Goal: Task Accomplishment & Management: Manage account settings

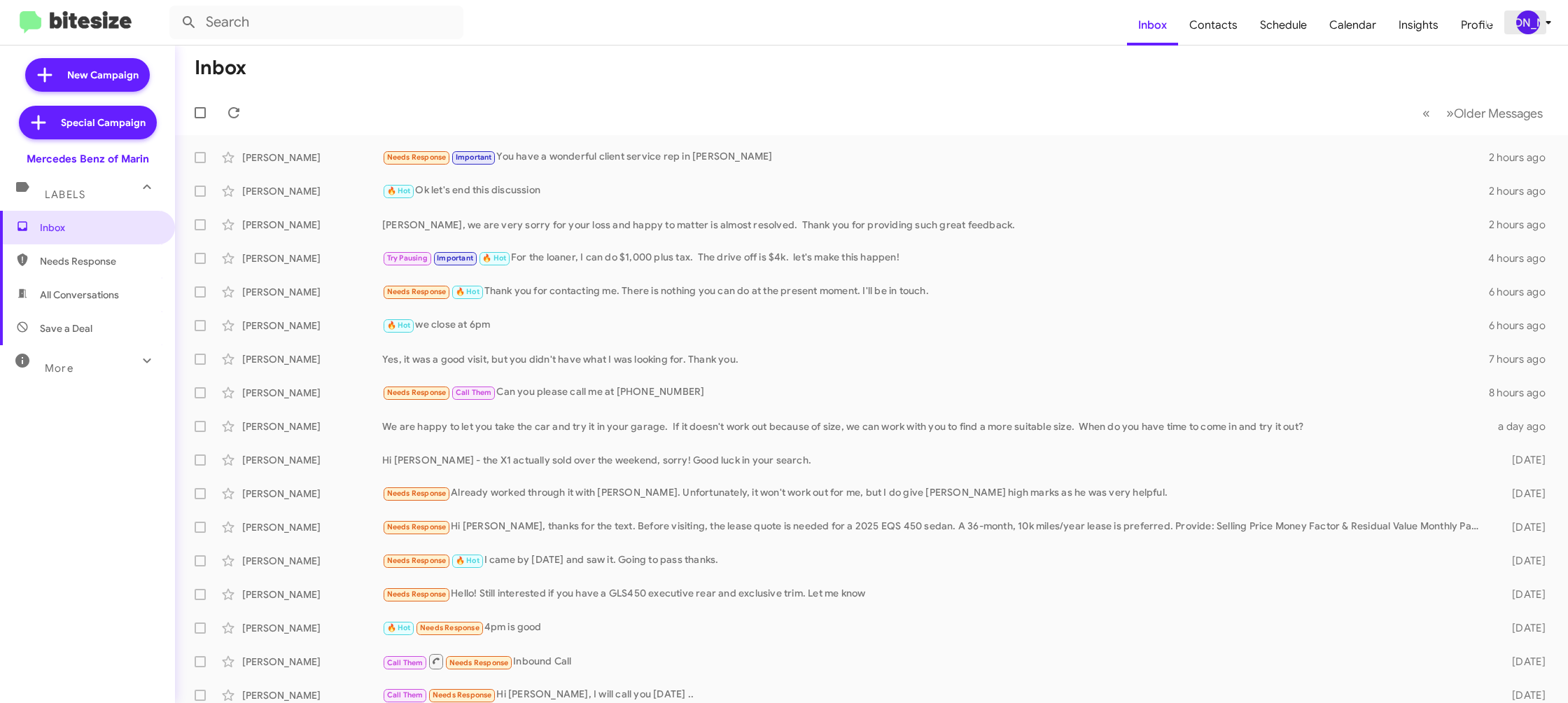
click at [1514, 16] on button "[PERSON_NAME]" at bounding box center [1529, 23] width 48 height 23
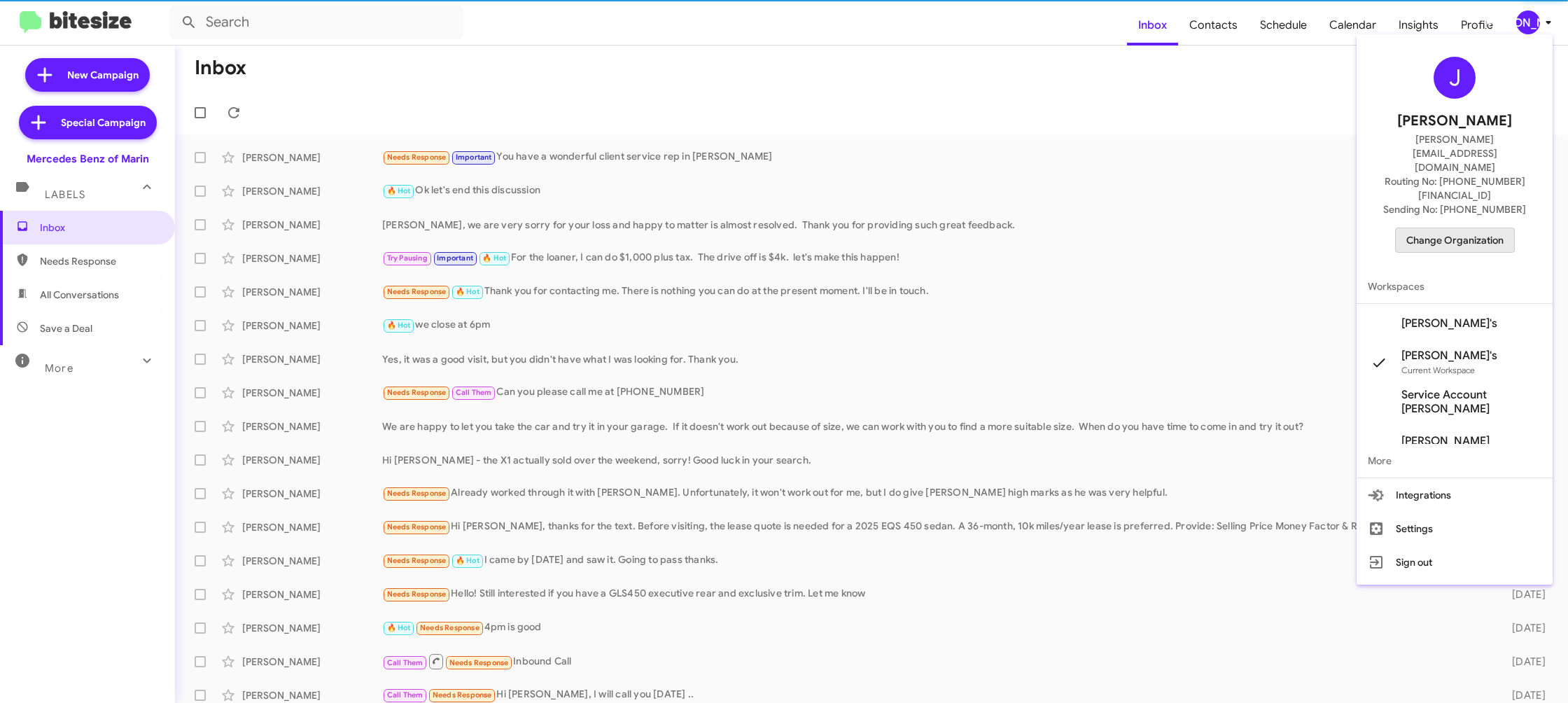
click at [1447, 228] on span "Change Organization" at bounding box center [1455, 240] width 97 height 23
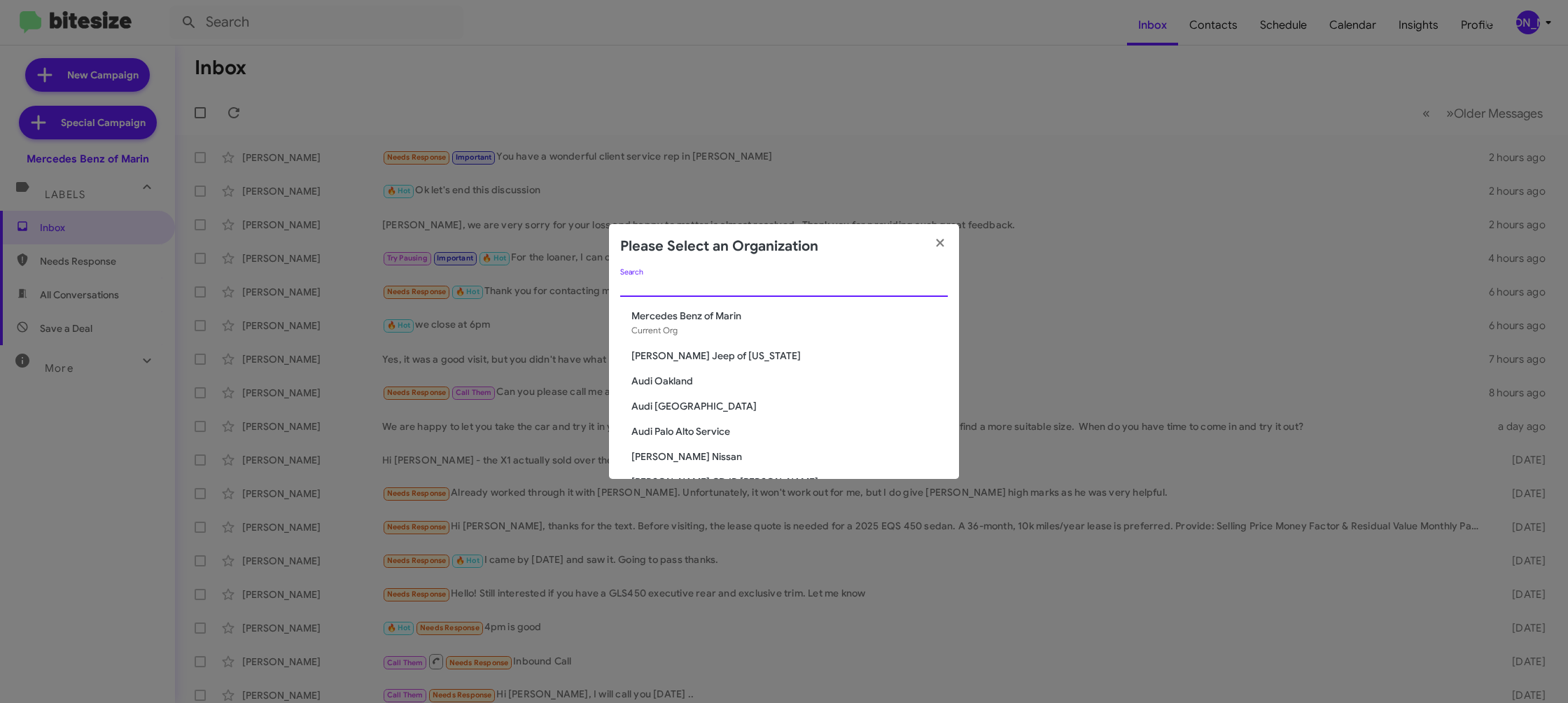
click at [695, 287] on input "Search" at bounding box center [784, 286] width 328 height 11
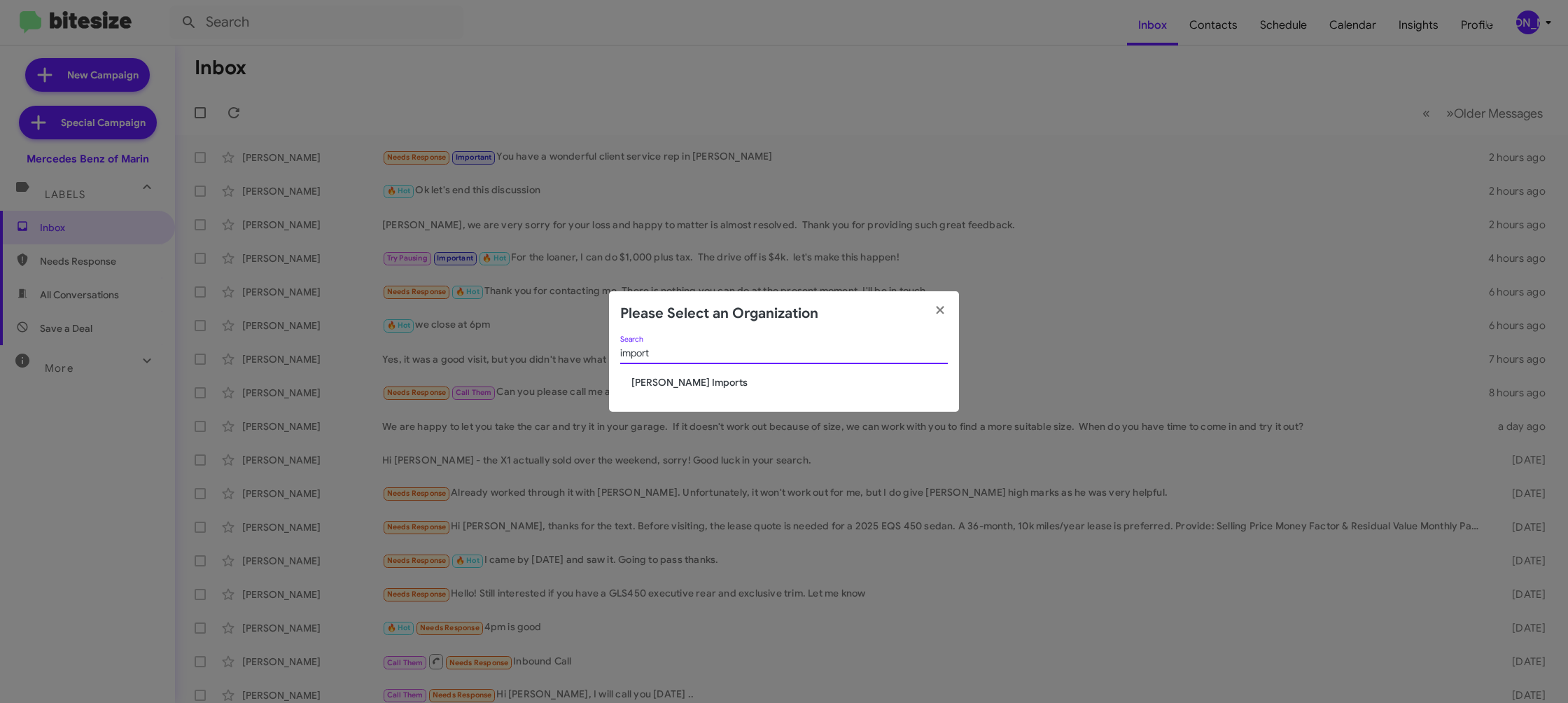
type input "import"
click at [680, 378] on span "Ed Hicks Imports" at bounding box center [789, 382] width 317 height 14
click at [680, 378] on span "[PERSON_NAME] Imports" at bounding box center [789, 382] width 317 height 14
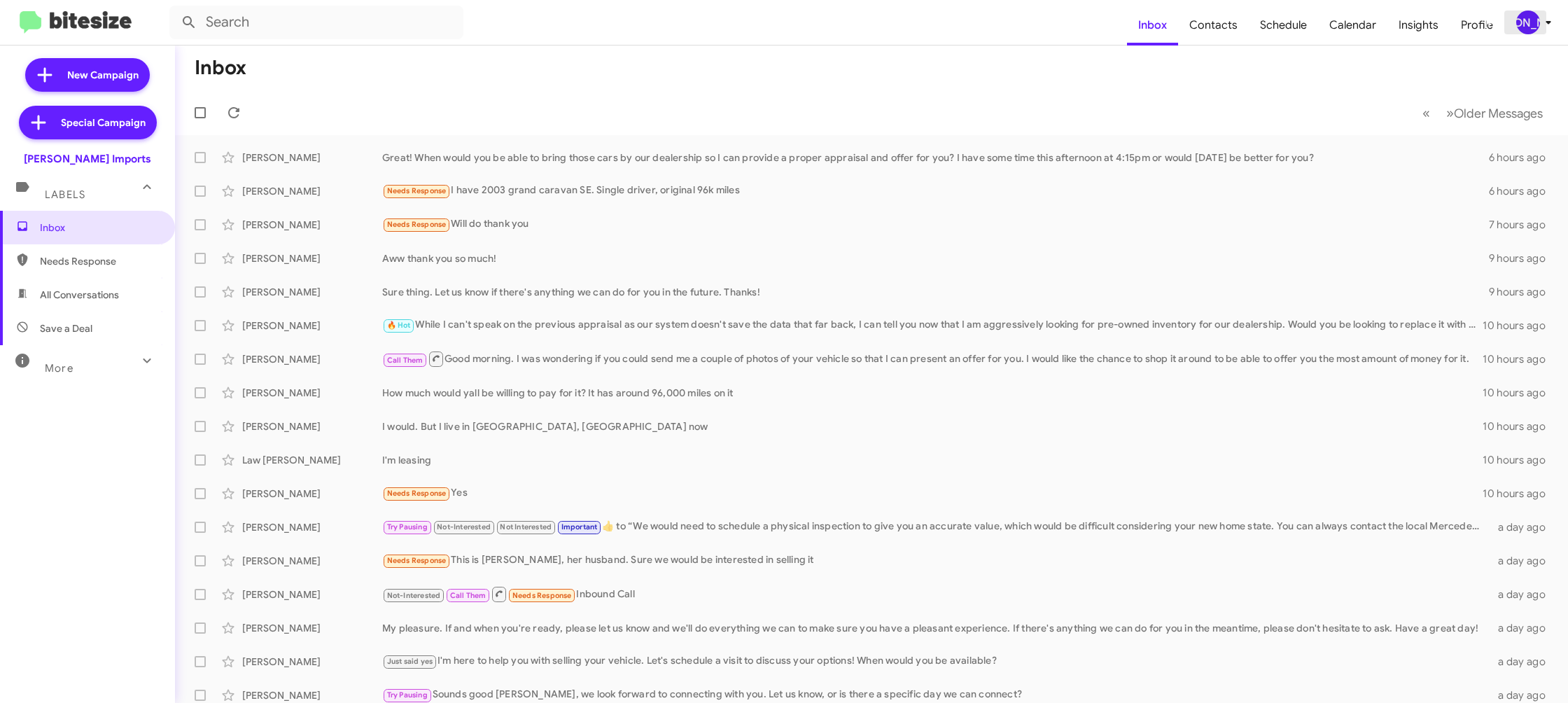
click at [1519, 24] on div "[PERSON_NAME]" at bounding box center [1528, 23] width 23 height 23
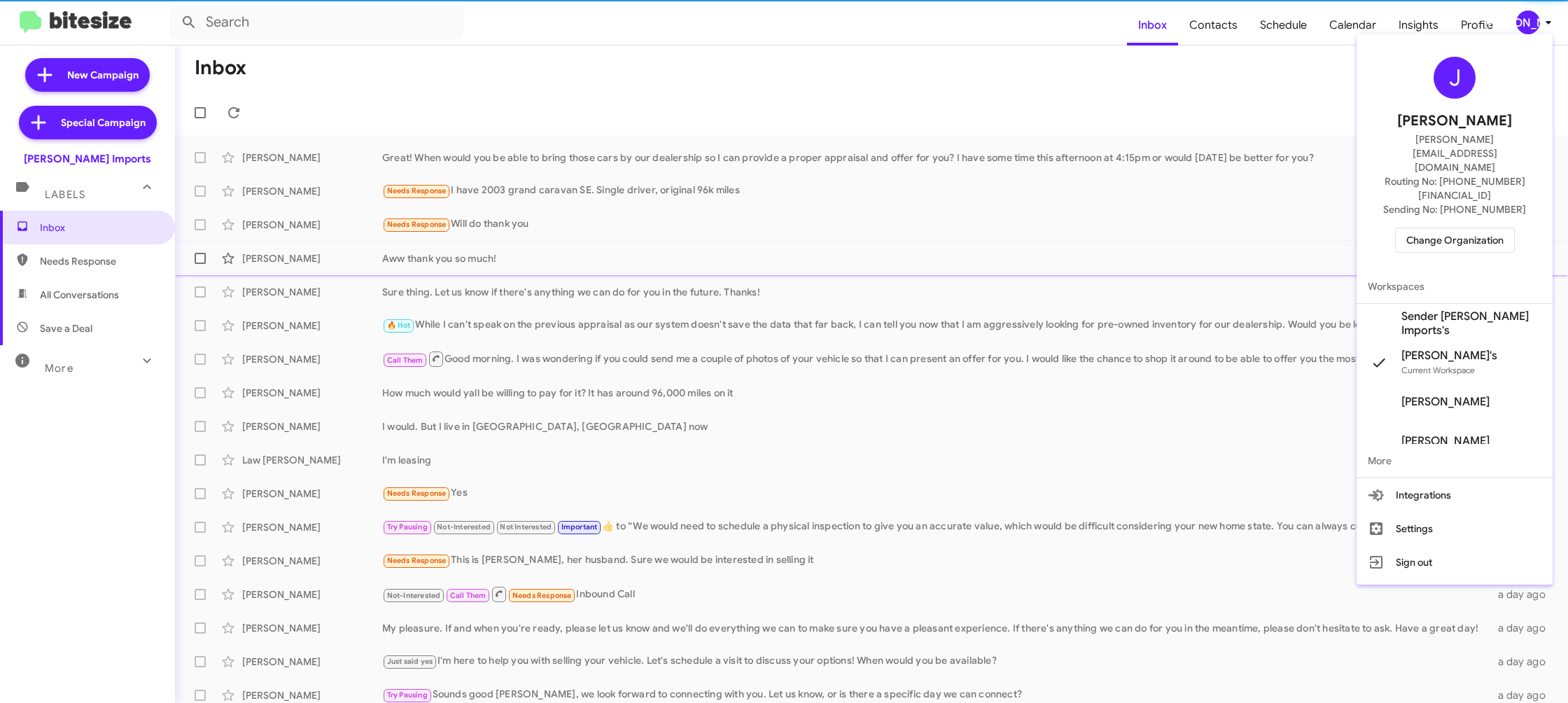
click at [1449, 309] on span "Sender Ed Hicks Imports's" at bounding box center [1471, 323] width 140 height 28
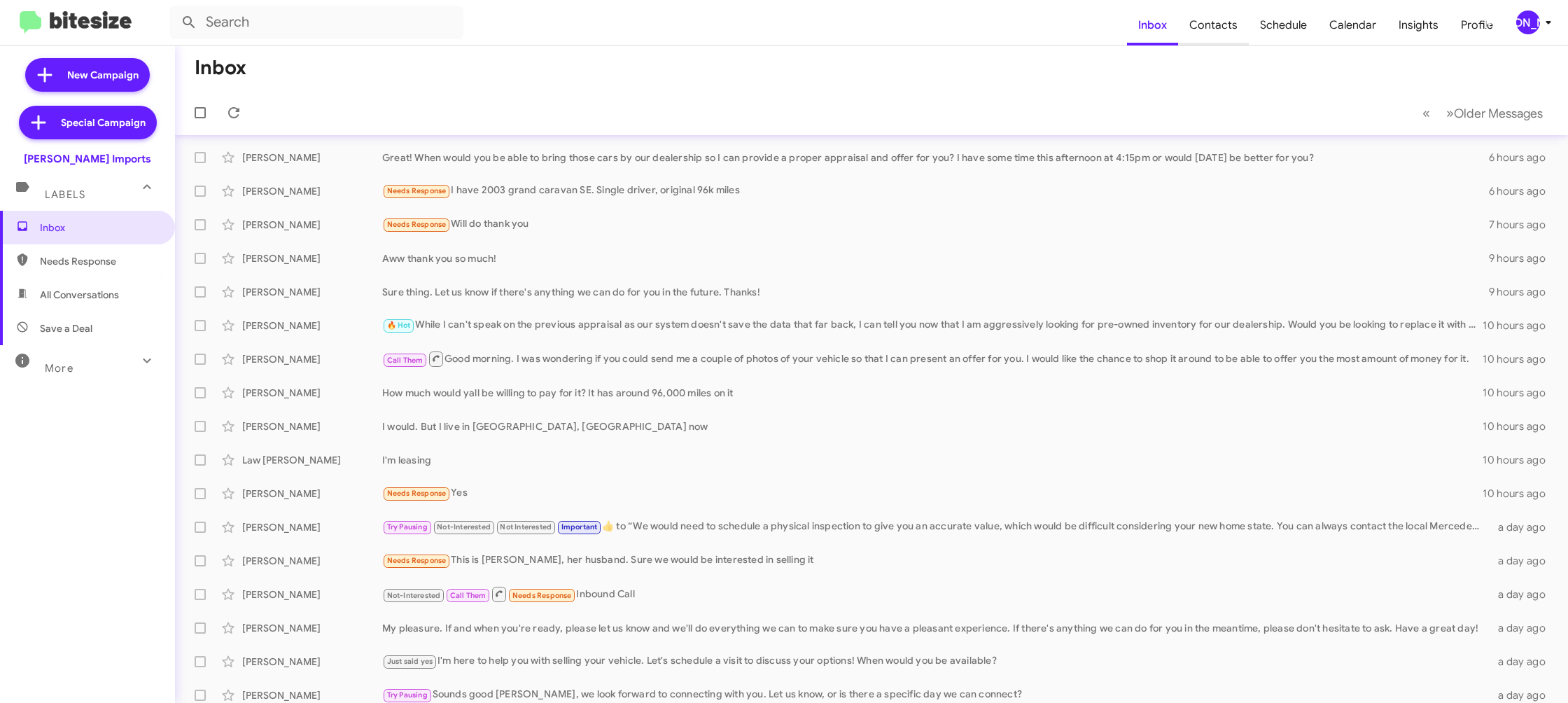
scroll to position [1, 0]
click at [1207, 28] on span "Contacts" at bounding box center [1214, 25] width 71 height 41
click at [1524, 23] on div "[PERSON_NAME]" at bounding box center [1528, 23] width 23 height 23
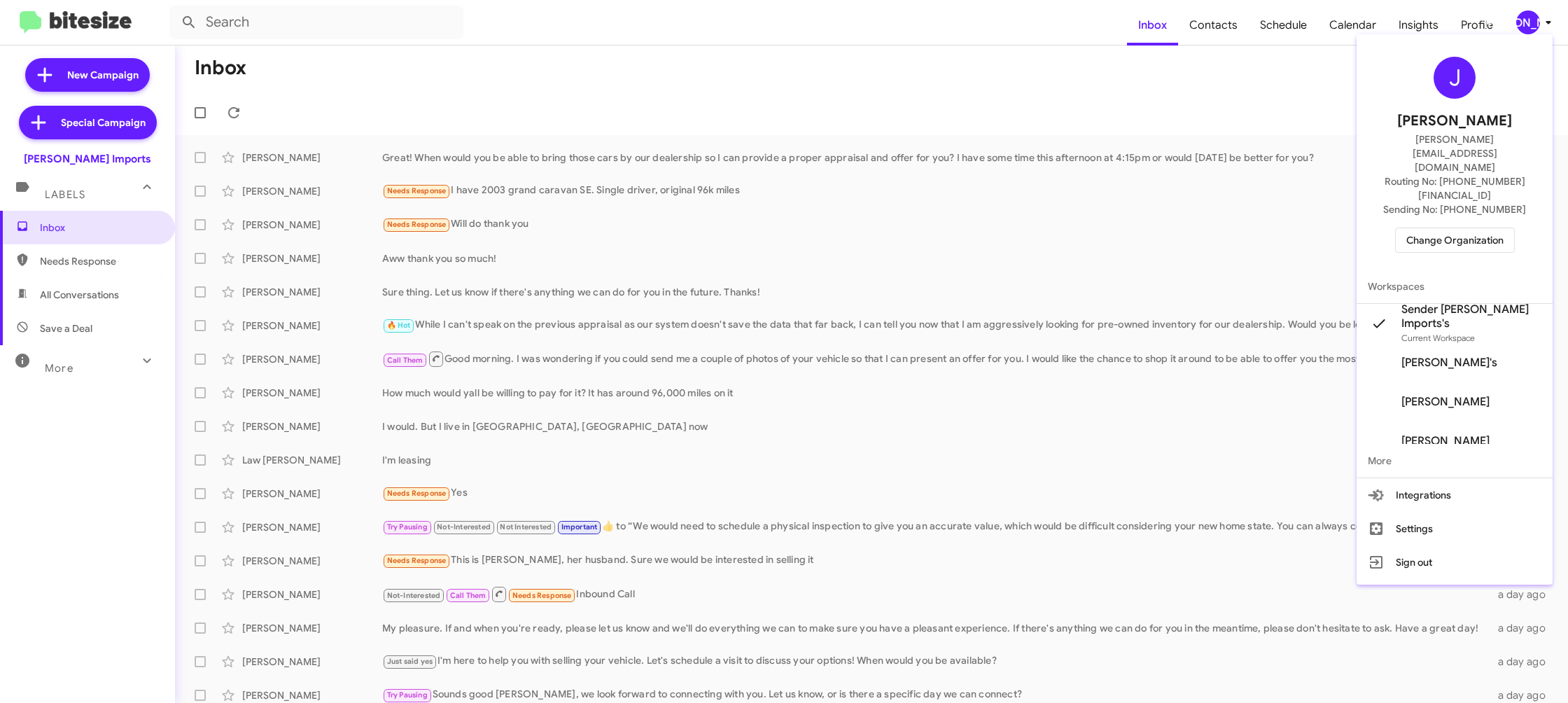
click at [1217, 20] on div at bounding box center [784, 351] width 1568 height 703
click at [1217, 20] on span "Contacts" at bounding box center [1214, 25] width 71 height 41
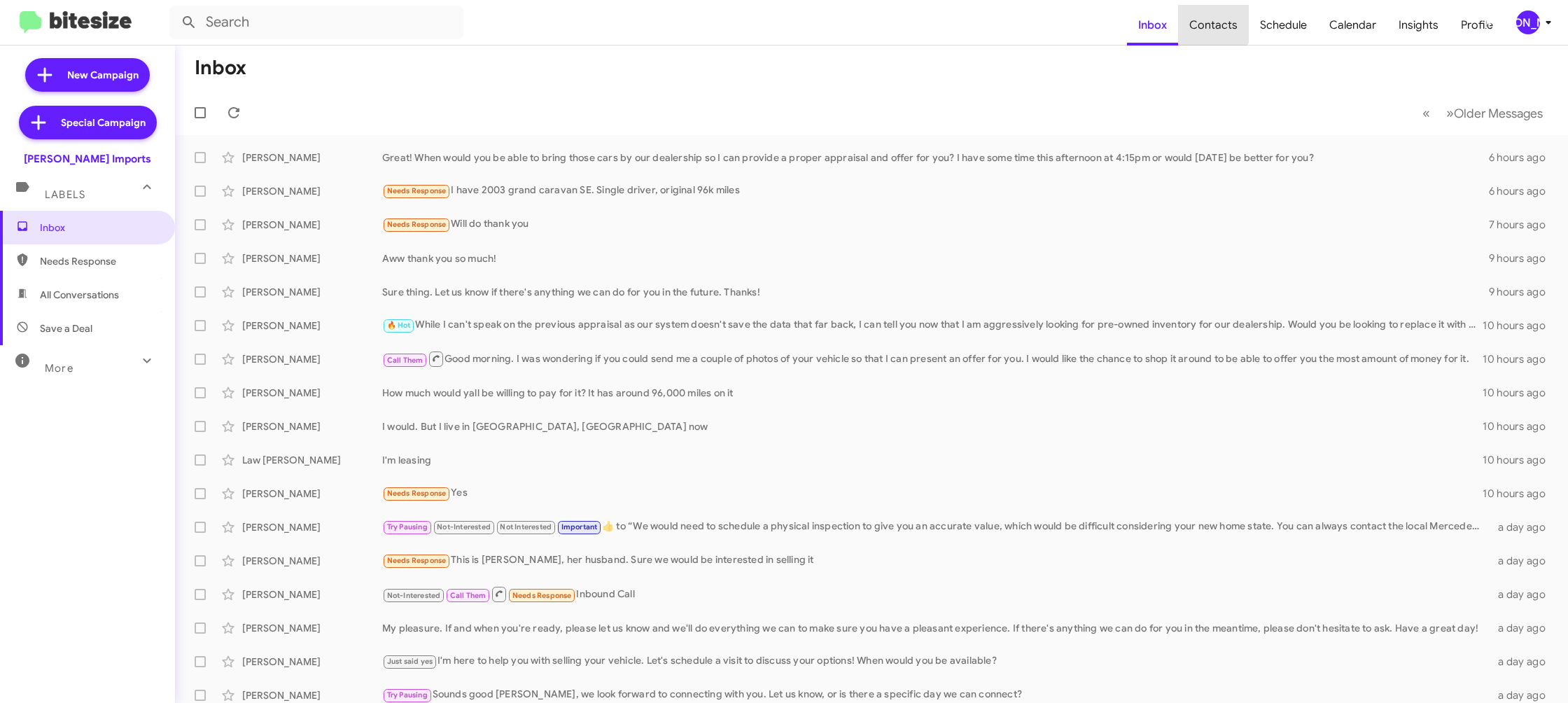
click at [1217, 20] on span "Contacts" at bounding box center [1214, 25] width 71 height 41
click at [1217, 19] on span "Contacts" at bounding box center [1214, 25] width 71 height 41
type input "in:groups"
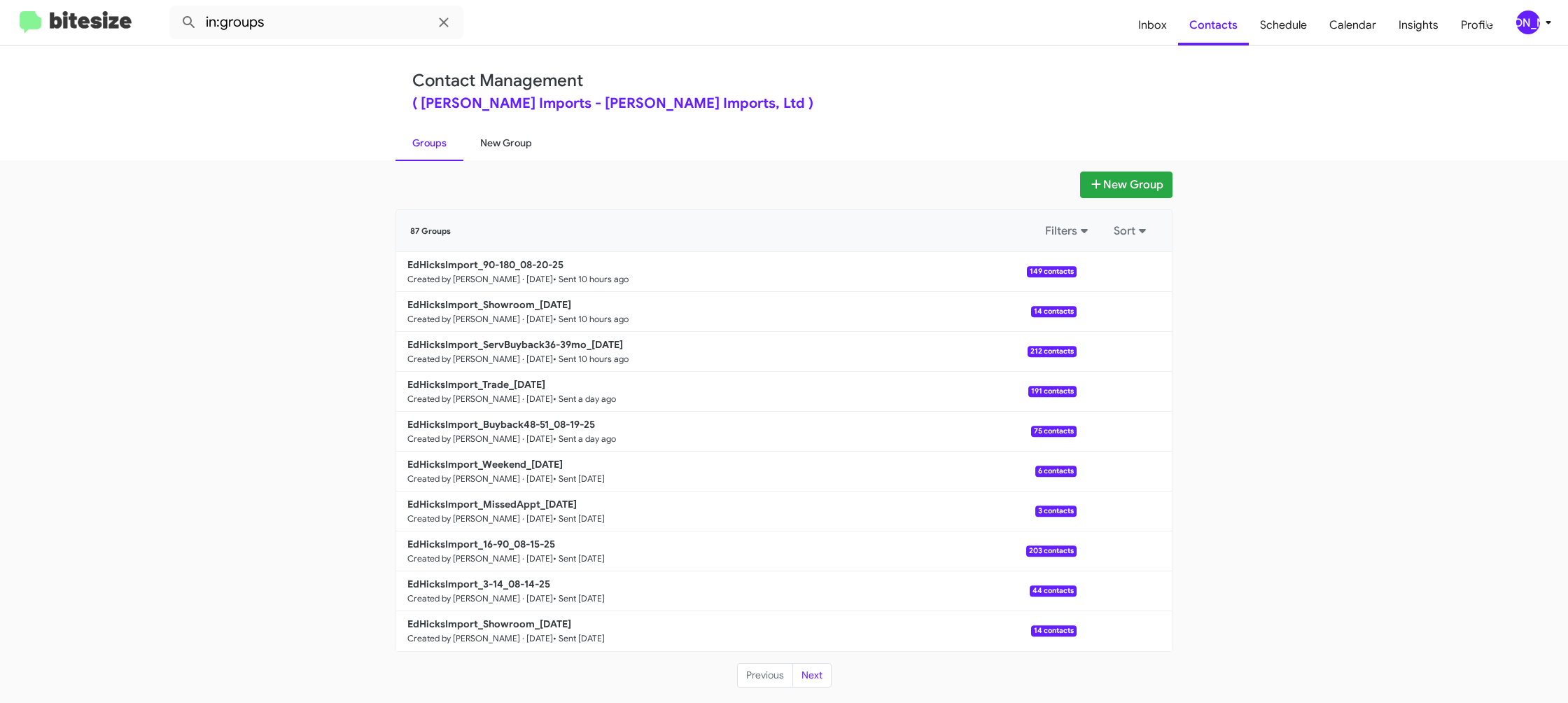
click at [511, 144] on link "New Group" at bounding box center [506, 143] width 85 height 37
drag, startPoint x: 511, startPoint y: 144, endPoint x: 578, endPoint y: 48, distance: 117.1
click at [515, 135] on link "New Group" at bounding box center [506, 143] width 85 height 37
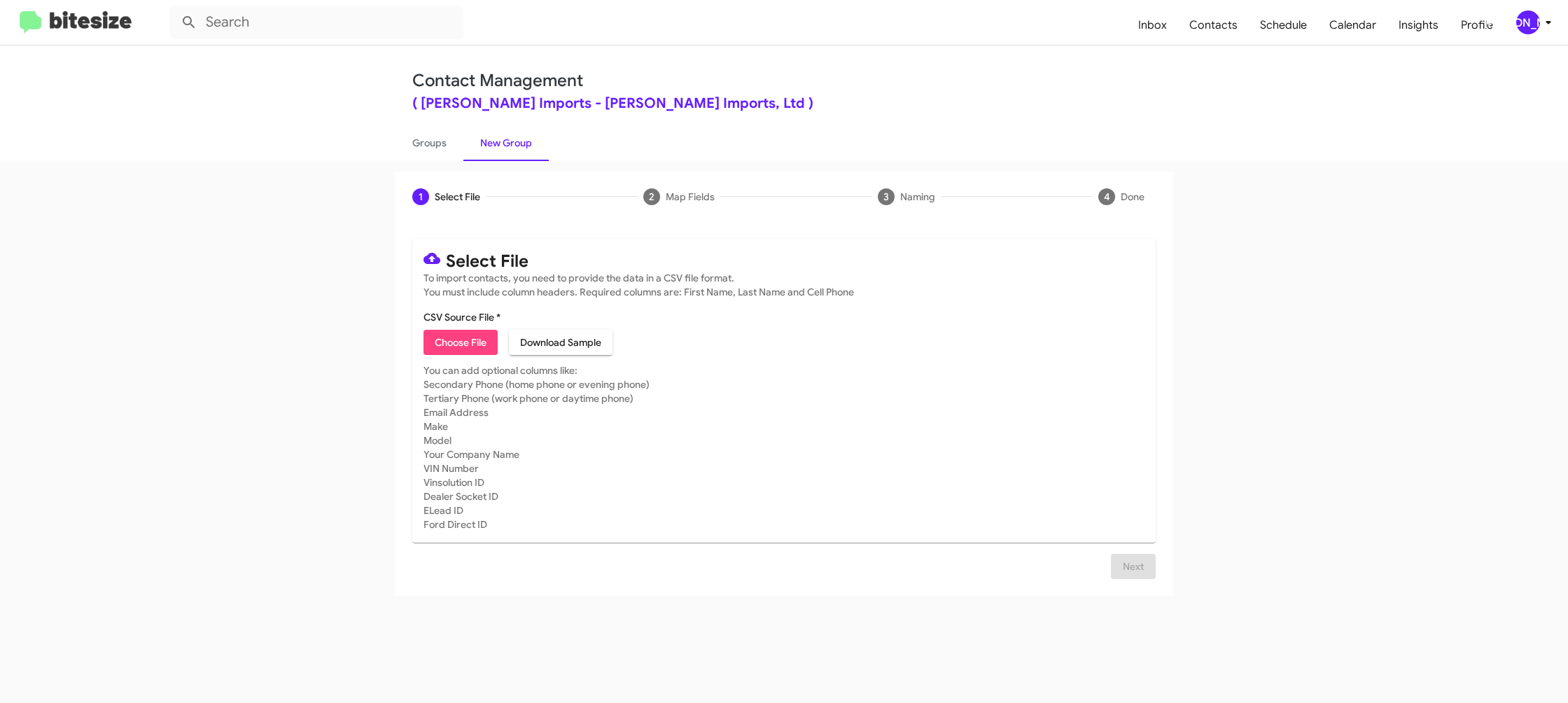
click at [459, 336] on span "Choose File" at bounding box center [461, 342] width 52 height 25
type input "HondaLaurel_3-14_08-21-25"
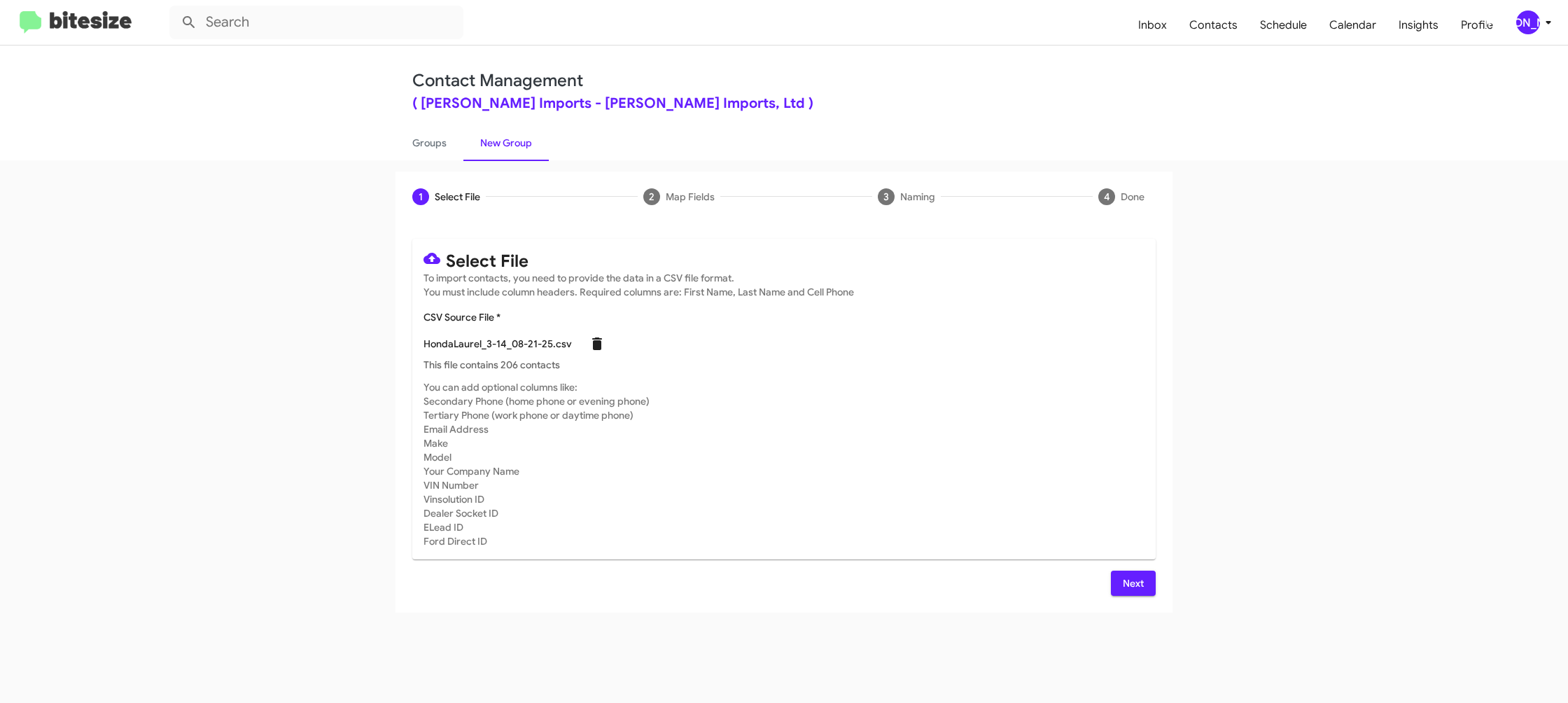
click at [593, 346] on icon at bounding box center [598, 344] width 10 height 13
checkbox input "false"
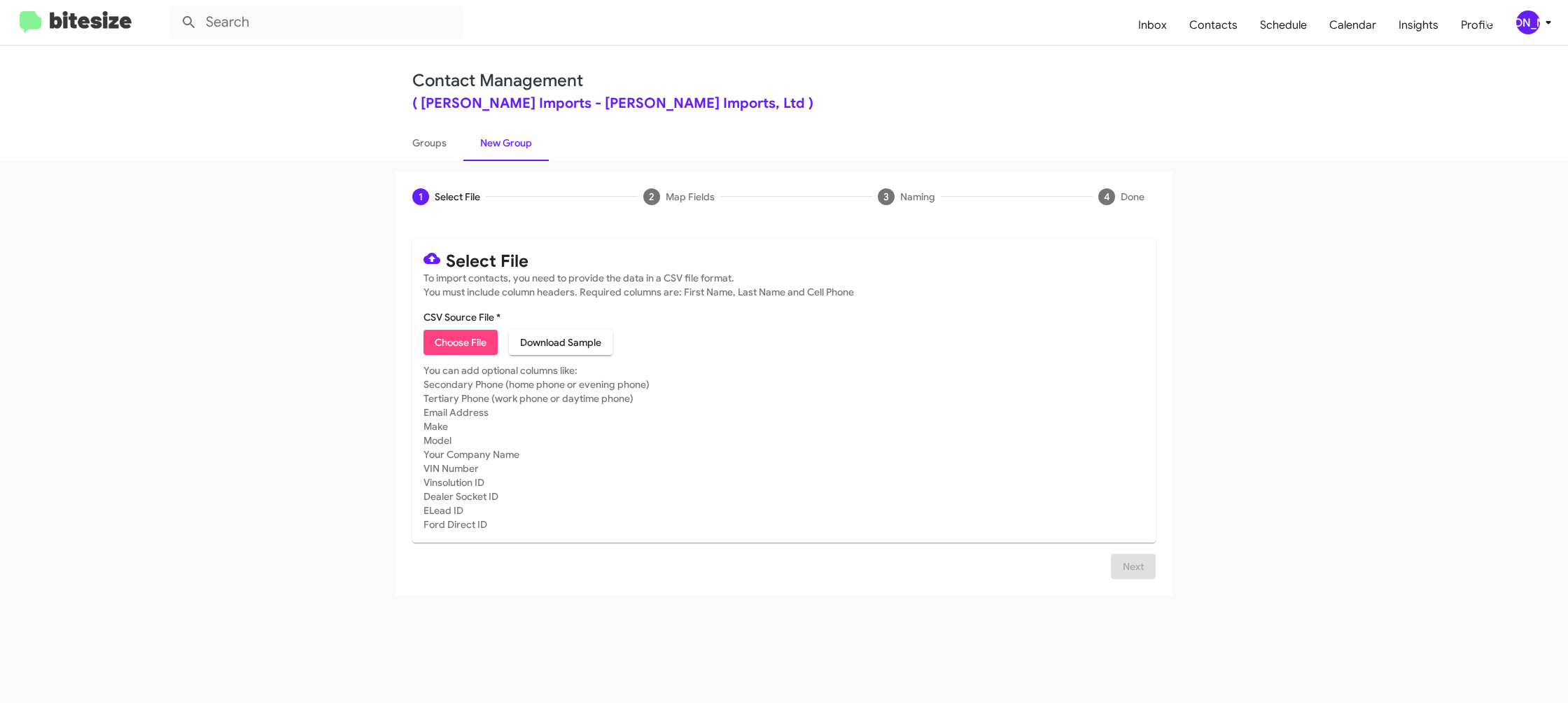
click at [449, 339] on span "Choose File" at bounding box center [461, 342] width 52 height 25
type input "EdHicksImport_3-14_08-21-25"
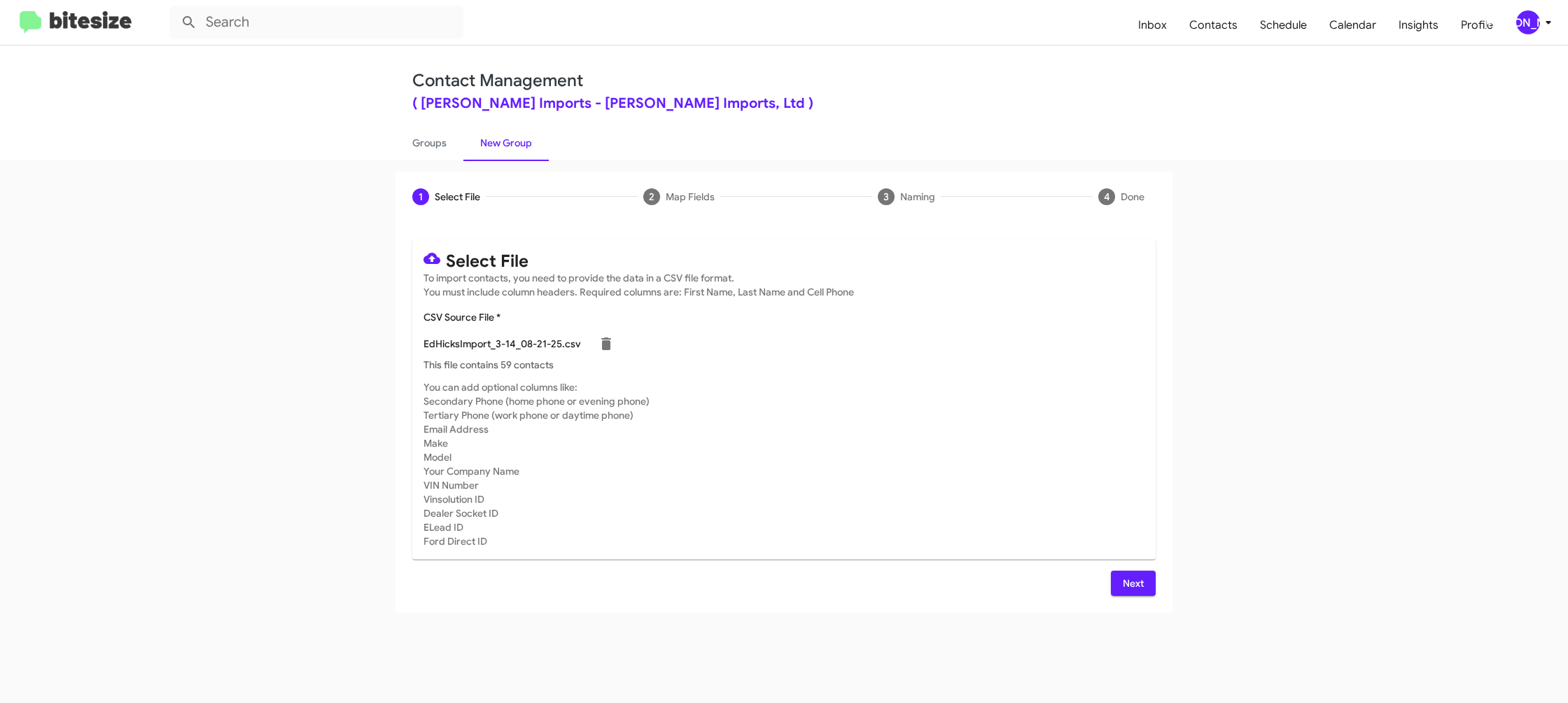
click at [858, 426] on mat-card-subtitle "You can add optional columns like: Secondary Phone (home phone or evening phone…" at bounding box center [784, 464] width 721 height 168
click at [1145, 583] on button "Next" at bounding box center [1133, 583] width 45 height 25
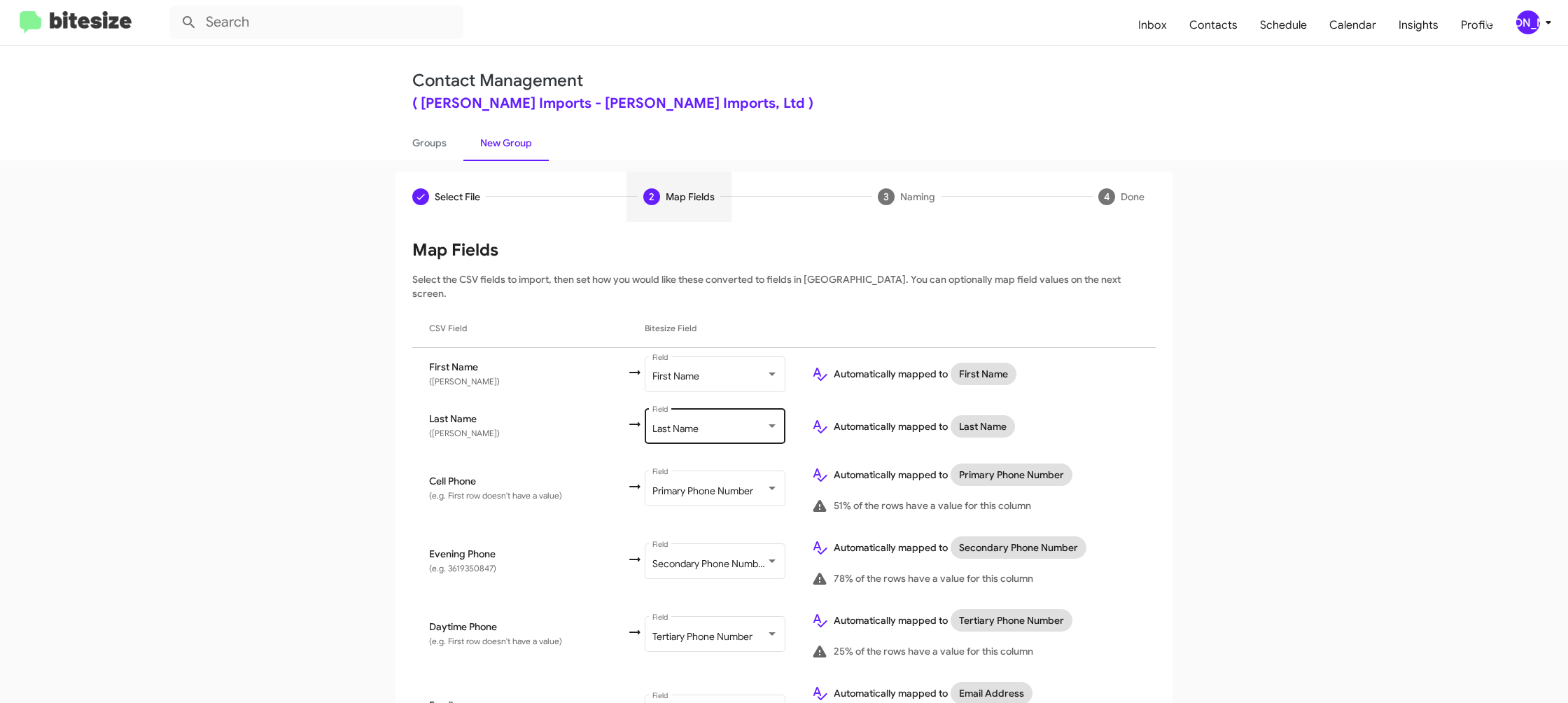
scroll to position [644, 0]
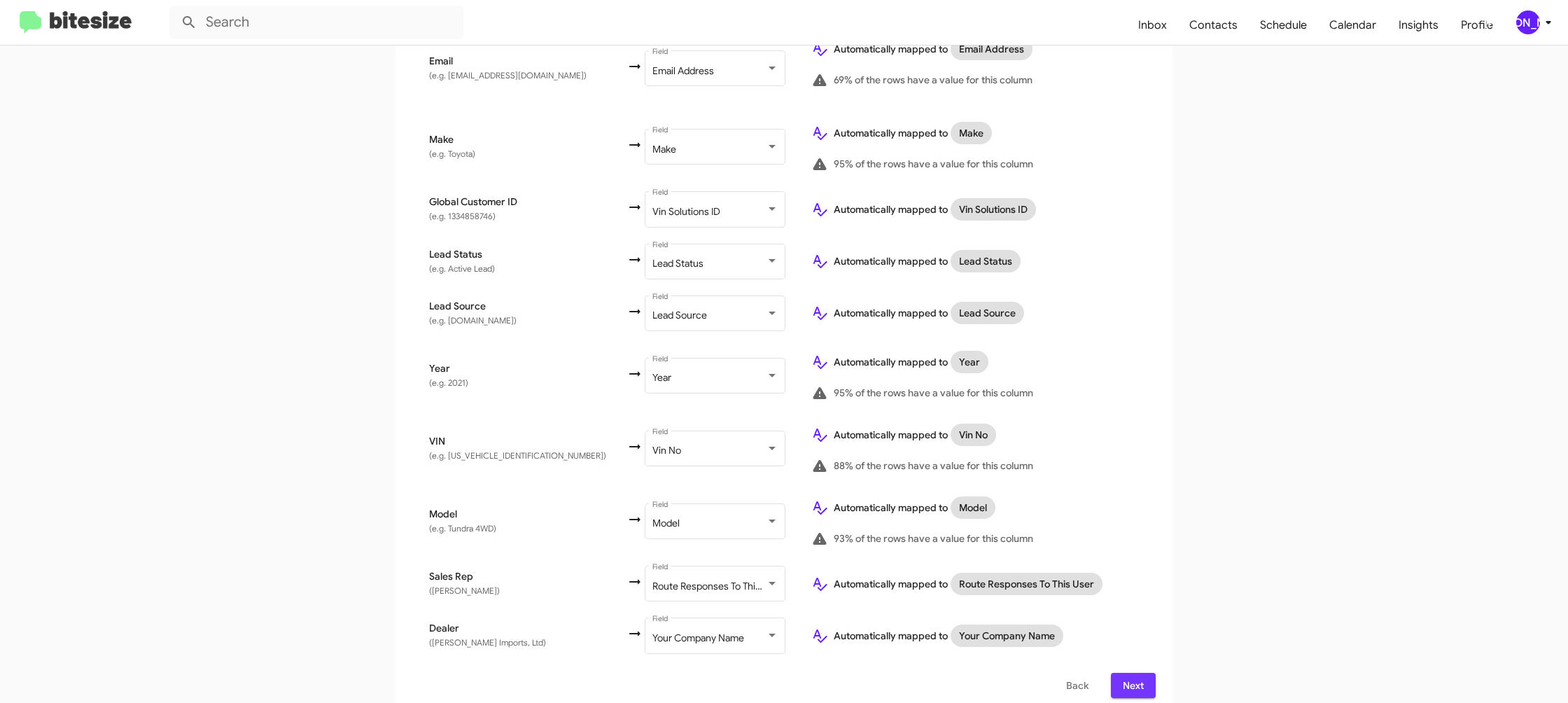
click at [1124, 673] on span "Next" at bounding box center [1133, 685] width 23 height 25
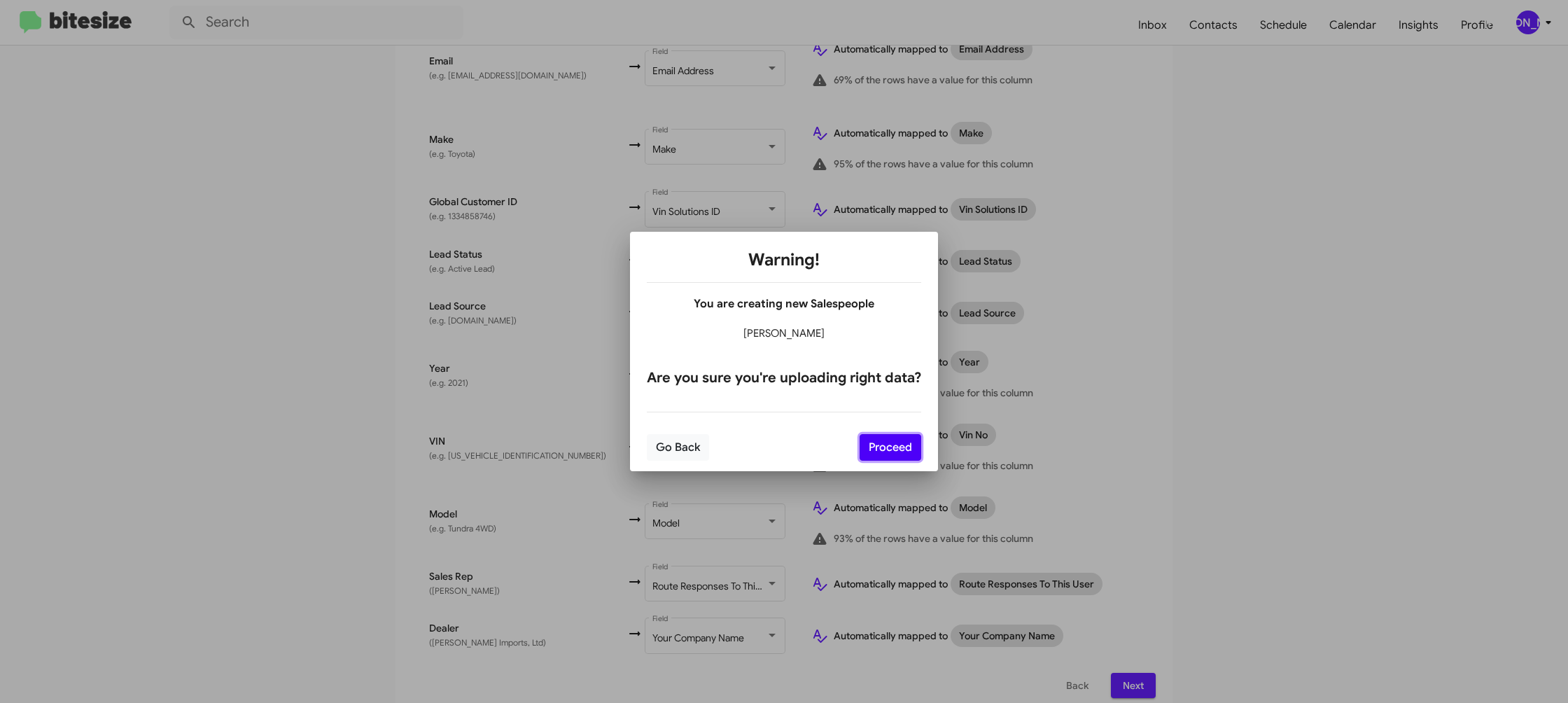
click at [881, 455] on button "Proceed" at bounding box center [890, 447] width 62 height 27
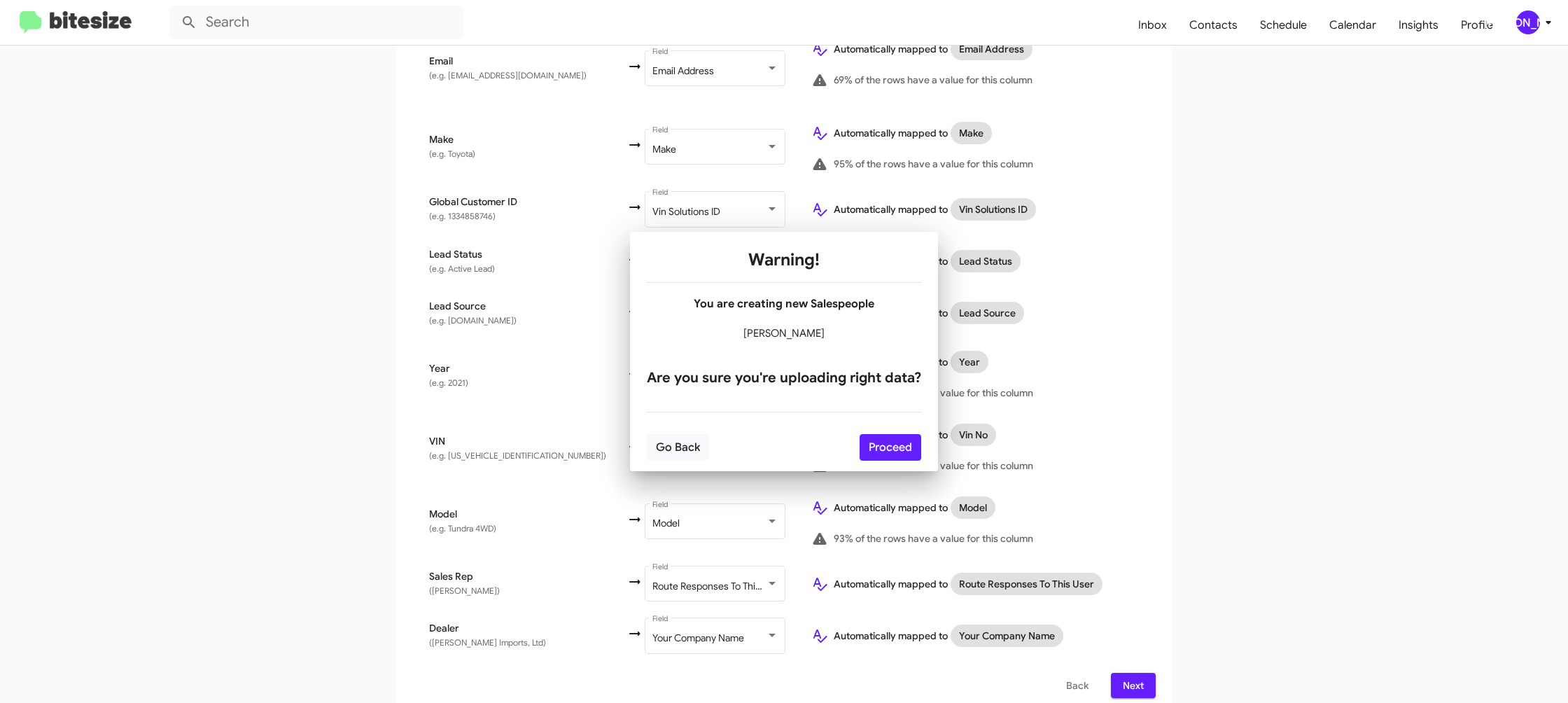
scroll to position [0, 0]
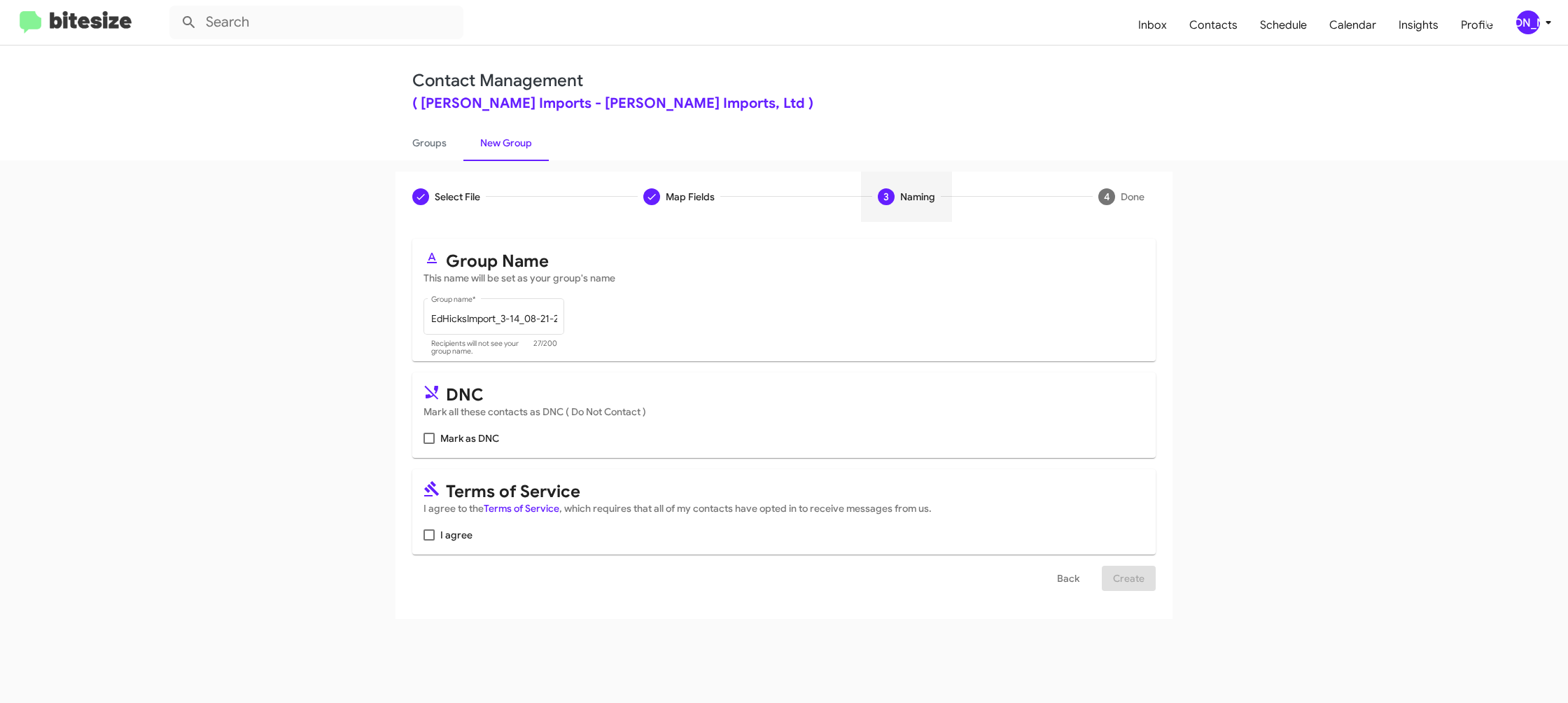
click at [471, 529] on div "I agree" at bounding box center [784, 535] width 721 height 17
click at [427, 543] on label "I agree" at bounding box center [448, 535] width 49 height 17
click at [429, 541] on input "I agree" at bounding box center [429, 541] width 1 height 1
click at [432, 537] on span at bounding box center [429, 534] width 11 height 11
click at [429, 541] on input "I agree" at bounding box center [429, 541] width 1 height 1
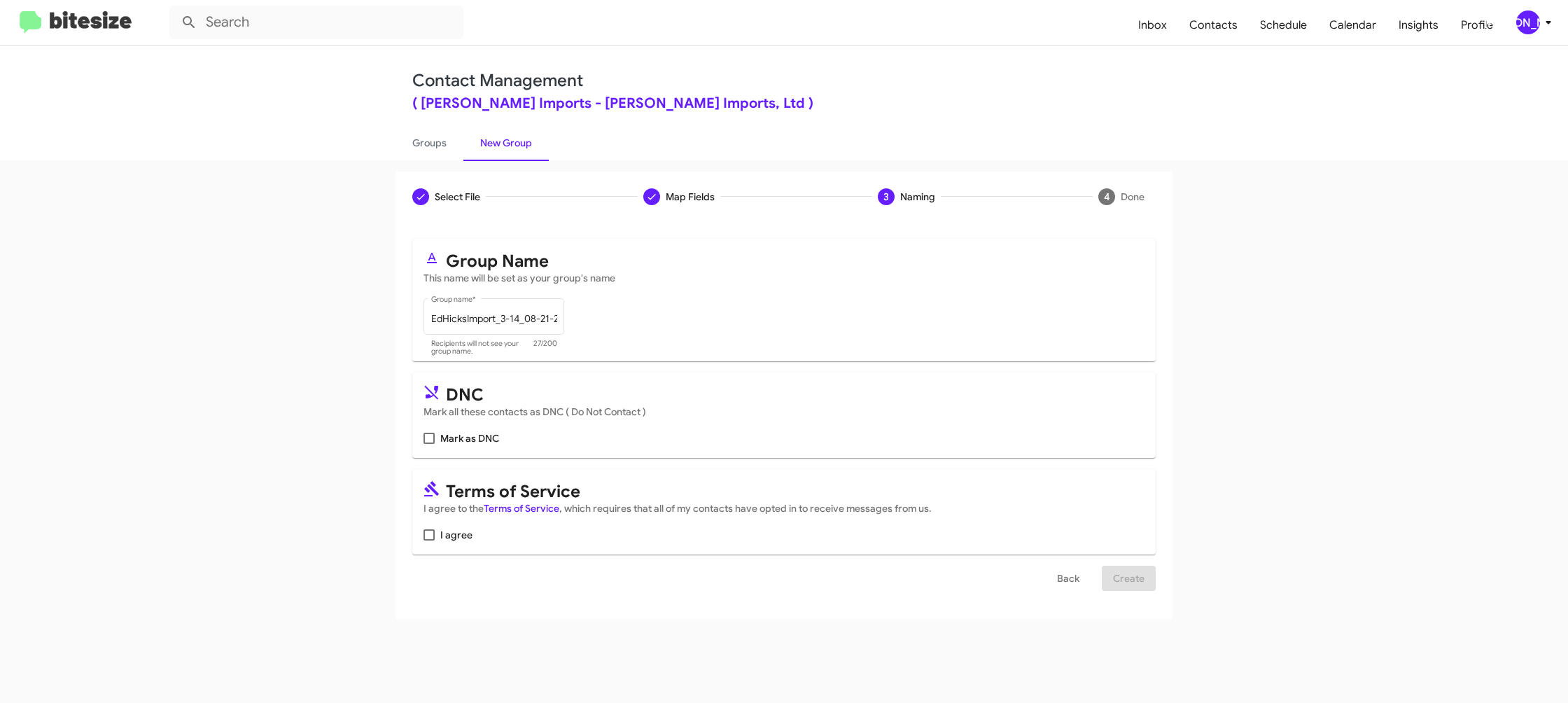
click at [432, 538] on span at bounding box center [429, 534] width 11 height 11
click at [429, 541] on input "I agree" at bounding box center [429, 541] width 1 height 1
checkbox input "true"
drag, startPoint x: 1128, startPoint y: 581, endPoint x: 1120, endPoint y: 581, distance: 8.0
click at [1127, 581] on span "Create" at bounding box center [1129, 578] width 32 height 25
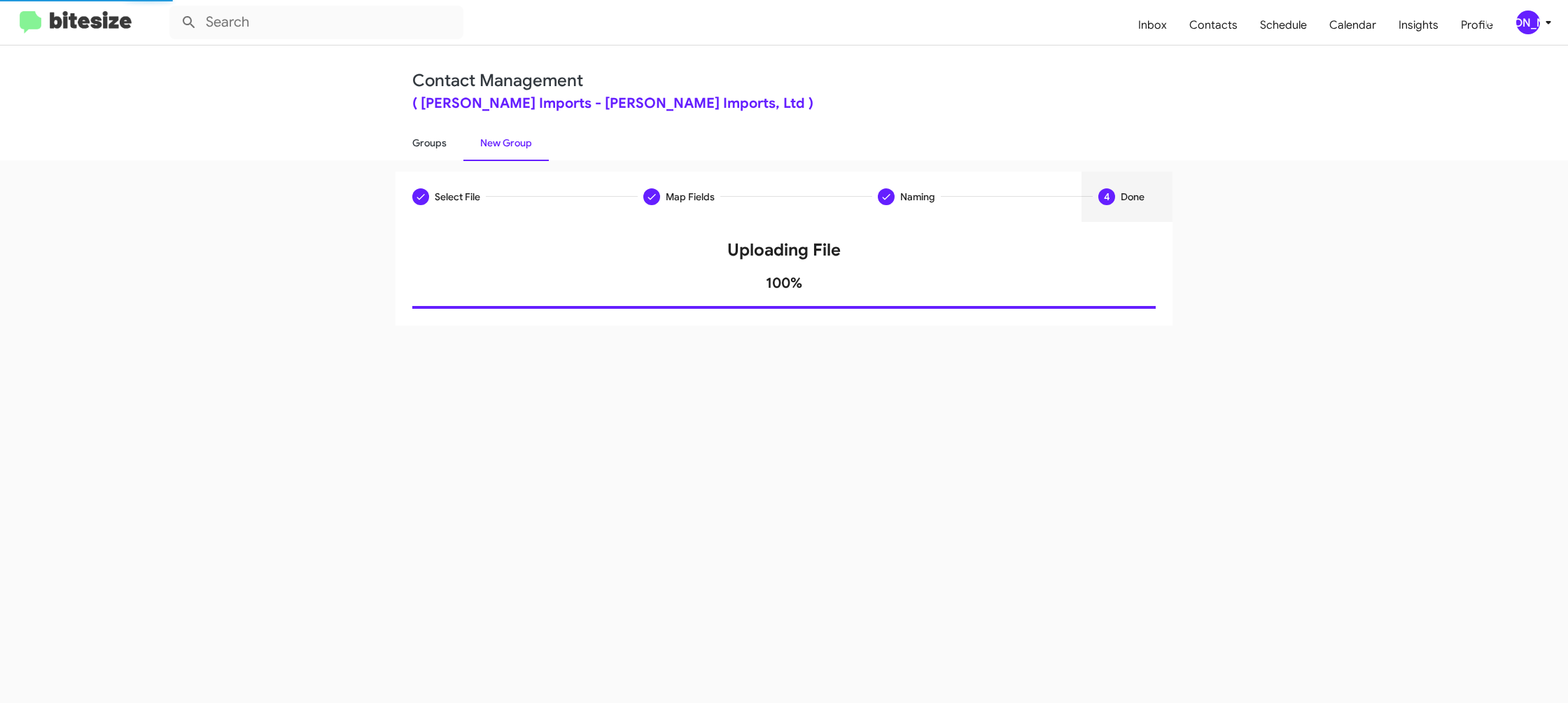
click at [436, 149] on link "Groups" at bounding box center [429, 143] width 68 height 37
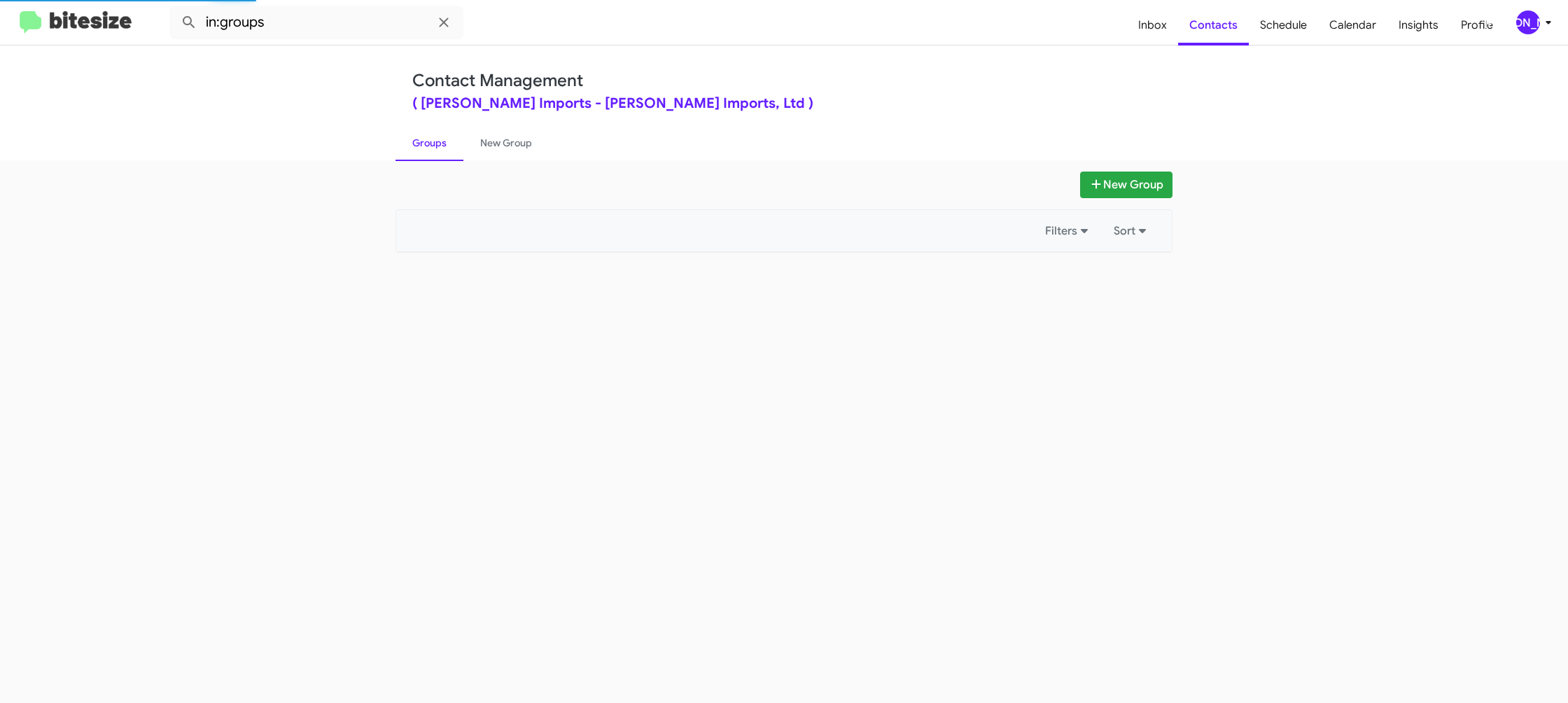
click at [437, 149] on link "Groups" at bounding box center [429, 143] width 68 height 37
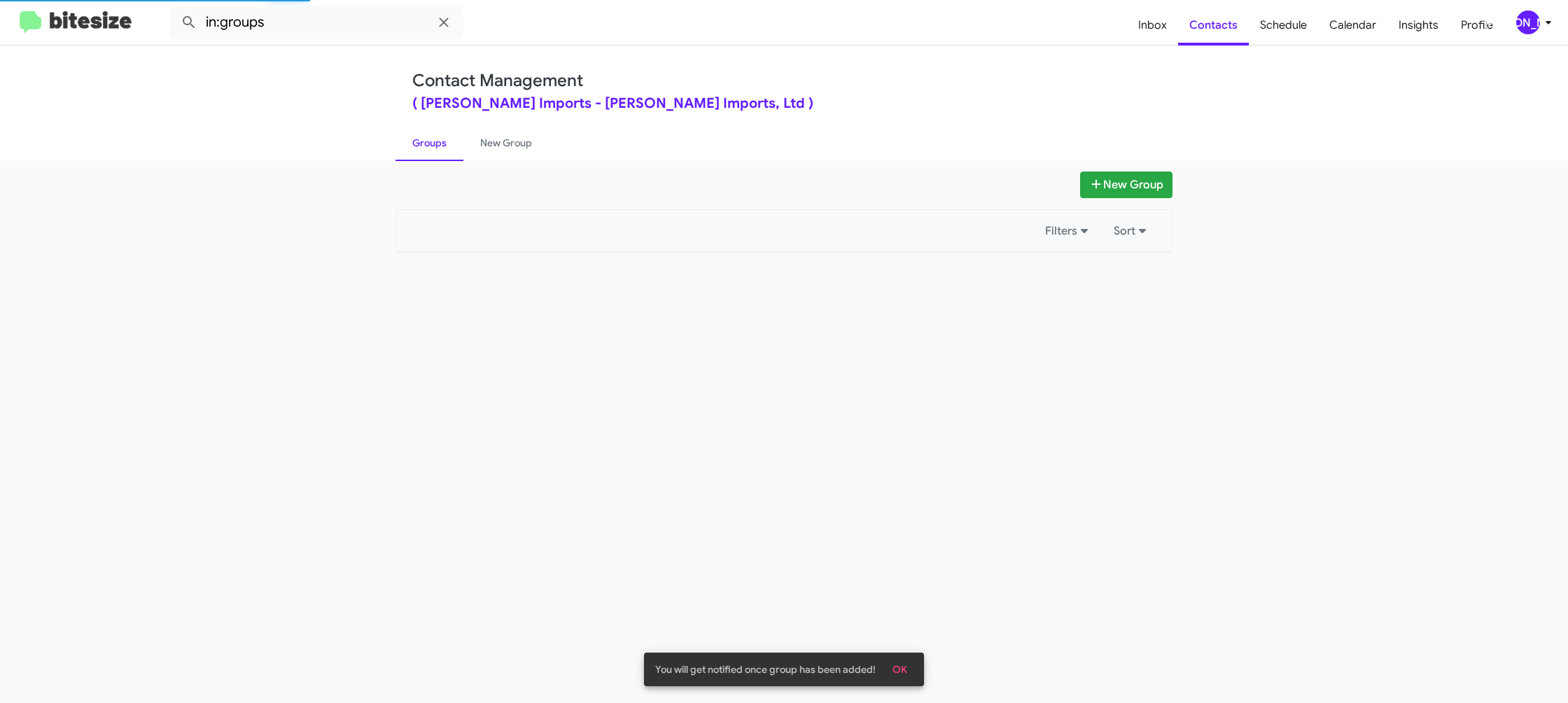
click at [438, 149] on link "Groups" at bounding box center [429, 143] width 68 height 37
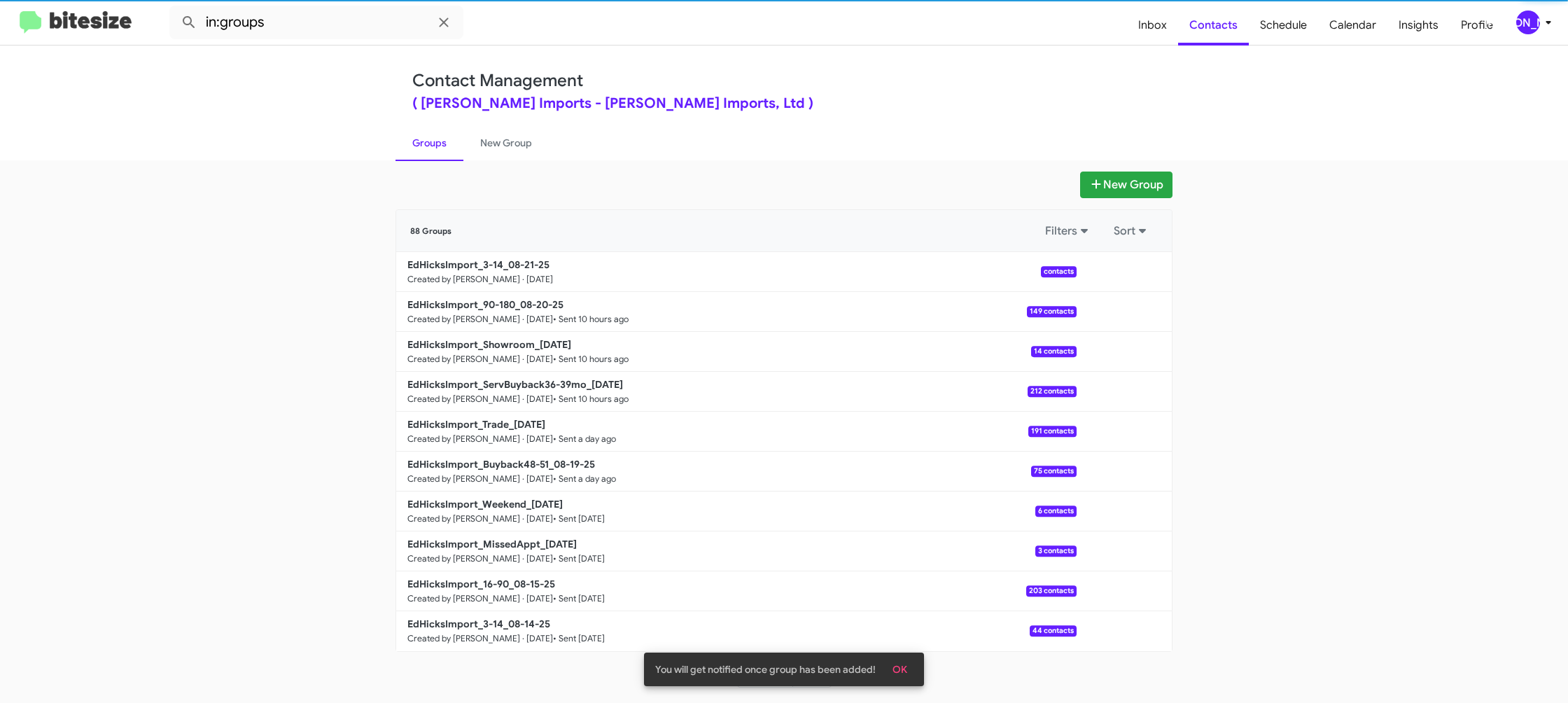
click at [440, 146] on link "Groups" at bounding box center [429, 143] width 68 height 37
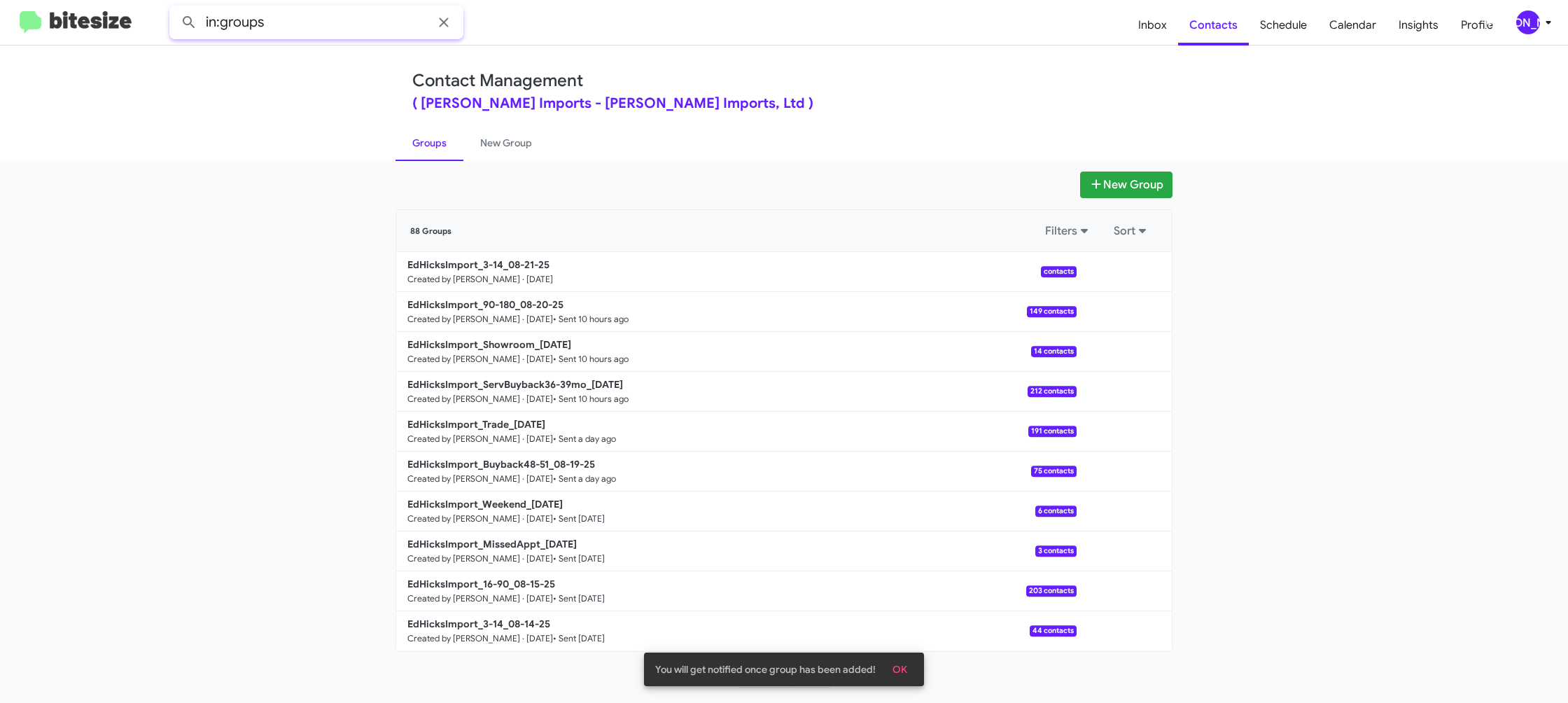
click at [284, 30] on input "in:groups" at bounding box center [317, 23] width 294 height 33
type input "in:groups 3-14"
click at [175, 8] on button at bounding box center [188, 22] width 28 height 28
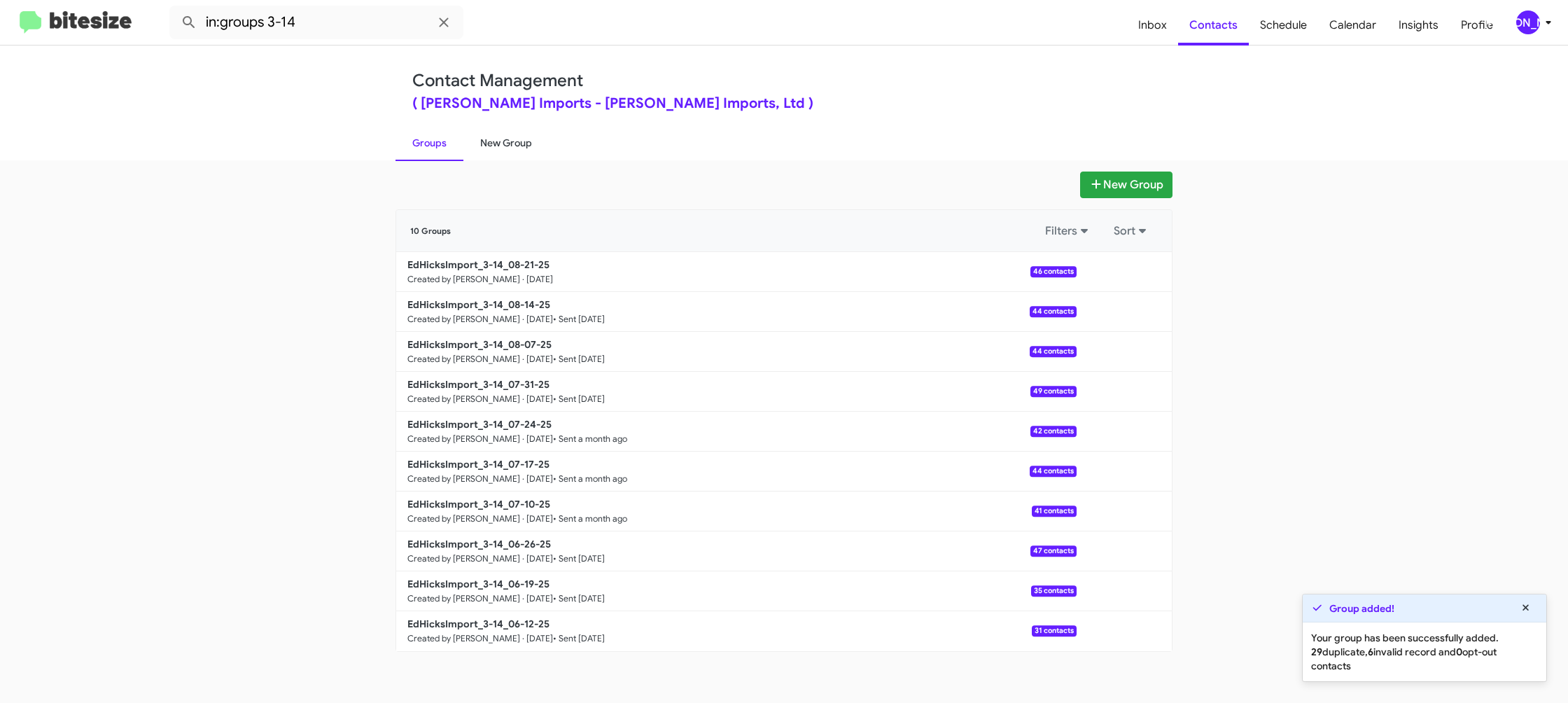
click at [500, 146] on link "New Group" at bounding box center [506, 143] width 85 height 37
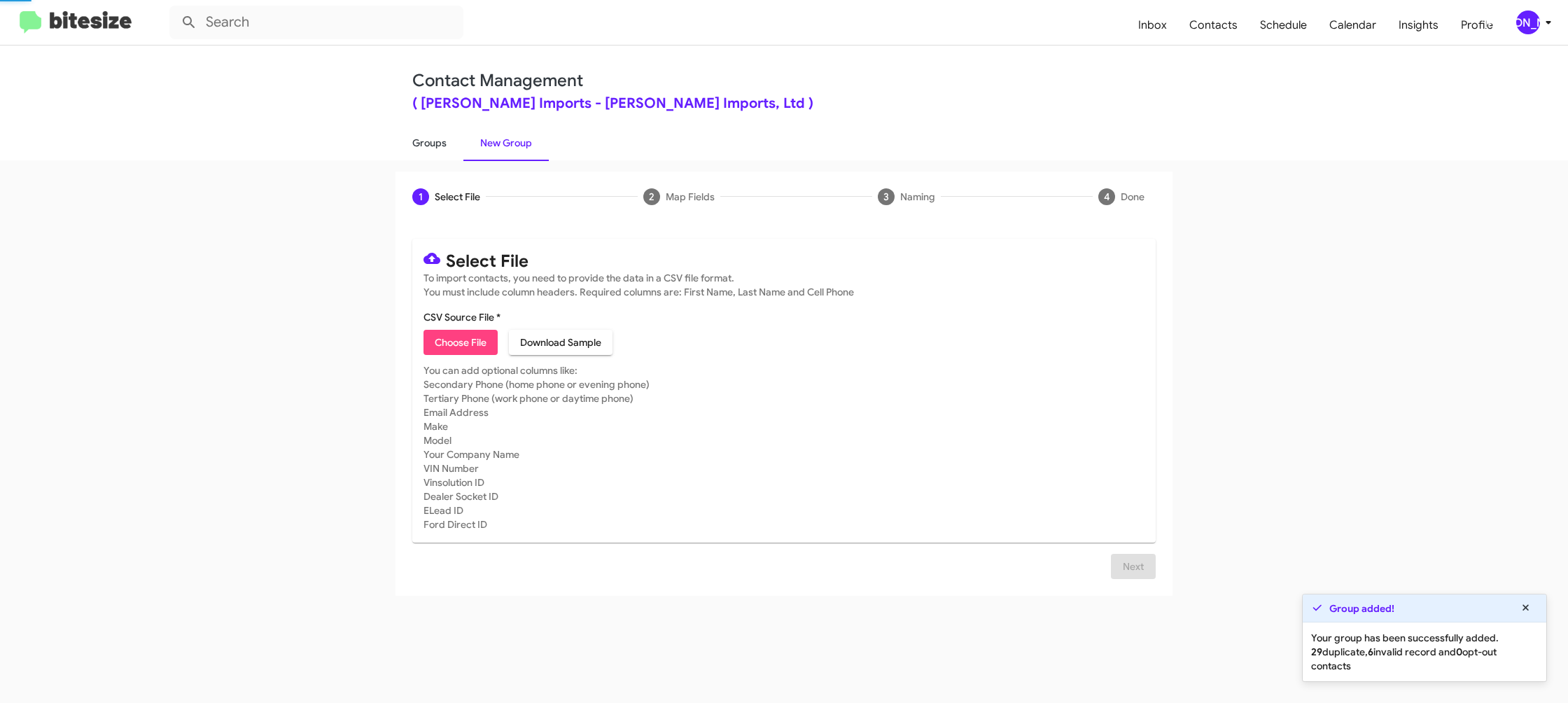
click at [429, 145] on link "Groups" at bounding box center [429, 143] width 68 height 37
type input "in:groups"
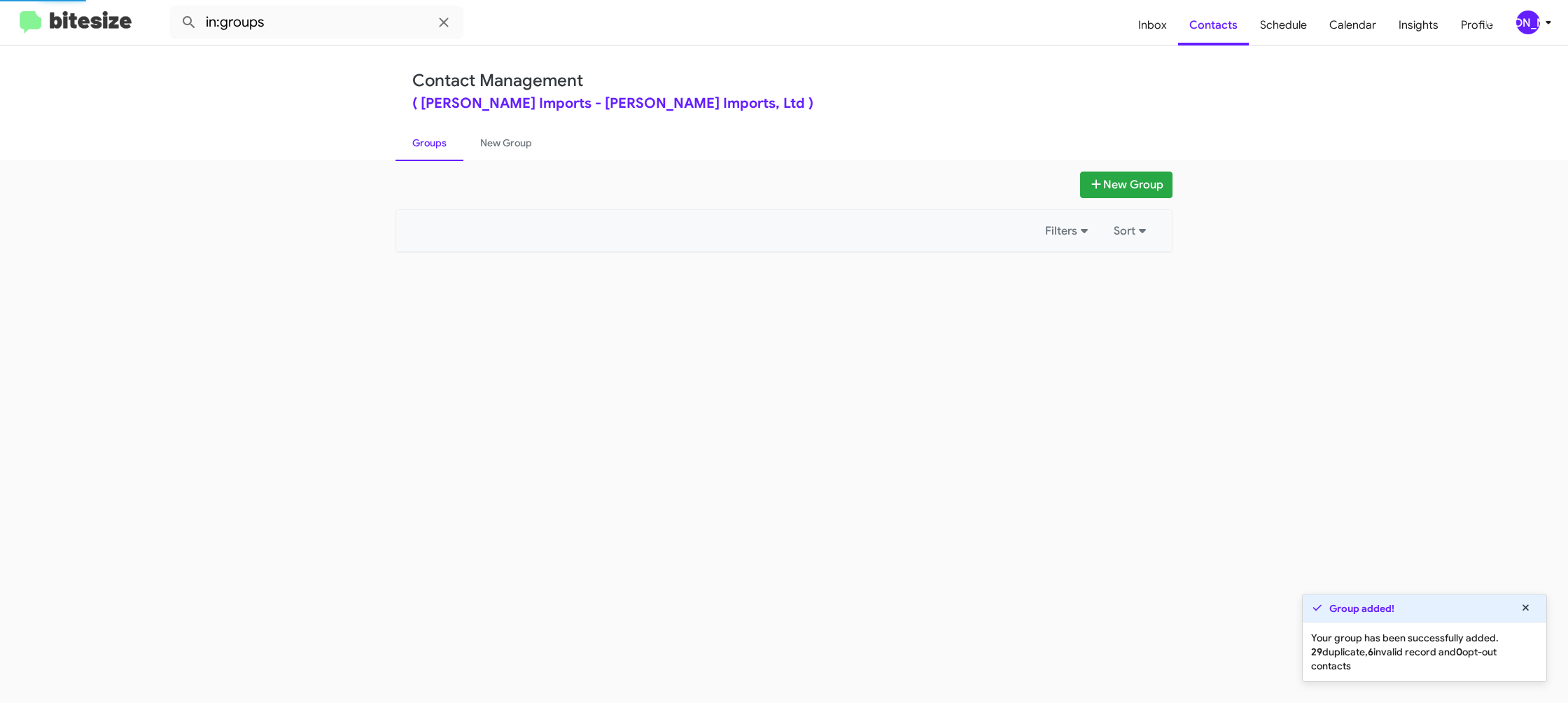
click at [429, 145] on link "Groups" at bounding box center [429, 143] width 68 height 37
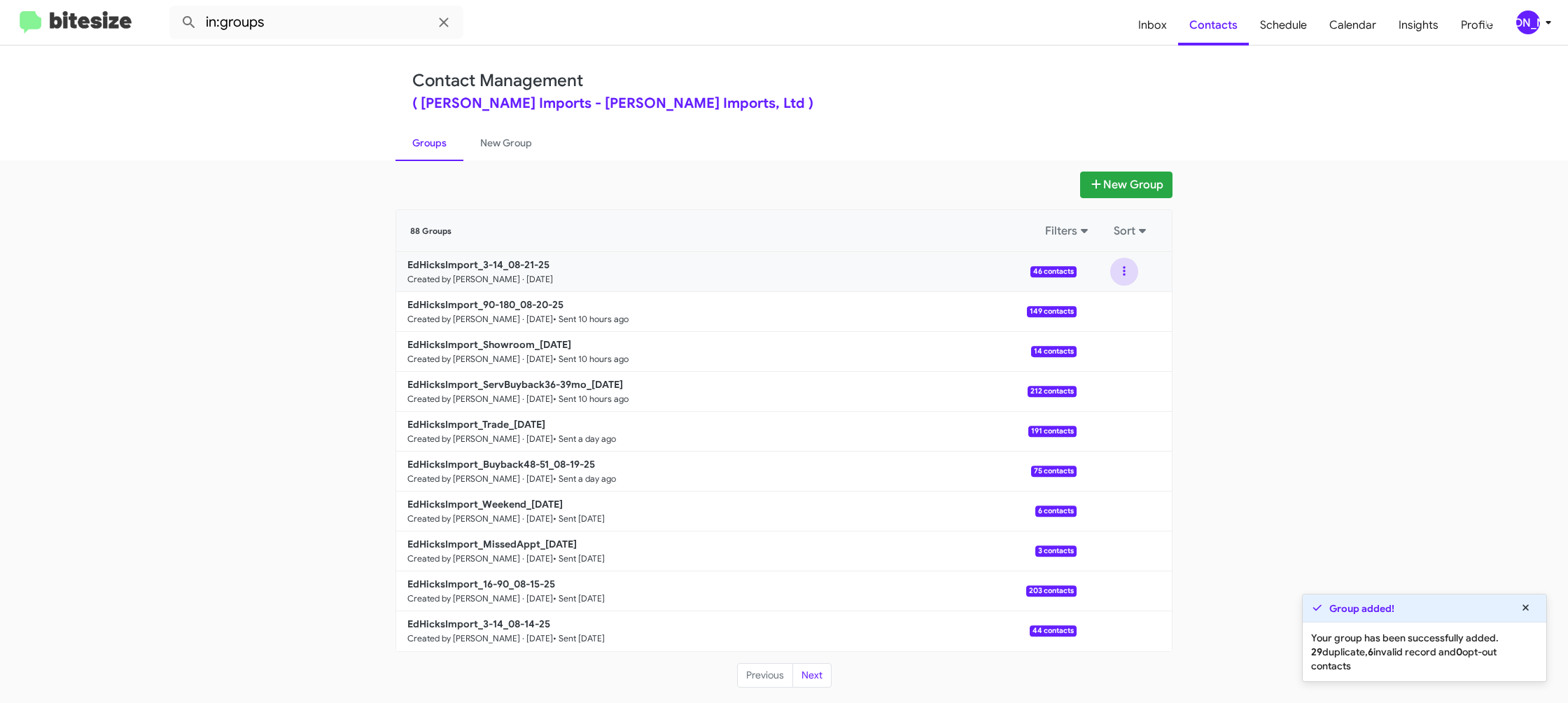
click at [1124, 278] on button at bounding box center [1123, 271] width 28 height 28
click at [1061, 312] on button "View contacts" at bounding box center [1082, 309] width 112 height 33
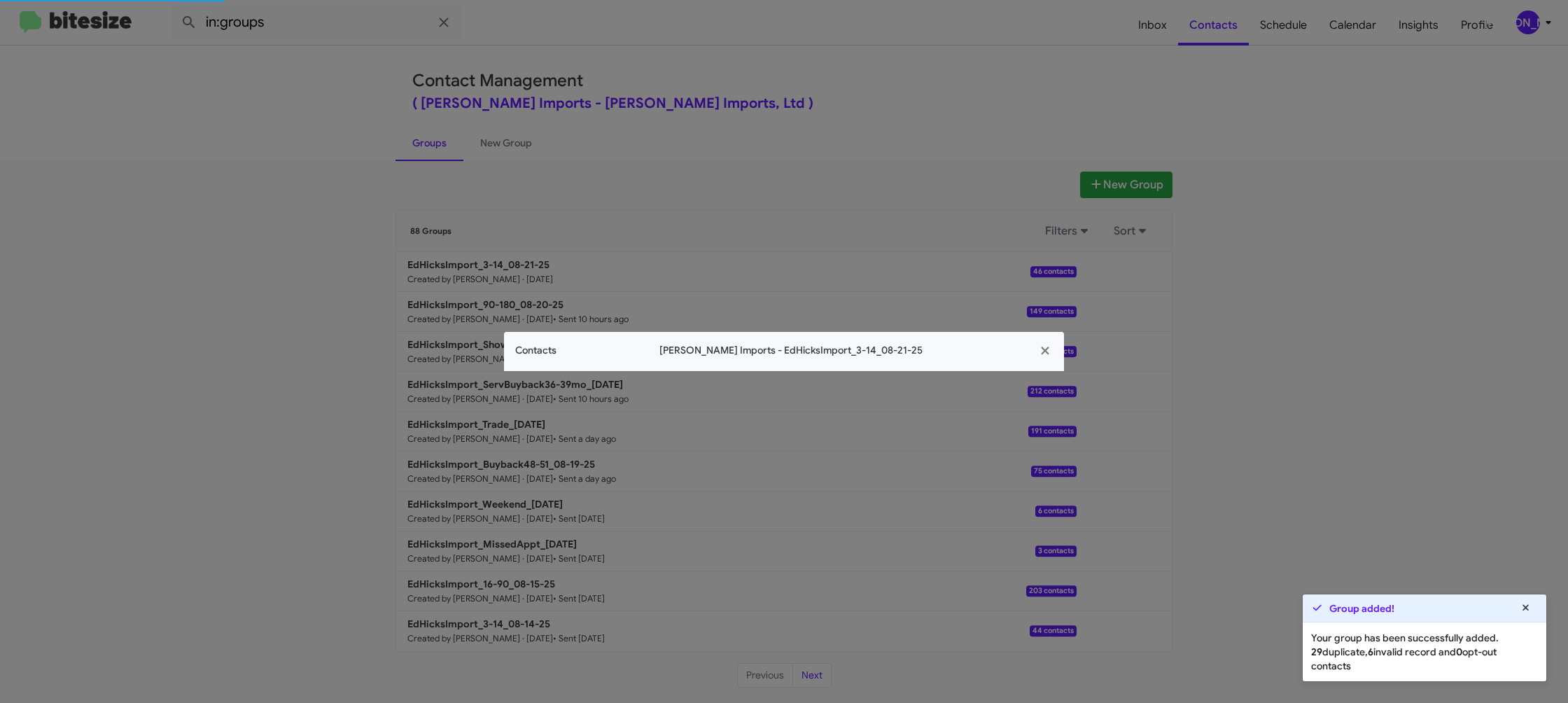
click at [517, 354] on span "Contacts" at bounding box center [535, 350] width 41 height 15
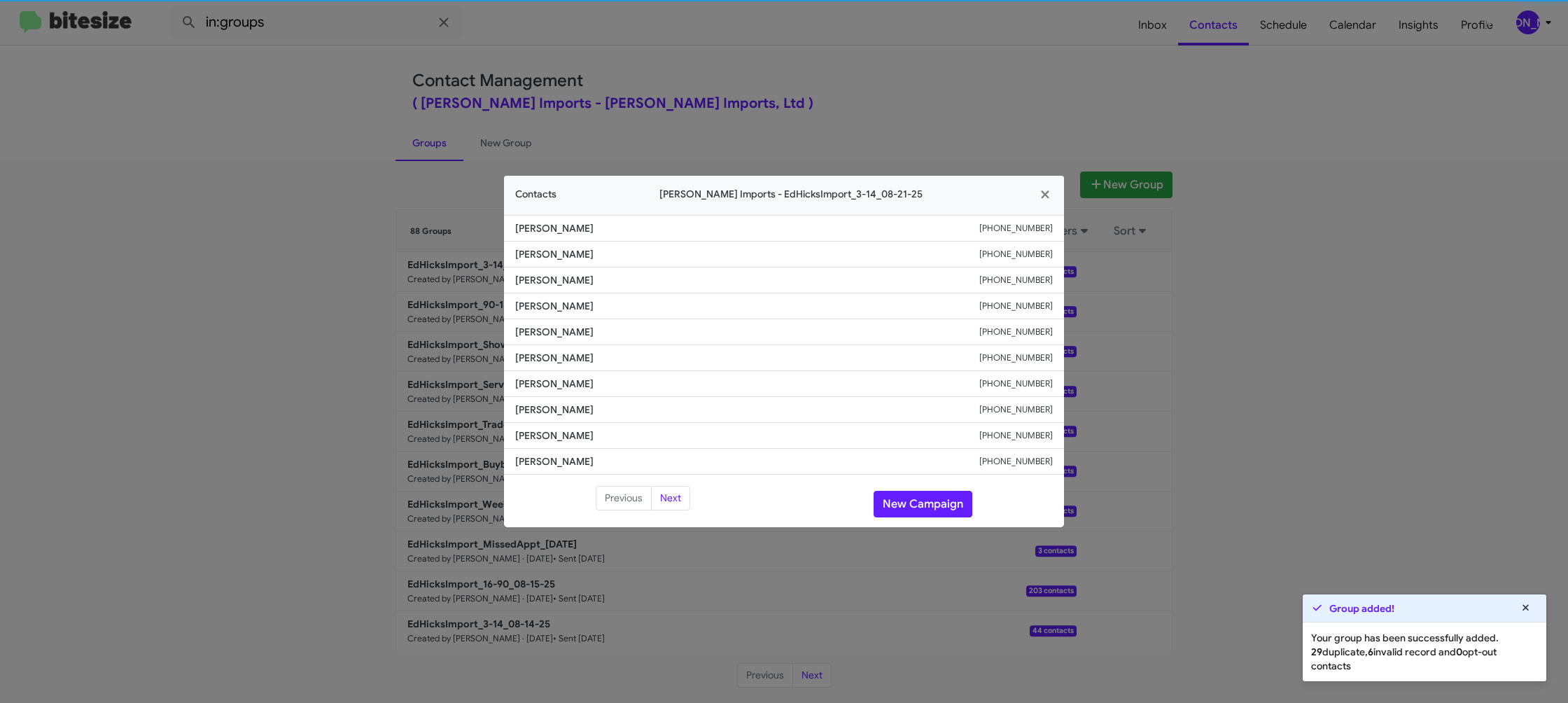
click at [517, 355] on span "Jake Whitten" at bounding box center [746, 358] width 464 height 14
copy span "Jake Whitten"
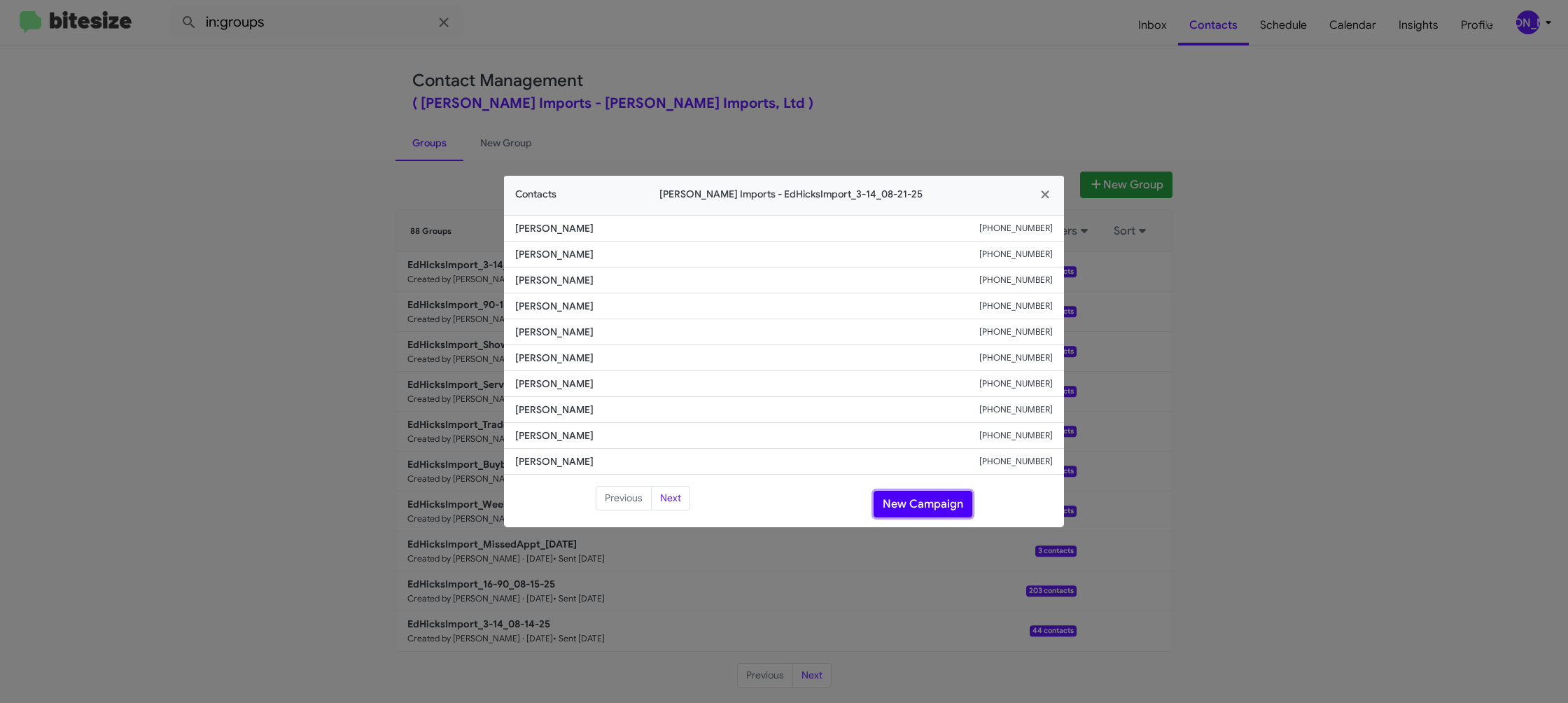
click at [896, 502] on button "New Campaign" at bounding box center [923, 504] width 99 height 27
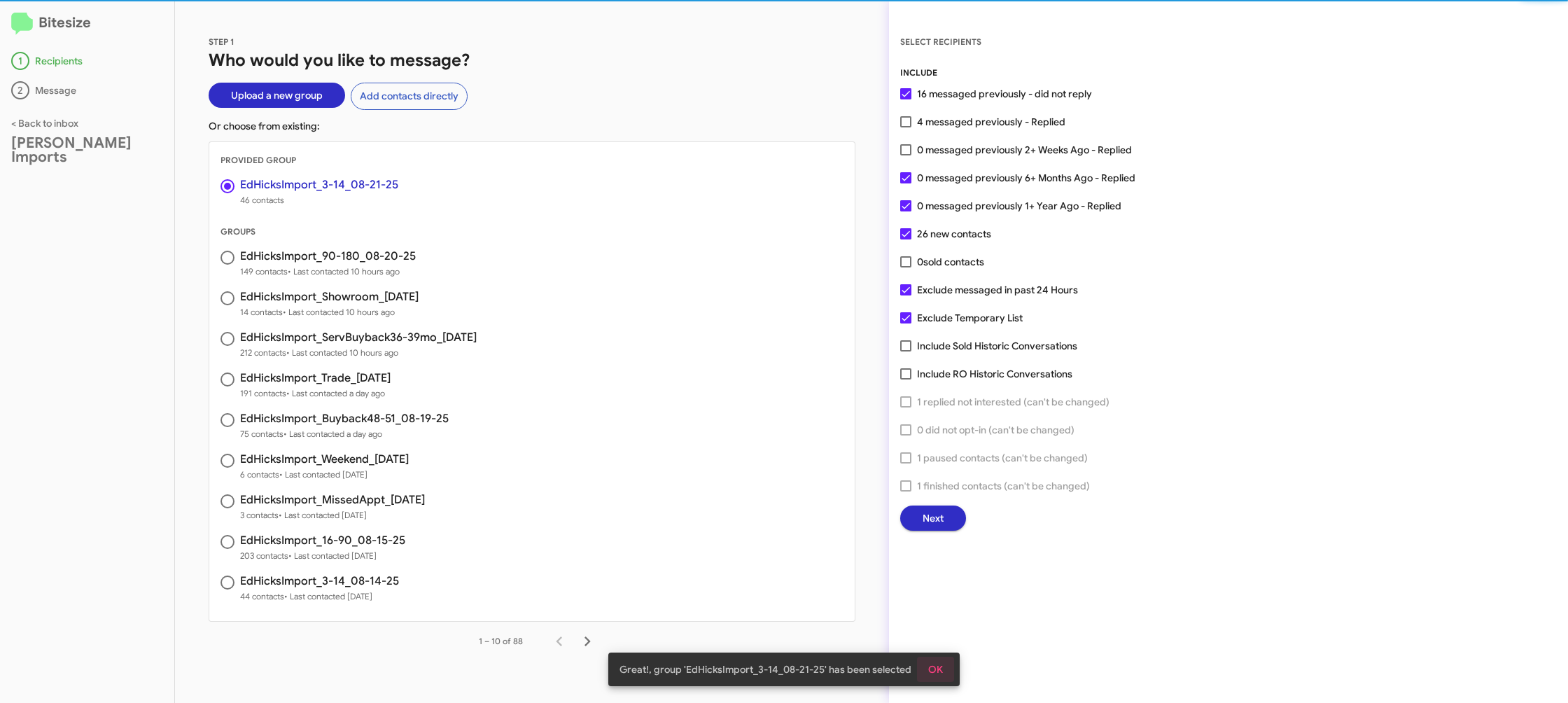
drag, startPoint x: 924, startPoint y: 678, endPoint x: 932, endPoint y: 656, distance: 23.4
click at [925, 678] on button "OK" at bounding box center [935, 670] width 37 height 25
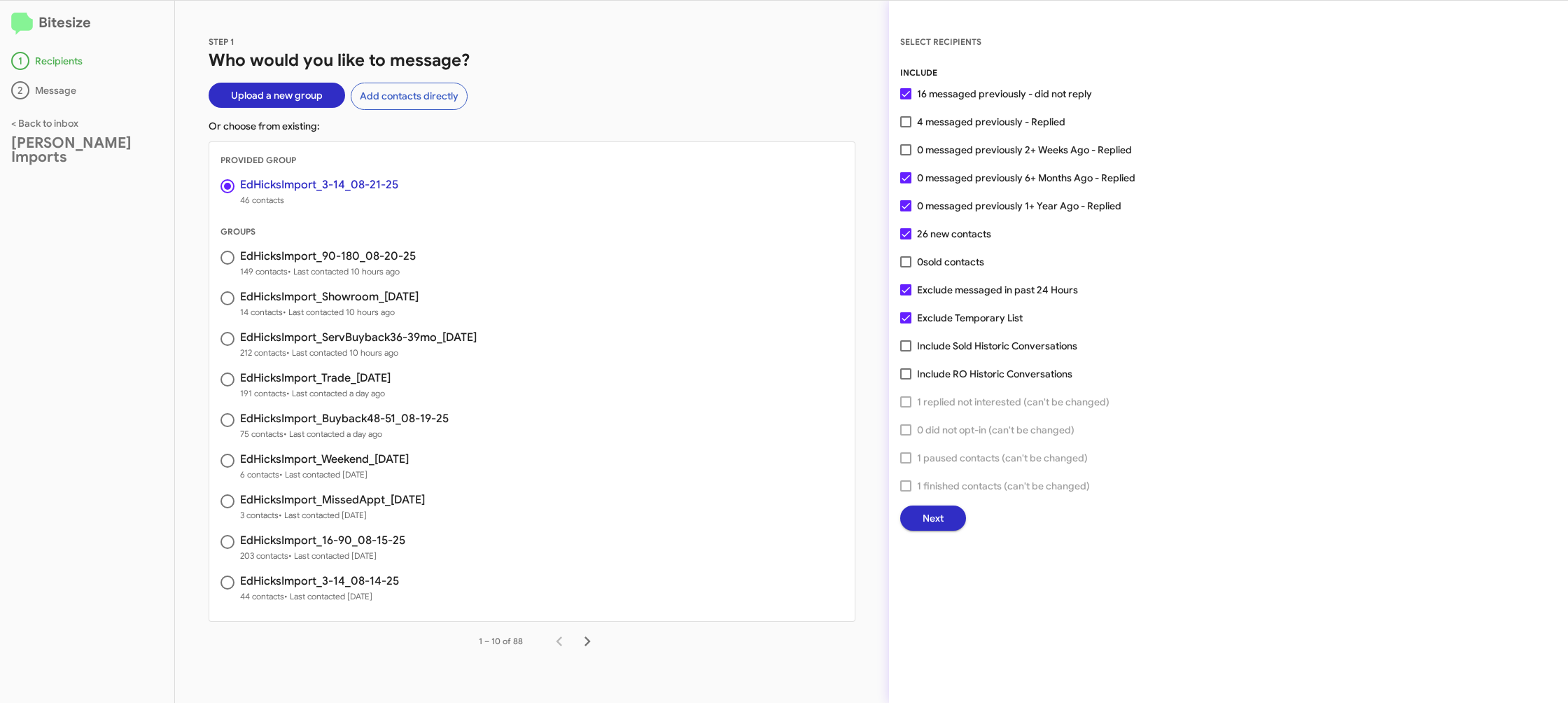
click at [919, 526] on button "Next" at bounding box center [933, 518] width 66 height 25
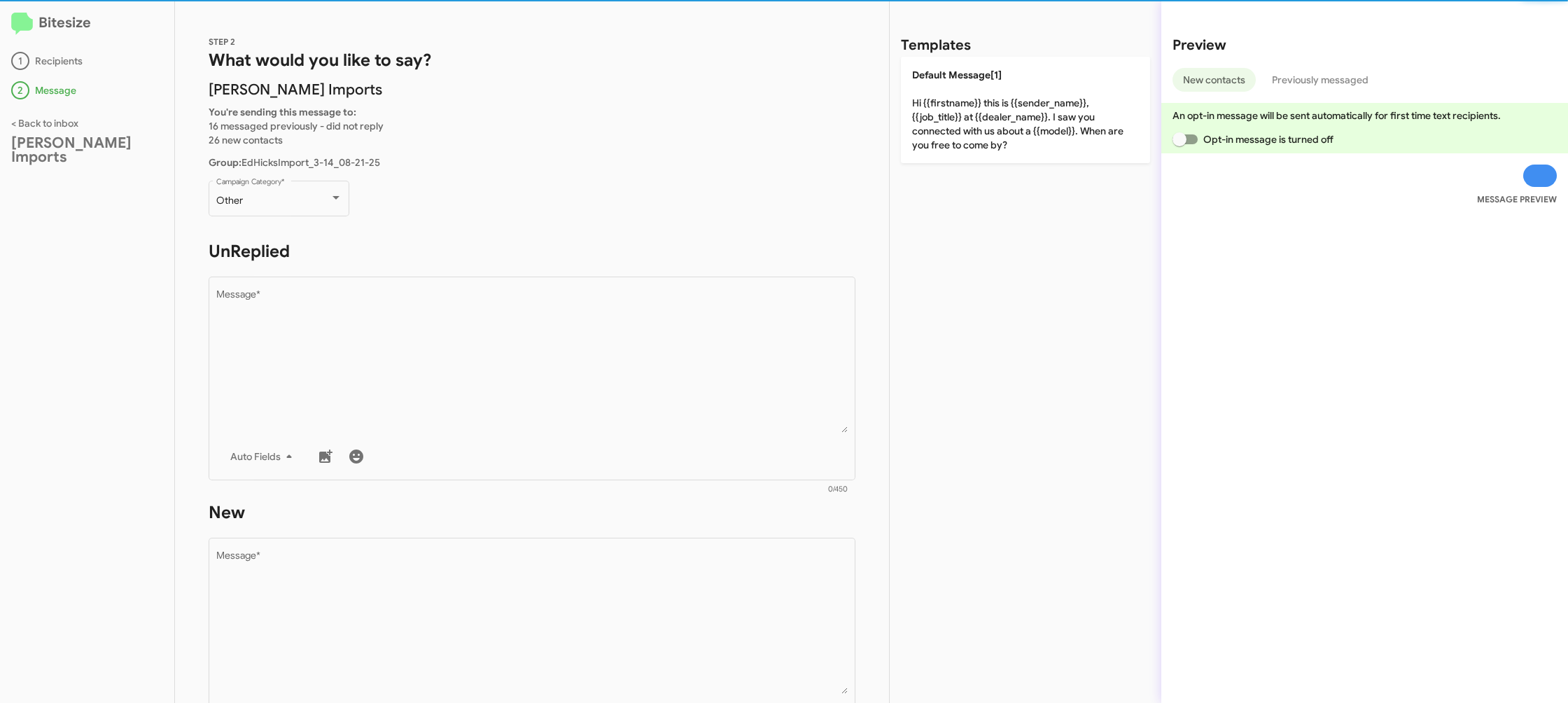
drag, startPoint x: 293, startPoint y: 222, endPoint x: 293, endPoint y: 210, distance: 12.0
click at [293, 222] on div "Other Campaign Category *" at bounding box center [279, 205] width 140 height 49
click at [295, 205] on div "Other" at bounding box center [273, 201] width 114 height 11
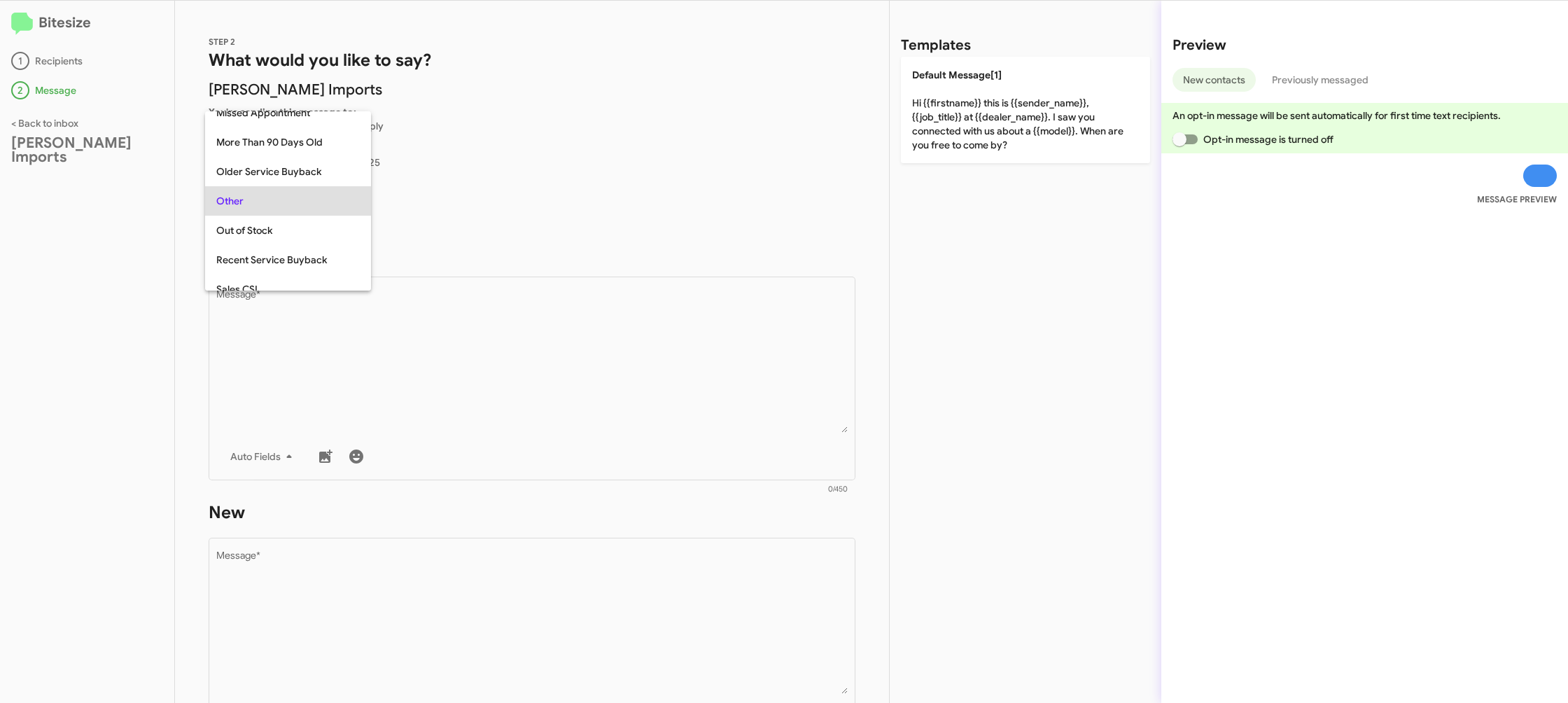
scroll to position [527, 0]
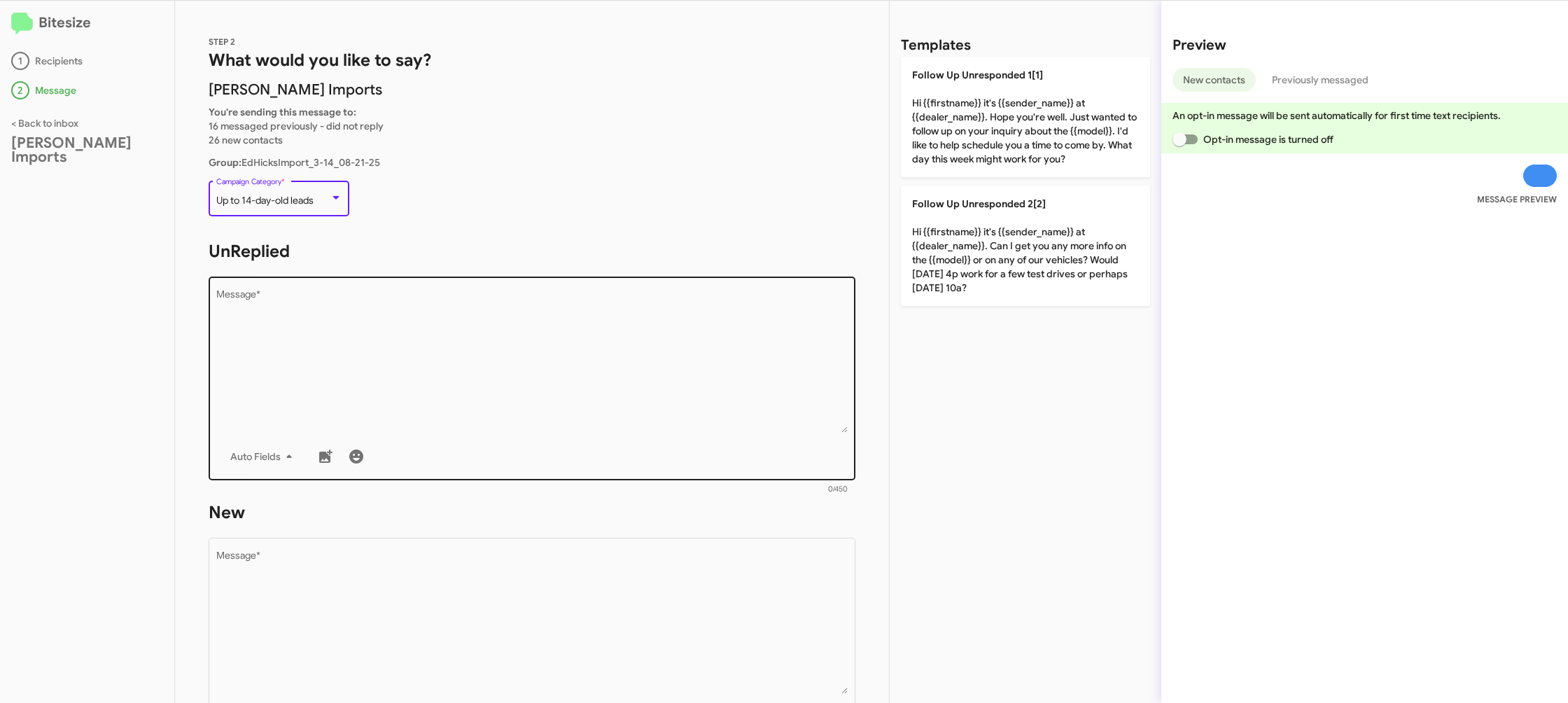
drag, startPoint x: 471, startPoint y: 373, endPoint x: 522, endPoint y: 390, distance: 53.8
click at [471, 373] on textarea "Message *" at bounding box center [532, 361] width 632 height 143
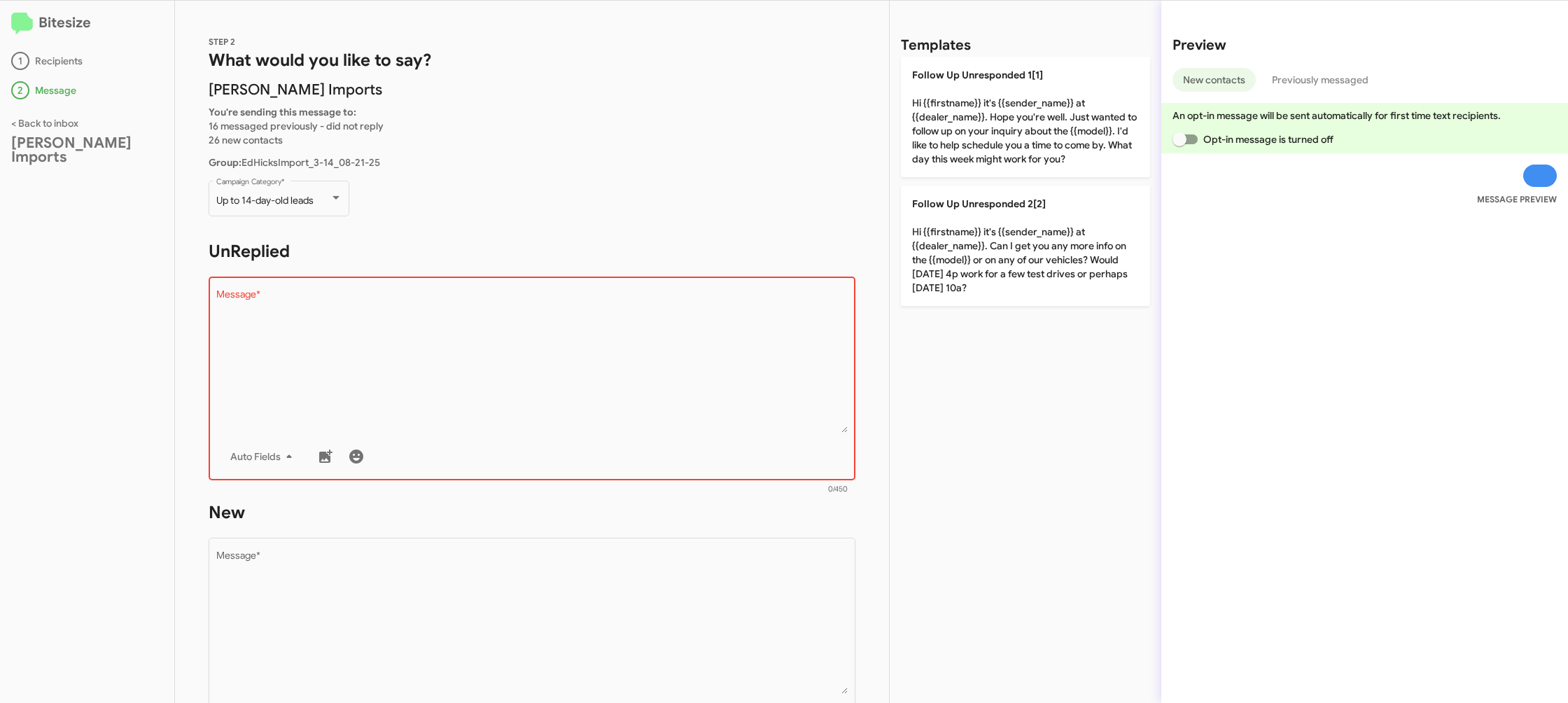
drag, startPoint x: 1035, startPoint y: 174, endPoint x: 1025, endPoint y: 178, distance: 10.8
click at [1031, 176] on p "Follow Up Unresponded 1[1] Hi {{firstname}} it's {{sender_name}} at {{dealer_na…" at bounding box center [1026, 117] width 249 height 120
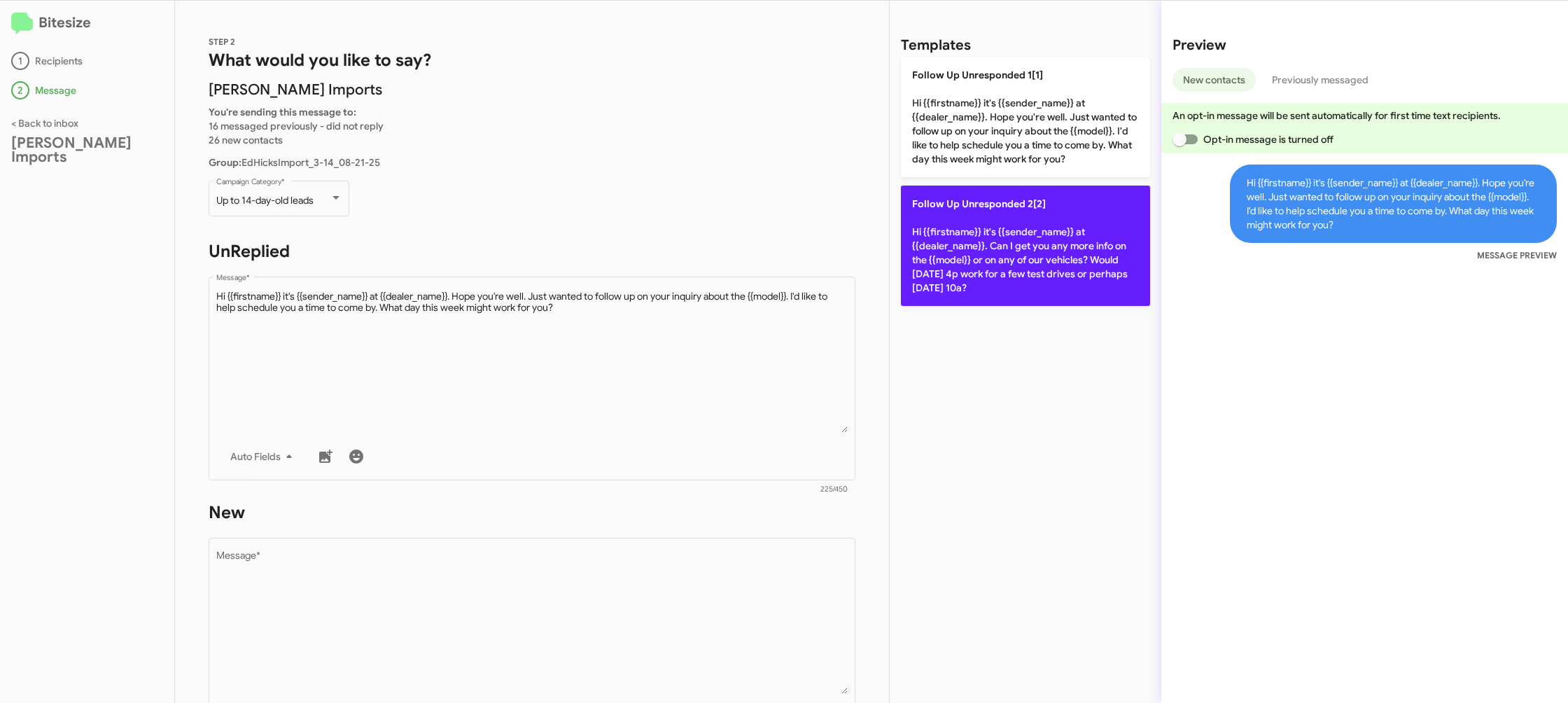
click at [984, 197] on span "Follow Up Unresponded 2[2]" at bounding box center [979, 203] width 134 height 13
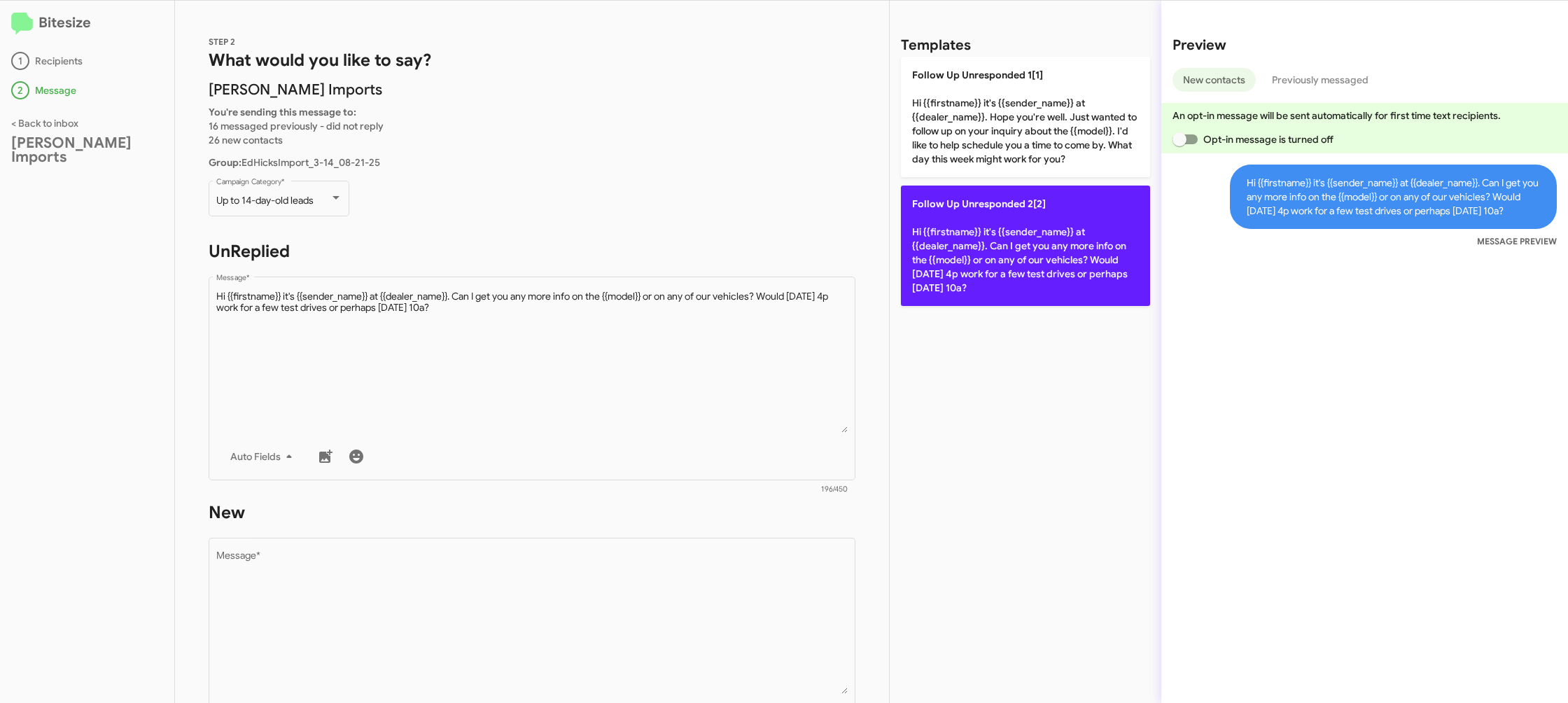
click at [984, 197] on span "Follow Up Unresponded 2[2]" at bounding box center [979, 203] width 134 height 13
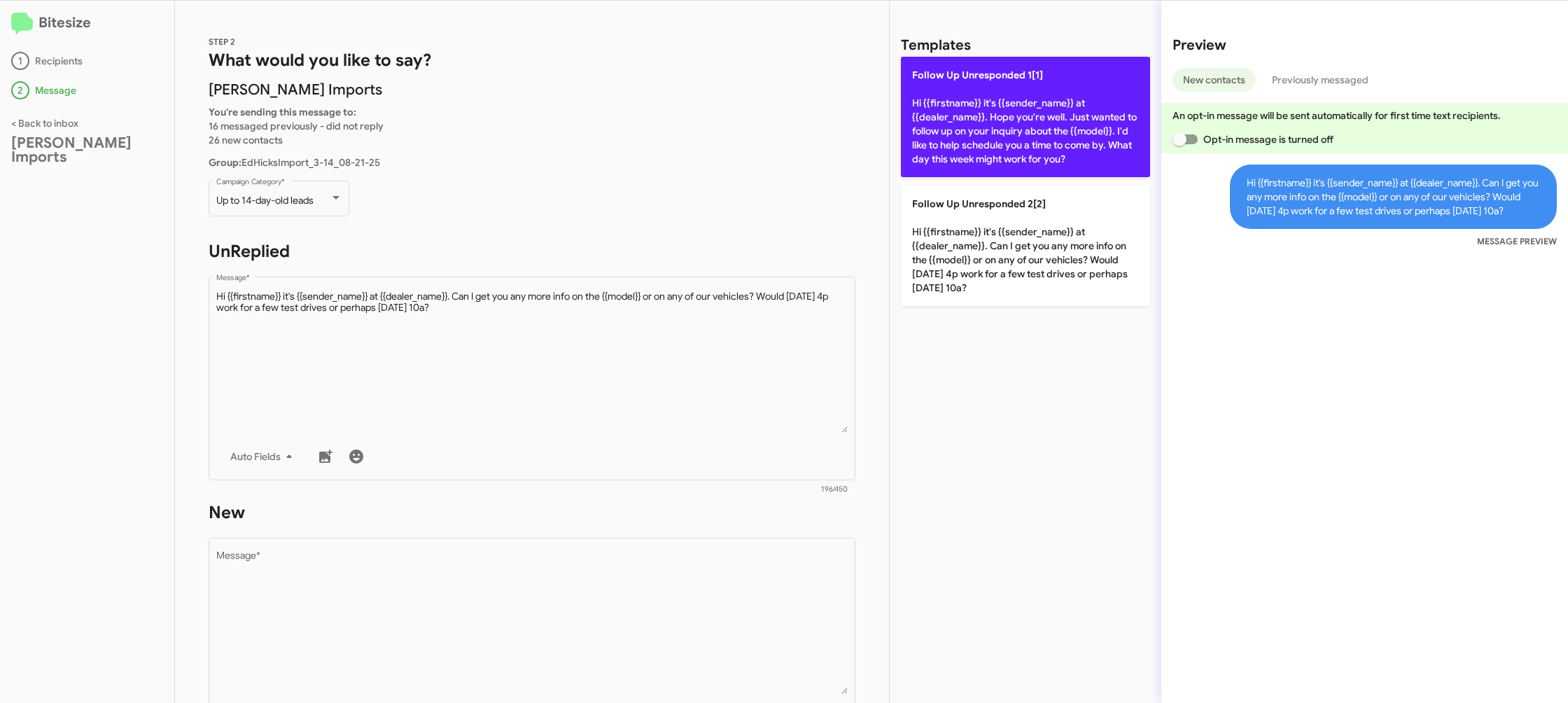
click at [998, 122] on p "Follow Up Unresponded 1[1] Hi {{firstname}} it's {{sender_name}} at {{dealer_na…" at bounding box center [1026, 117] width 249 height 120
type textarea "Hi {{firstname}} it's {{sender_name}} at {{dealer_name}}. Hope you're well. Jus…"
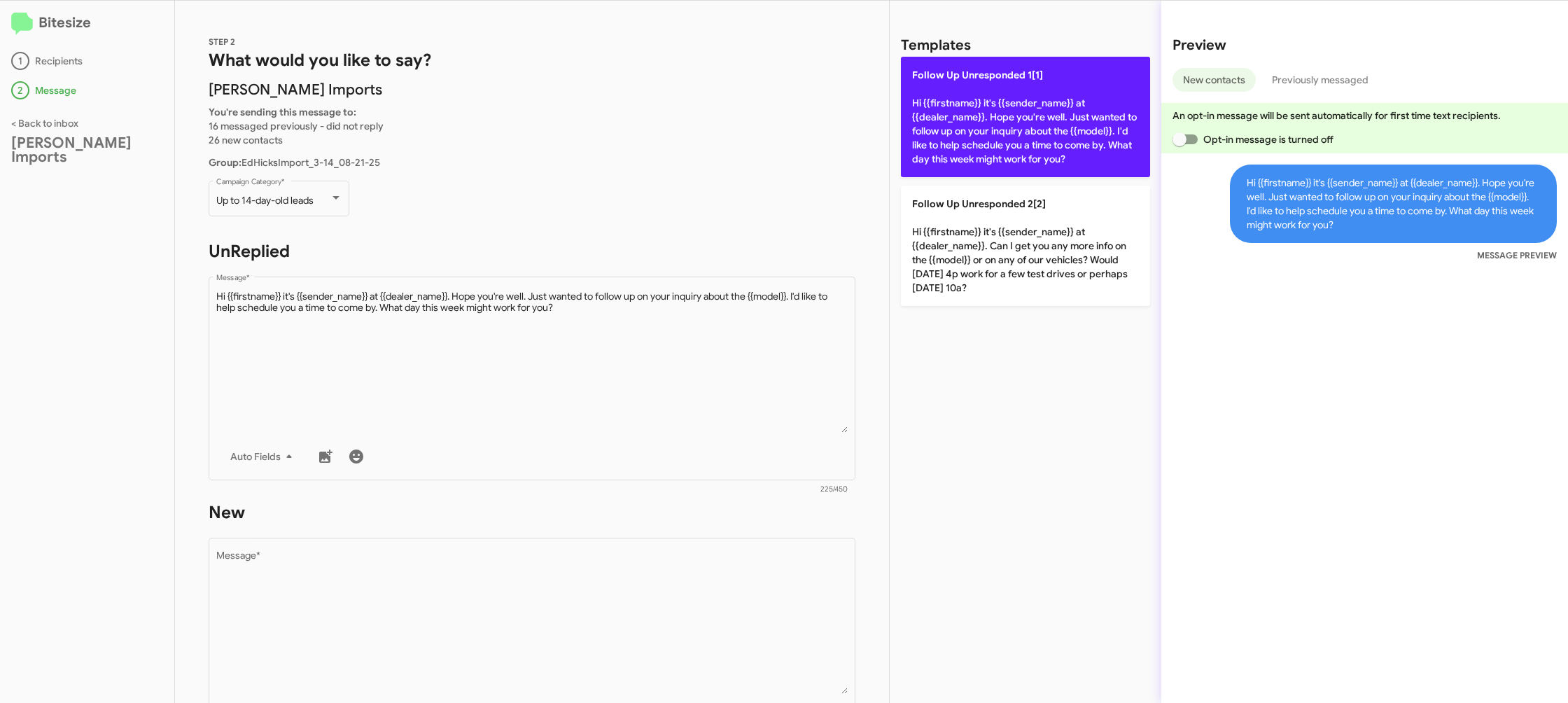
click at [998, 122] on p "Follow Up Unresponded 1[1] Hi {{firstname}} it's {{sender_name}} at {{dealer_na…" at bounding box center [1026, 117] width 249 height 120
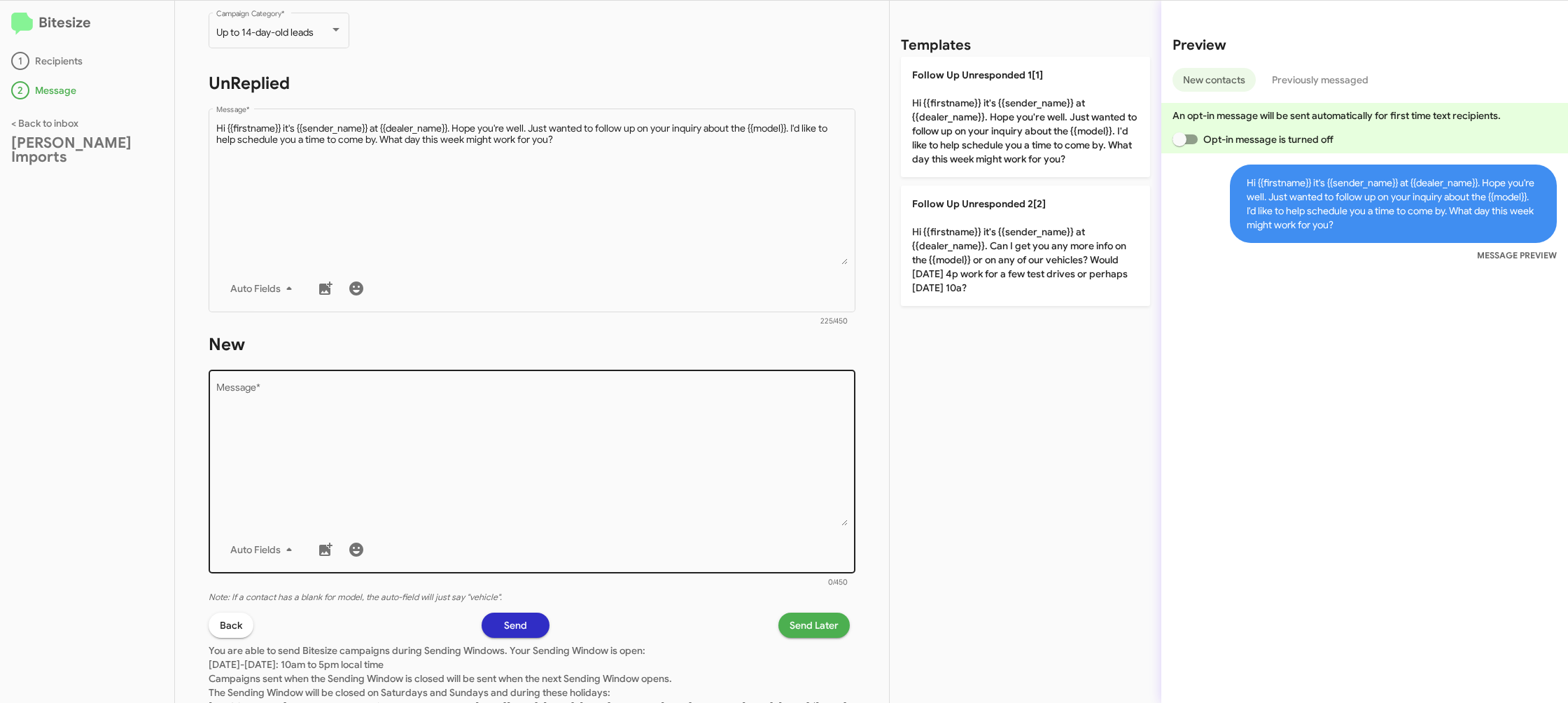
scroll to position [196, 0]
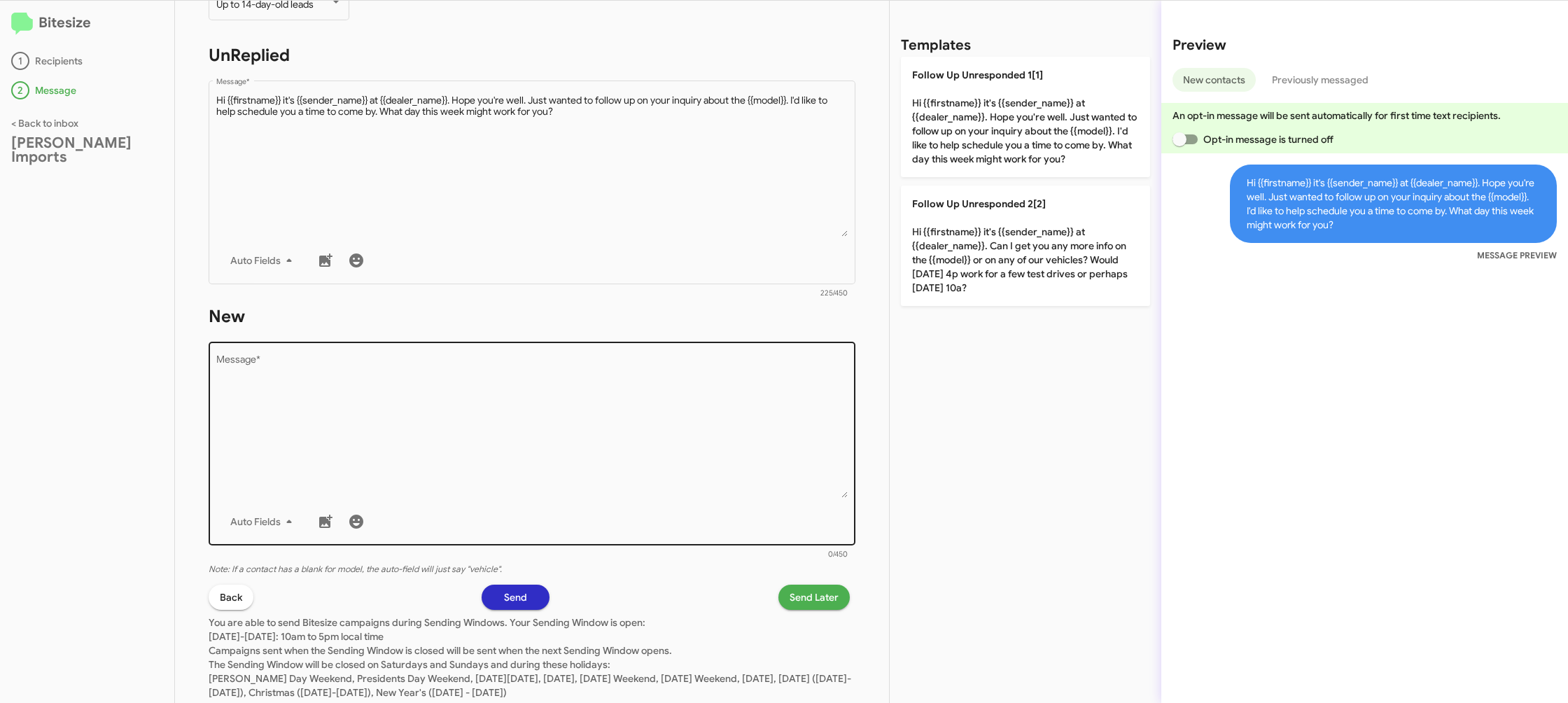
click at [666, 467] on textarea "Message *" at bounding box center [532, 426] width 632 height 143
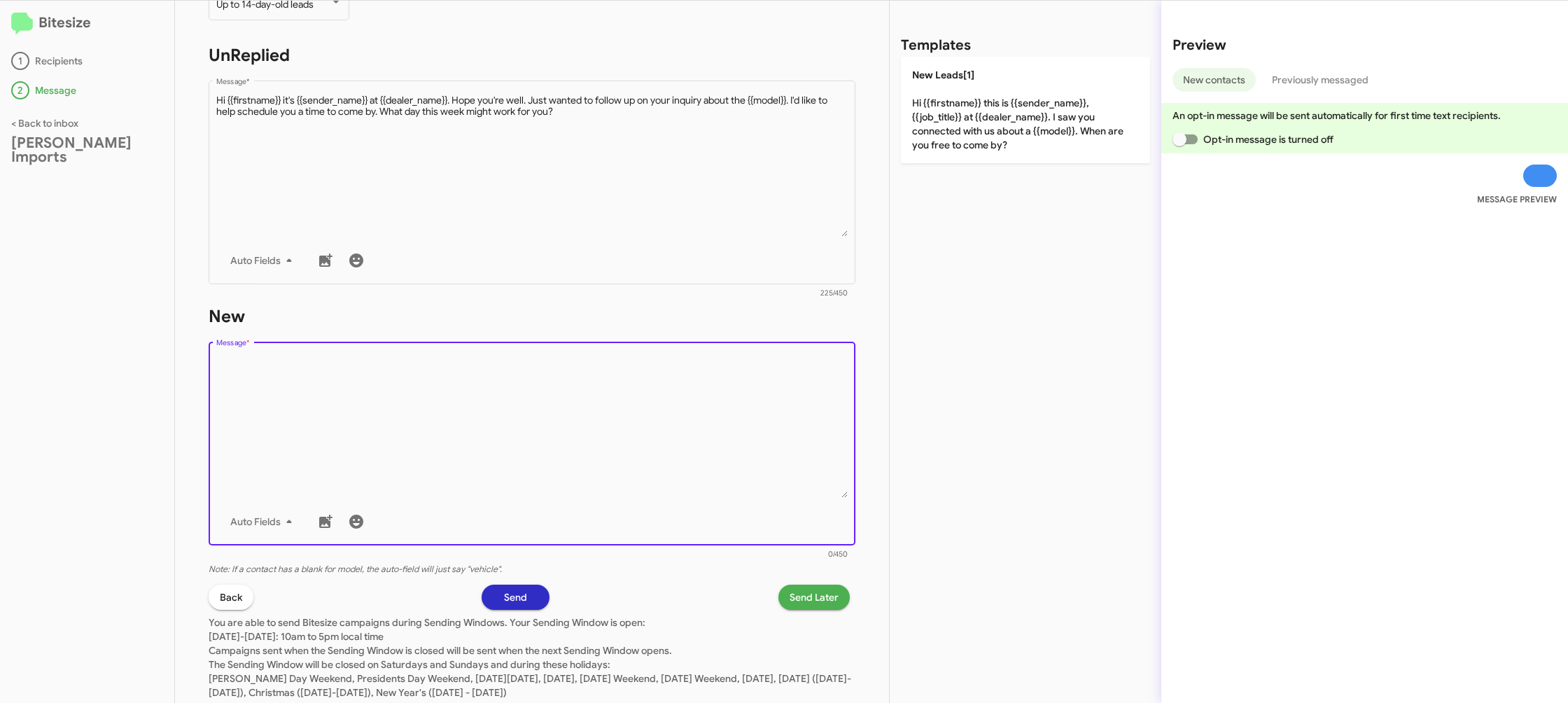
drag, startPoint x: 666, startPoint y: 467, endPoint x: 872, endPoint y: 191, distance: 344.4
click at [674, 438] on textarea "Message *" at bounding box center [532, 426] width 632 height 143
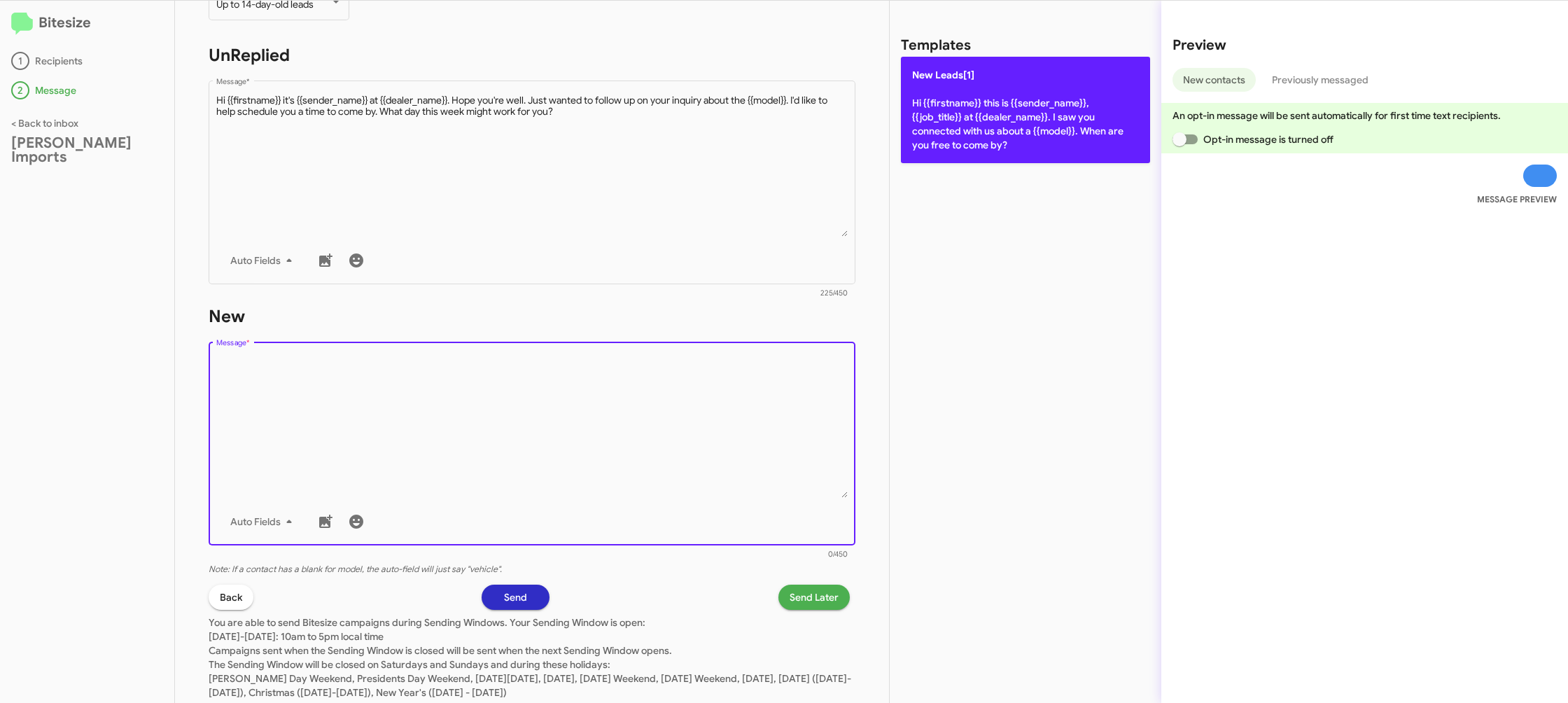
click at [970, 134] on p "New Leads[1] Hi {{firstname}} this is {{sender_name}}, {{job_title}} at {{deale…" at bounding box center [1026, 110] width 249 height 106
type textarea "Hi {{firstname}} this is {{sender_name}}, {{job_title}} at {{dealer_name}}. I s…"
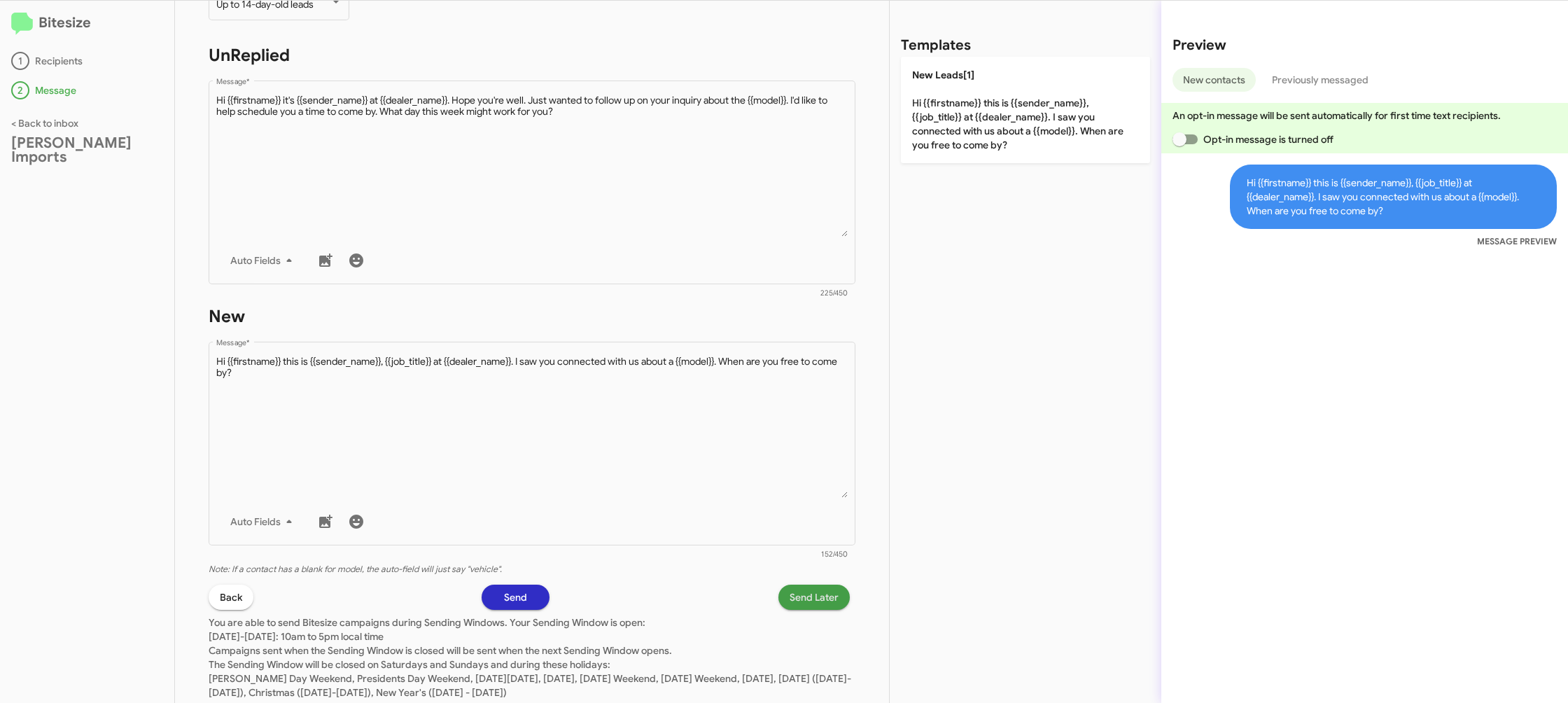
click at [805, 591] on span "Send Later" at bounding box center [814, 597] width 49 height 25
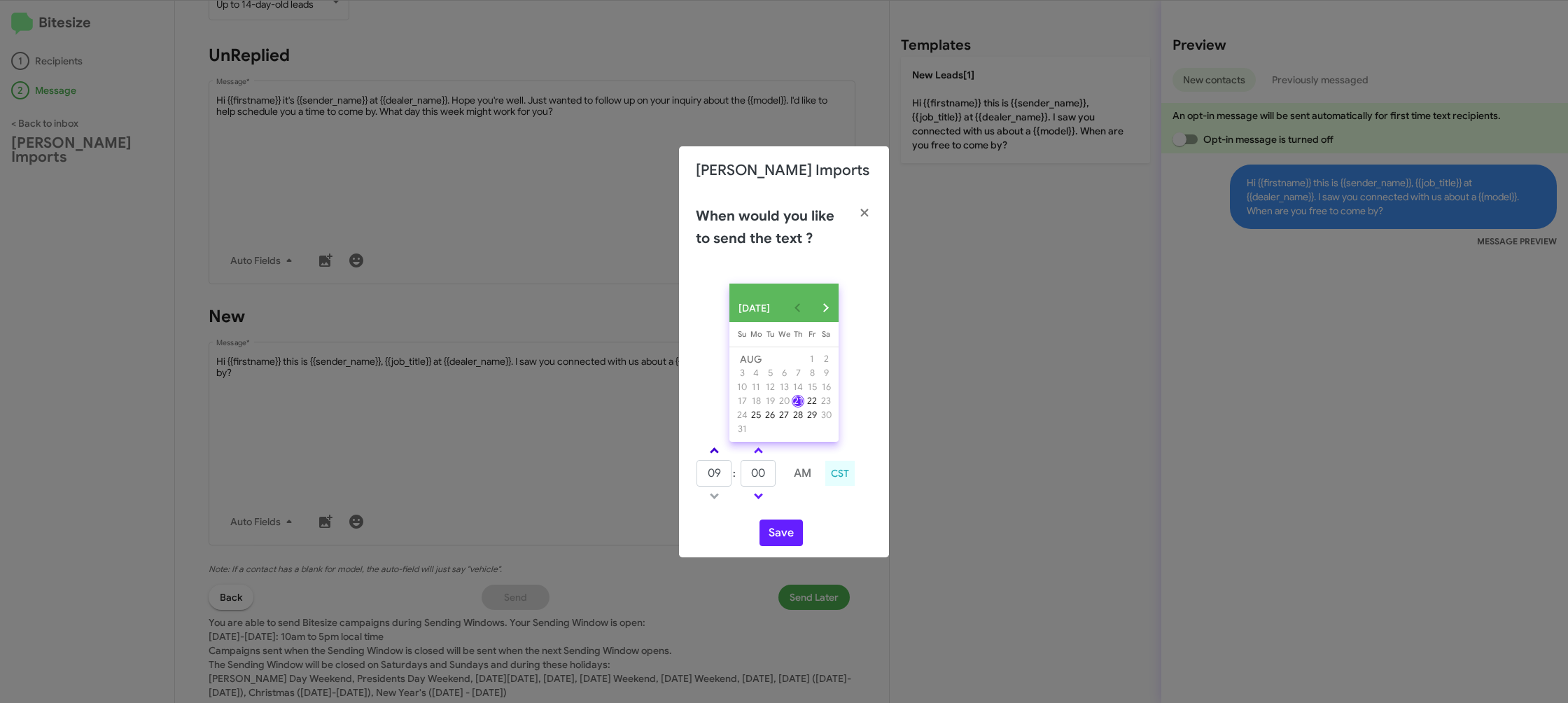
click at [721, 455] on link at bounding box center [714, 450] width 24 height 16
type input "10"
click at [763, 479] on input "00" at bounding box center [758, 473] width 35 height 27
type input "19"
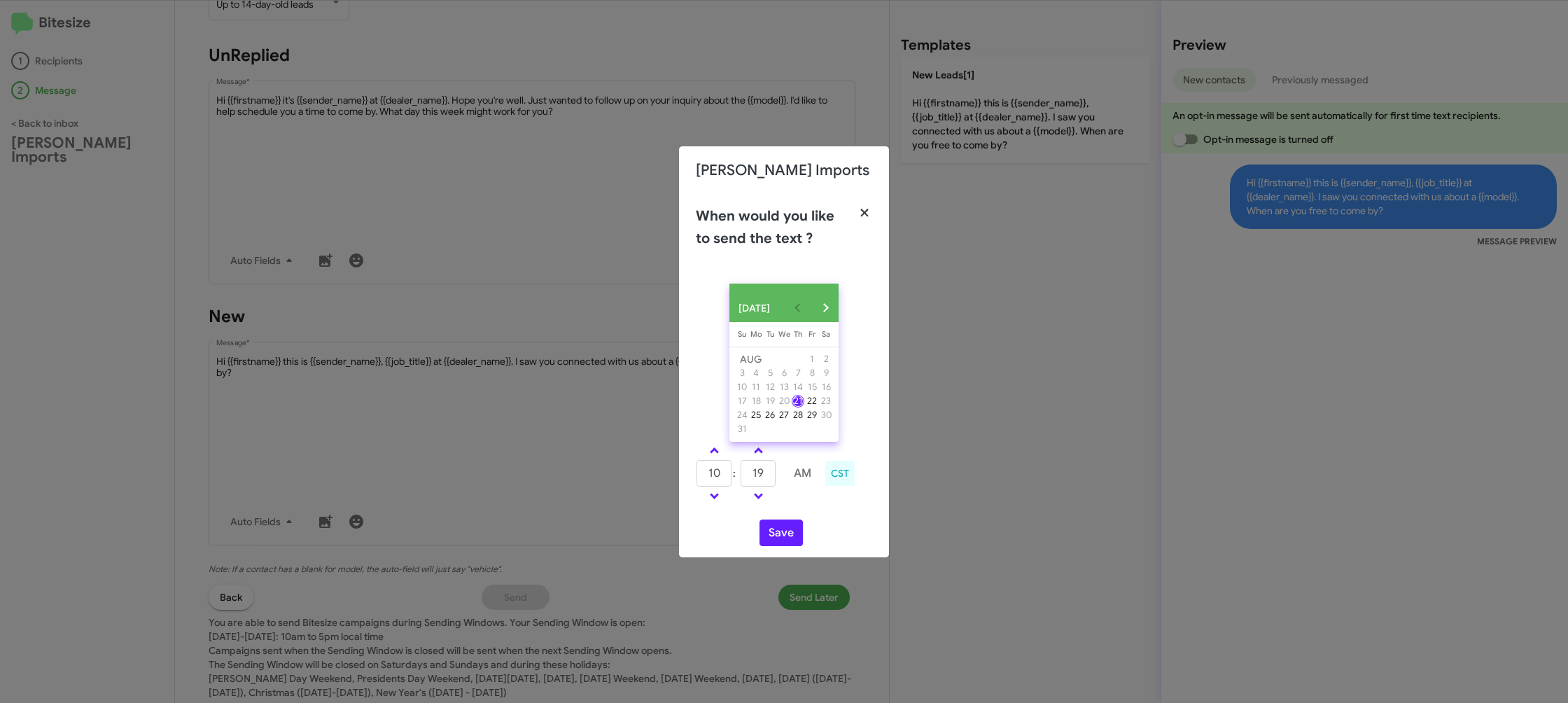
click at [855, 197] on button "button" at bounding box center [865, 213] width 38 height 39
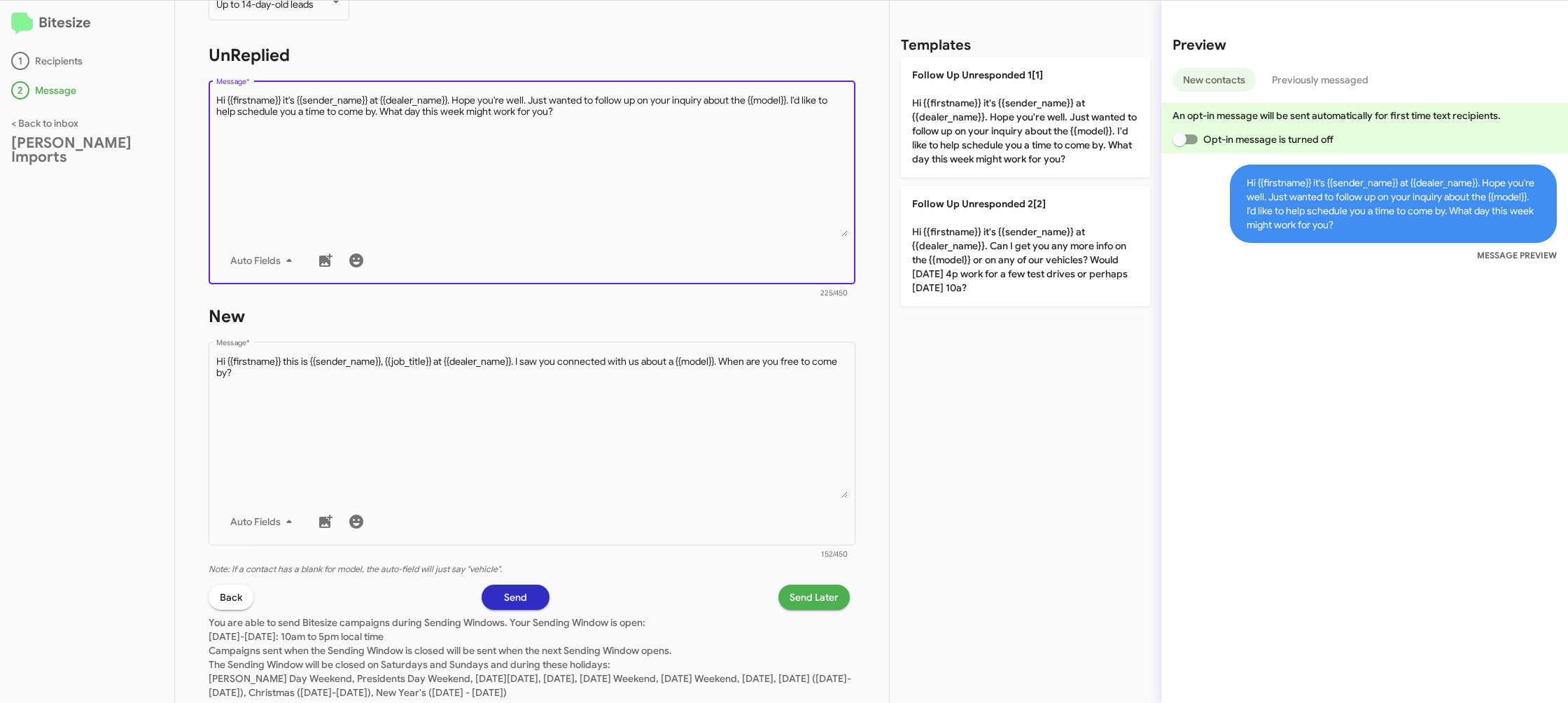
click at [751, 188] on textarea "Message *" at bounding box center [532, 165] width 632 height 143
drag, startPoint x: 751, startPoint y: 188, endPoint x: 799, endPoint y: 196, distance: 48.7
click at [756, 186] on textarea "Message *" at bounding box center [532, 165] width 632 height 143
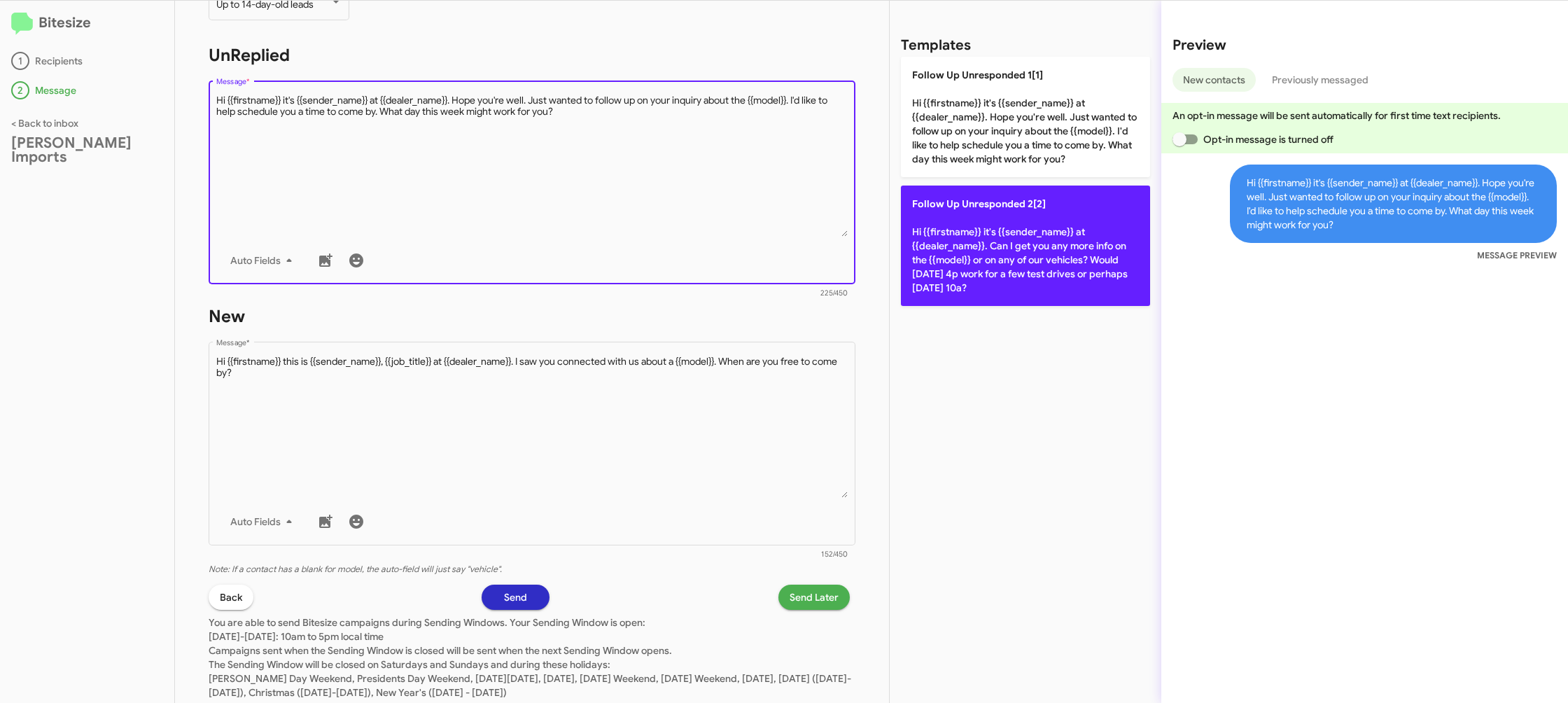
click at [1053, 267] on p "Follow Up Unresponded 2[2] Hi {{firstname}} it's {{sender_name}} at {{dealer_na…" at bounding box center [1026, 246] width 249 height 120
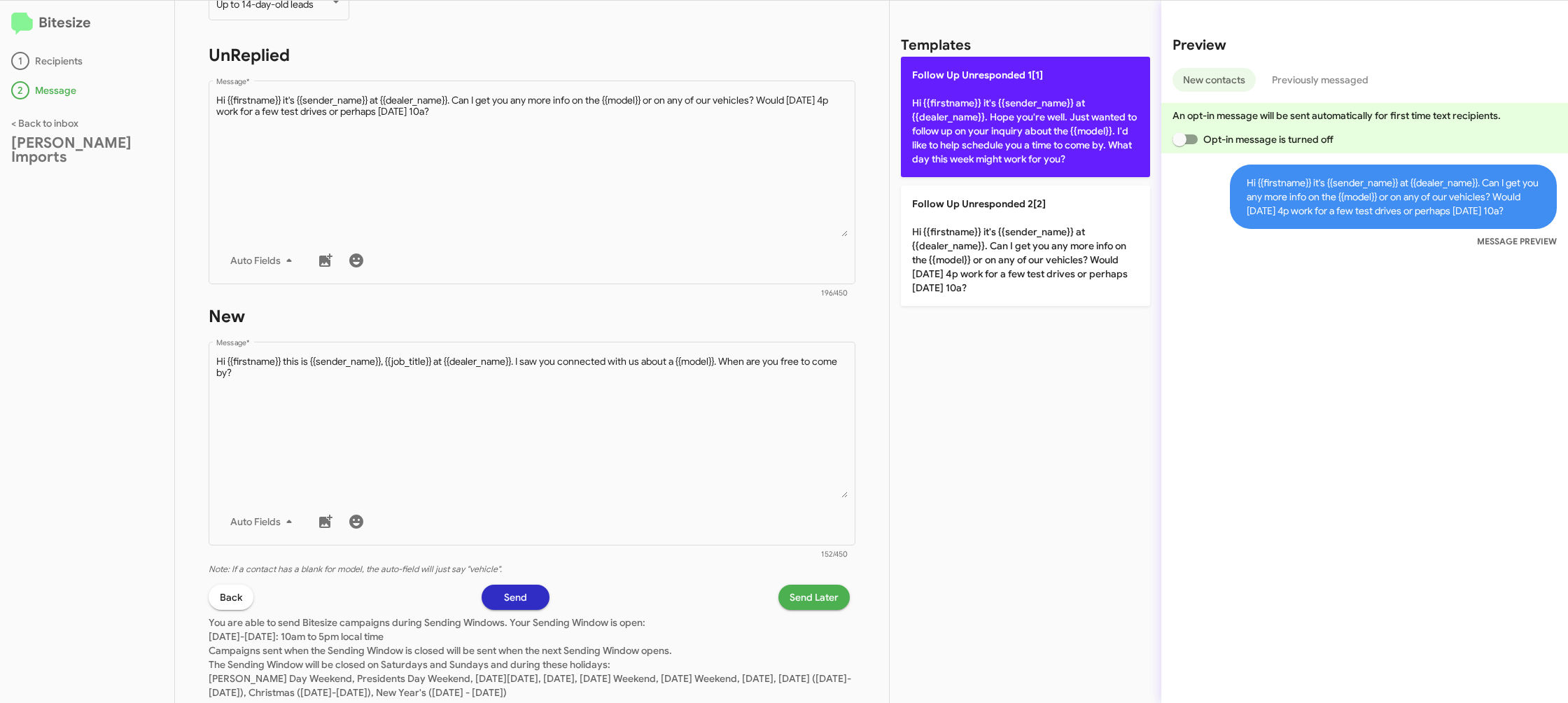
click at [1045, 140] on p "Follow Up Unresponded 1[1] Hi {{firstname}} it's {{sender_name}} at {{dealer_na…" at bounding box center [1026, 117] width 249 height 120
type textarea "Hi {{firstname}} it's {{sender_name}} at {{dealer_name}}. Hope you're well. Jus…"
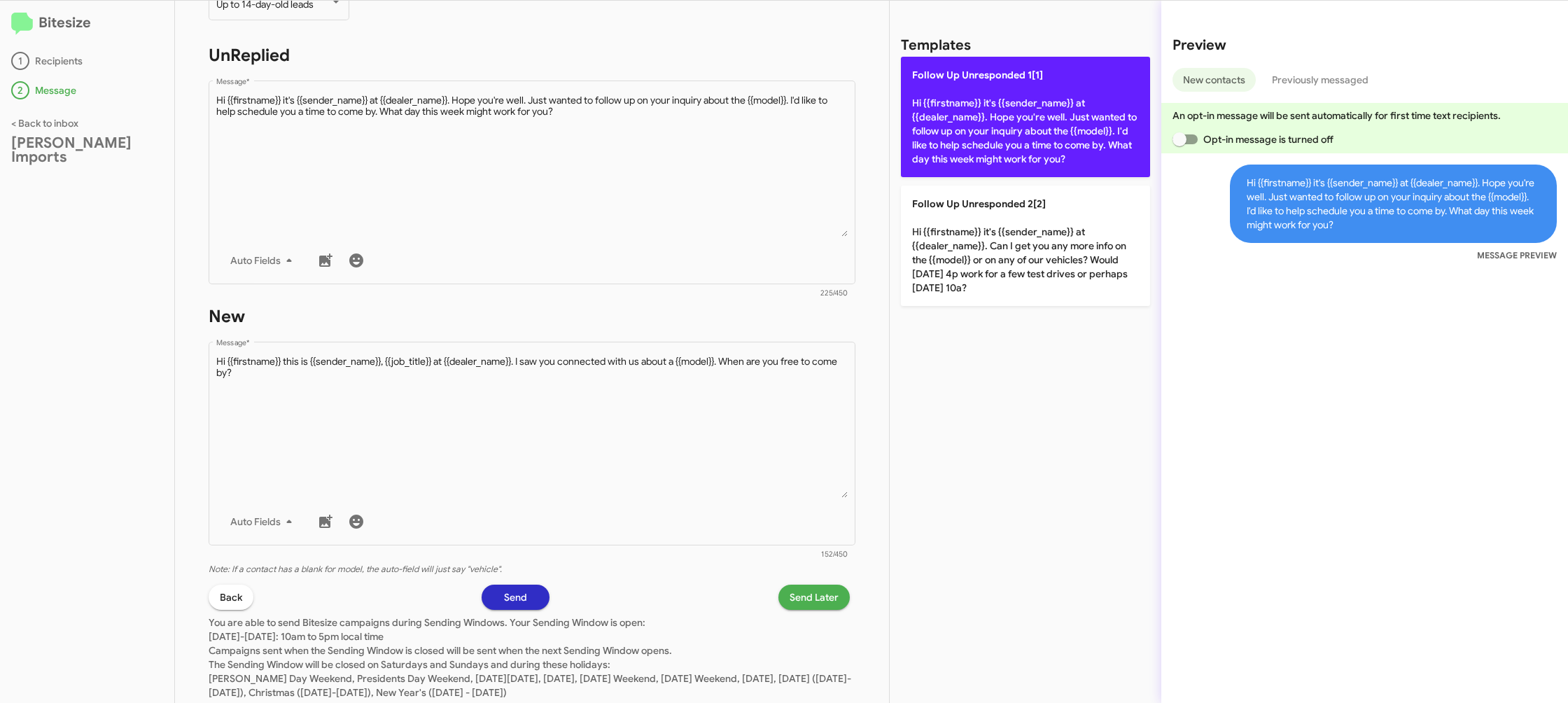
click at [1045, 140] on p "Follow Up Unresponded 1[1] Hi {{firstname}} it's {{sender_name}} at {{dealer_na…" at bounding box center [1026, 117] width 249 height 120
click at [1026, 102] on p "Follow Up Unresponded 1[1] Hi {{firstname}} it's {{sender_name}} at {{dealer_na…" at bounding box center [1026, 117] width 249 height 120
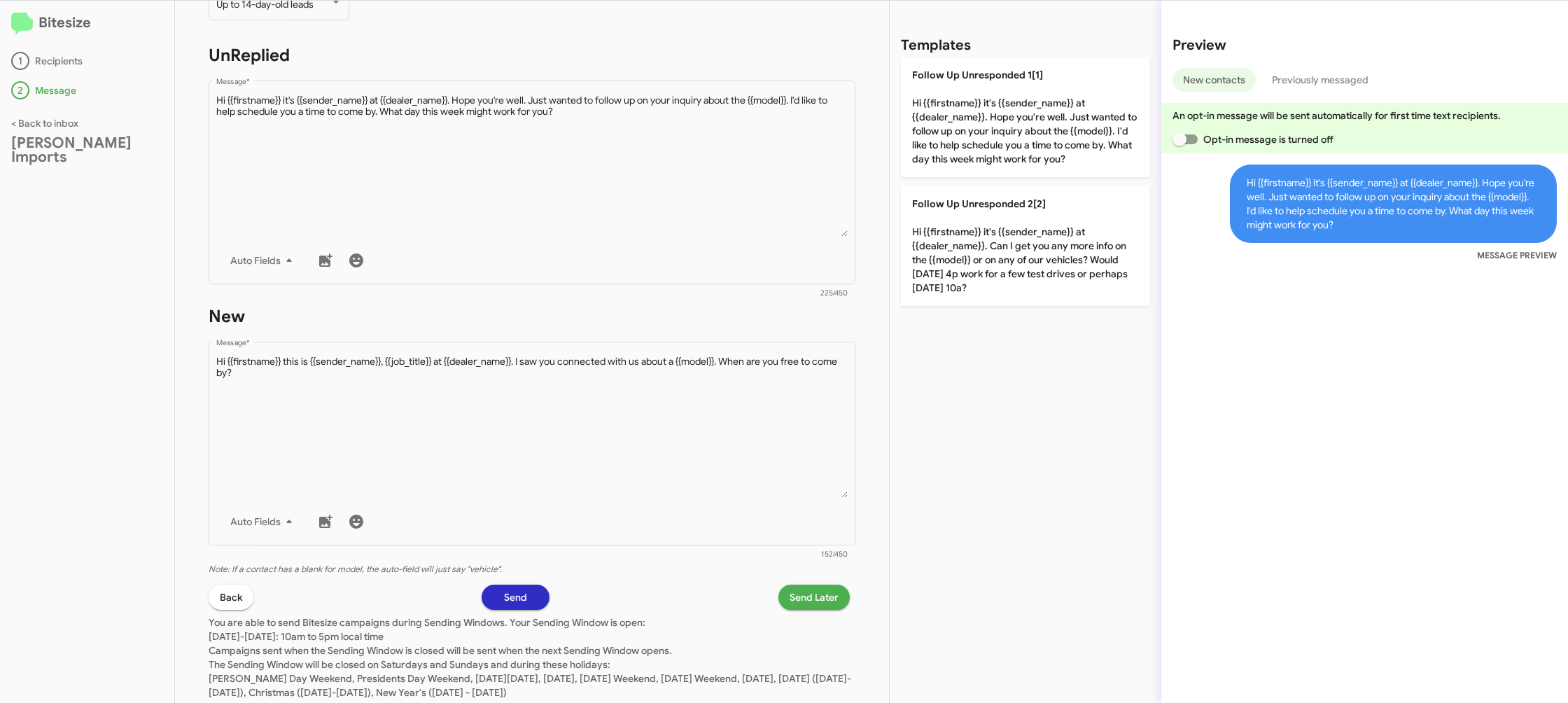
drag, startPoint x: 1026, startPoint y: 102, endPoint x: 861, endPoint y: 249, distance: 221.0
click at [1023, 103] on p "Follow Up Unresponded 1[1] Hi {{firstname}} it's {{sender_name}} at {{dealer_na…" at bounding box center [1026, 117] width 249 height 120
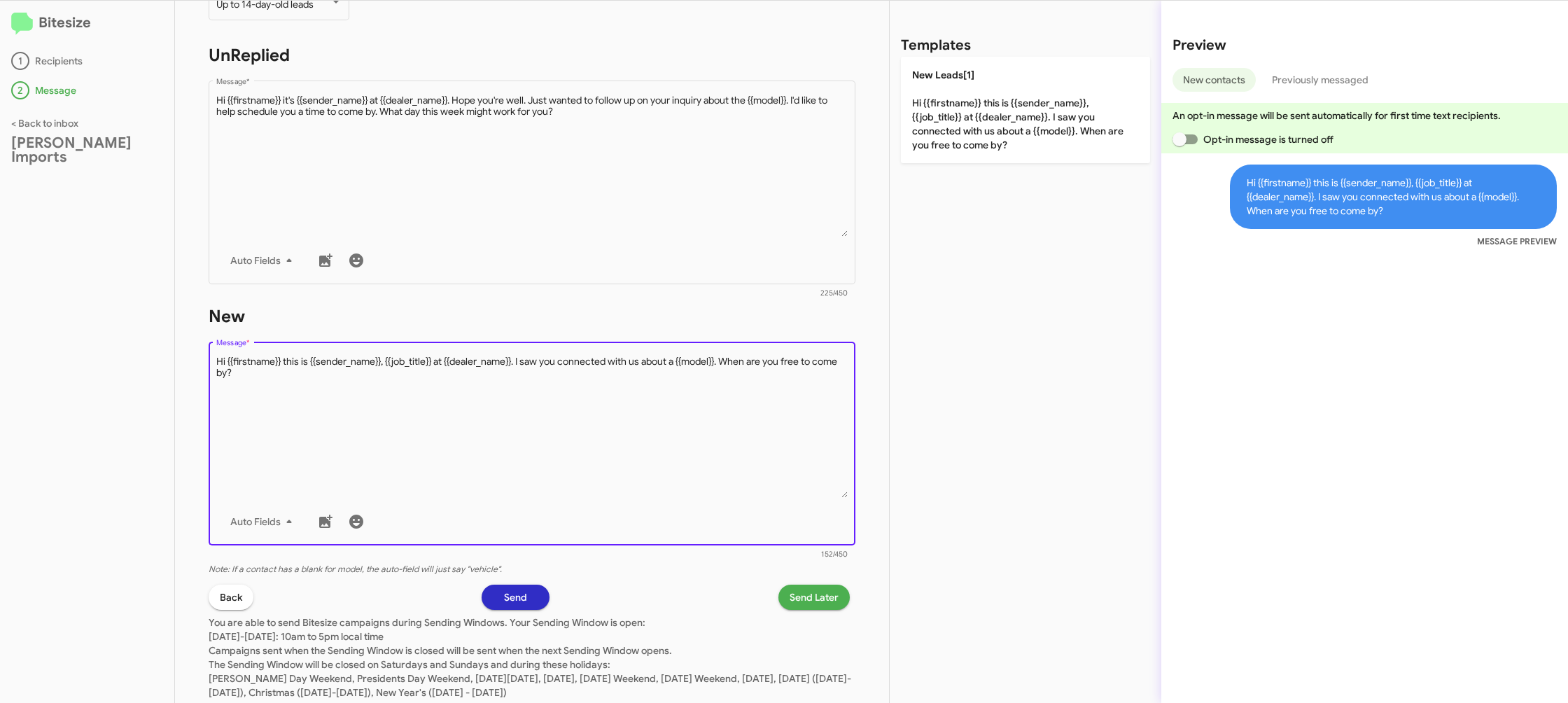
click at [713, 415] on textarea "Message *" at bounding box center [532, 426] width 632 height 143
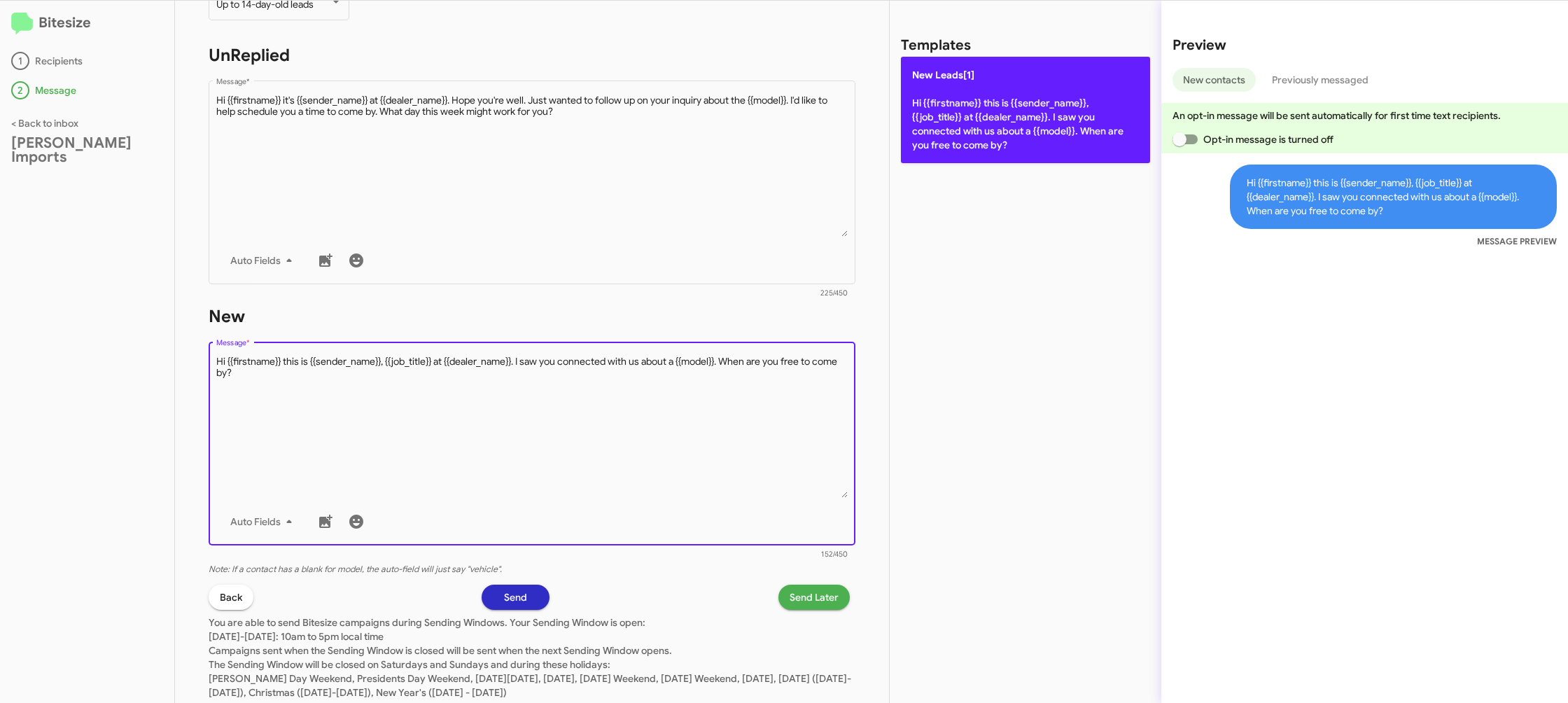
click at [989, 130] on p "New Leads[1] Hi {{firstname}} this is {{sender_name}}, {{job_title}} at {{deale…" at bounding box center [1026, 110] width 249 height 106
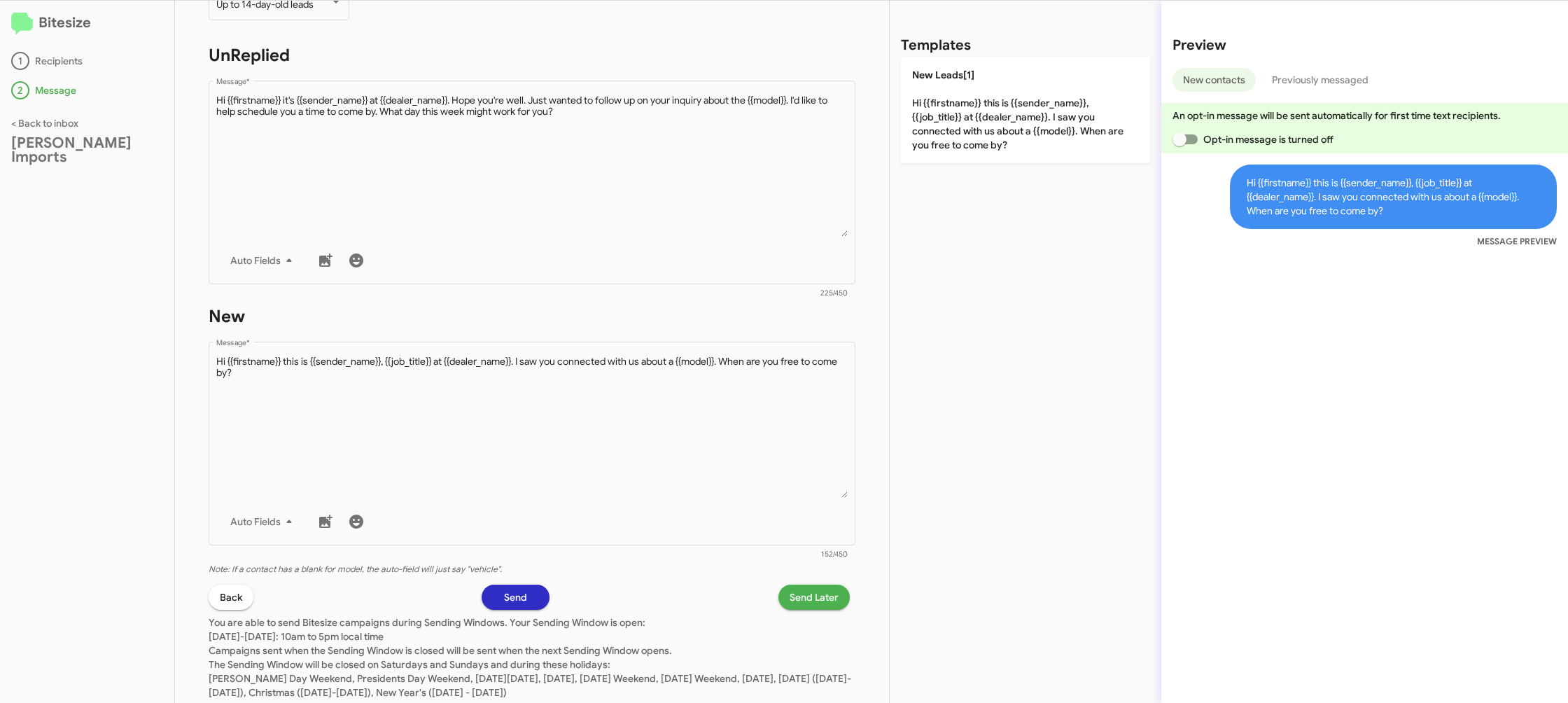
click at [815, 601] on span "Send Later" at bounding box center [814, 597] width 49 height 25
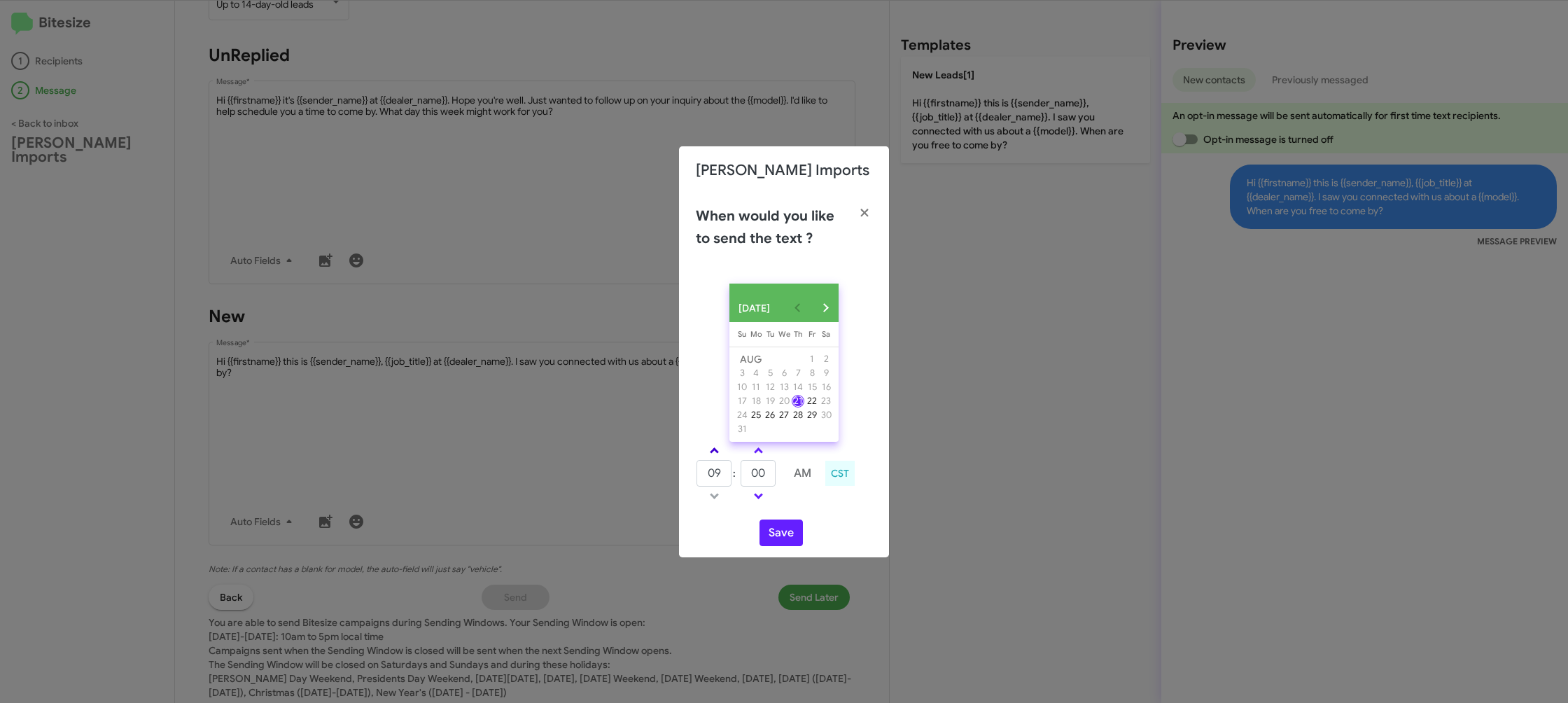
click at [715, 456] on span at bounding box center [714, 451] width 9 height 9
type input "10"
click at [765, 476] on input "00" at bounding box center [758, 473] width 35 height 27
click at [766, 473] on input "00" at bounding box center [758, 473] width 35 height 27
type input "19"
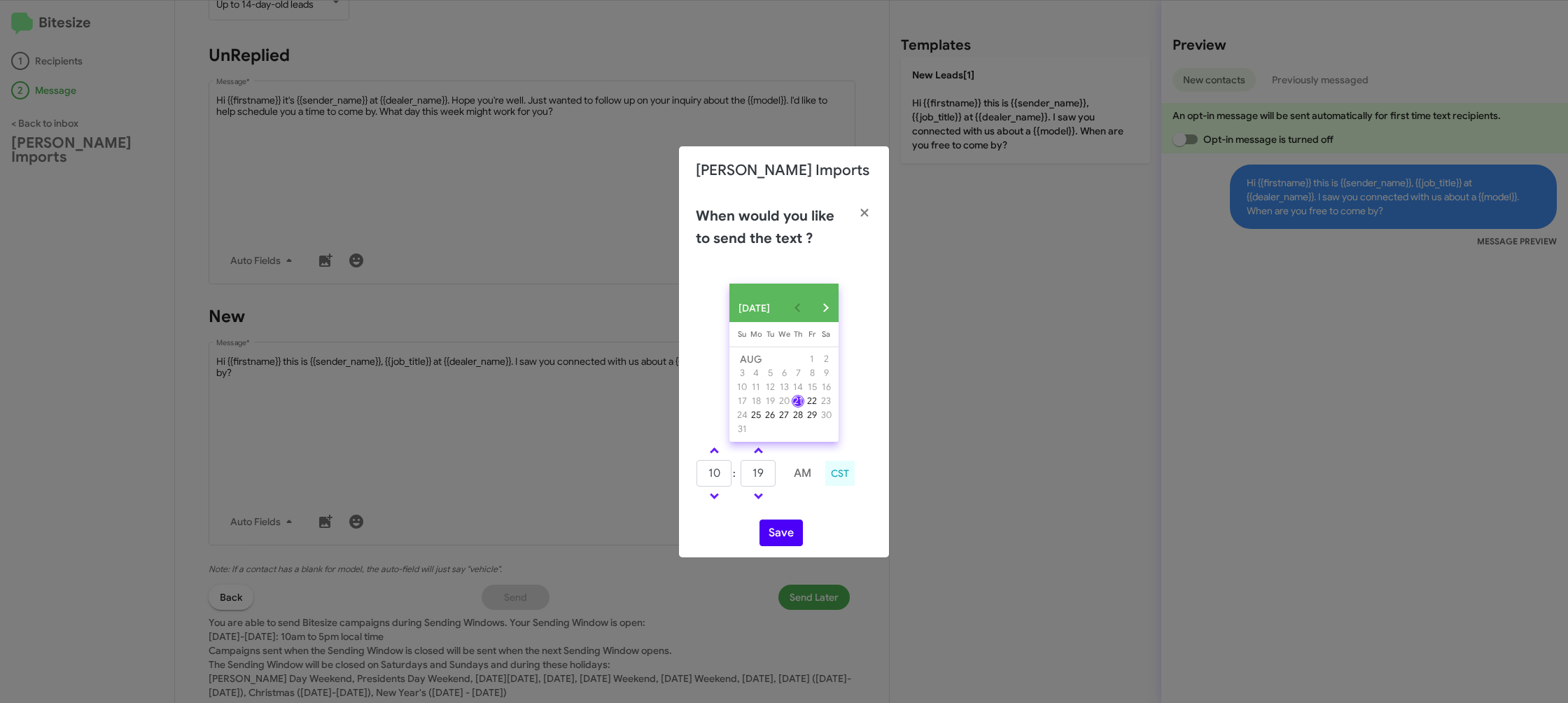
click at [808, 517] on div "AUG 2025 Sunday Su Monday Mo Tuesday Tu Wednesday We Thursday Th Friday Fr Satu…" at bounding box center [783, 415] width 210 height 285
click at [791, 535] on button "Save" at bounding box center [781, 532] width 43 height 27
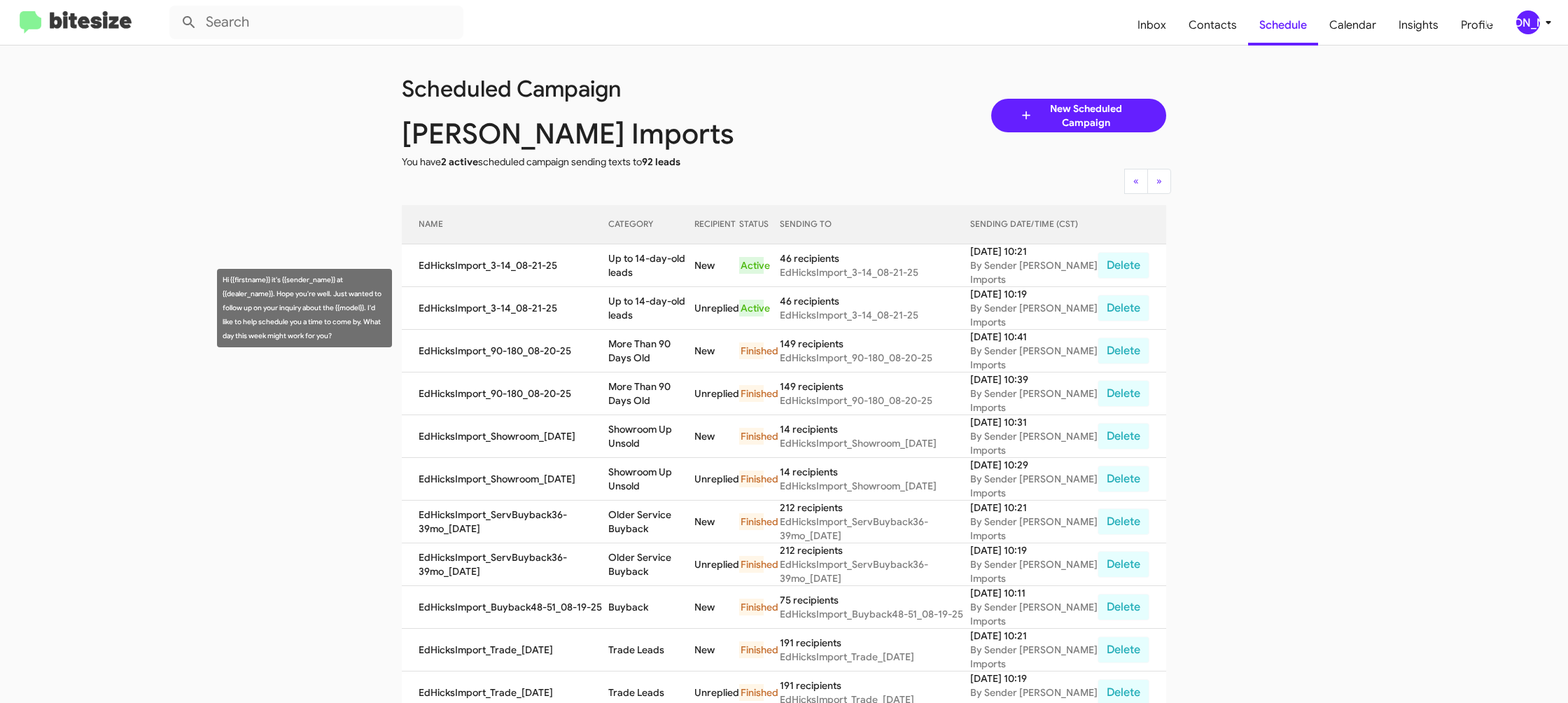
click at [652, 274] on td "Up to 14-day-old leads" at bounding box center [651, 265] width 86 height 43
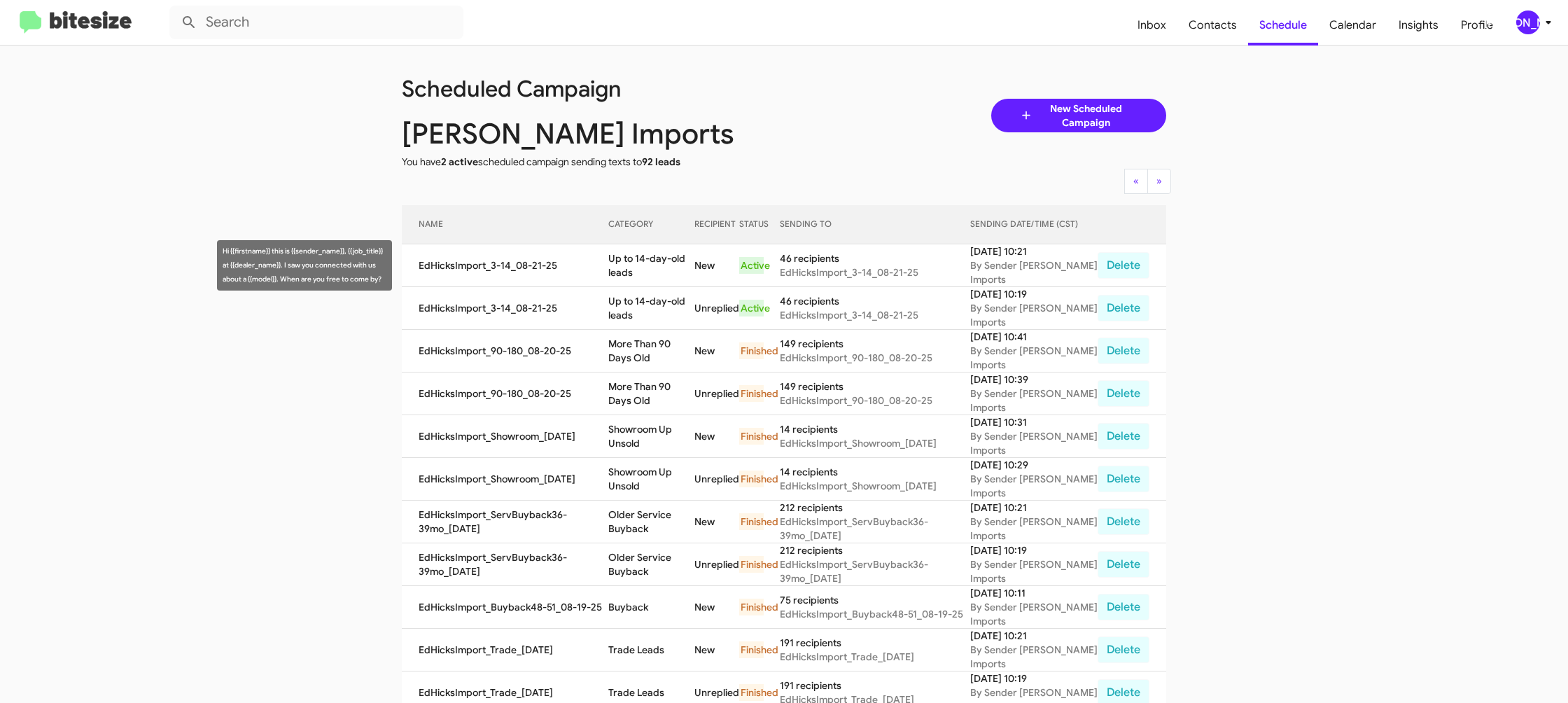
click at [652, 274] on td "Up to 14-day-old leads" at bounding box center [651, 265] width 86 height 43
copy td "Up to 14-day-old leads"
click at [1520, 23] on div "[PERSON_NAME]" at bounding box center [1528, 23] width 23 height 23
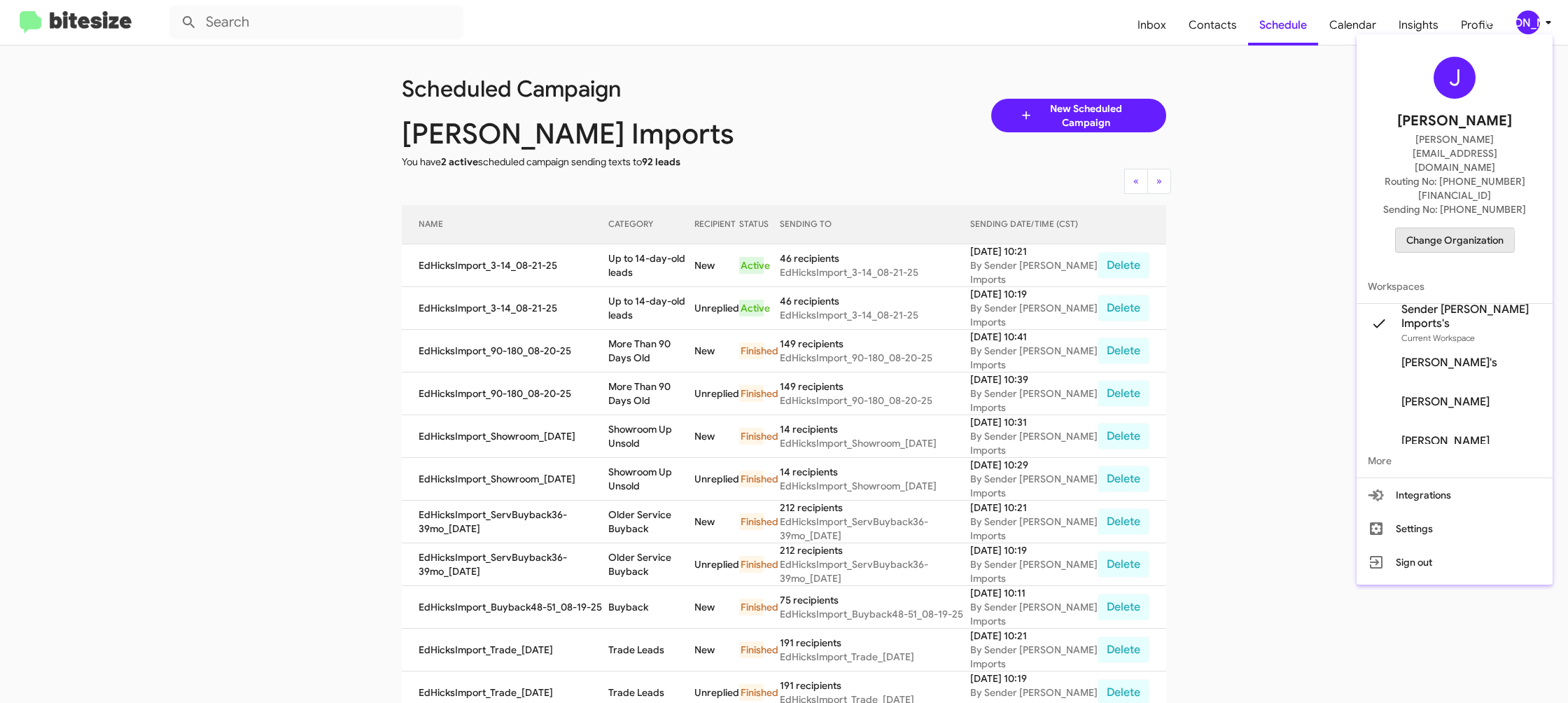
click at [1432, 228] on span "Change Organization" at bounding box center [1455, 240] width 97 height 23
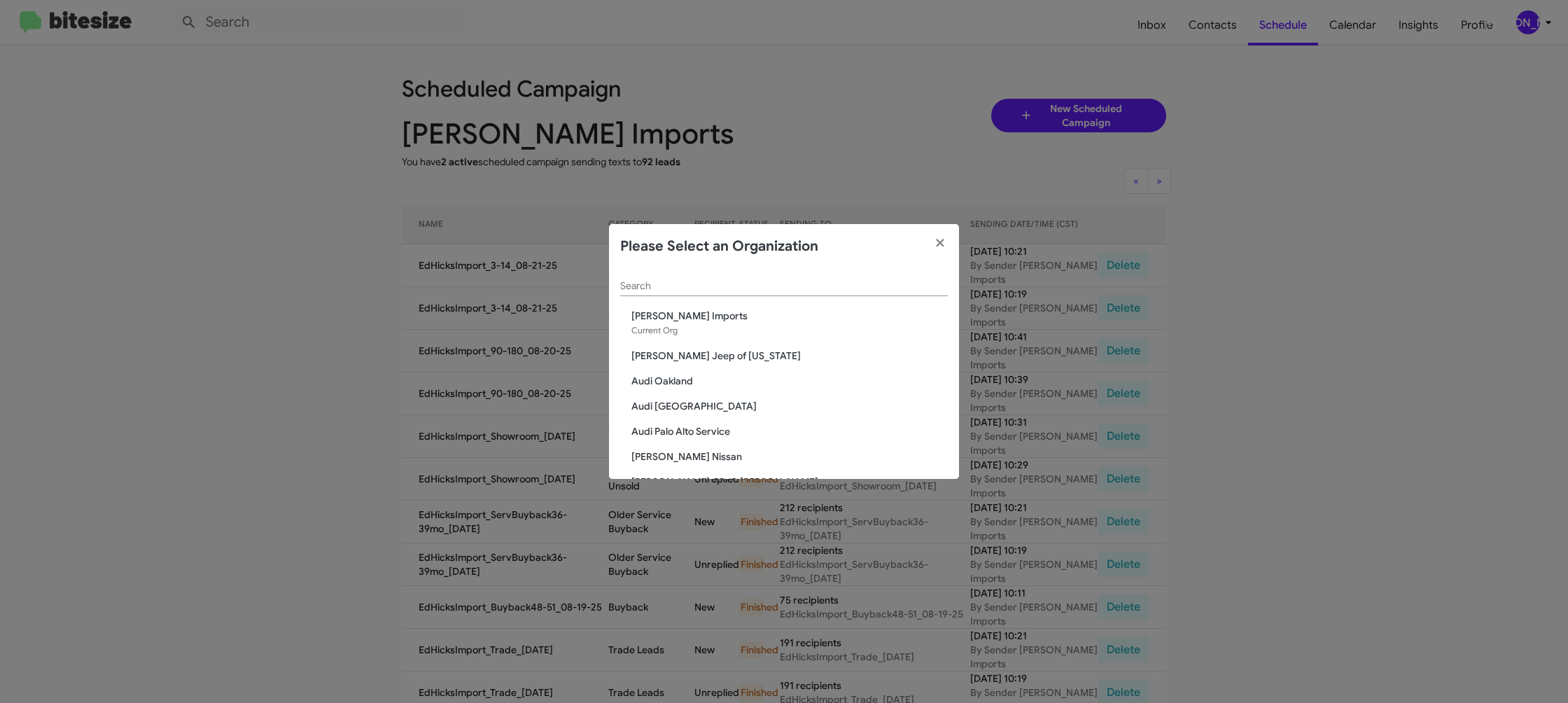
drag, startPoint x: 710, startPoint y: 310, endPoint x: 705, endPoint y: 291, distance: 19.6
click at [709, 303] on div "Search Ed Hicks Imports Current Org Adams Jeep of Maryland Audi Oakland Audi Pa…" at bounding box center [784, 374] width 350 height 210
click at [705, 291] on input "Search" at bounding box center [784, 286] width 328 height 11
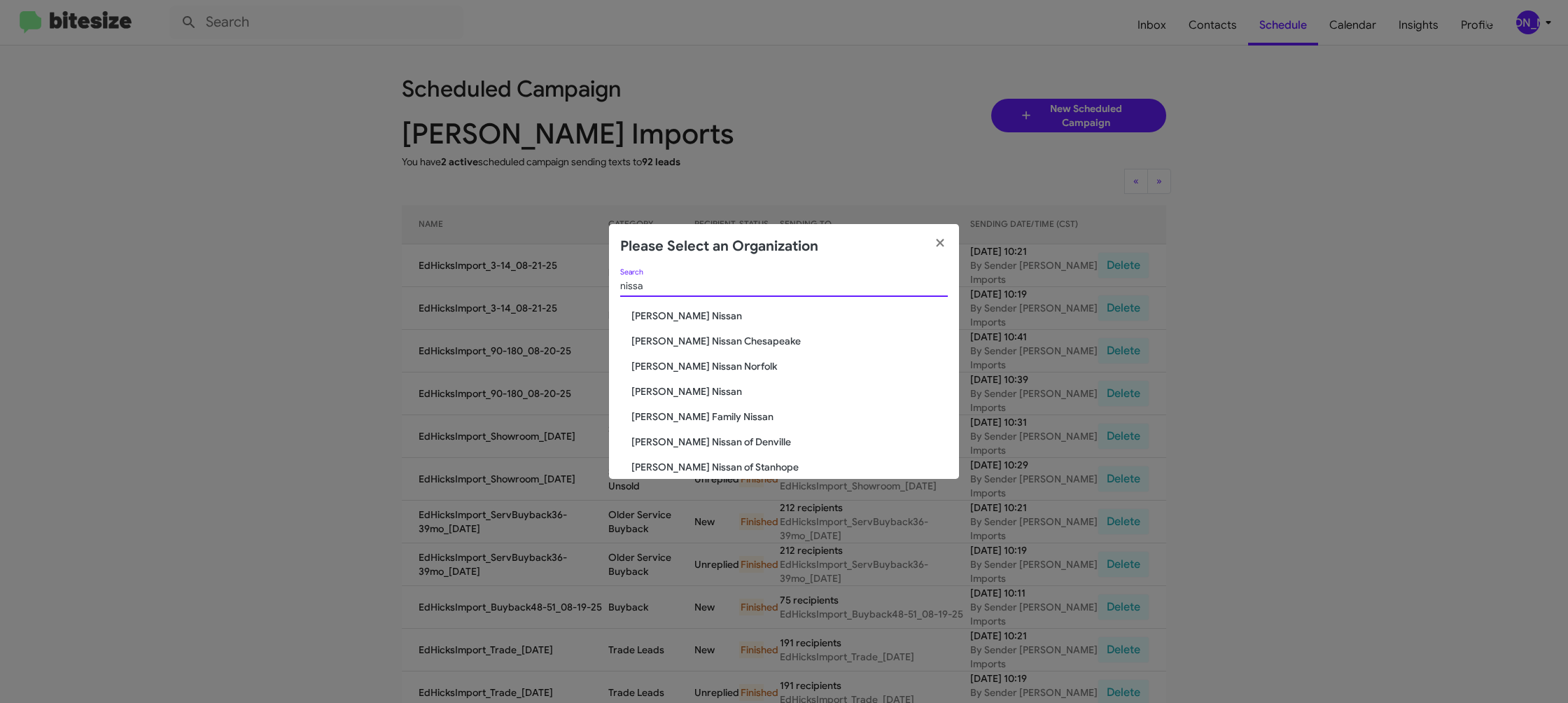
type input "nissa"
click at [664, 387] on span "[PERSON_NAME] Nissan" at bounding box center [789, 391] width 317 height 14
drag, startPoint x: 665, startPoint y: 388, endPoint x: 444, endPoint y: 37, distance: 414.8
click at [662, 374] on div "nissa Search Baker Nissan Banister Nissan Chesapeake Banister Nissan Norfolk Ed…" at bounding box center [784, 374] width 350 height 210
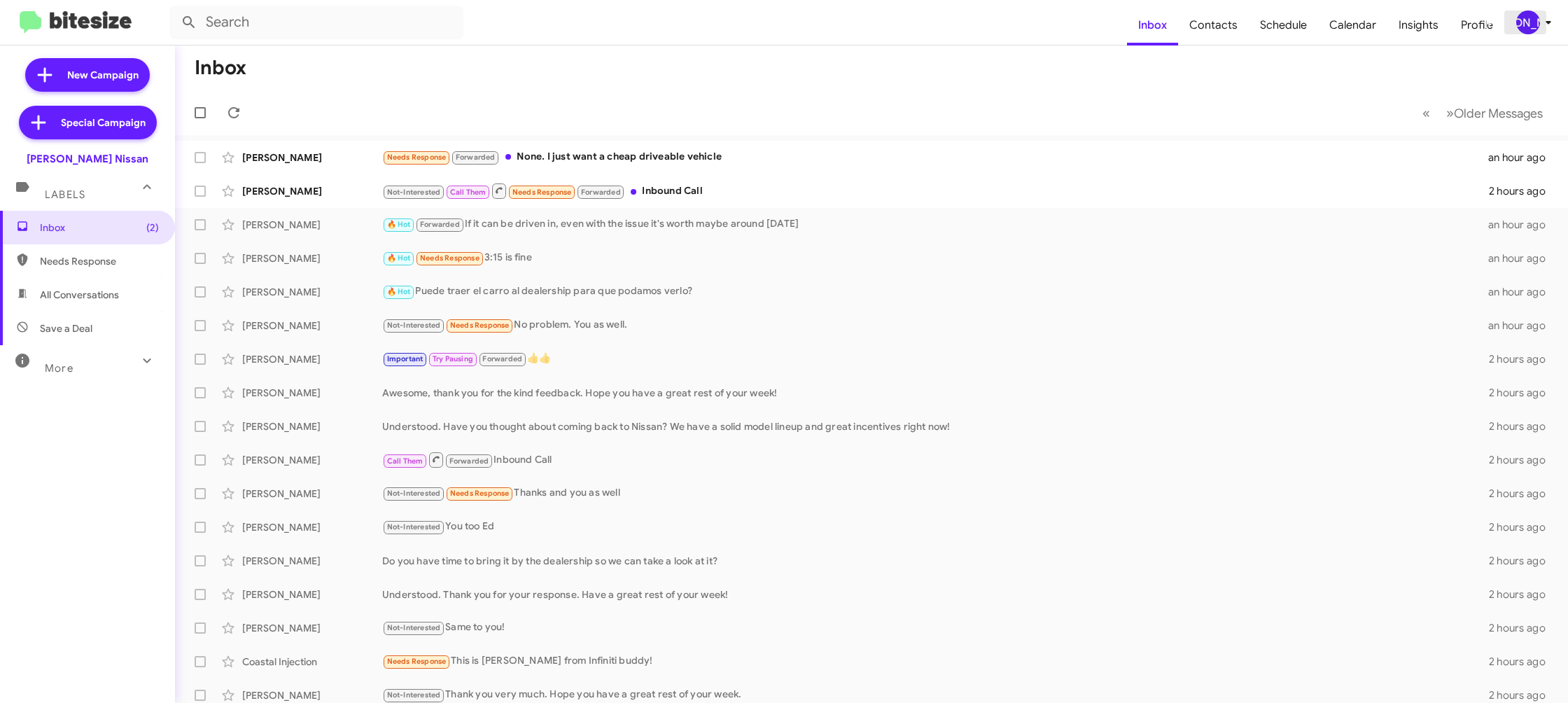
click at [1526, 18] on div "[PERSON_NAME]" at bounding box center [1528, 23] width 23 height 23
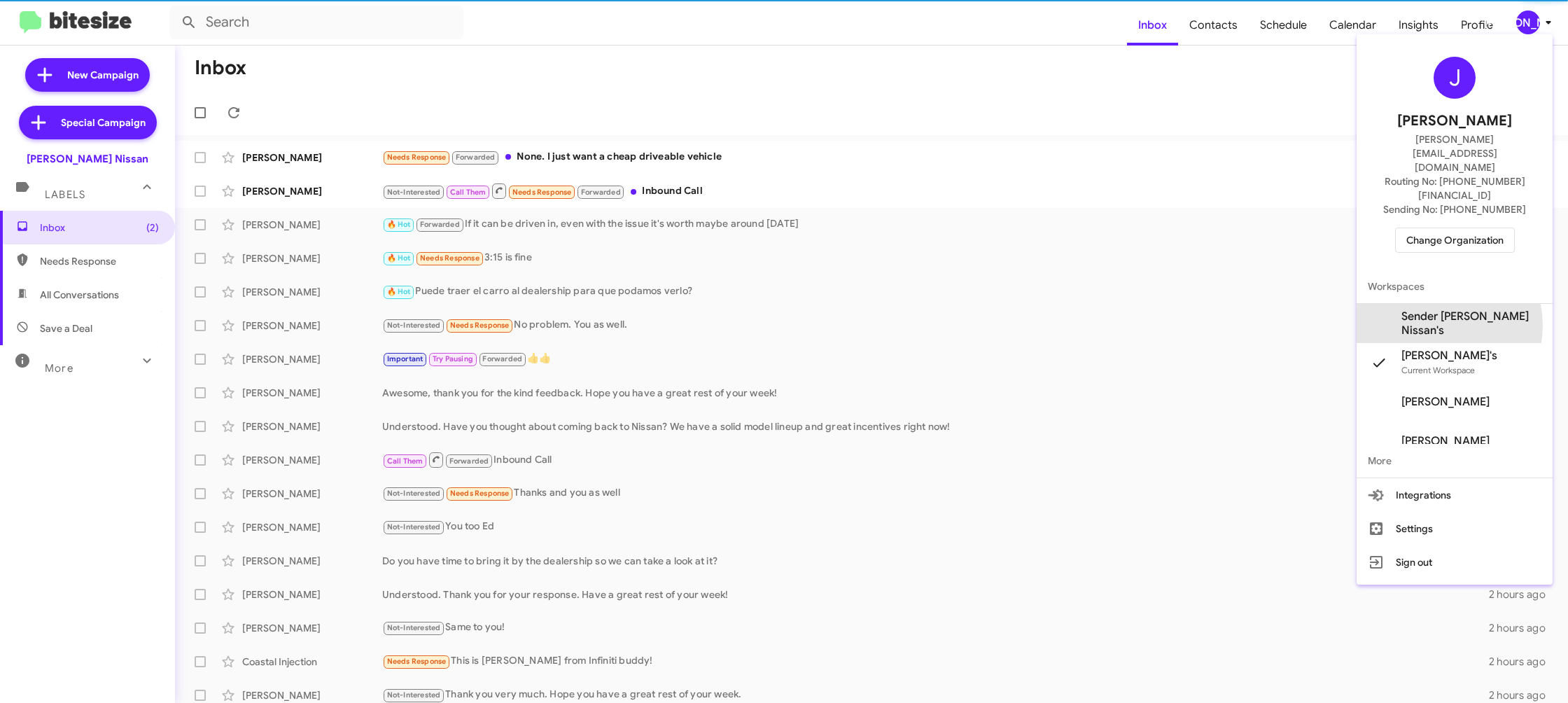
click at [1448, 309] on span "Sender Ed Hicks Nissan's" at bounding box center [1471, 323] width 140 height 28
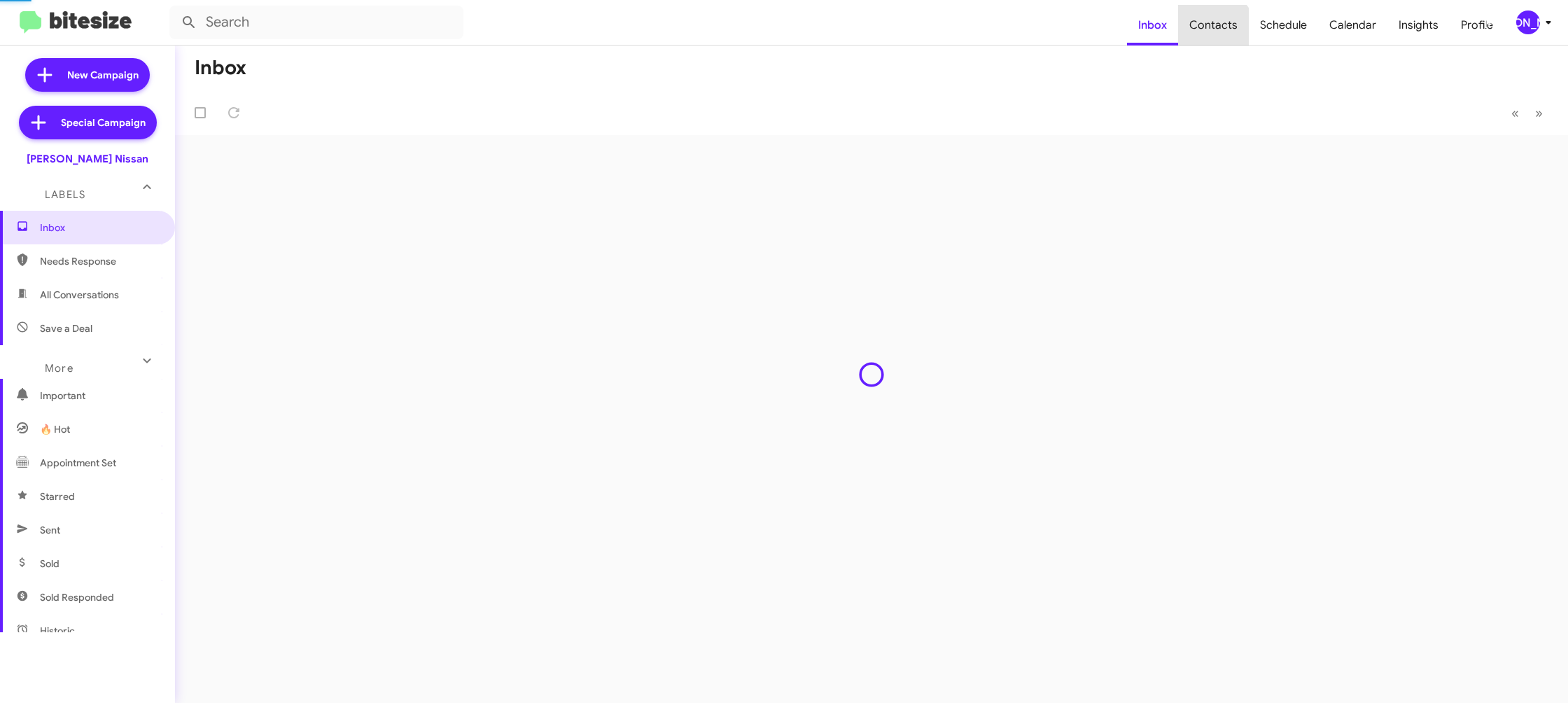
click at [1215, 33] on span "Contacts" at bounding box center [1214, 25] width 71 height 41
type input "in:groups"
drag, startPoint x: 0, startPoint y: 0, endPoint x: 1096, endPoint y: 3, distance: 1096.0
click at [1185, 20] on span "Contacts" at bounding box center [1214, 25] width 71 height 41
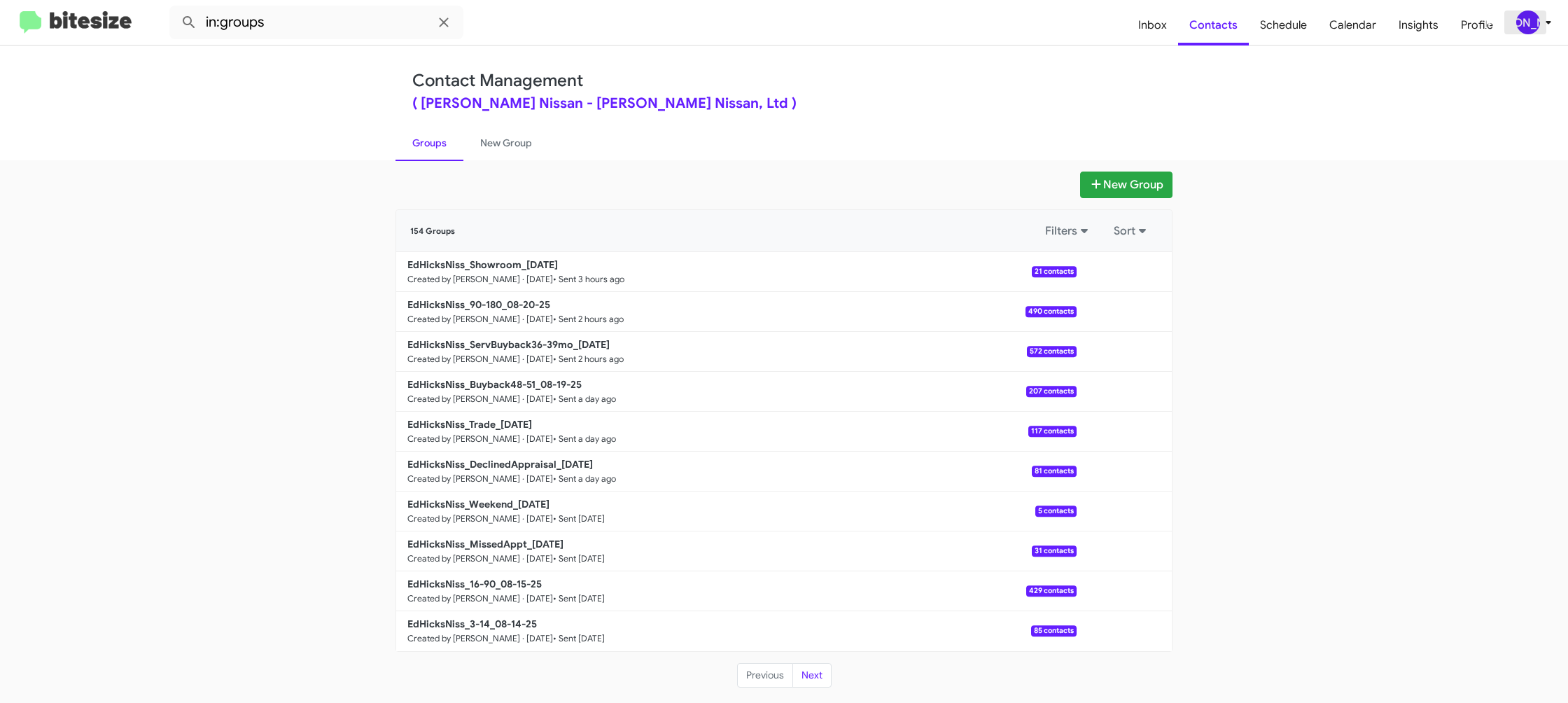
click at [1535, 28] on div "[PERSON_NAME]" at bounding box center [1528, 23] width 23 height 23
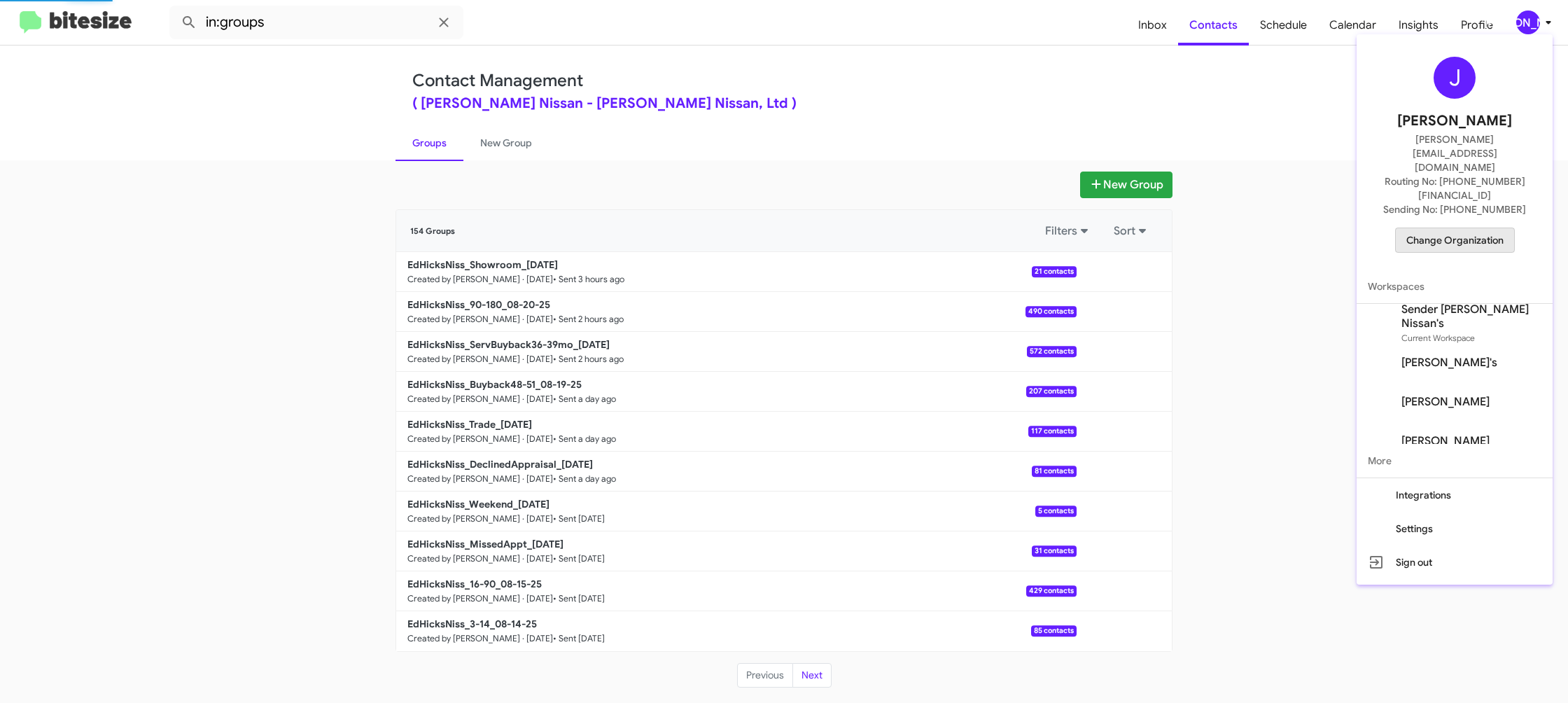
click at [1478, 228] on span "Change Organization" at bounding box center [1455, 240] width 97 height 23
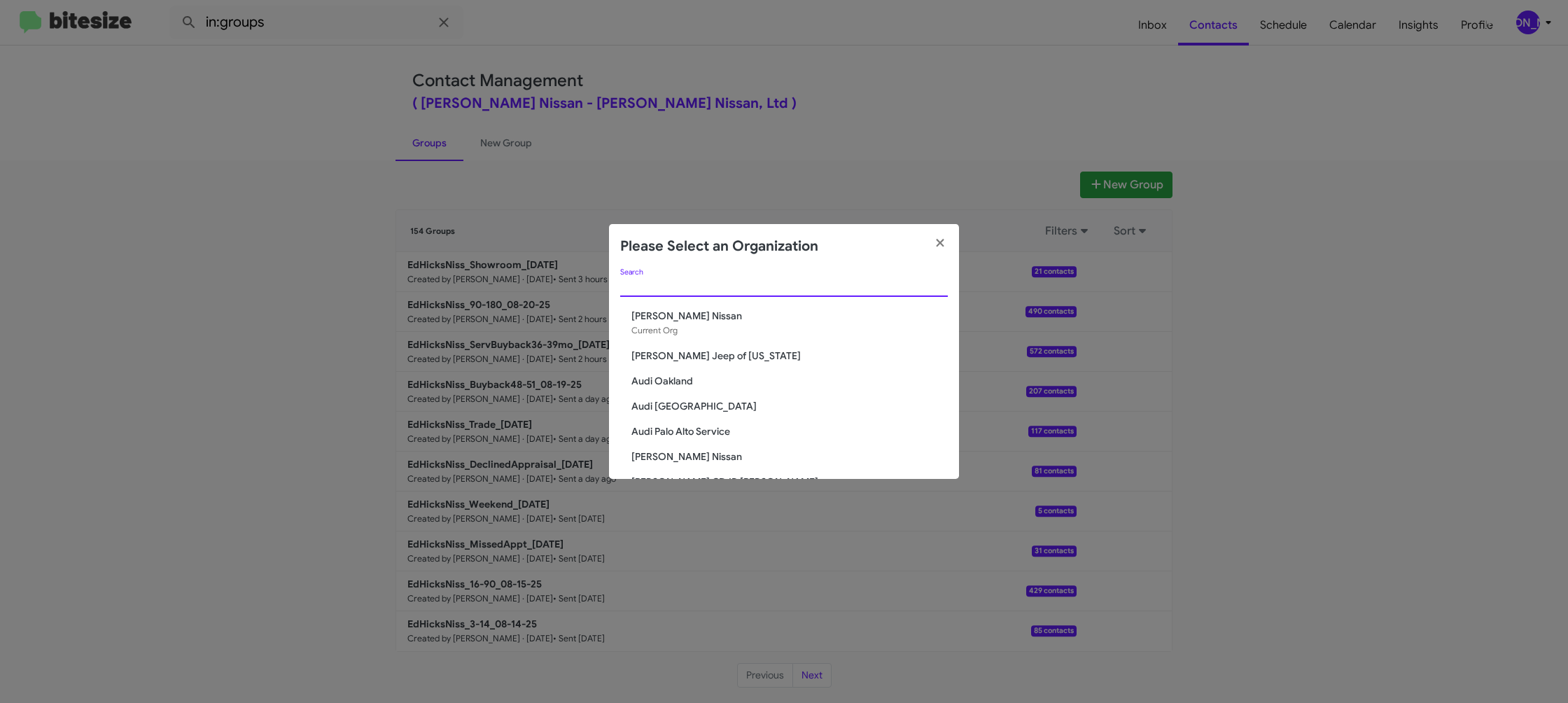
click at [639, 287] on input "Search" at bounding box center [784, 286] width 328 height 11
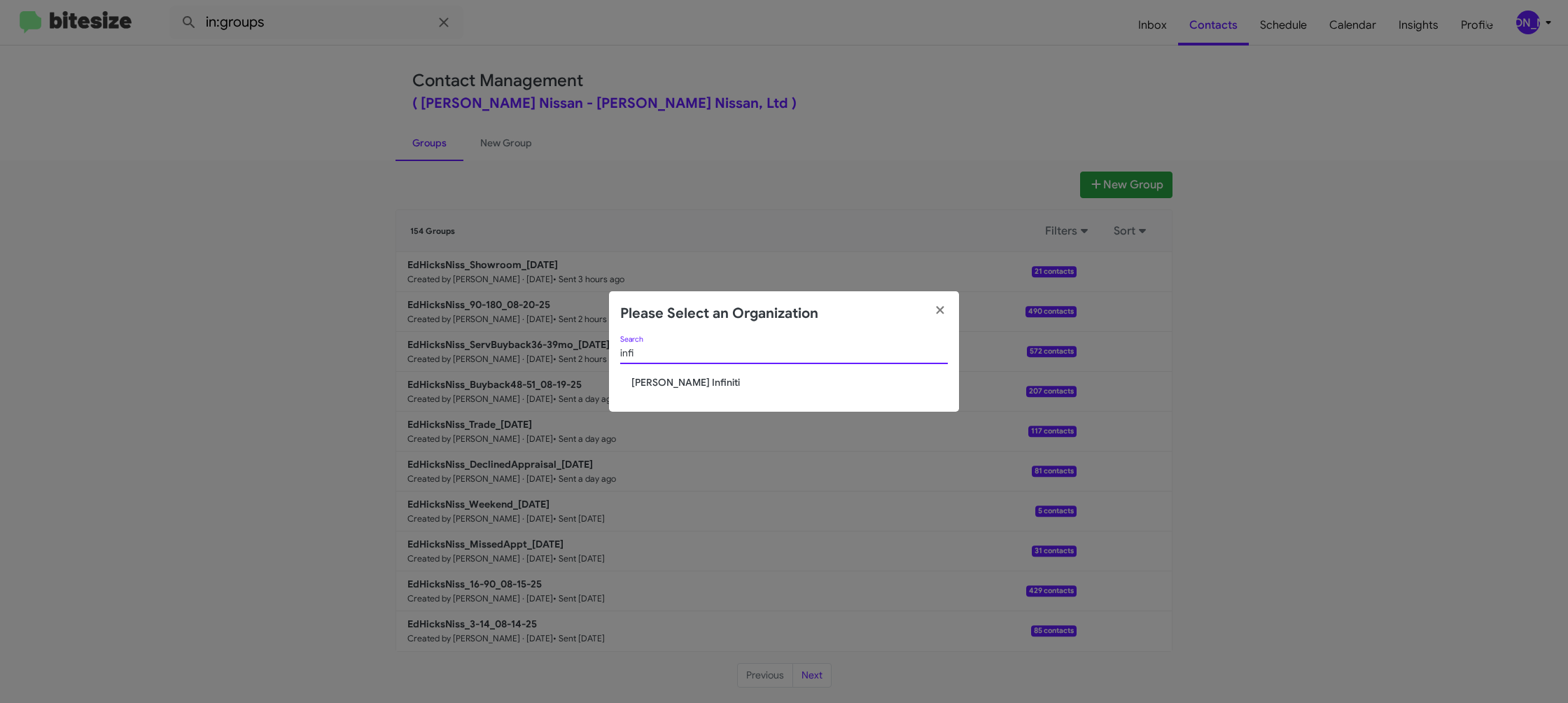
type input "infi"
drag, startPoint x: 679, startPoint y: 364, endPoint x: 667, endPoint y: 376, distance: 17.0
click at [667, 370] on div "infi Search" at bounding box center [784, 356] width 328 height 40
click at [665, 384] on span "[PERSON_NAME] Infiniti" at bounding box center [789, 382] width 317 height 14
drag, startPoint x: 665, startPoint y: 384, endPoint x: 669, endPoint y: 75, distance: 309.0
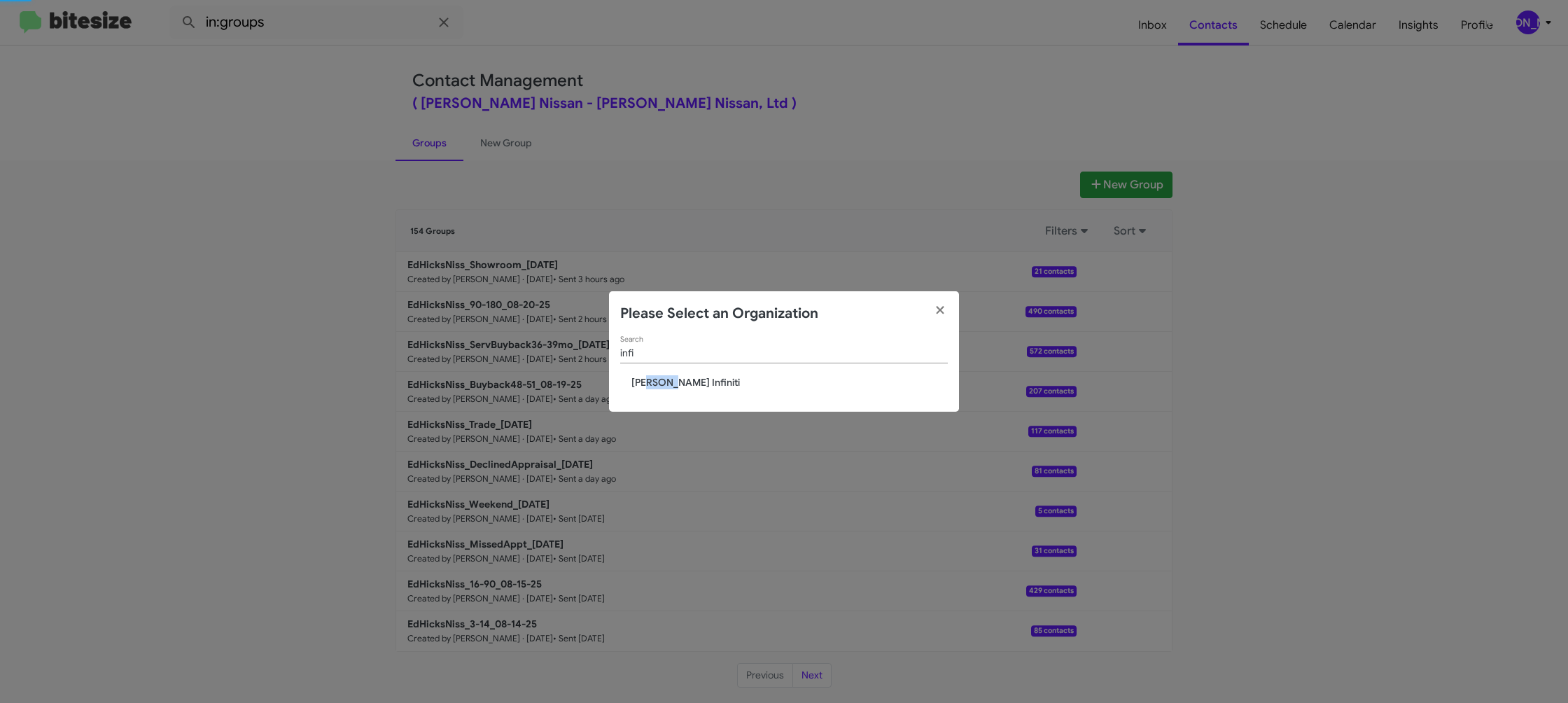
click at [665, 374] on div "infi Search Ed Hicks Infiniti" at bounding box center [784, 374] width 350 height 76
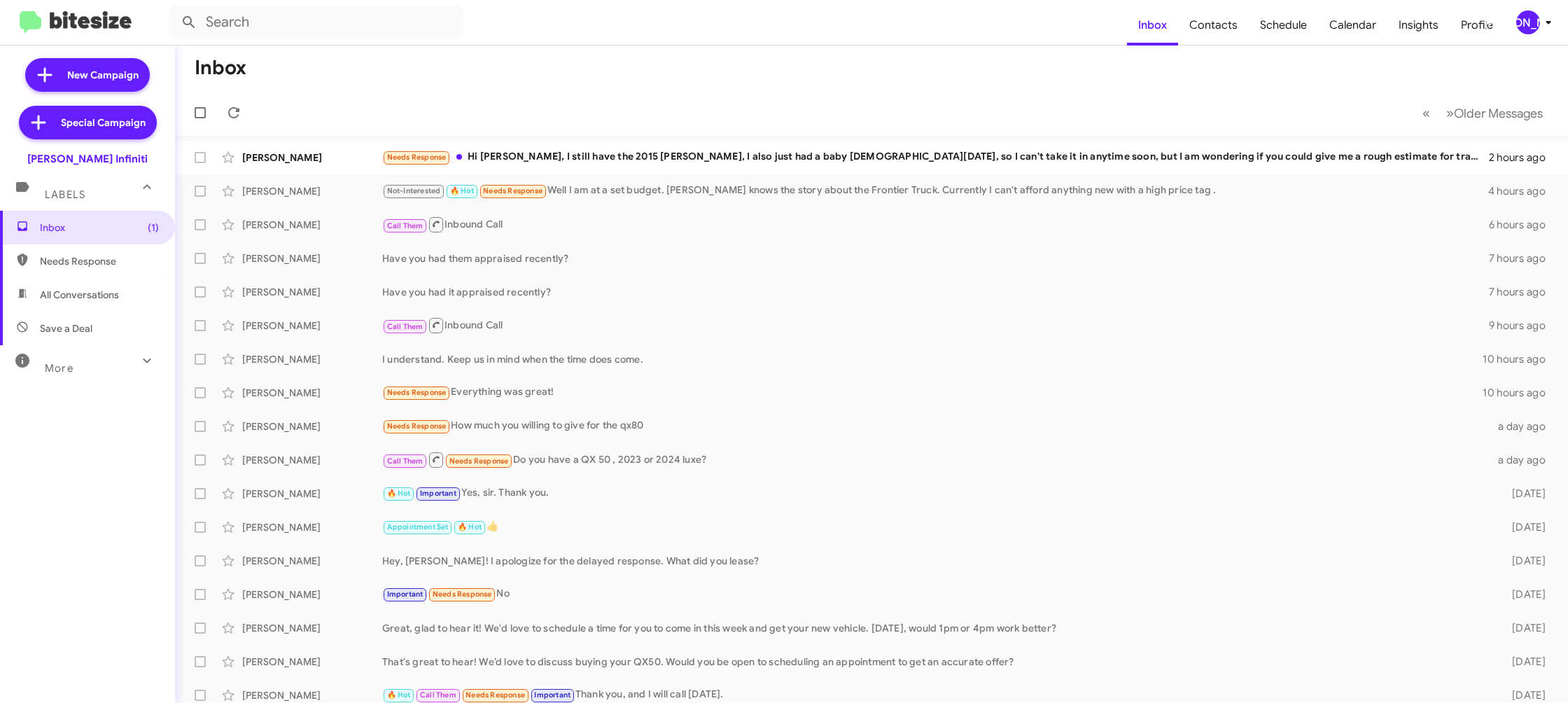
click at [1538, 23] on div "[PERSON_NAME]" at bounding box center [1528, 23] width 23 height 23
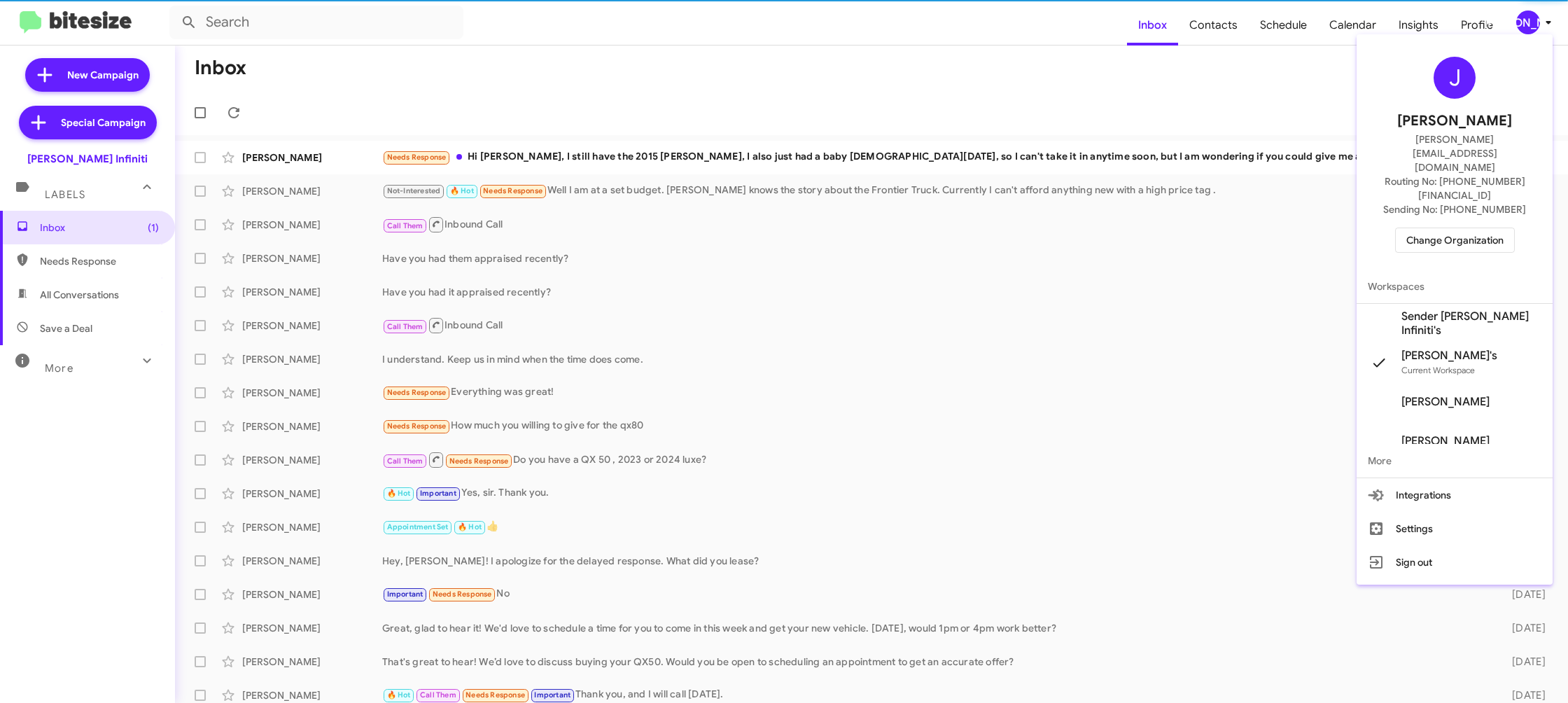
click at [1459, 303] on span "Sender [PERSON_NAME] Infiniti's" at bounding box center [1454, 323] width 196 height 39
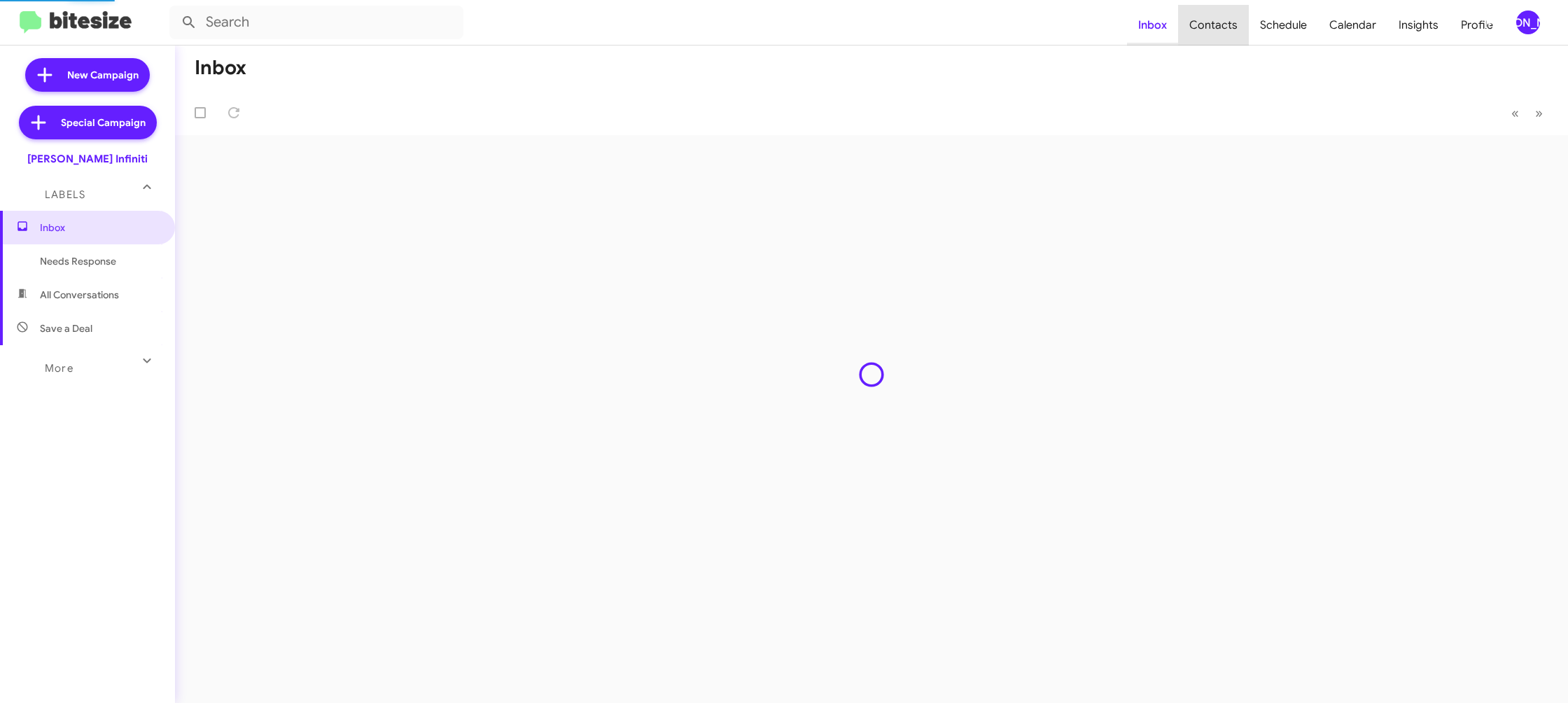
drag, startPoint x: 0, startPoint y: 0, endPoint x: 1136, endPoint y: 12, distance: 1136.1
click at [1229, 36] on span "Contacts" at bounding box center [1214, 25] width 71 height 41
type input "in:groups"
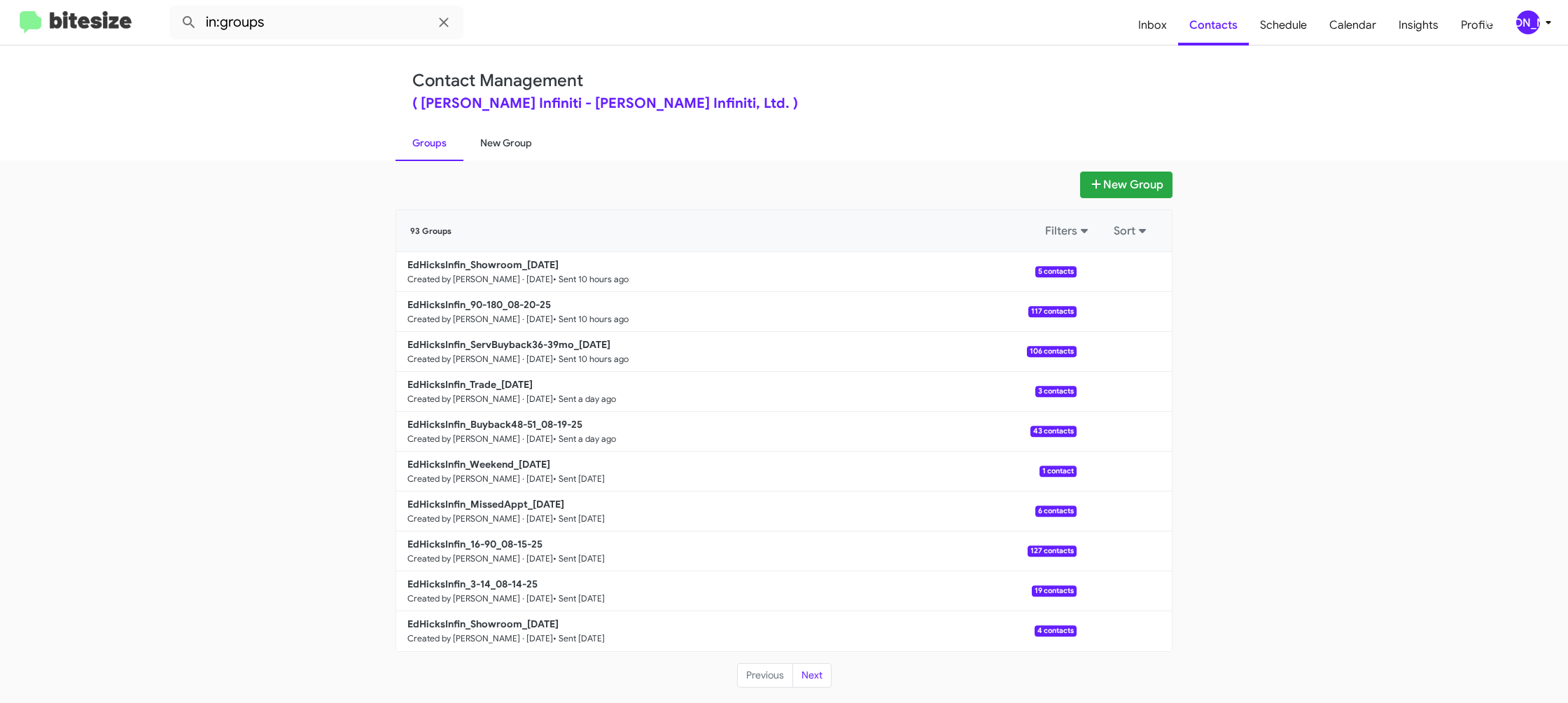
click at [525, 136] on link "New Group" at bounding box center [506, 143] width 85 height 37
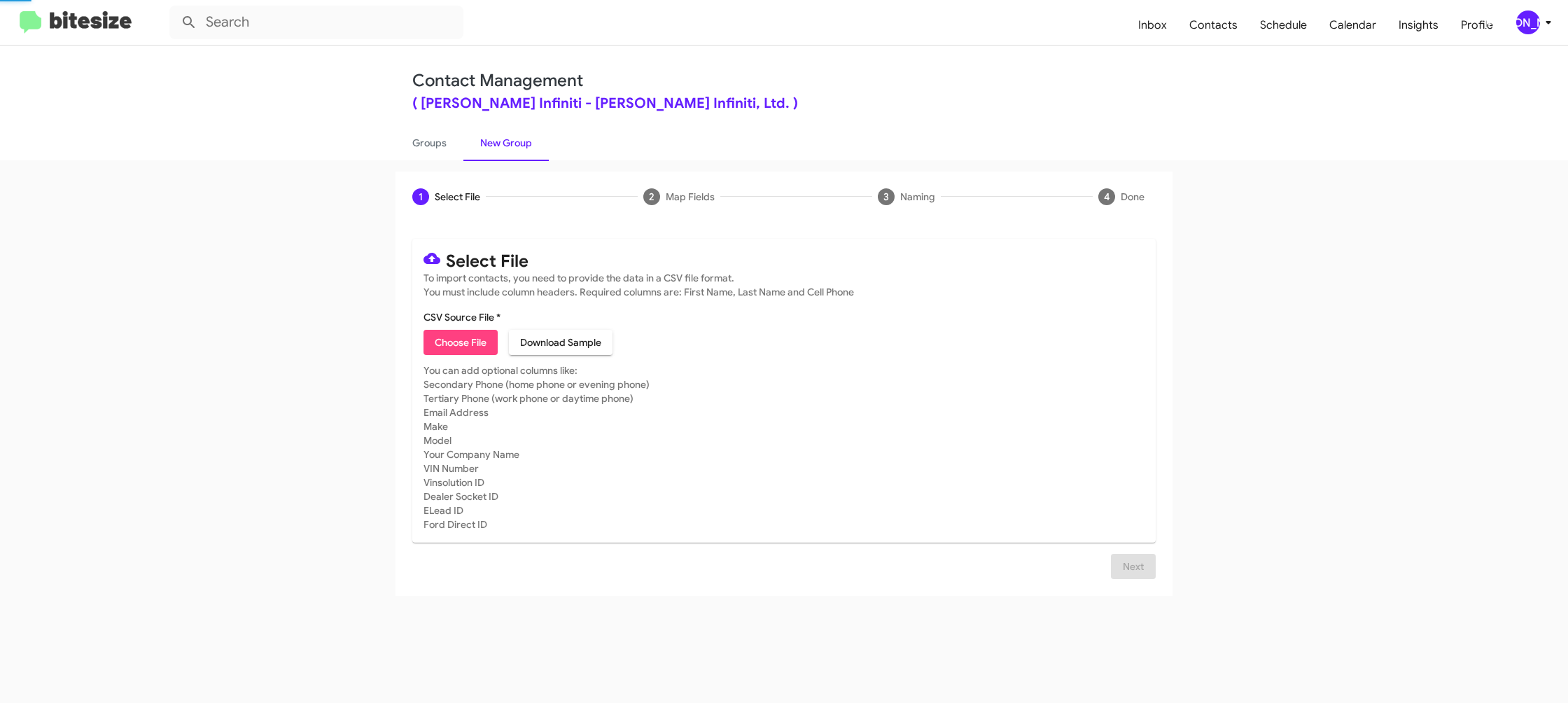
click at [525, 136] on link "New Group" at bounding box center [506, 143] width 85 height 37
click at [471, 342] on span "Choose File" at bounding box center [461, 342] width 52 height 25
type input "EdHicksInfin_3-14_08-21-25"
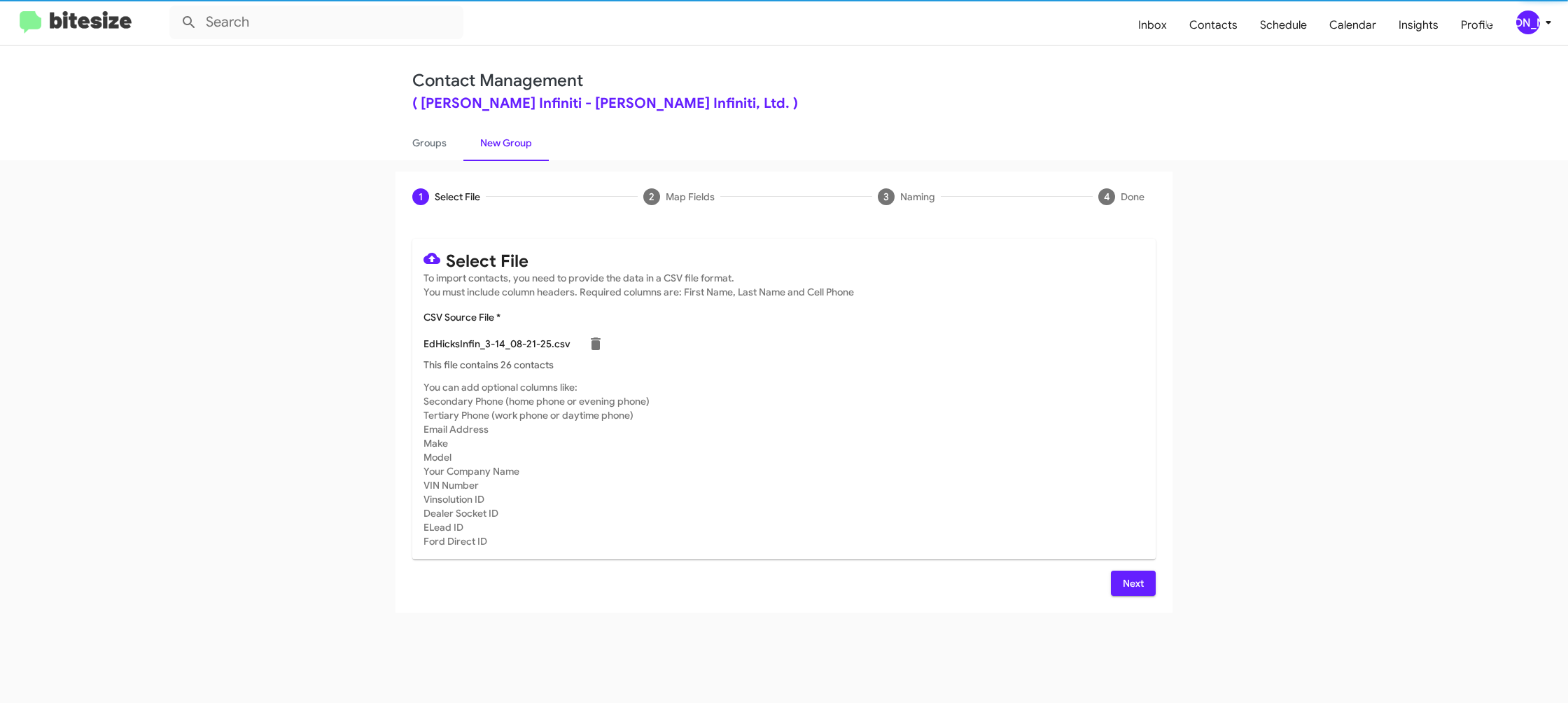
drag, startPoint x: 800, startPoint y: 415, endPoint x: 816, endPoint y: 420, distance: 16.8
click at [804, 416] on mat-card-subtitle "You can add optional columns like: Secondary Phone (home phone or evening phone…" at bounding box center [784, 464] width 721 height 168
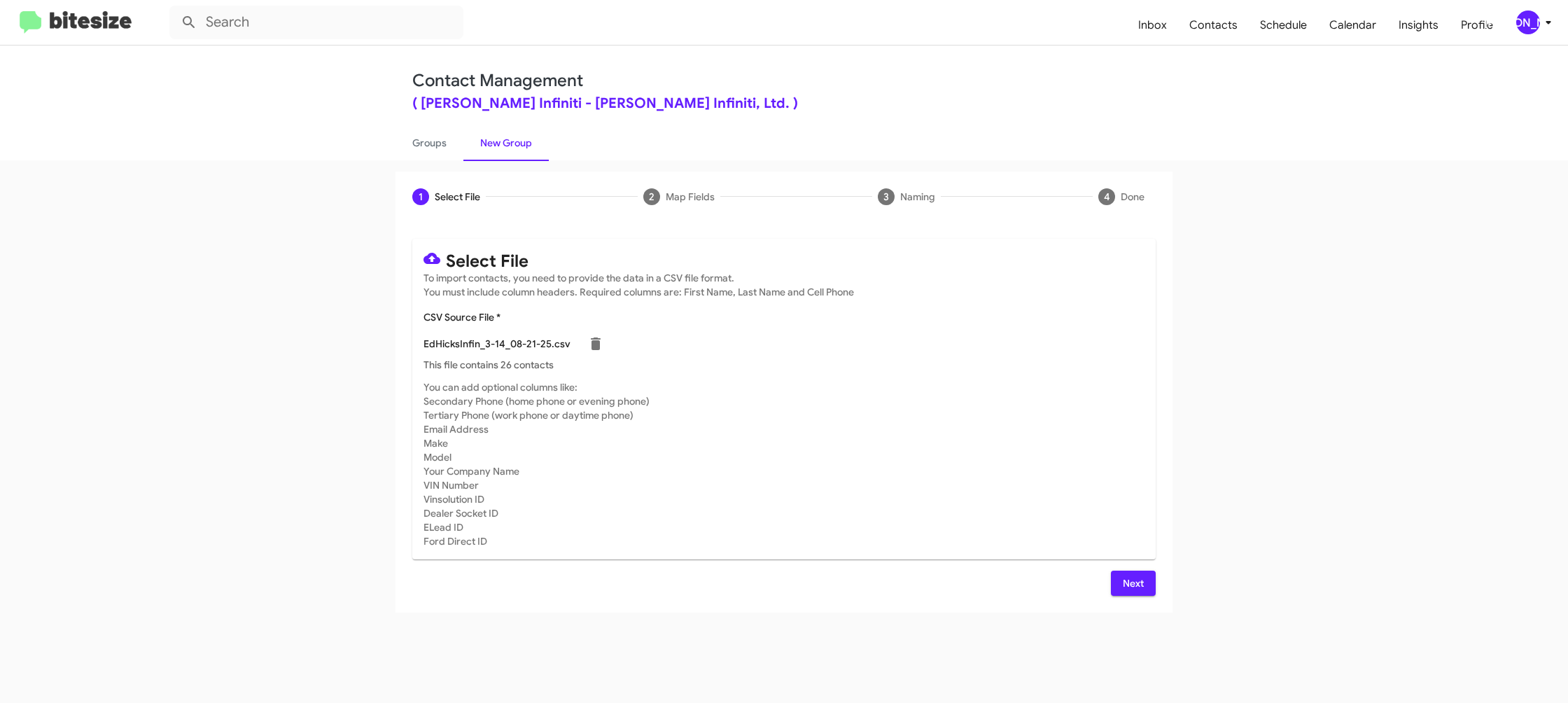
click at [1148, 588] on button "Next" at bounding box center [1133, 583] width 45 height 25
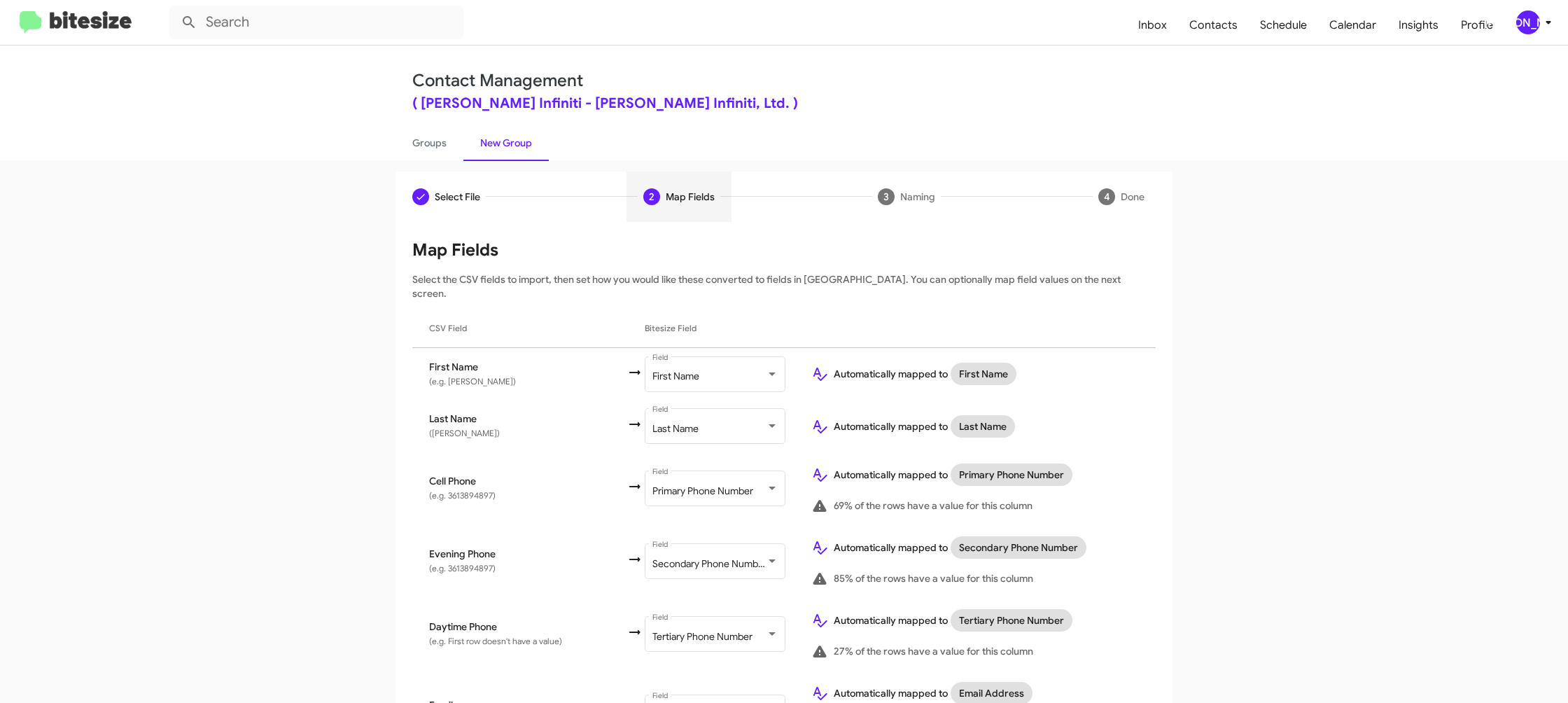
scroll to position [644, 0]
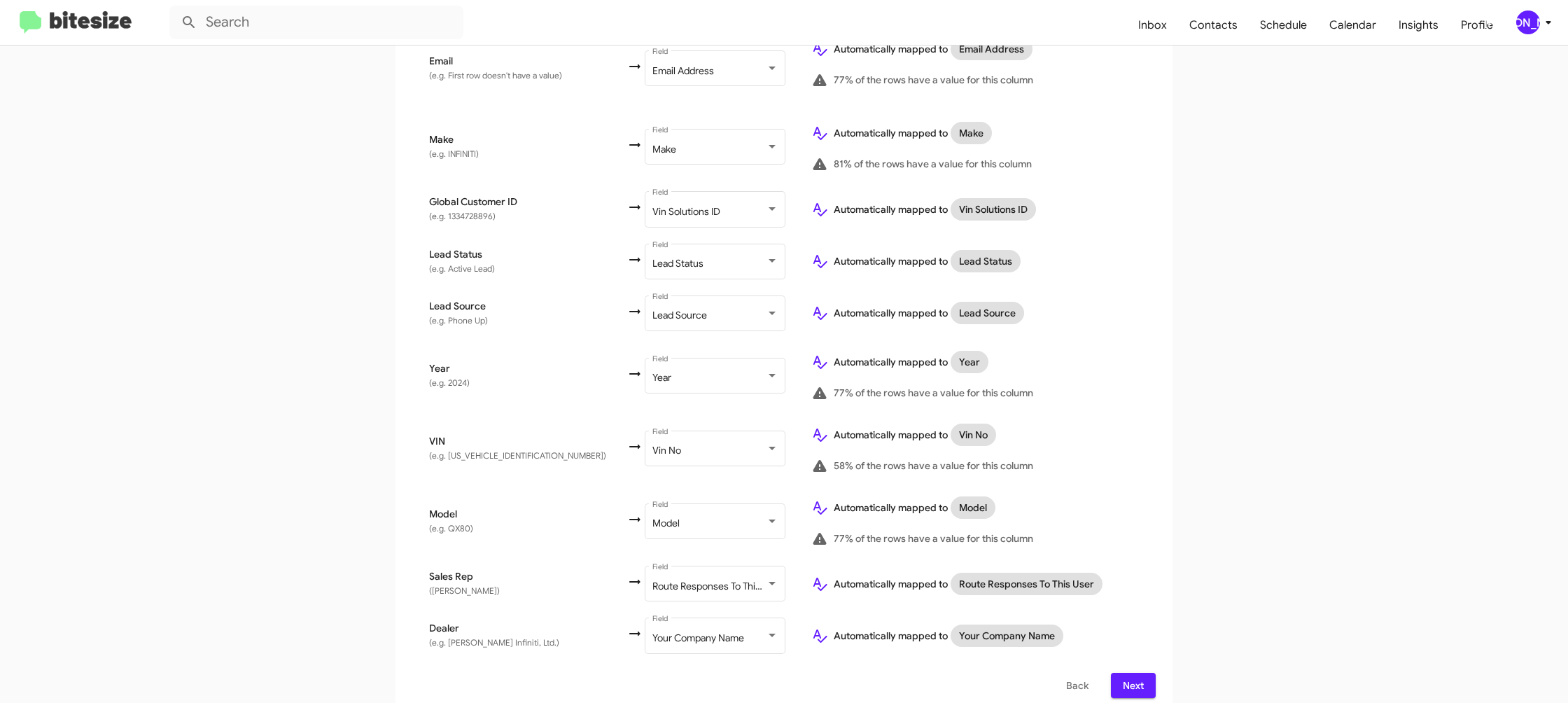
click at [1126, 680] on span "Next" at bounding box center [1133, 685] width 23 height 25
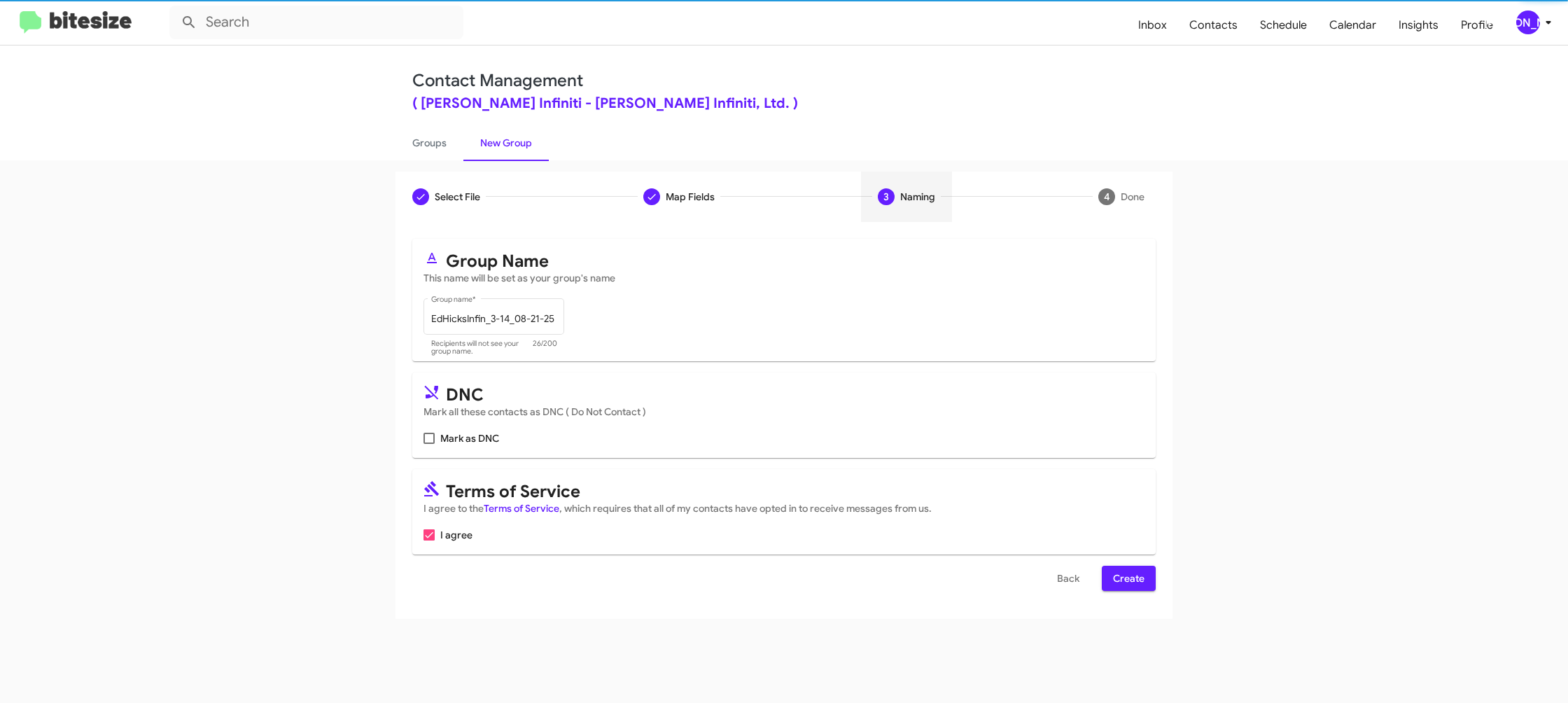
scroll to position [0, 0]
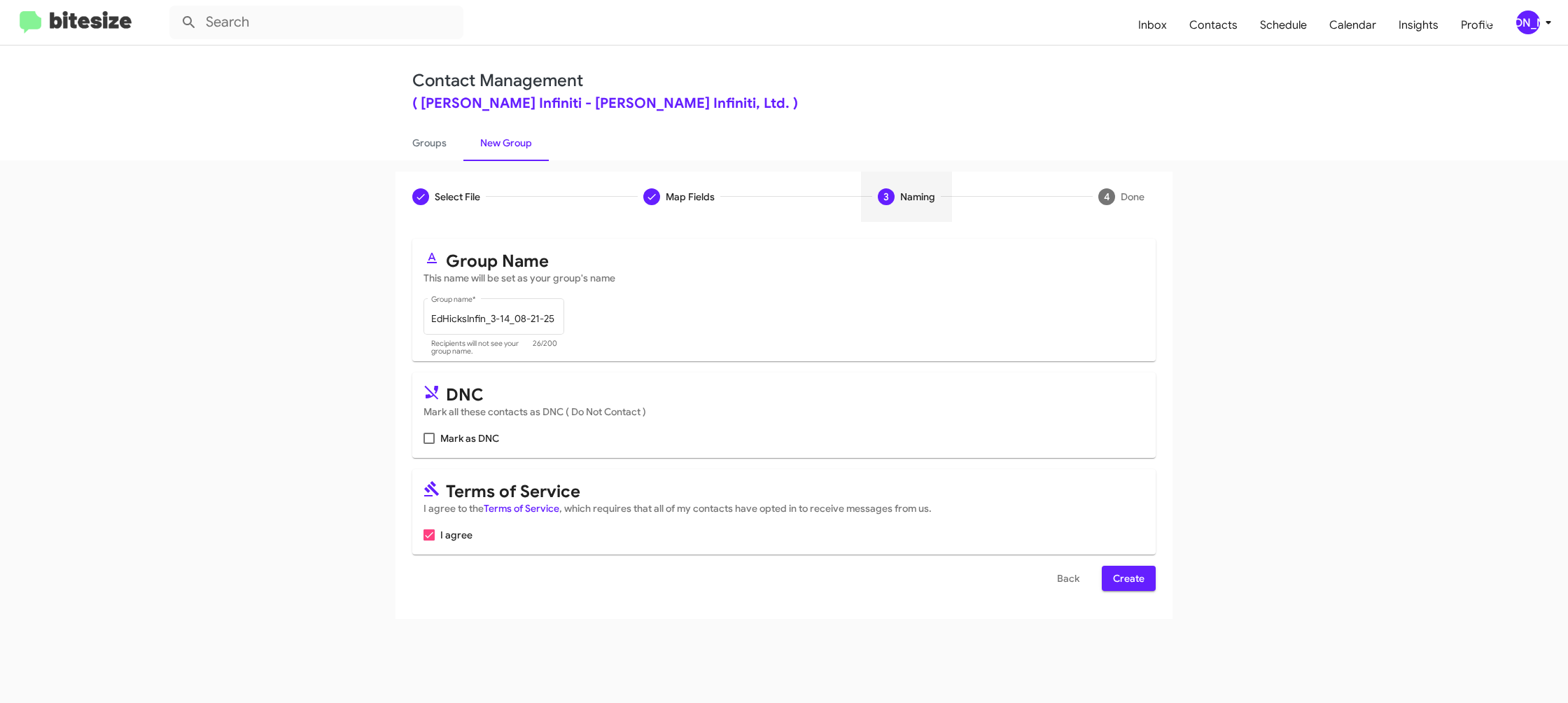
click at [1109, 572] on button "Create" at bounding box center [1128, 578] width 53 height 25
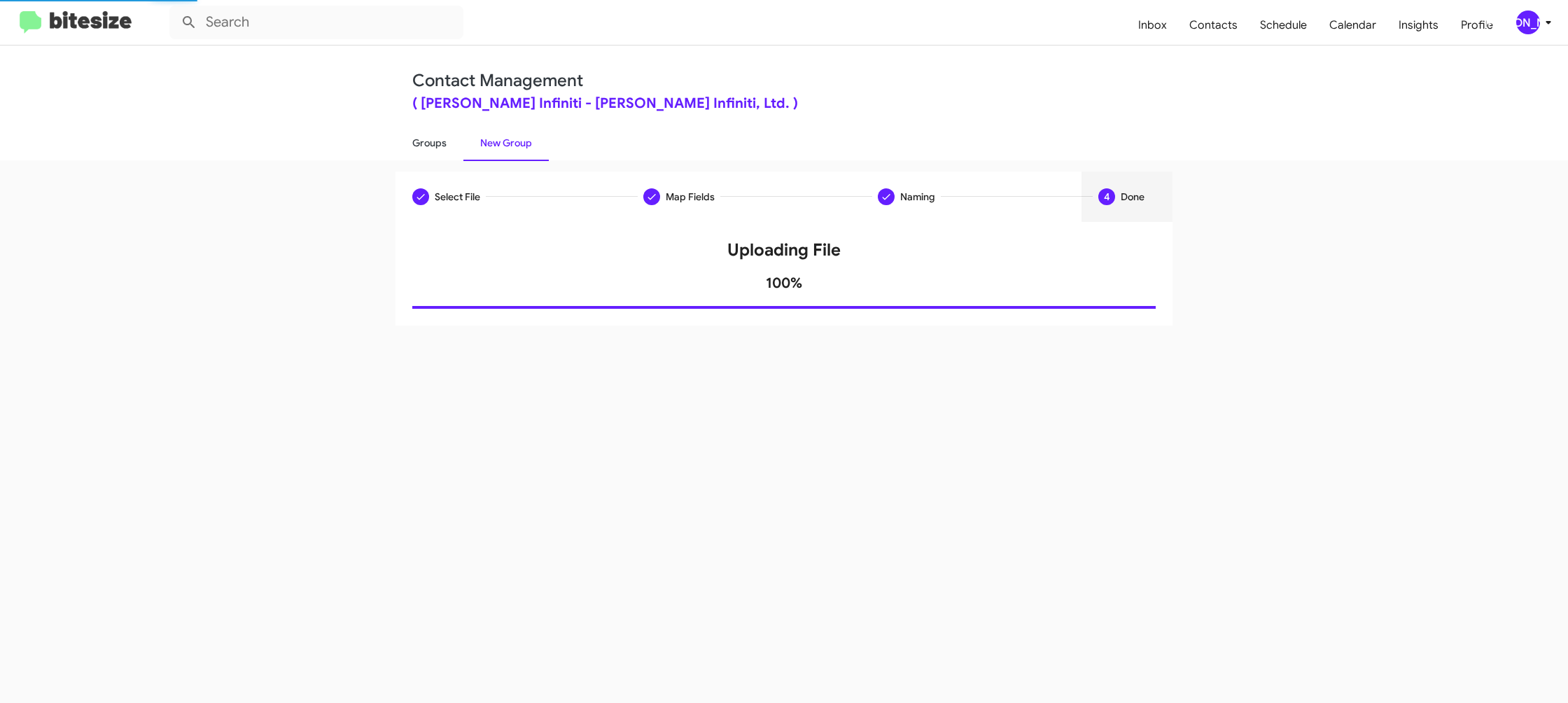
click at [435, 152] on link "Groups" at bounding box center [429, 143] width 68 height 37
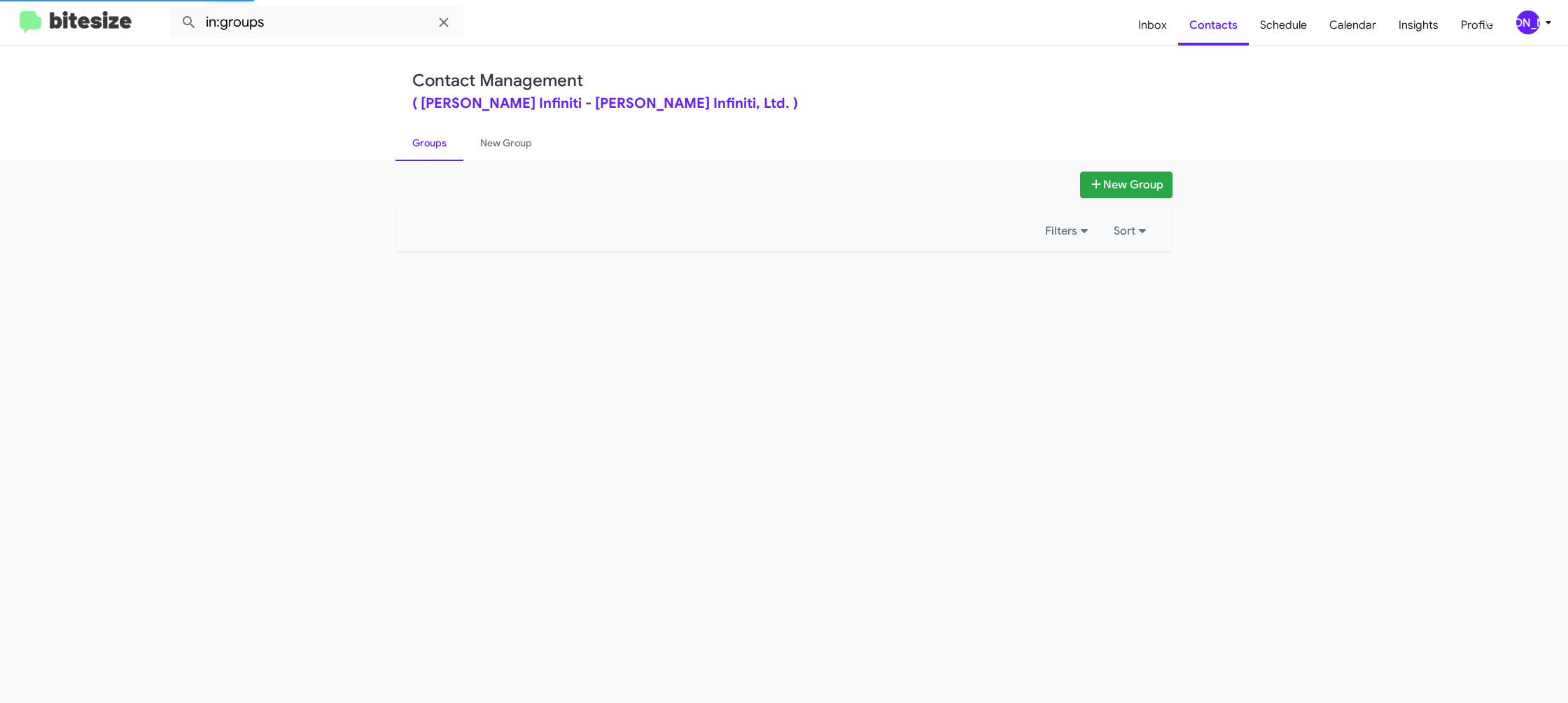
click at [435, 152] on link "Groups" at bounding box center [429, 143] width 68 height 37
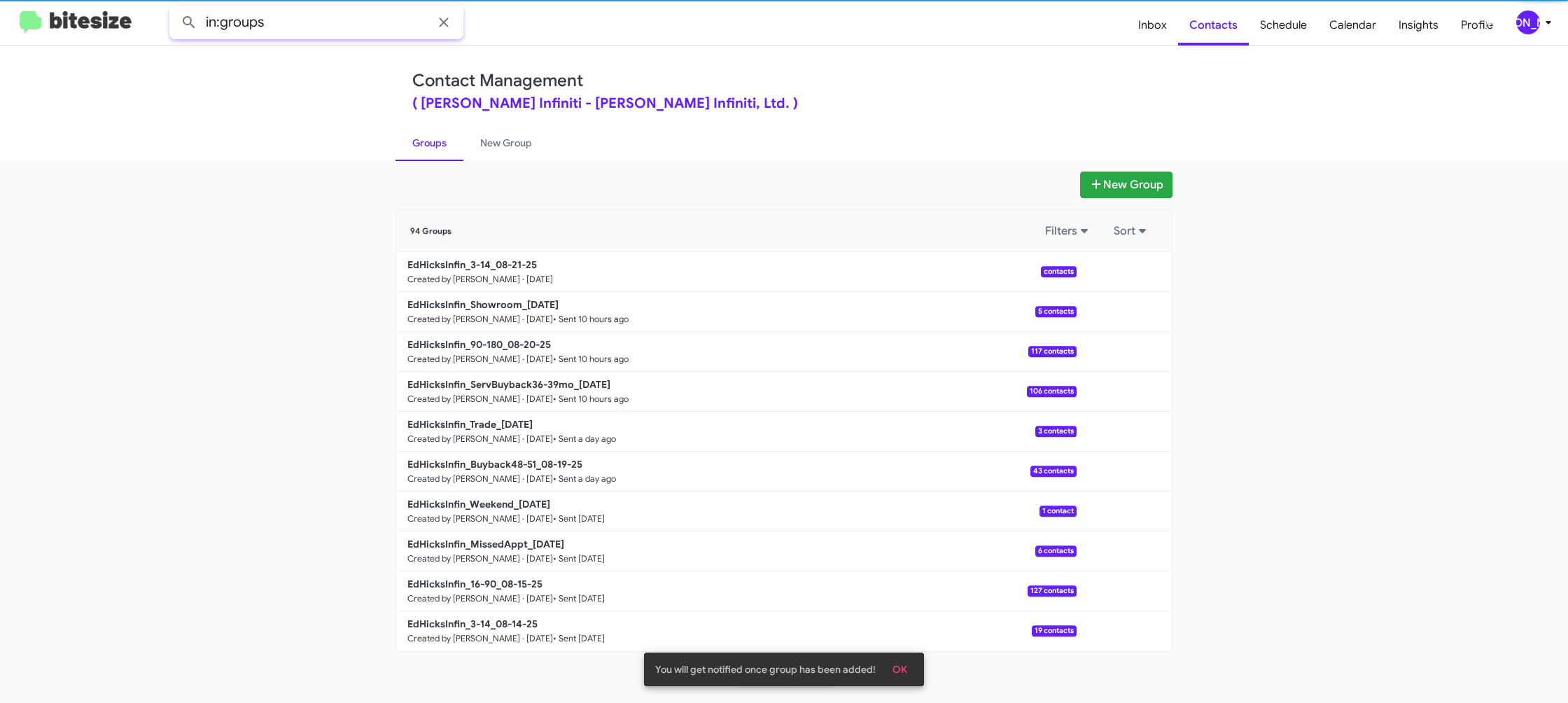
click at [321, 18] on input "in:groups" at bounding box center [317, 23] width 294 height 33
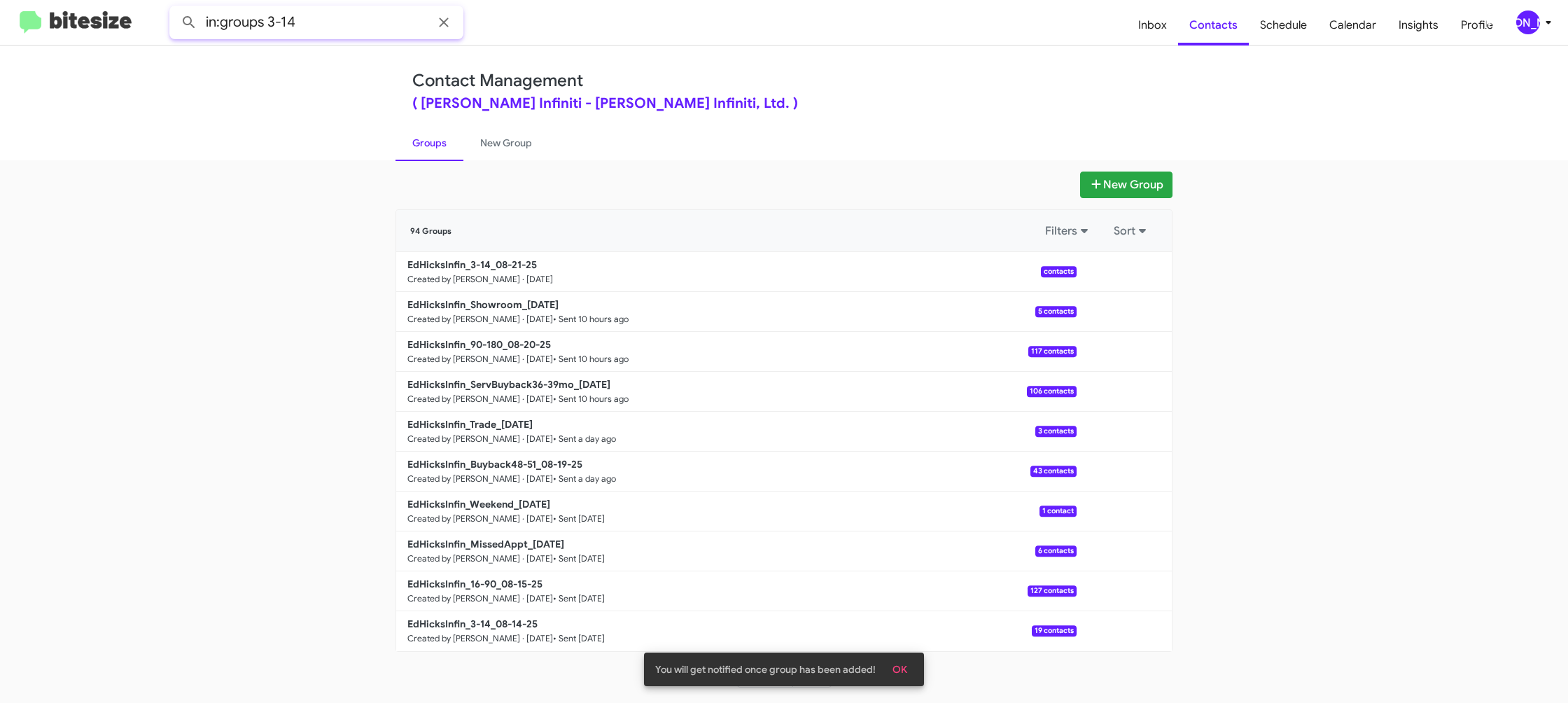
type input "in:groups 3-14"
click at [175, 8] on button at bounding box center [188, 22] width 28 height 28
click at [479, 152] on link "New Group" at bounding box center [506, 143] width 85 height 37
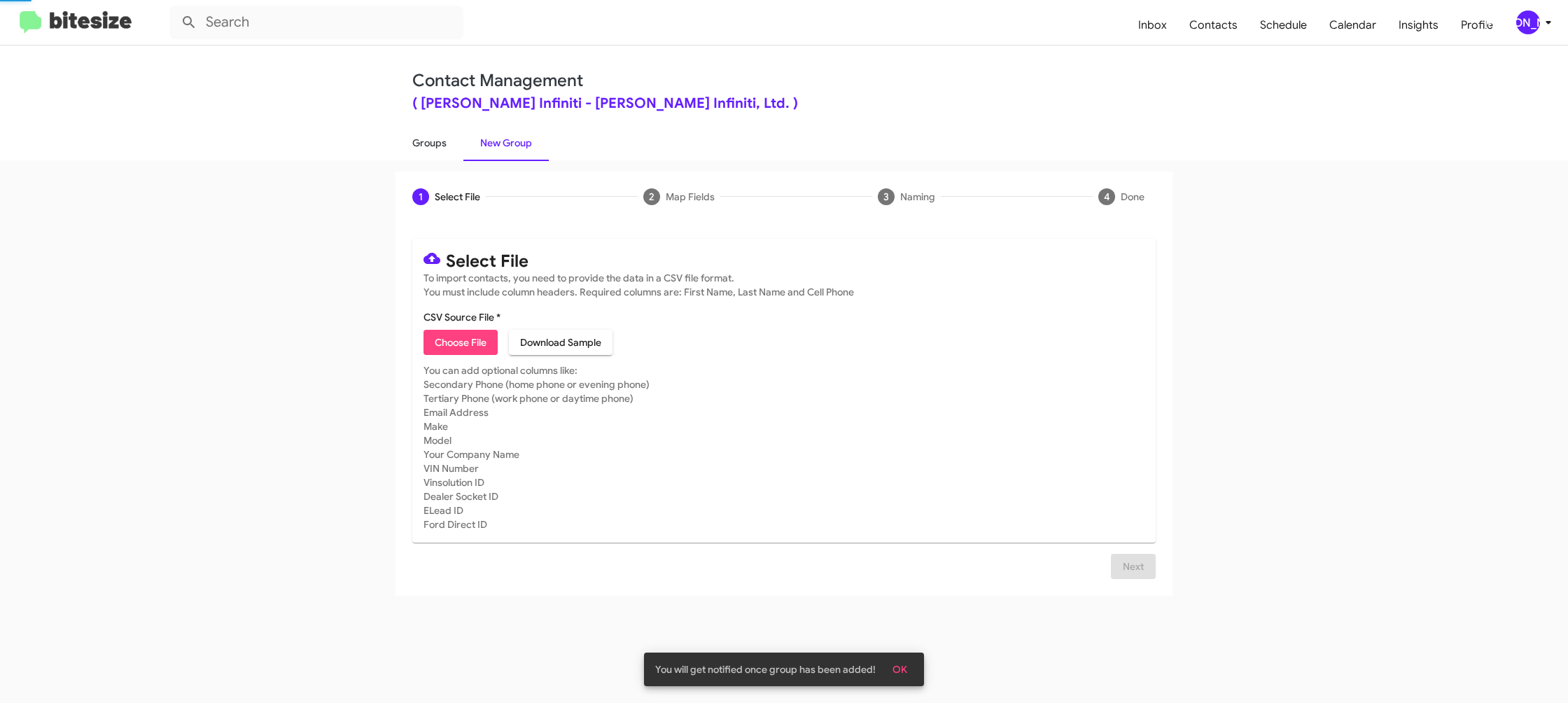
click at [445, 150] on link "Groups" at bounding box center [429, 143] width 68 height 37
type input "in:groups"
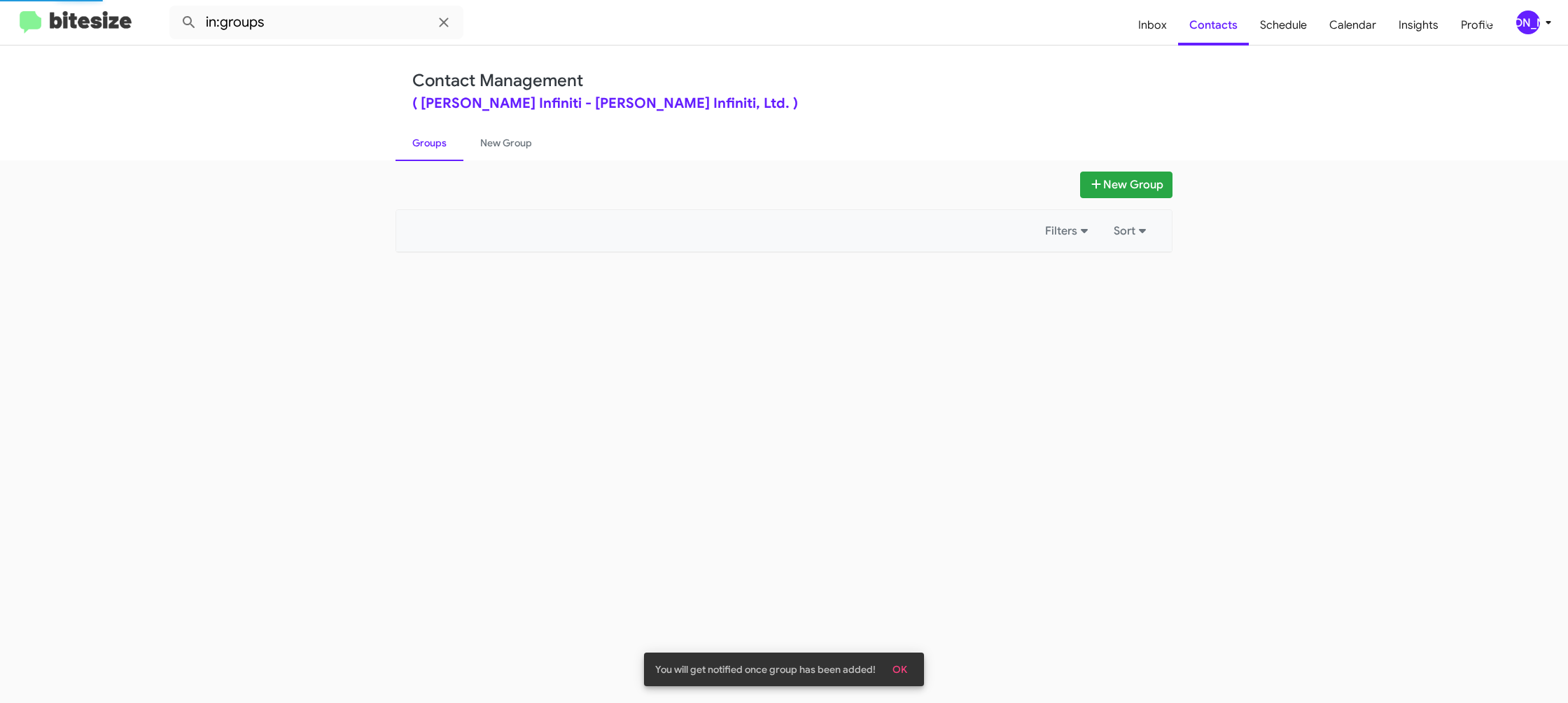
click at [445, 150] on link "Groups" at bounding box center [429, 143] width 68 height 37
drag, startPoint x: 445, startPoint y: 150, endPoint x: 455, endPoint y: 148, distance: 10.2
click at [446, 149] on link "Groups" at bounding box center [429, 143] width 68 height 37
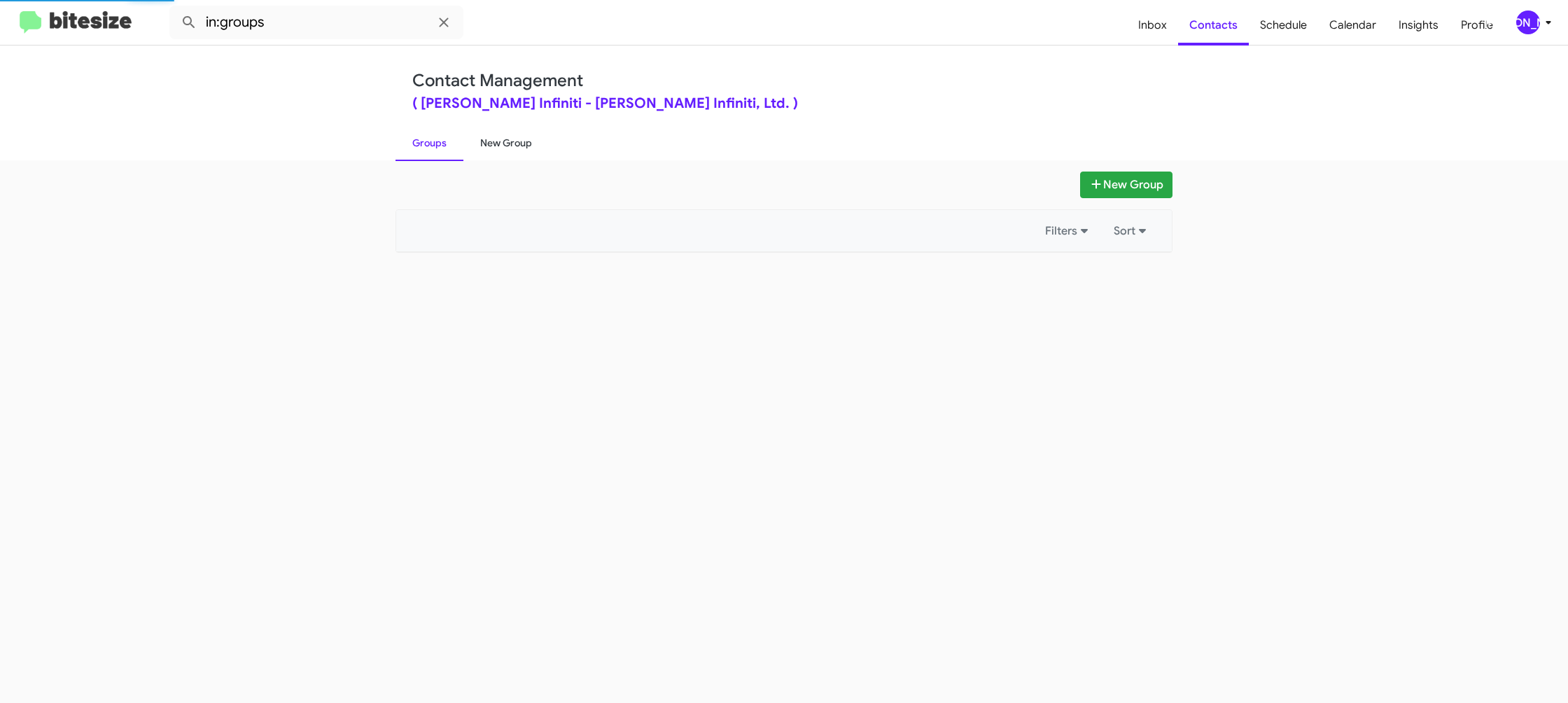
click at [486, 145] on link "New Group" at bounding box center [506, 143] width 85 height 37
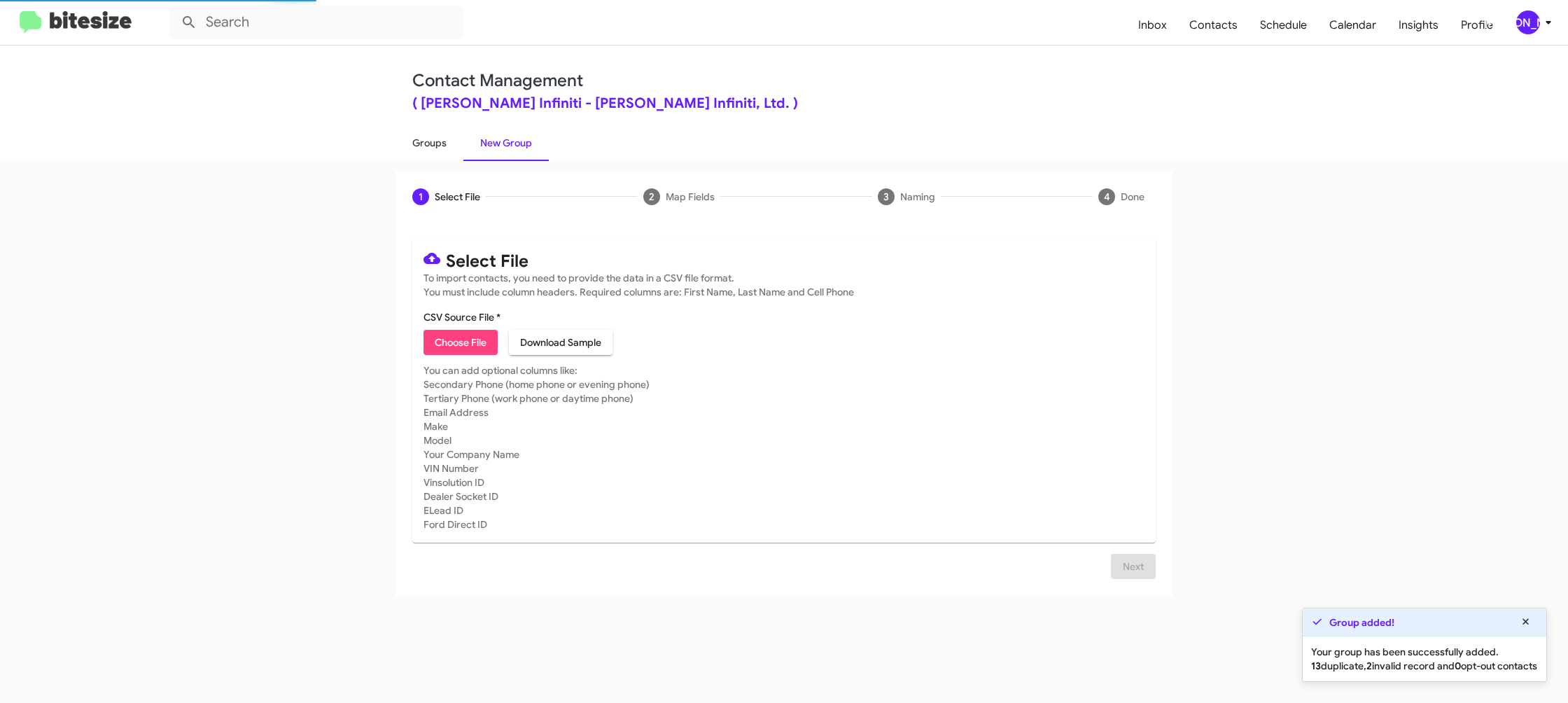
click at [454, 145] on link "Groups" at bounding box center [429, 143] width 68 height 37
type input "in:groups"
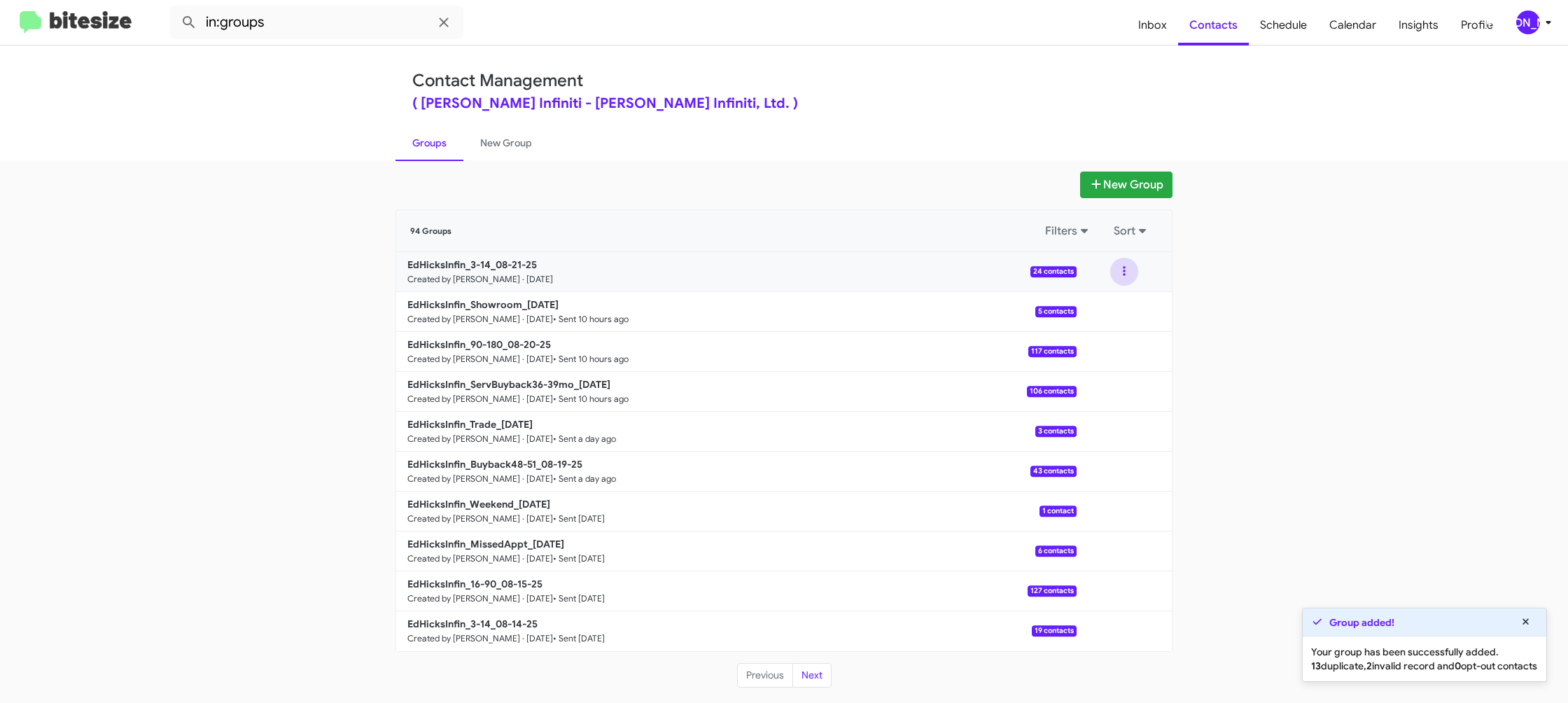
click at [1114, 266] on button at bounding box center [1123, 271] width 28 height 28
click at [1108, 294] on button "View contacts" at bounding box center [1082, 309] width 112 height 33
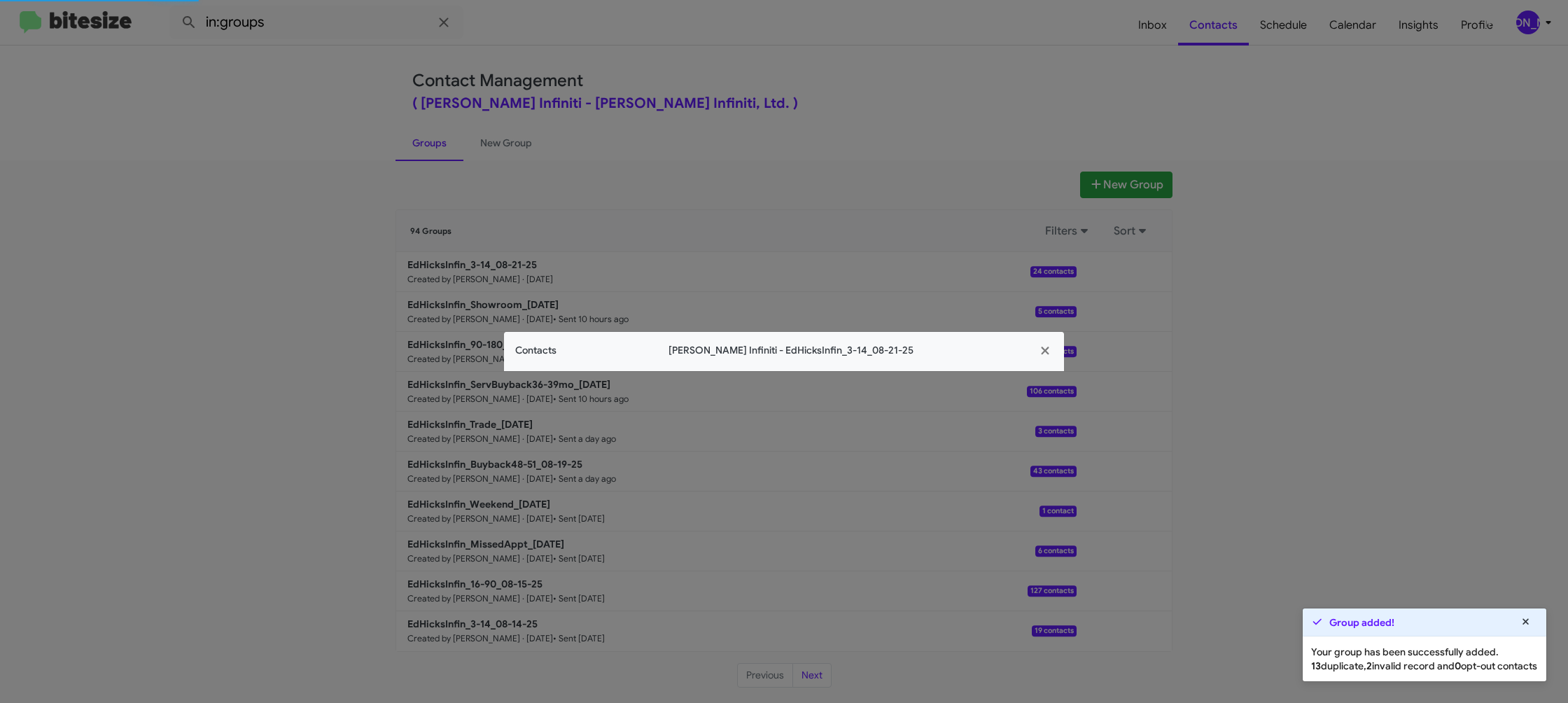
click at [555, 349] on span "Contacts" at bounding box center [535, 350] width 41 height 15
click at [555, 349] on app-contacts-modal "Contacts Ed Hicks Infiniti - EdHicksInfin_3-14_08-21-25" at bounding box center [784, 351] width 560 height 39
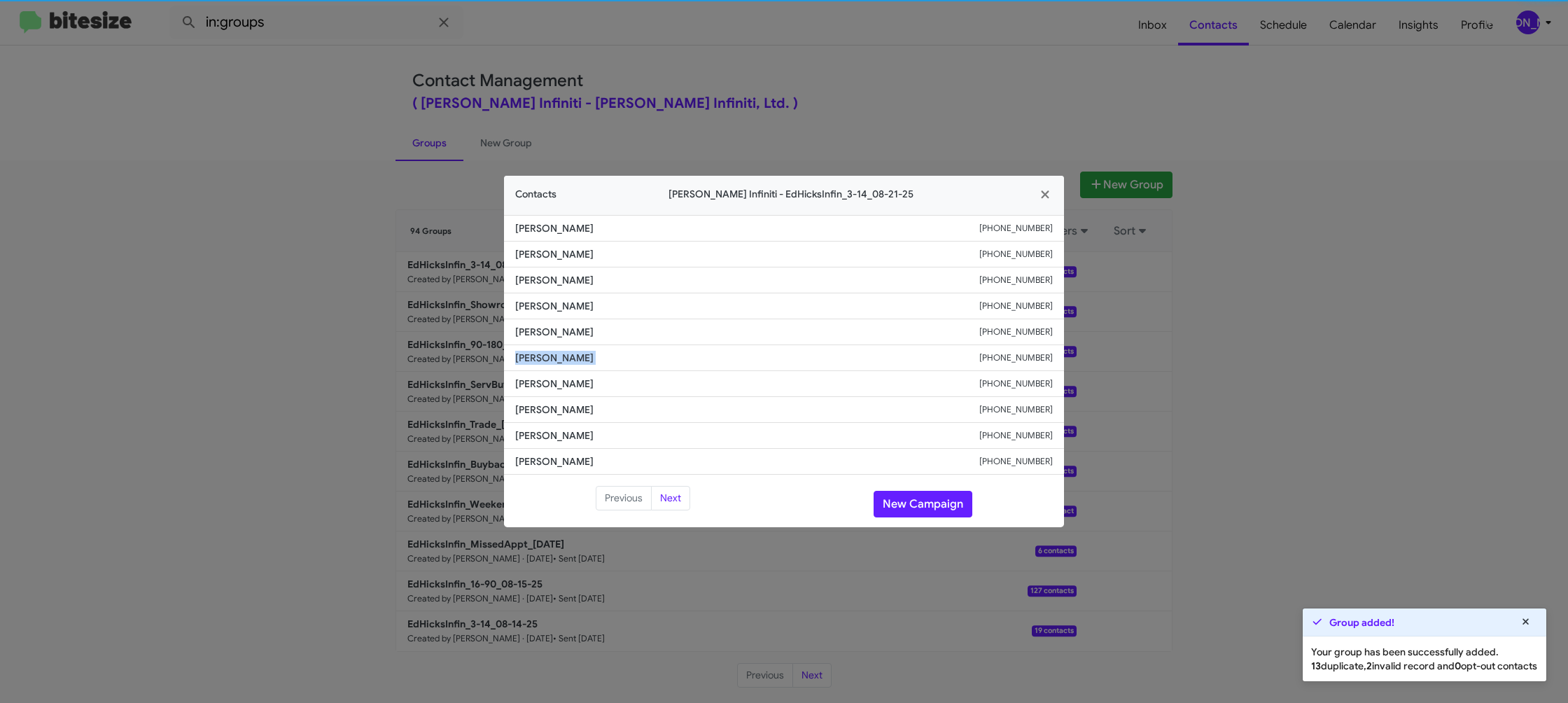
click at [555, 349] on li "Terry Walker +13615500908" at bounding box center [784, 358] width 560 height 26
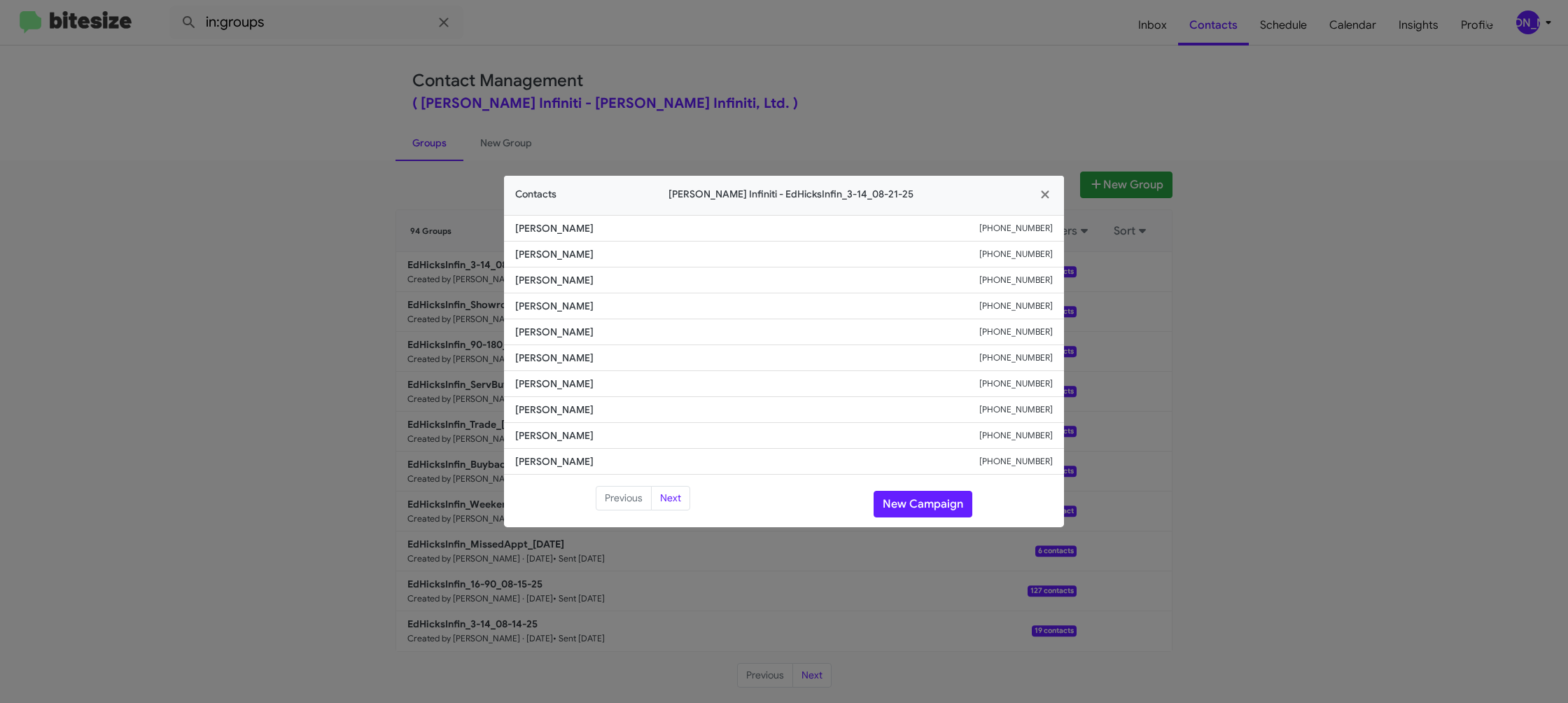
click at [505, 98] on modal-container "Contacts Ed Hicks Infiniti - EdHicksInfin_3-14_08-21-25 Merry Nieto +1361704263…" at bounding box center [784, 351] width 1568 height 703
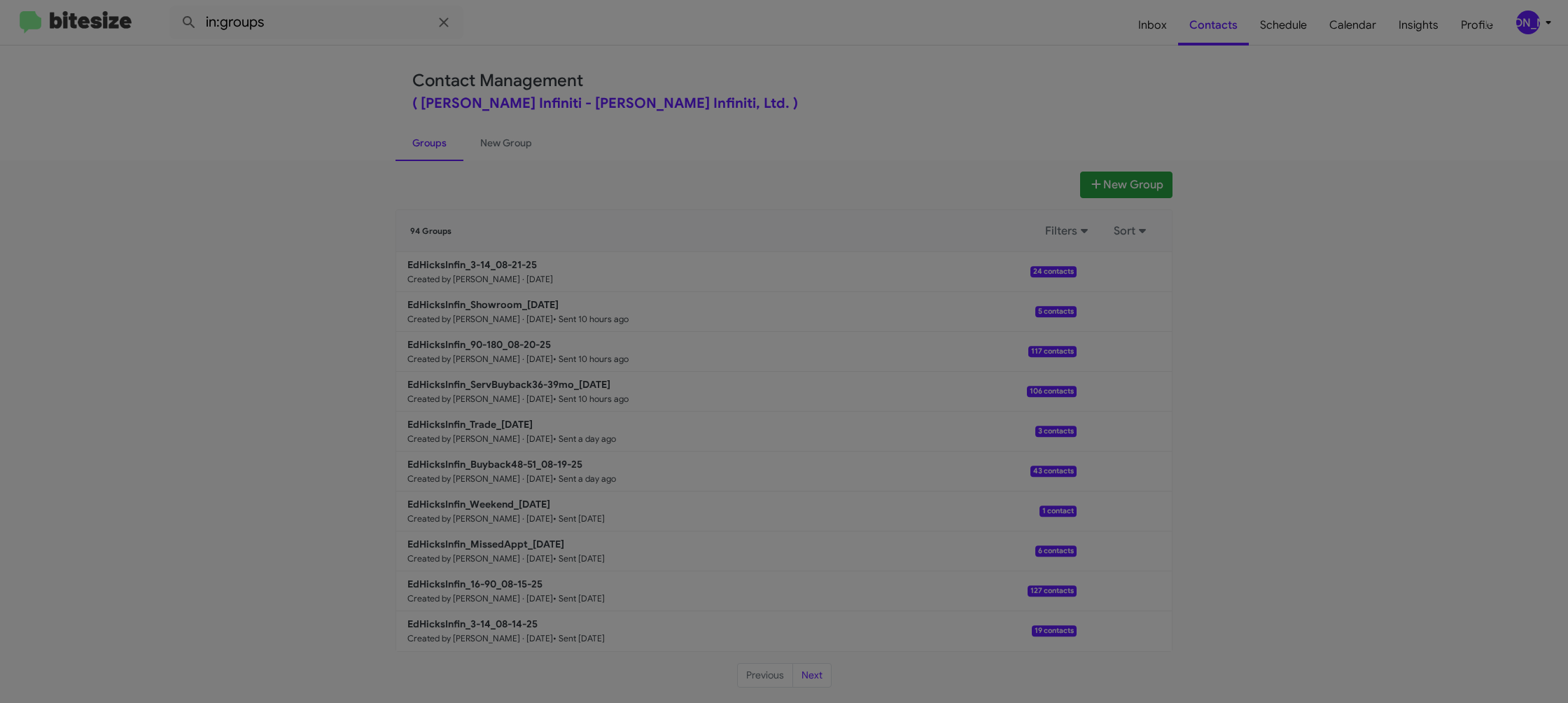
click at [491, 126] on modal-container "Contacts Ed Hicks Infiniti - EdHicksInfin_3-14_08-21-25 Merry Nieto +1361704263…" at bounding box center [784, 351] width 1568 height 703
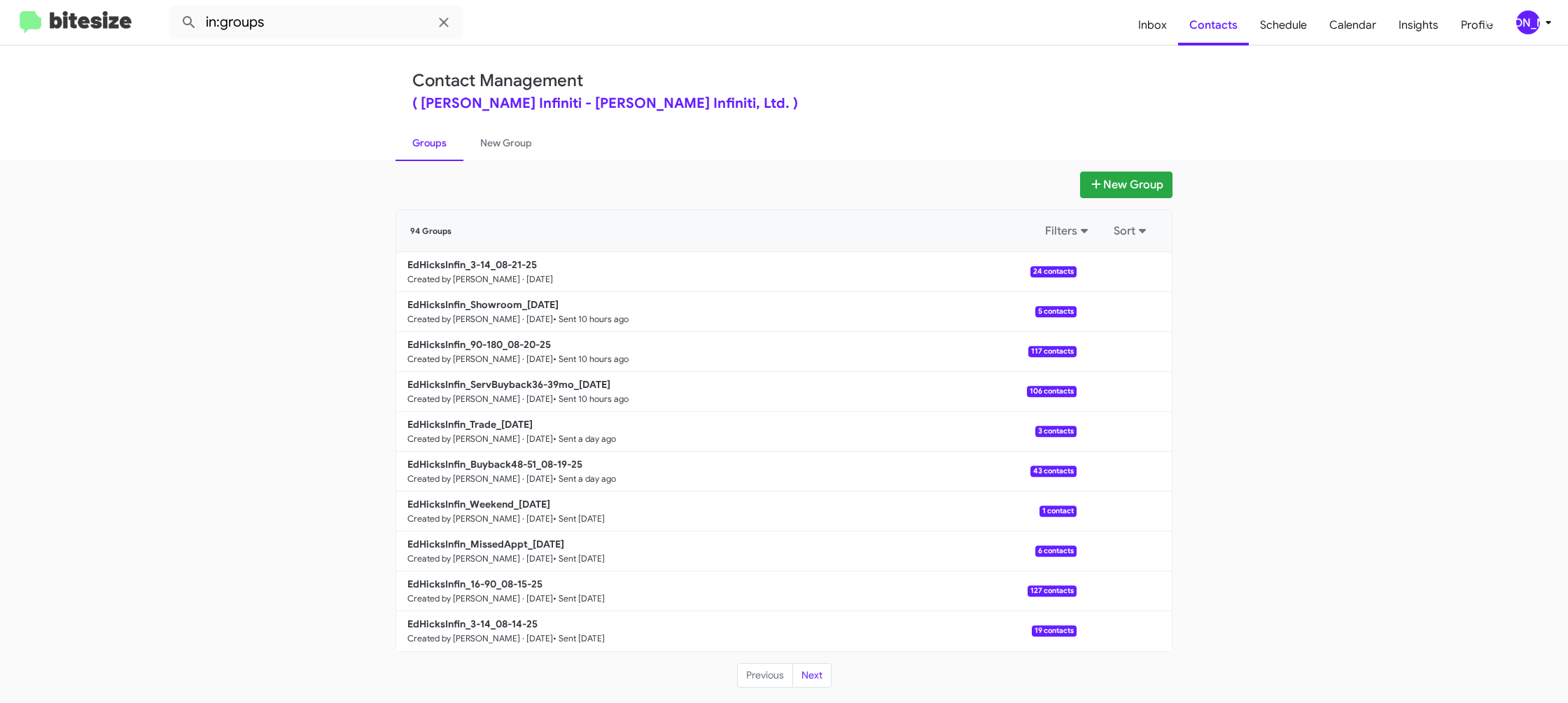
drag, startPoint x: 491, startPoint y: 133, endPoint x: 445, endPoint y: 141, distance: 46.7
click at [488, 134] on link "New Group" at bounding box center [506, 143] width 85 height 37
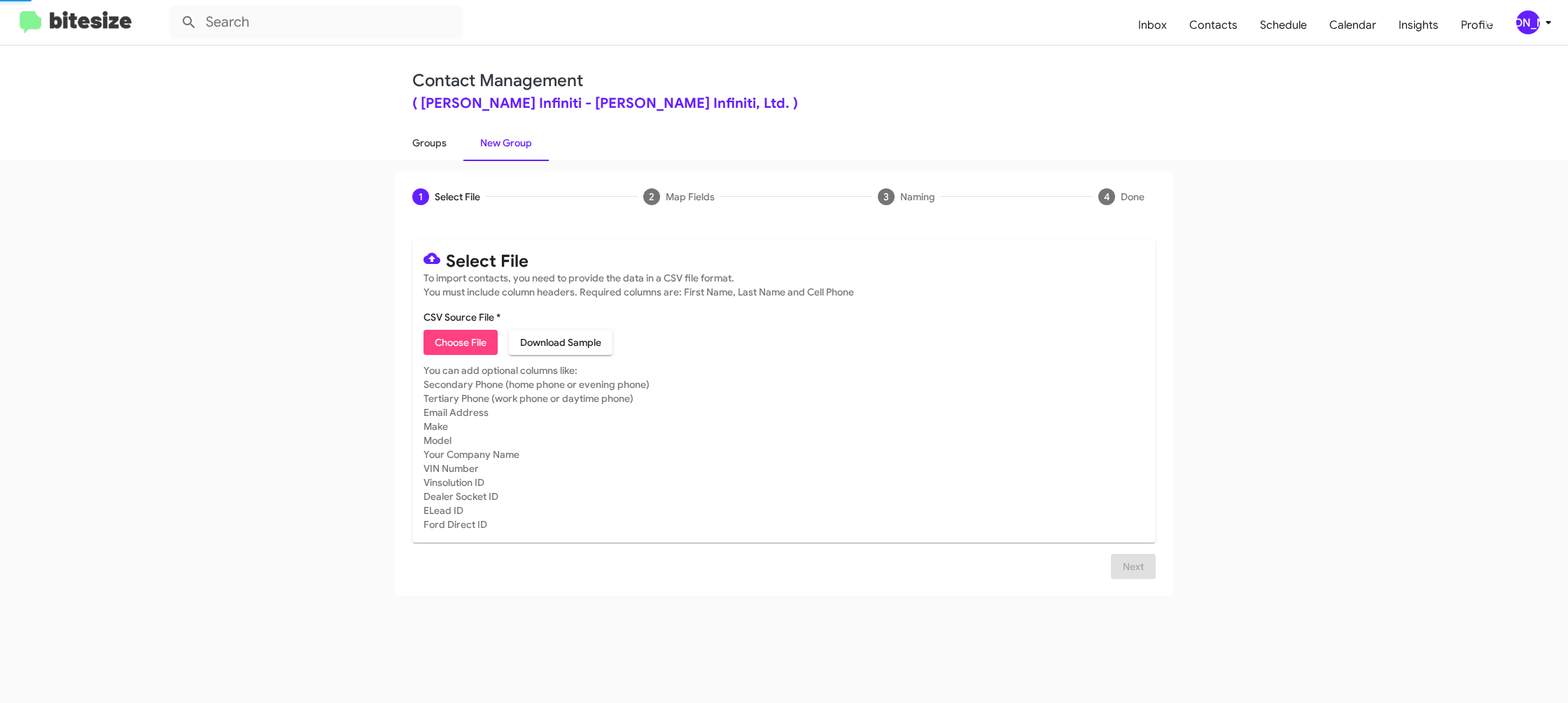
click at [445, 141] on link "Groups" at bounding box center [429, 143] width 68 height 37
drag, startPoint x: 445, startPoint y: 141, endPoint x: 404, endPoint y: 99, distance: 58.7
click at [439, 131] on link "Groups" at bounding box center [429, 143] width 68 height 37
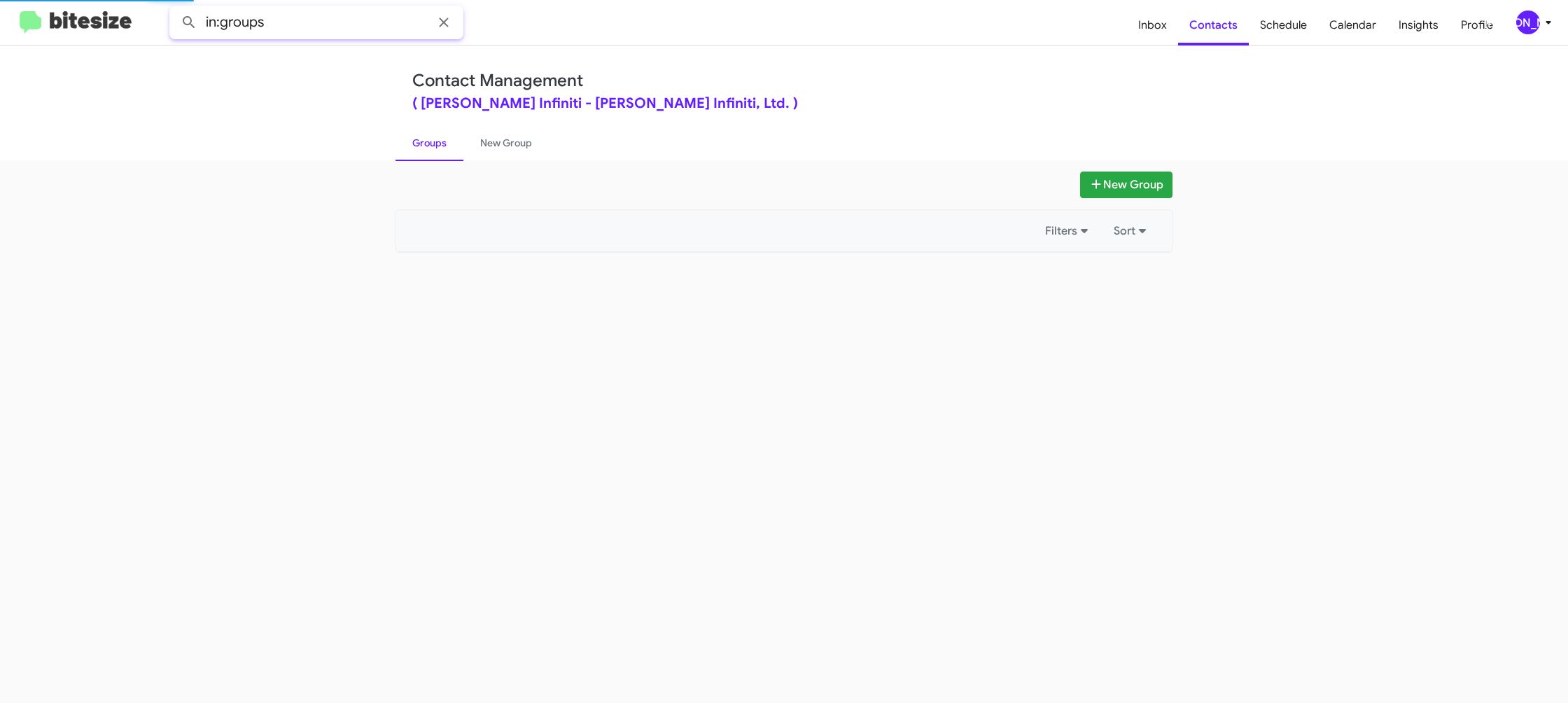
click at [334, 23] on input "in:groups" at bounding box center [317, 23] width 294 height 33
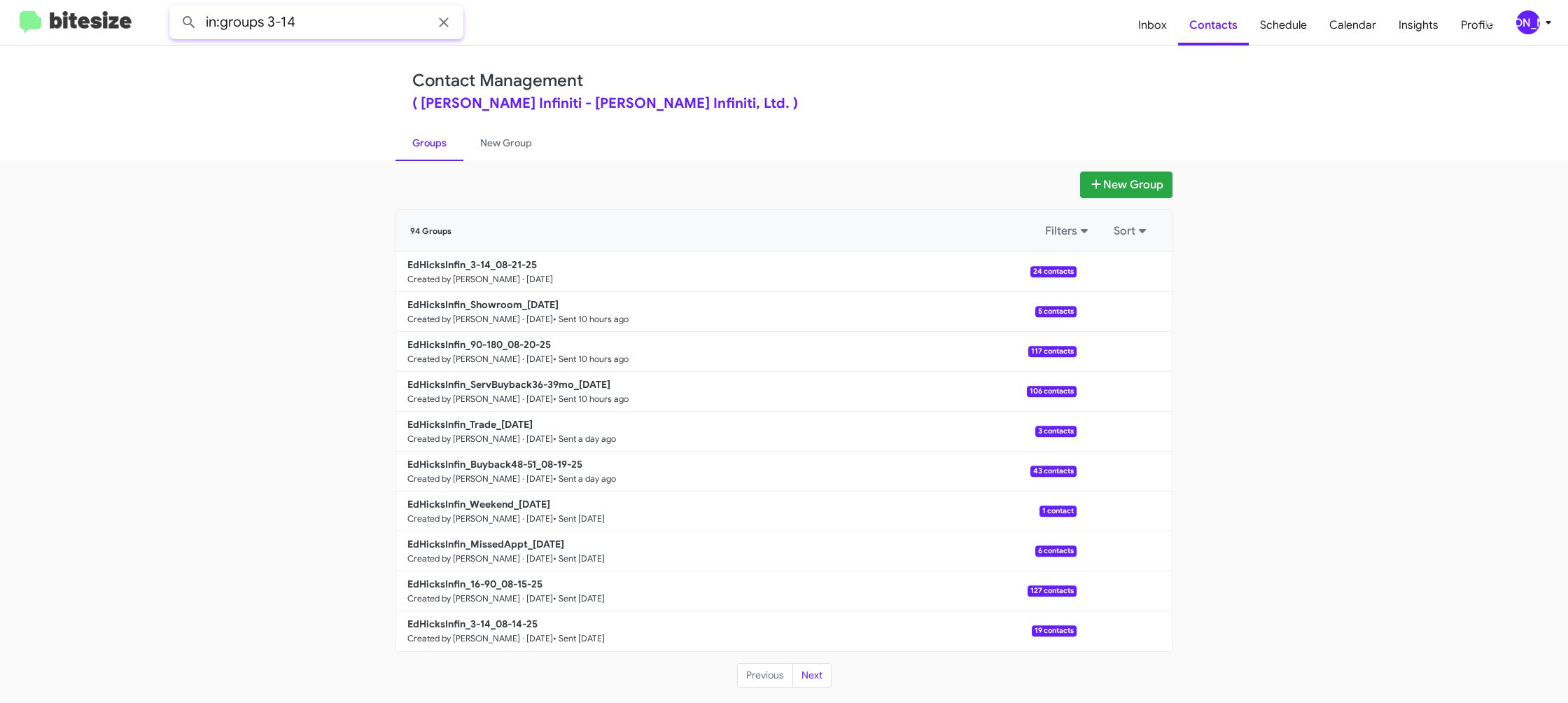
type input "in:groups 3-14"
click at [175, 8] on button at bounding box center [188, 22] width 28 height 28
click at [499, 149] on link "New Group" at bounding box center [506, 143] width 85 height 37
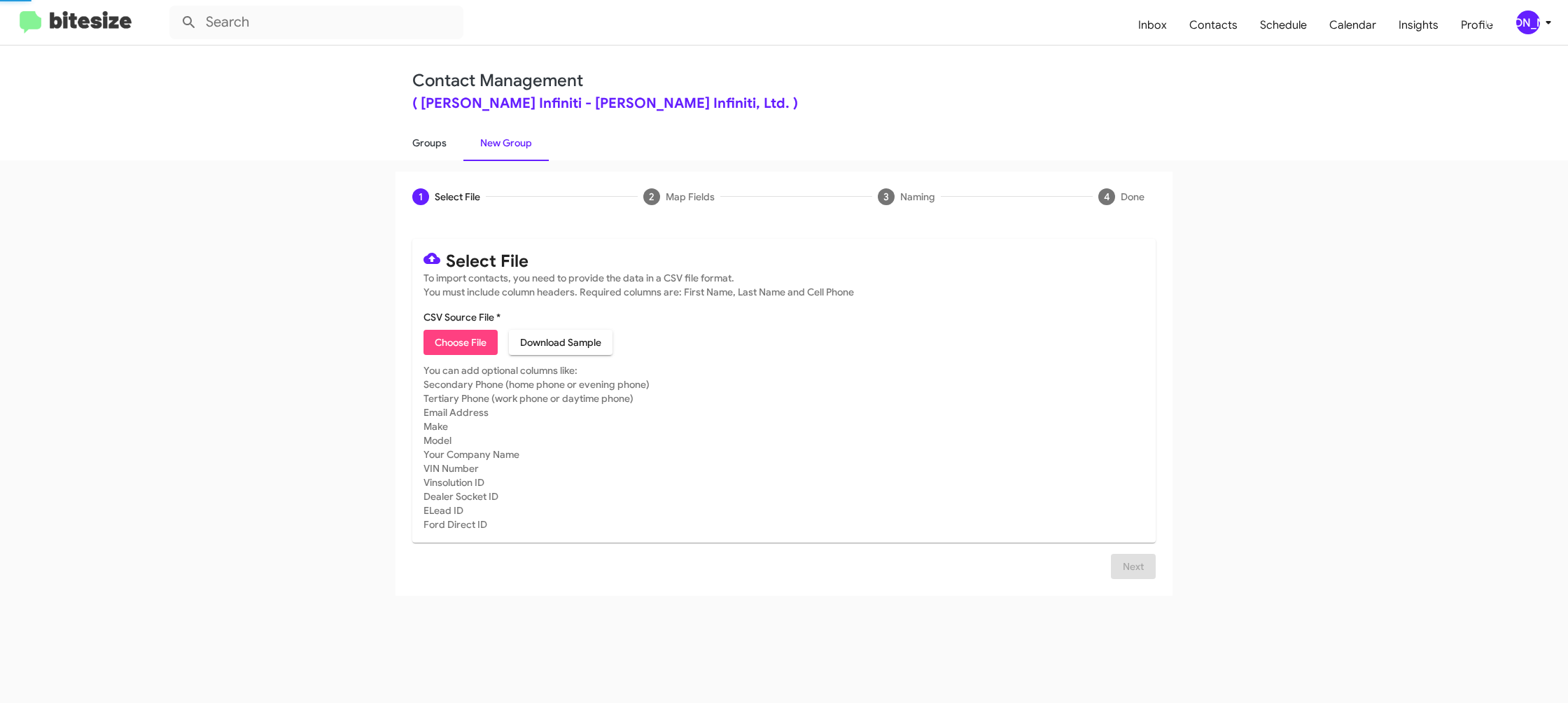
click at [435, 146] on link "Groups" at bounding box center [429, 143] width 68 height 37
type input "in:groups"
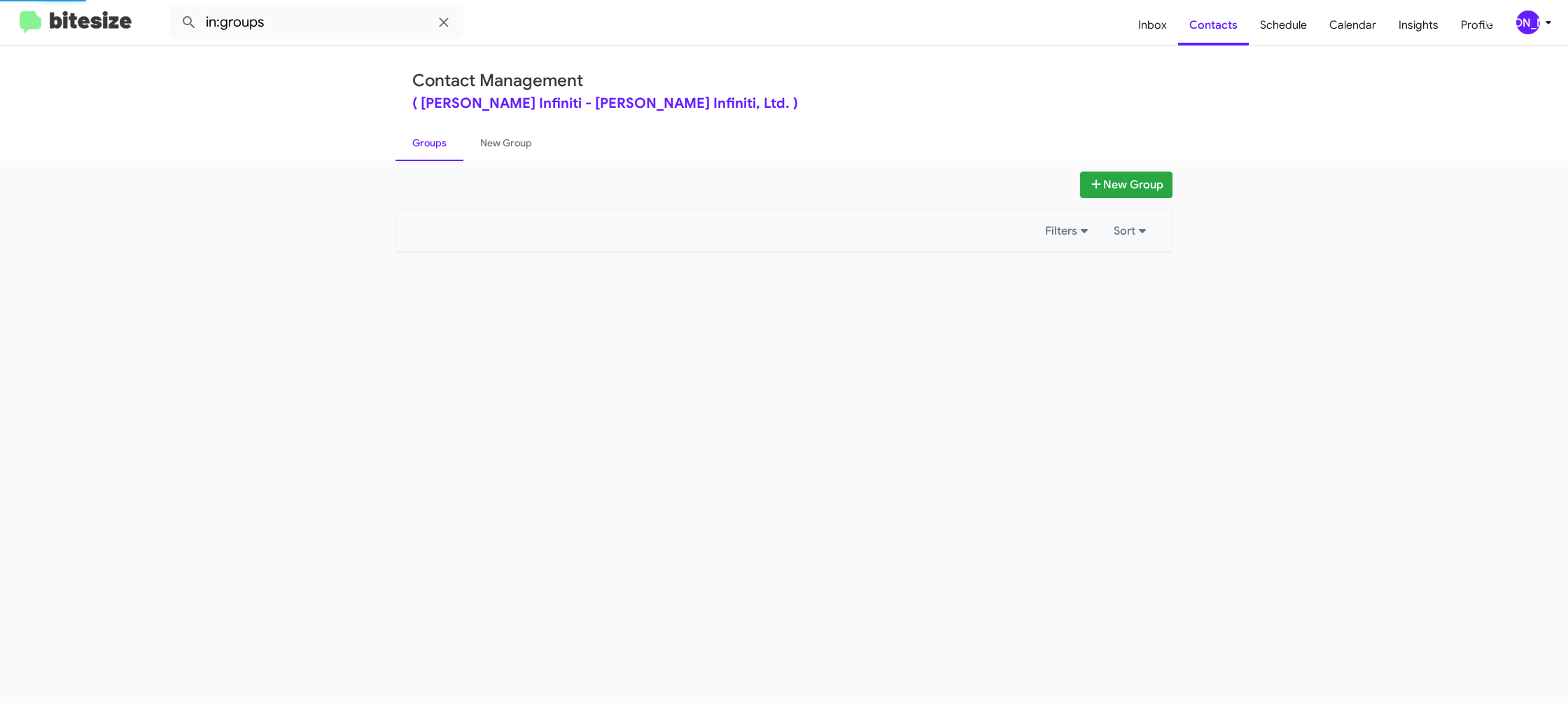
click at [435, 145] on link "Groups" at bounding box center [429, 143] width 68 height 37
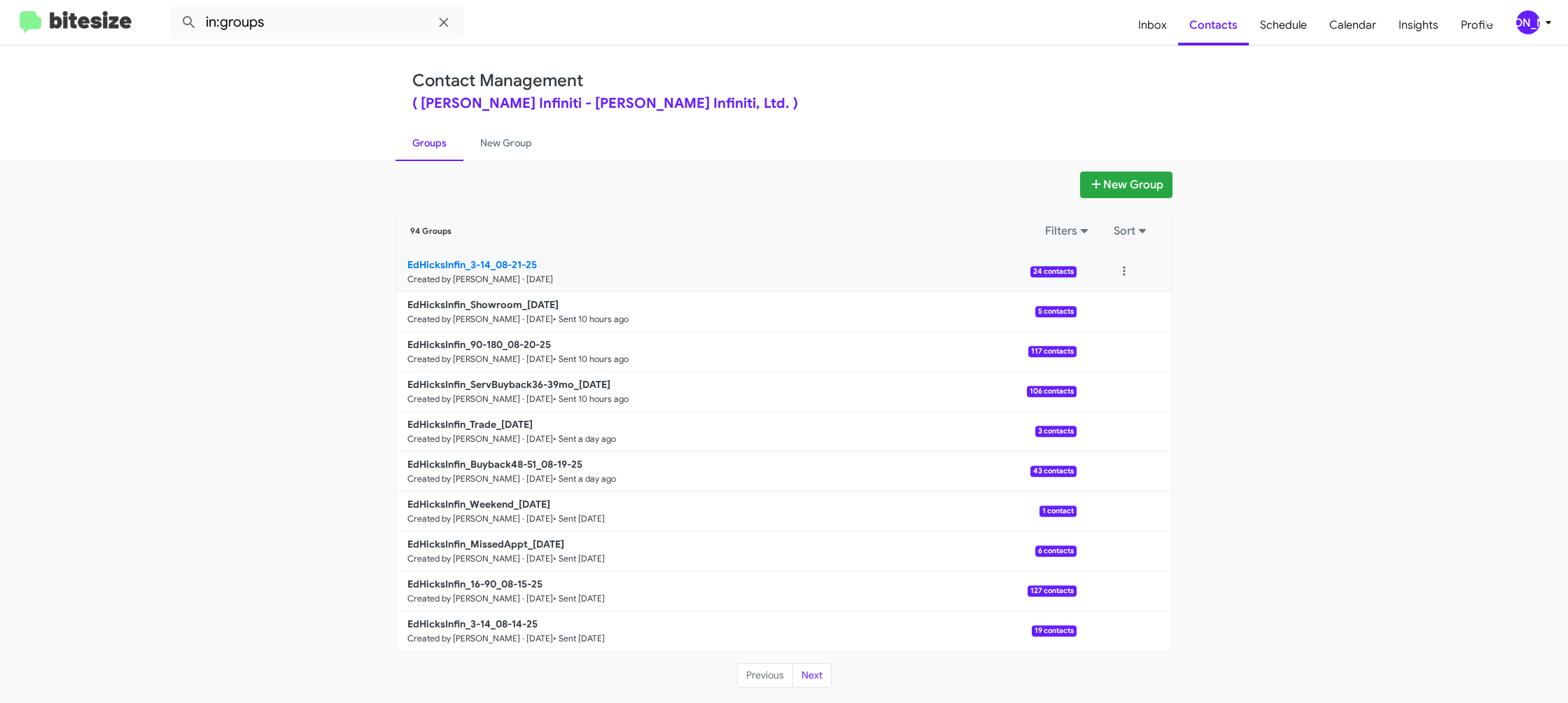
click at [522, 267] on b "EdHicksInfin_3-14_08-21-25" at bounding box center [471, 264] width 130 height 13
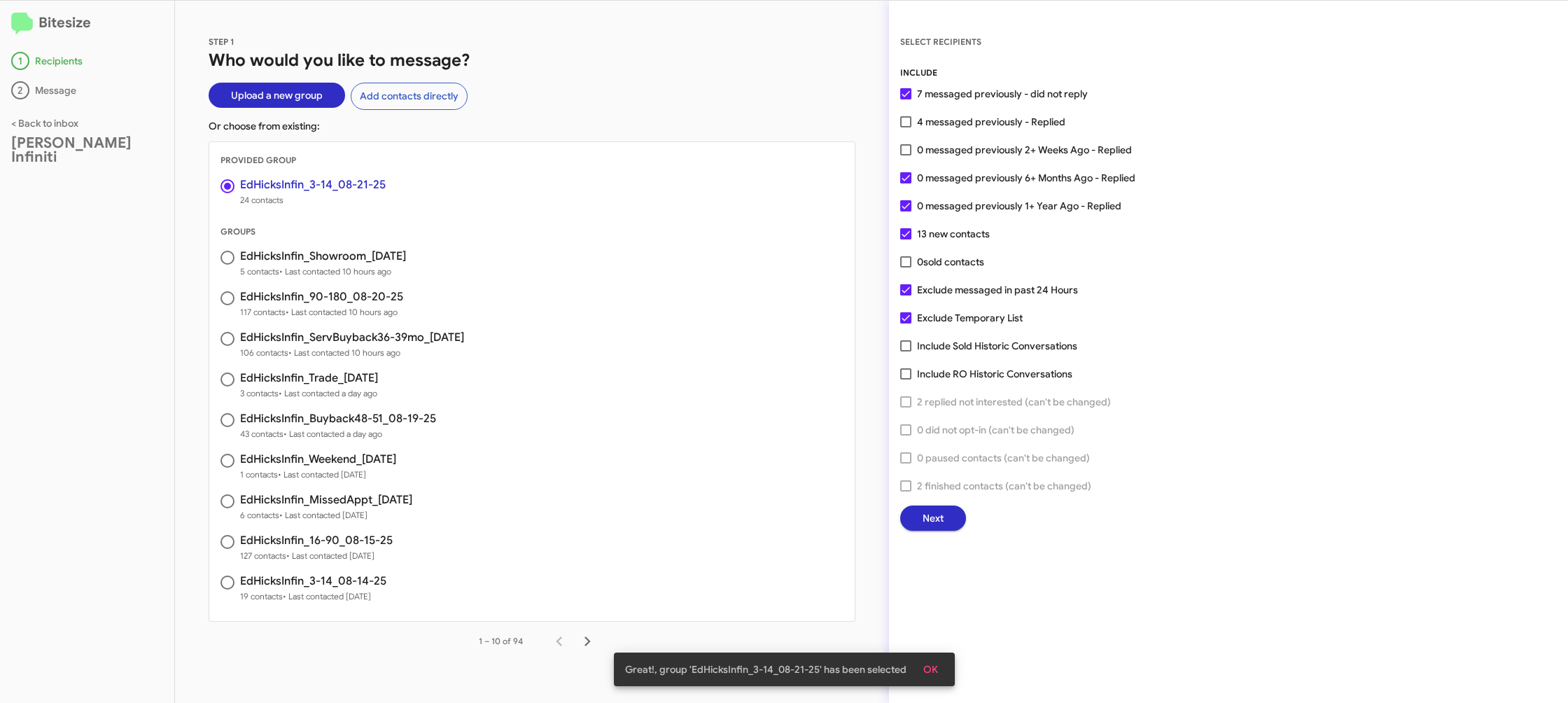
click at [933, 520] on span "Next" at bounding box center [933, 518] width 21 height 25
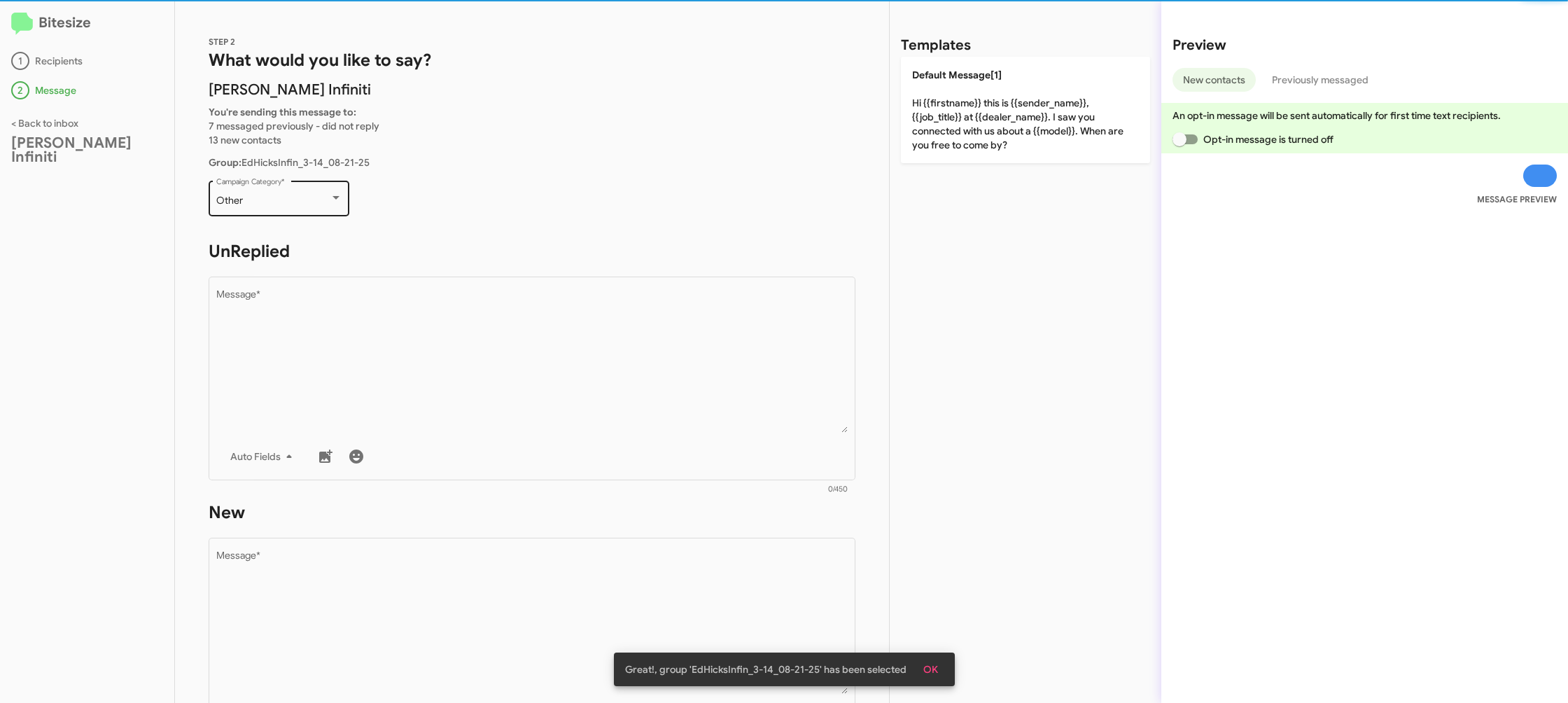
click at [263, 187] on div "Other Campaign Category *" at bounding box center [279, 197] width 126 height 38
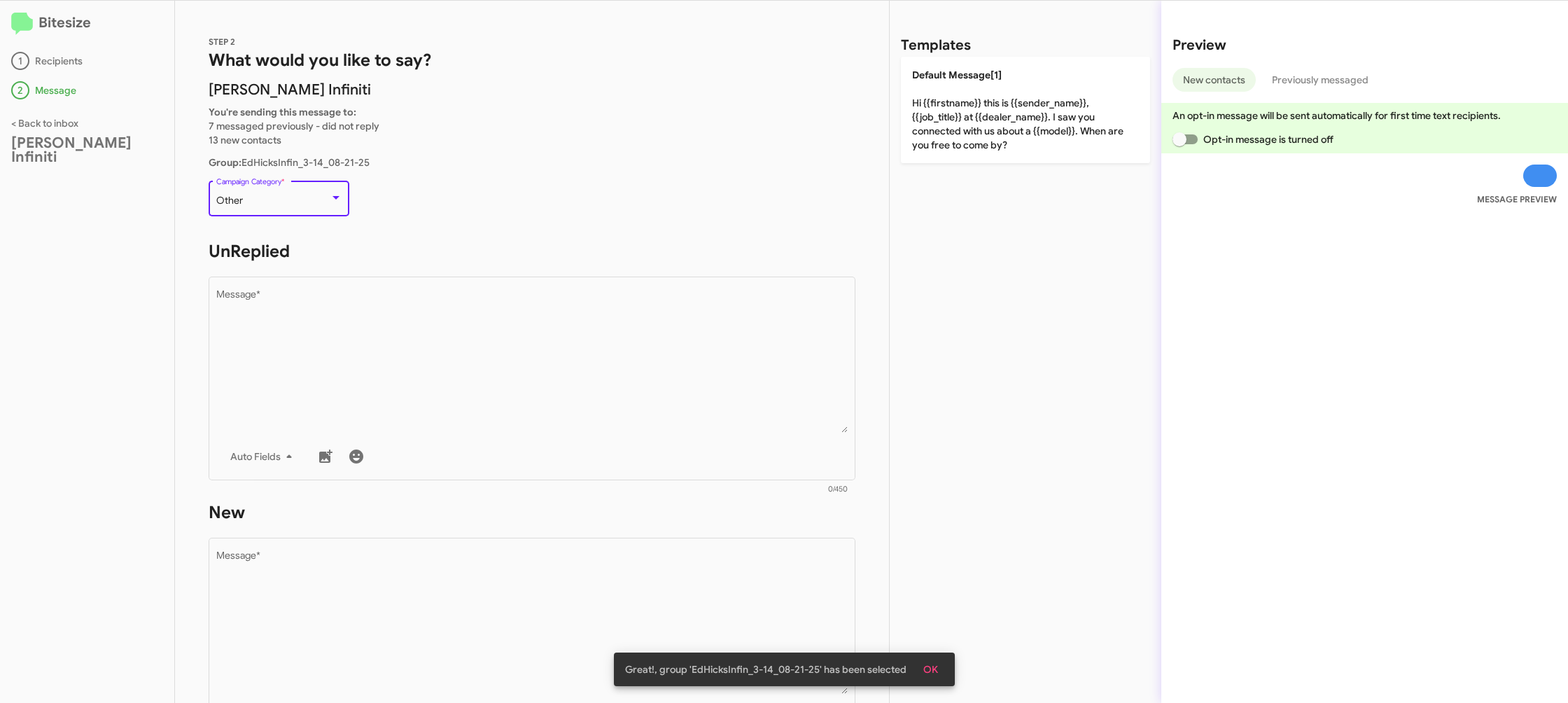
scroll to position [527, 0]
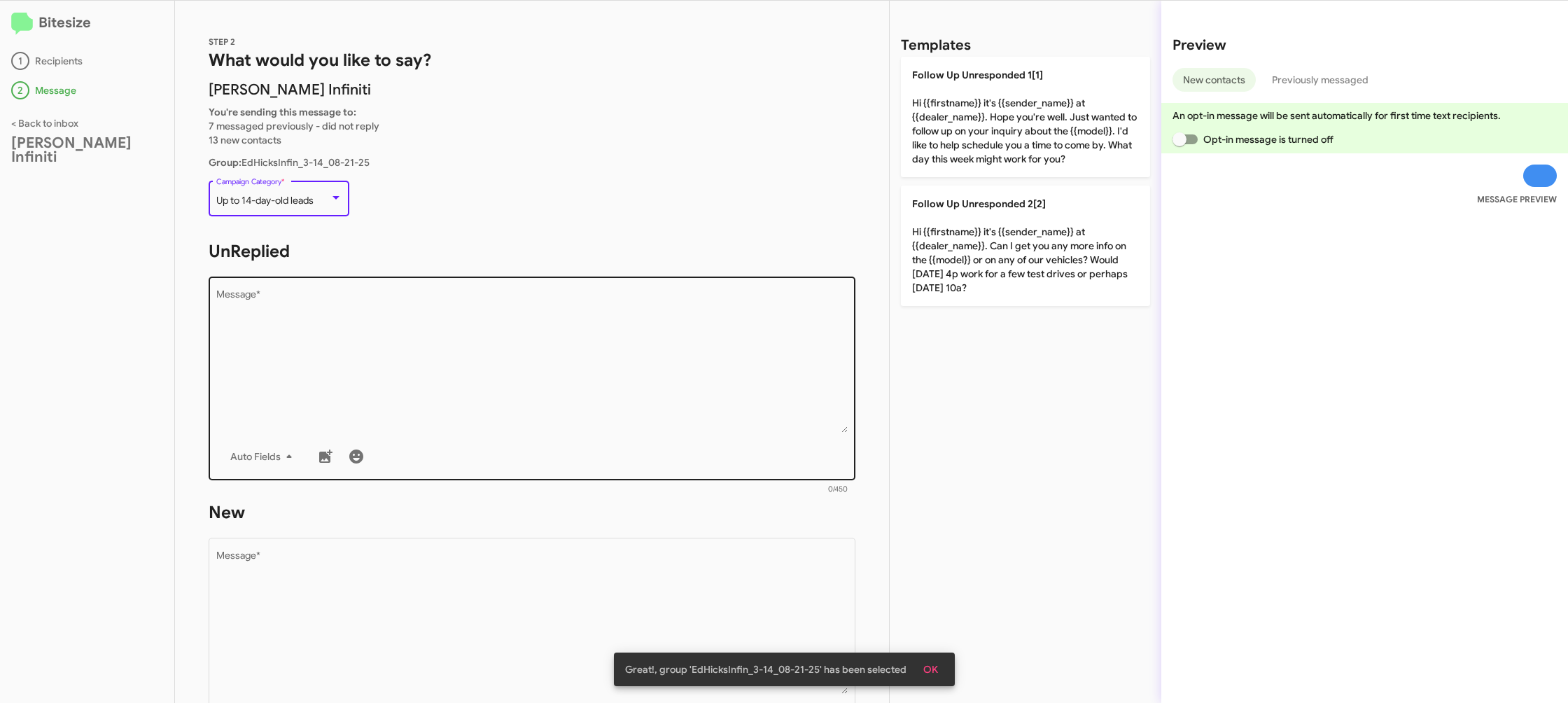
click at [506, 325] on textarea "Message *" at bounding box center [532, 361] width 632 height 143
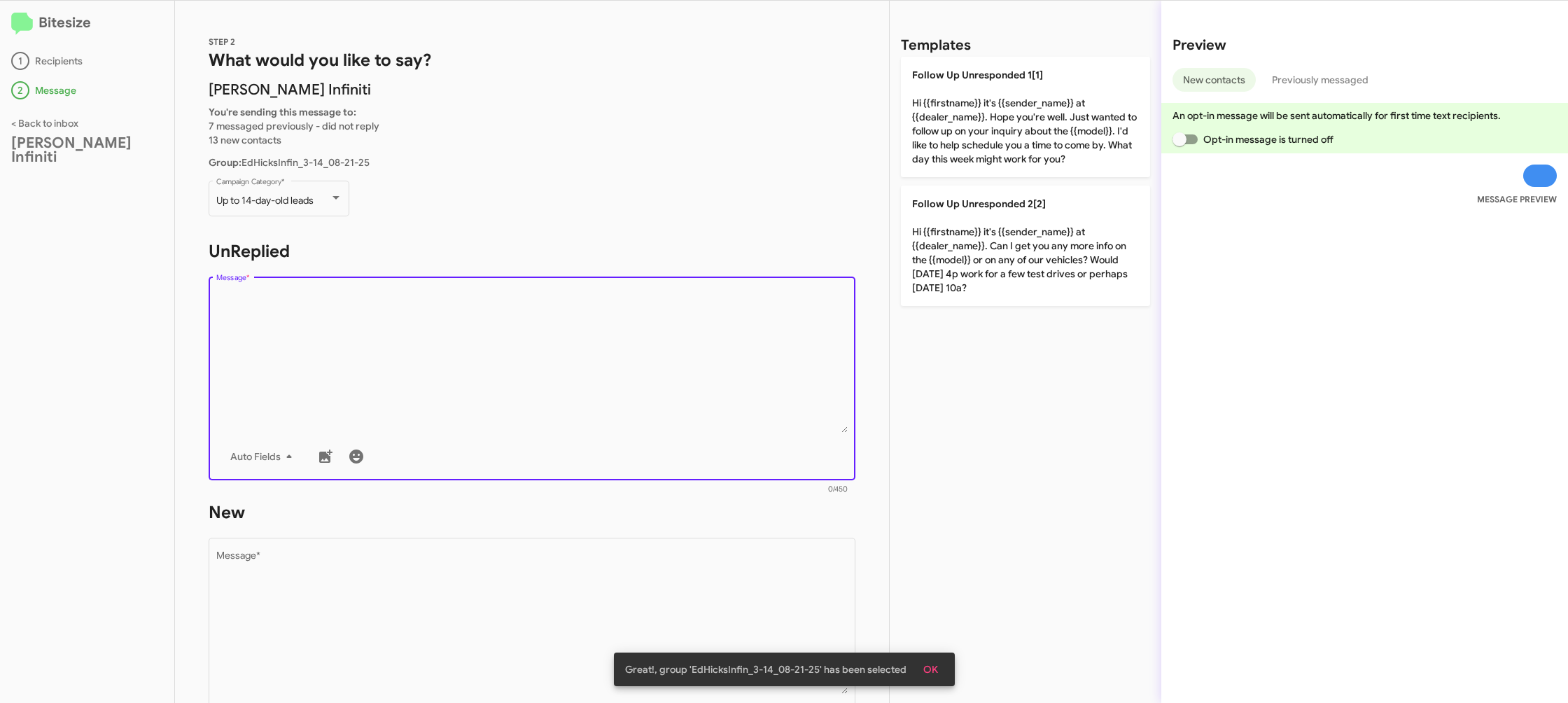
click at [507, 326] on textarea "Message *" at bounding box center [532, 361] width 632 height 143
click at [520, 326] on textarea "Message *" at bounding box center [532, 361] width 632 height 143
drag, startPoint x: 1021, startPoint y: 257, endPoint x: 609, endPoint y: 514, distance: 485.6
click at [1021, 257] on p "Follow Up Unresponded 2[2] Hi {{firstname}} it's {{sender_name}} at {{dealer_na…" at bounding box center [1026, 246] width 249 height 120
type textarea "Hi {{firstname}} it's {{sender_name}} at {{dealer_name}}. Can I get you any mor…"
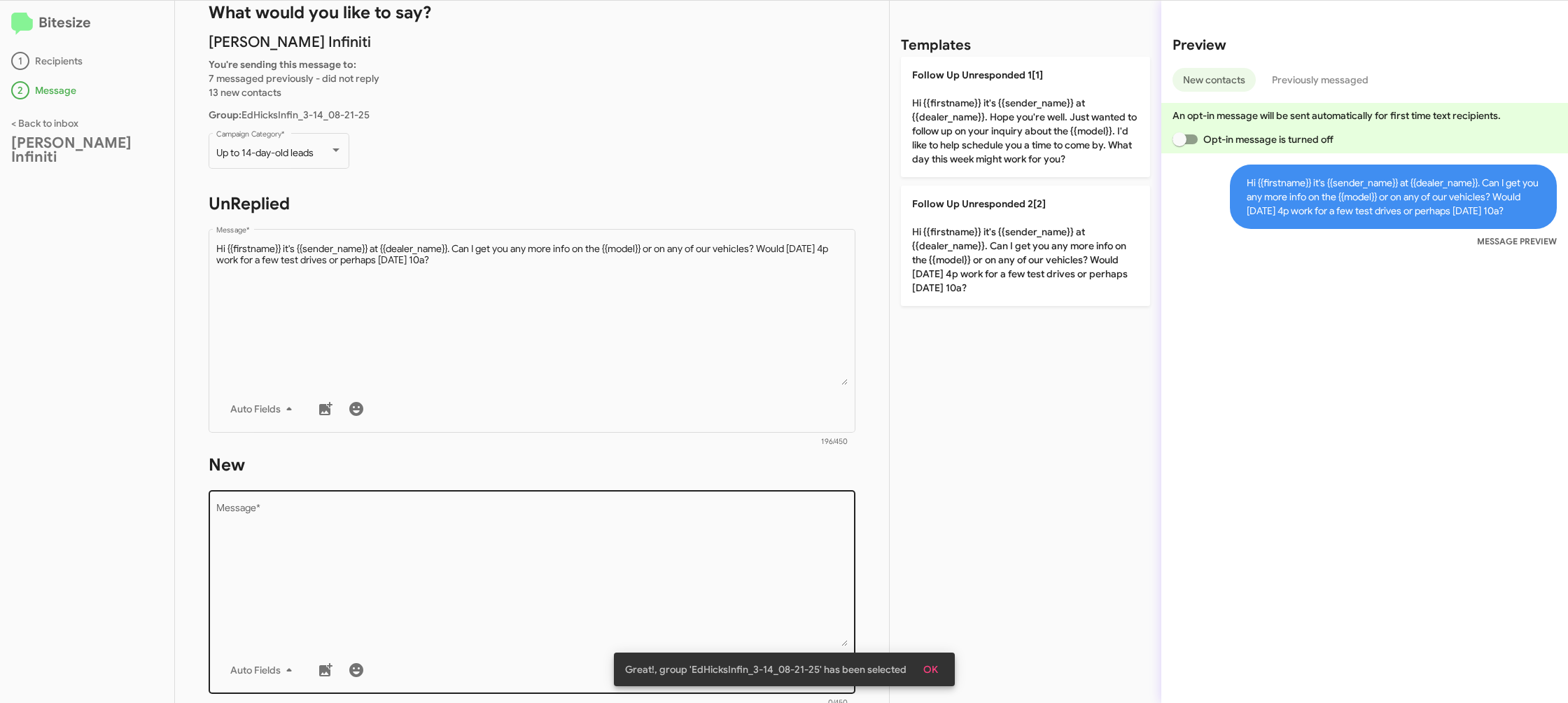
scroll to position [74, 0]
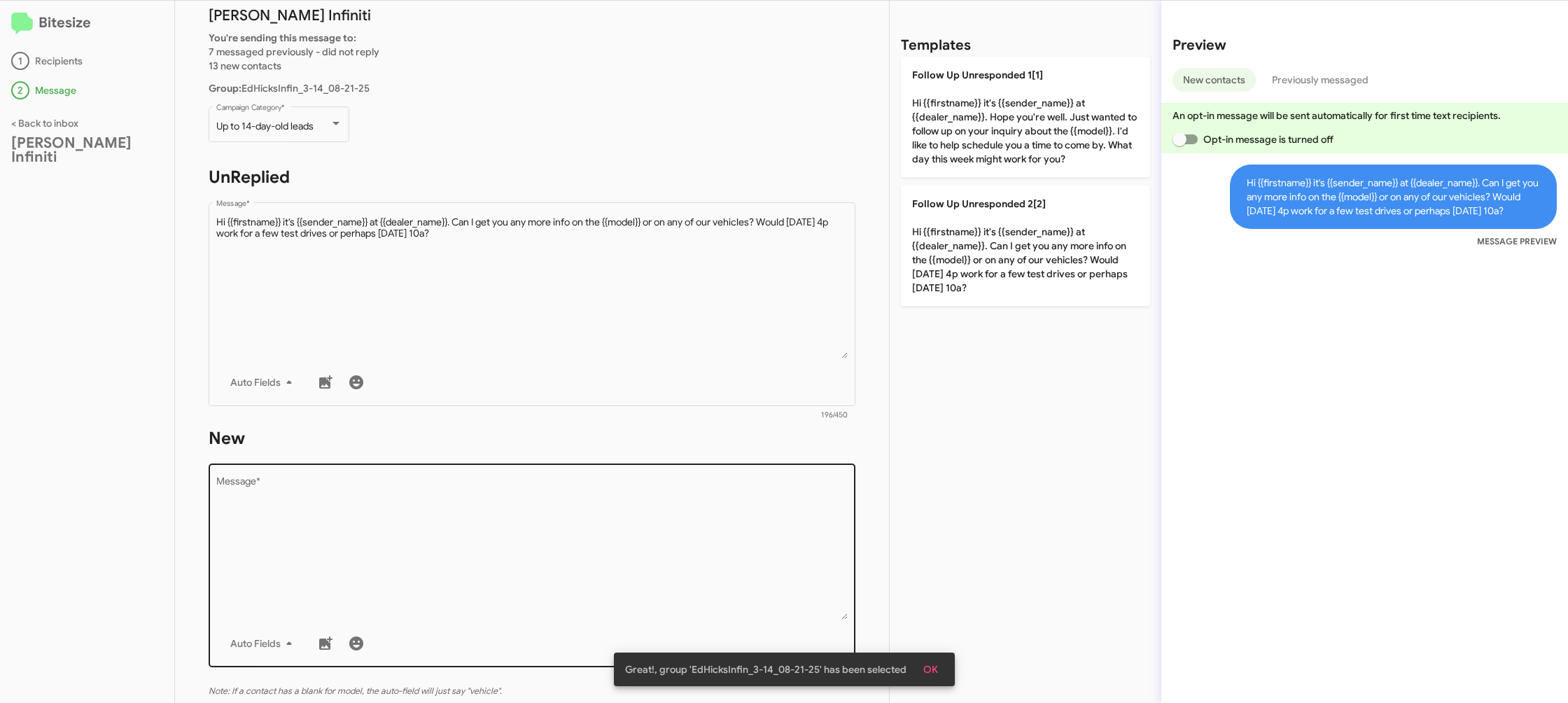
click at [619, 527] on textarea "Message *" at bounding box center [532, 548] width 632 height 143
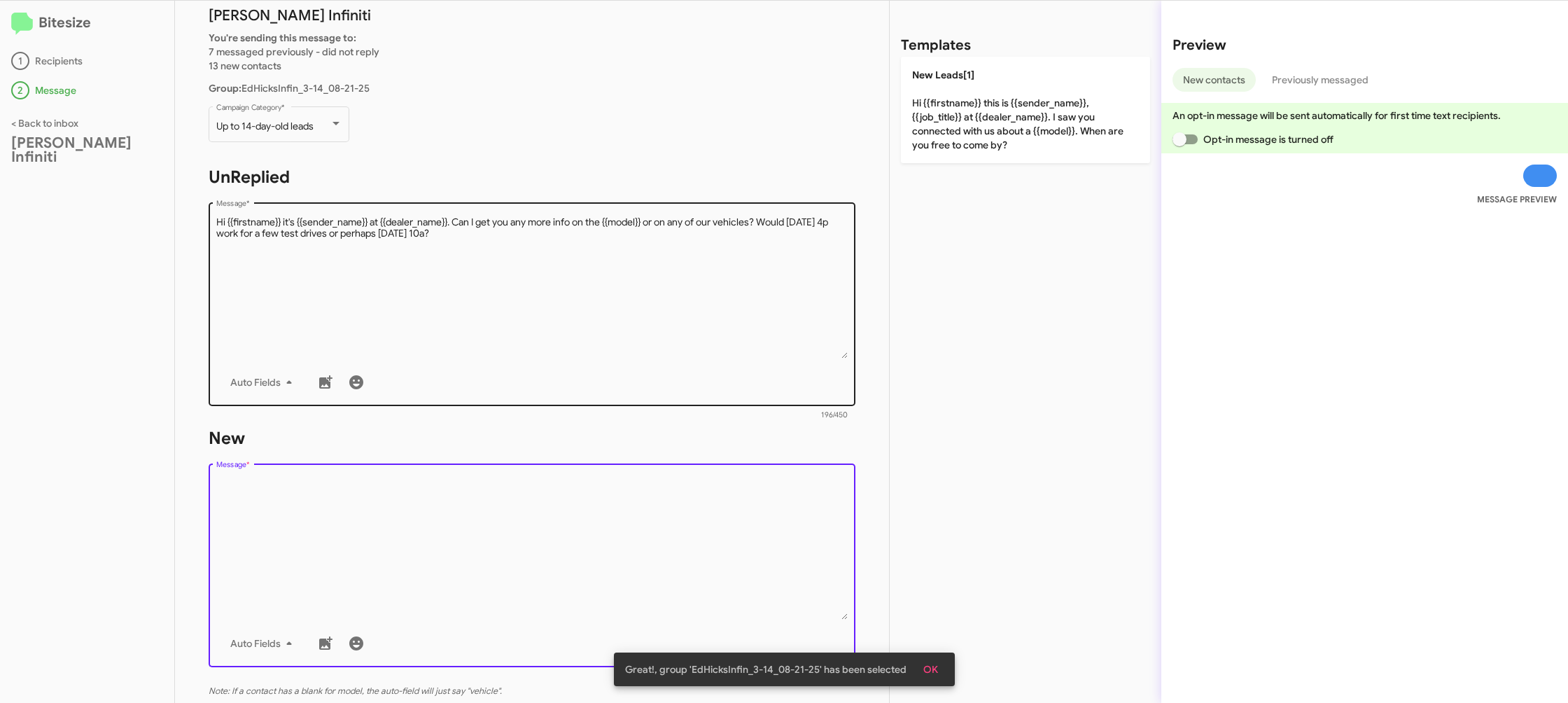
drag, startPoint x: 619, startPoint y: 533, endPoint x: 816, endPoint y: 225, distance: 365.6
click at [619, 532] on textarea "Message *" at bounding box center [532, 548] width 632 height 143
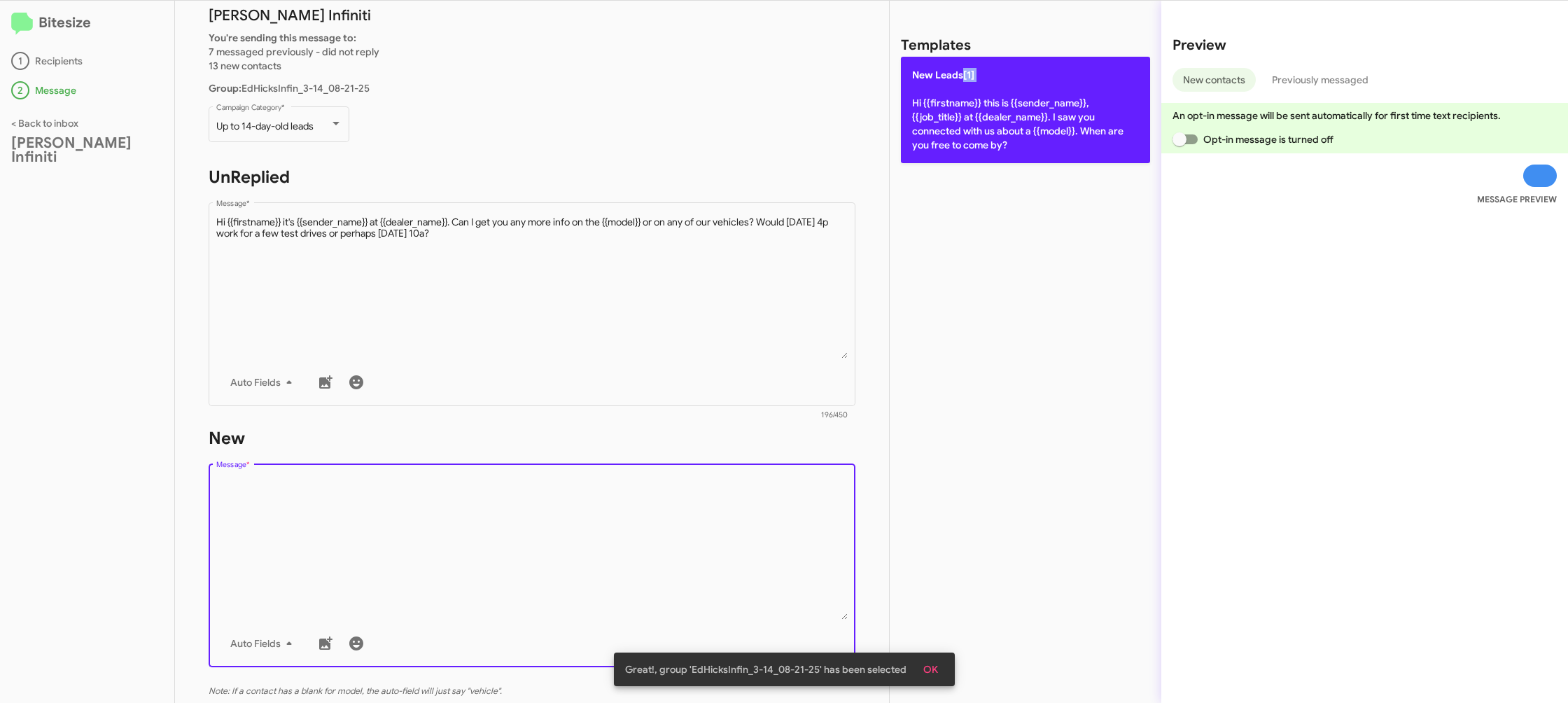
click at [962, 84] on p "New Leads[1] Hi {{firstname}} this is {{sender_name}}, {{job_title}} at {{deale…" at bounding box center [1026, 110] width 249 height 106
type textarea "Hi {{firstname}} this is {{sender_name}}, {{job_title}} at {{dealer_name}}. I s…"
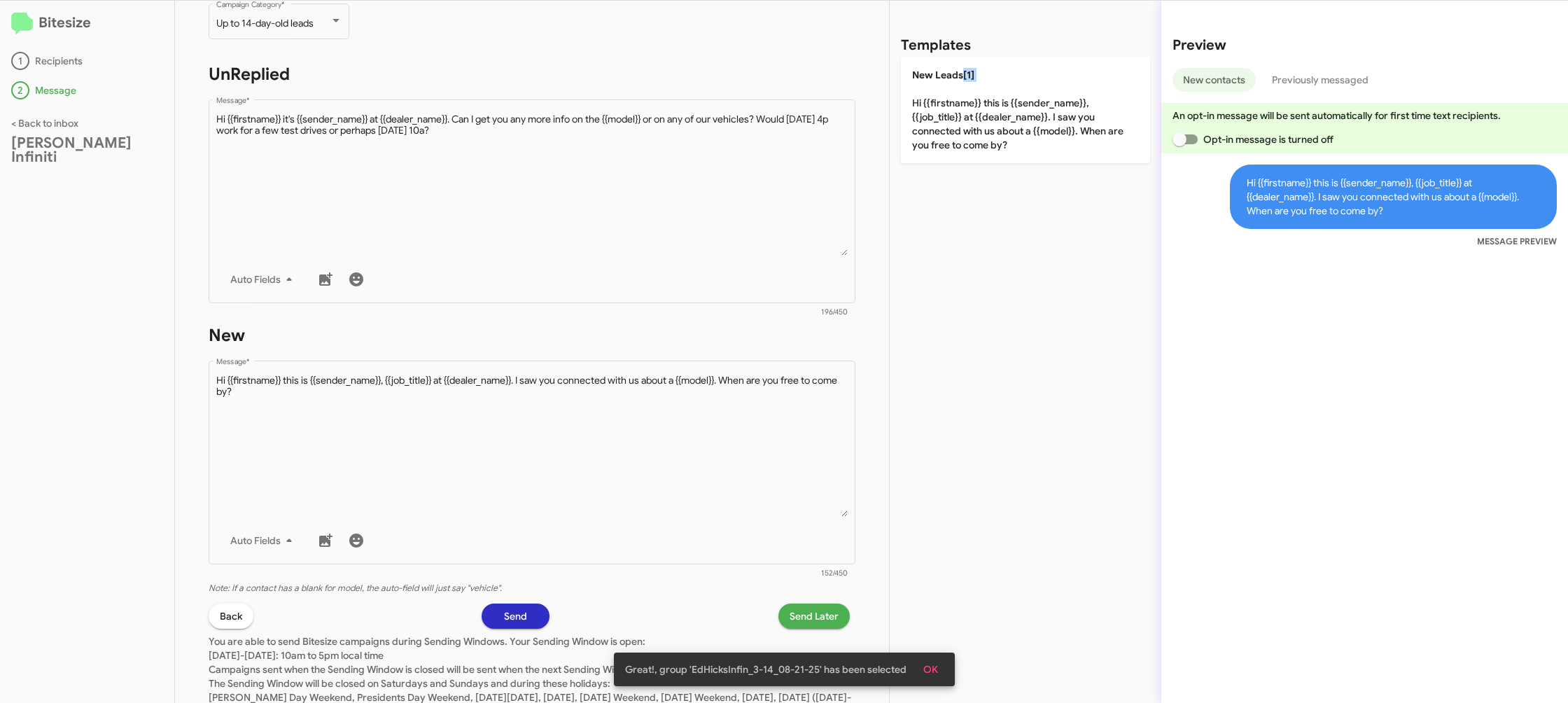
scroll to position [183, 0]
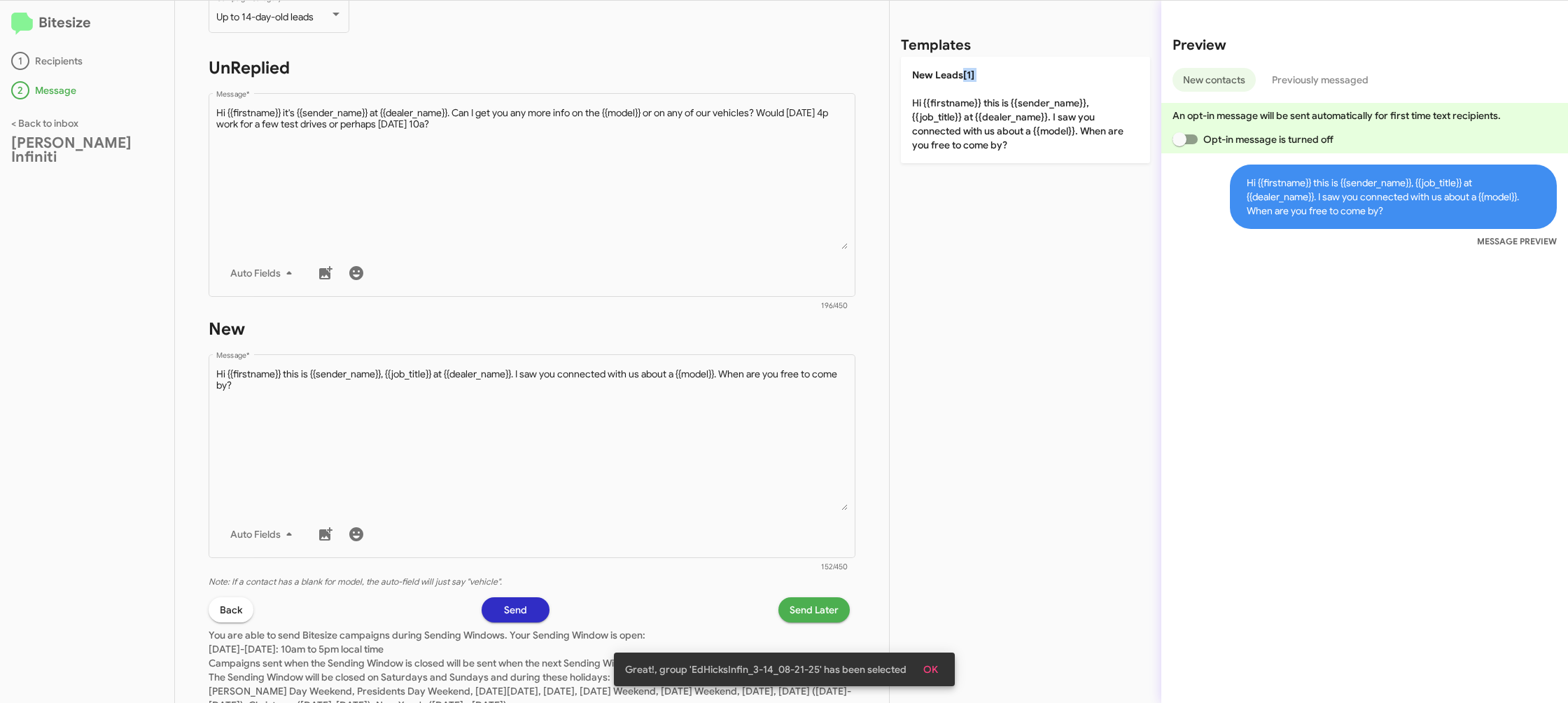
click at [790, 609] on span "Send Later" at bounding box center [814, 609] width 49 height 25
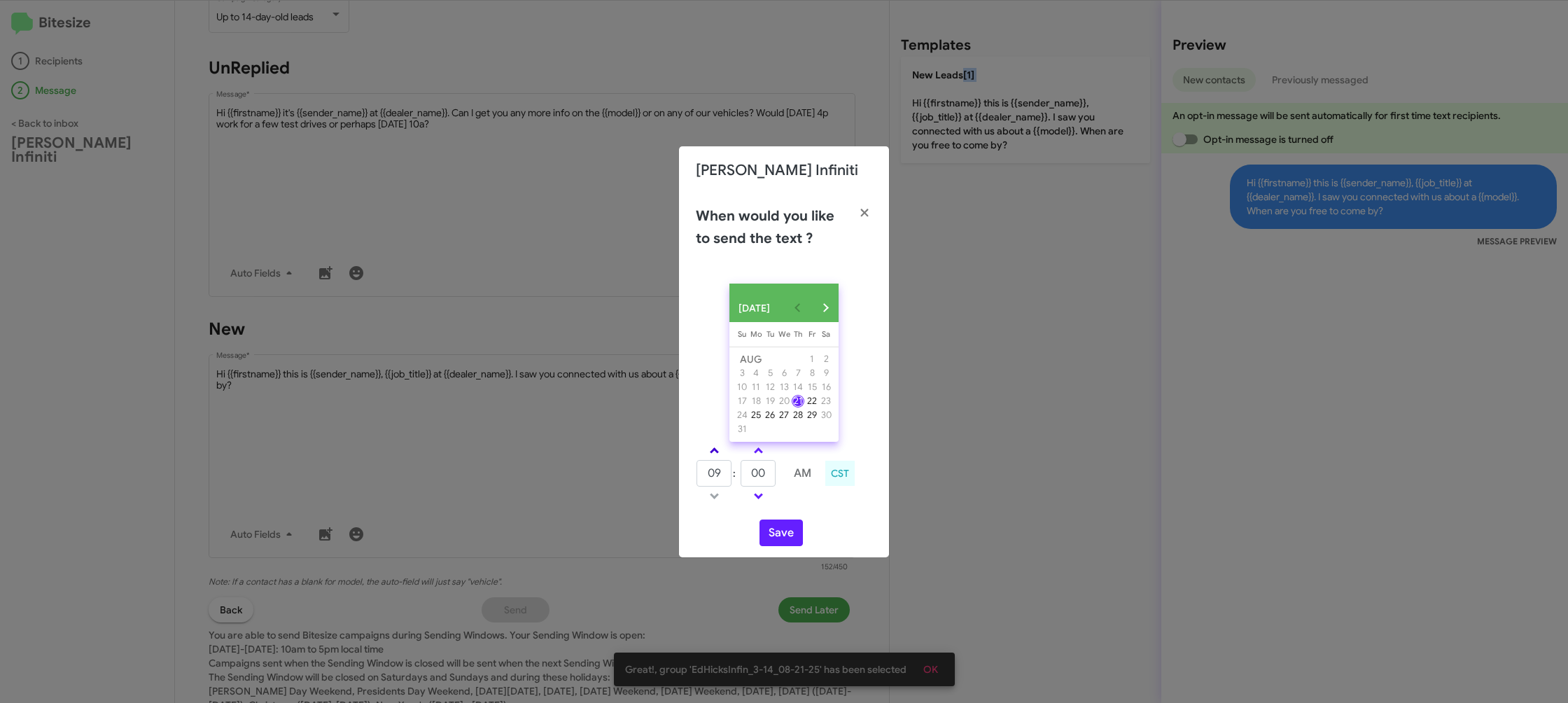
click at [717, 456] on span at bounding box center [714, 451] width 9 height 9
type input "10"
click at [756, 456] on span at bounding box center [758, 451] width 9 height 9
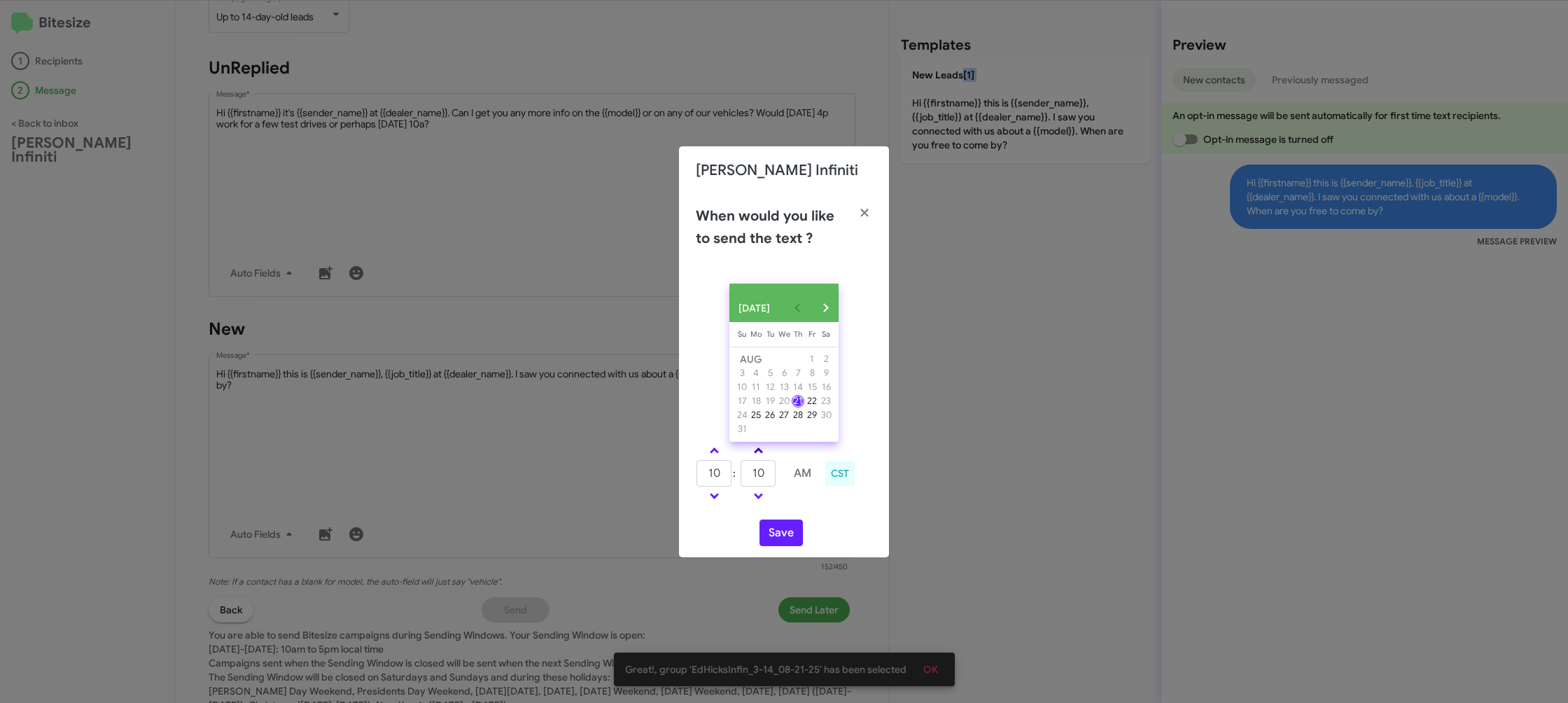
type input "15"
click at [783, 530] on button "Save" at bounding box center [781, 532] width 43 height 27
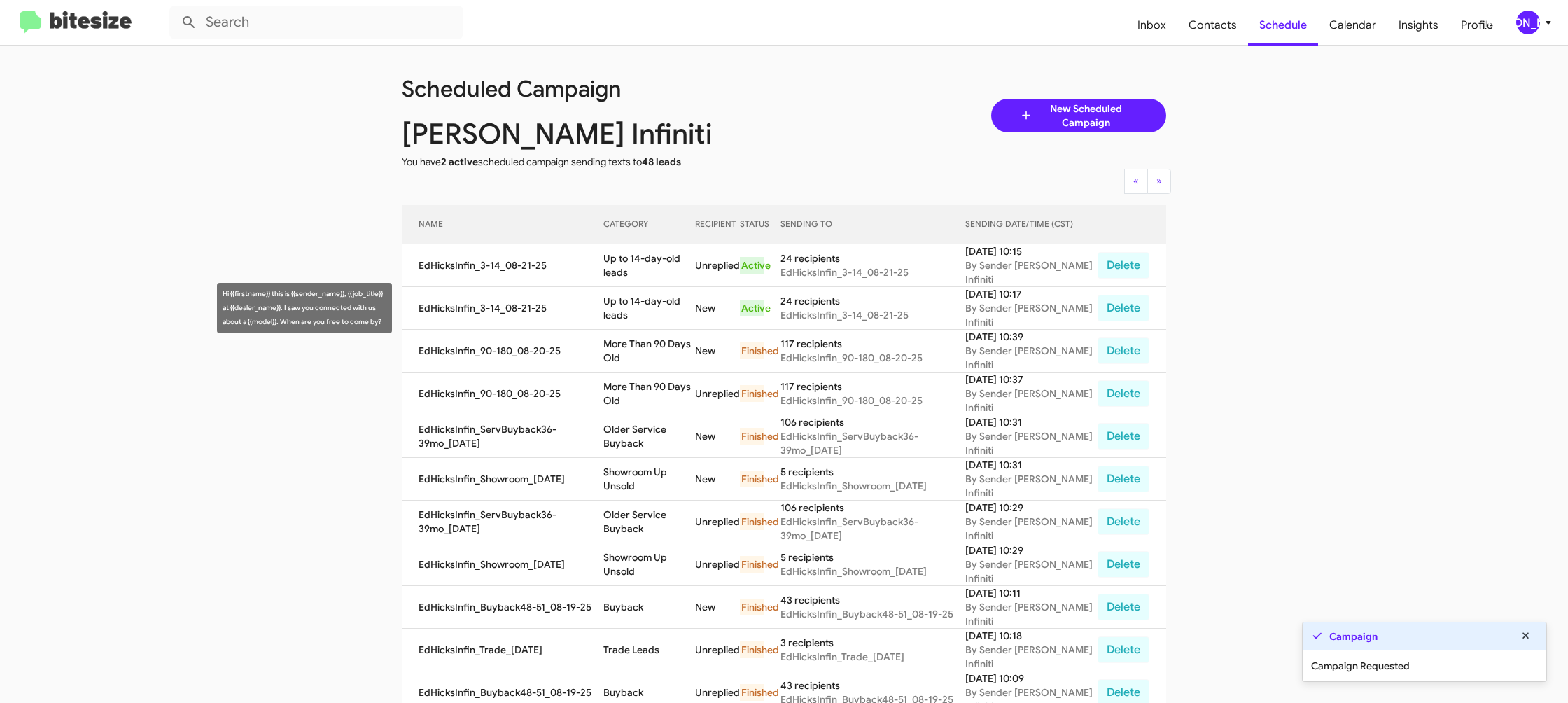
click at [623, 297] on td "Up to 14-day-old leads" at bounding box center [649, 308] width 92 height 43
copy td "Up to 14-day-old leads"
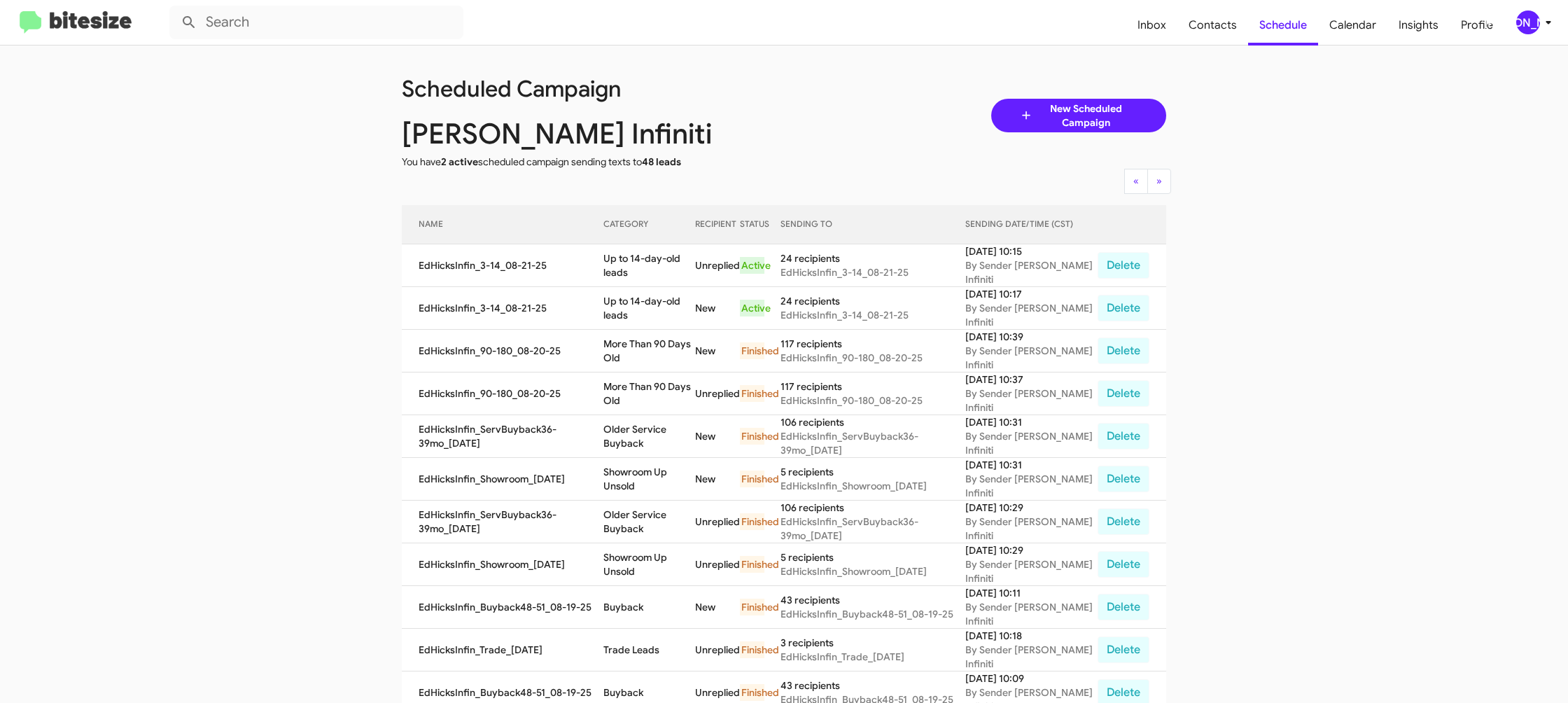
click at [1527, 11] on div "[PERSON_NAME]" at bounding box center [1528, 23] width 23 height 23
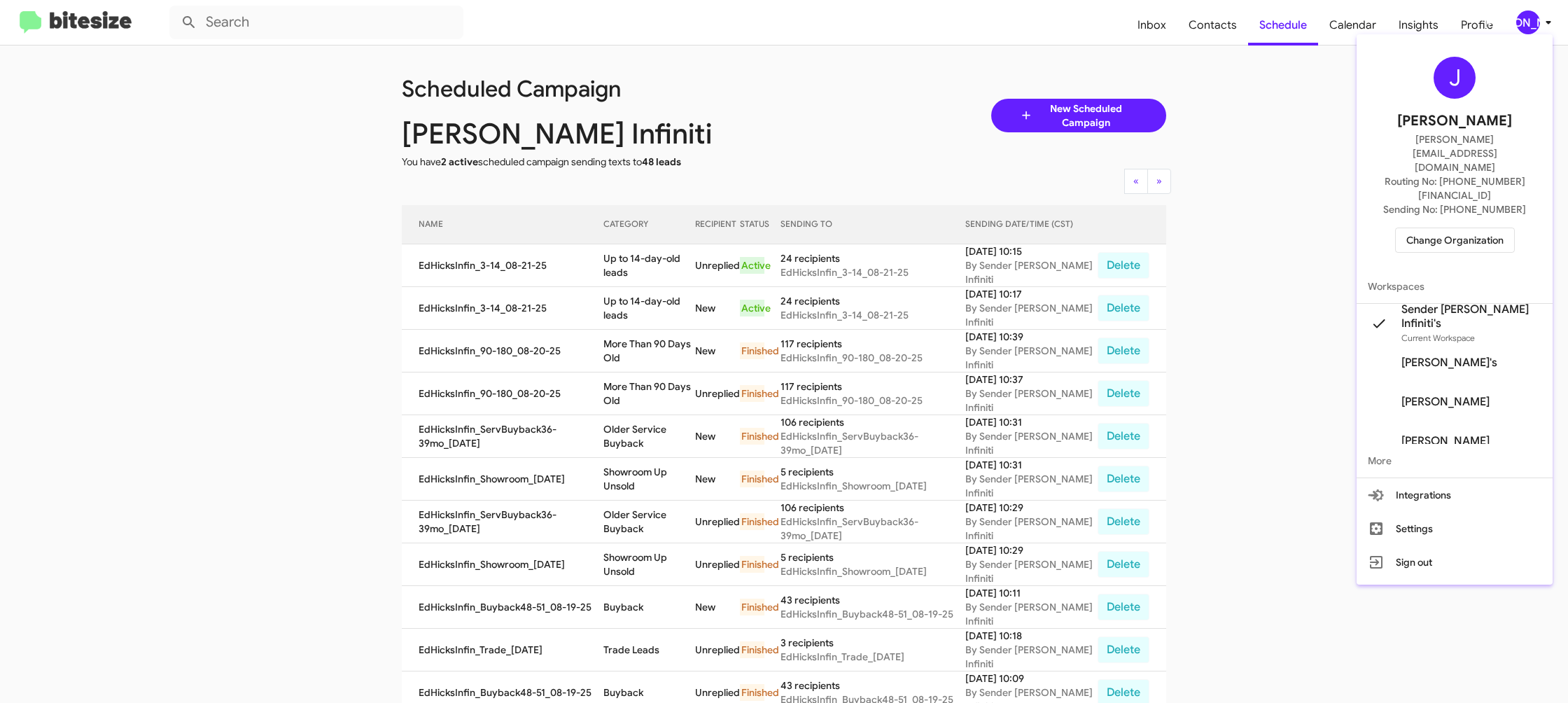
click at [1447, 228] on span "Change Organization" at bounding box center [1455, 240] width 97 height 23
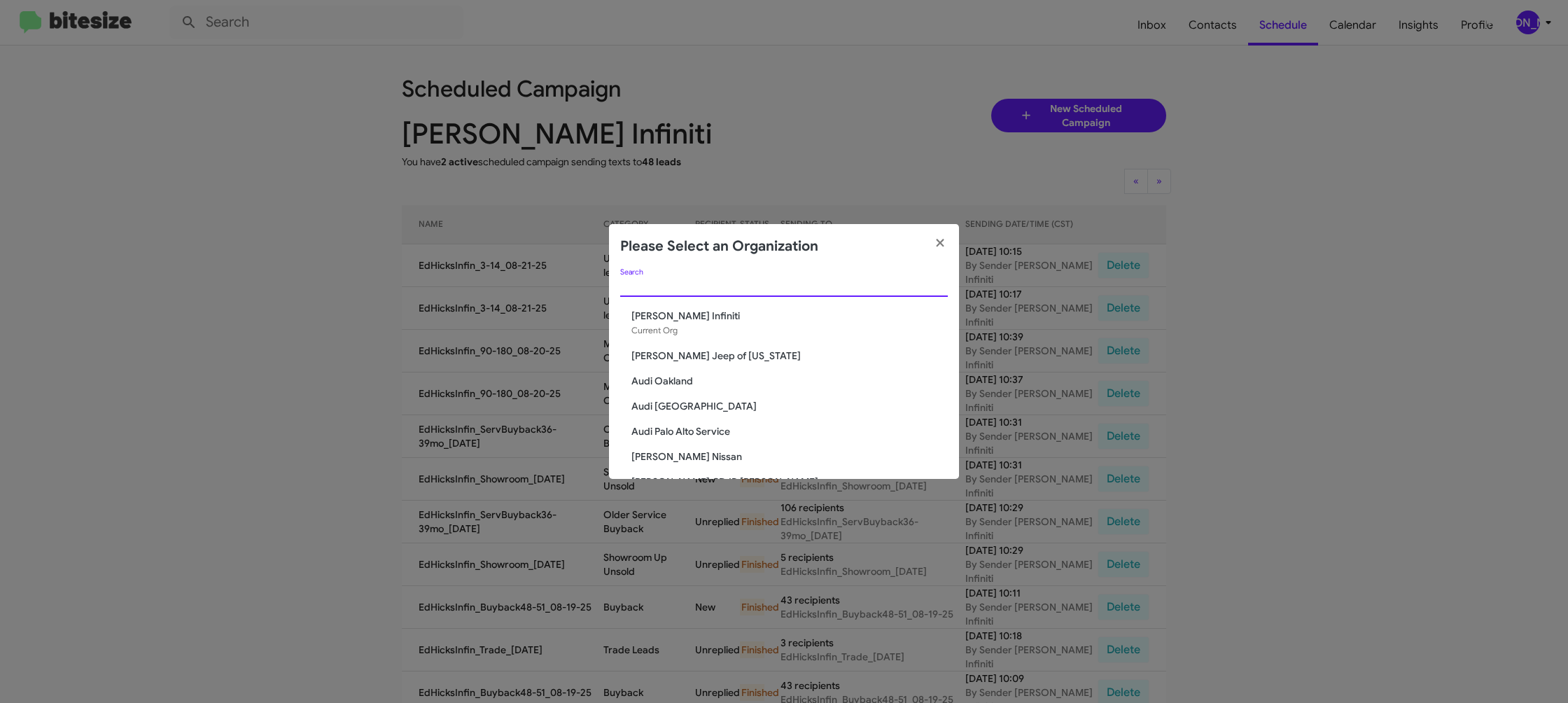
click at [700, 287] on input "Search" at bounding box center [784, 286] width 328 height 11
click at [700, 286] on input "Search" at bounding box center [784, 286] width 328 height 11
type input "nissa"
click at [690, 389] on span "[PERSON_NAME] Nissan" at bounding box center [789, 391] width 317 height 14
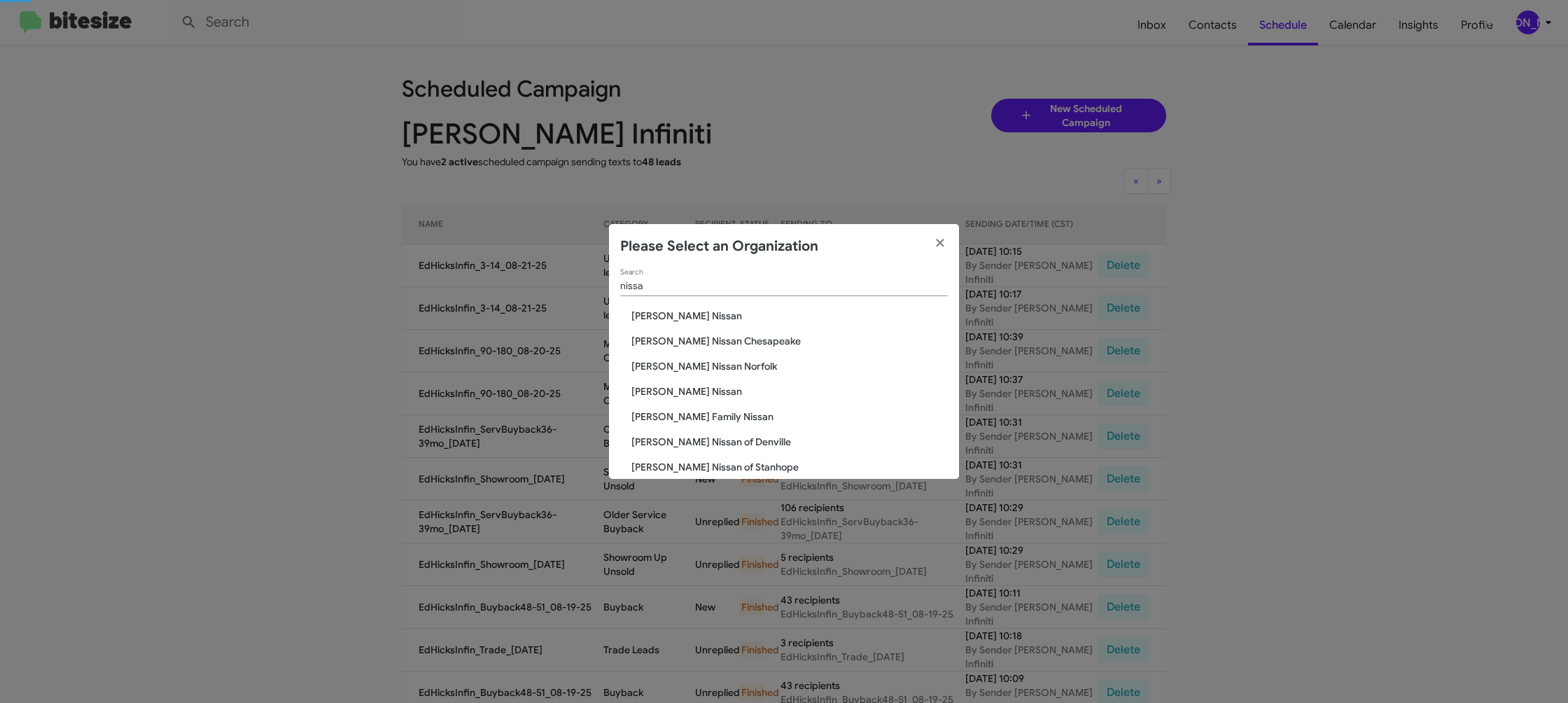
click at [690, 389] on span "[PERSON_NAME] Nissan" at bounding box center [789, 391] width 317 height 14
drag, startPoint x: 690, startPoint y: 389, endPoint x: 679, endPoint y: 395, distance: 12.5
click at [690, 389] on span "[PERSON_NAME] Nissan" at bounding box center [789, 391] width 317 height 14
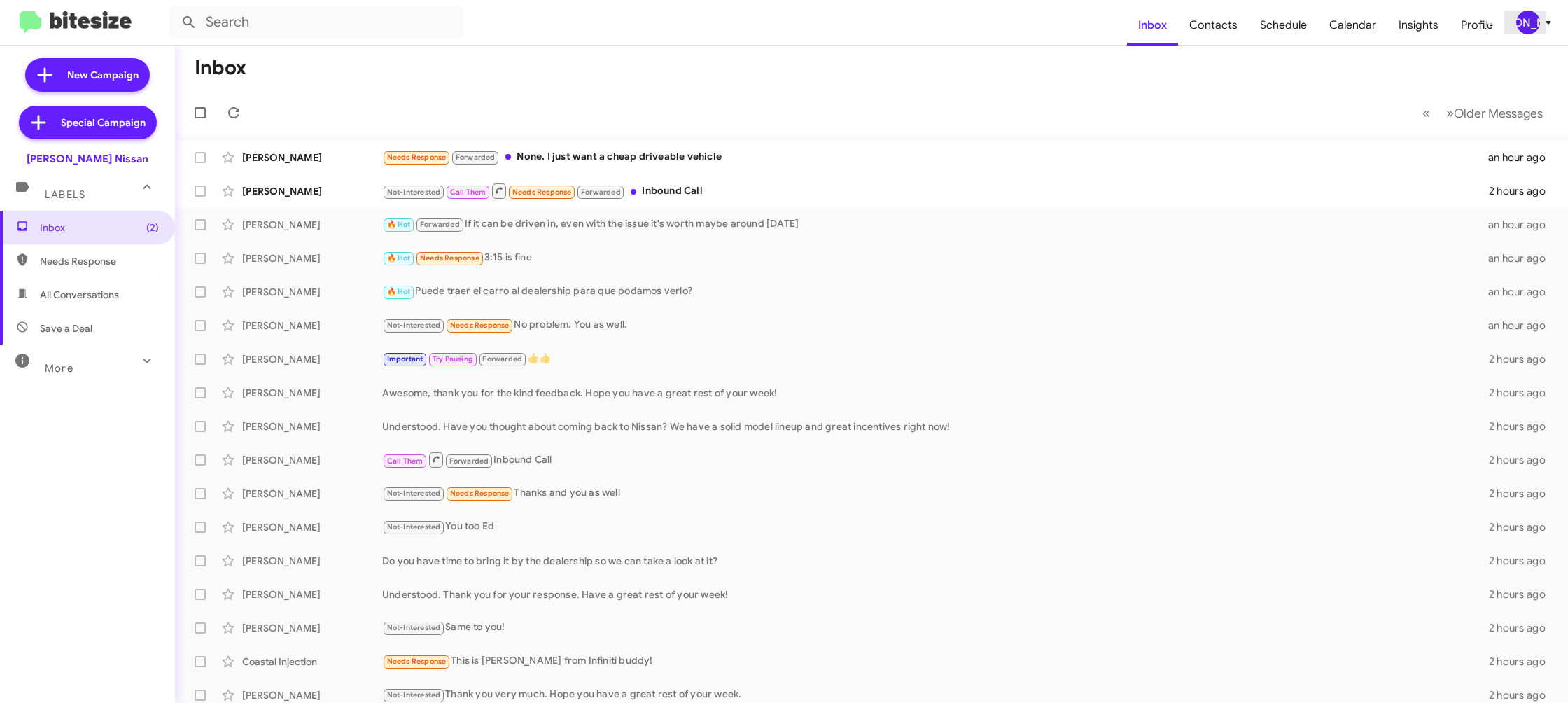
click at [1540, 23] on icon at bounding box center [1548, 23] width 17 height 17
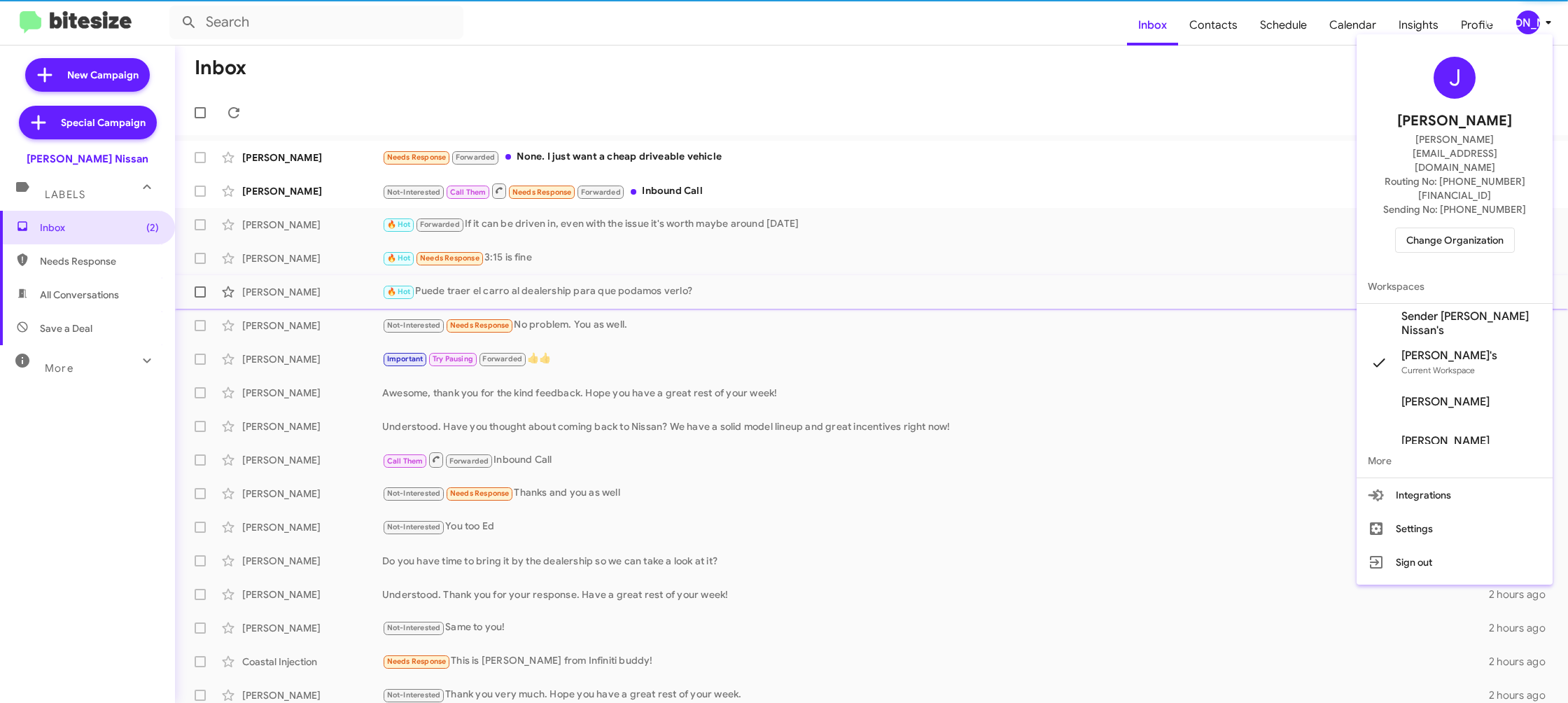
click at [1448, 309] on span "Sender [PERSON_NAME] Nissan's" at bounding box center [1471, 323] width 140 height 28
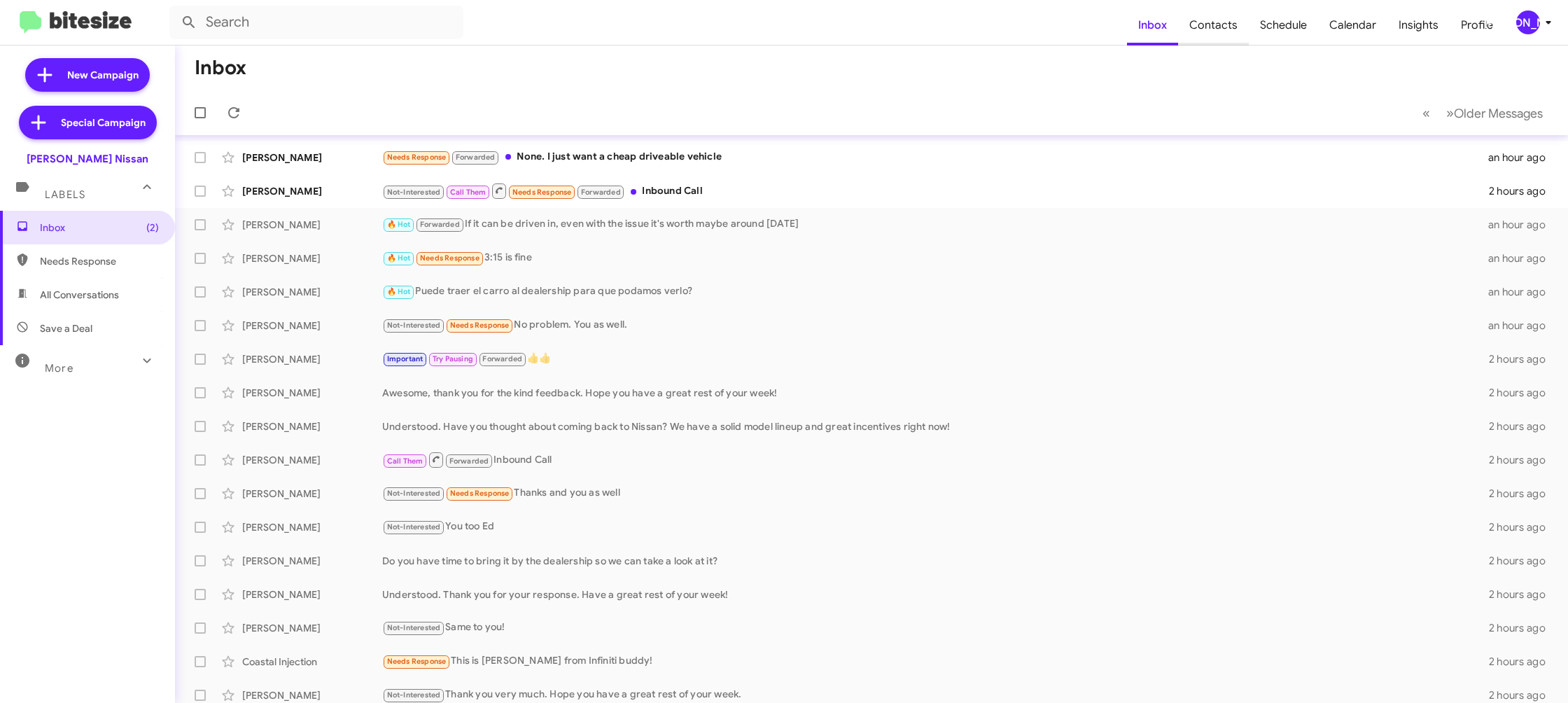
scroll to position [1, 0]
click at [1211, 33] on span "Contacts" at bounding box center [1214, 25] width 71 height 41
click at [1533, 18] on div "[PERSON_NAME]" at bounding box center [1528, 23] width 23 height 23
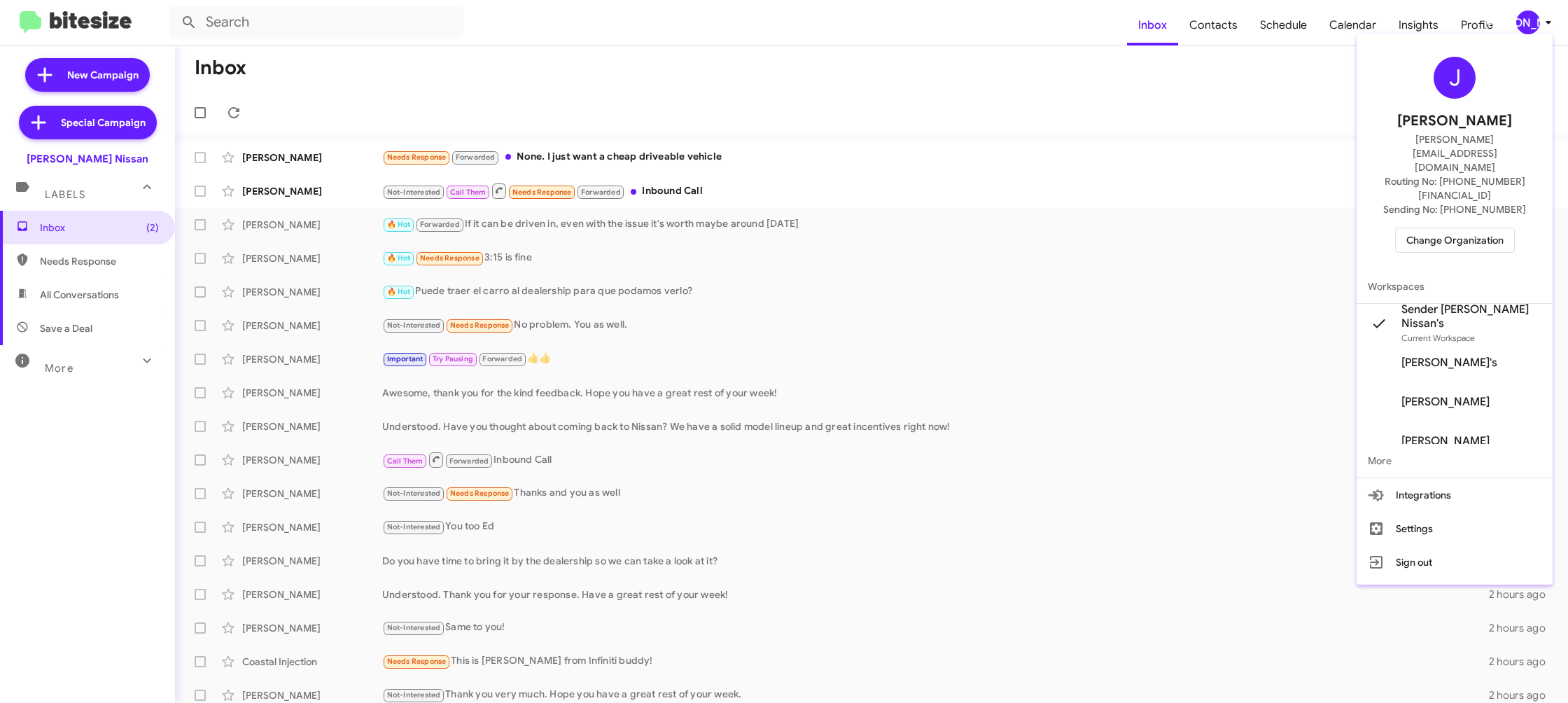
click at [1212, 46] on div at bounding box center [784, 351] width 1568 height 703
click at [1214, 36] on span "Contacts" at bounding box center [1214, 25] width 71 height 41
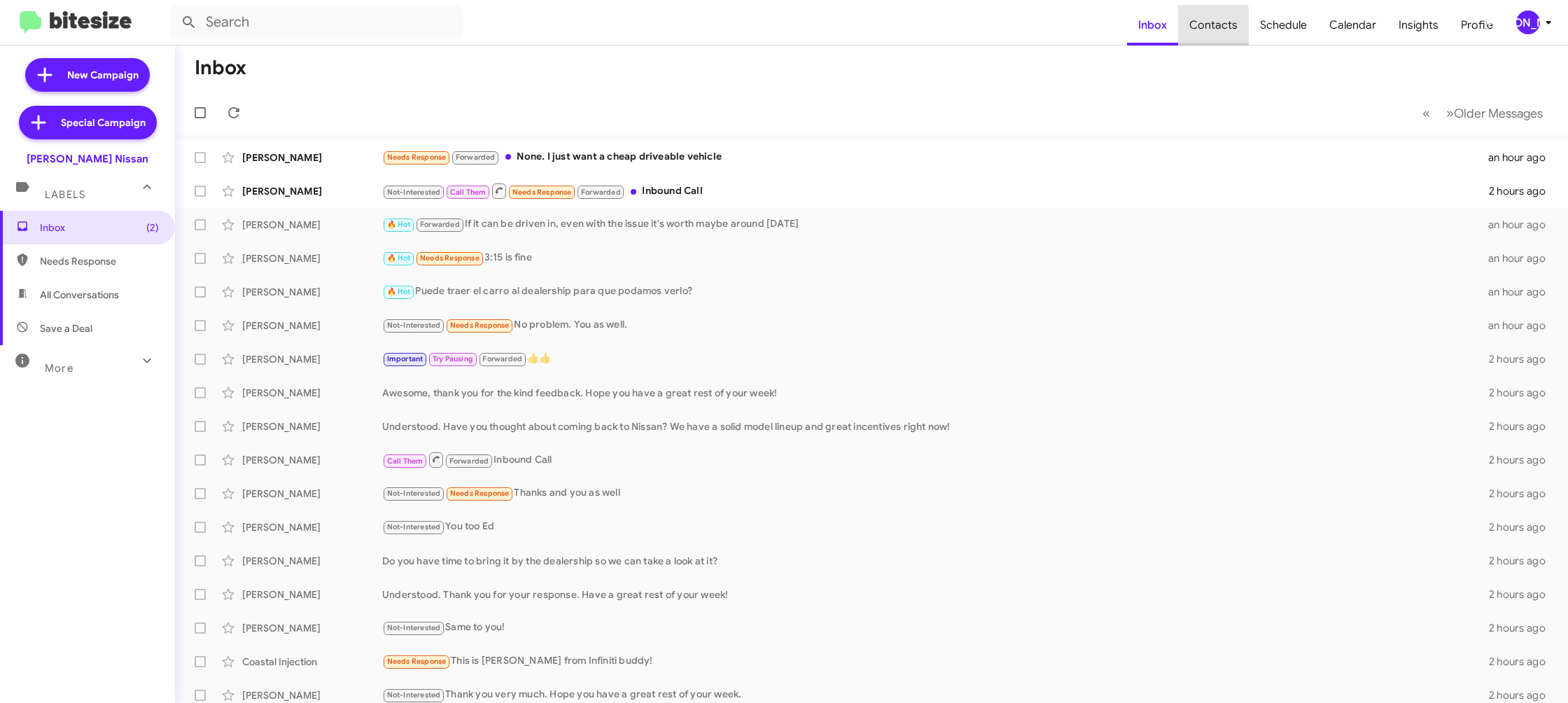
click at [1214, 36] on span "Contacts" at bounding box center [1214, 25] width 71 height 41
type input "in:groups"
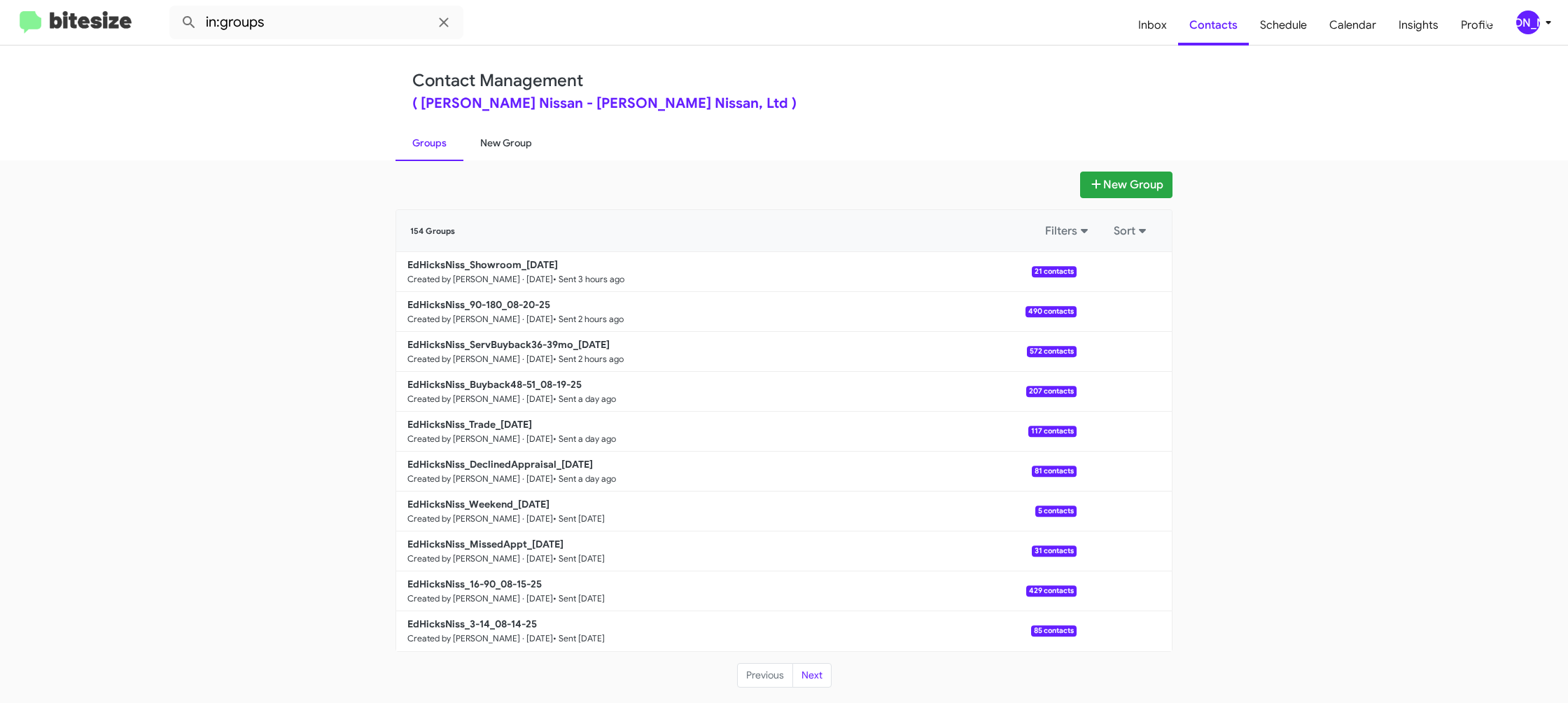
click at [485, 147] on link "New Group" at bounding box center [506, 143] width 85 height 37
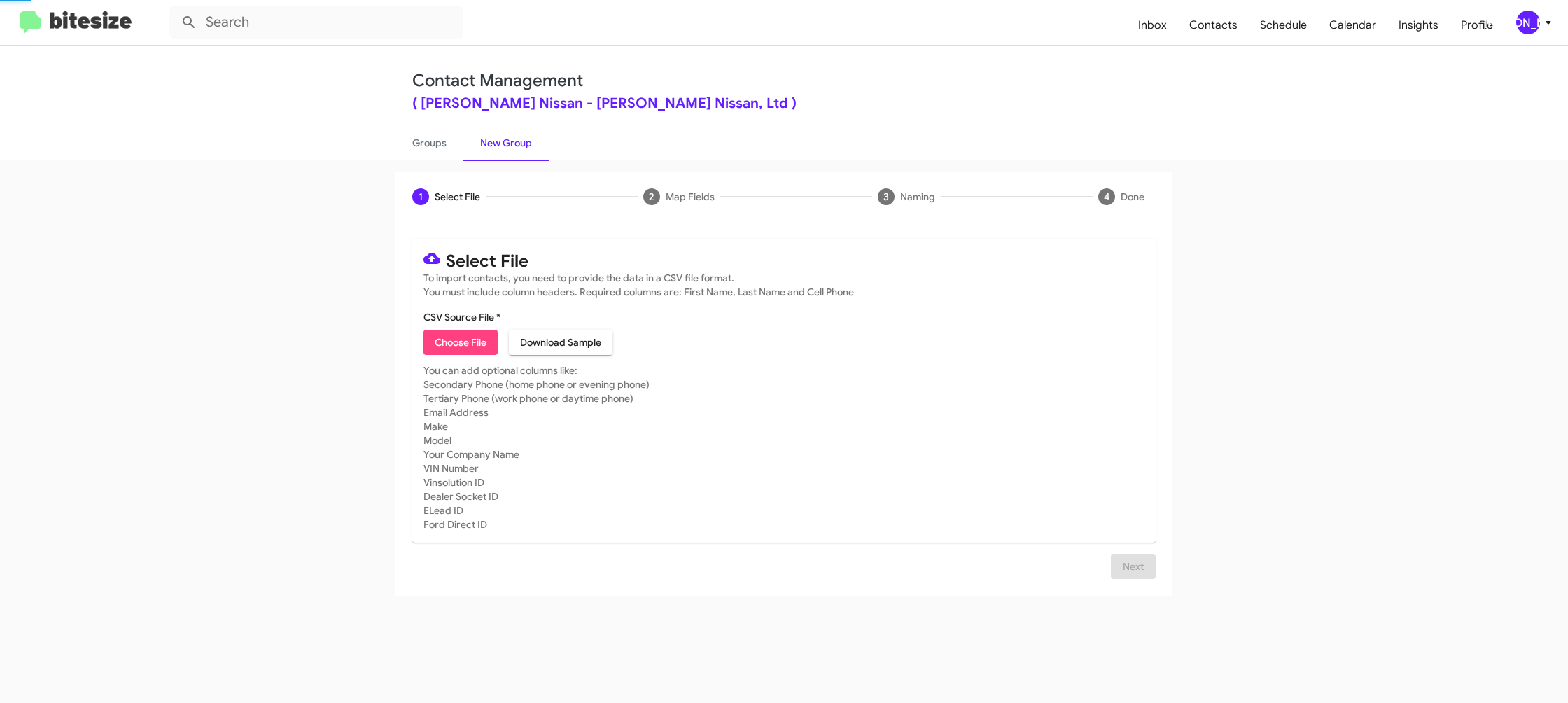
drag, startPoint x: 485, startPoint y: 148, endPoint x: 619, endPoint y: 36, distance: 174.6
click at [491, 140] on link "New Group" at bounding box center [506, 143] width 85 height 37
click at [469, 343] on span "Choose File" at bounding box center [461, 342] width 52 height 25
type input "EdHicksNiss_3-14_08-21-25"
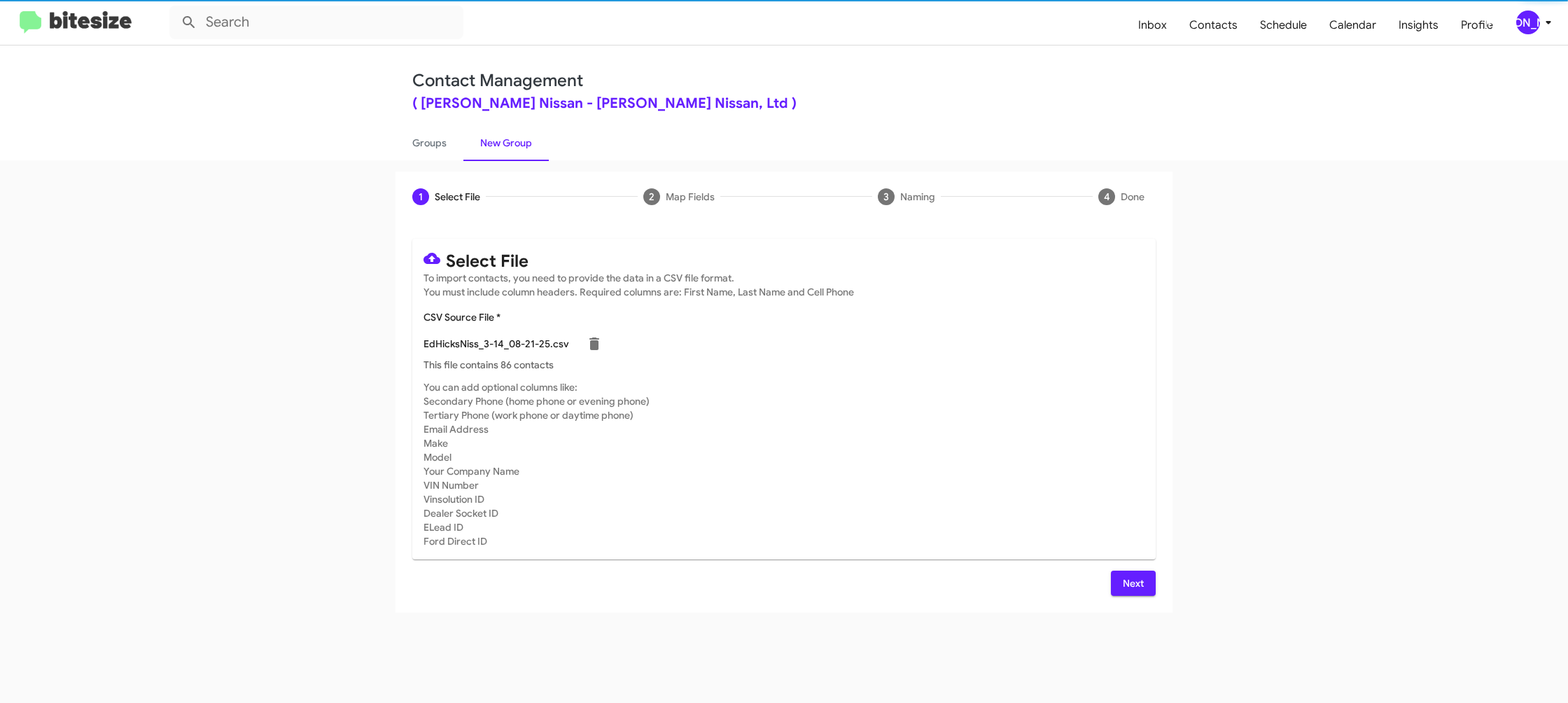
click at [919, 422] on mat-card-subtitle "You can add optional columns like: Secondary Phone (home phone or evening phone…" at bounding box center [784, 464] width 721 height 168
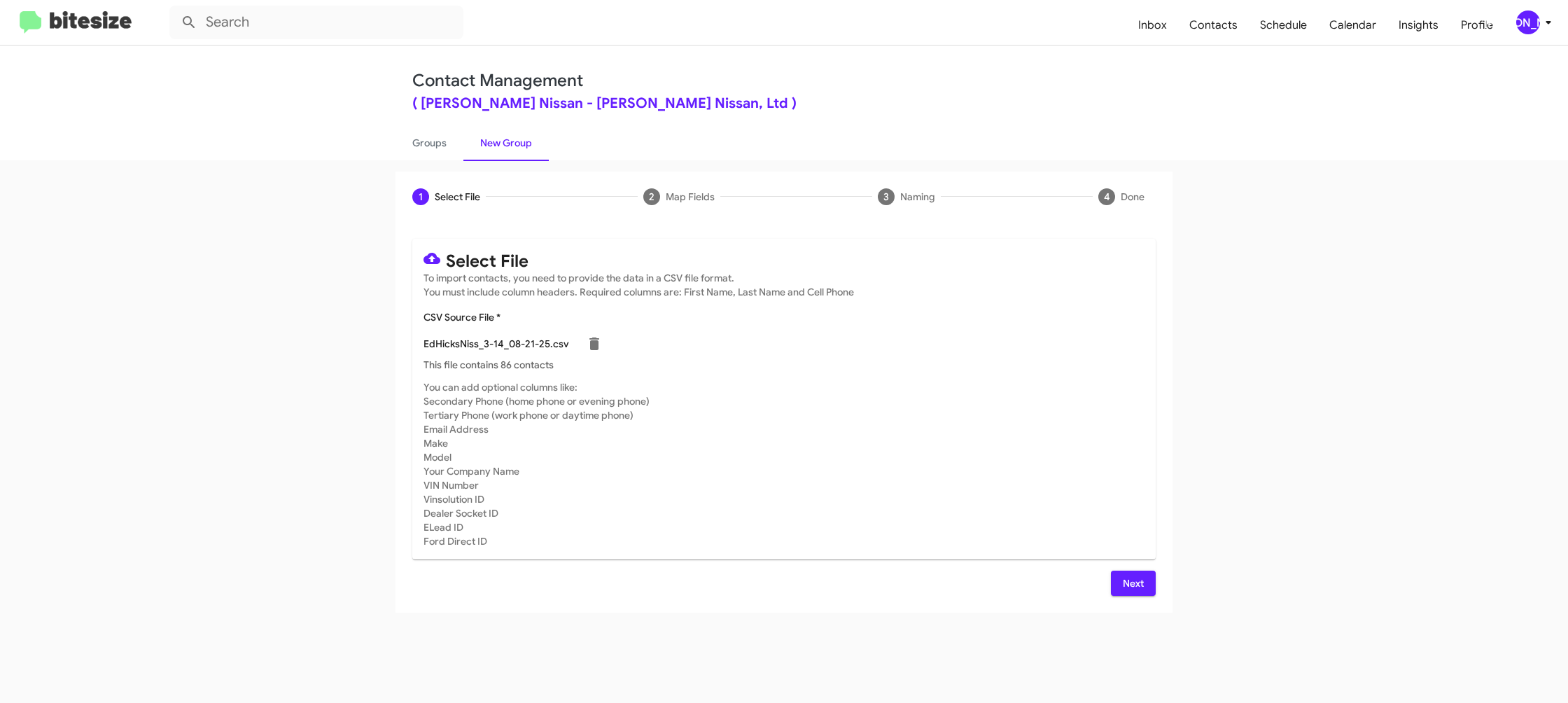
click at [1139, 584] on span "Next" at bounding box center [1133, 583] width 23 height 25
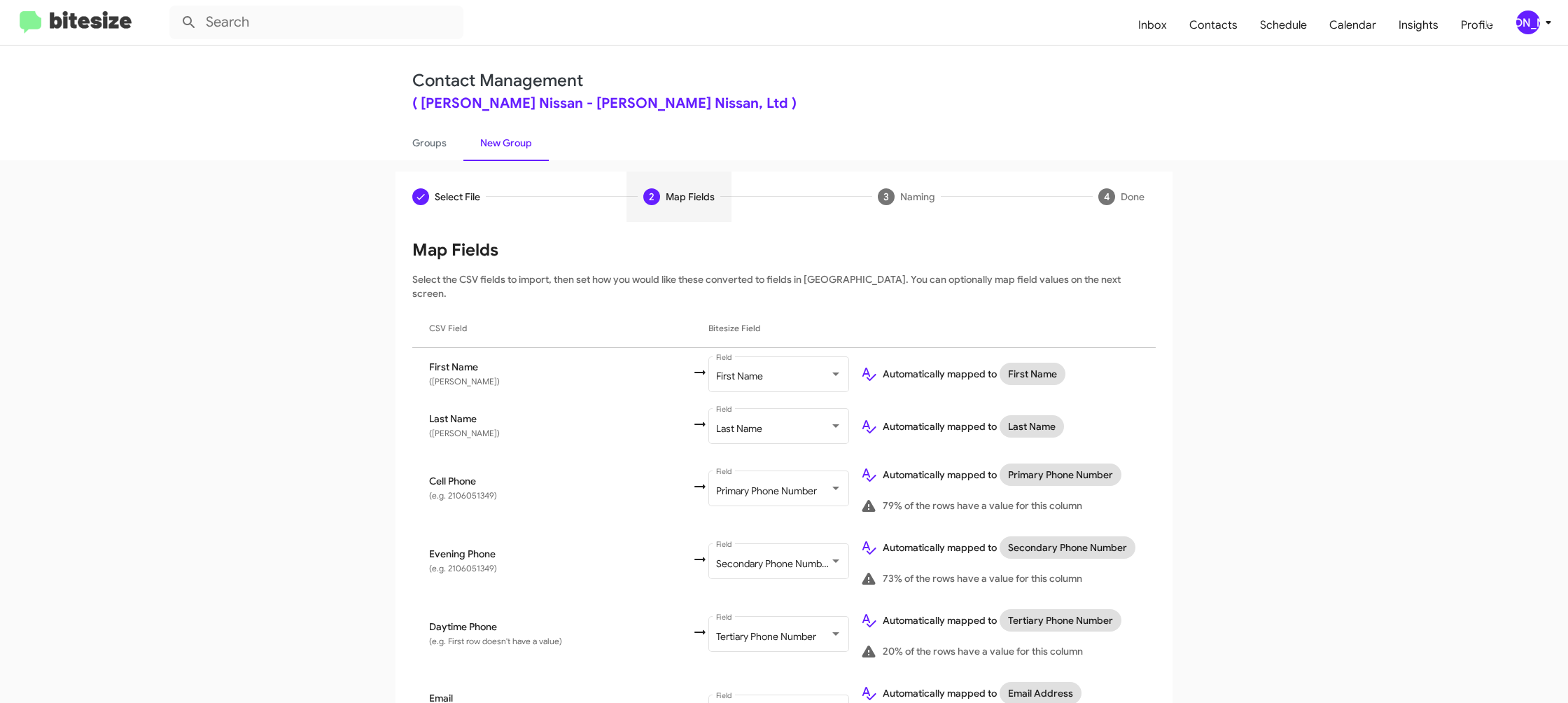
scroll to position [644, 0]
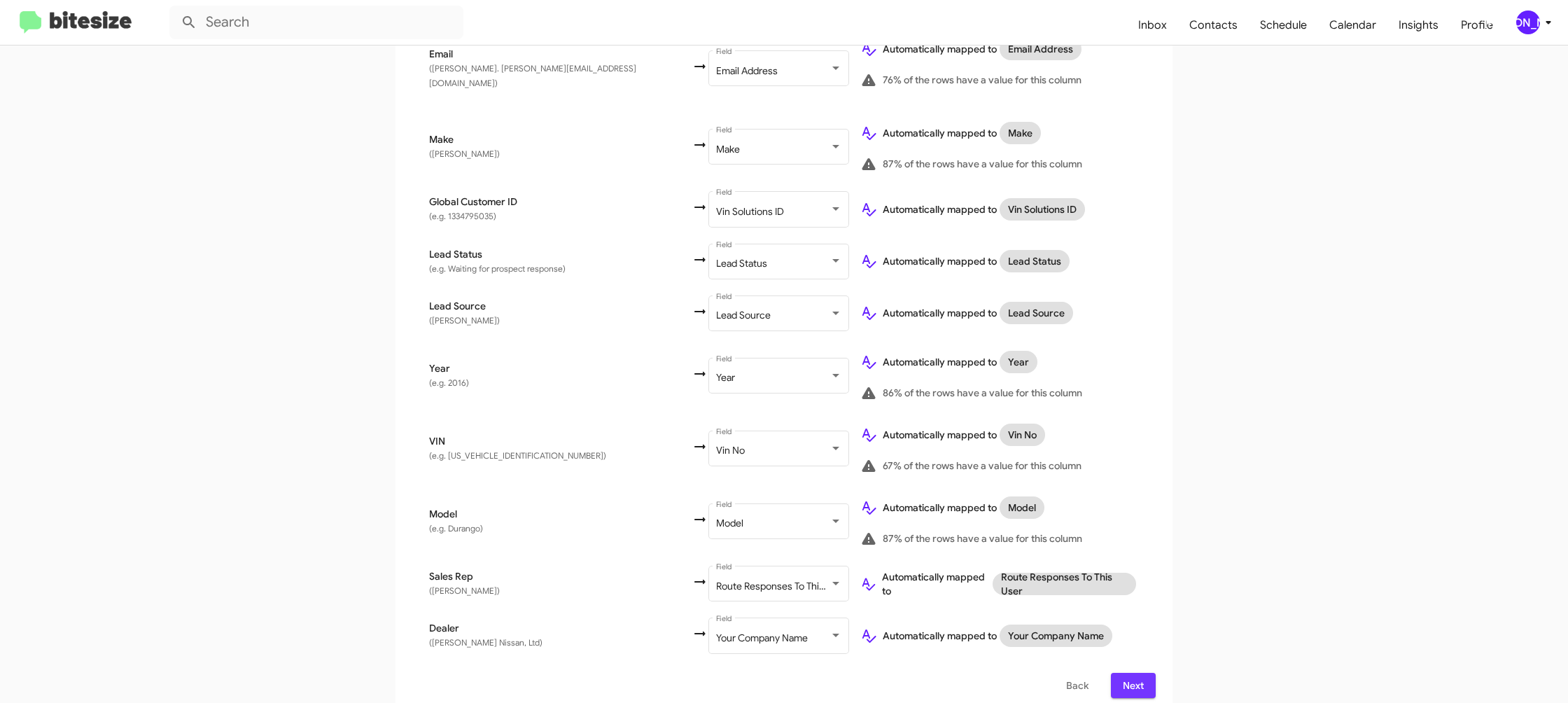
click at [1138, 673] on span "Next" at bounding box center [1133, 685] width 23 height 25
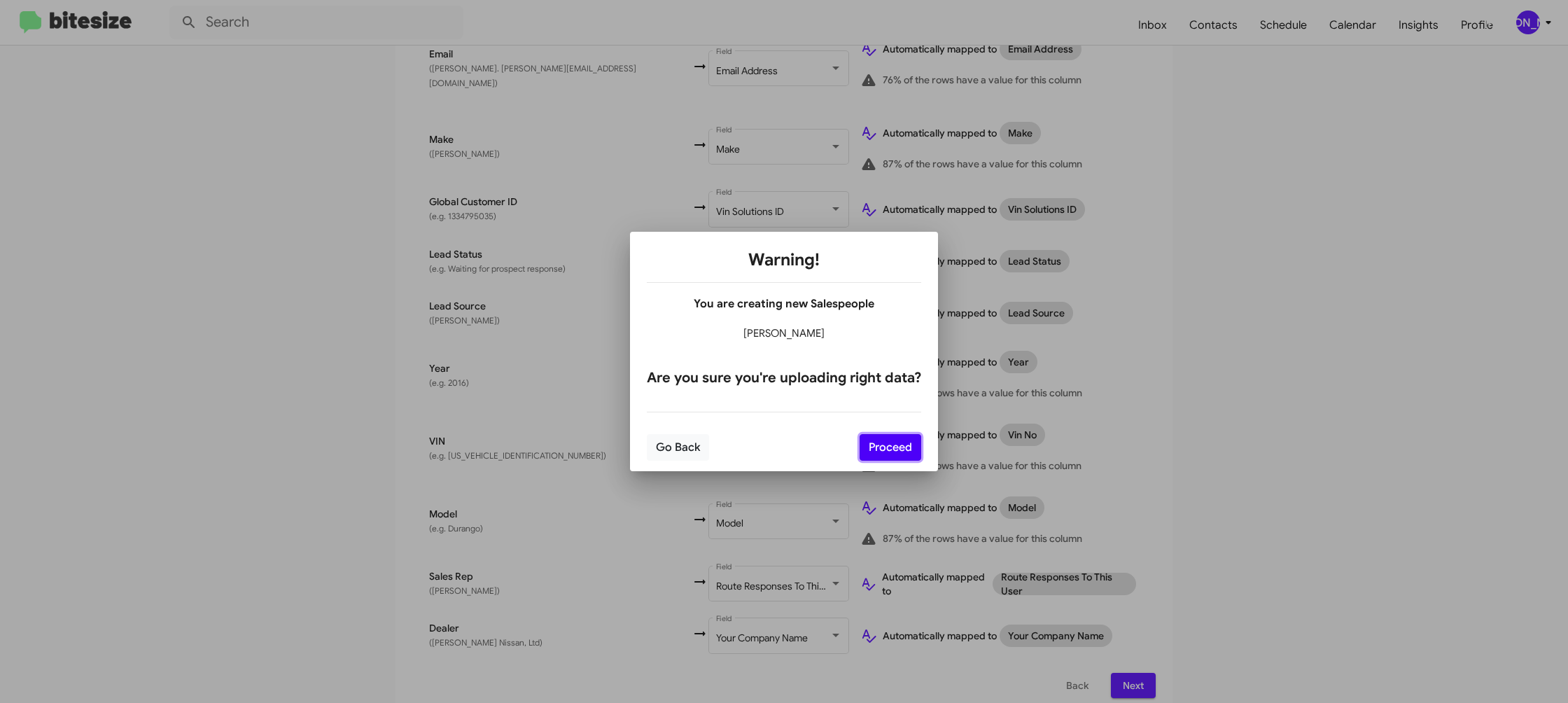
click at [889, 445] on button "Proceed" at bounding box center [890, 447] width 62 height 27
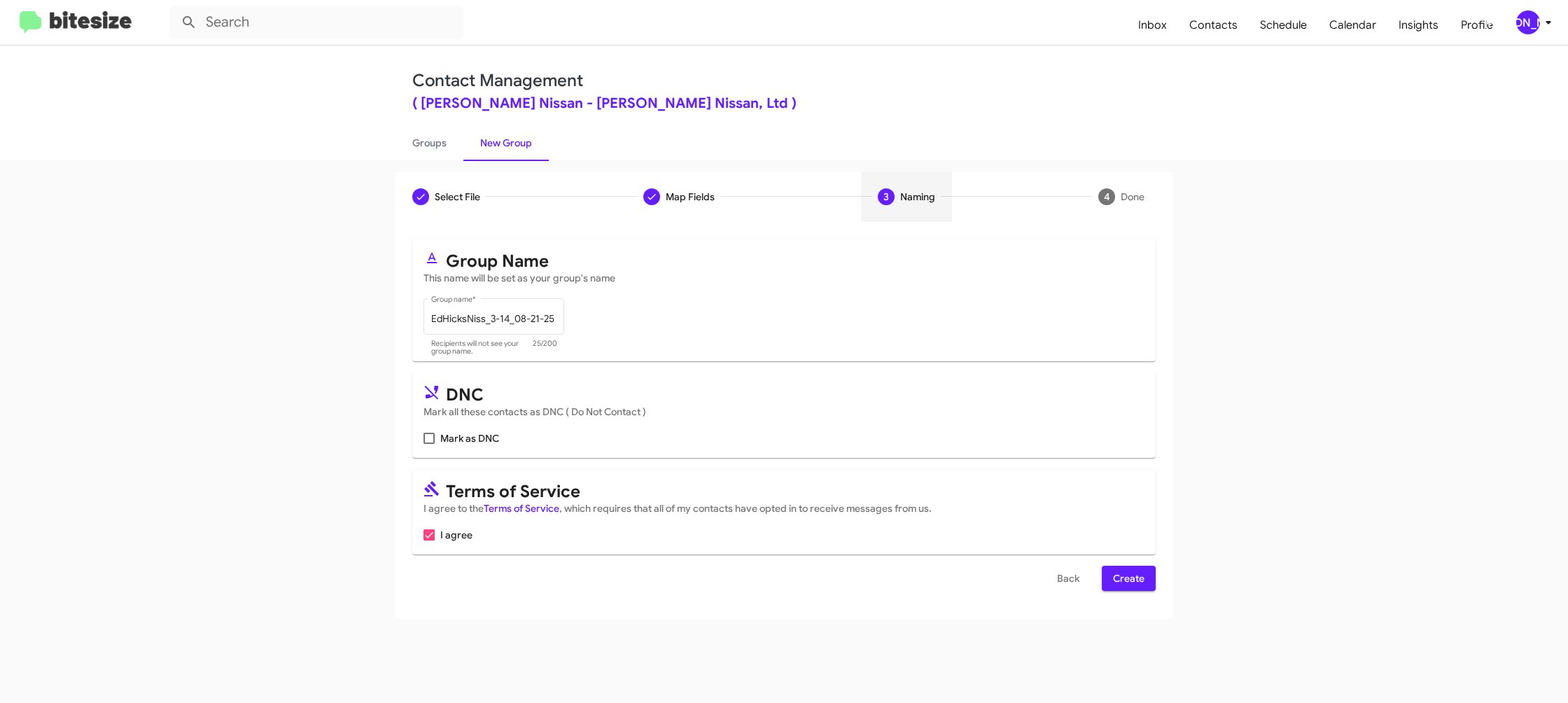
scroll to position [0, 0]
drag, startPoint x: 1112, startPoint y: 567, endPoint x: 1101, endPoint y: 562, distance: 12.1
click at [1112, 568] on button "Create" at bounding box center [1128, 578] width 53 height 25
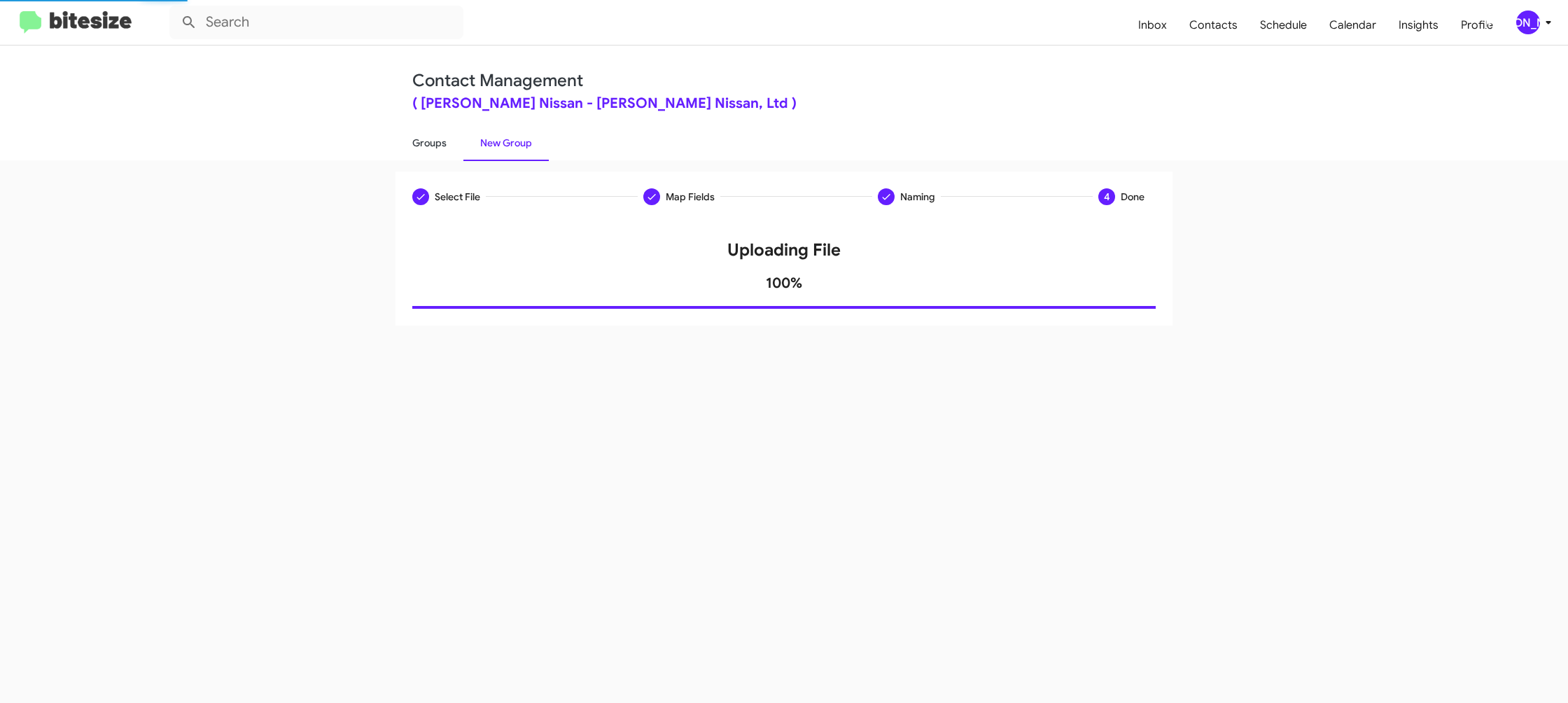
click at [444, 137] on link "Groups" at bounding box center [429, 143] width 68 height 37
type input "in:groups"
click at [444, 137] on link "Groups" at bounding box center [429, 143] width 68 height 37
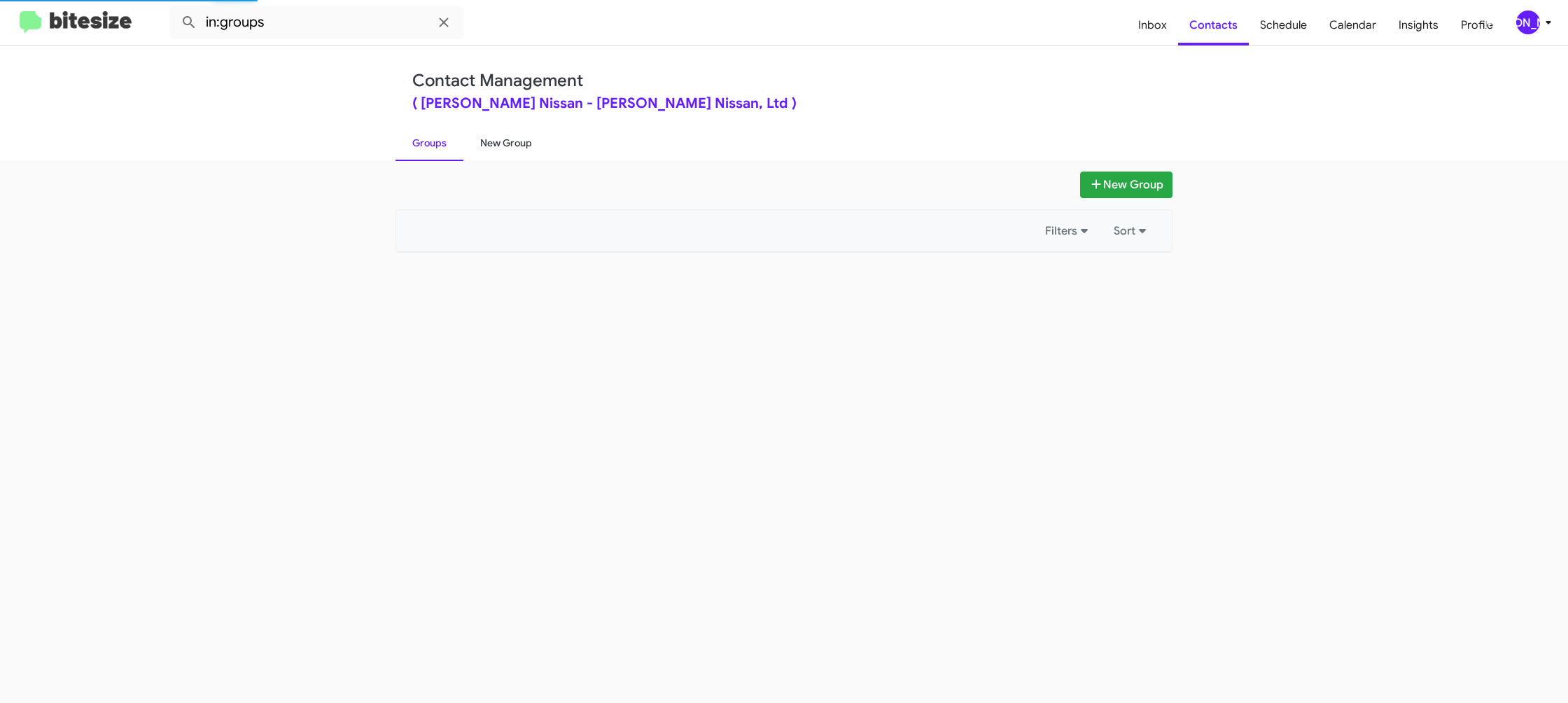
drag, startPoint x: 444, startPoint y: 137, endPoint x: 499, endPoint y: 140, distance: 55.1
click at [444, 137] on link "Groups" at bounding box center [429, 143] width 68 height 37
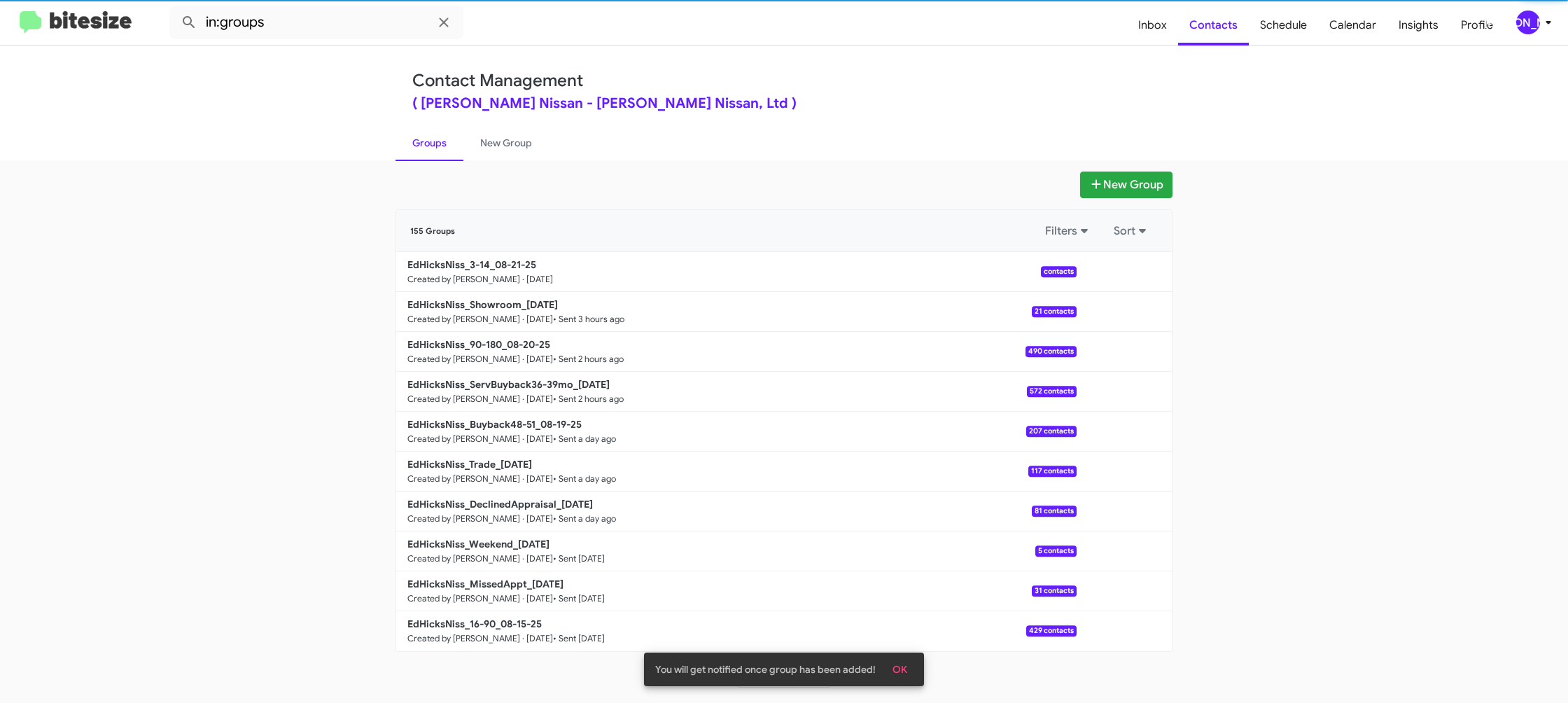
click at [432, 144] on link "Groups" at bounding box center [429, 143] width 68 height 37
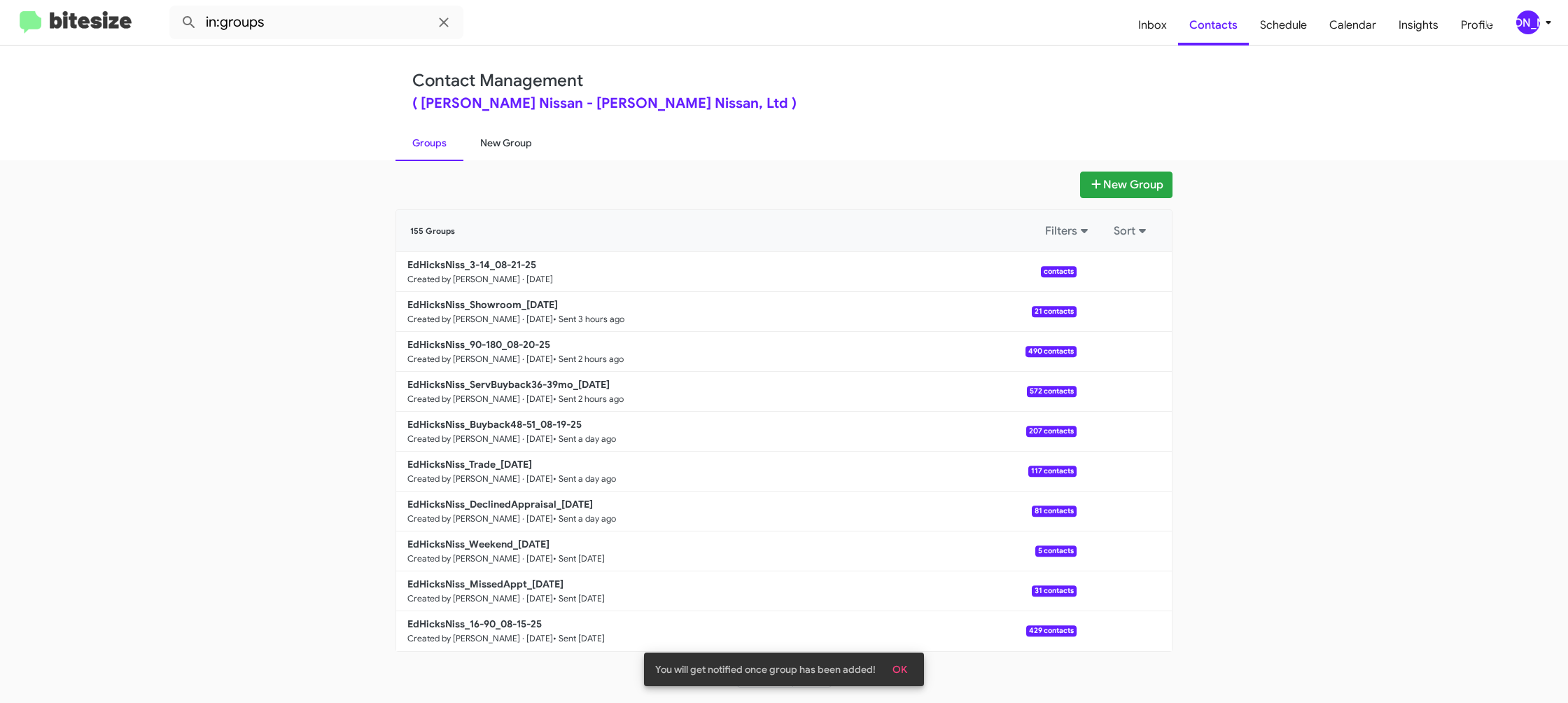
click at [467, 146] on link "New Group" at bounding box center [506, 143] width 85 height 37
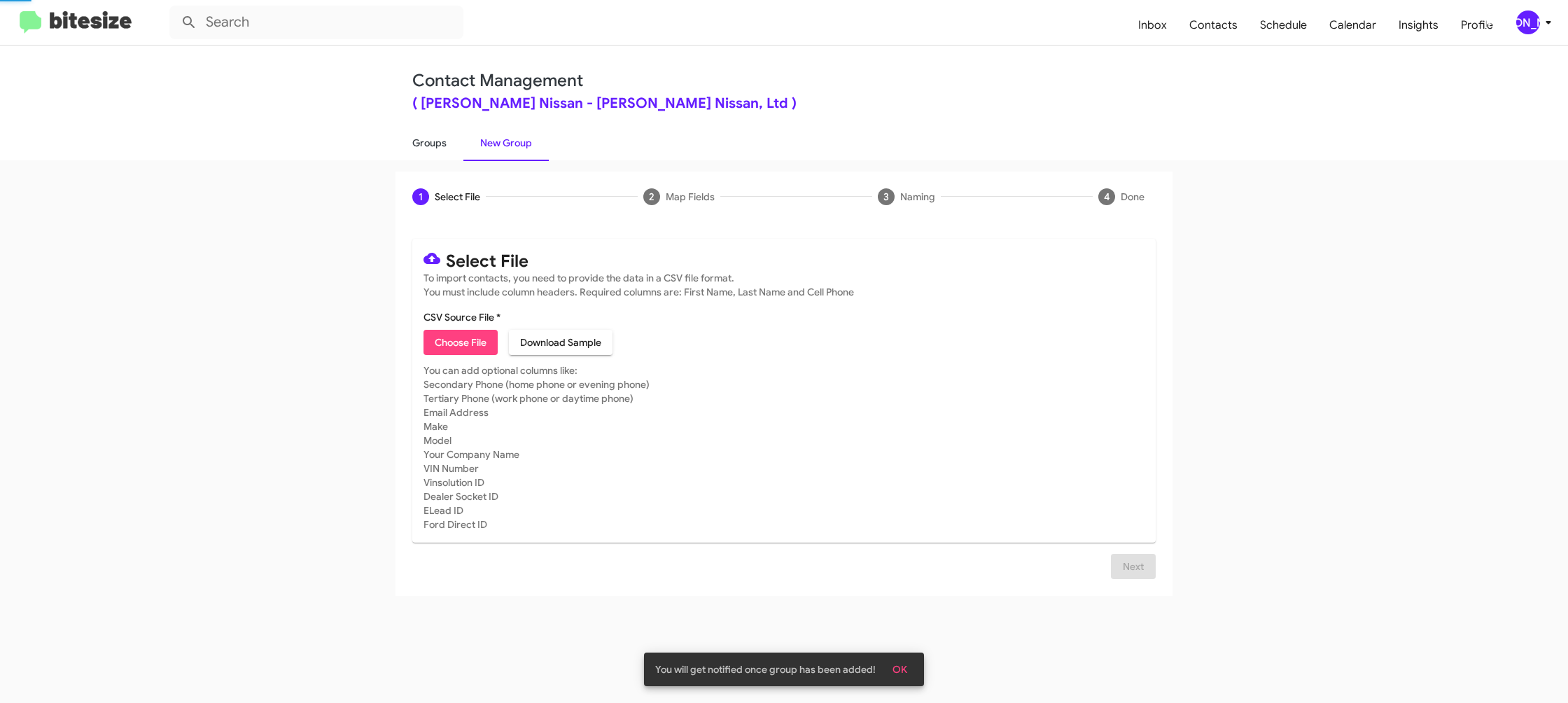
click at [415, 145] on link "Groups" at bounding box center [429, 143] width 68 height 37
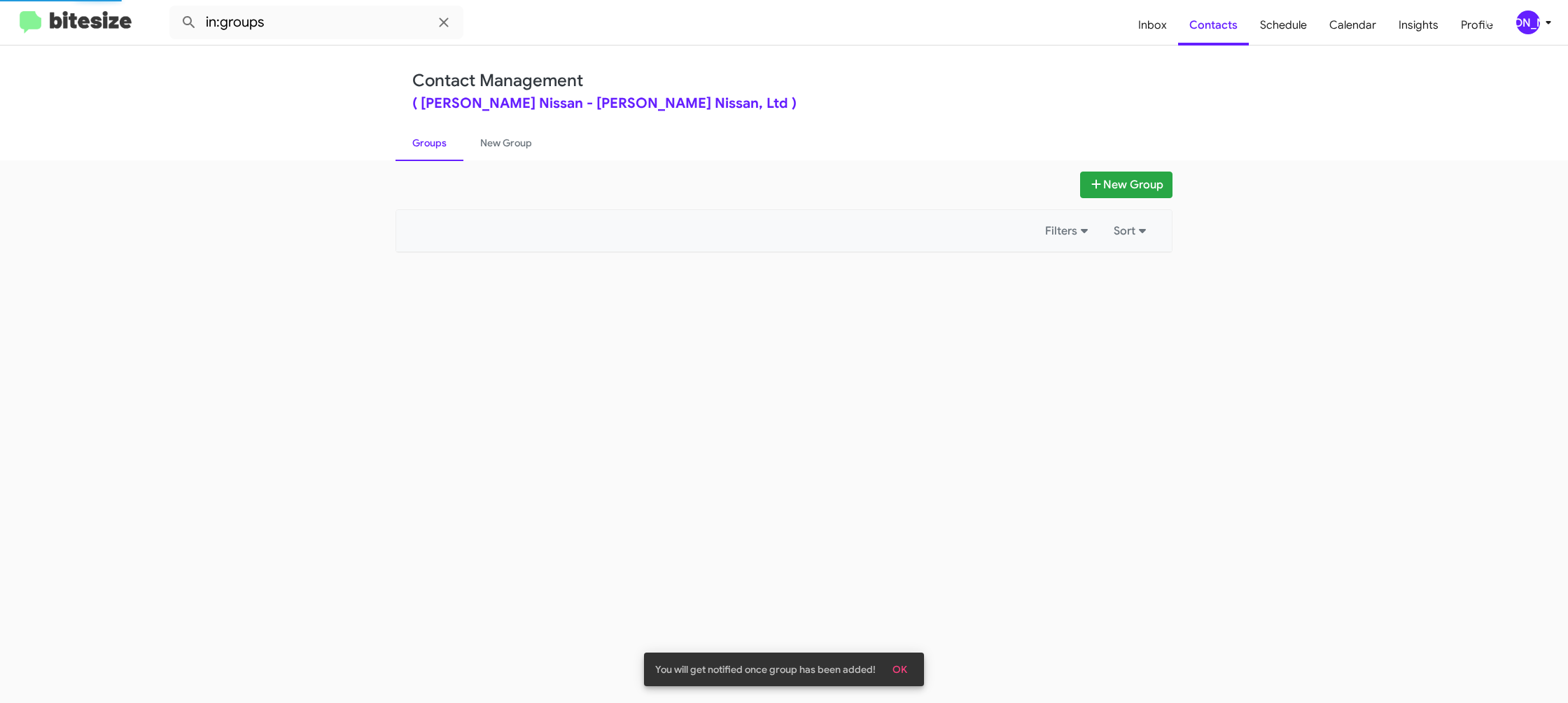
click at [415, 140] on link "Groups" at bounding box center [429, 143] width 68 height 37
click at [325, 13] on input "in:groups" at bounding box center [317, 23] width 294 height 33
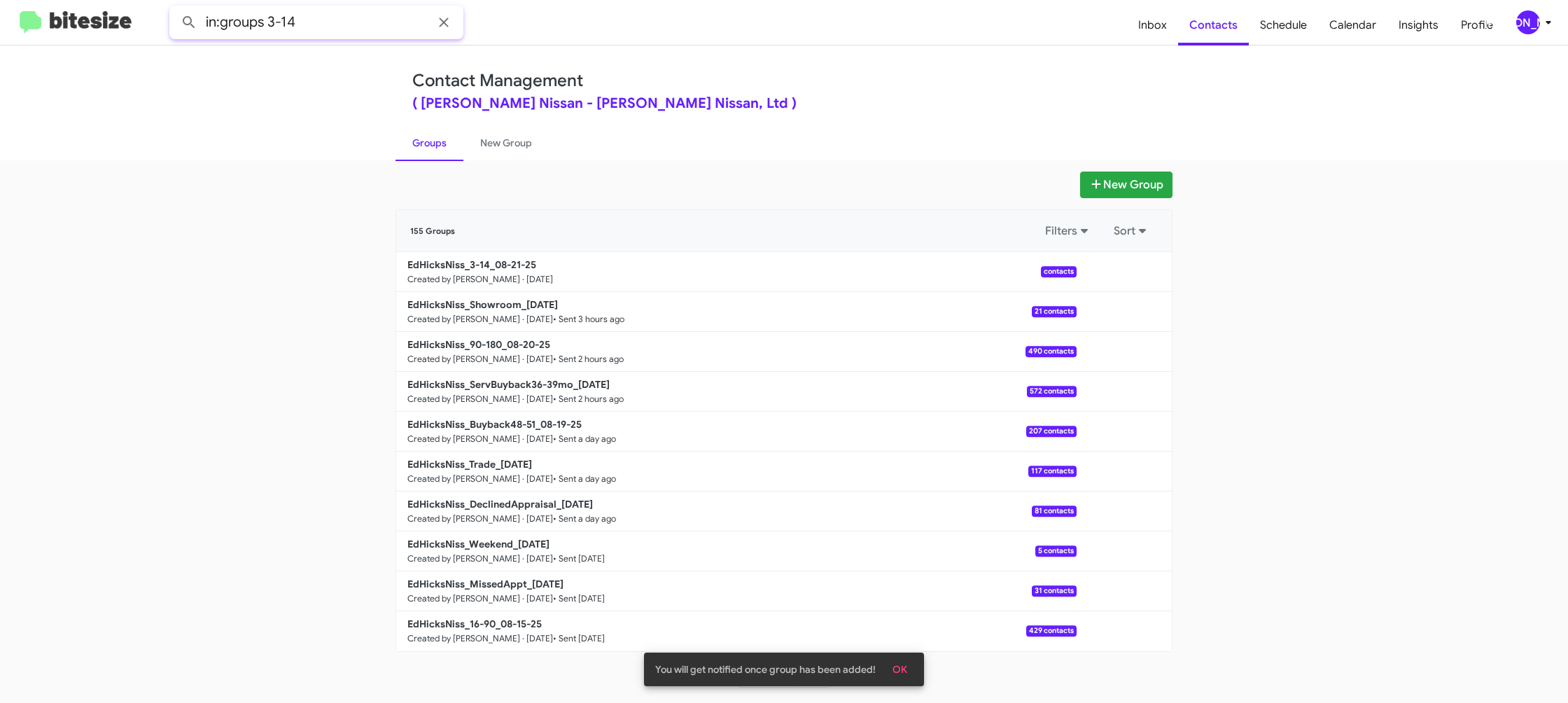
type input "in:groups 3-14"
click at [175, 8] on button at bounding box center [188, 22] width 28 height 28
click at [494, 153] on link "New Group" at bounding box center [506, 143] width 85 height 37
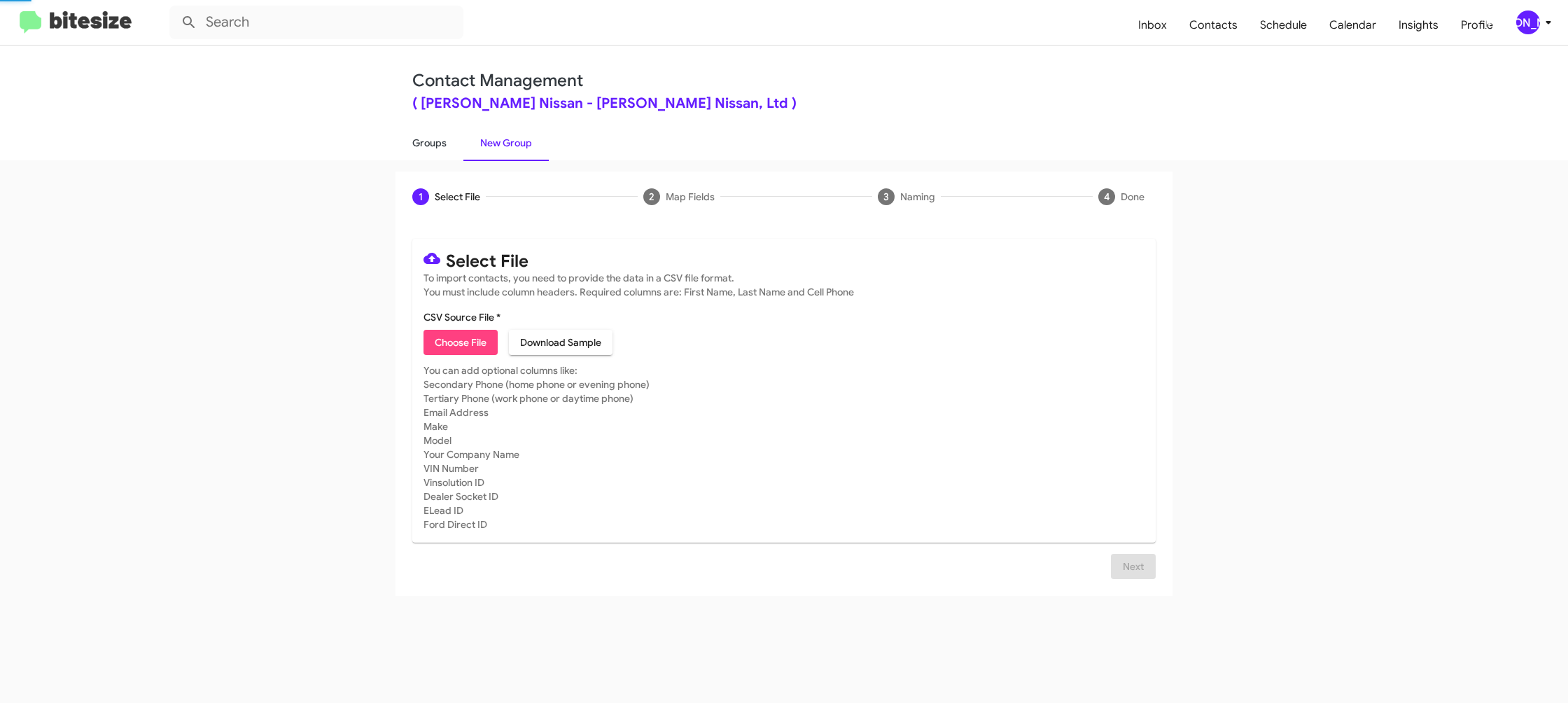
click at [433, 149] on link "Groups" at bounding box center [429, 143] width 68 height 37
type input "in:groups"
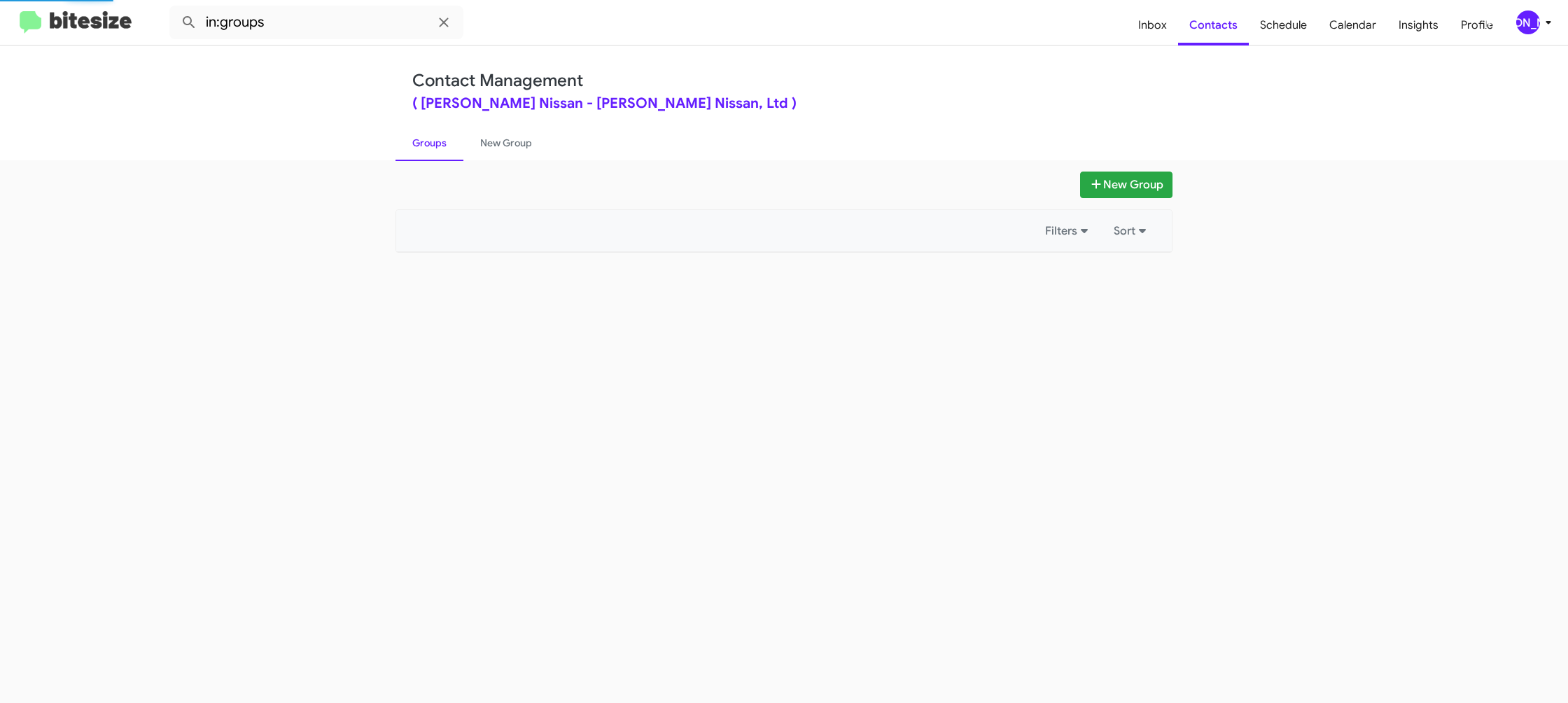
click at [433, 149] on link "Groups" at bounding box center [429, 143] width 68 height 37
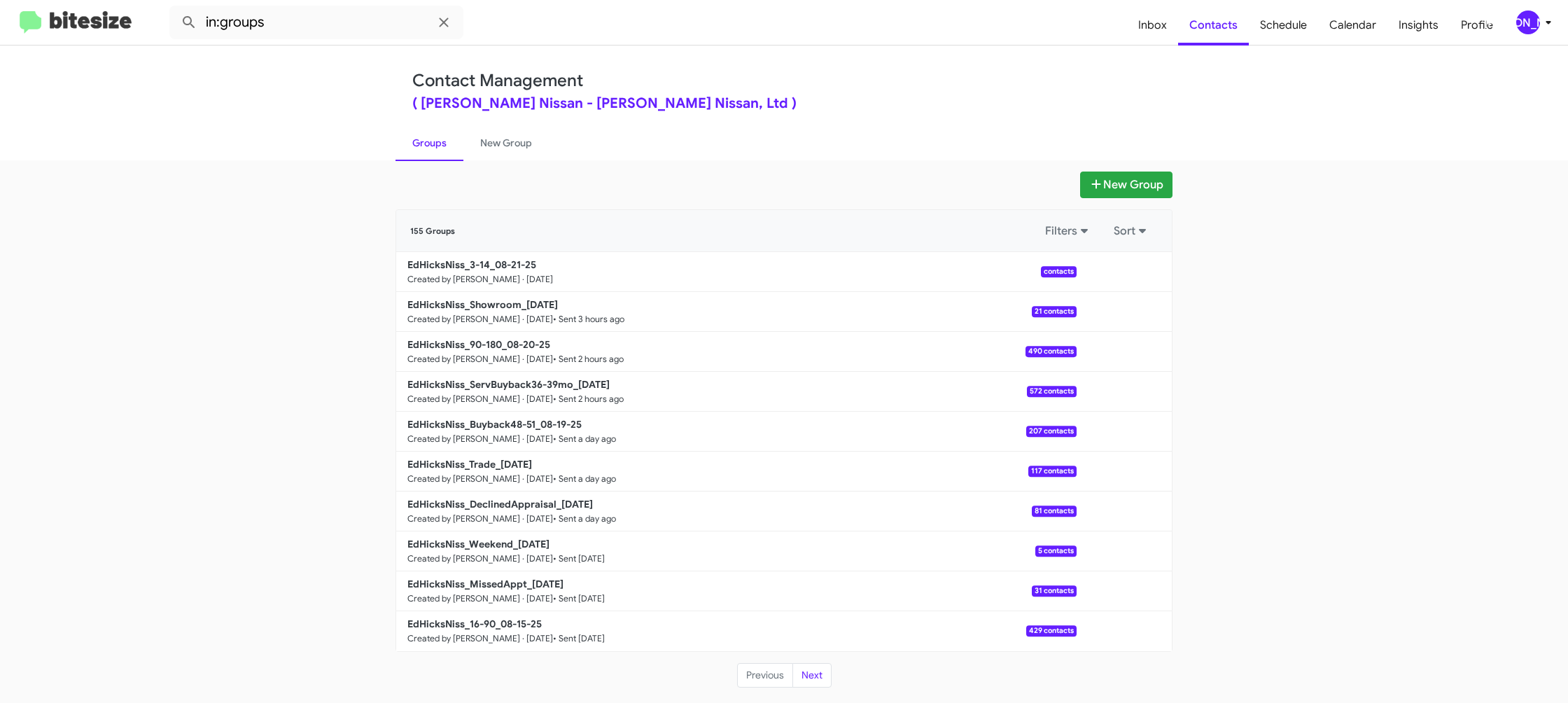
click at [1312, 466] on app-groups "New Group 155 Groups Filters Sort EdHicksNiss_3-14_08-21-25 Created by [PERSON_…" at bounding box center [784, 430] width 1568 height 517
drag, startPoint x: 493, startPoint y: 133, endPoint x: 468, endPoint y: 135, distance: 25.1
click at [493, 132] on link "New Group" at bounding box center [506, 143] width 85 height 37
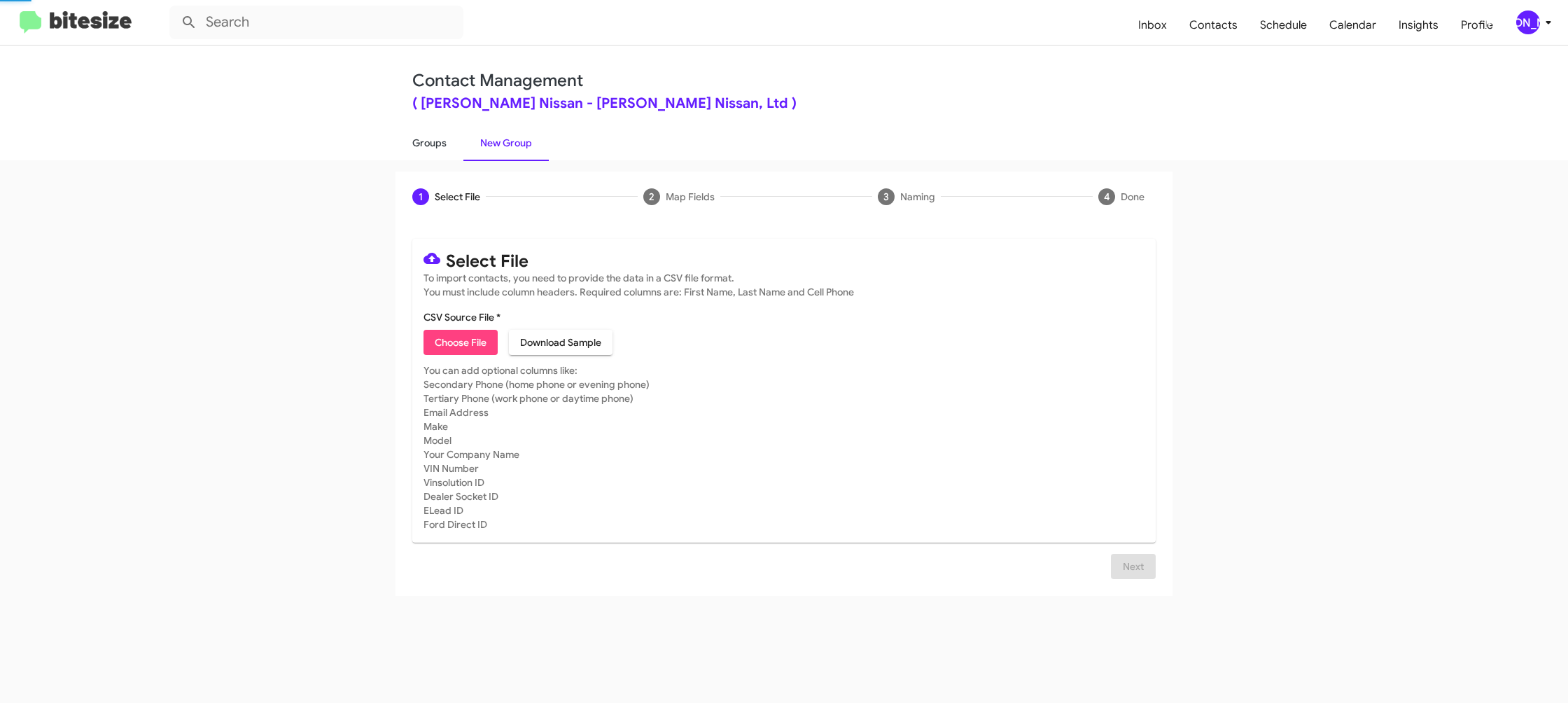
click at [430, 140] on link "Groups" at bounding box center [429, 143] width 68 height 37
type input "in:groups"
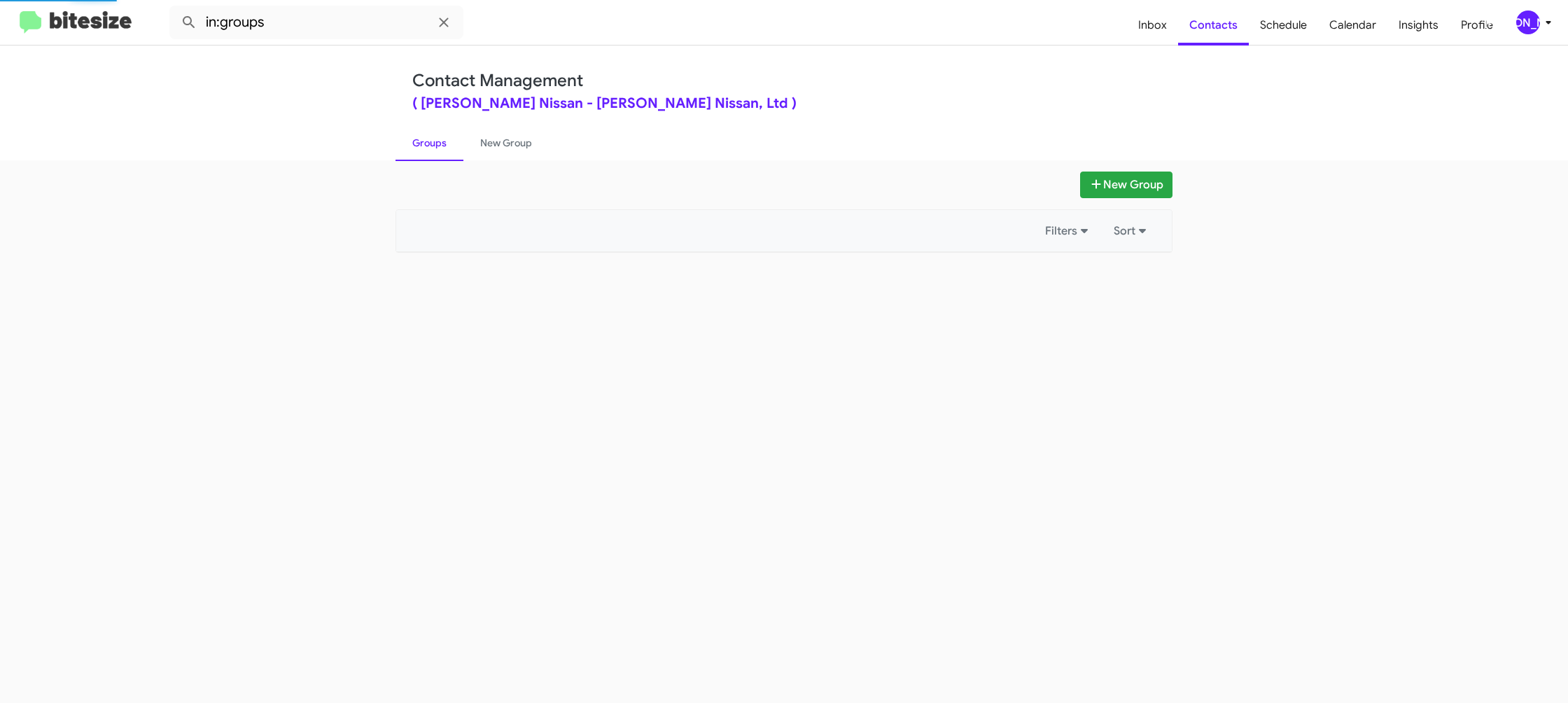
click at [430, 140] on link "Groups" at bounding box center [429, 143] width 68 height 37
click at [481, 145] on link "New Group" at bounding box center [506, 143] width 85 height 37
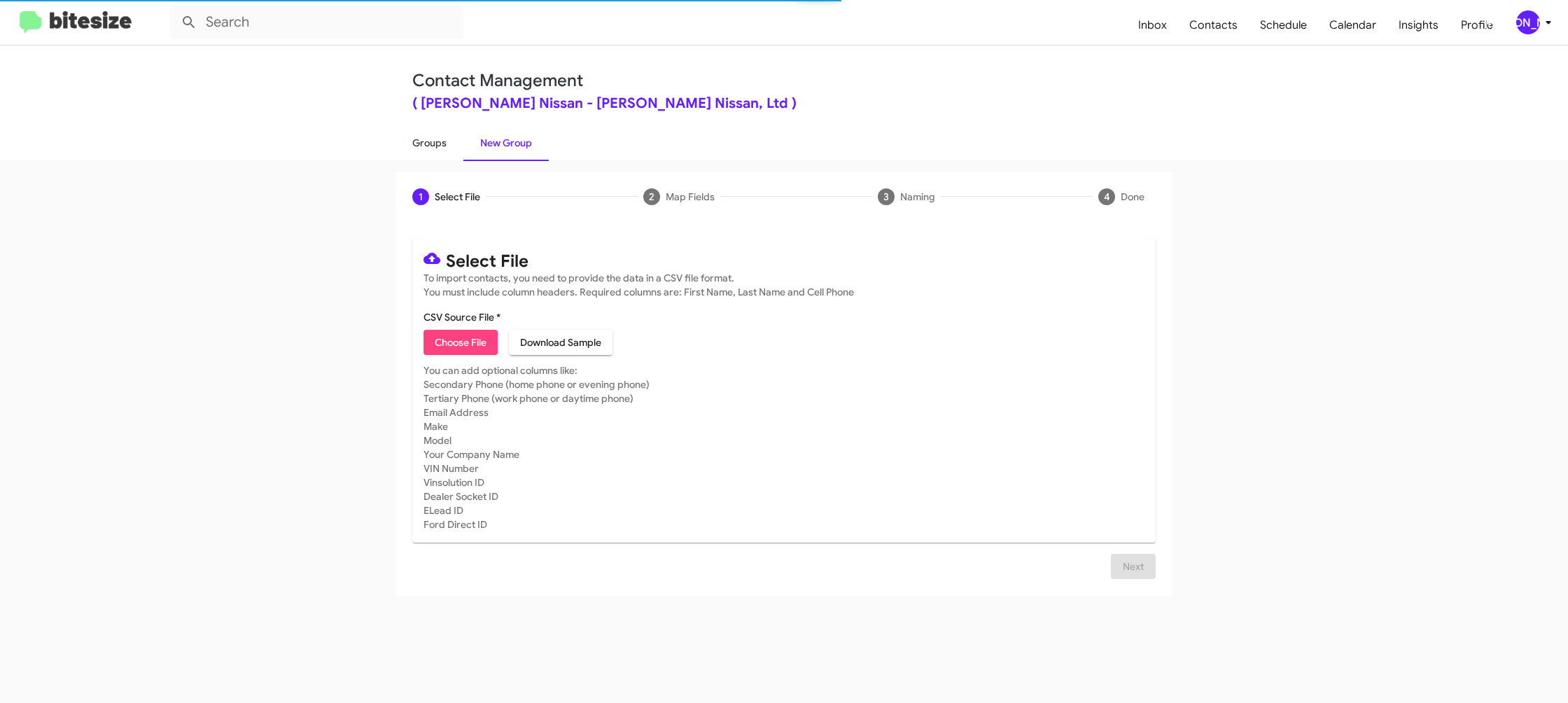
click at [455, 145] on link "Groups" at bounding box center [429, 143] width 68 height 37
type input "in:groups"
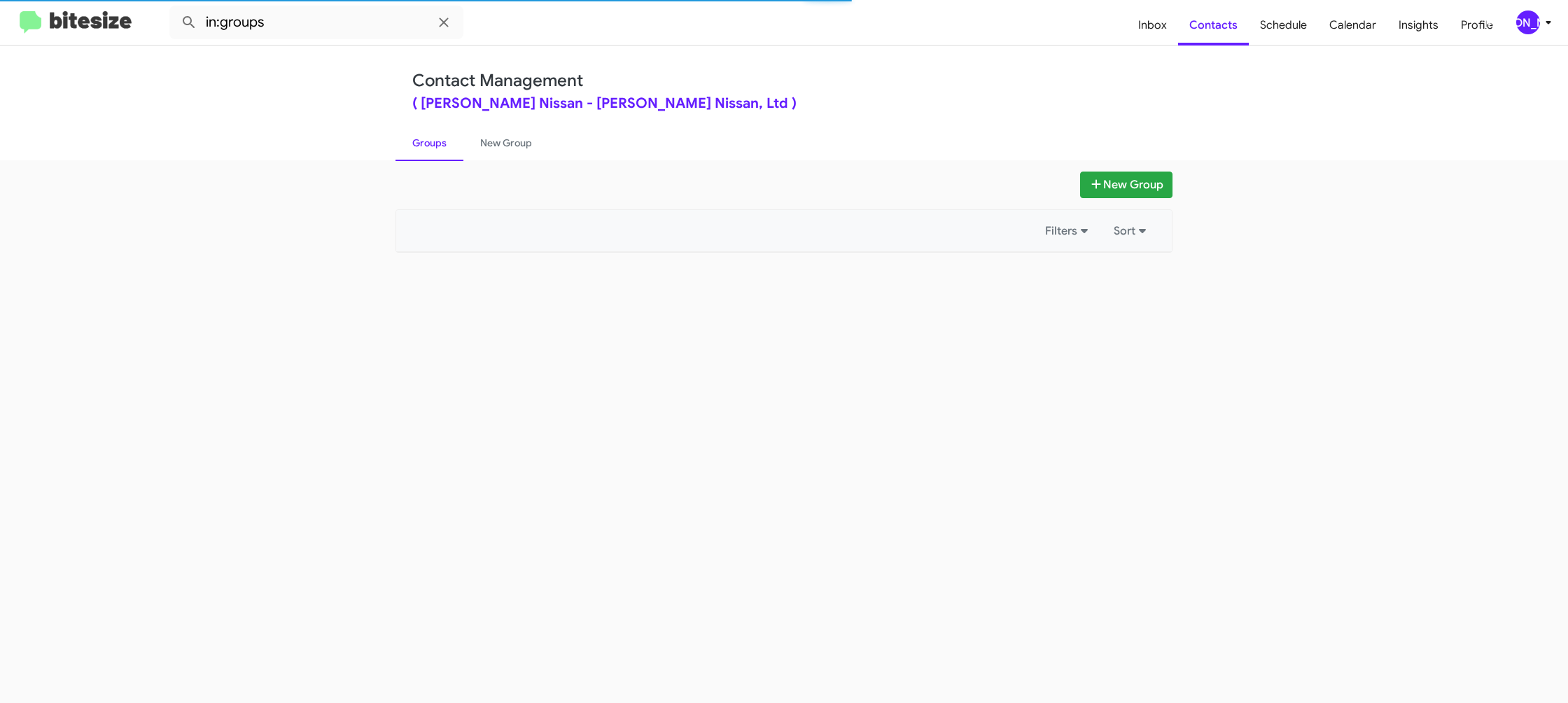
click at [455, 145] on link "Groups" at bounding box center [429, 143] width 68 height 37
click at [485, 140] on link "New Group" at bounding box center [506, 143] width 85 height 37
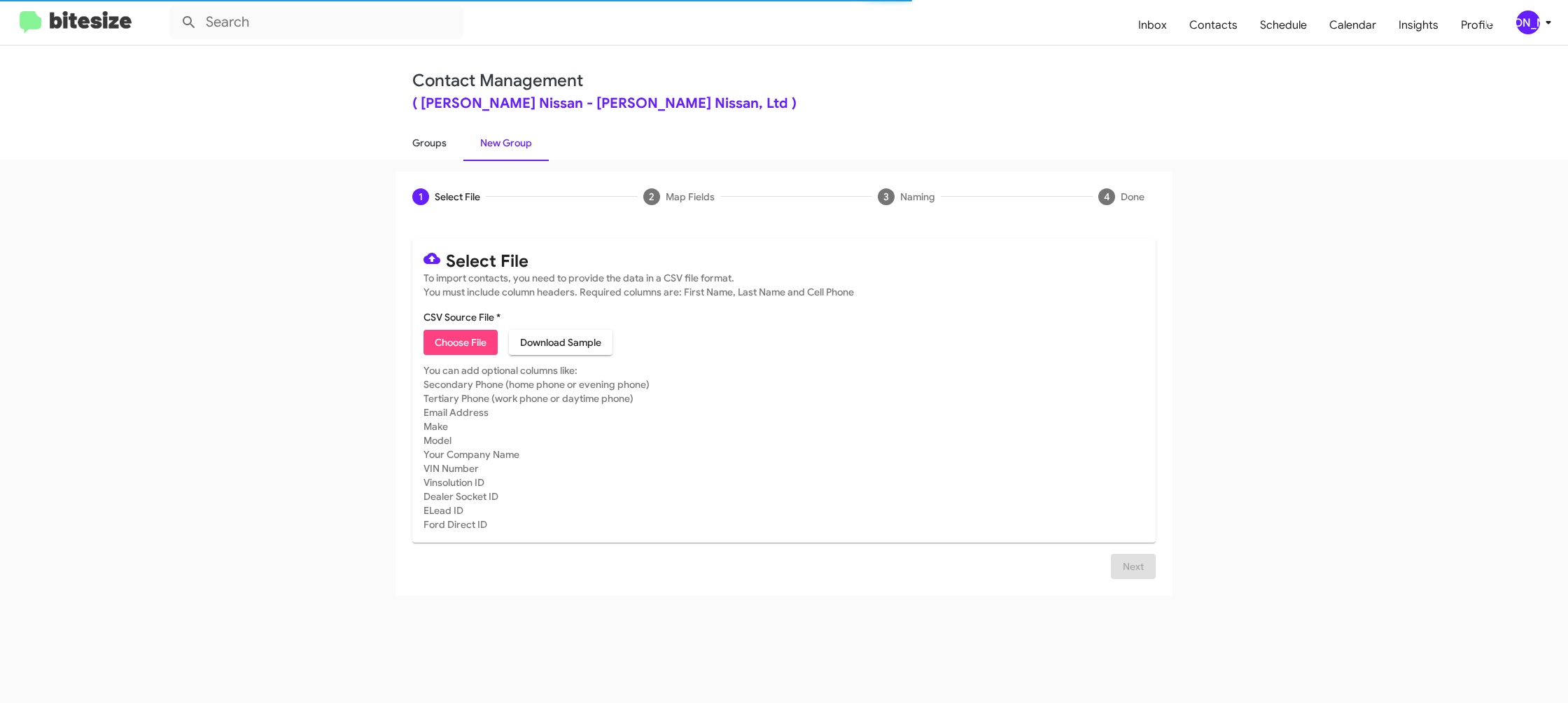
click at [441, 145] on link "Groups" at bounding box center [429, 143] width 68 height 37
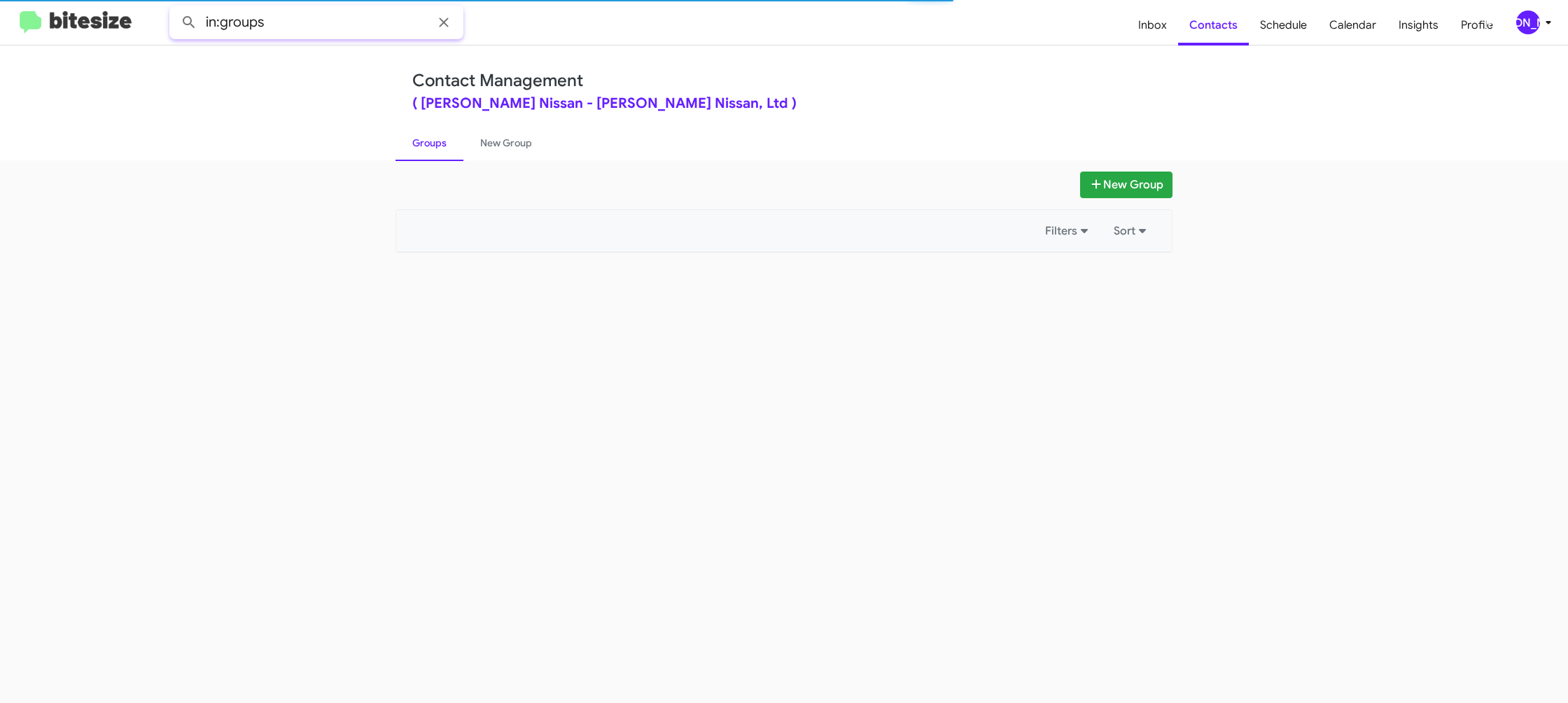
click at [310, 25] on input "in:groups" at bounding box center [317, 23] width 294 height 33
type input "in:groups 3-14"
click at [175, 8] on button at bounding box center [188, 22] width 28 height 28
click at [528, 156] on link "New Group" at bounding box center [506, 143] width 85 height 37
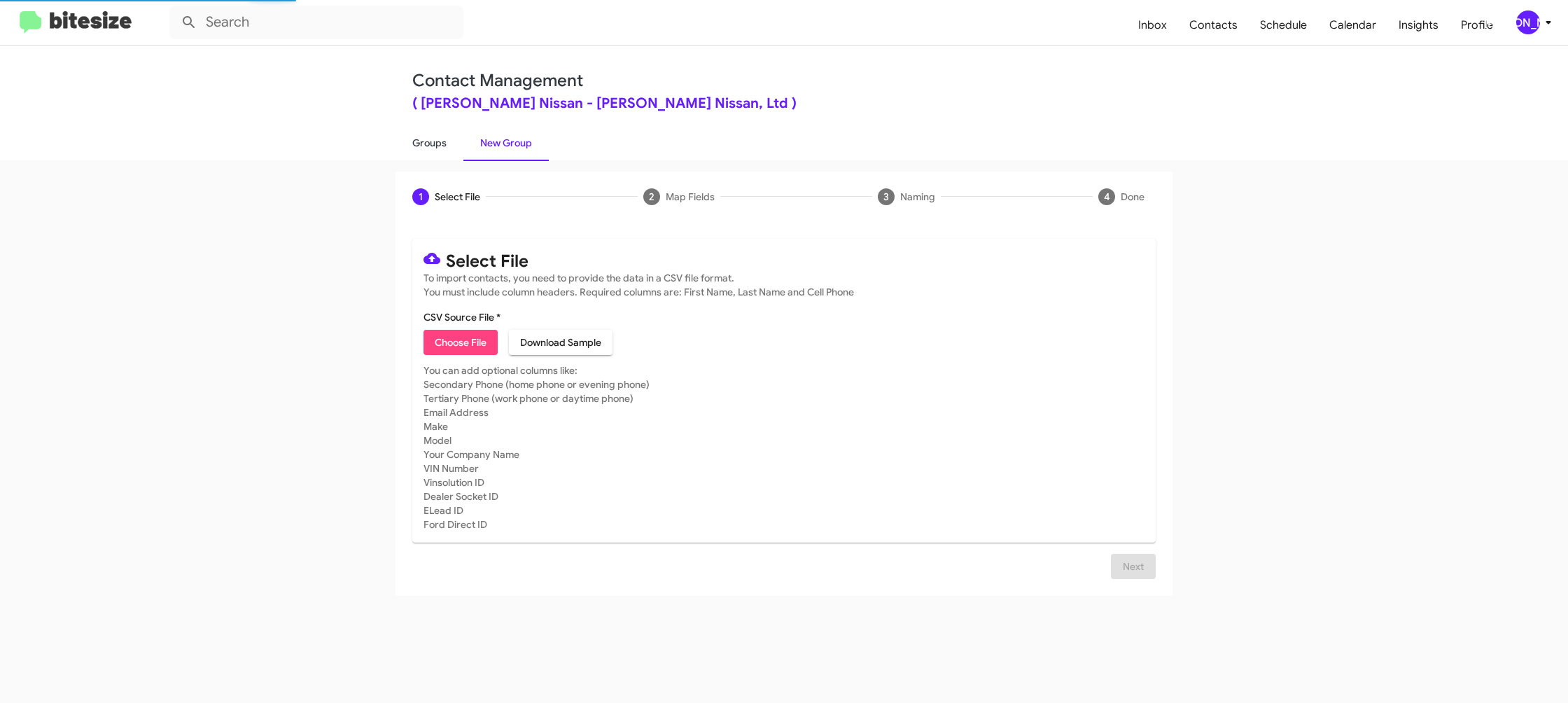
click at [459, 153] on link "Groups" at bounding box center [429, 143] width 68 height 37
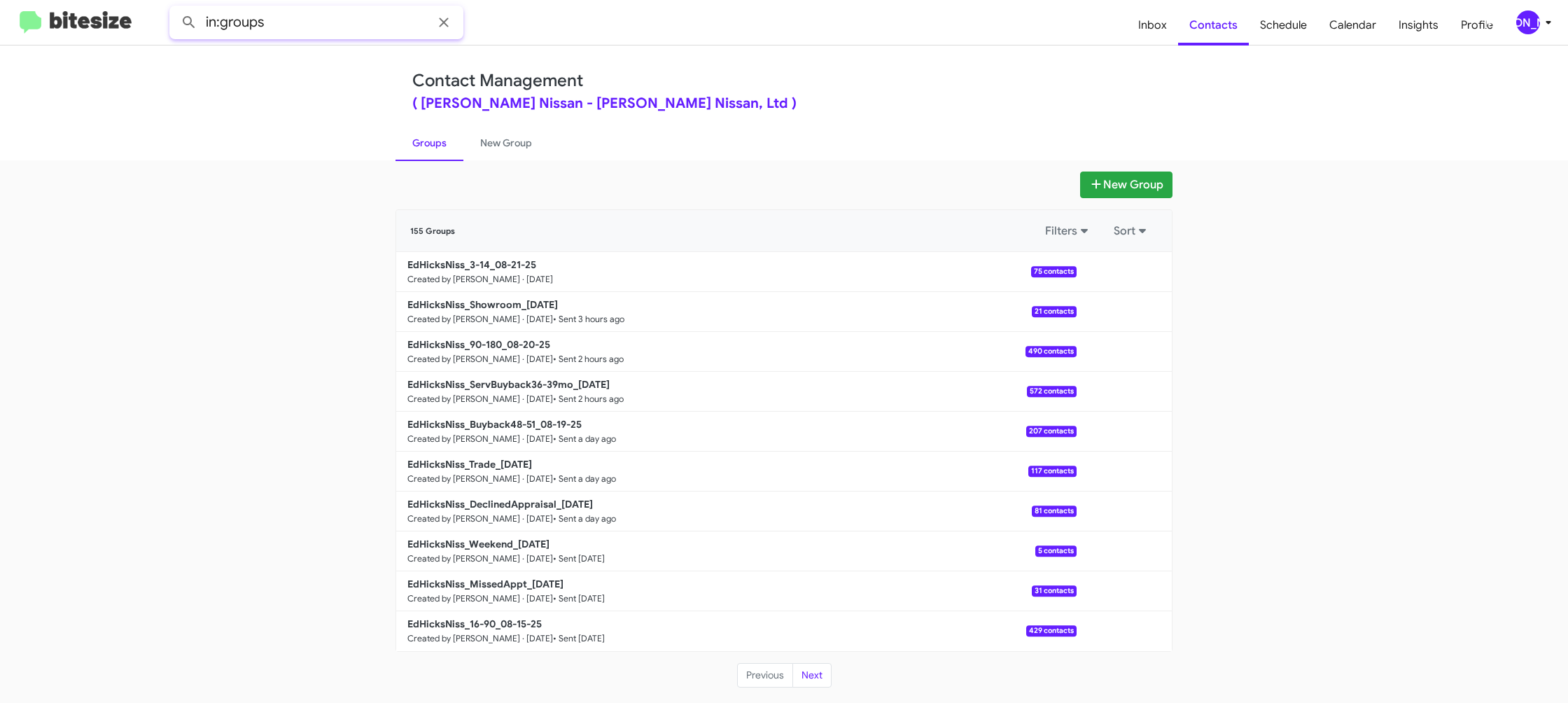
click at [302, 27] on input "in:groups" at bounding box center [317, 23] width 294 height 33
click at [175, 8] on button at bounding box center [188, 22] width 28 height 28
click at [425, 150] on link "Groups" at bounding box center [429, 143] width 68 height 37
type input "in:groups"
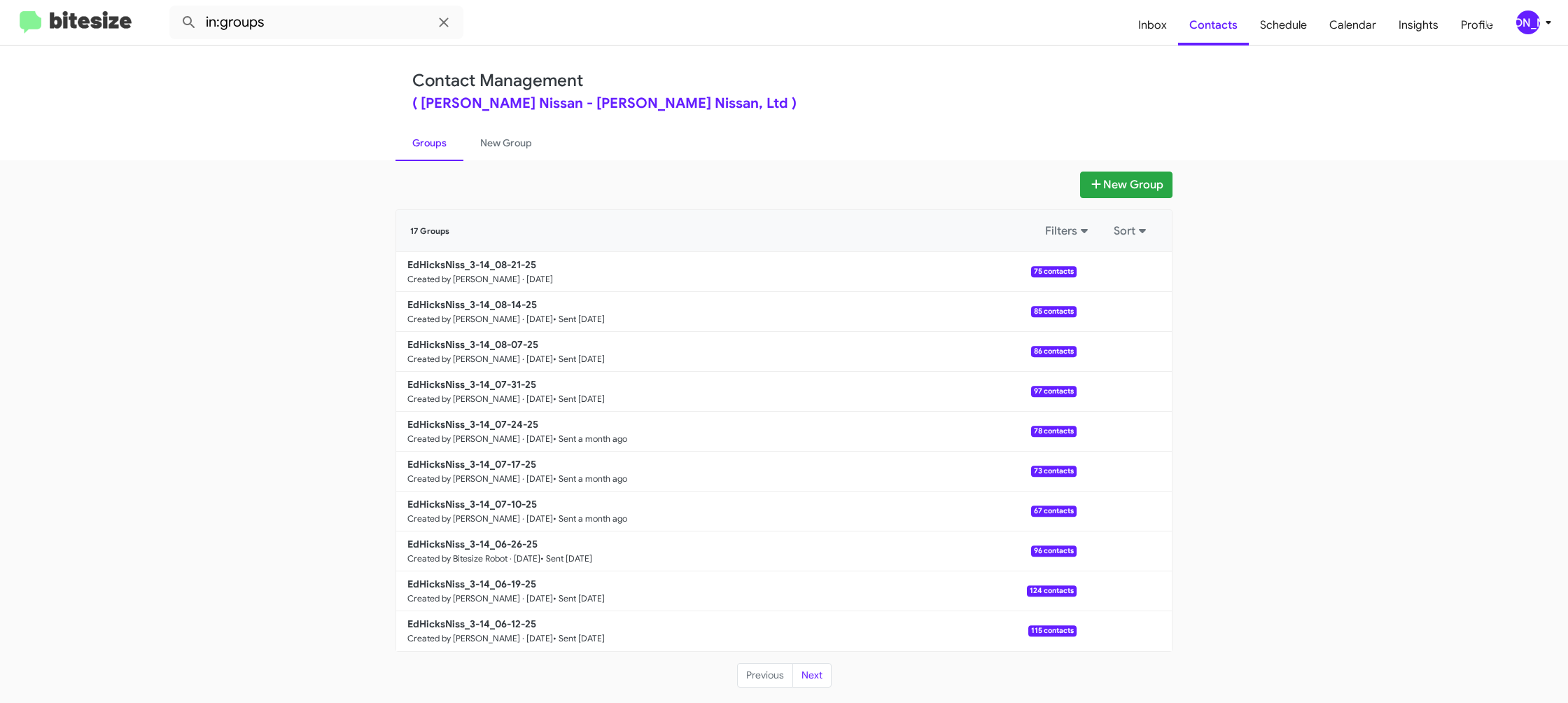
click at [425, 150] on link "Groups" at bounding box center [429, 143] width 68 height 37
drag, startPoint x: 425, startPoint y: 150, endPoint x: 955, endPoint y: 222, distance: 534.9
click at [425, 150] on link "Groups" at bounding box center [429, 143] width 68 height 37
click at [1127, 273] on button at bounding box center [1123, 271] width 28 height 28
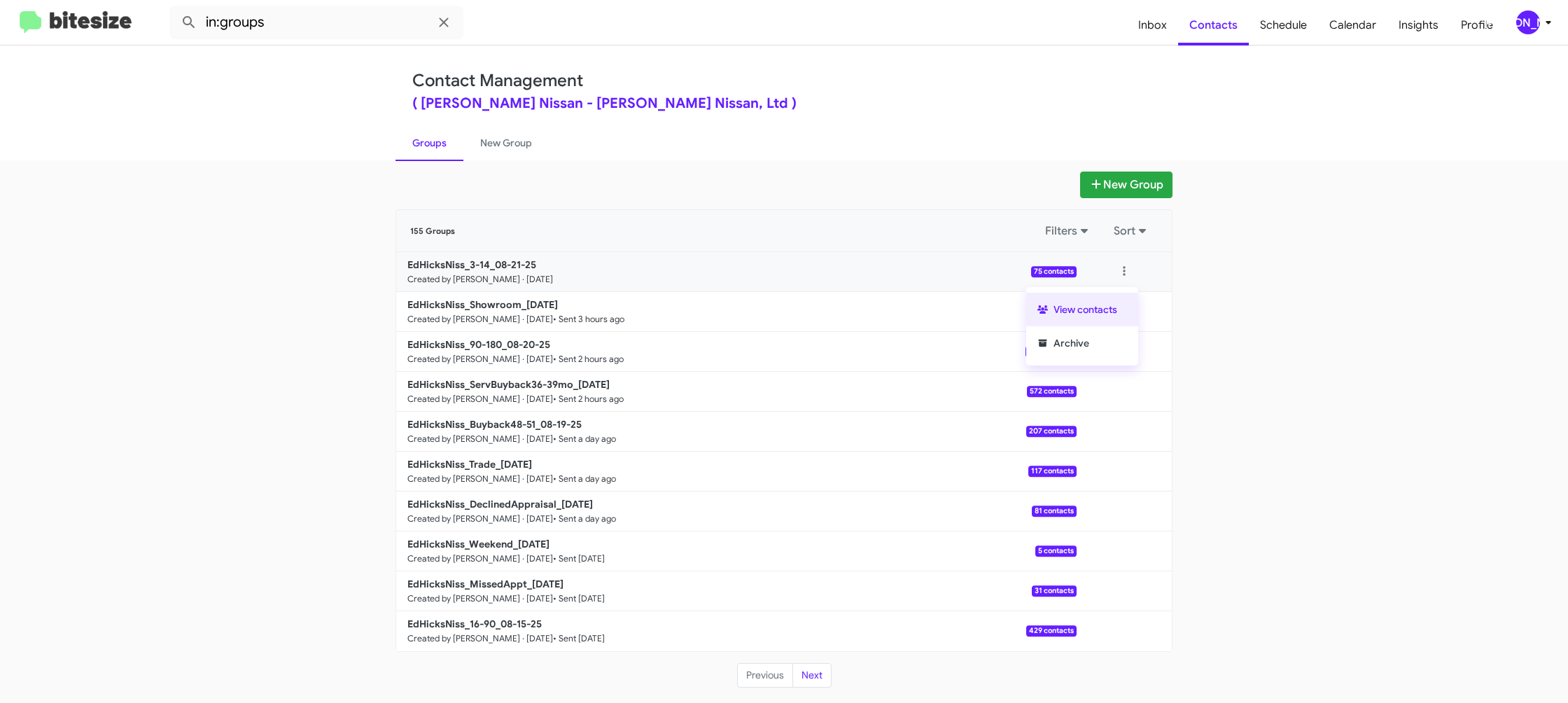
click at [1112, 299] on button "View contacts" at bounding box center [1082, 309] width 112 height 33
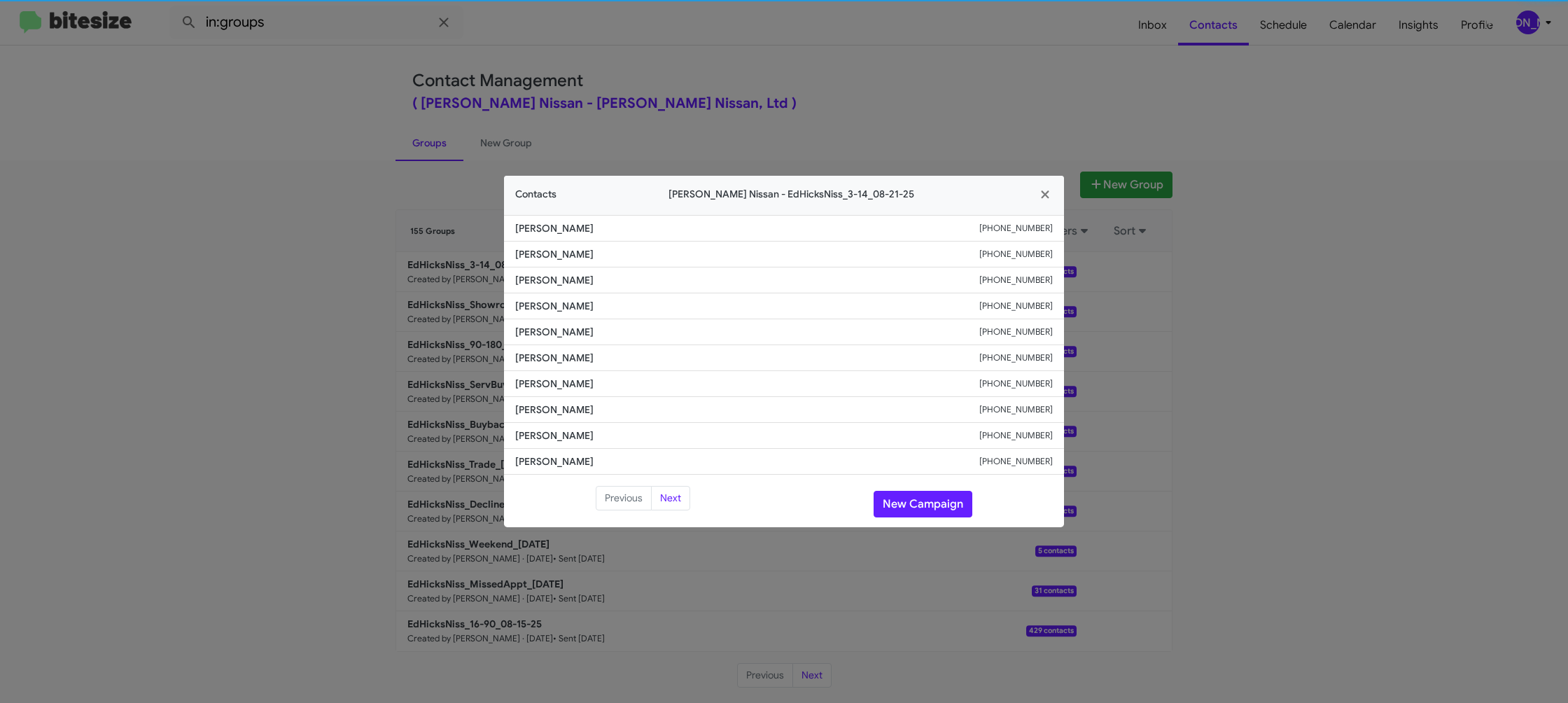
click at [570, 334] on span "John Martinez" at bounding box center [746, 332] width 464 height 14
copy span "John Martinez"
click at [1032, 340] on li "John Martinez +13612914278" at bounding box center [784, 332] width 560 height 26
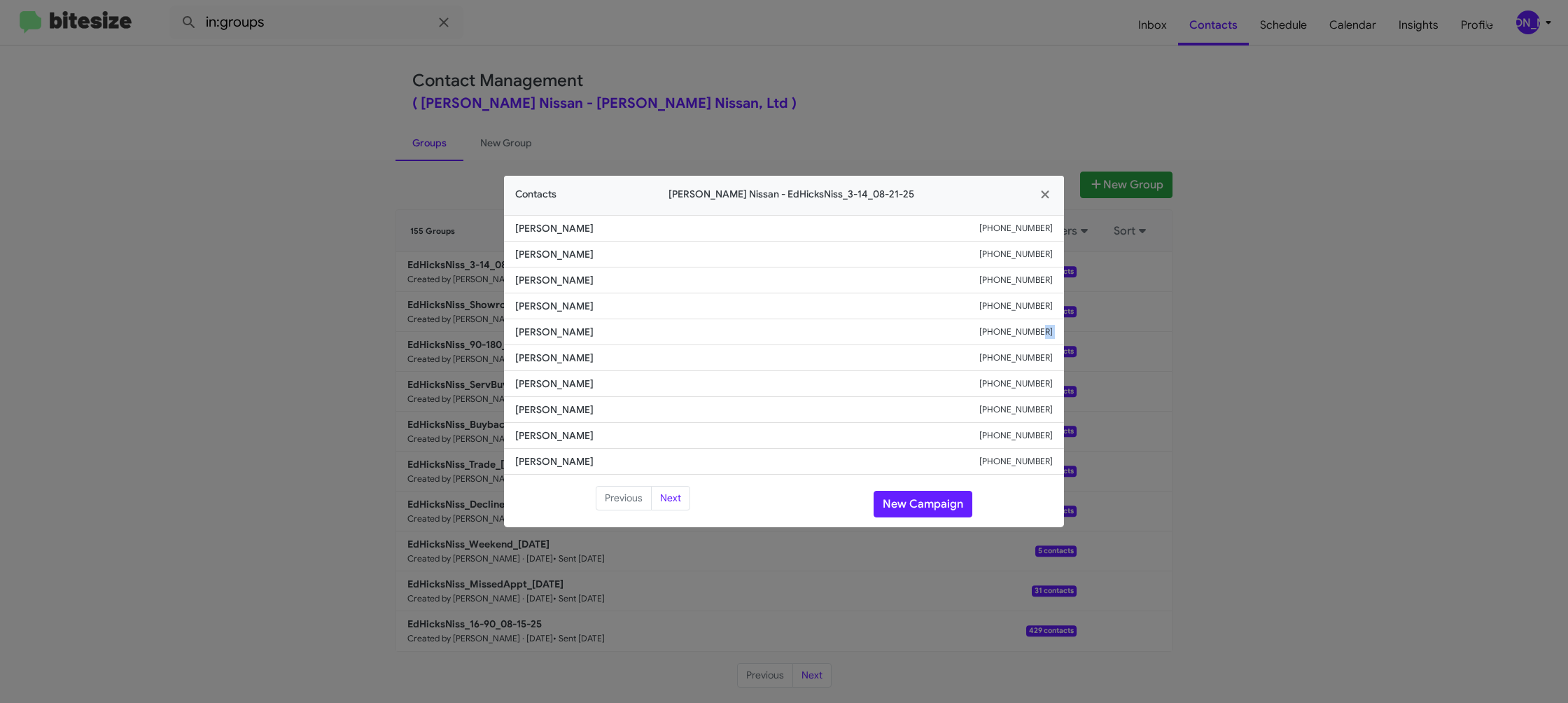
click at [1032, 340] on li "John Martinez +13612914278" at bounding box center [784, 332] width 560 height 26
copy small "+13612914278"
click at [1411, 634] on modal-container "Contacts Ed Hicks Nissan - EdHicksNiss_3-14_08-21-25 Dolores Piklewski +1361249…" at bounding box center [784, 351] width 1568 height 703
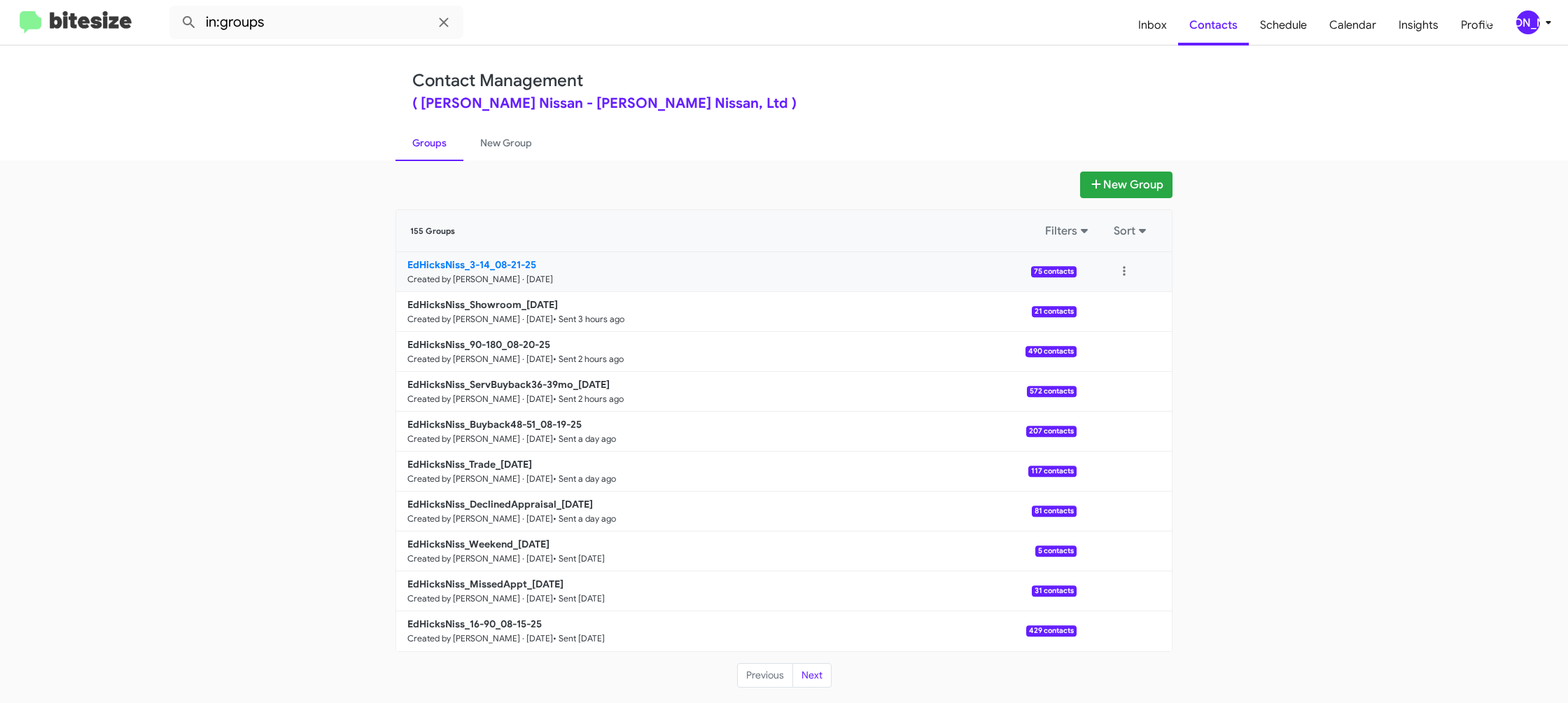
click at [511, 276] on small "Created by [PERSON_NAME] · [DATE]" at bounding box center [480, 278] width 145 height 11
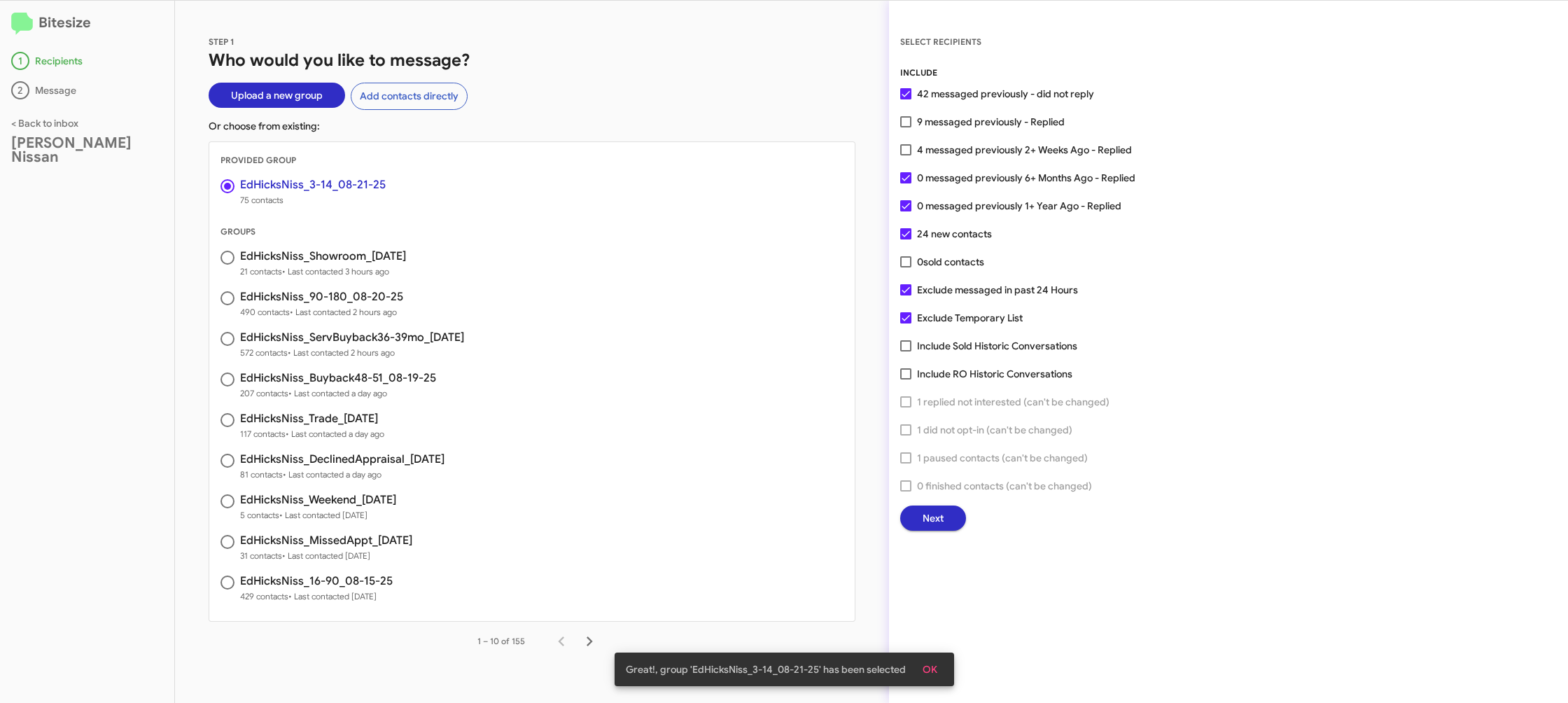
click at [944, 522] on button "Next" at bounding box center [933, 518] width 66 height 25
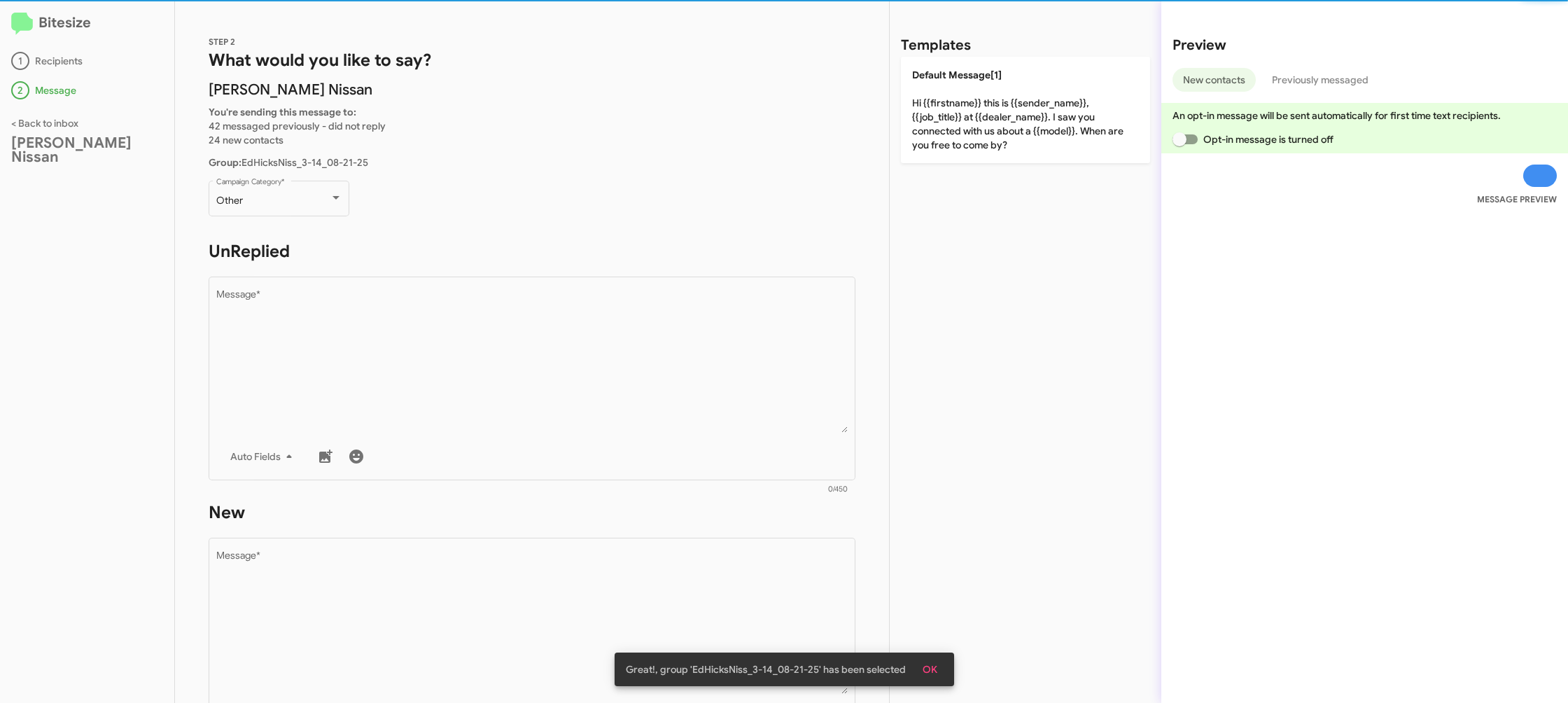
click at [318, 217] on div "Other Campaign Category *" at bounding box center [279, 205] width 140 height 49
click at [318, 202] on div "Other" at bounding box center [273, 201] width 114 height 11
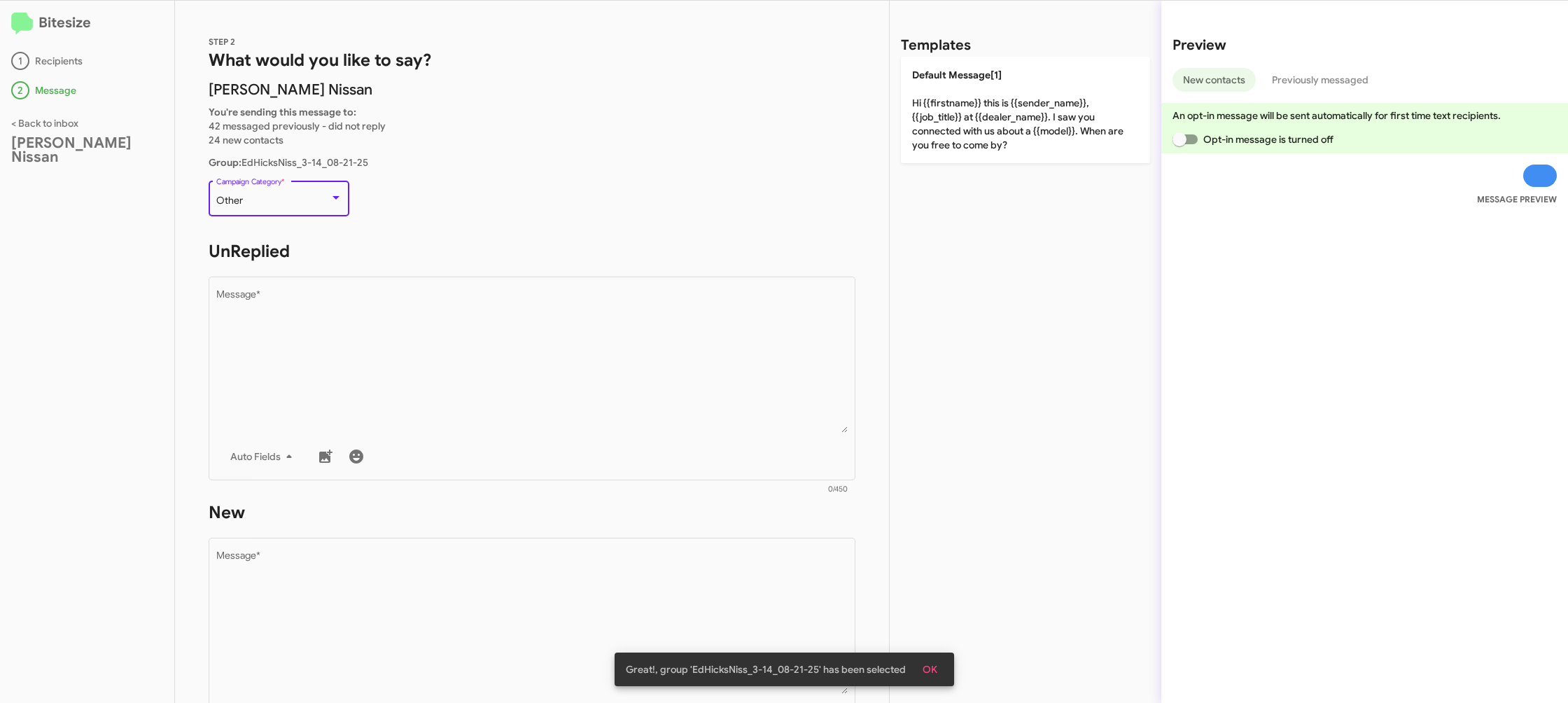
scroll to position [527, 0]
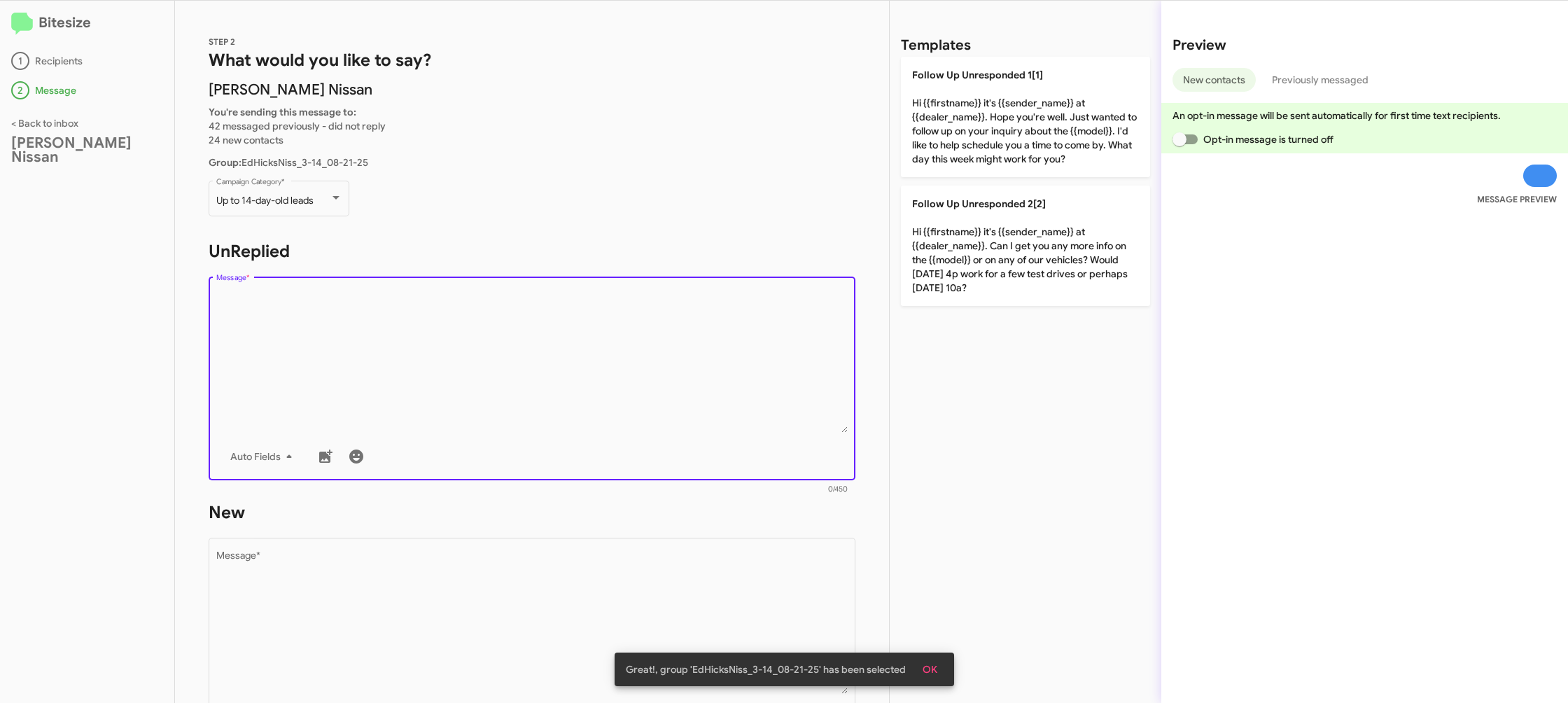
click at [497, 339] on textarea "Message *" at bounding box center [532, 361] width 632 height 143
drag, startPoint x: 497, startPoint y: 339, endPoint x: 903, endPoint y: 258, distance: 414.0
click at [498, 339] on textarea "Message *" at bounding box center [532, 361] width 632 height 143
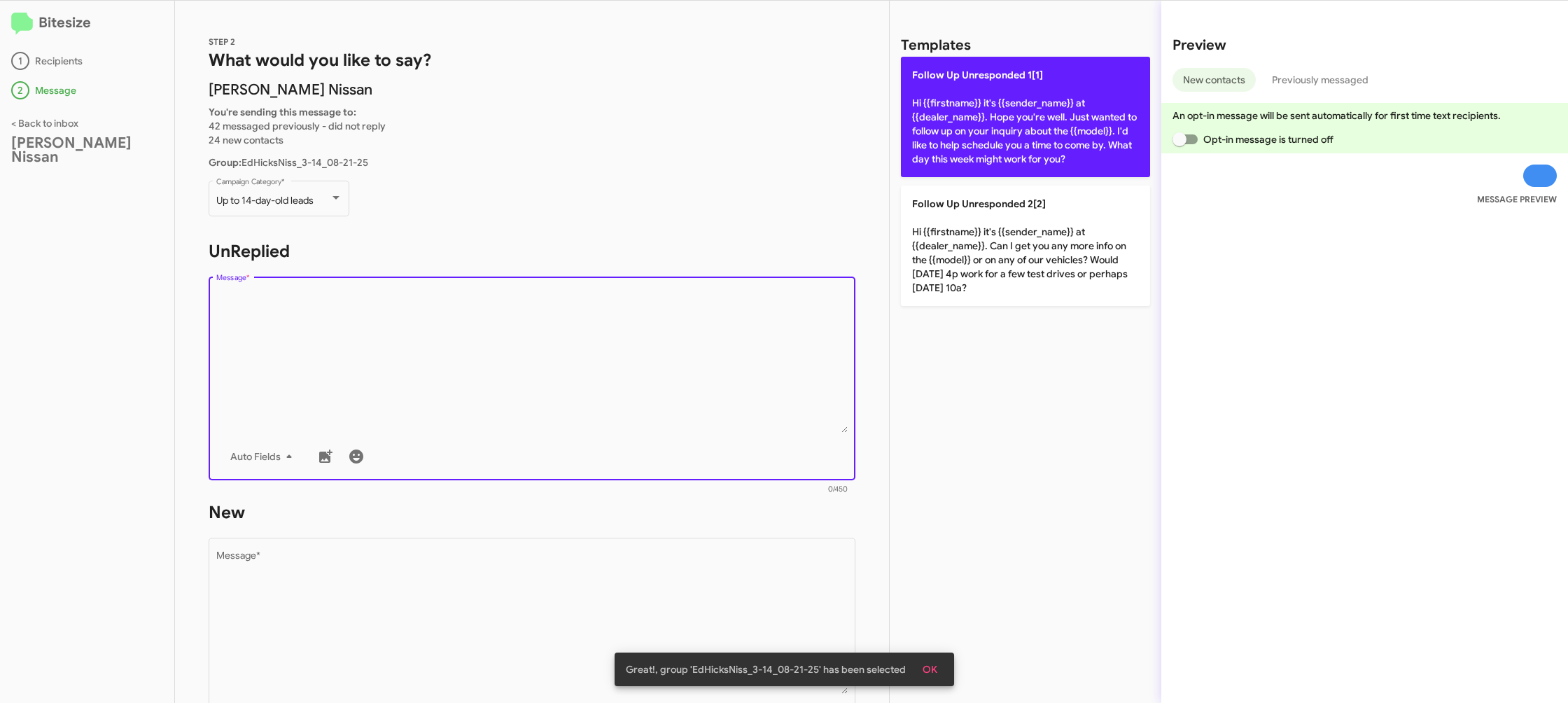
click at [1030, 110] on p "Follow Up Unresponded 1[1] Hi {{firstname}} it's {{sender_name}} at {{dealer_na…" at bounding box center [1026, 117] width 249 height 120
type textarea "Hi {{firstname}} it's {{sender_name}} at {{dealer_name}}. Hope you're well. Jus…"
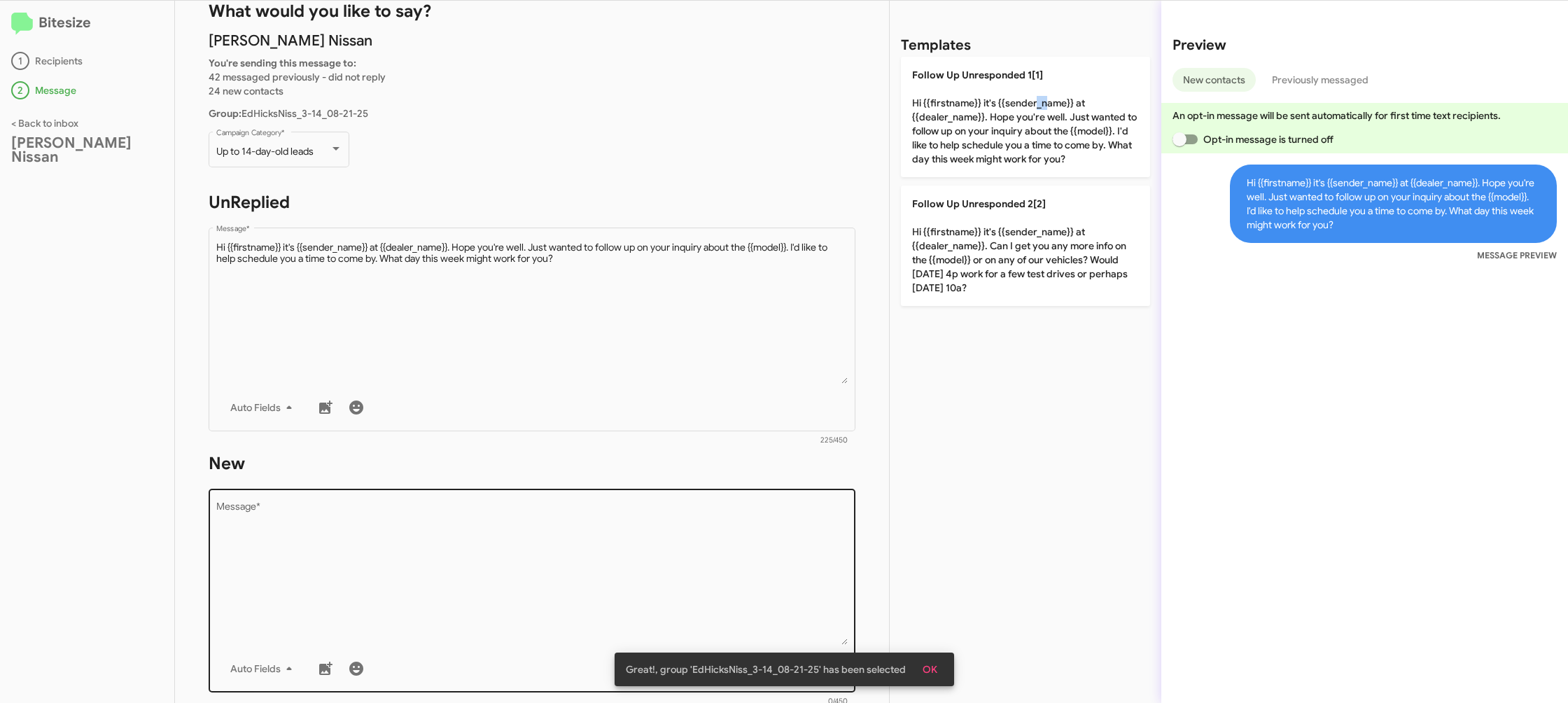
scroll to position [99, 0]
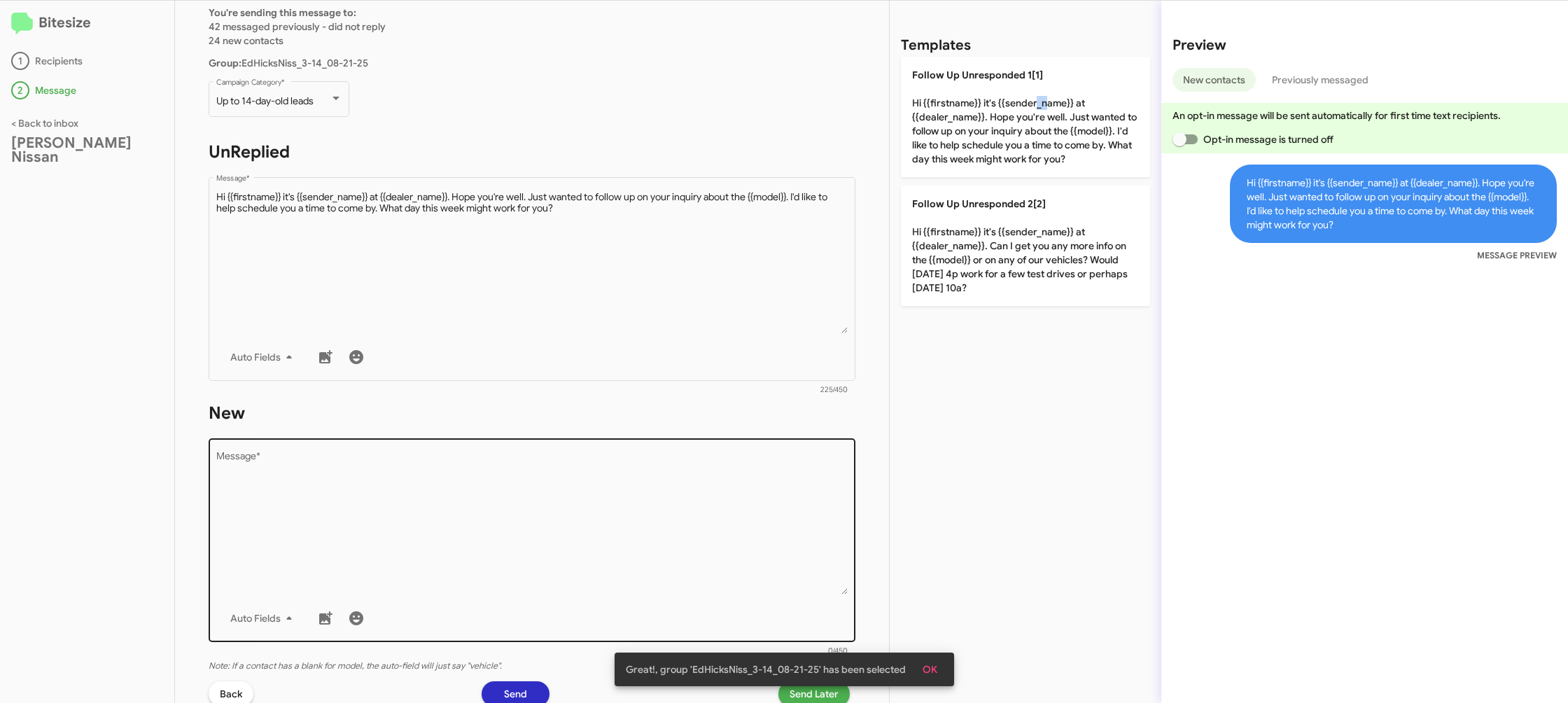
click at [712, 505] on textarea "Message *" at bounding box center [532, 522] width 632 height 143
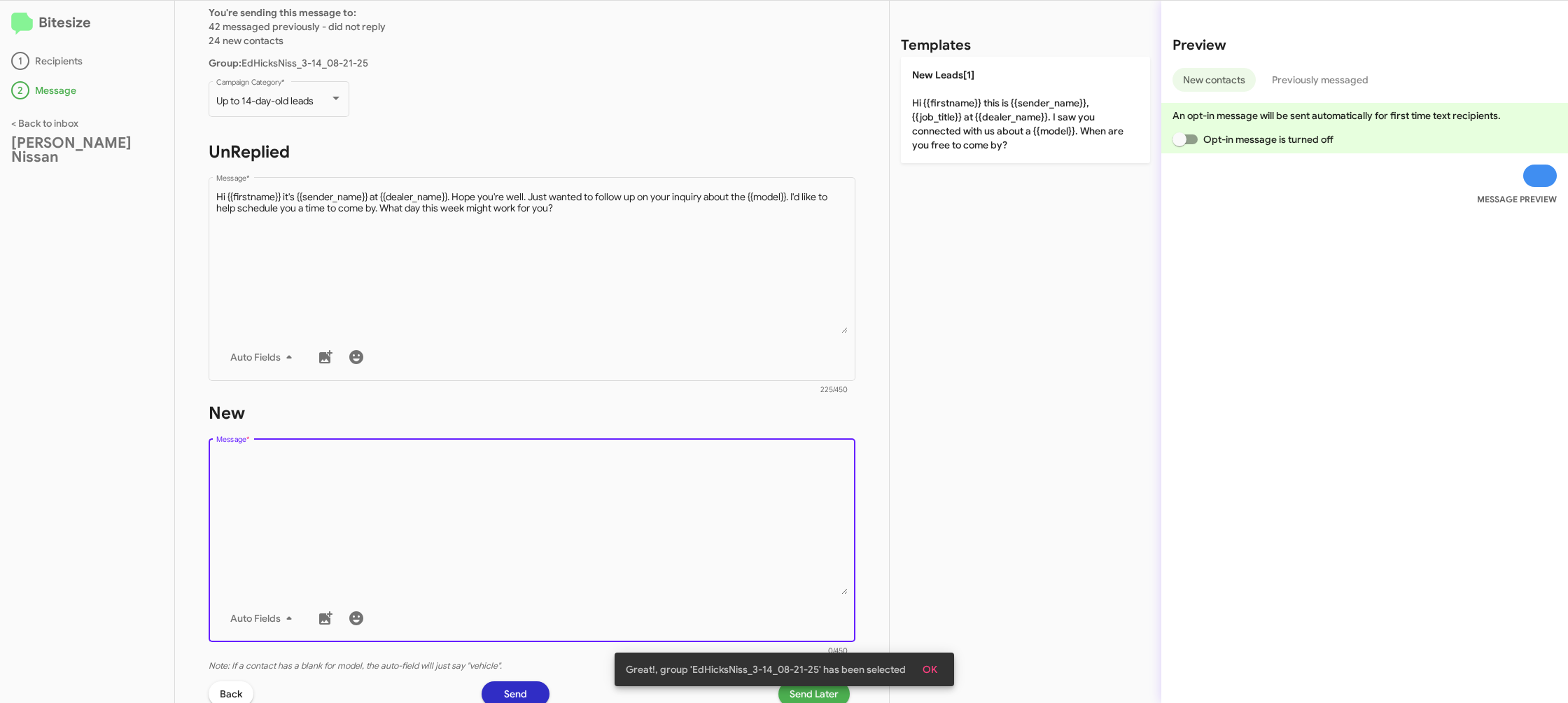
click at [751, 425] on form "New Drop image here to insert Auto Fields Message * 0/450" at bounding box center [532, 530] width 647 height 256
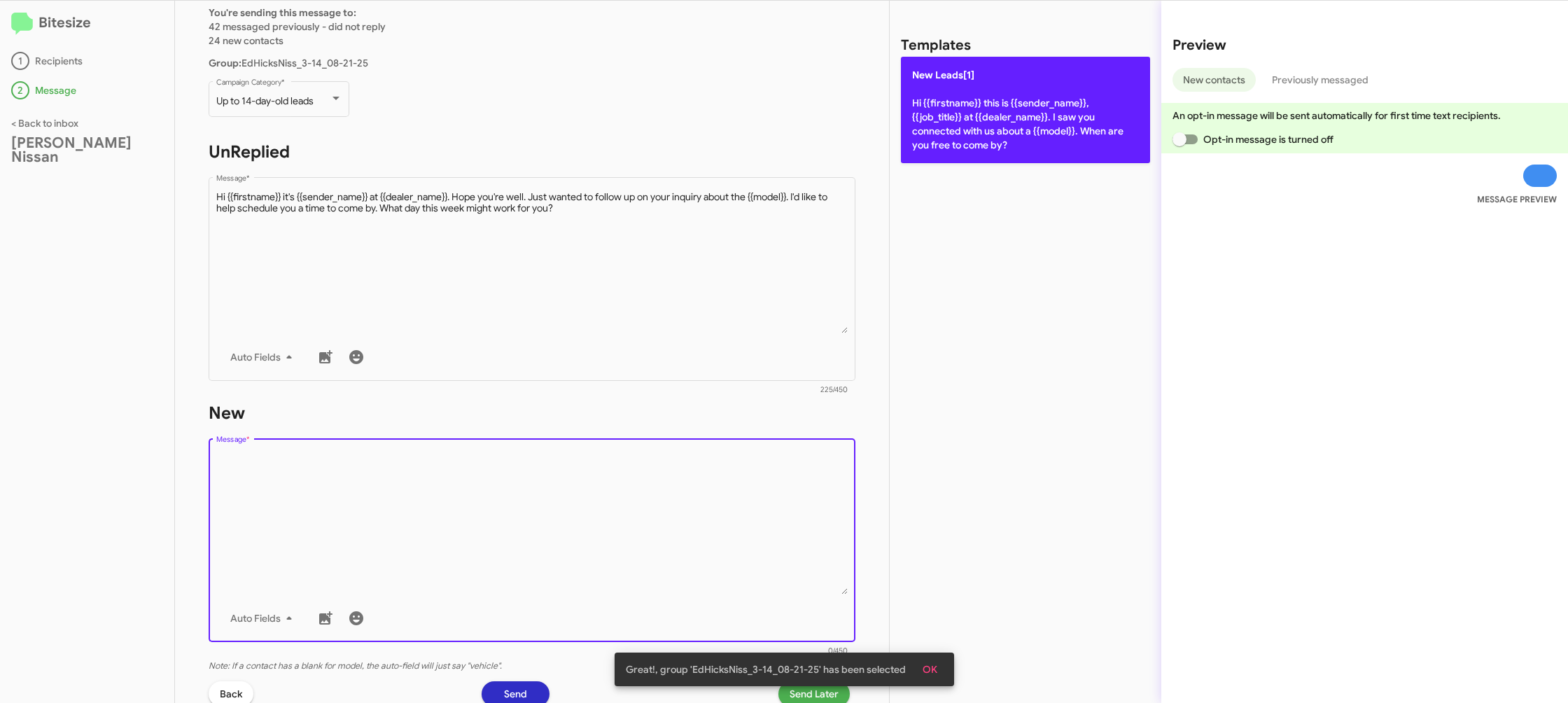
click at [971, 140] on p "New Leads[1] Hi {{firstname}} this is {{sender_name}}, {{job_title}} at {{deale…" at bounding box center [1026, 110] width 249 height 106
type textarea "Hi {{firstname}} this is {{sender_name}}, {{job_title}} at {{dealer_name}}. I s…"
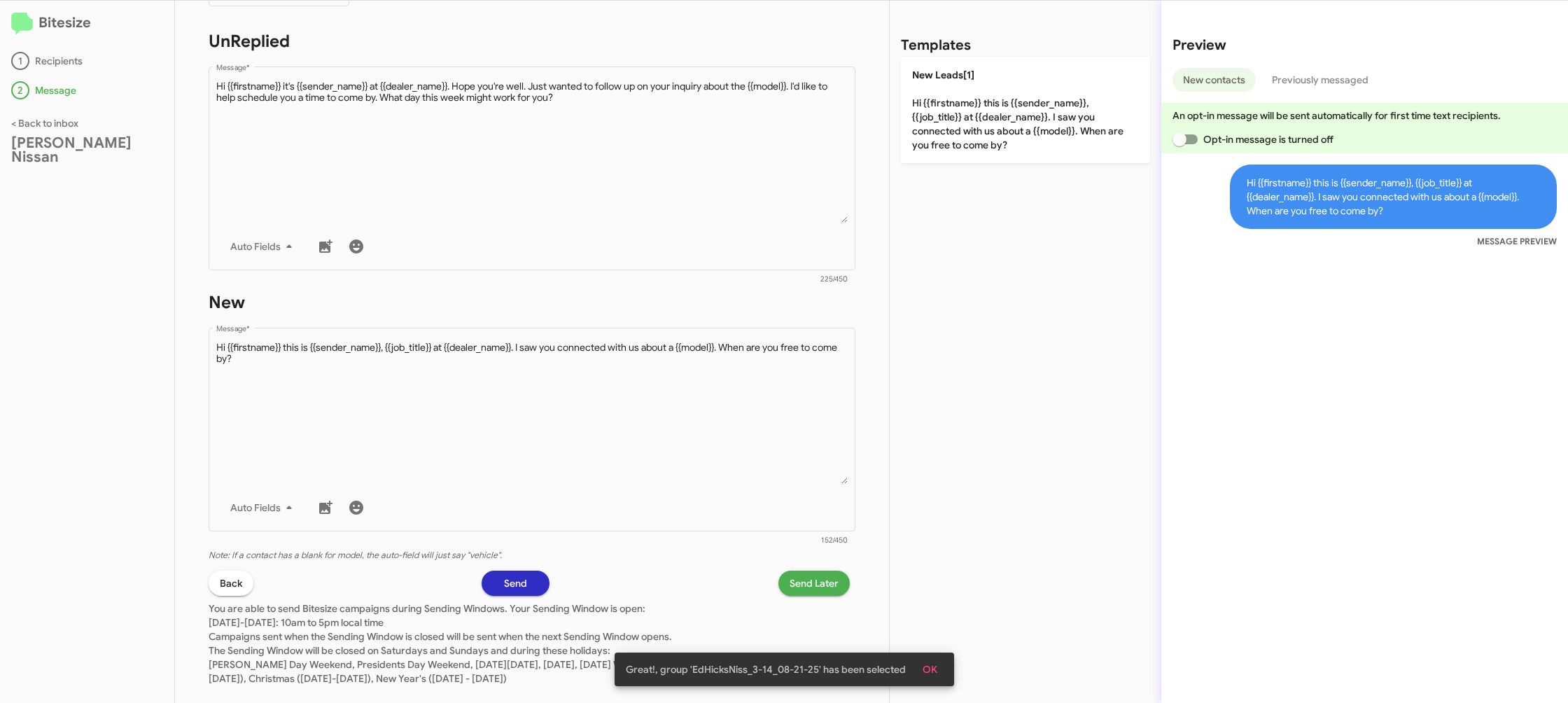
scroll to position [227, 0]
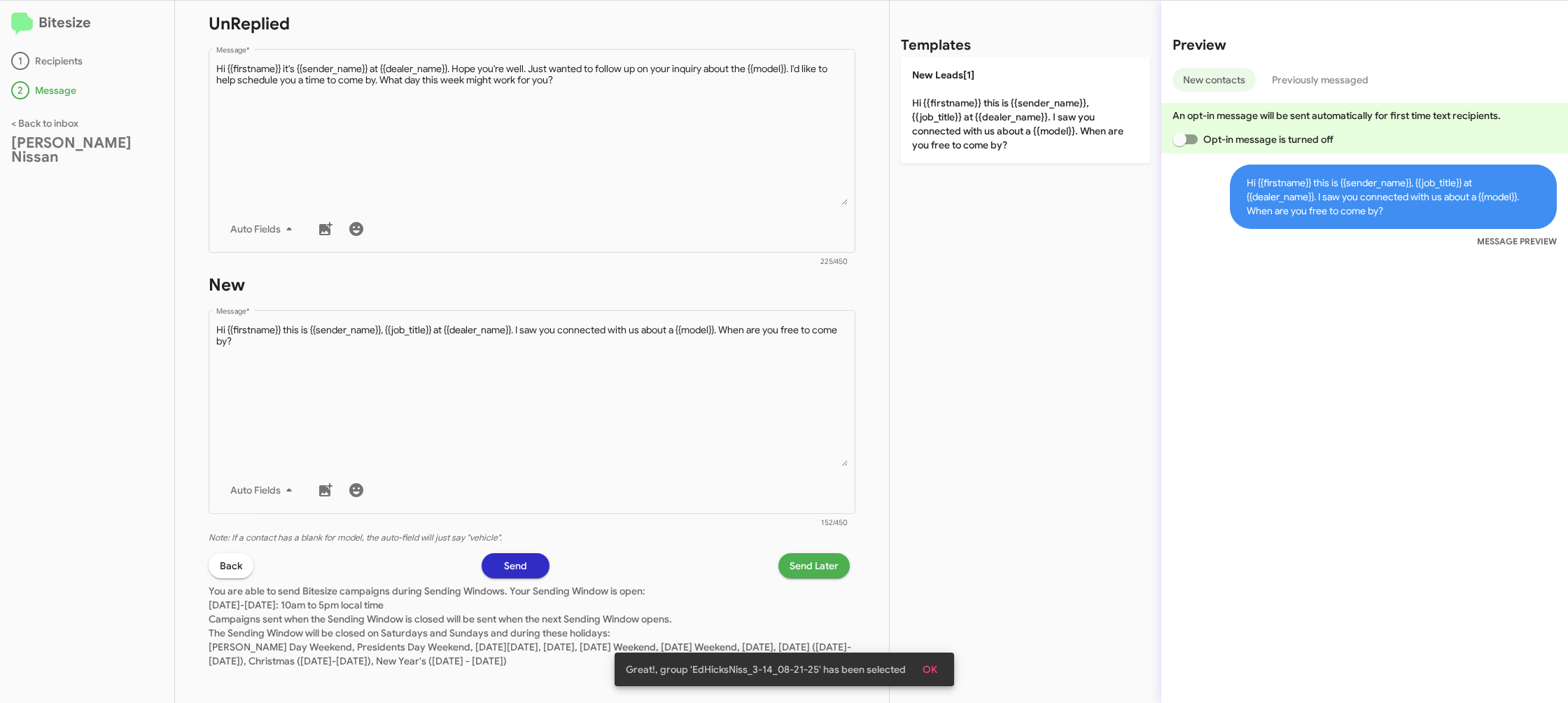
click at [798, 573] on span "Send Later" at bounding box center [814, 566] width 49 height 25
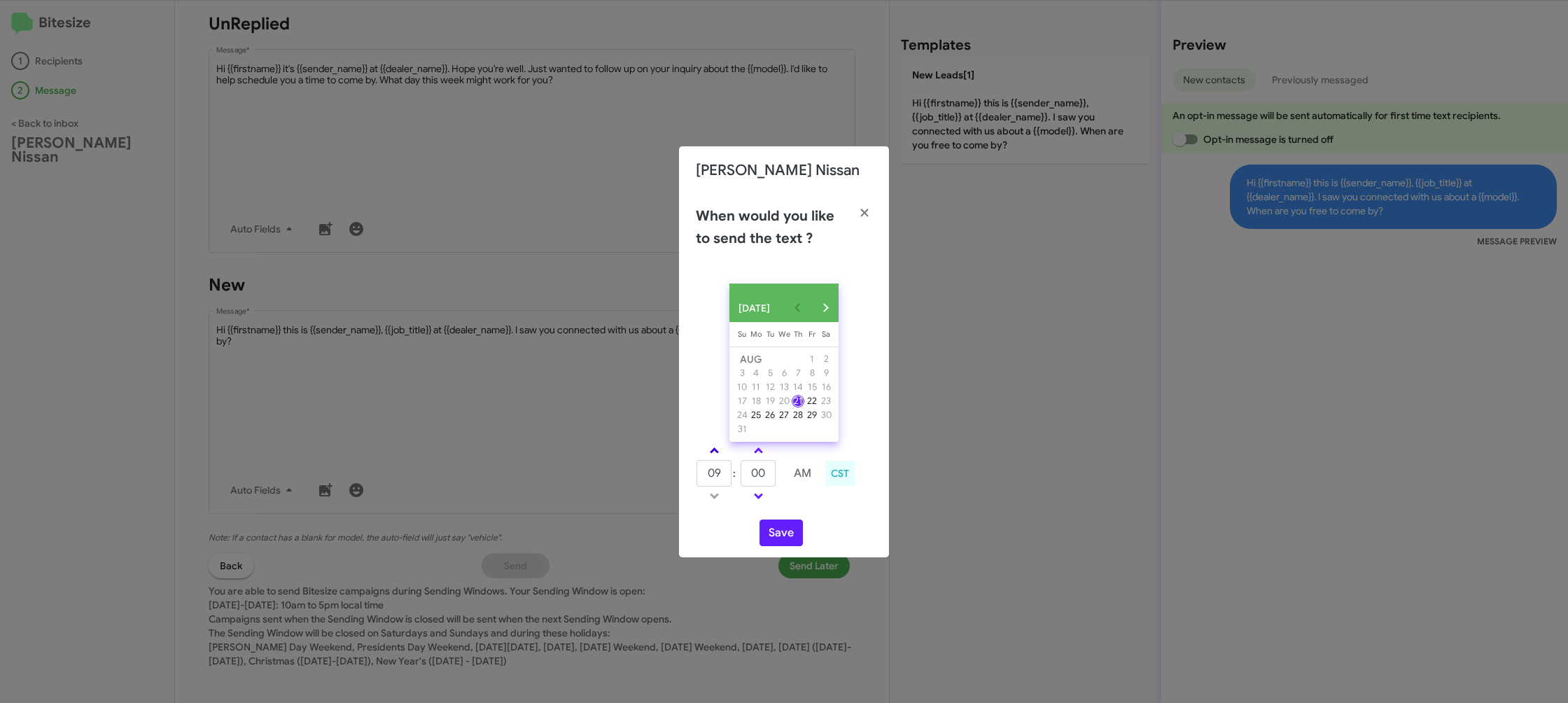
click at [718, 457] on link at bounding box center [714, 450] width 24 height 16
click at [718, 456] on link at bounding box center [714, 450] width 24 height 16
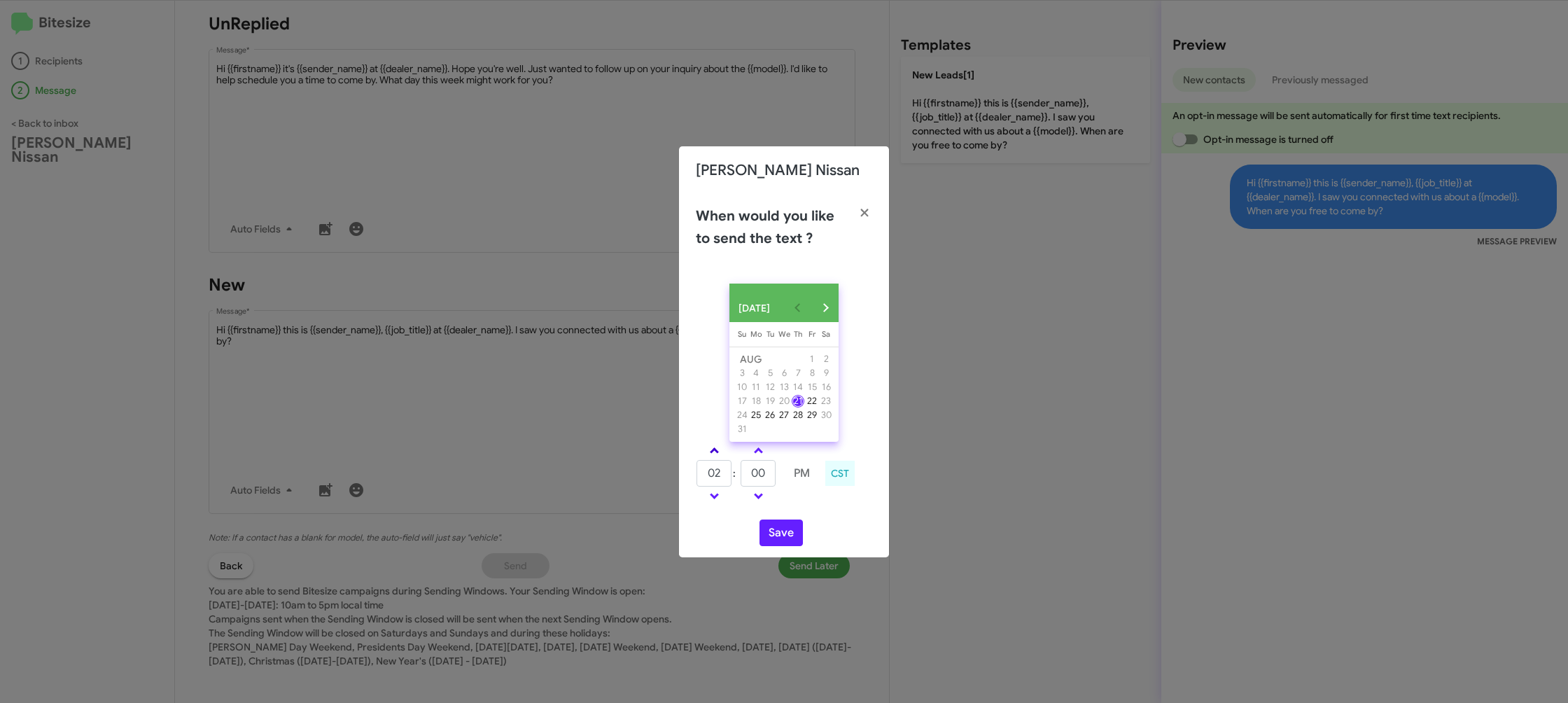
click at [718, 456] on link at bounding box center [714, 450] width 24 height 16
type input "06"
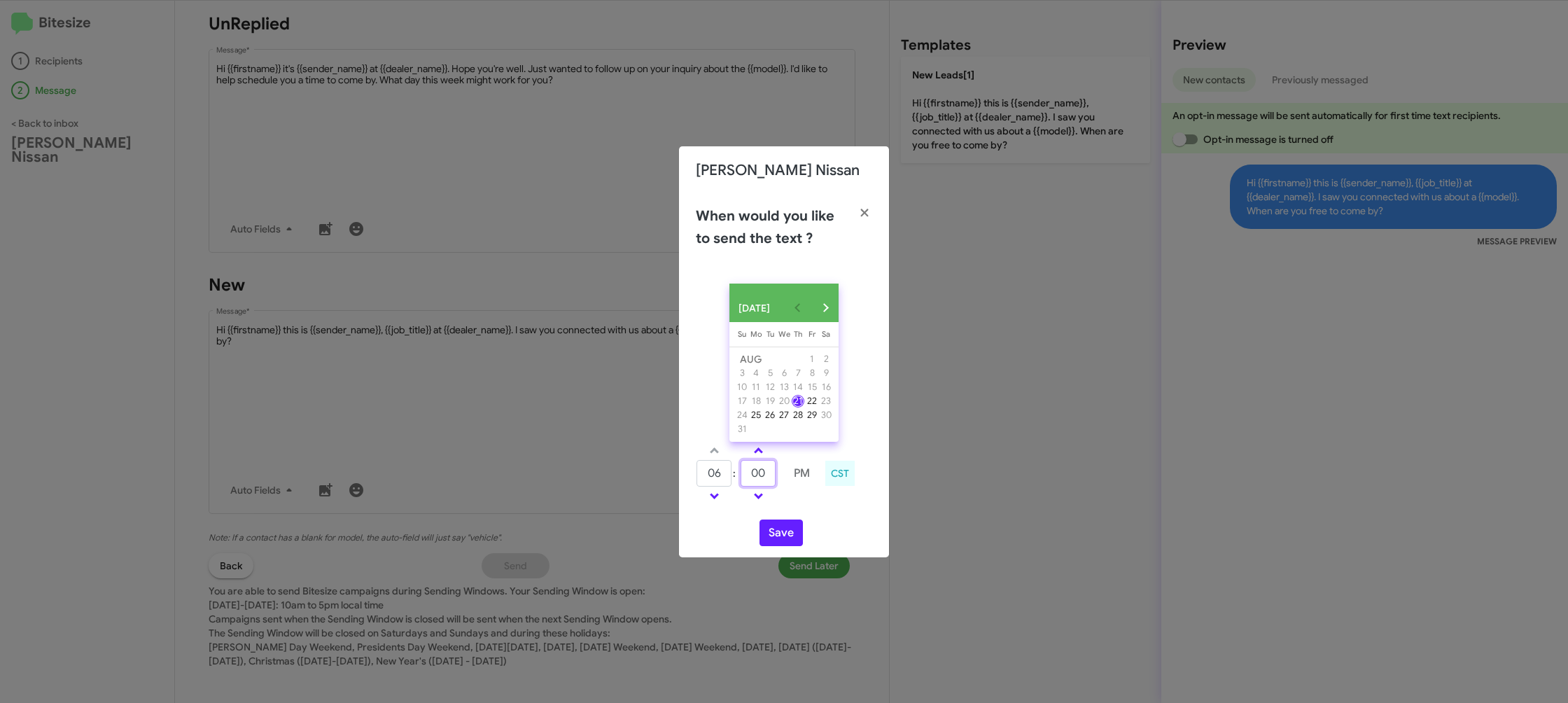
click at [764, 483] on input "00" at bounding box center [758, 473] width 35 height 27
type input "12"
click at [798, 503] on td at bounding box center [802, 496] width 36 height 18
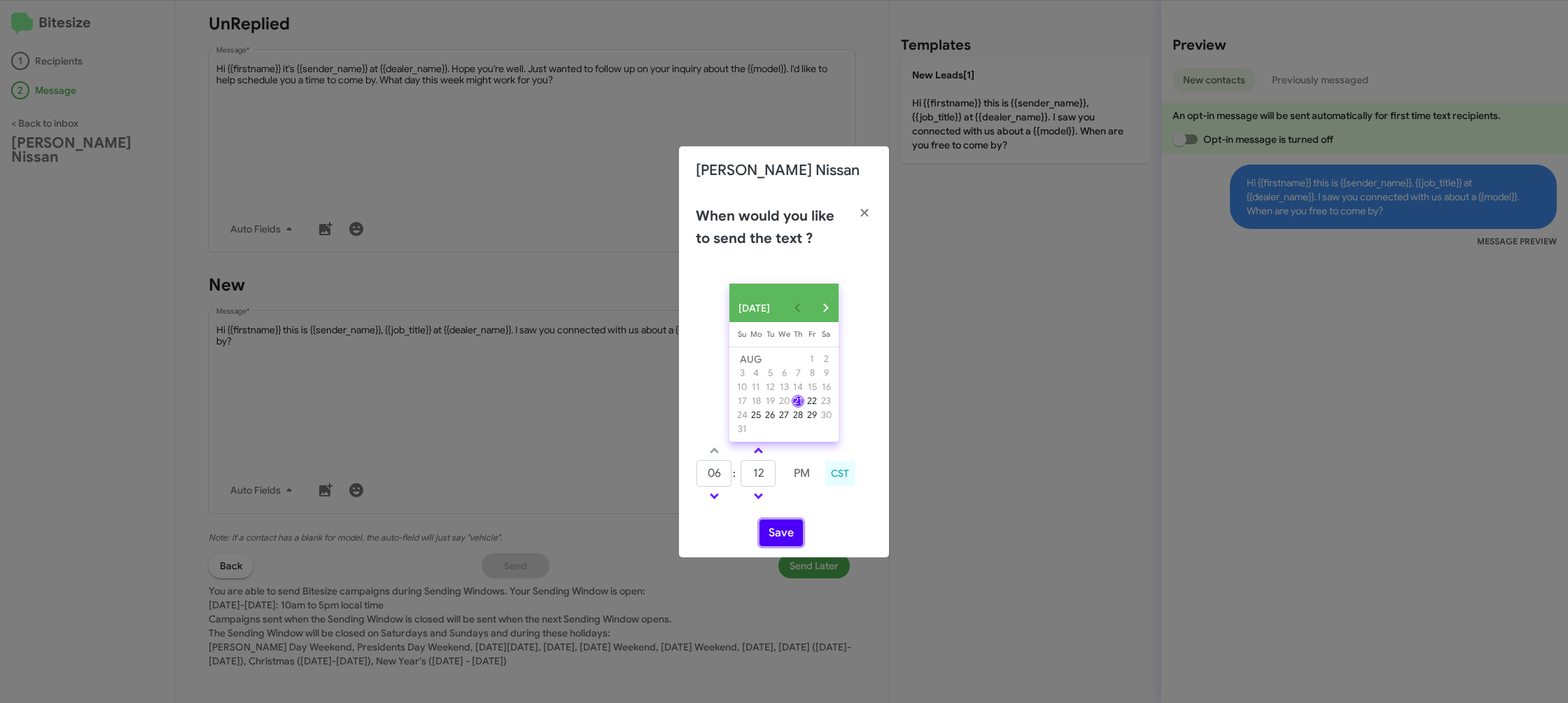
click at [787, 535] on button "Save" at bounding box center [781, 532] width 43 height 27
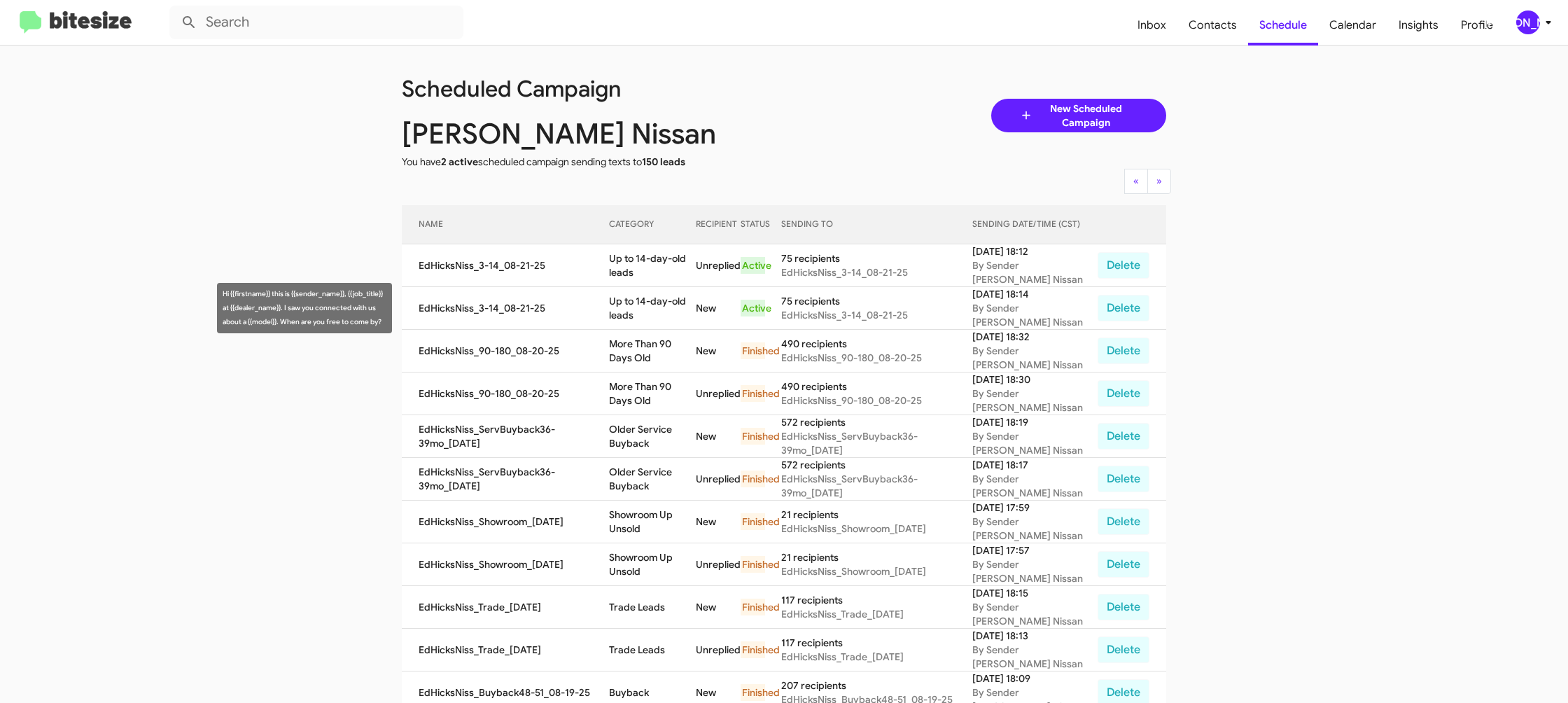
click at [656, 303] on td "Up to 14-day-old leads" at bounding box center [653, 308] width 87 height 43
drag, startPoint x: 656, startPoint y: 303, endPoint x: 657, endPoint y: 293, distance: 10.0
click at [656, 302] on td "Up to 14-day-old leads" at bounding box center [653, 308] width 87 height 43
copy td "Up to 14-day-old leads"
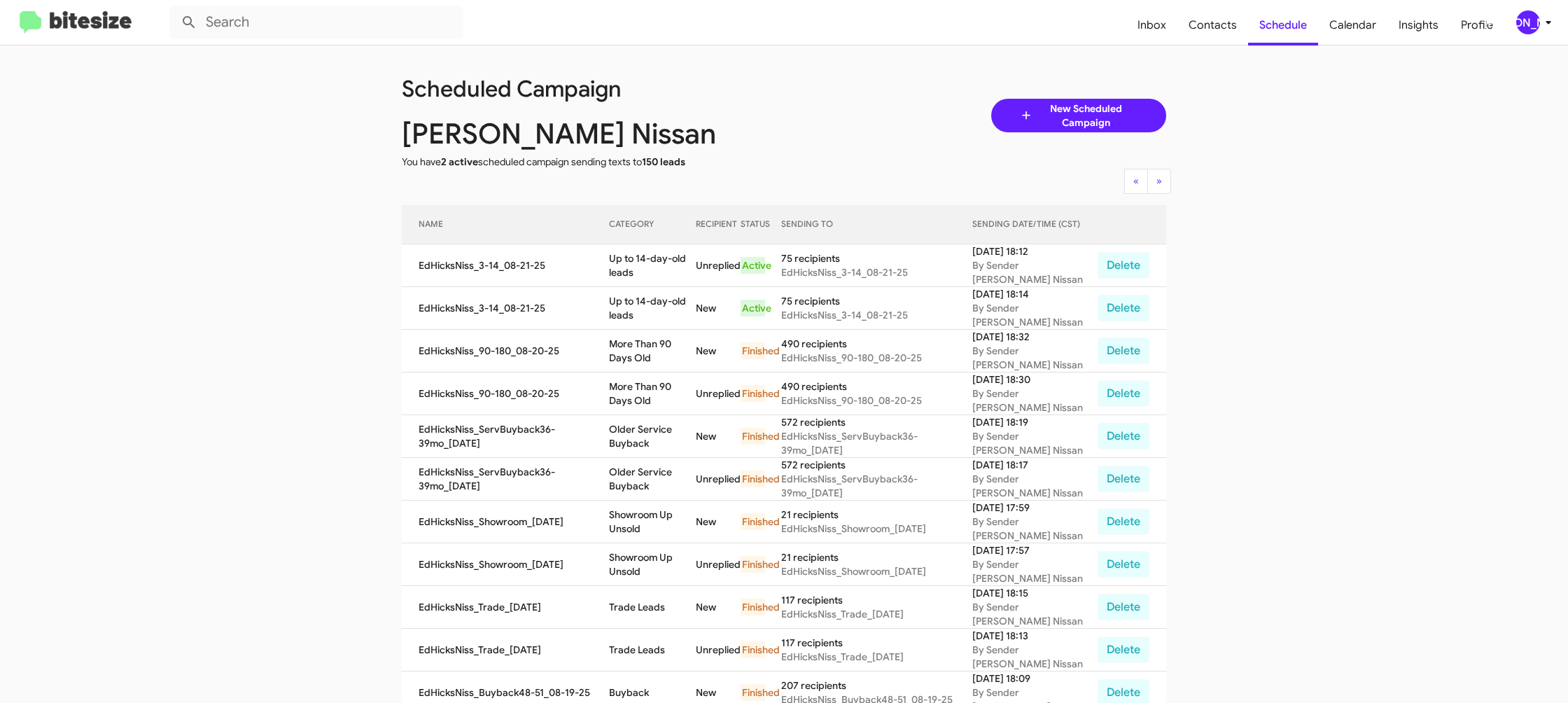
copy td "Up to 14-day-old leads"
click at [1535, 14] on span "[PERSON_NAME]" at bounding box center [1536, 23] width 42 height 23
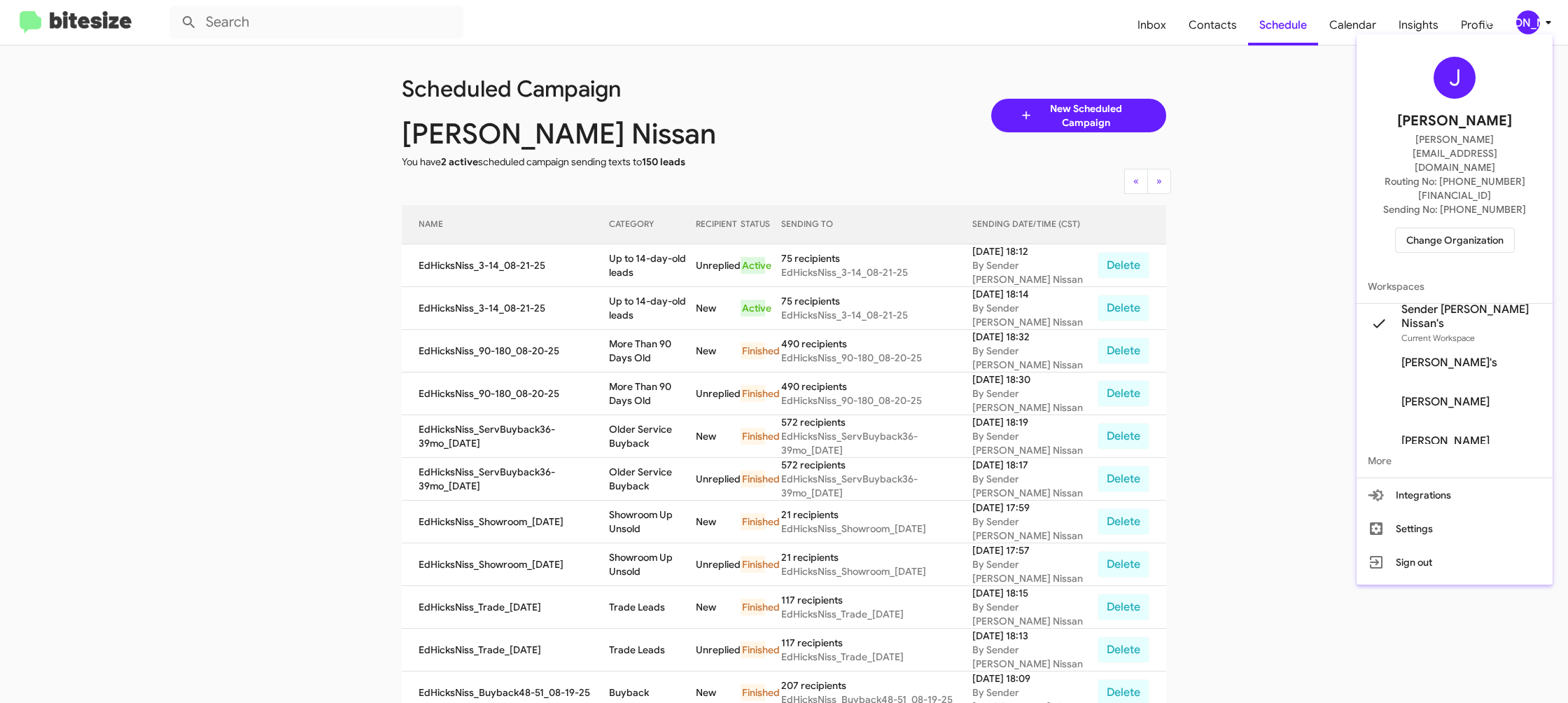
click at [1447, 228] on span "Change Organization" at bounding box center [1455, 240] width 97 height 23
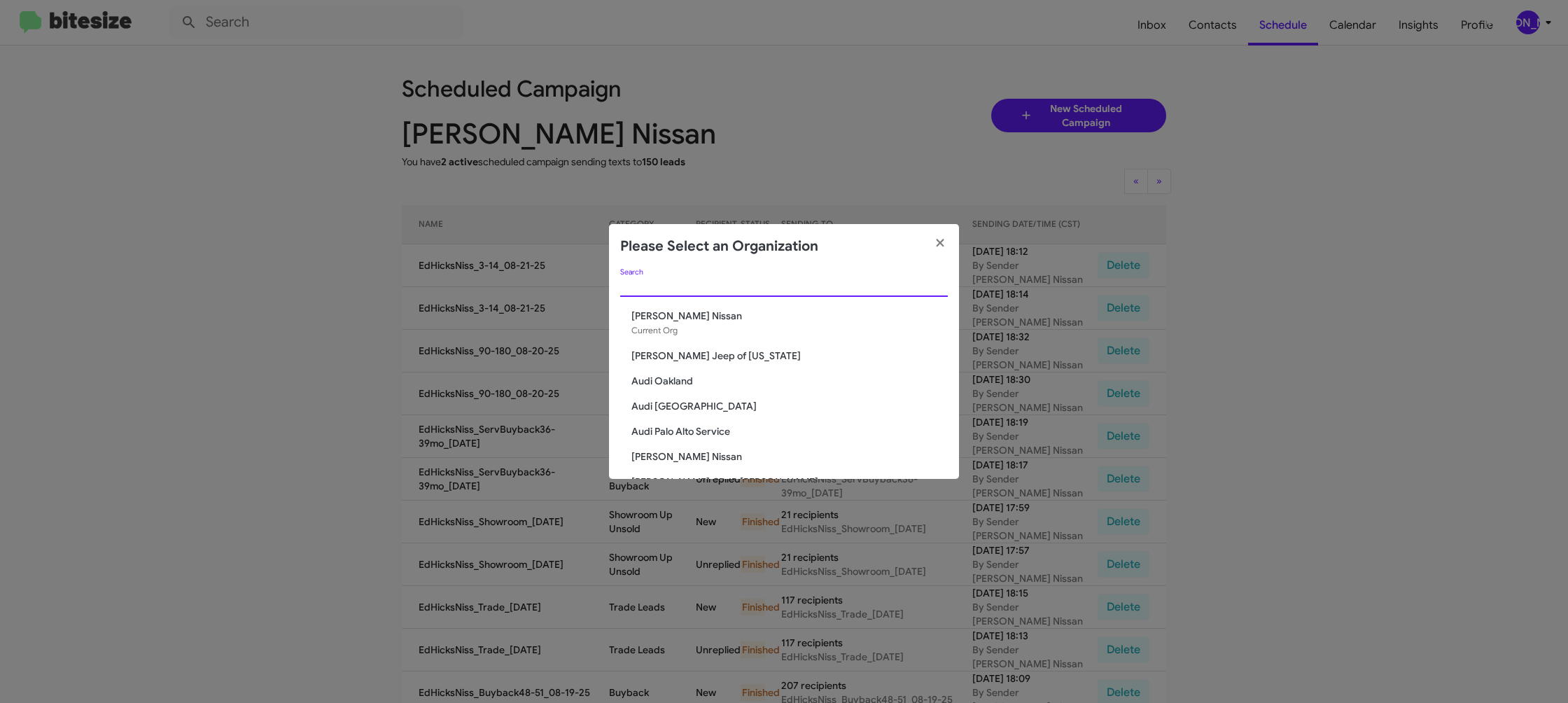
click at [630, 283] on input "Search" at bounding box center [784, 286] width 328 height 11
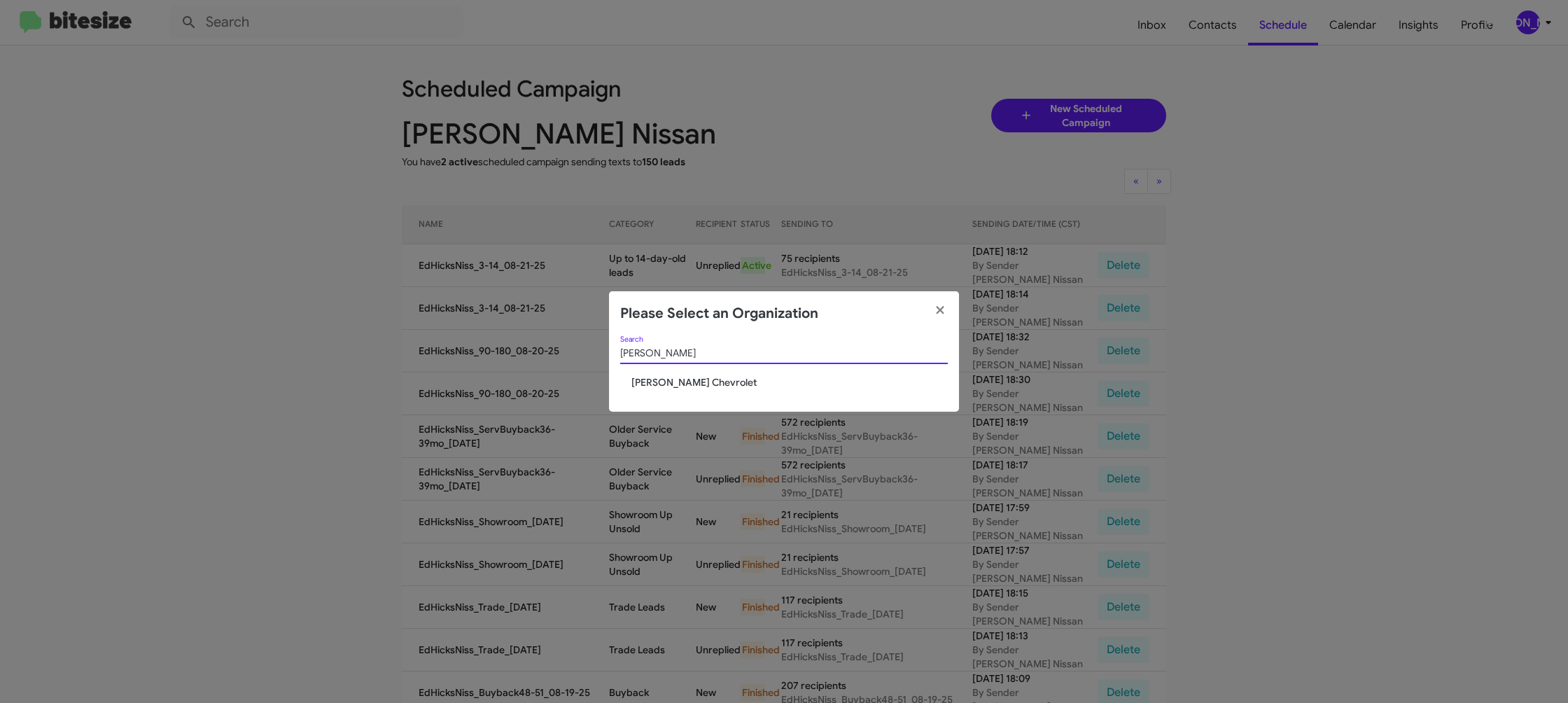
type input "elkin"
click at [647, 382] on span "[PERSON_NAME] Chevrolet" at bounding box center [789, 382] width 317 height 14
drag, startPoint x: 647, startPoint y: 382, endPoint x: 546, endPoint y: 30, distance: 366.2
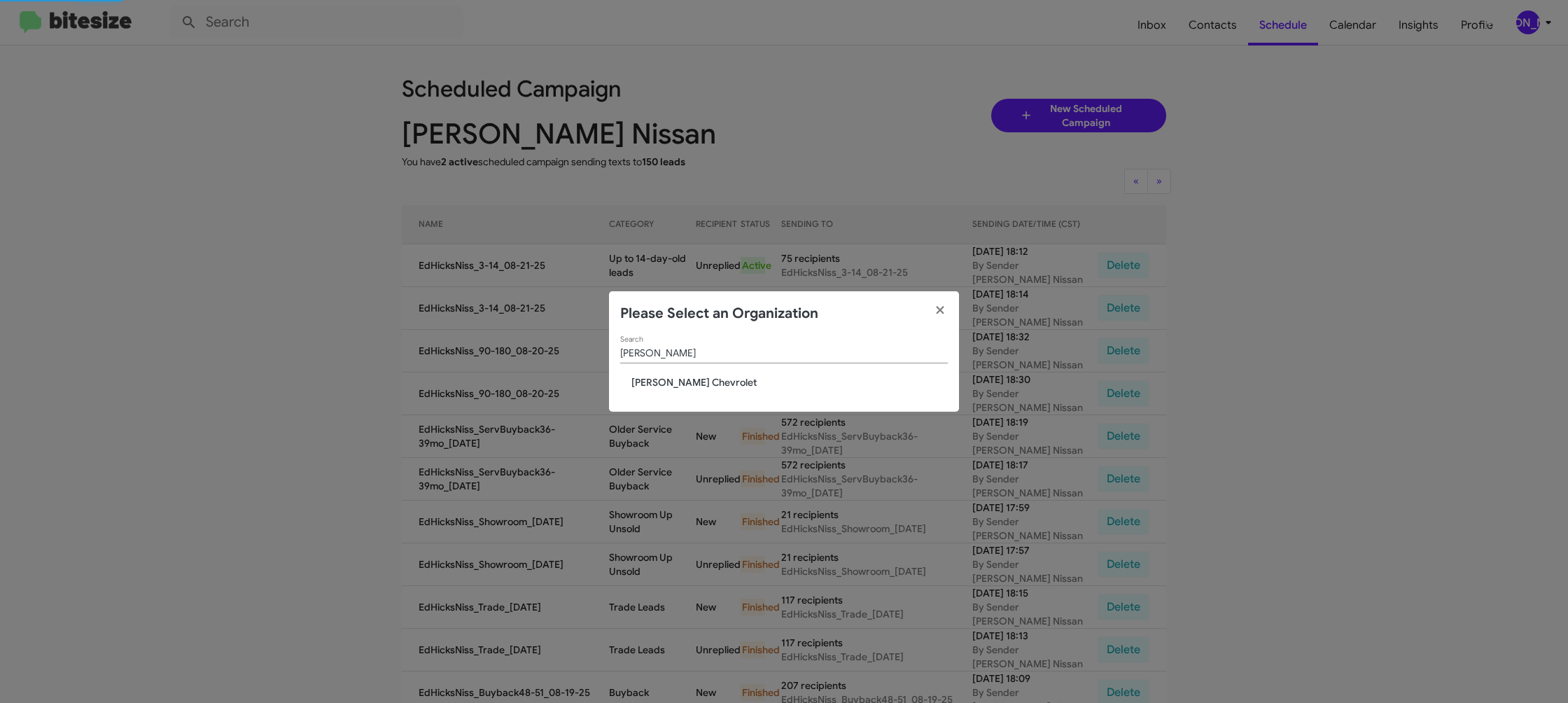
click at [644, 370] on div "elkin Search Elkins Chevrolet" at bounding box center [784, 374] width 350 height 76
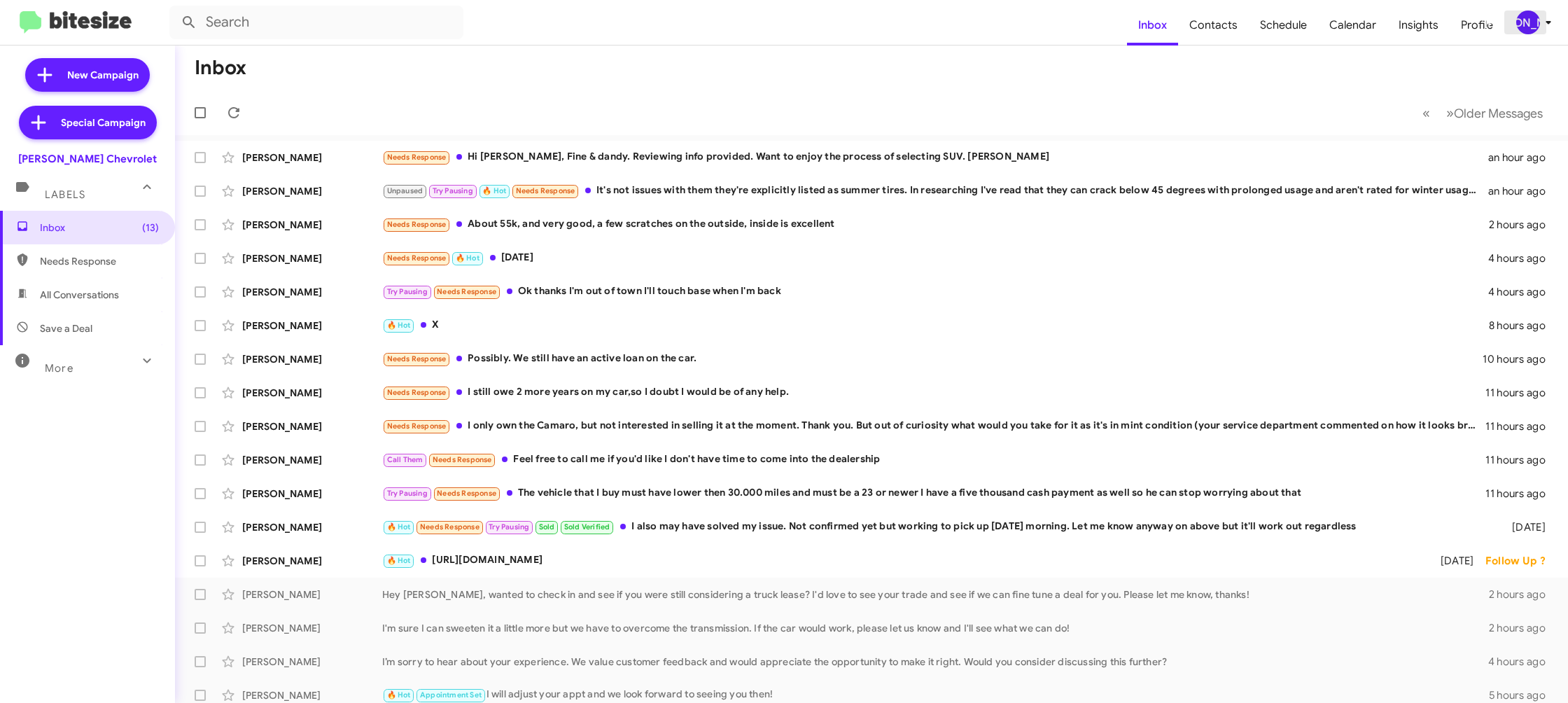
drag, startPoint x: 1540, startPoint y: 17, endPoint x: 1534, endPoint y: 22, distance: 7.8
click at [1538, 18] on span "[PERSON_NAME]" at bounding box center [1536, 23] width 42 height 23
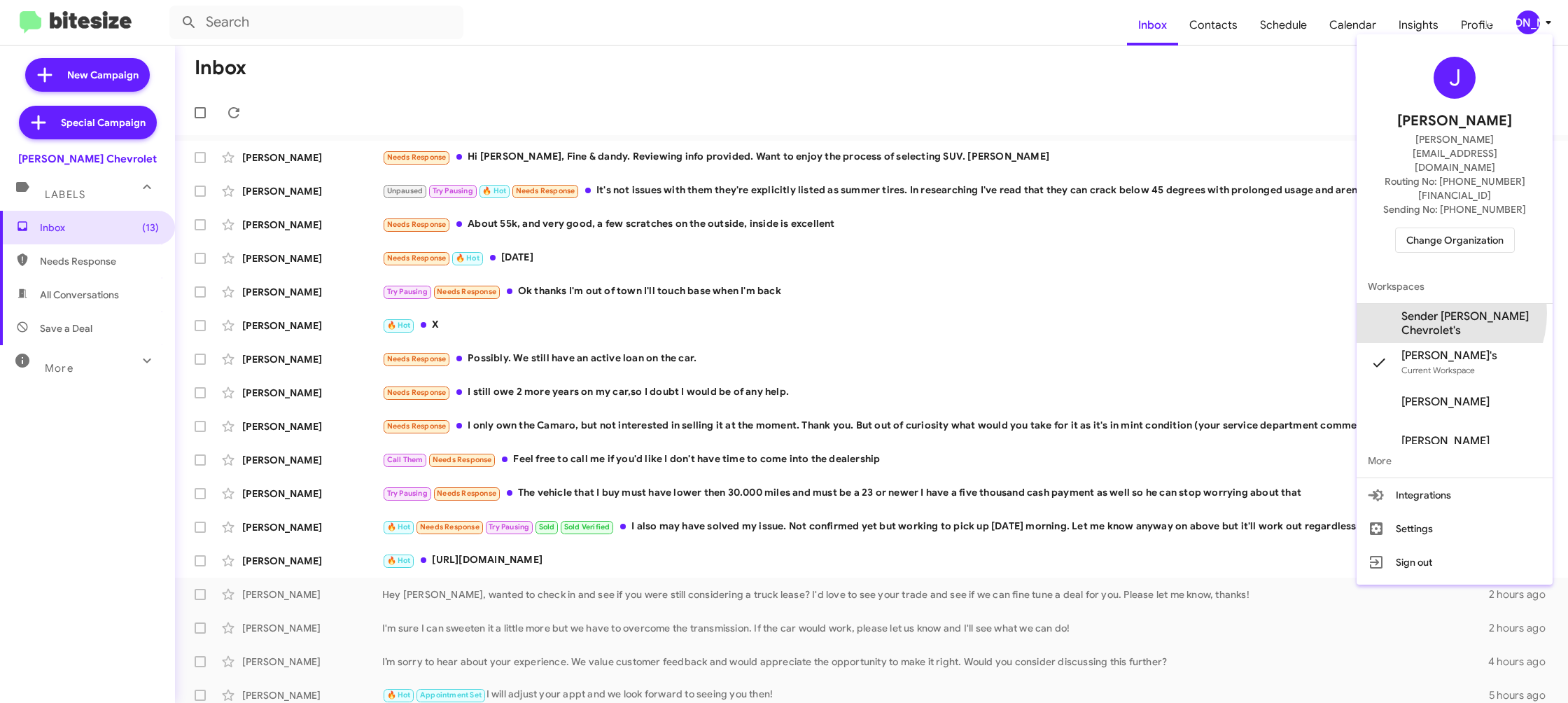
drag, startPoint x: 1445, startPoint y: 273, endPoint x: 1435, endPoint y: 251, distance: 24.2
click at [1445, 303] on span "Sender [PERSON_NAME] Chevrolet's" at bounding box center [1454, 323] width 196 height 39
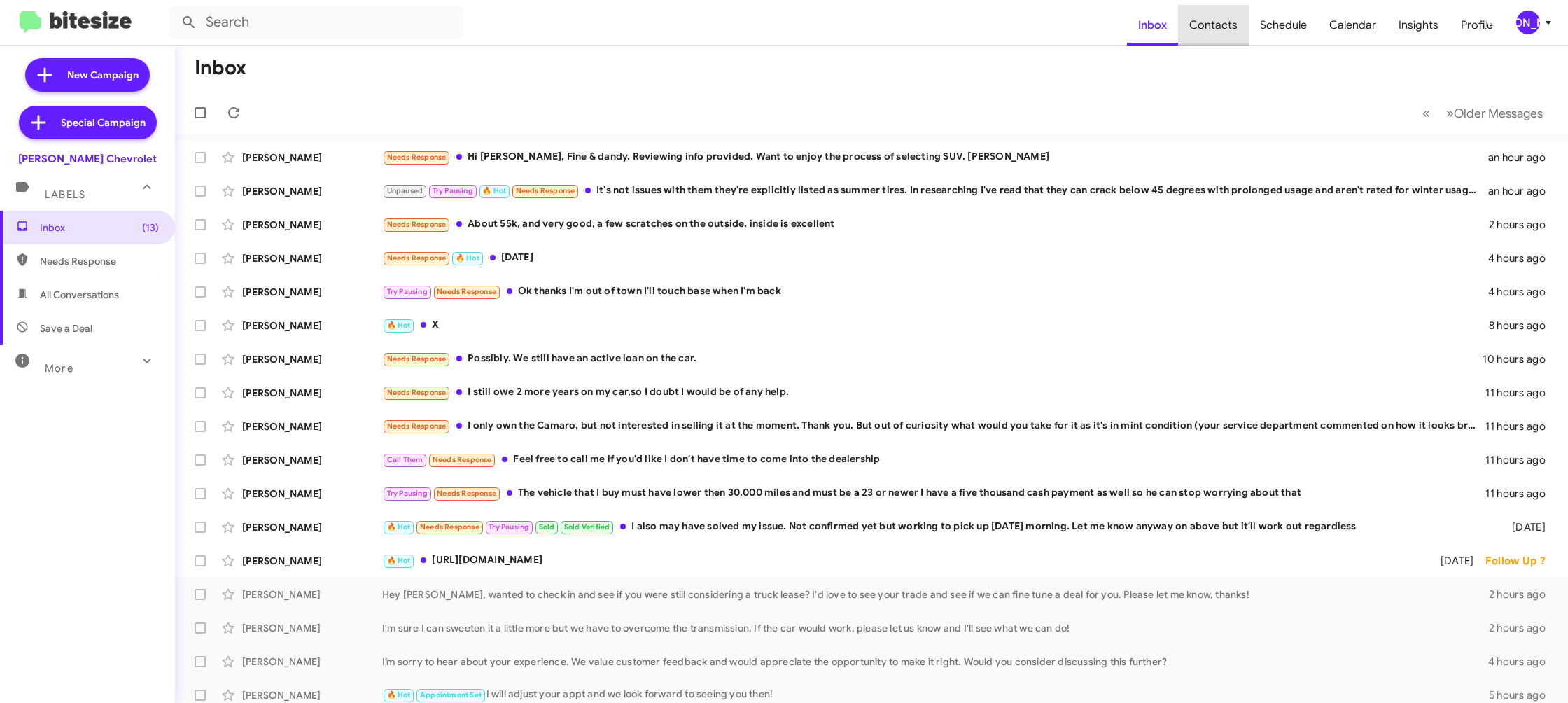
click at [1225, 28] on span "Contacts" at bounding box center [1214, 25] width 71 height 41
click at [1523, 19] on div "[PERSON_NAME]" at bounding box center [1528, 23] width 23 height 23
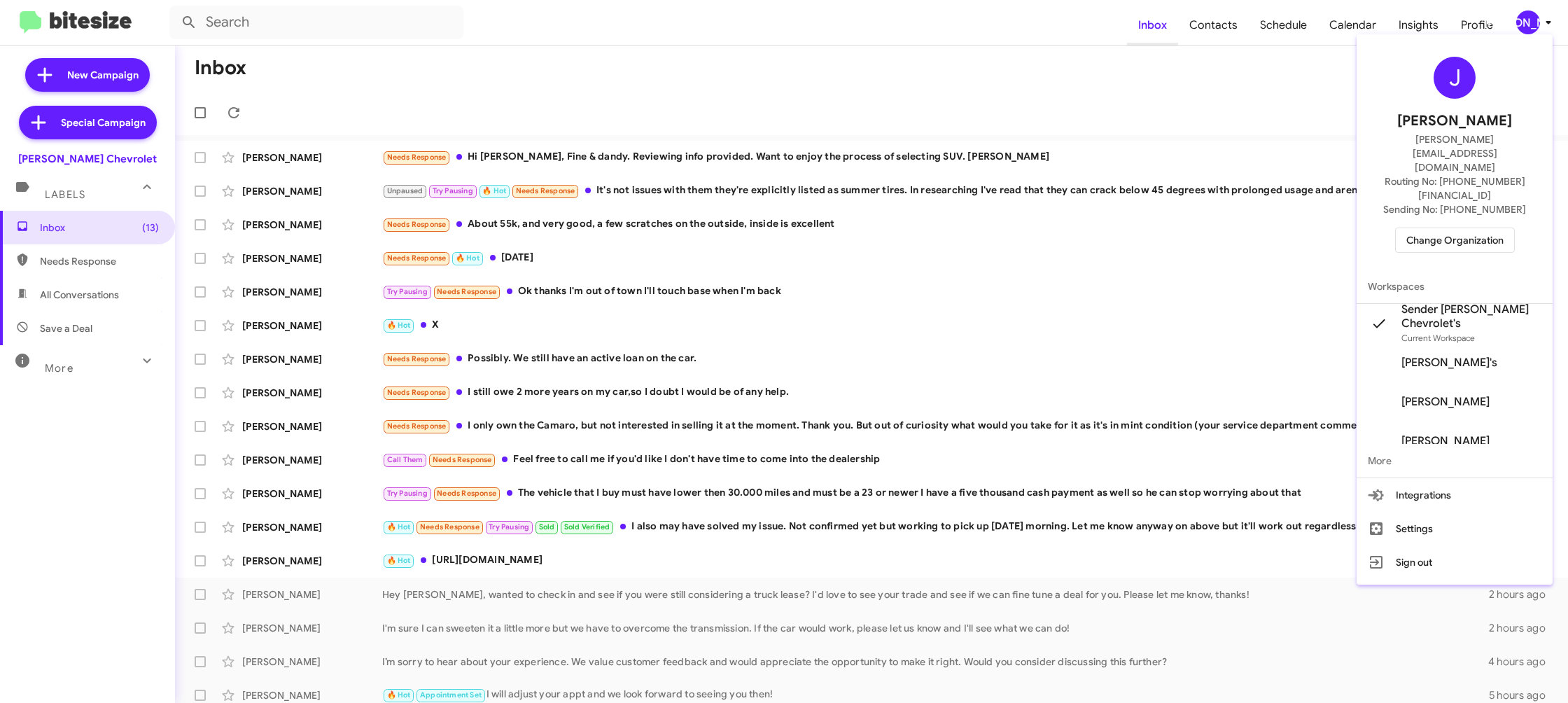
click at [1173, 45] on div at bounding box center [784, 351] width 1568 height 703
click at [1214, 28] on span "Contacts" at bounding box center [1214, 25] width 71 height 41
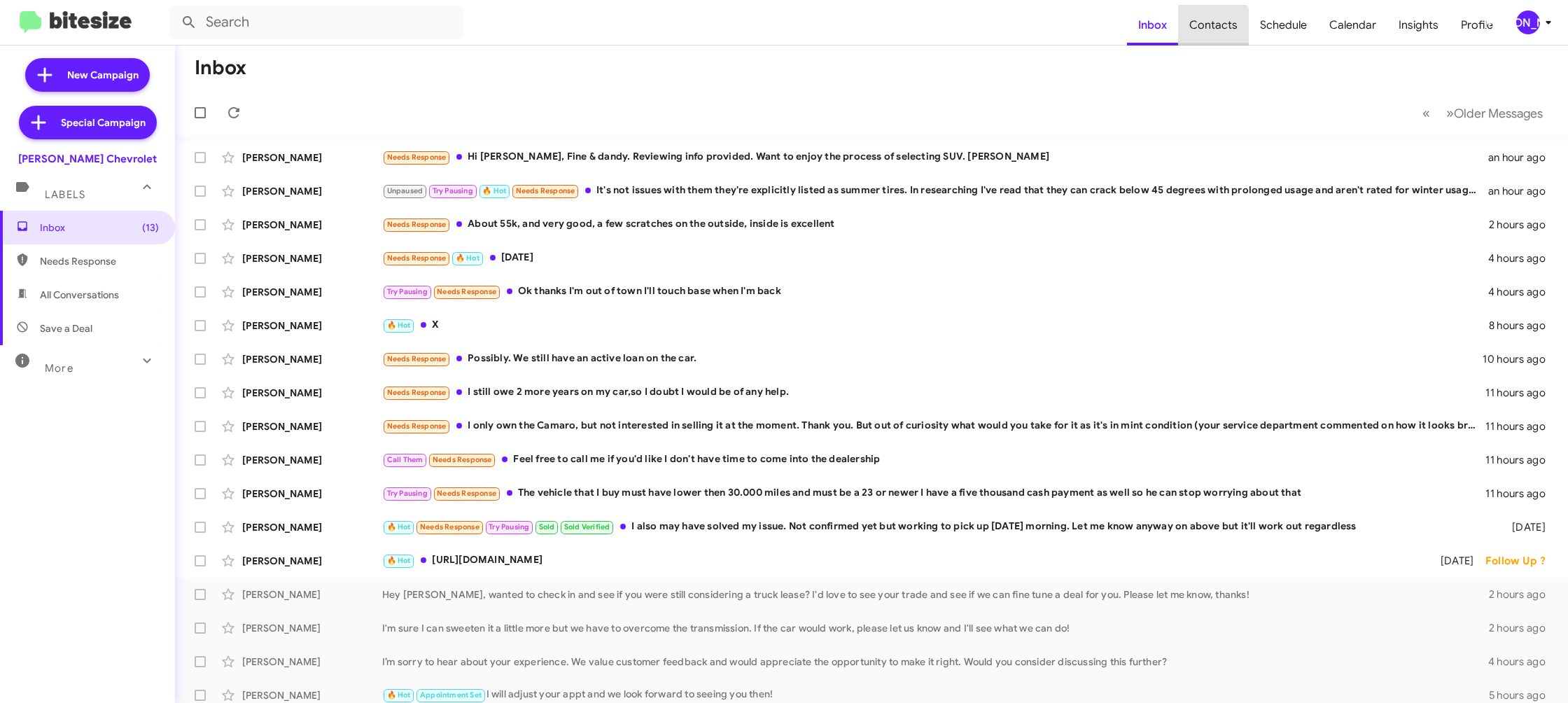
click at [1214, 28] on span "Contacts" at bounding box center [1214, 25] width 71 height 41
type input "in:groups"
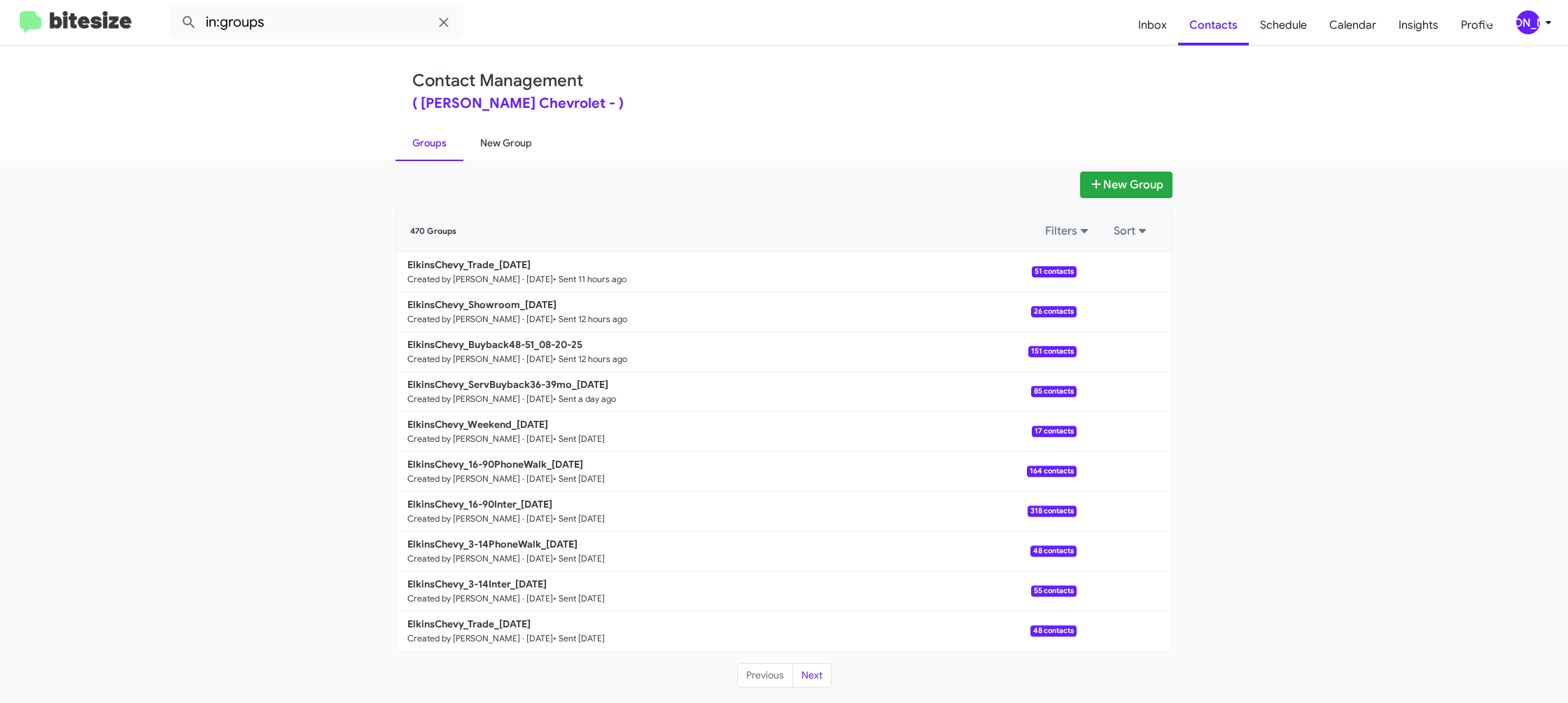
click at [501, 140] on link "New Group" at bounding box center [506, 143] width 85 height 37
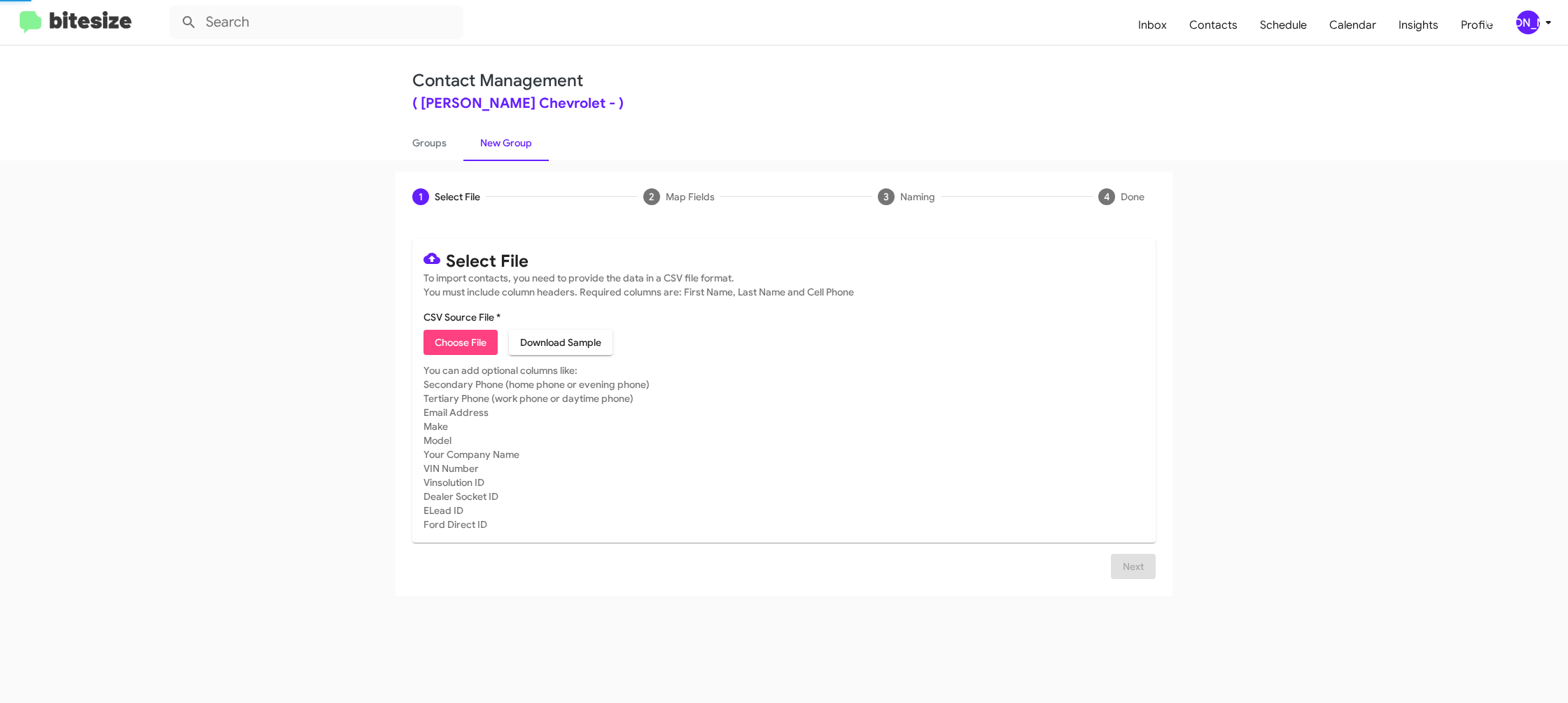
click at [501, 140] on link "New Group" at bounding box center [506, 143] width 85 height 37
drag, startPoint x: 501, startPoint y: 140, endPoint x: 1123, endPoint y: 38, distance: 630.3
click at [501, 140] on link "New Group" at bounding box center [506, 143] width 85 height 37
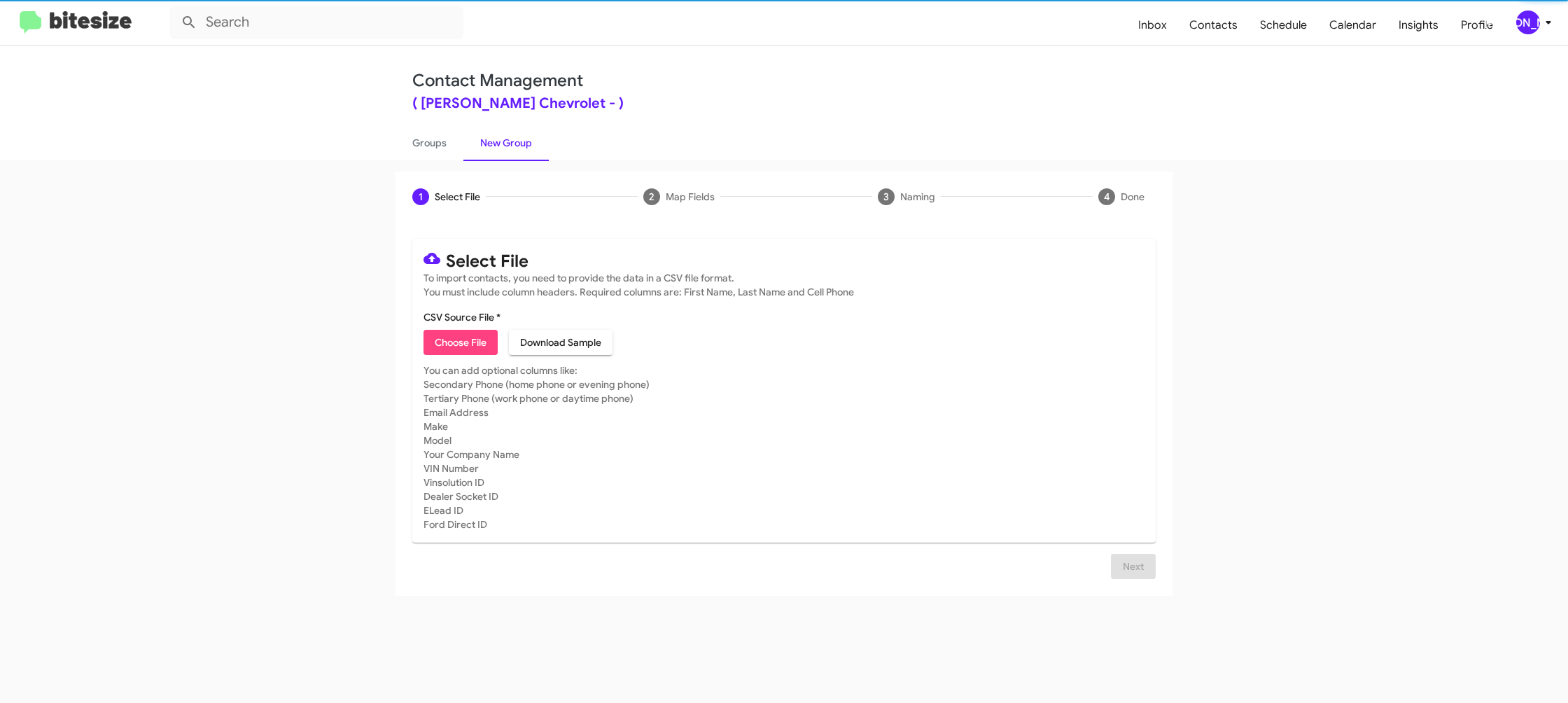
click at [1522, 17] on div "[PERSON_NAME]" at bounding box center [1528, 23] width 23 height 23
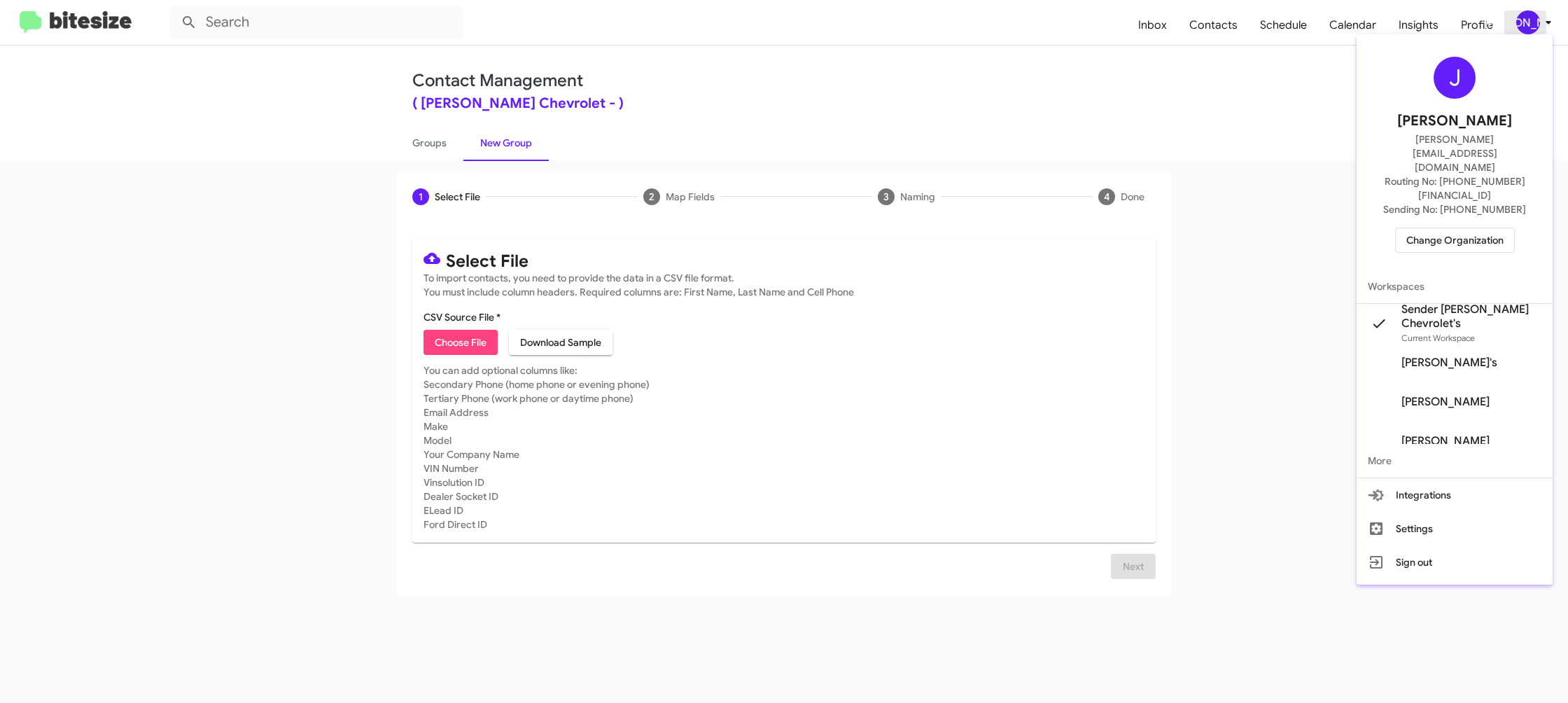
click at [1522, 17] on div at bounding box center [784, 351] width 1568 height 703
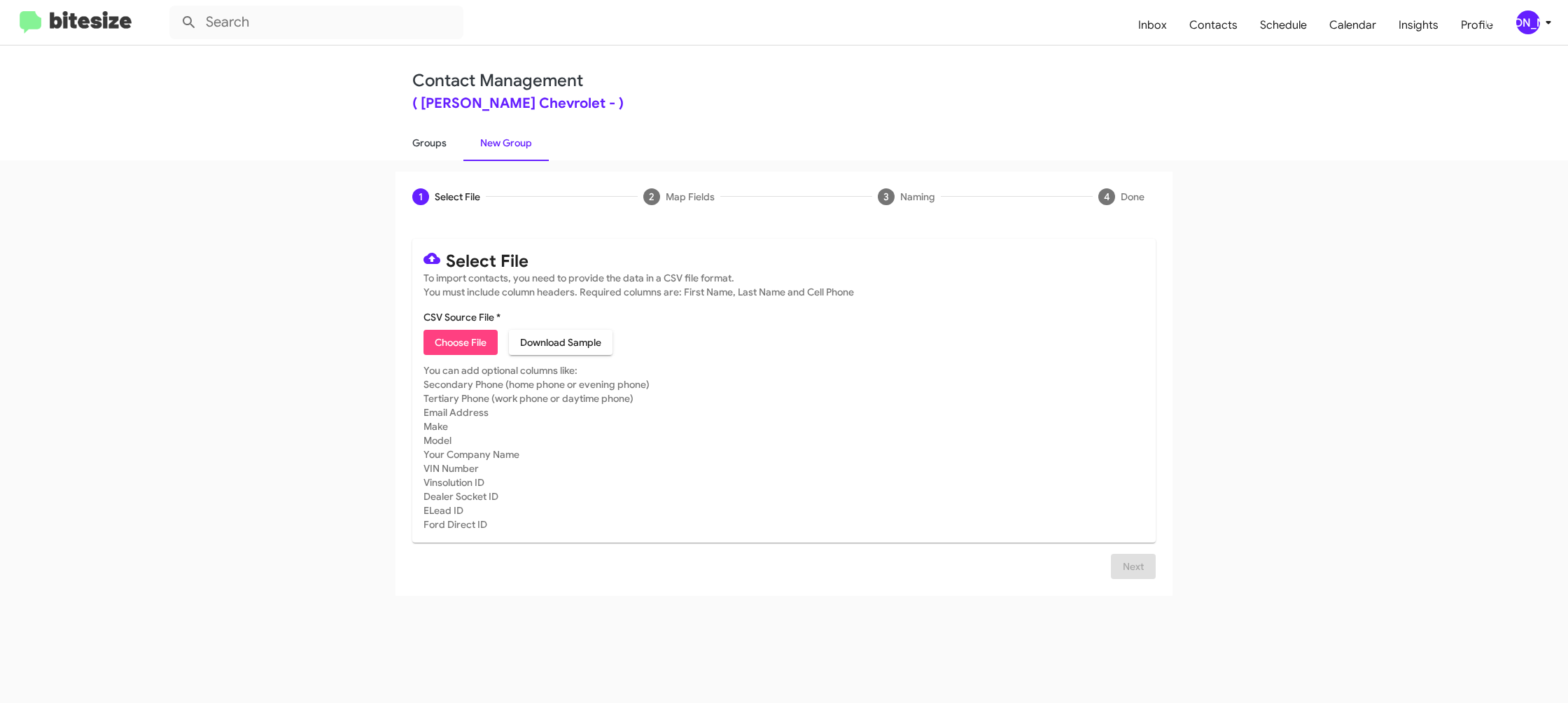
click at [441, 136] on link "Groups" at bounding box center [429, 143] width 68 height 37
type input "in:groups"
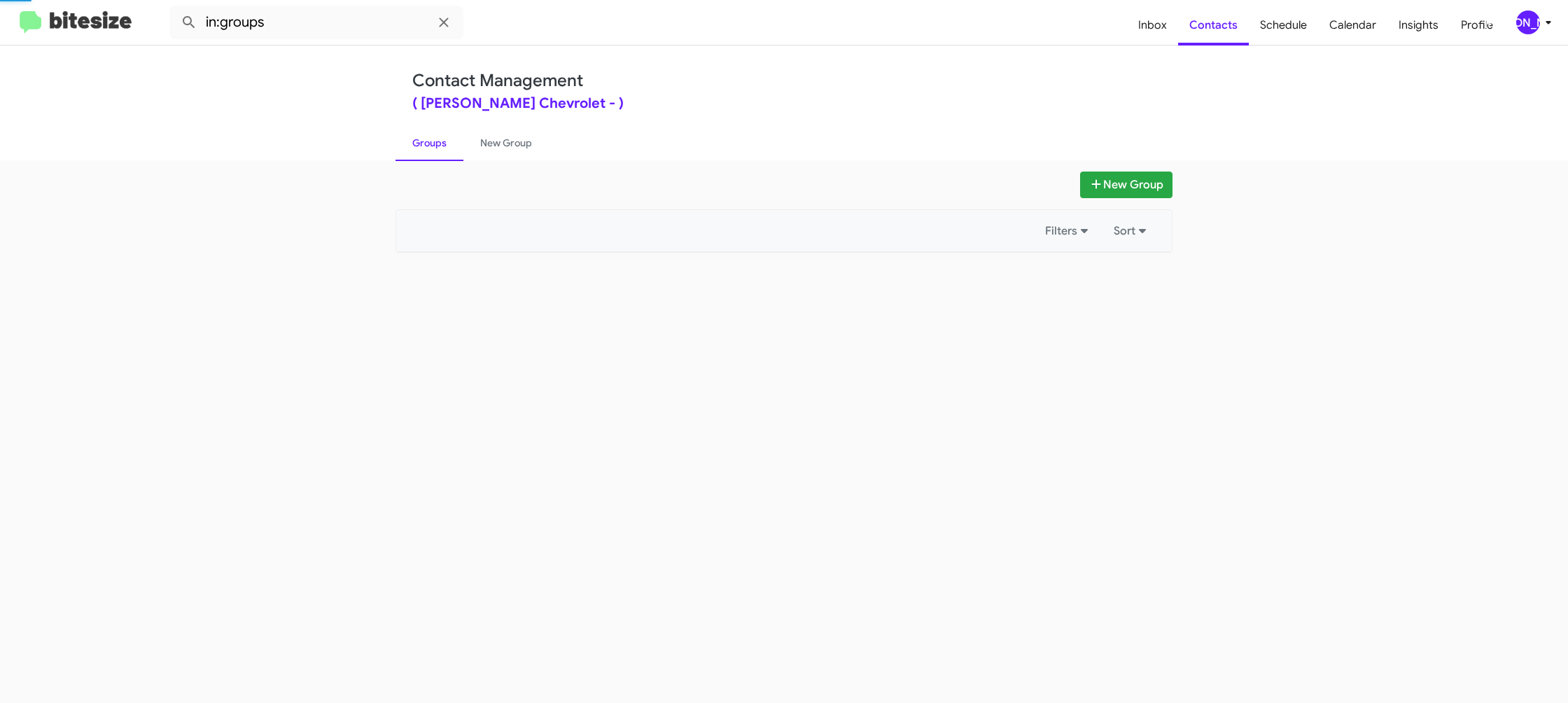
click at [441, 136] on link "Groups" at bounding box center [429, 143] width 68 height 37
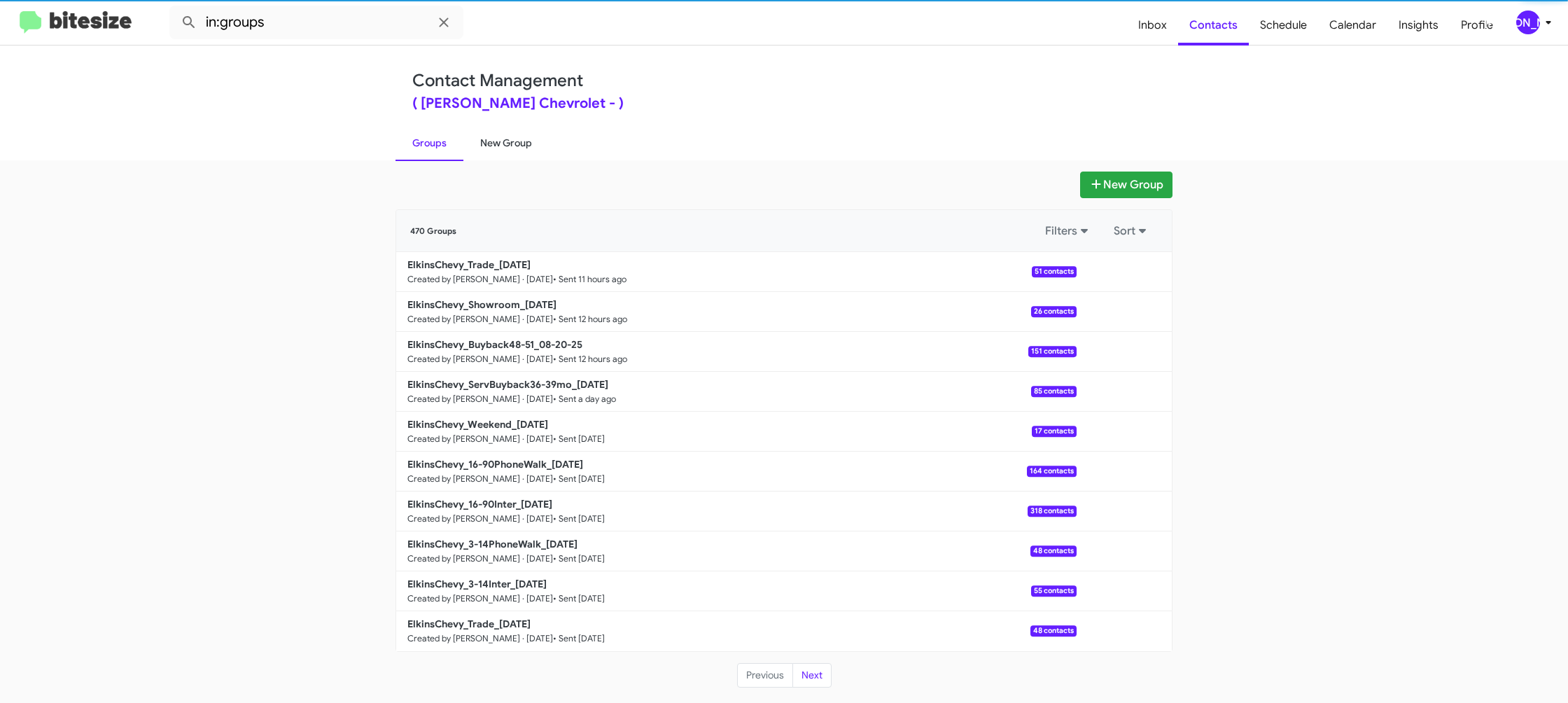
click at [503, 130] on link "New Group" at bounding box center [506, 143] width 85 height 37
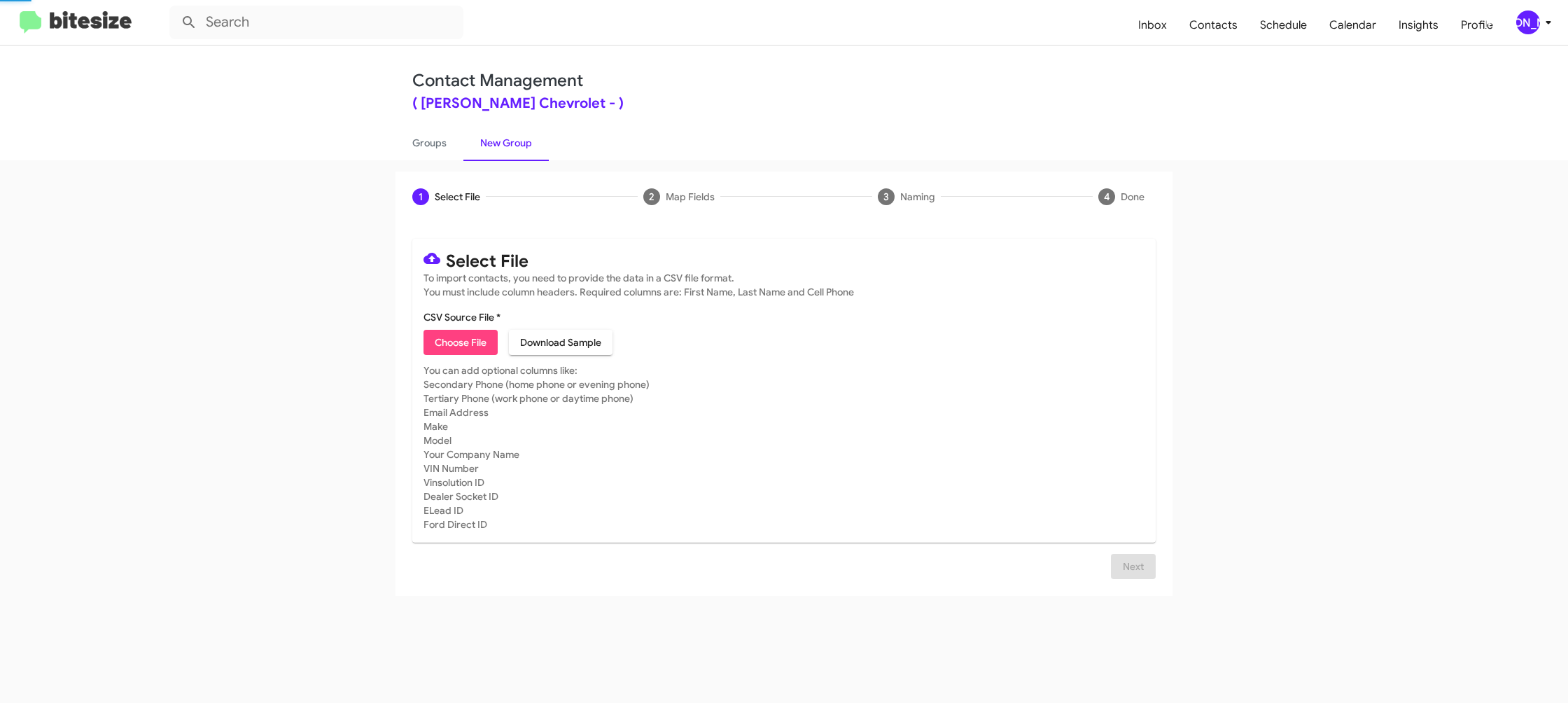
drag, startPoint x: 503, startPoint y: 130, endPoint x: 456, endPoint y: 308, distance: 184.1
click at [503, 130] on link "New Group" at bounding box center [506, 143] width 85 height 37
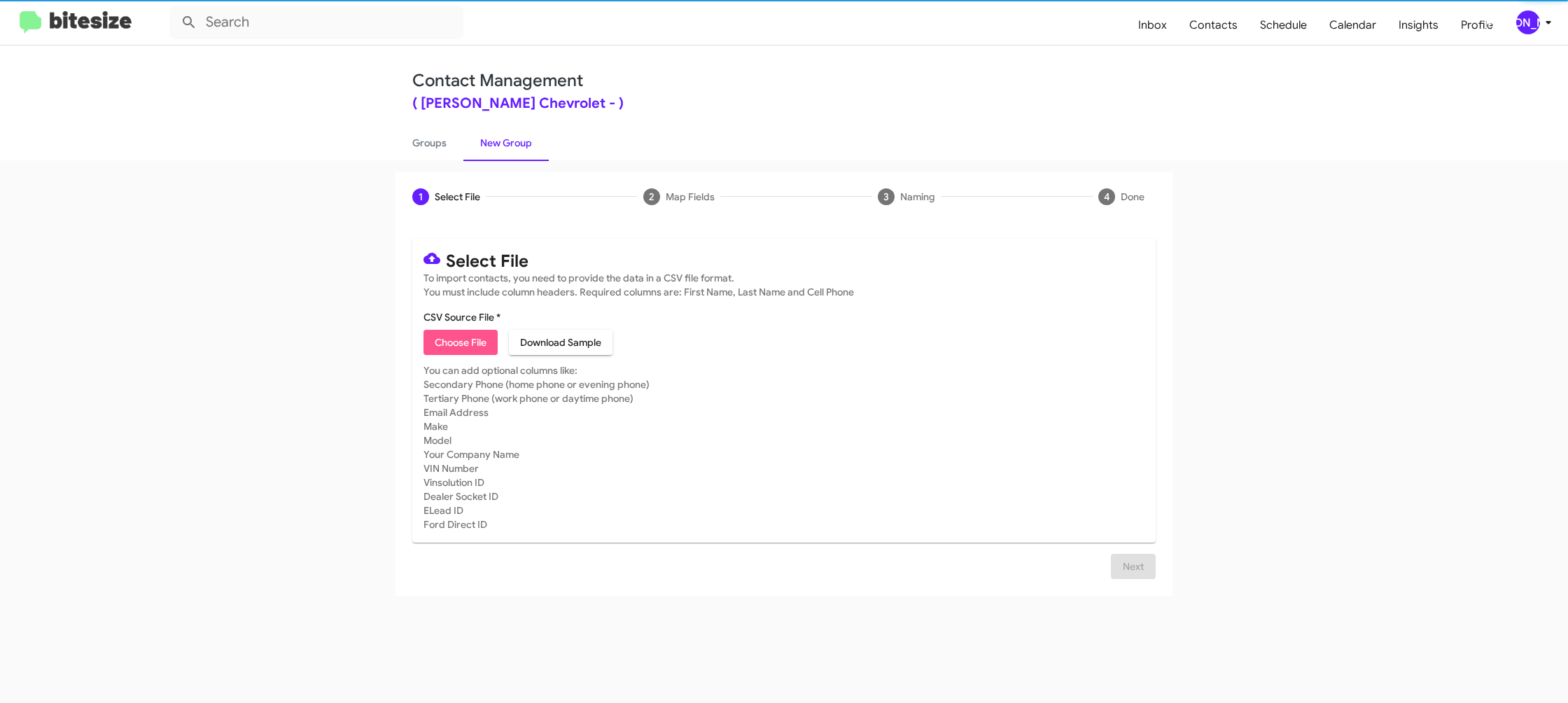
click at [459, 338] on span "Choose File" at bounding box center [461, 342] width 52 height 25
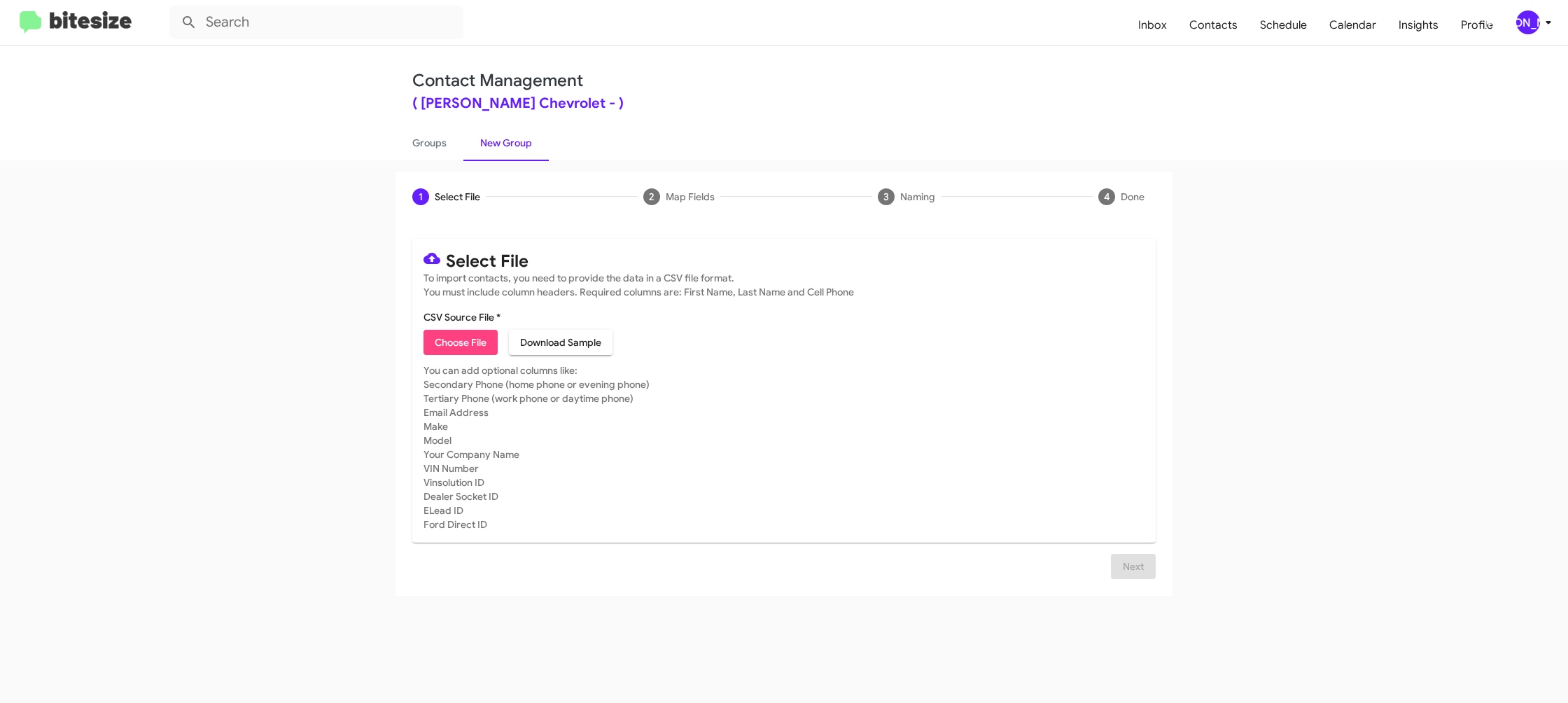
type input "ElkinsChevy_3-14Inter_08-21-25"
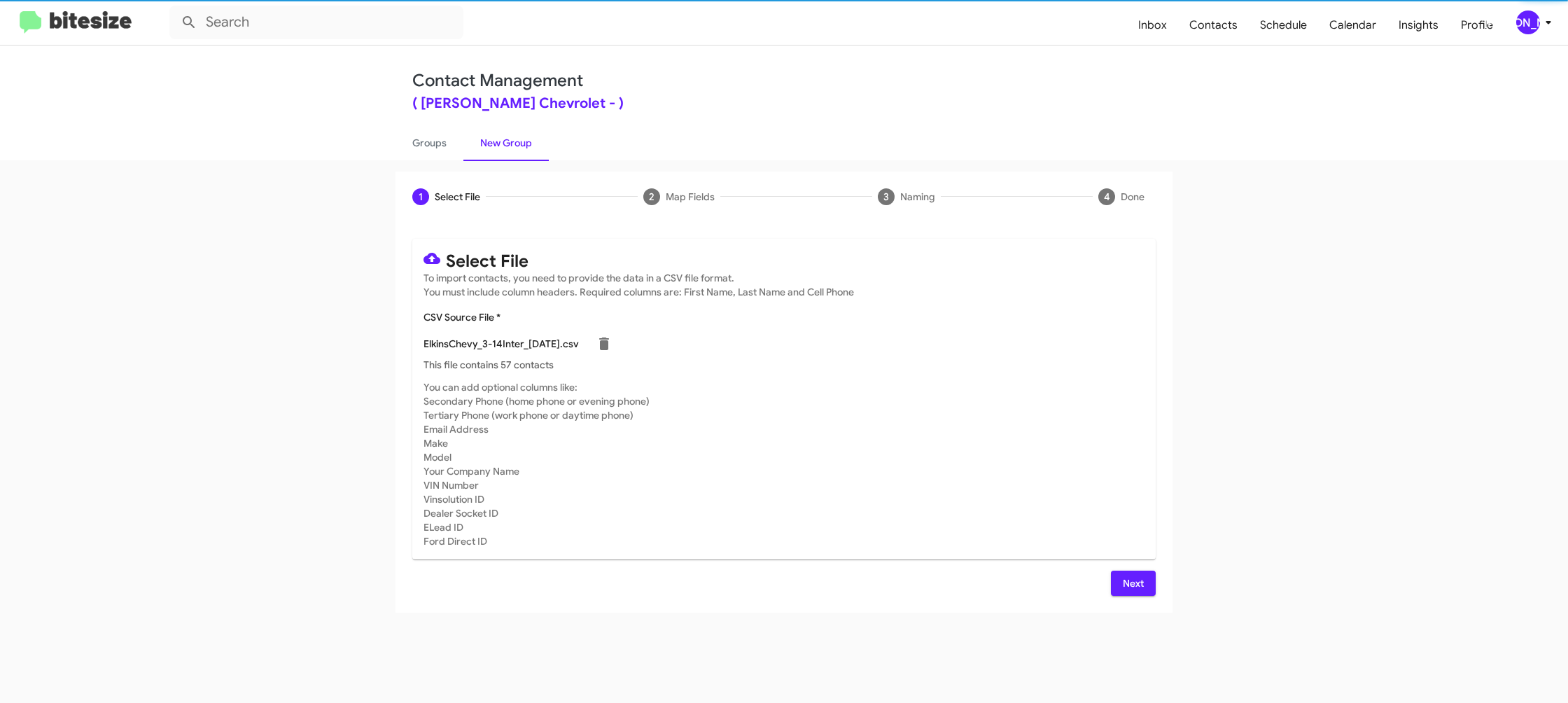
drag, startPoint x: 1087, startPoint y: 341, endPoint x: 1040, endPoint y: 341, distance: 47.0
click at [1083, 341] on div "ElkinsChevy_3-14Inter_08-21-25.csv" at bounding box center [784, 343] width 721 height 28
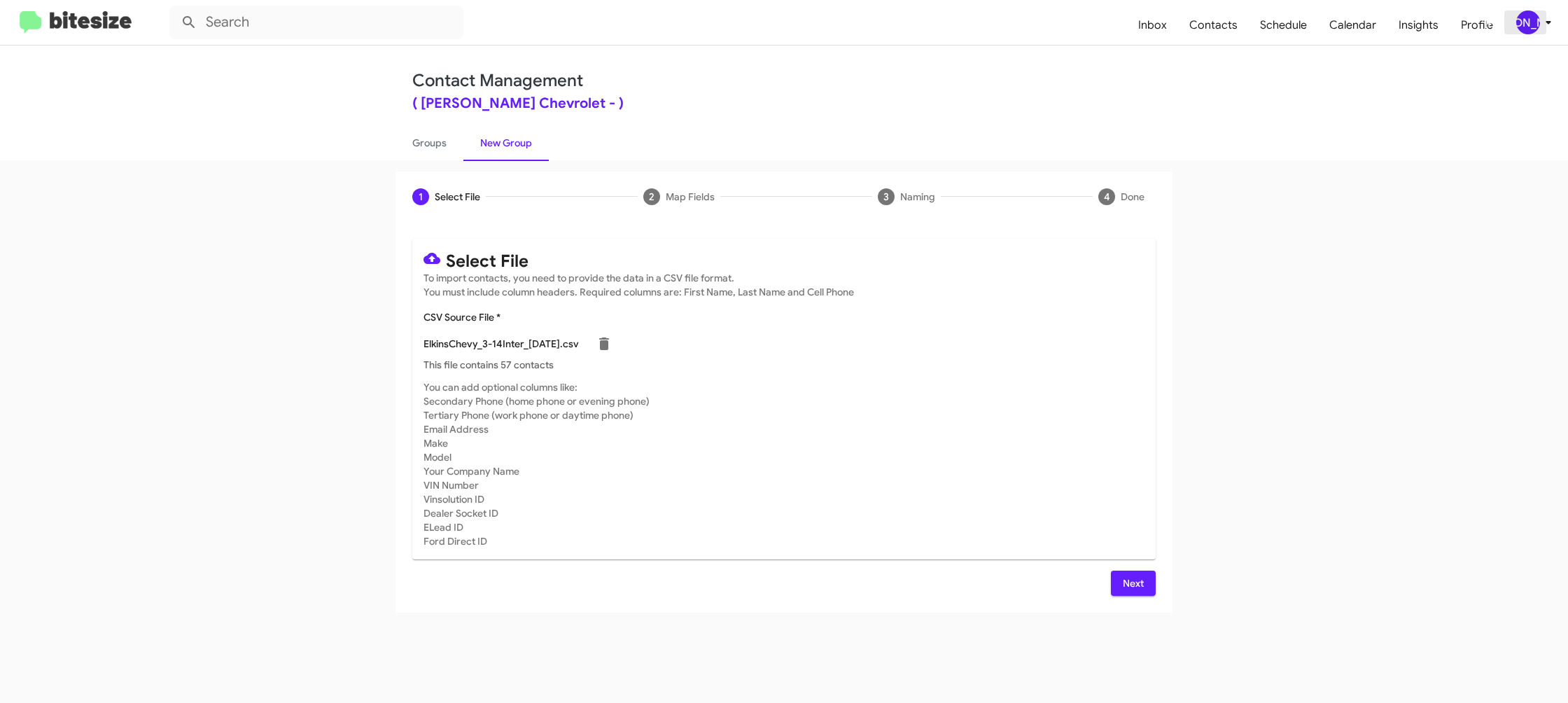
click at [1532, 20] on div "[PERSON_NAME]" at bounding box center [1528, 23] width 23 height 23
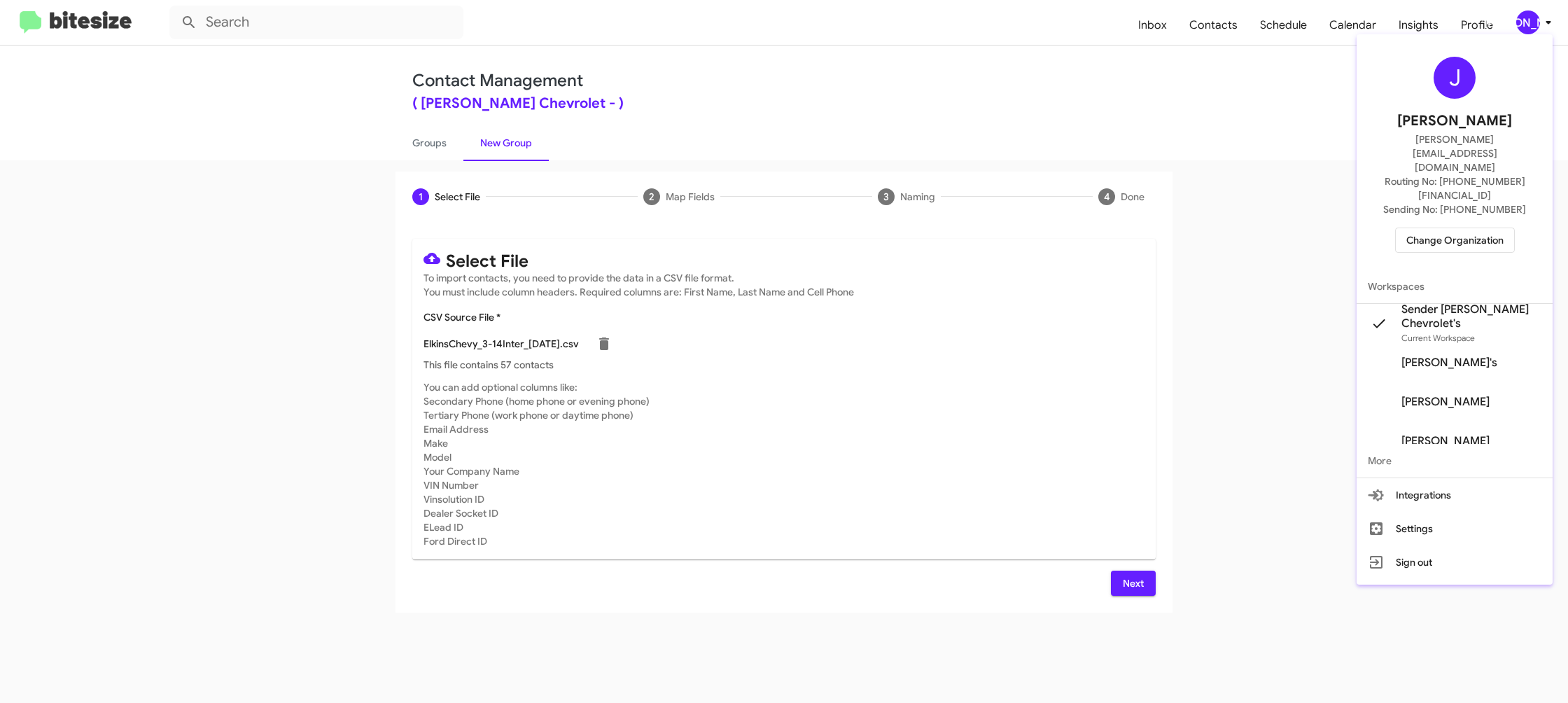
click at [1532, 21] on div at bounding box center [784, 351] width 1568 height 703
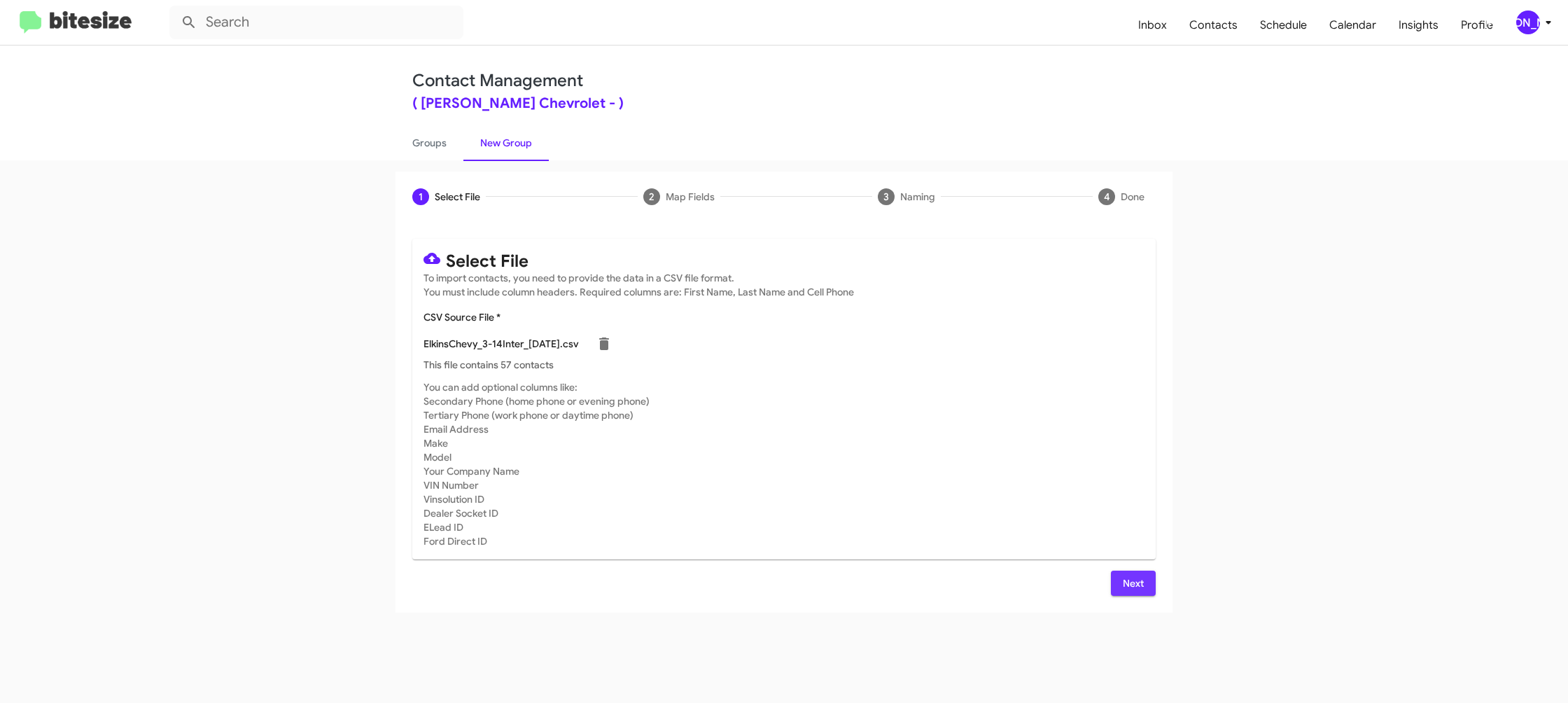
click at [1127, 588] on span "Next" at bounding box center [1133, 583] width 23 height 25
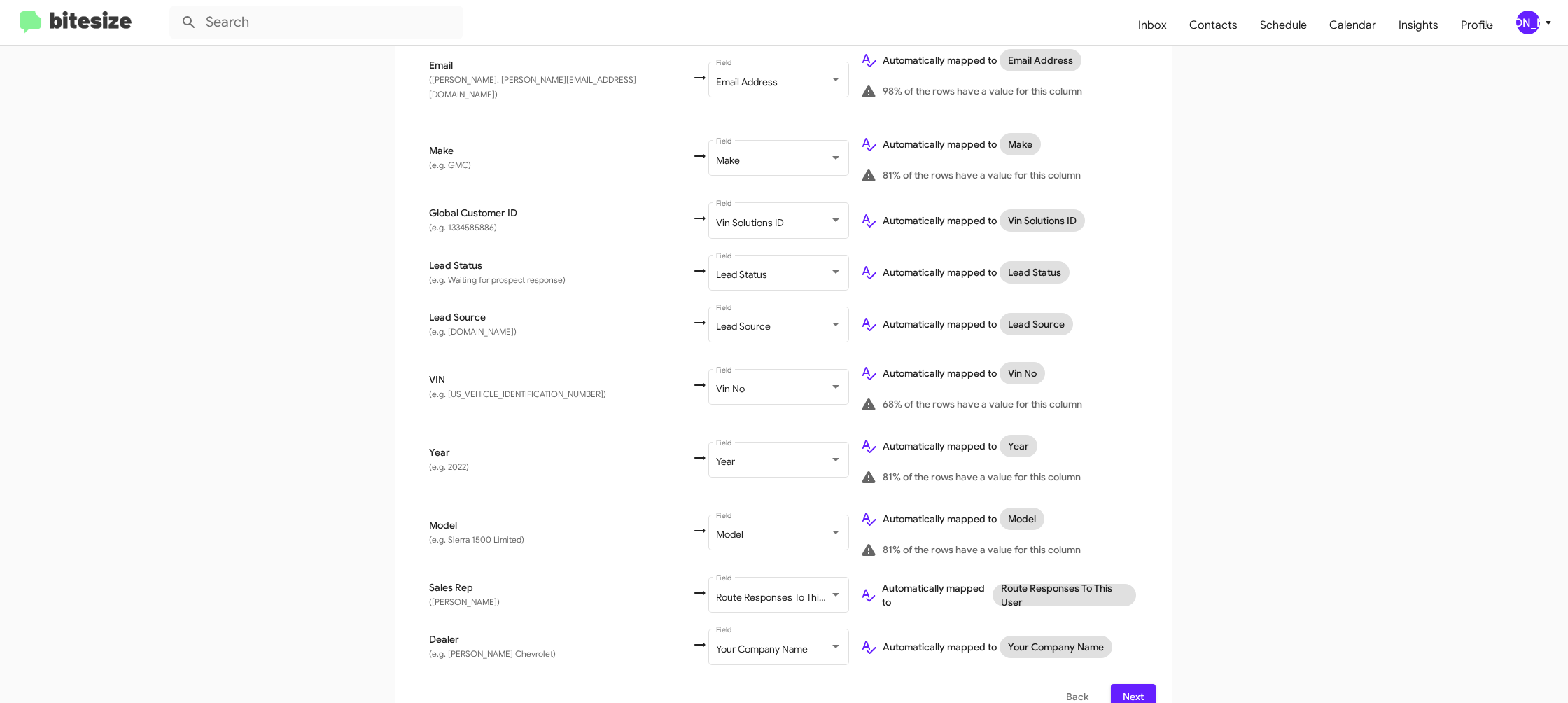
scroll to position [644, 0]
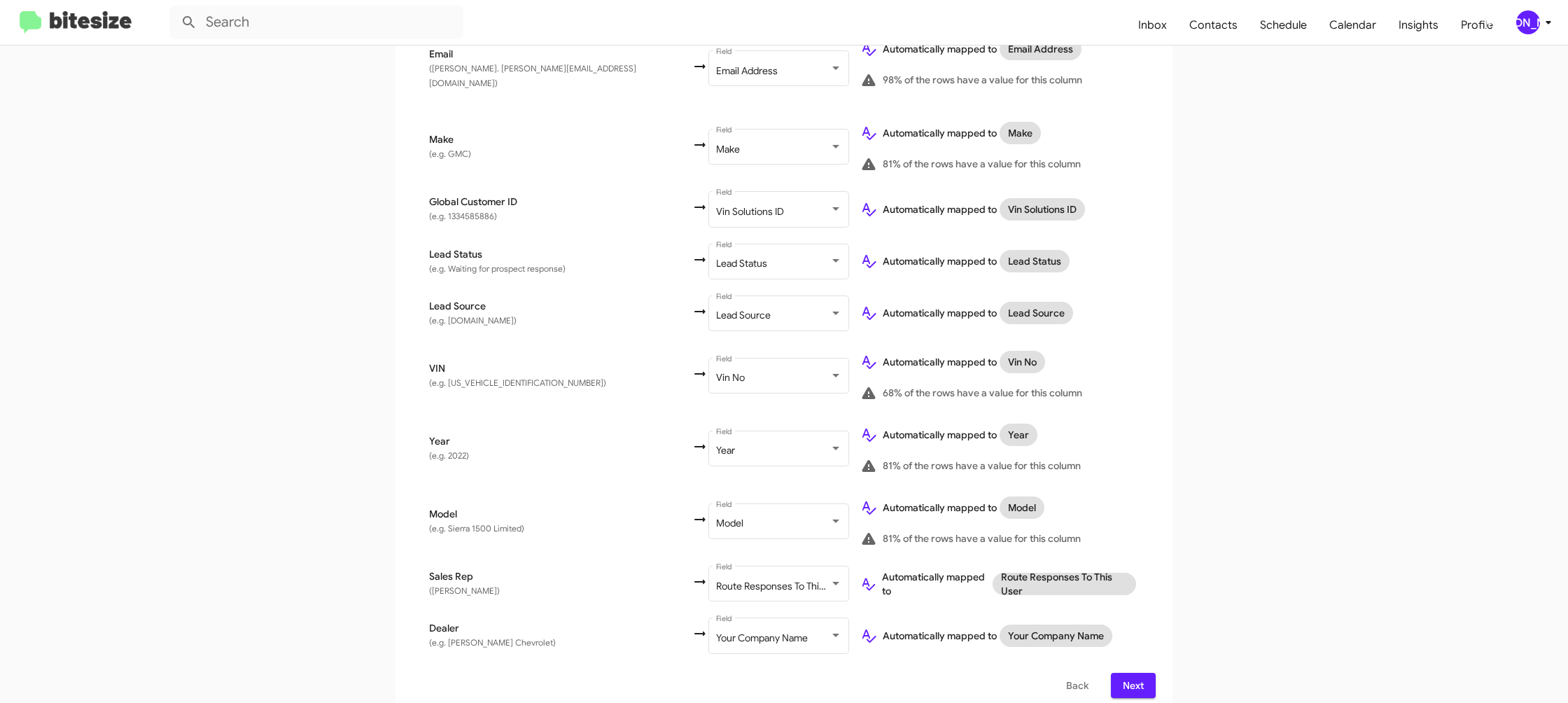
click at [1130, 675] on span "Next" at bounding box center [1133, 685] width 23 height 25
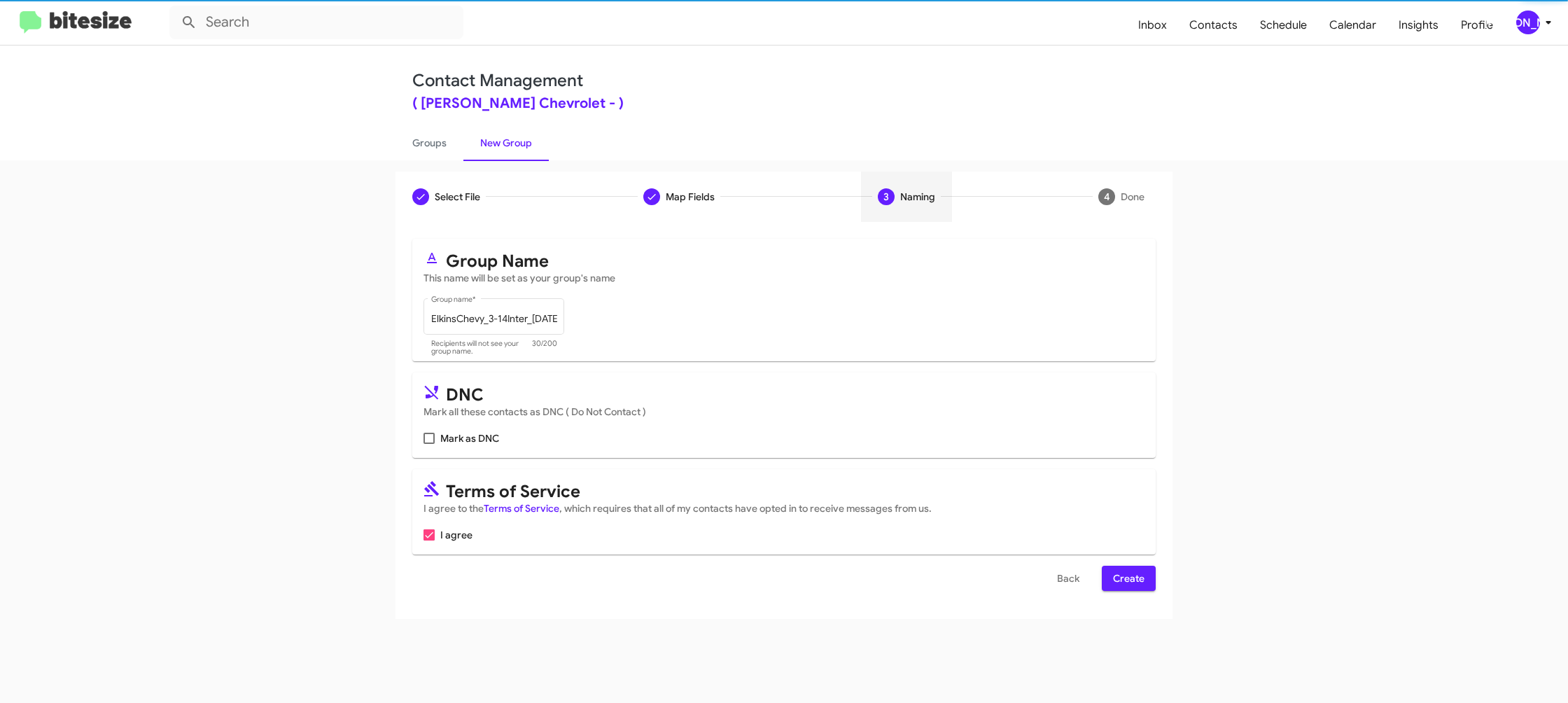
scroll to position [0, 0]
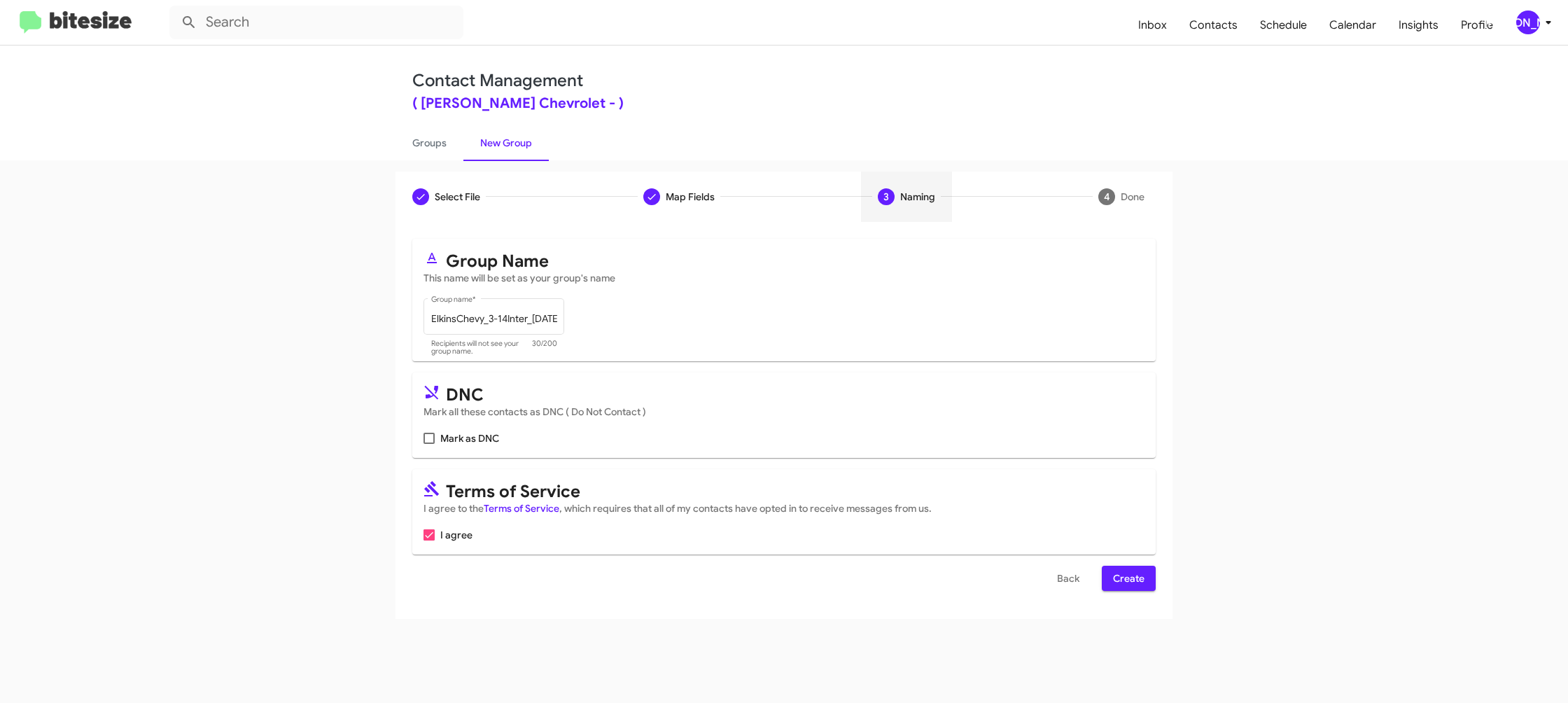
click at [1123, 578] on span "Create" at bounding box center [1129, 578] width 32 height 25
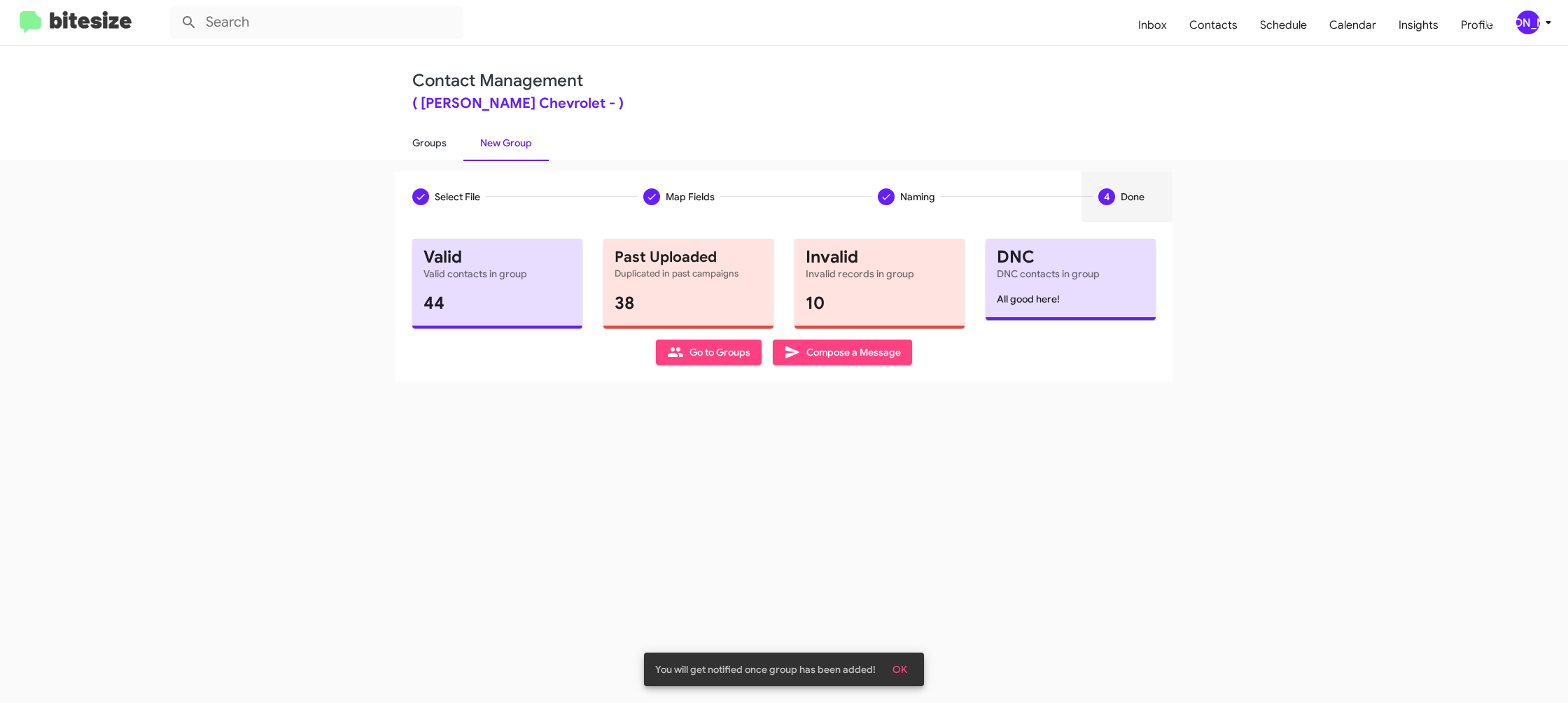
click at [432, 130] on link "Groups" at bounding box center [429, 143] width 68 height 37
type input "in:groups"
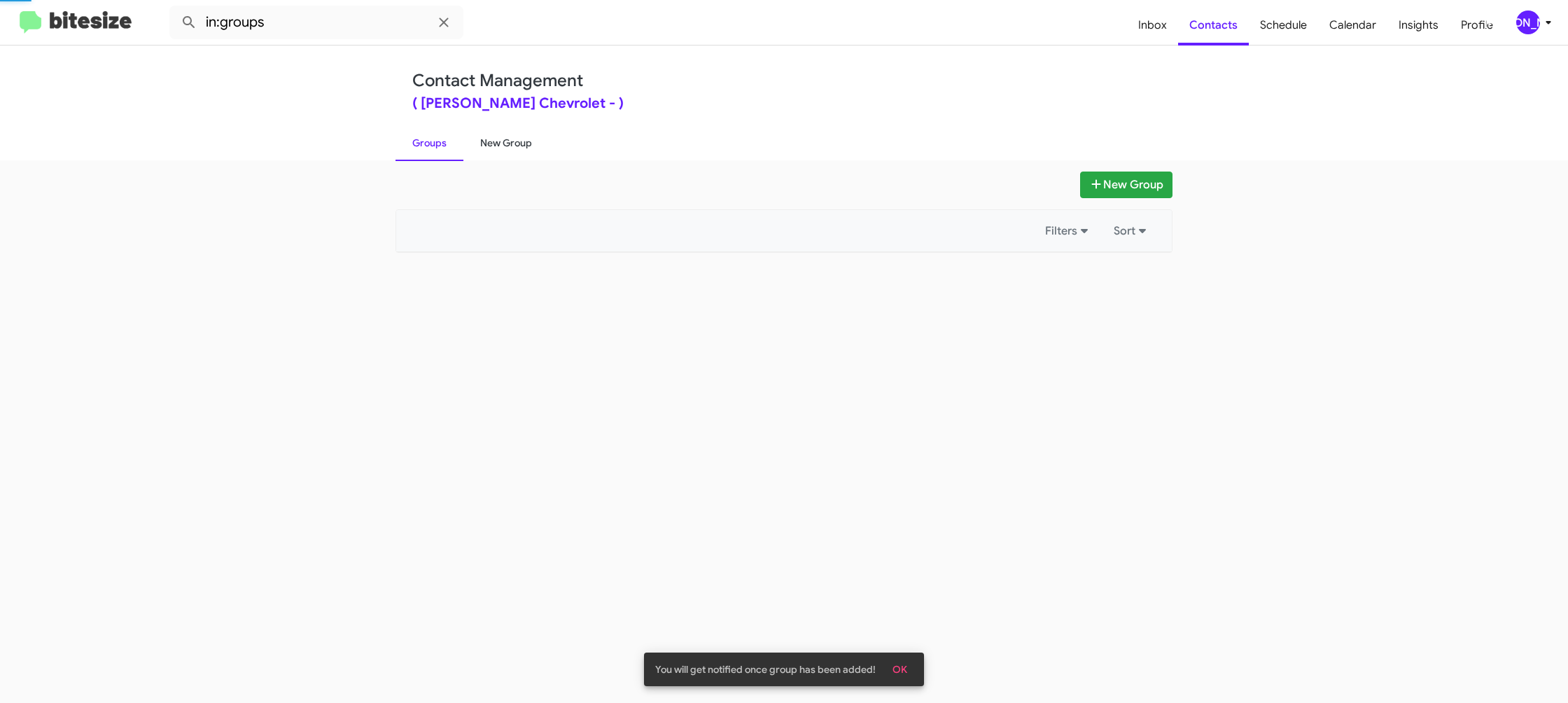
click at [496, 133] on link "New Group" at bounding box center [506, 143] width 85 height 37
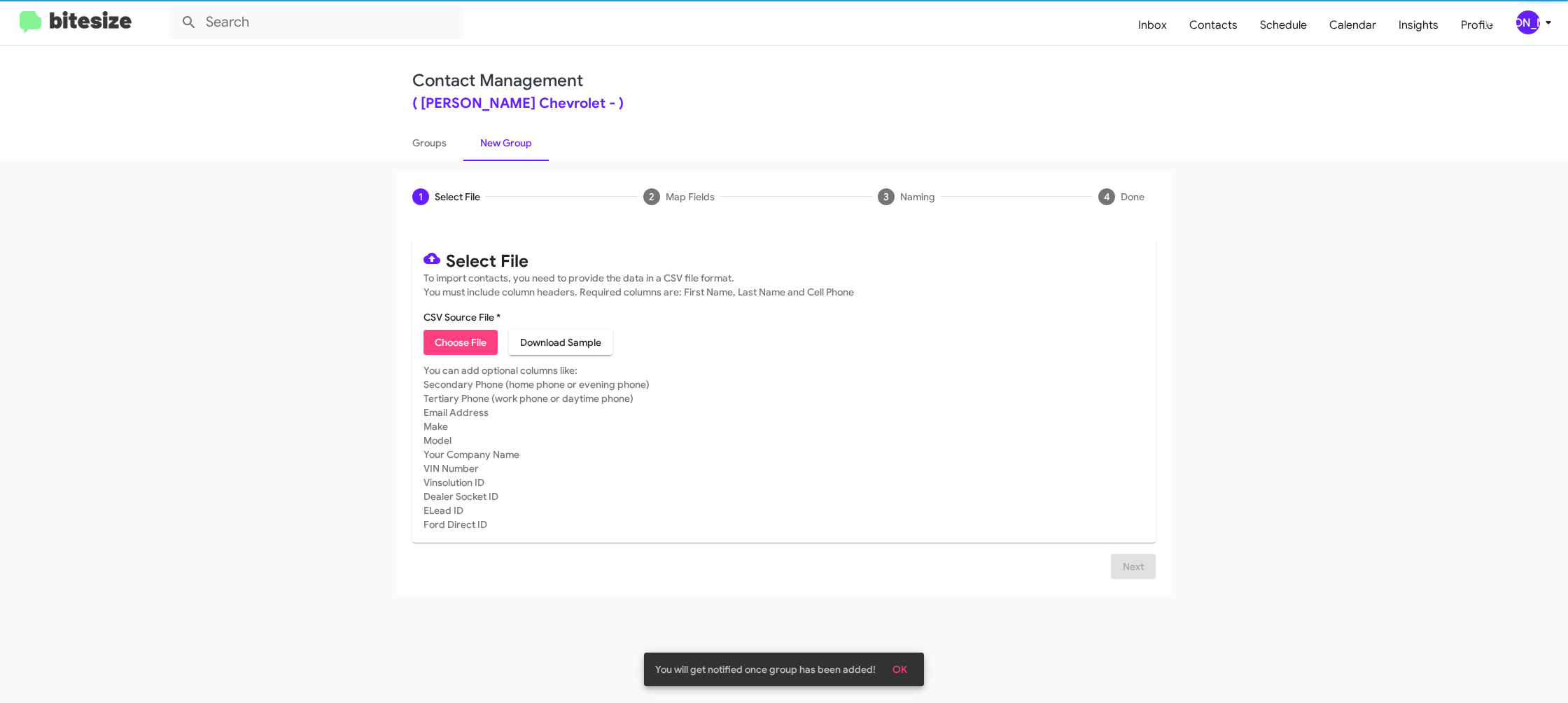
drag, startPoint x: 496, startPoint y: 133, endPoint x: 483, endPoint y: 134, distance: 13.0
click at [496, 133] on link "New Group" at bounding box center [506, 143] width 85 height 37
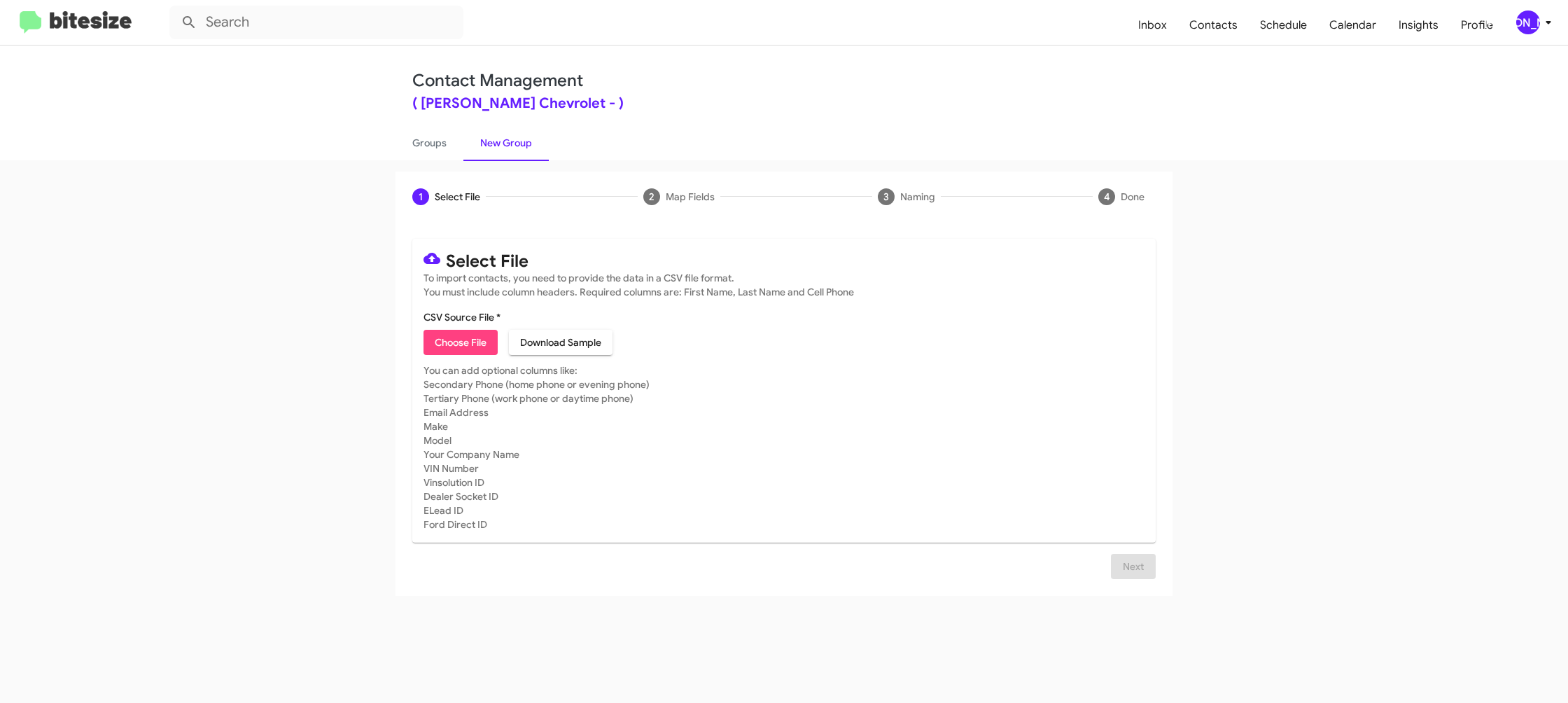
click at [455, 342] on span "Choose File" at bounding box center [461, 342] width 52 height 25
type input "ElkinsChevy_3-14PhoneWalk_08-21-25"
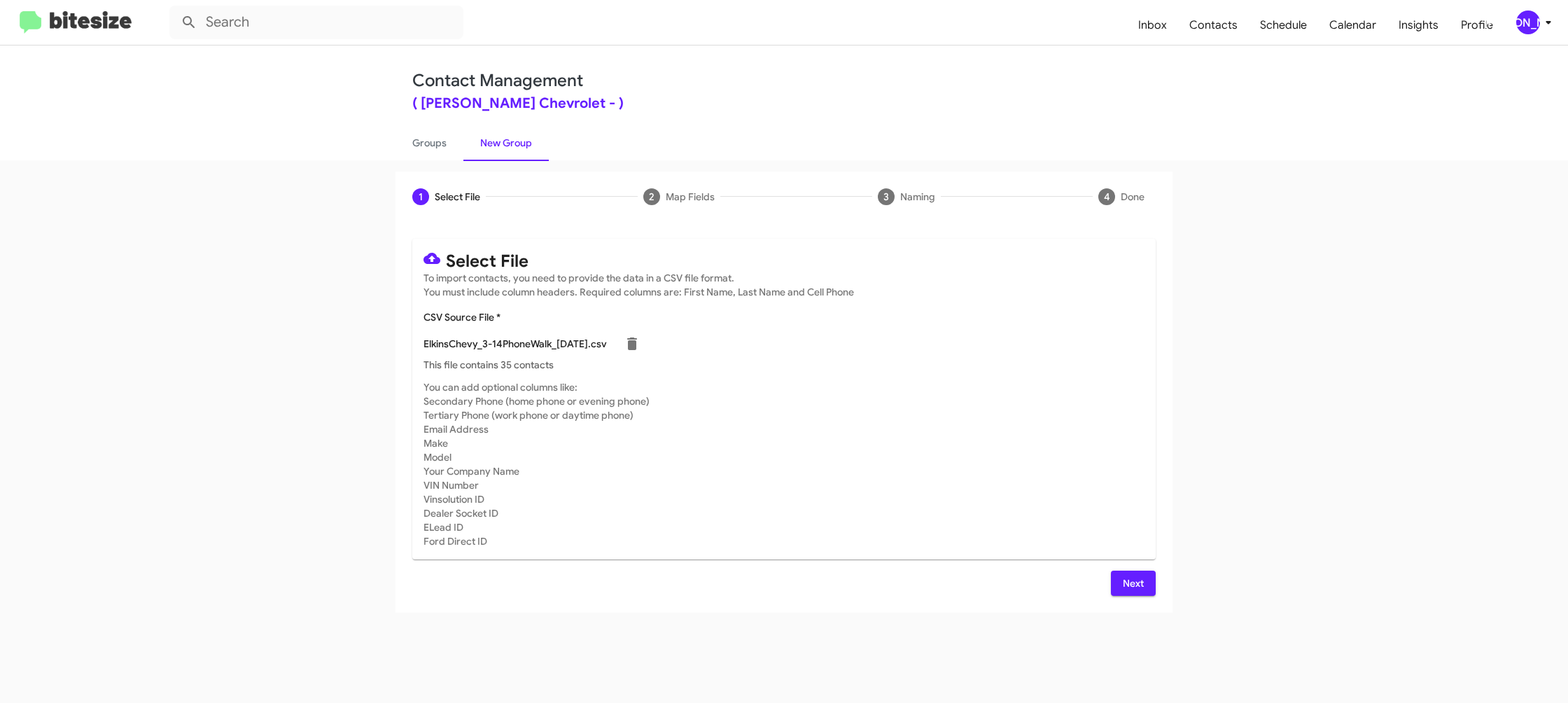
drag, startPoint x: 1028, startPoint y: 504, endPoint x: 1080, endPoint y: 566, distance: 80.9
click at [1028, 504] on mat-card-subtitle "You can add optional columns like: Secondary Phone (home phone or evening phone…" at bounding box center [784, 464] width 721 height 168
click at [1113, 578] on button "Next" at bounding box center [1133, 583] width 45 height 25
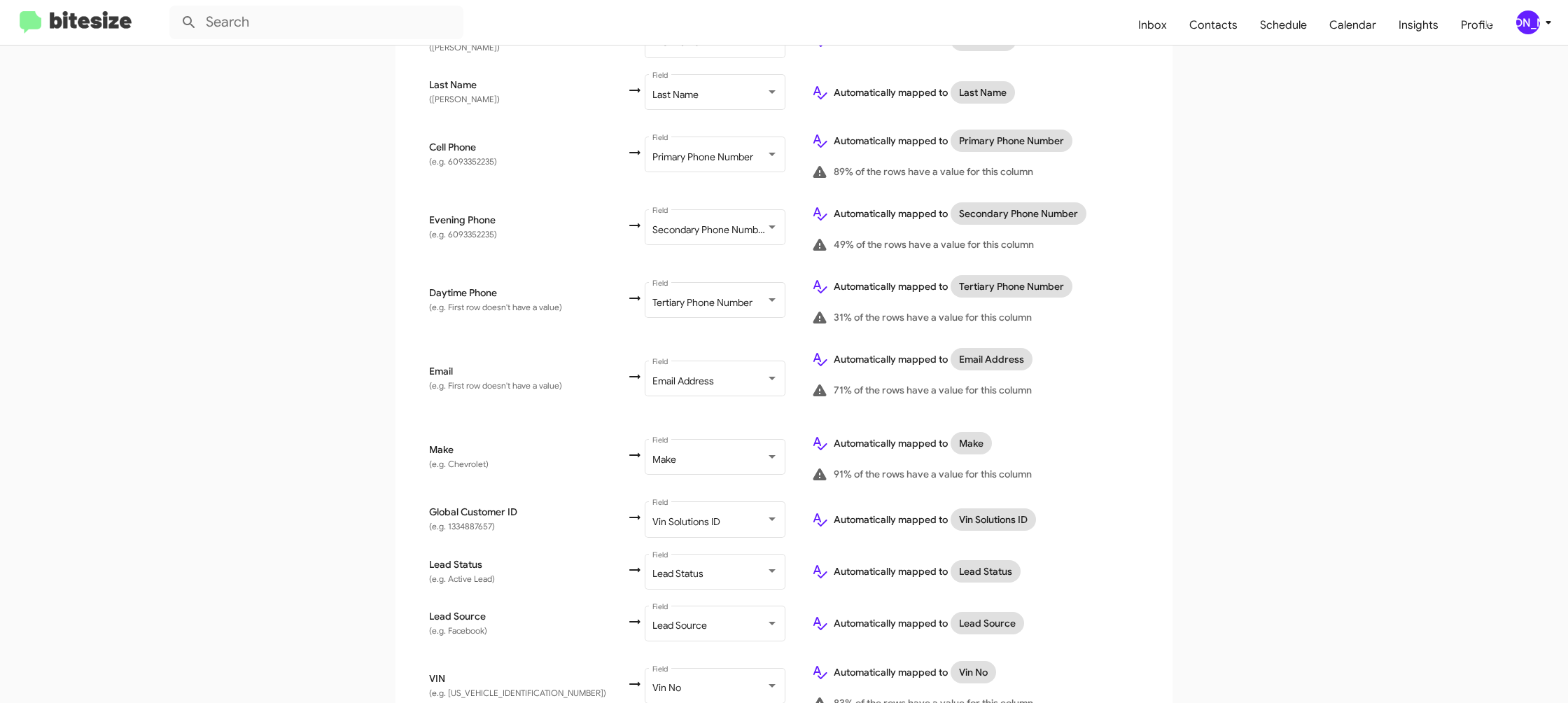
scroll to position [644, 0]
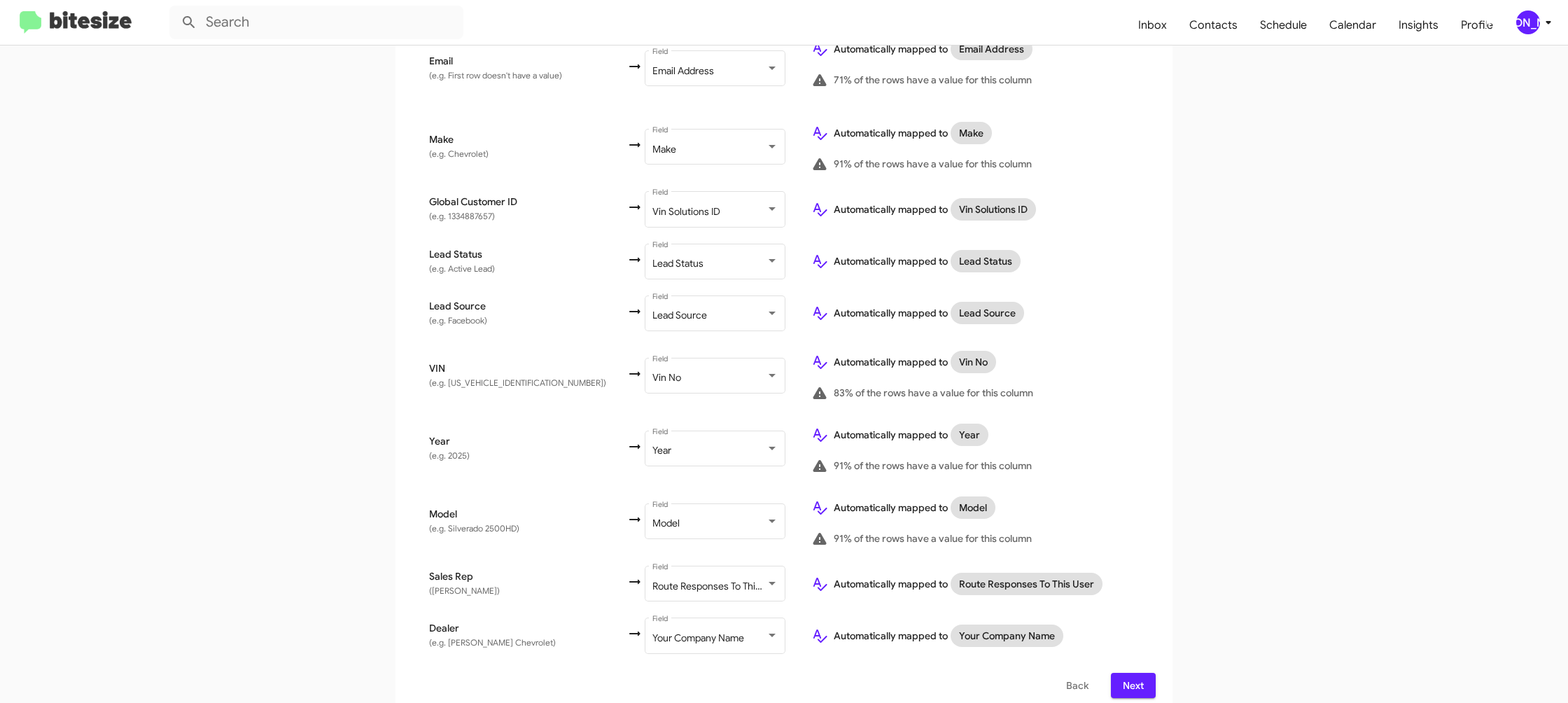
click at [1136, 673] on span "Next" at bounding box center [1133, 685] width 23 height 25
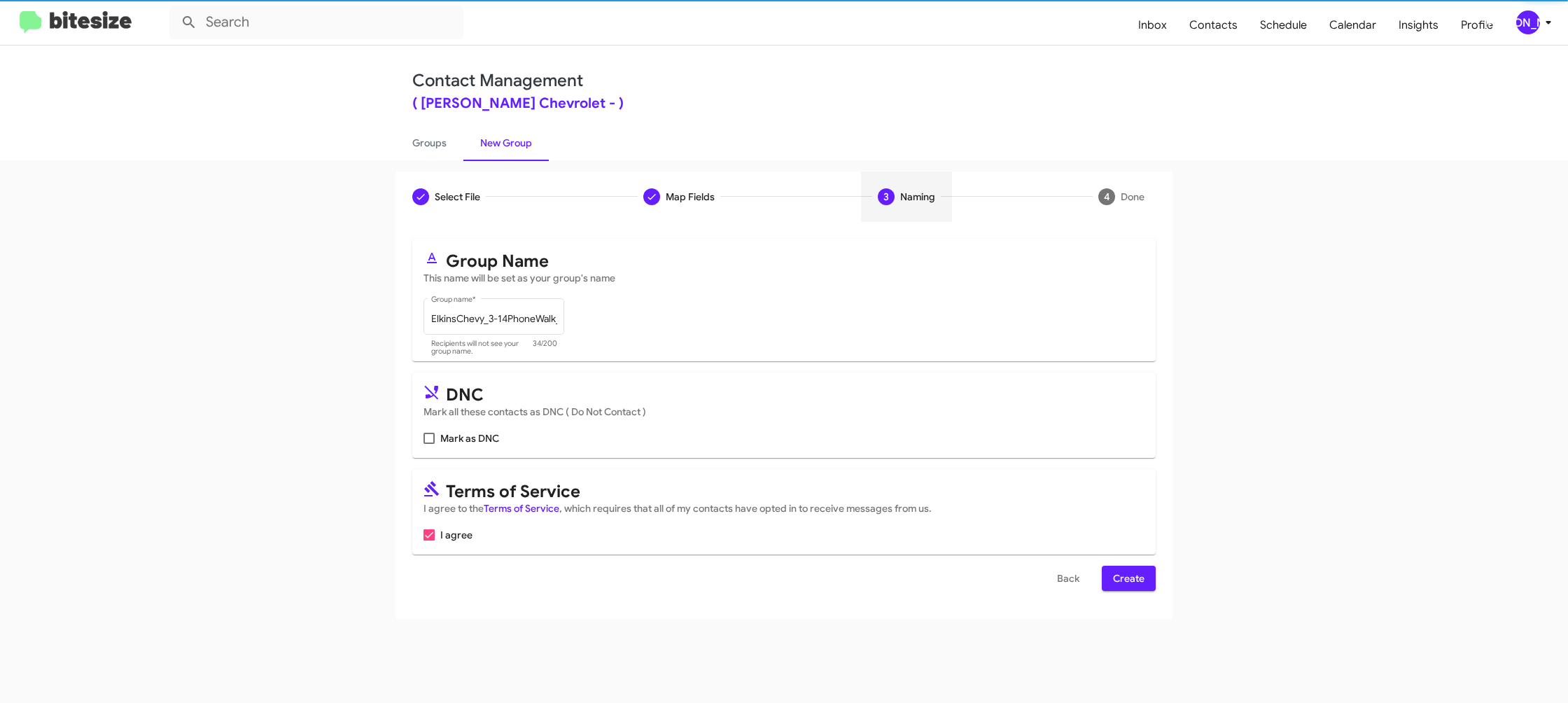
scroll to position [0, 0]
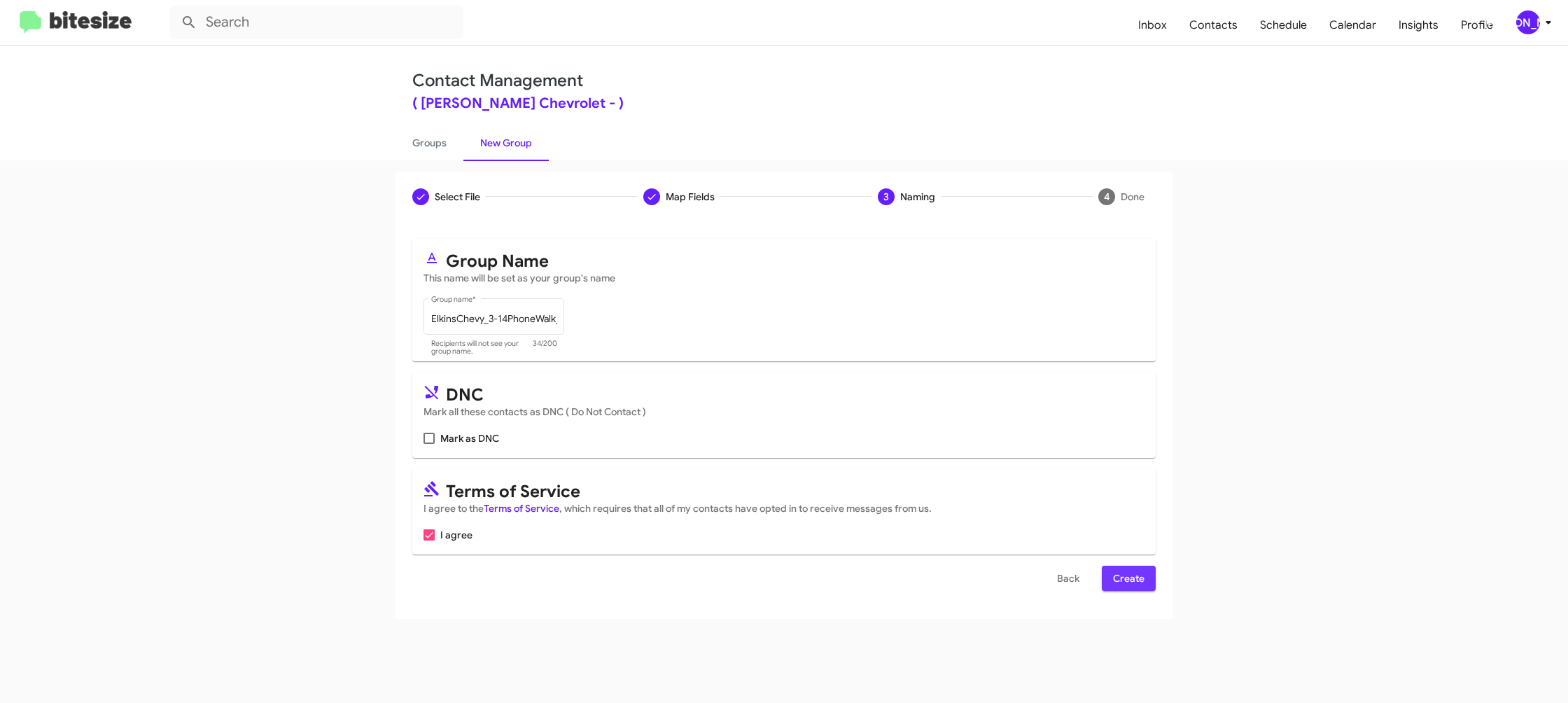
drag, startPoint x: 1131, startPoint y: 580, endPoint x: 701, endPoint y: 321, distance: 502.0
click at [1131, 580] on span "Create" at bounding box center [1129, 578] width 32 height 25
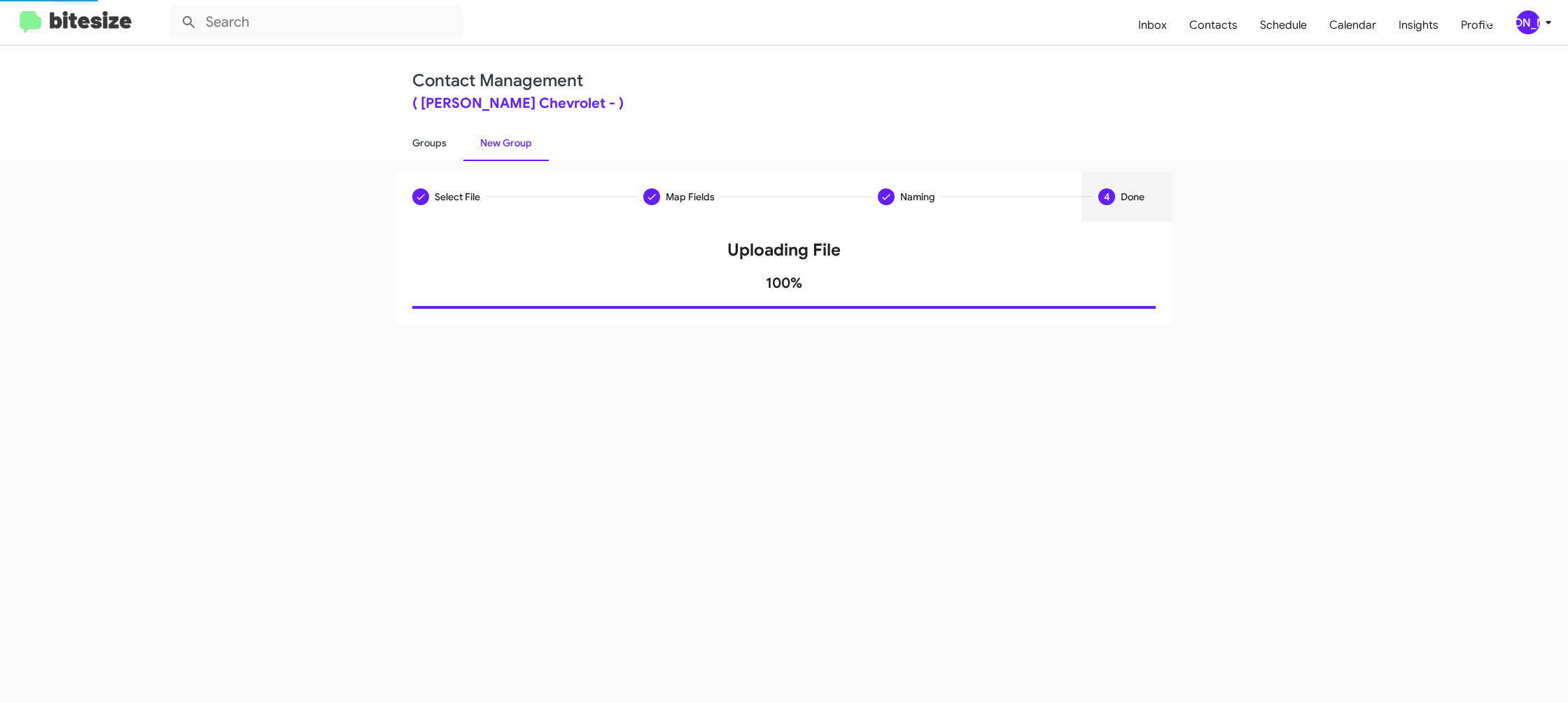
click at [437, 145] on link "Groups" at bounding box center [429, 143] width 68 height 37
type input "in:groups"
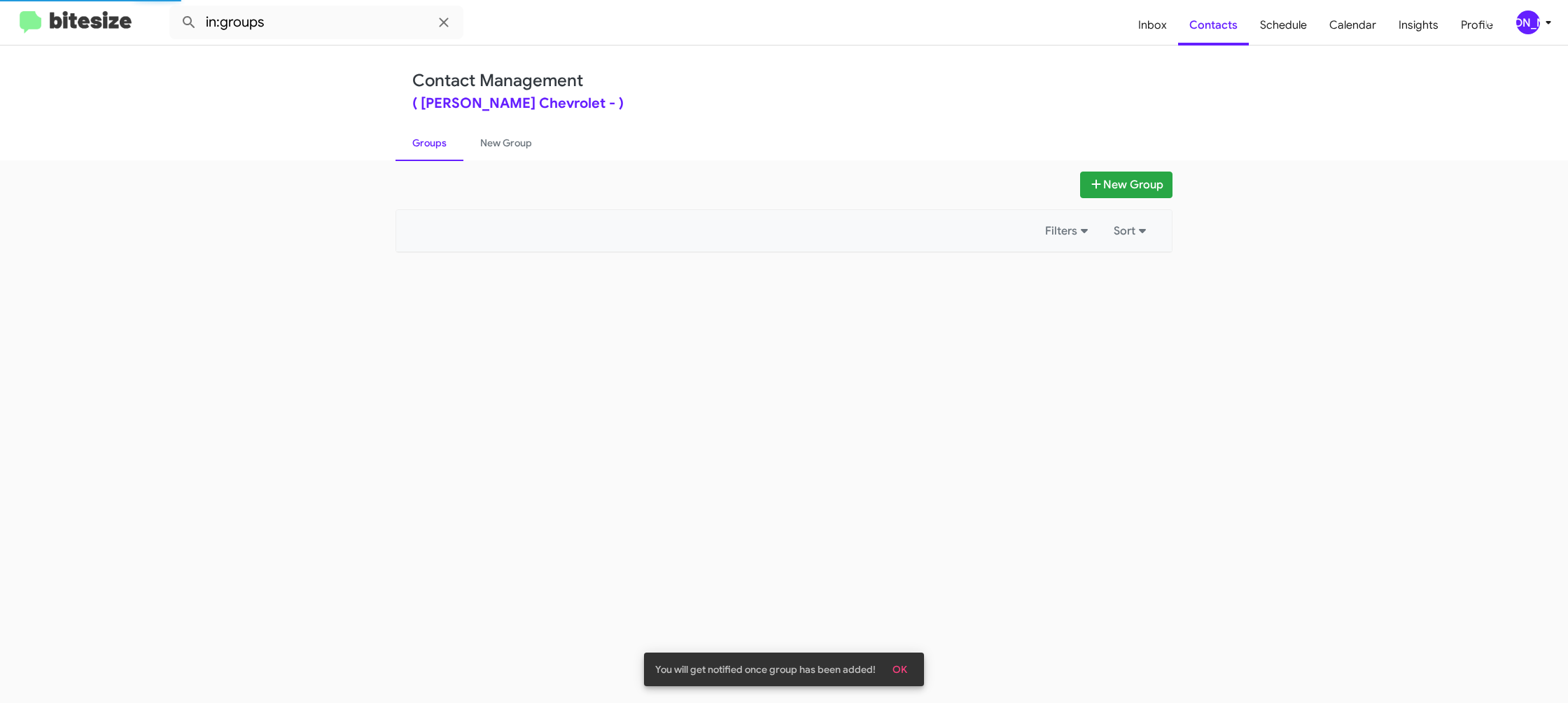
click at [437, 145] on link "Groups" at bounding box center [429, 143] width 68 height 37
click at [489, 142] on link "New Group" at bounding box center [506, 143] width 85 height 37
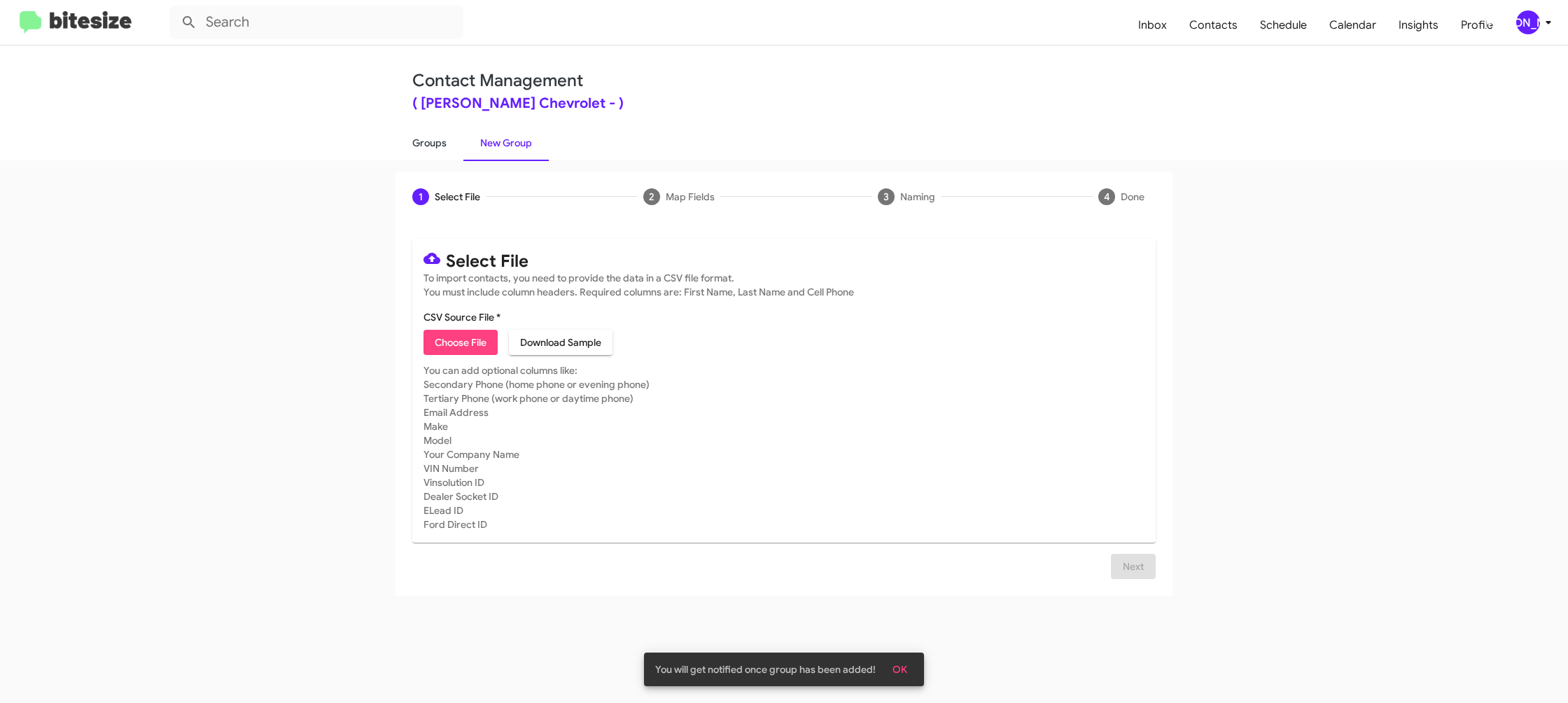
click at [445, 150] on link "Groups" at bounding box center [429, 143] width 68 height 37
type input "in:groups"
click at [445, 150] on link "Groups" at bounding box center [429, 143] width 68 height 37
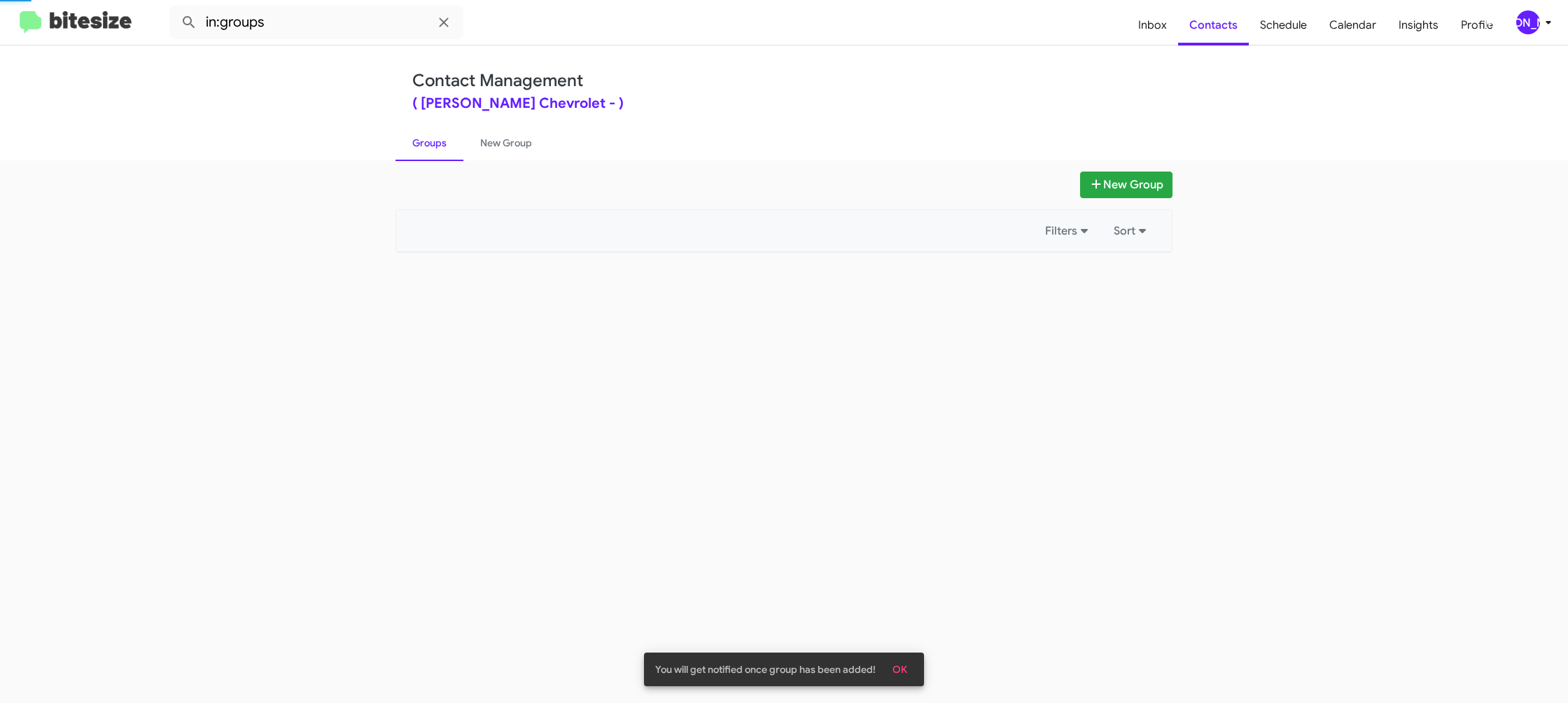
click at [445, 150] on link "Groups" at bounding box center [429, 143] width 68 height 37
click at [478, 143] on link "New Group" at bounding box center [506, 143] width 85 height 37
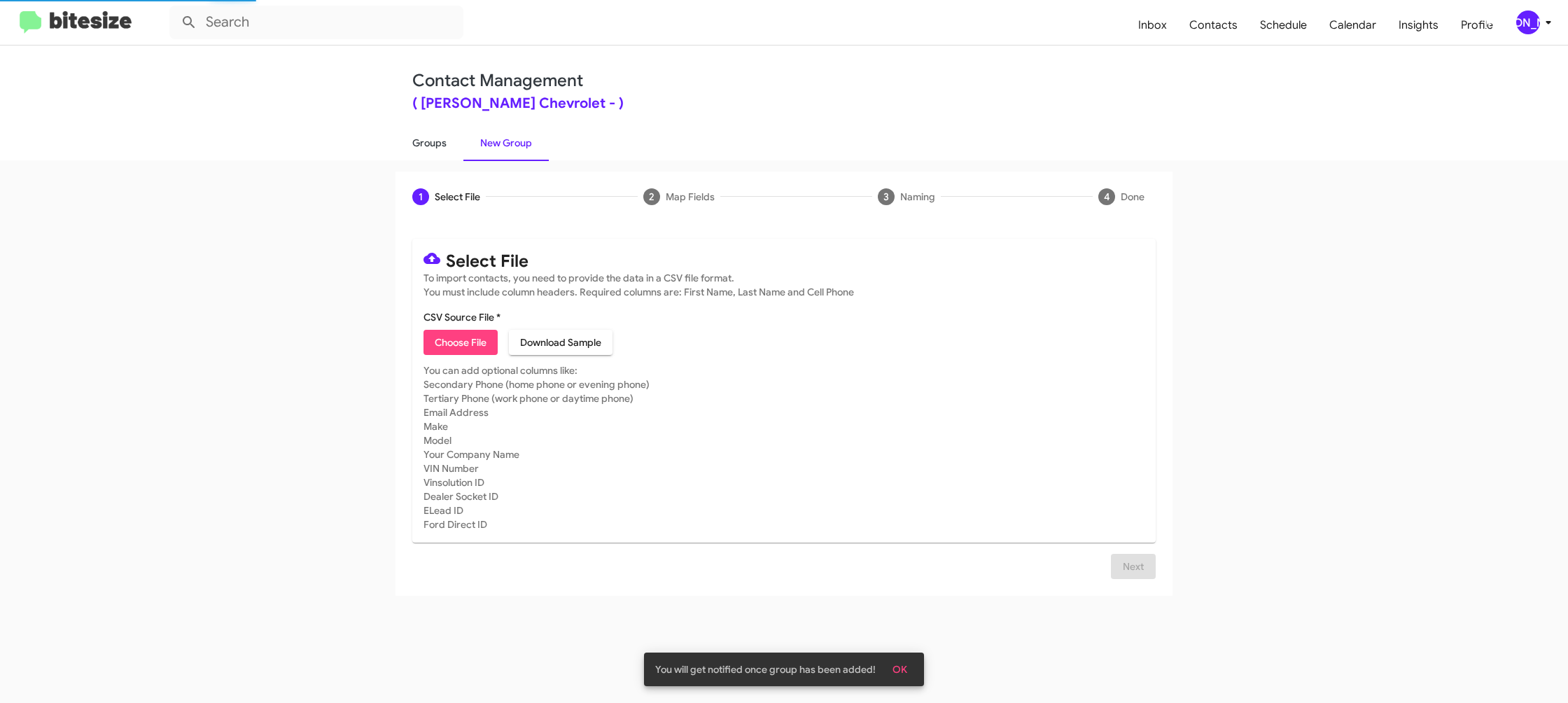
click at [431, 145] on link "Groups" at bounding box center [429, 143] width 68 height 37
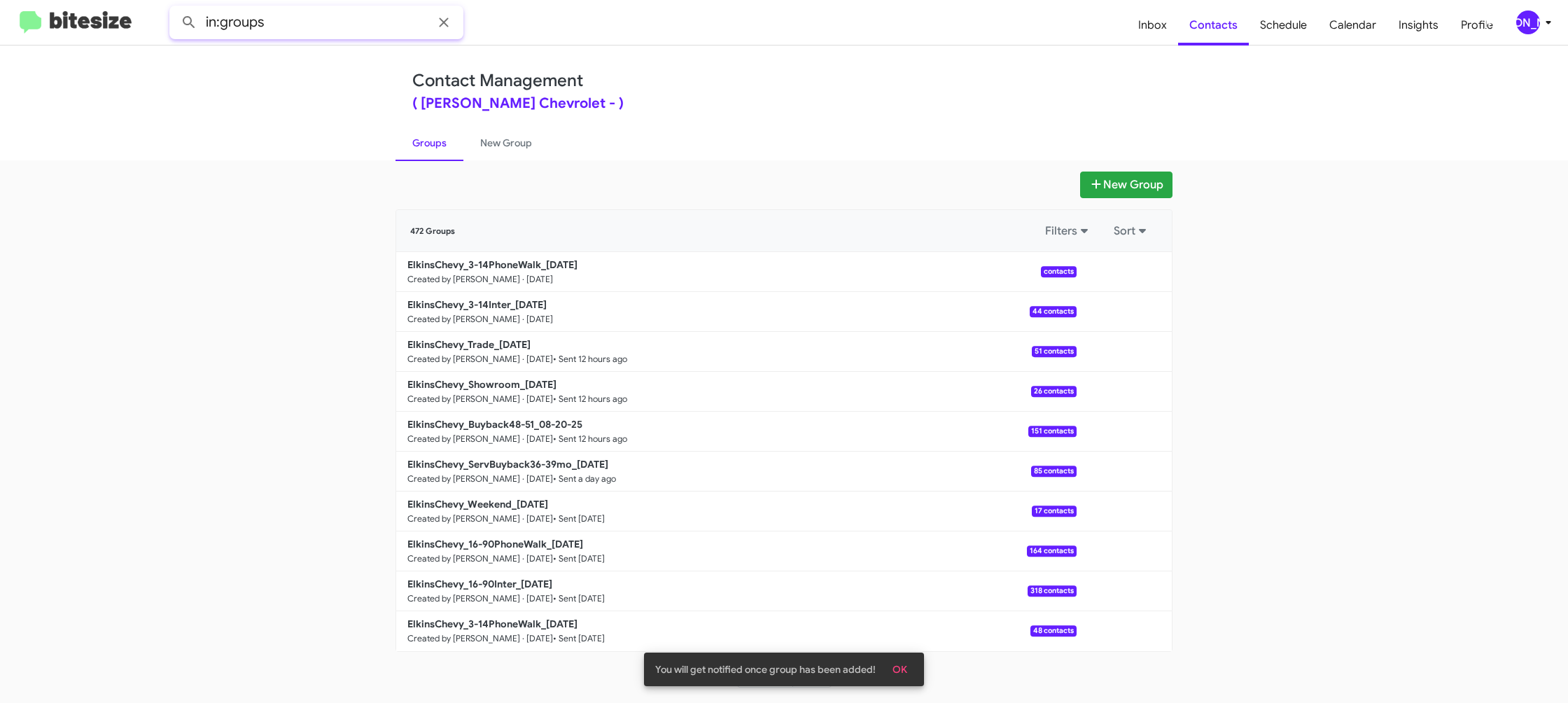
click at [273, 19] on input "in:groups" at bounding box center [317, 23] width 294 height 33
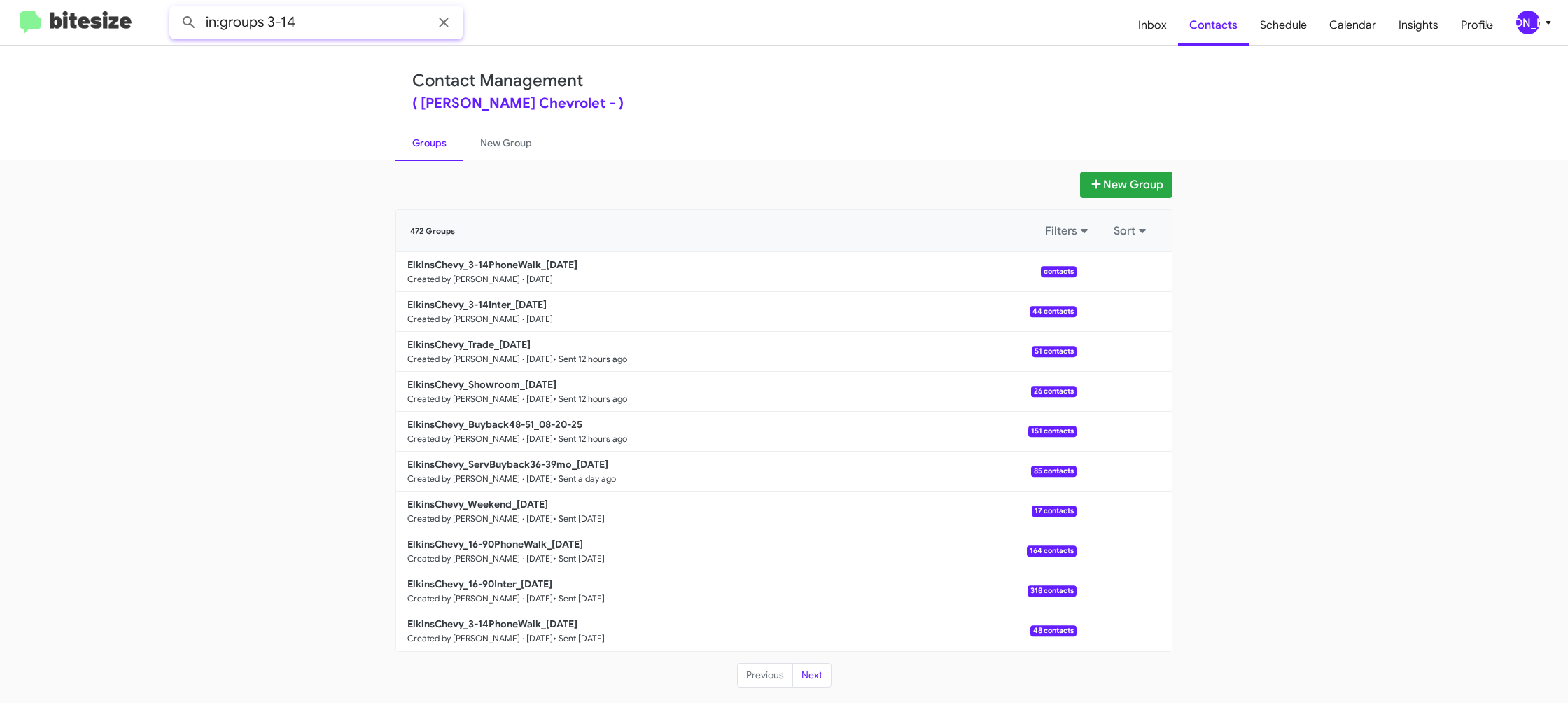
click at [175, 8] on button at bounding box center [188, 22] width 28 height 28
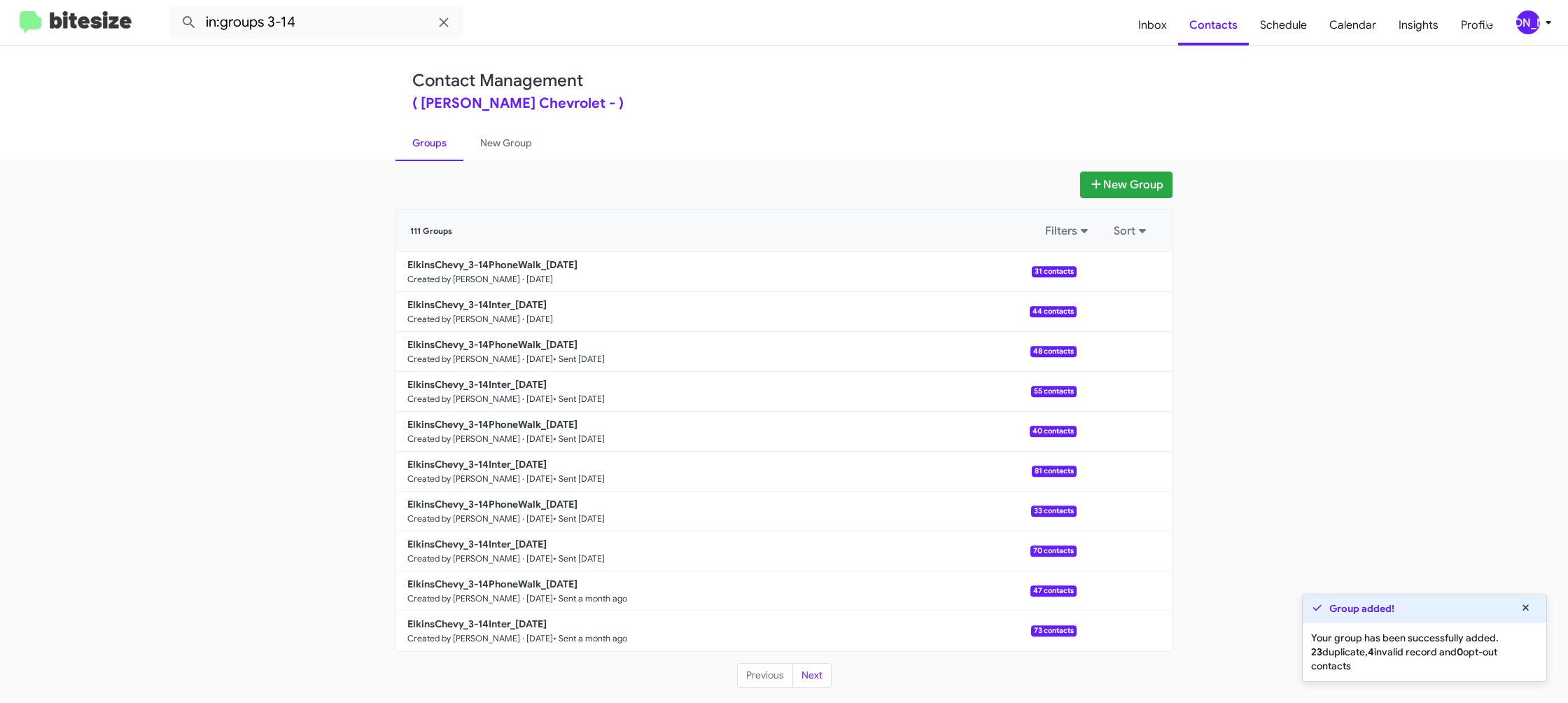
click at [507, 161] on div "New Group 111 Groups Filters Sort ElkinsChevy_3-14PhoneWalk_08-21-25 Created by…" at bounding box center [784, 431] width 1568 height 543
click at [462, 150] on link "Groups" at bounding box center [429, 143] width 68 height 37
type input "in:groups"
drag, startPoint x: 462, startPoint y: 150, endPoint x: 445, endPoint y: 150, distance: 17.0
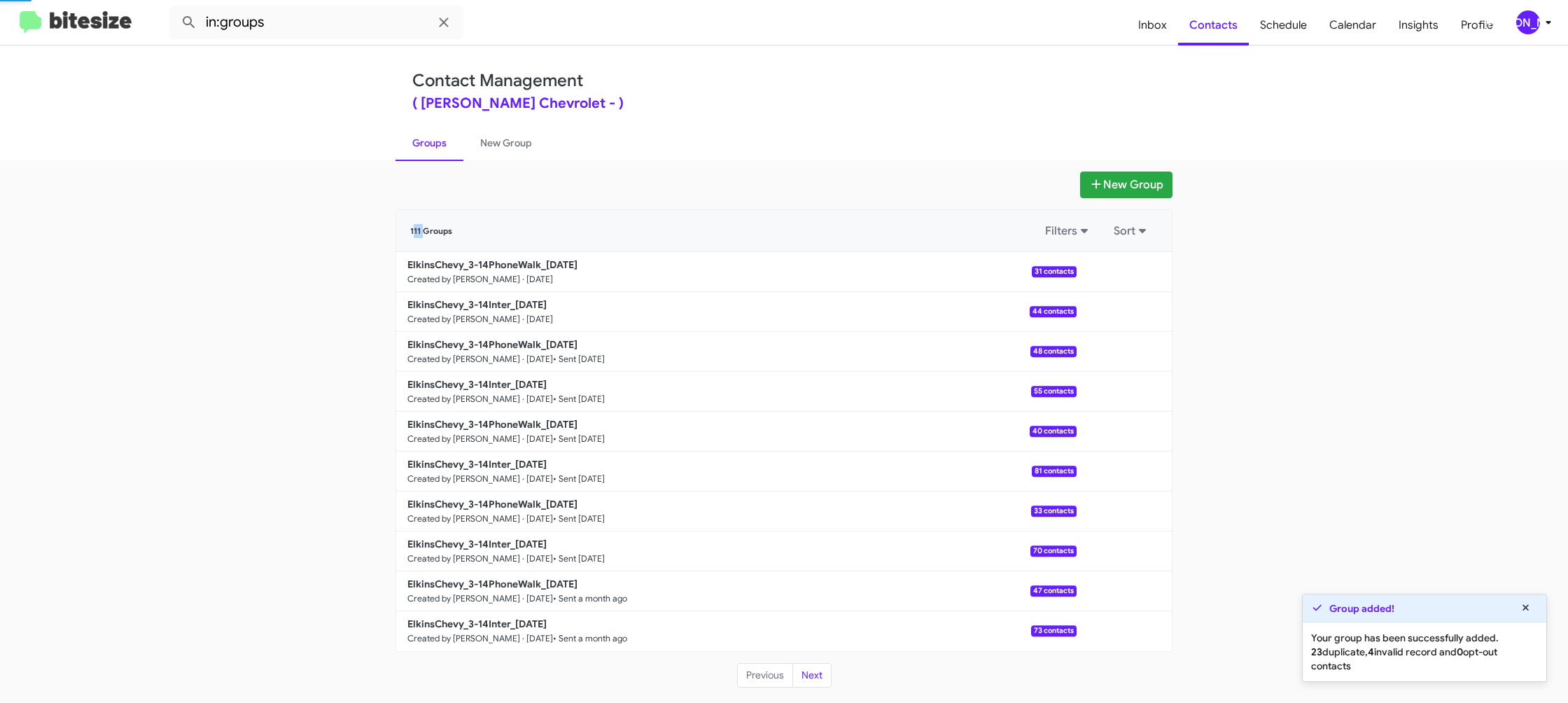
click at [462, 149] on link "Groups" at bounding box center [429, 143] width 68 height 37
click at [445, 150] on link "Groups" at bounding box center [429, 143] width 68 height 37
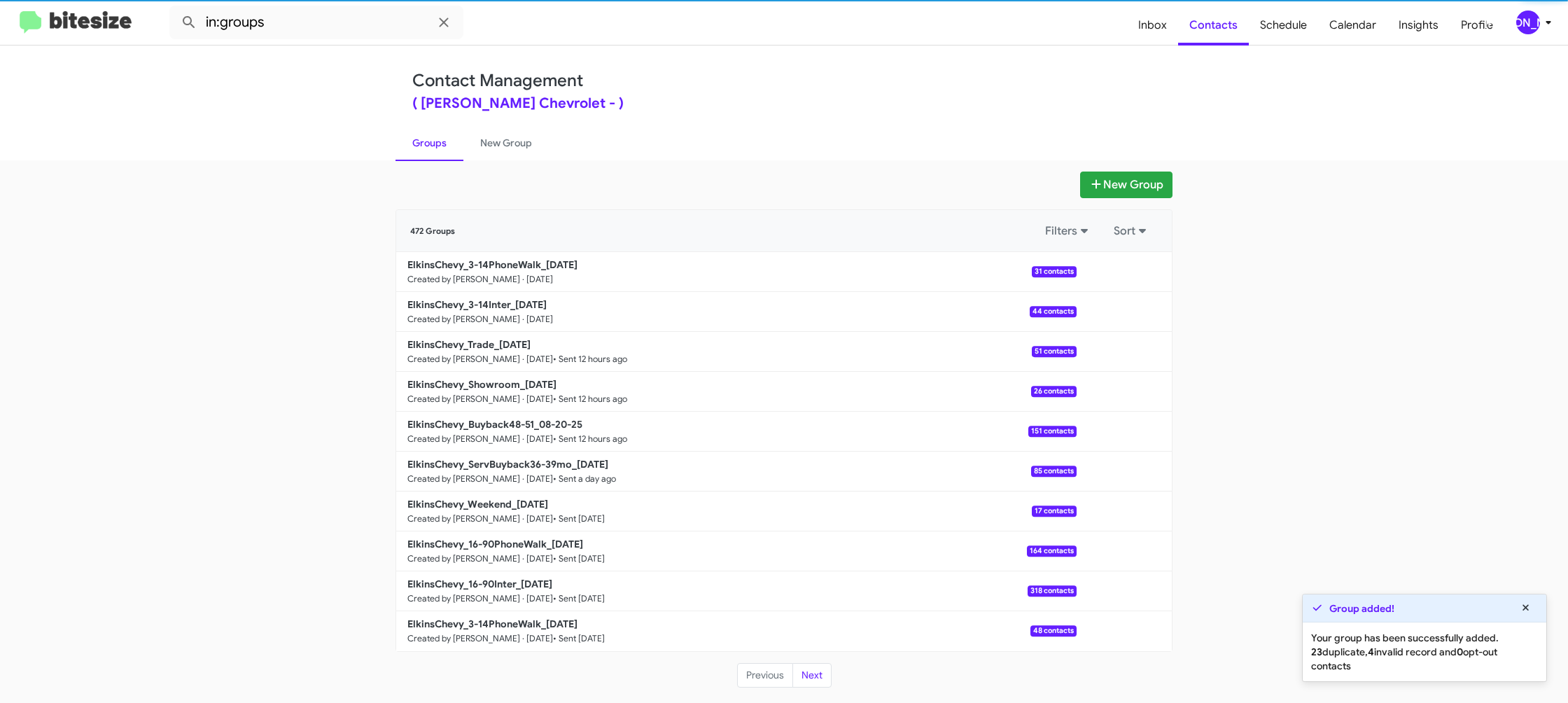
click at [445, 150] on link "Groups" at bounding box center [429, 143] width 68 height 37
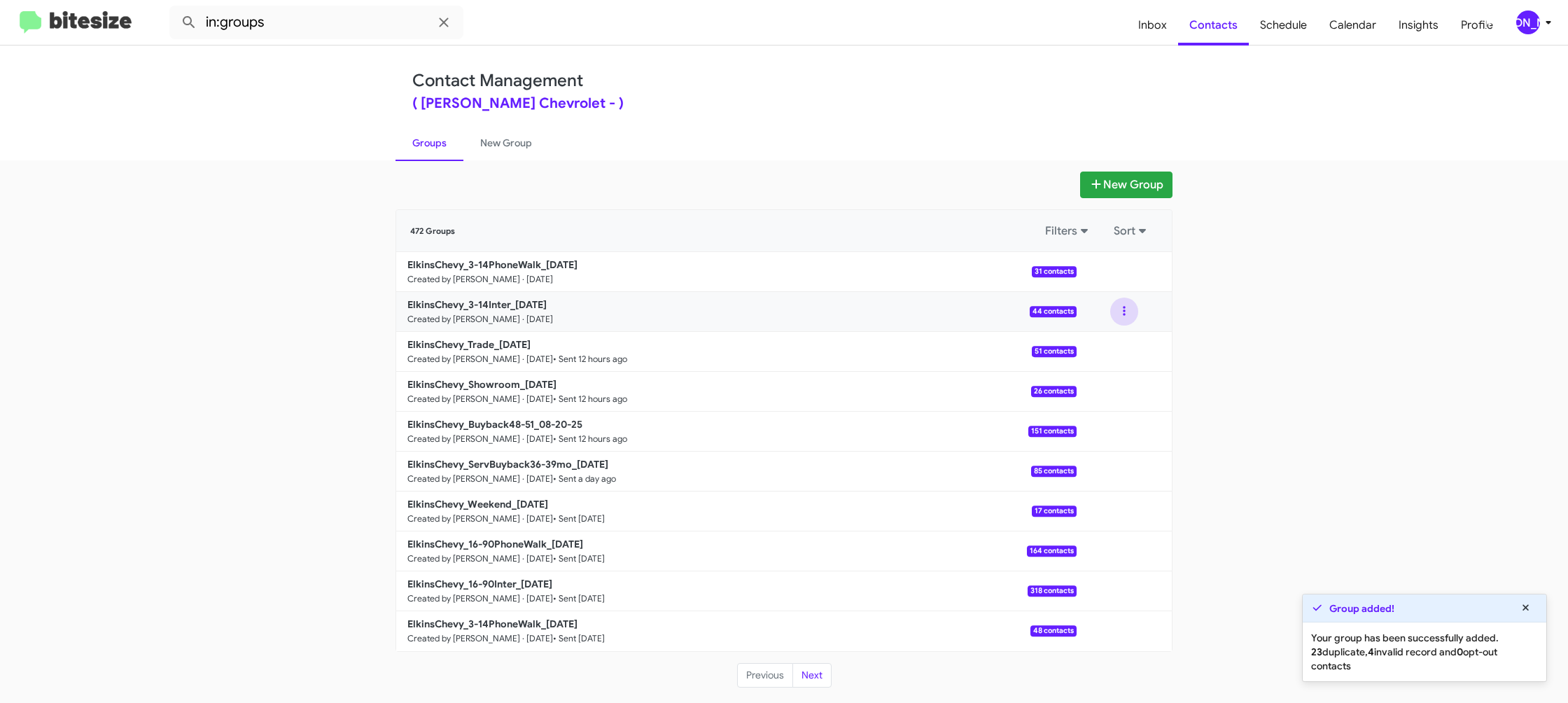
click at [1118, 316] on button at bounding box center [1123, 311] width 28 height 28
click at [1117, 343] on button "View contacts" at bounding box center [1082, 349] width 112 height 33
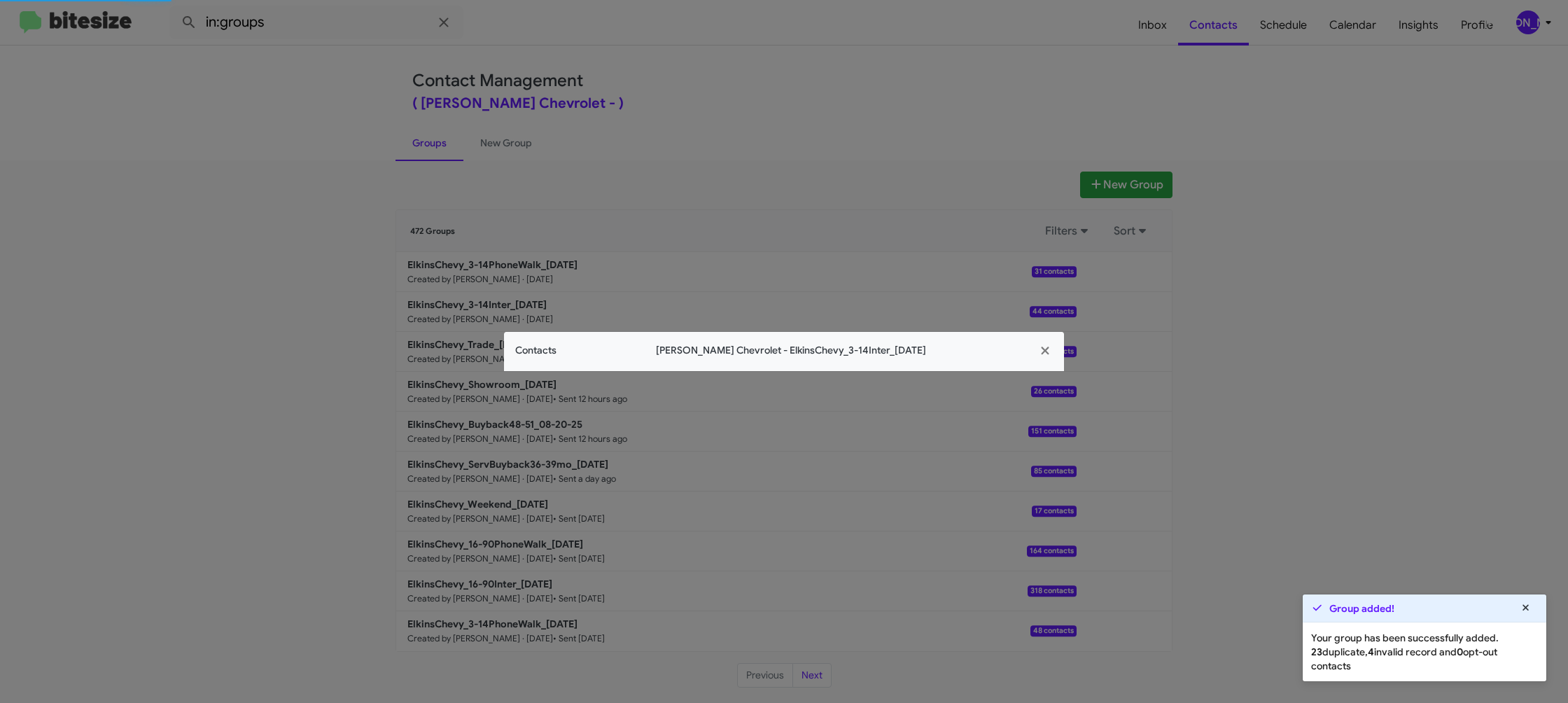
click at [561, 369] on div "Contacts Elkins Chevrolet - ElkinsChevy_3-14Inter_08-21-25" at bounding box center [784, 351] width 560 height 39
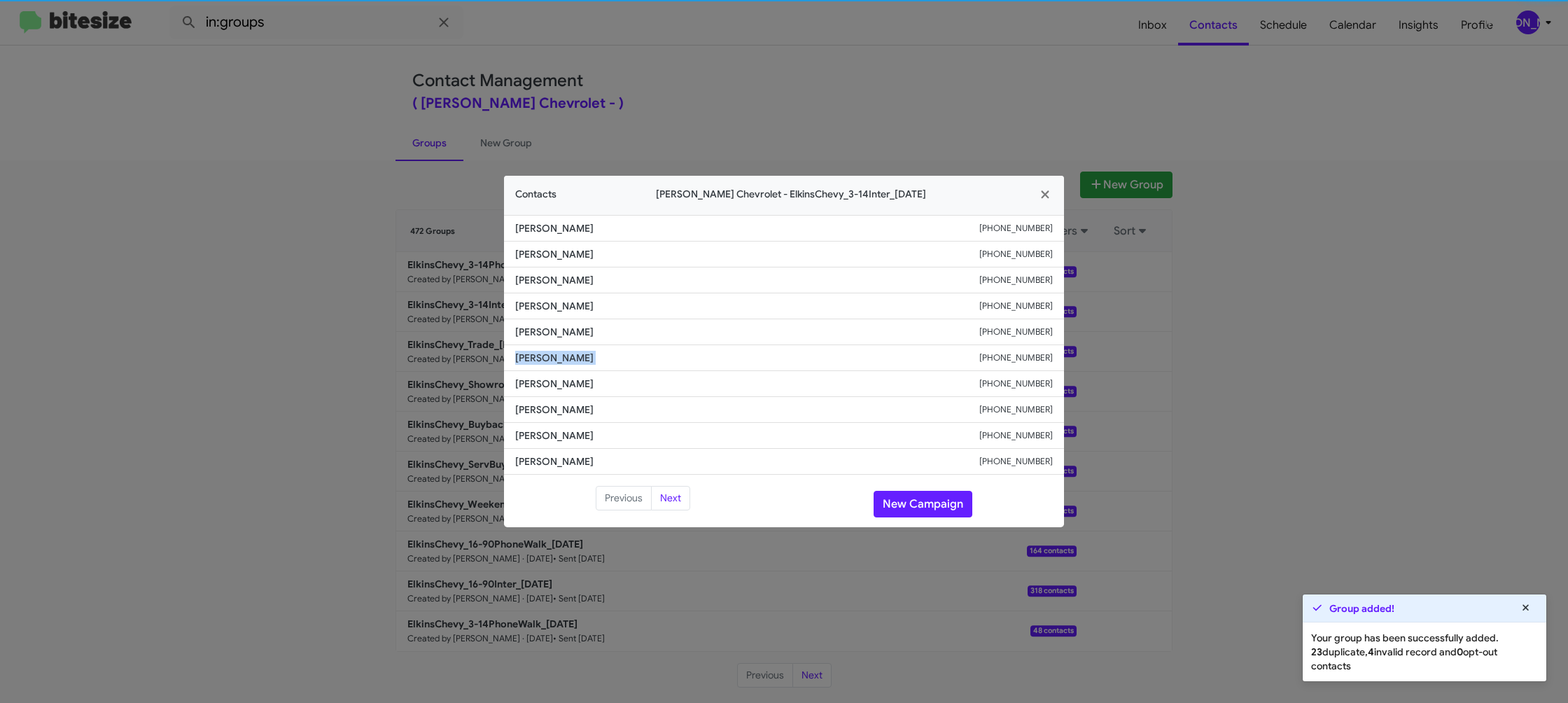
click at [561, 369] on li "Peter Kowalewski +17322138042" at bounding box center [784, 358] width 560 height 26
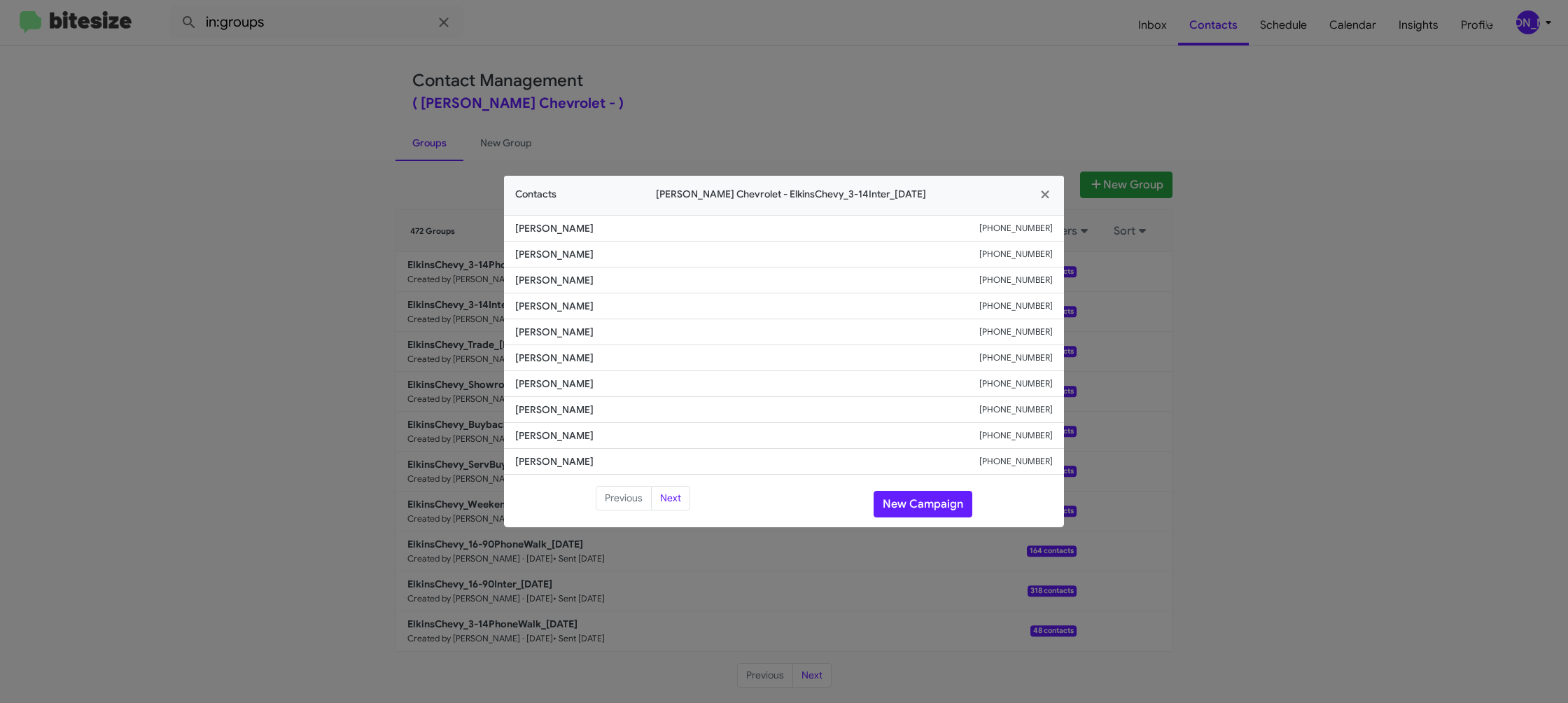
drag, startPoint x: 801, startPoint y: 76, endPoint x: 848, endPoint y: 131, distance: 72.3
click at [803, 79] on modal-container "Contacts Elkins Chevrolet - ElkinsChevy_3-14Inter_08-21-25 Barry Thompson +1540…" at bounding box center [784, 351] width 1568 height 703
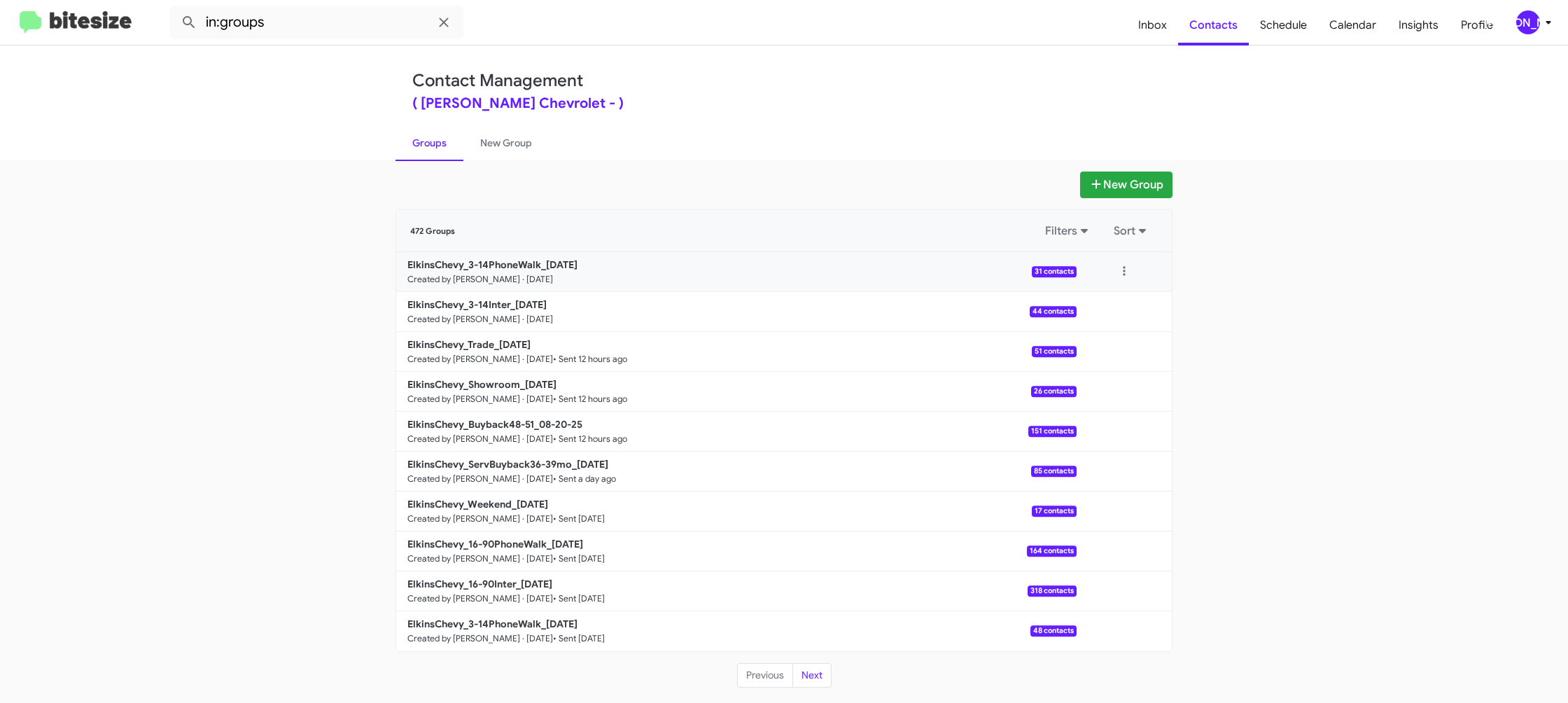
click at [1148, 284] on div at bounding box center [1124, 271] width 95 height 28
click at [1129, 278] on button at bounding box center [1123, 271] width 28 height 28
drag, startPoint x: 1128, startPoint y: 283, endPoint x: 1119, endPoint y: 299, distance: 18.4
click at [1119, 299] on button "View contacts" at bounding box center [1082, 309] width 112 height 33
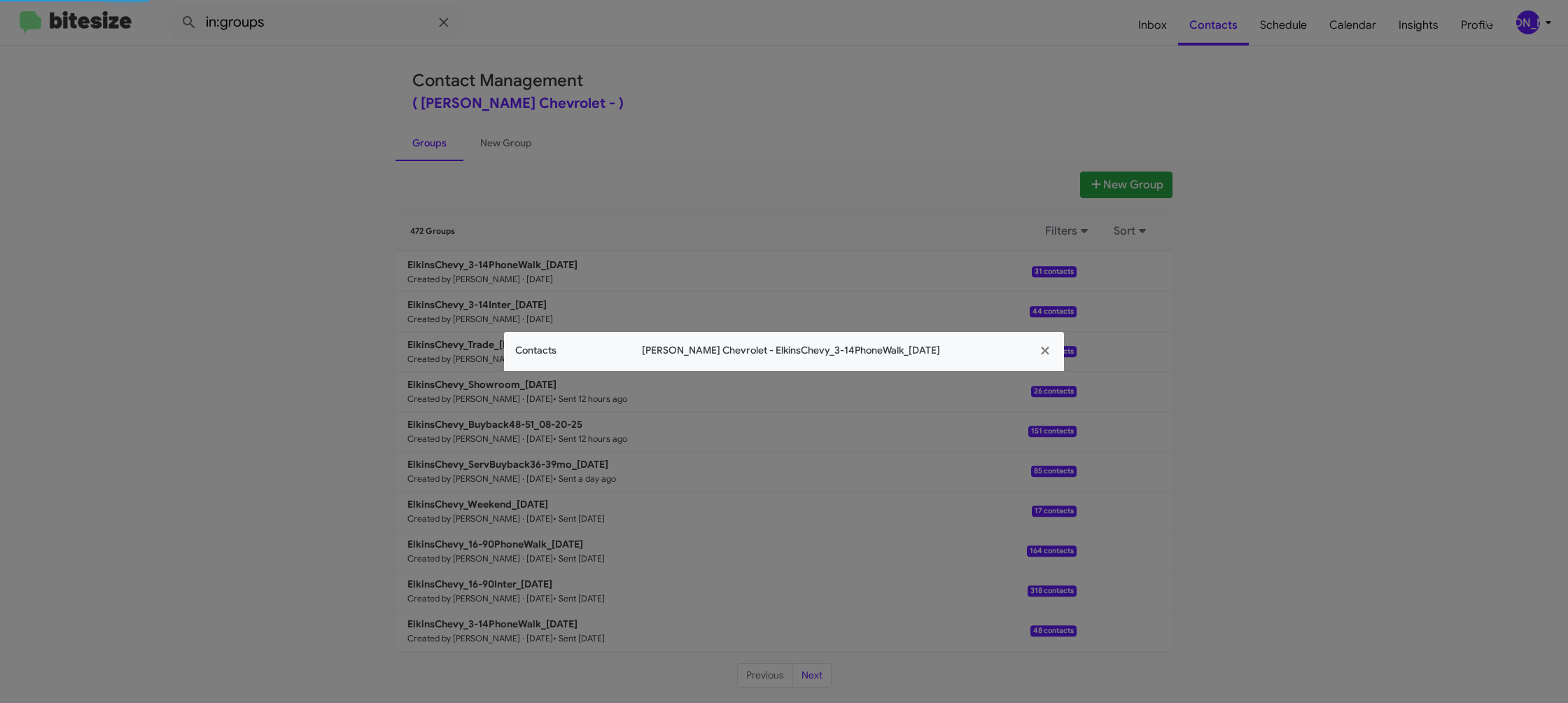
click at [537, 359] on div "Contacts Elkins Chevrolet - ElkinsChevy_3-14PhoneWalk_08-21-25" at bounding box center [784, 351] width 560 height 39
copy span "Contacts"
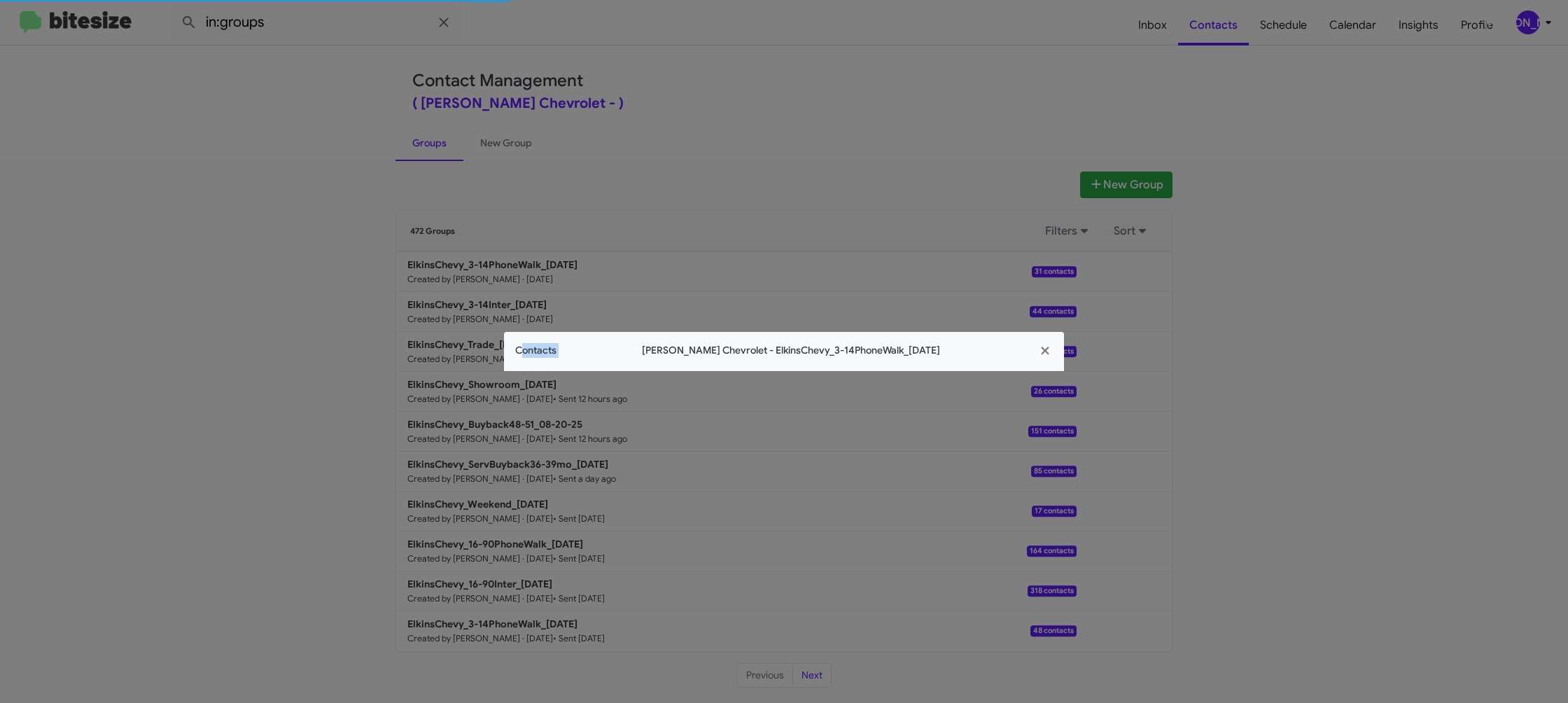
click at [541, 358] on div "Contacts Elkins Chevrolet - ElkinsChevy_3-14PhoneWalk_08-21-25" at bounding box center [784, 351] width 560 height 39
click at [550, 348] on span "Contacts" at bounding box center [535, 350] width 41 height 15
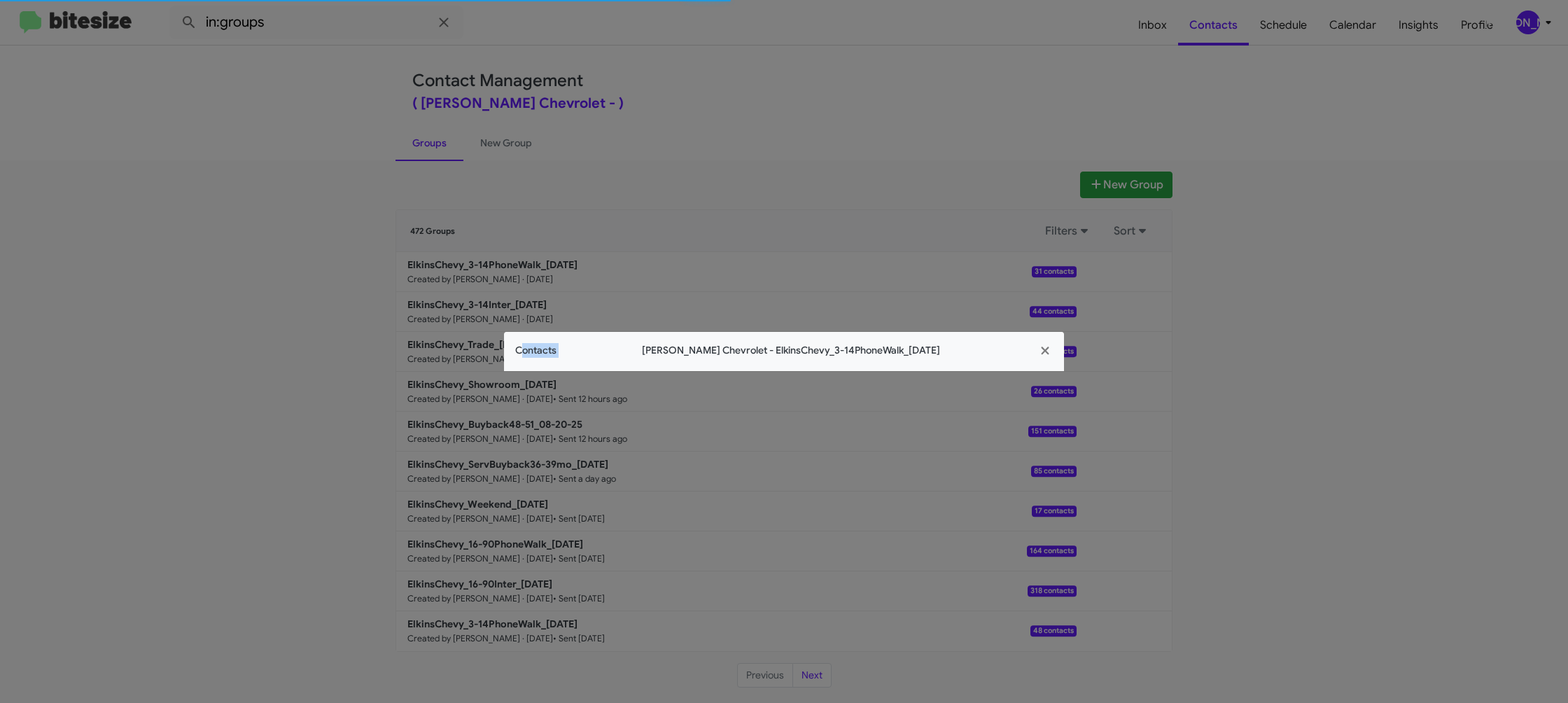
click at [550, 348] on span "Contacts" at bounding box center [535, 350] width 41 height 15
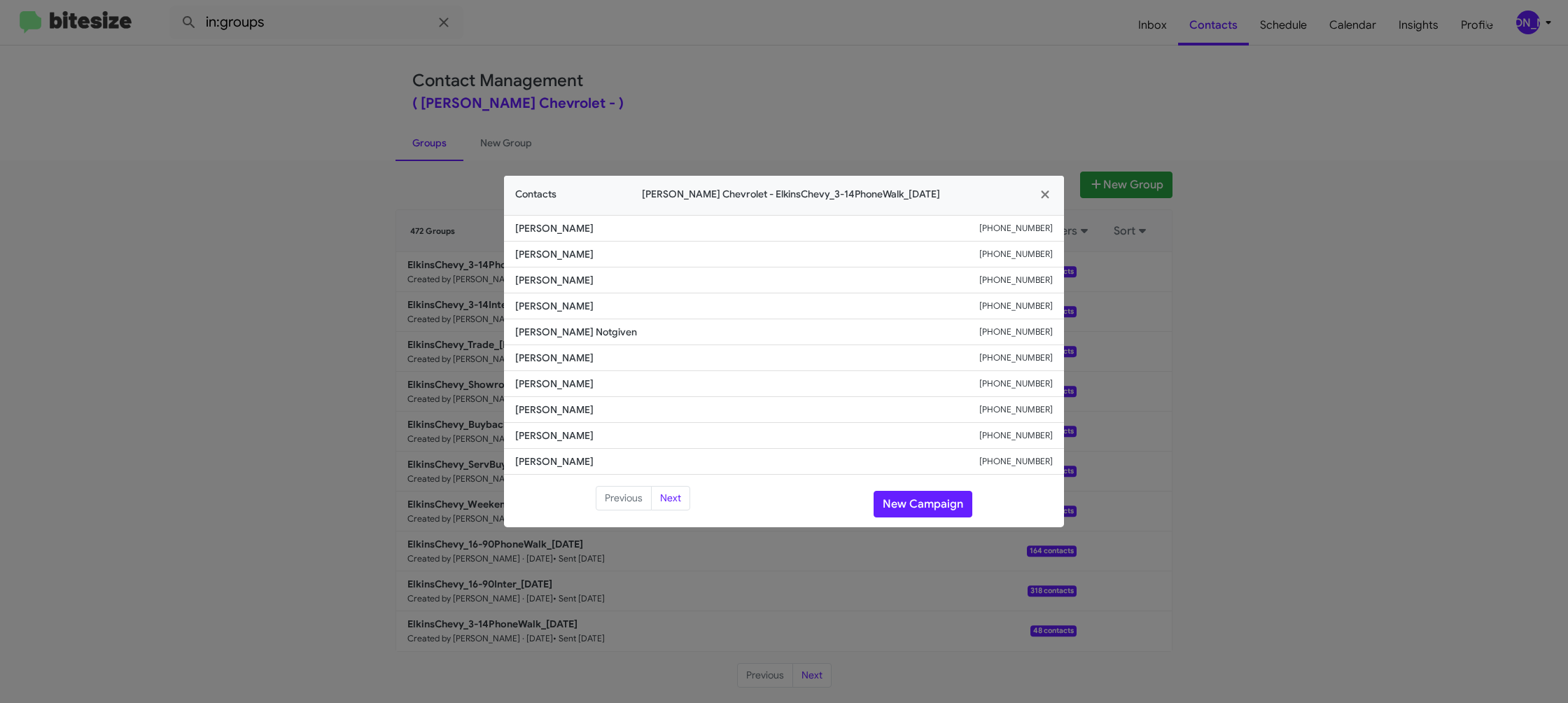
click at [545, 334] on span "Joe Notgiven" at bounding box center [746, 332] width 464 height 14
click at [541, 404] on span "Stephen Popovich" at bounding box center [746, 410] width 464 height 14
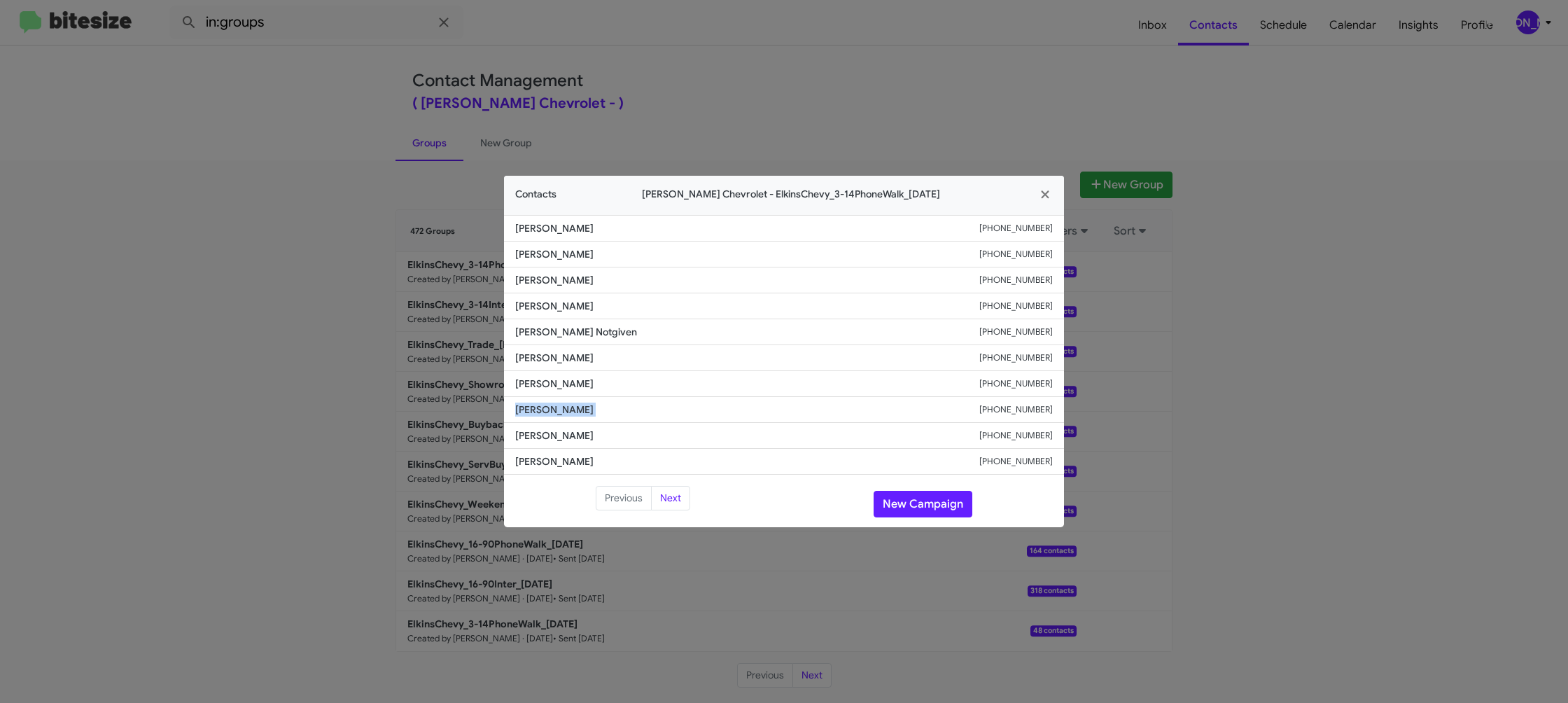
click at [541, 404] on span "Stephen Popovich" at bounding box center [746, 410] width 464 height 14
copy span "Stephen Popovich"
drag, startPoint x: 679, startPoint y: 497, endPoint x: 634, endPoint y: 440, distance: 72.6
click at [679, 497] on button "Next" at bounding box center [670, 498] width 39 height 25
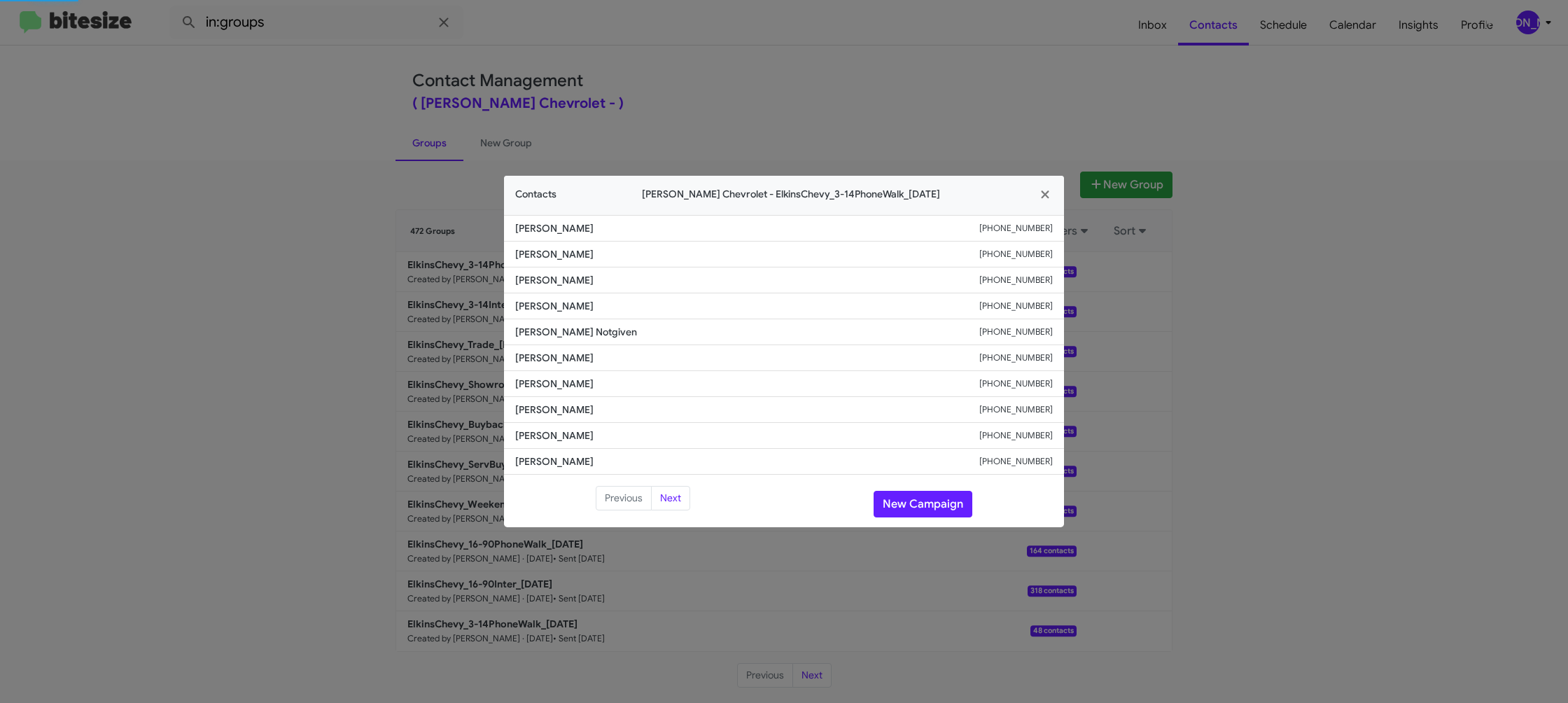
click at [544, 334] on span "Joe Notgiven" at bounding box center [746, 332] width 464 height 14
click at [552, 329] on span "Benjamin Hurtado" at bounding box center [746, 332] width 464 height 14
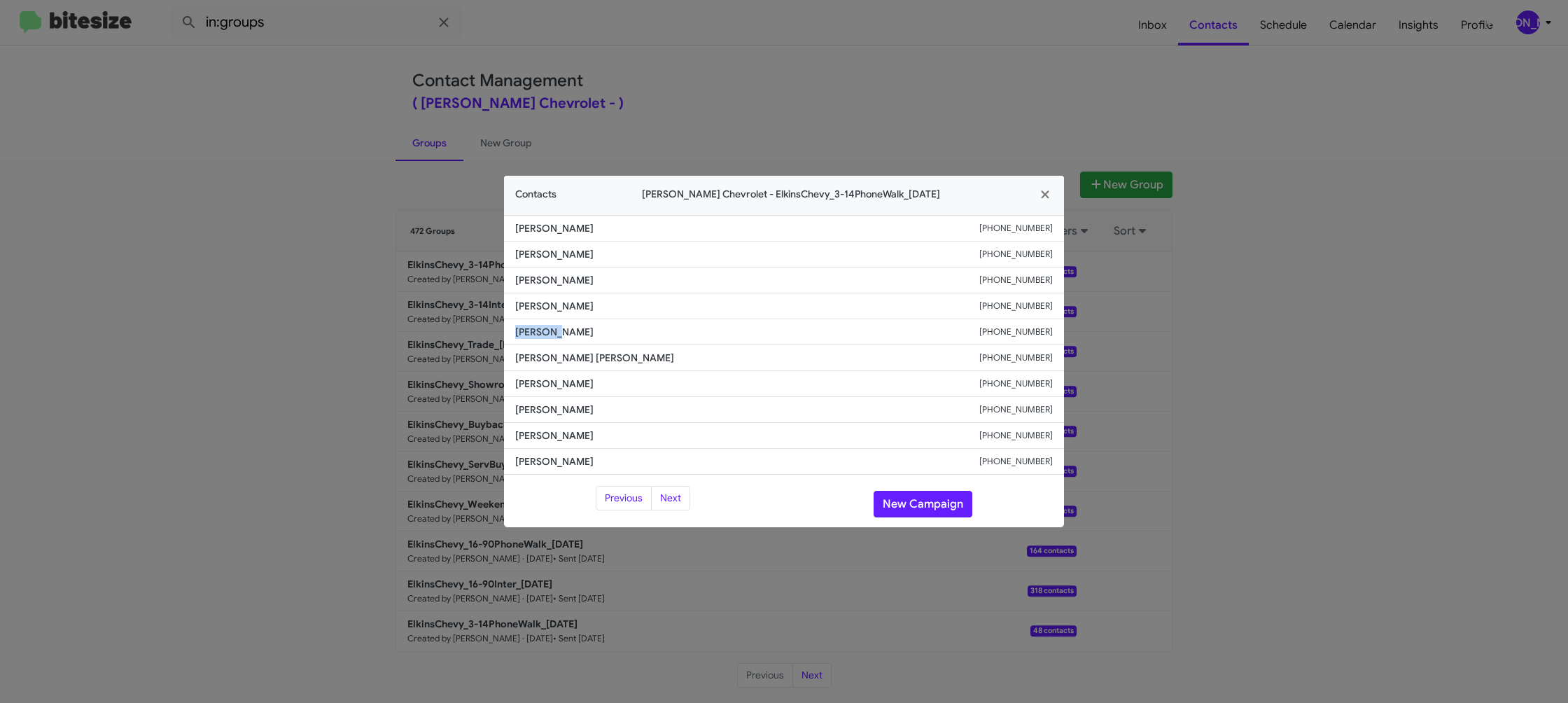
click at [552, 329] on span "Benjamin Hurtado" at bounding box center [746, 332] width 464 height 14
click at [1020, 339] on li "Benjamin Hurtado +12282240182" at bounding box center [784, 332] width 560 height 26
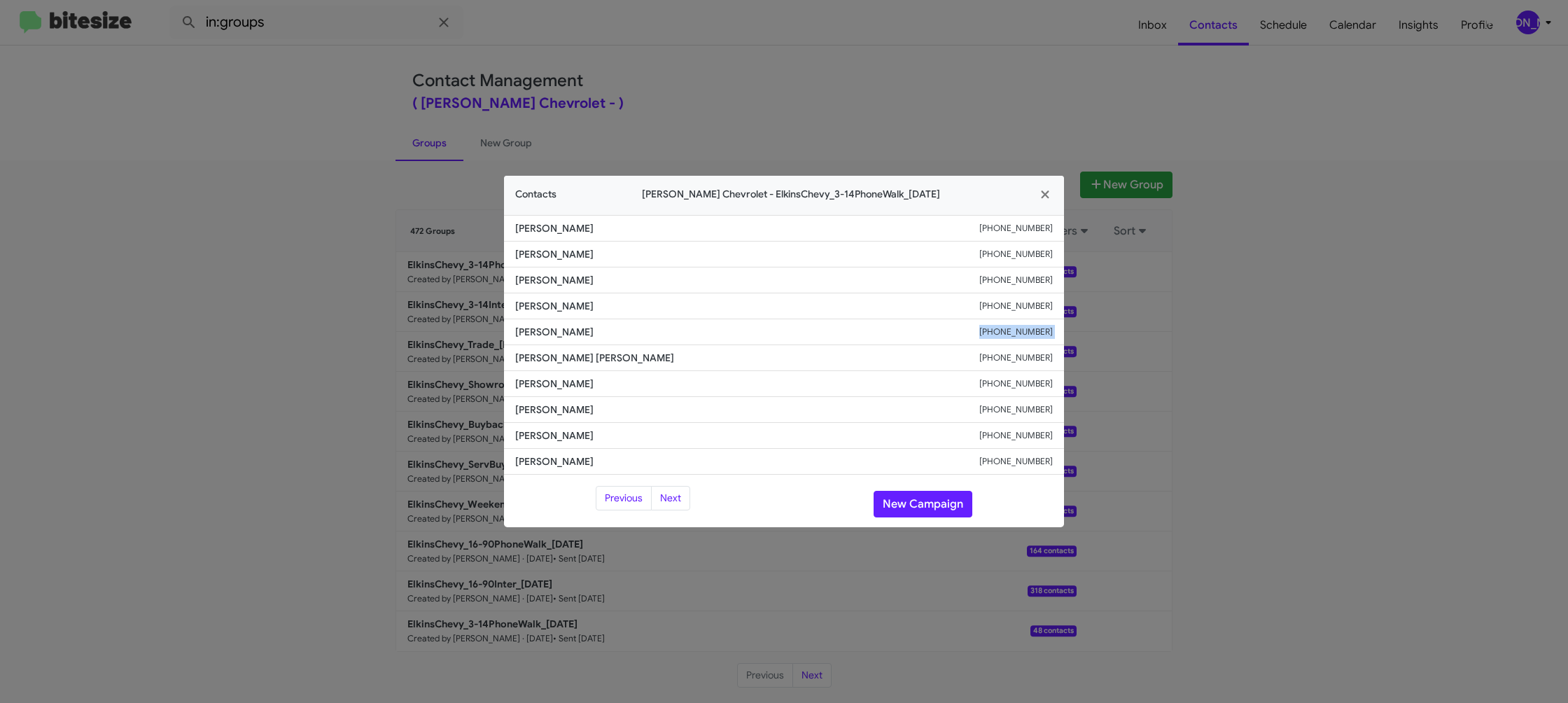
copy small "+12282240182"
click at [421, 329] on modal-container "Contacts Elkins Chevrolet - ElkinsChevy_3-14PhoneWalk_08-21-25 Keith Bruce +126…" at bounding box center [784, 351] width 1568 height 703
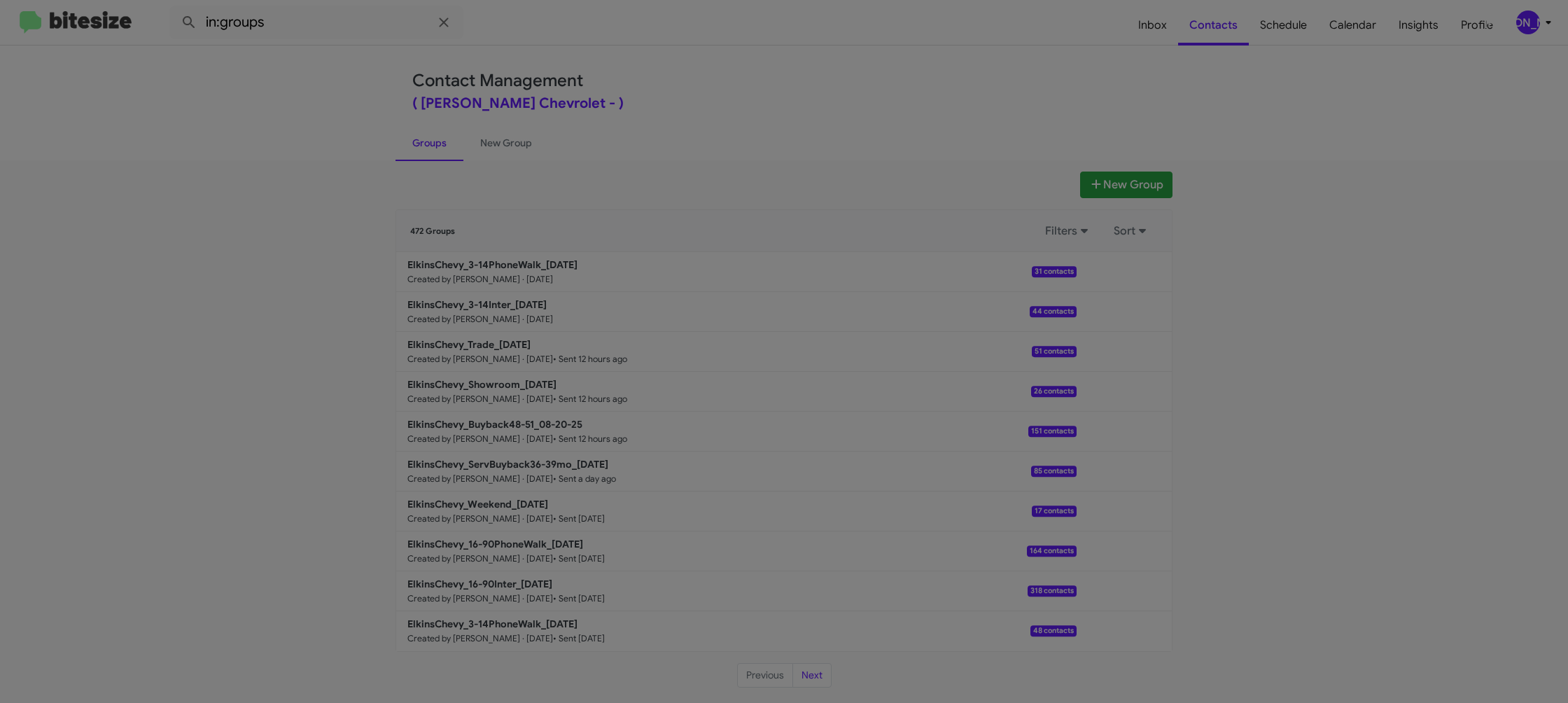
drag, startPoint x: 481, startPoint y: 315, endPoint x: 483, endPoint y: 305, distance: 10.2
click at [481, 314] on modal-container "Contacts Elkins Chevrolet - ElkinsChevy_3-14PhoneWalk_08-21-25 Keith Bruce +126…" at bounding box center [784, 351] width 1568 height 703
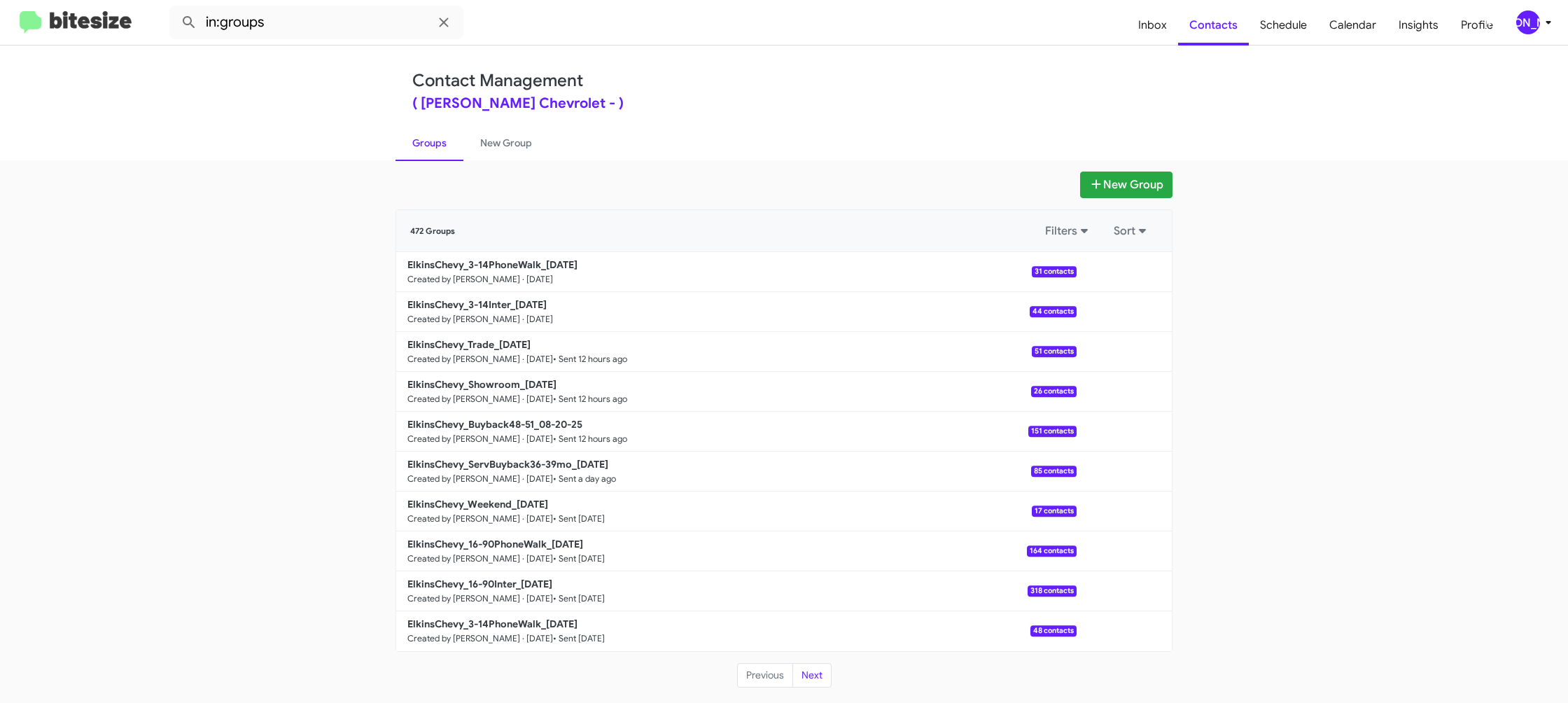
click at [483, 305] on b "ElkinsChevy_3-14Inter_08-21-25" at bounding box center [476, 304] width 140 height 13
drag, startPoint x: 483, startPoint y: 305, endPoint x: 448, endPoint y: 256, distance: 60.2
click at [476, 300] on b "ElkinsChevy_3-14Inter_08-21-25" at bounding box center [476, 304] width 140 height 13
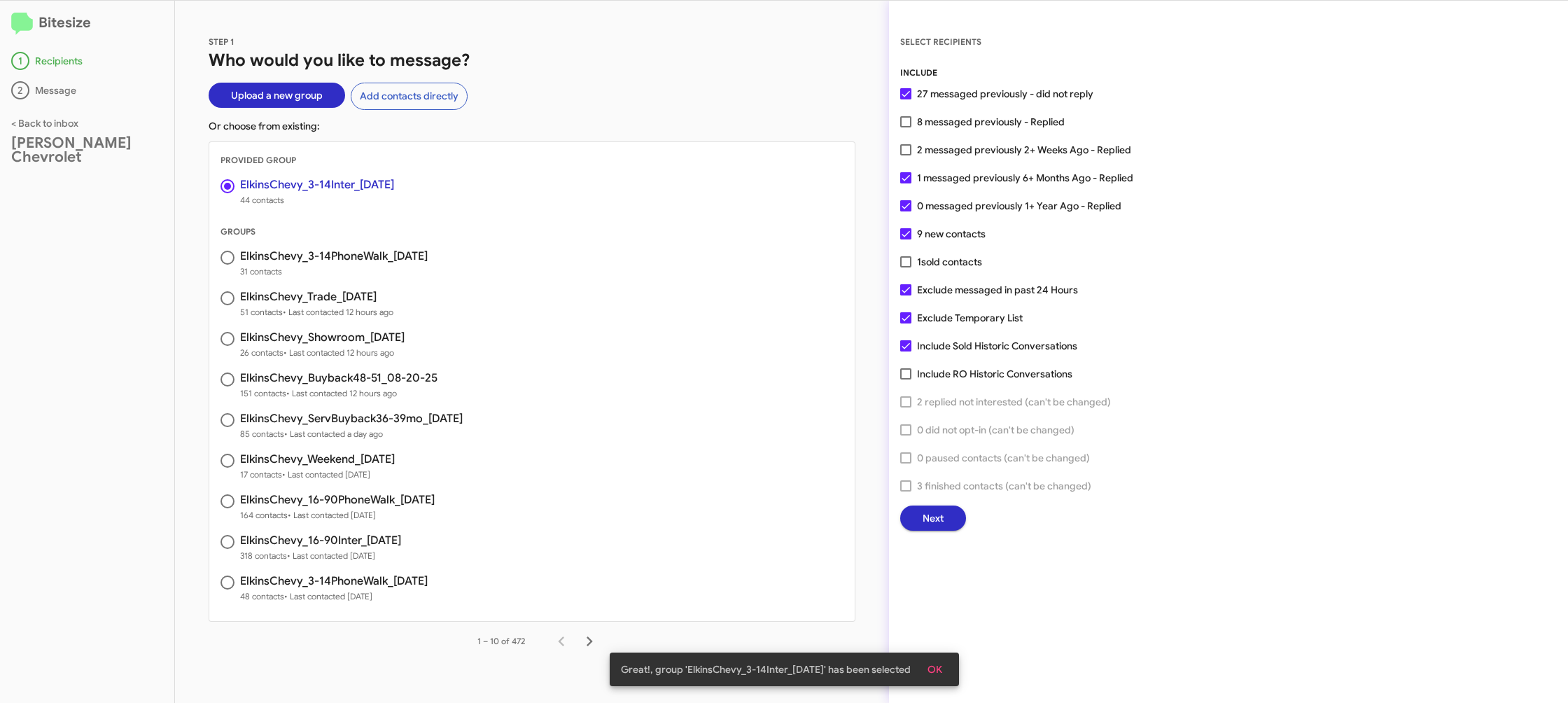
click at [940, 522] on span "Next" at bounding box center [933, 518] width 21 height 25
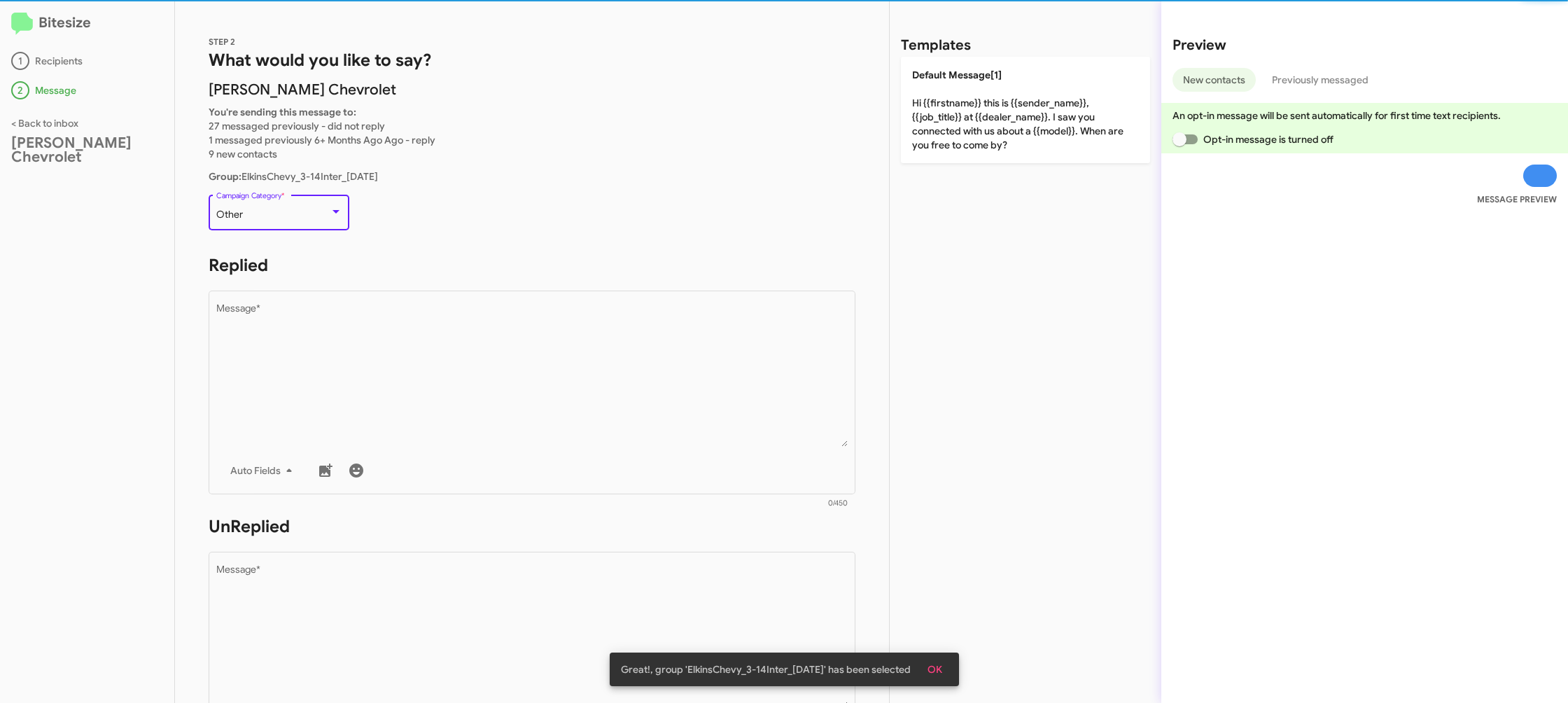
click at [298, 217] on div "Other" at bounding box center [273, 214] width 114 height 11
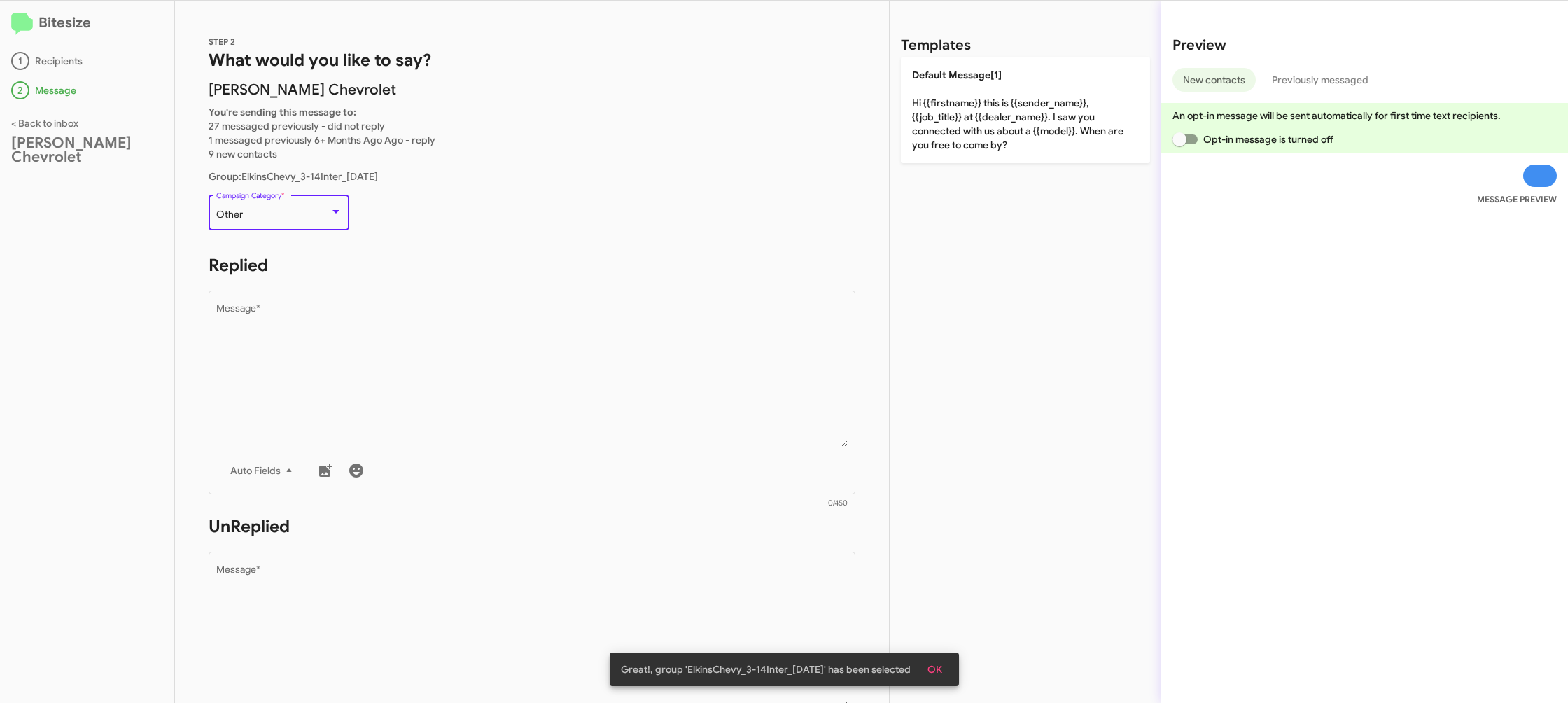
scroll to position [527, 0]
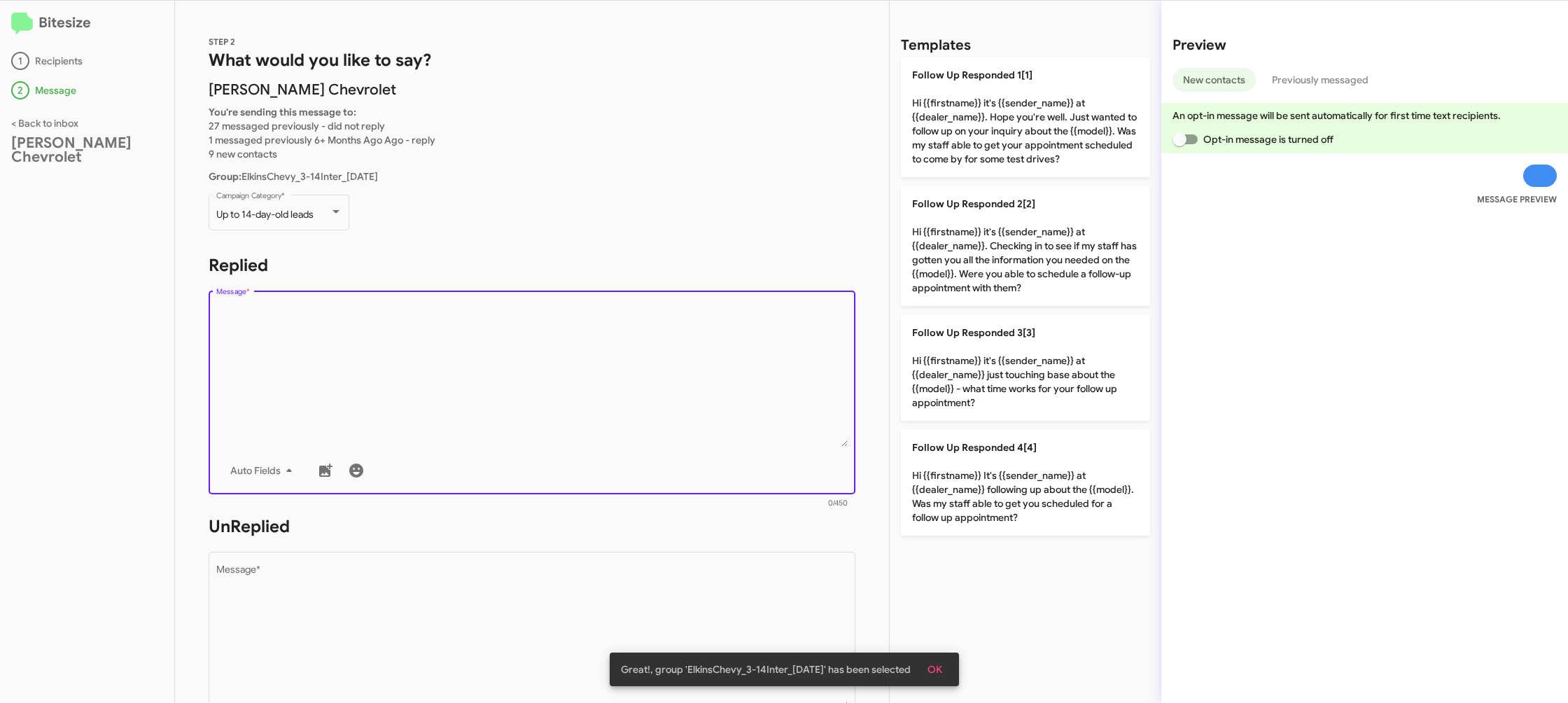
click at [488, 357] on textarea "Message *" at bounding box center [532, 374] width 632 height 143
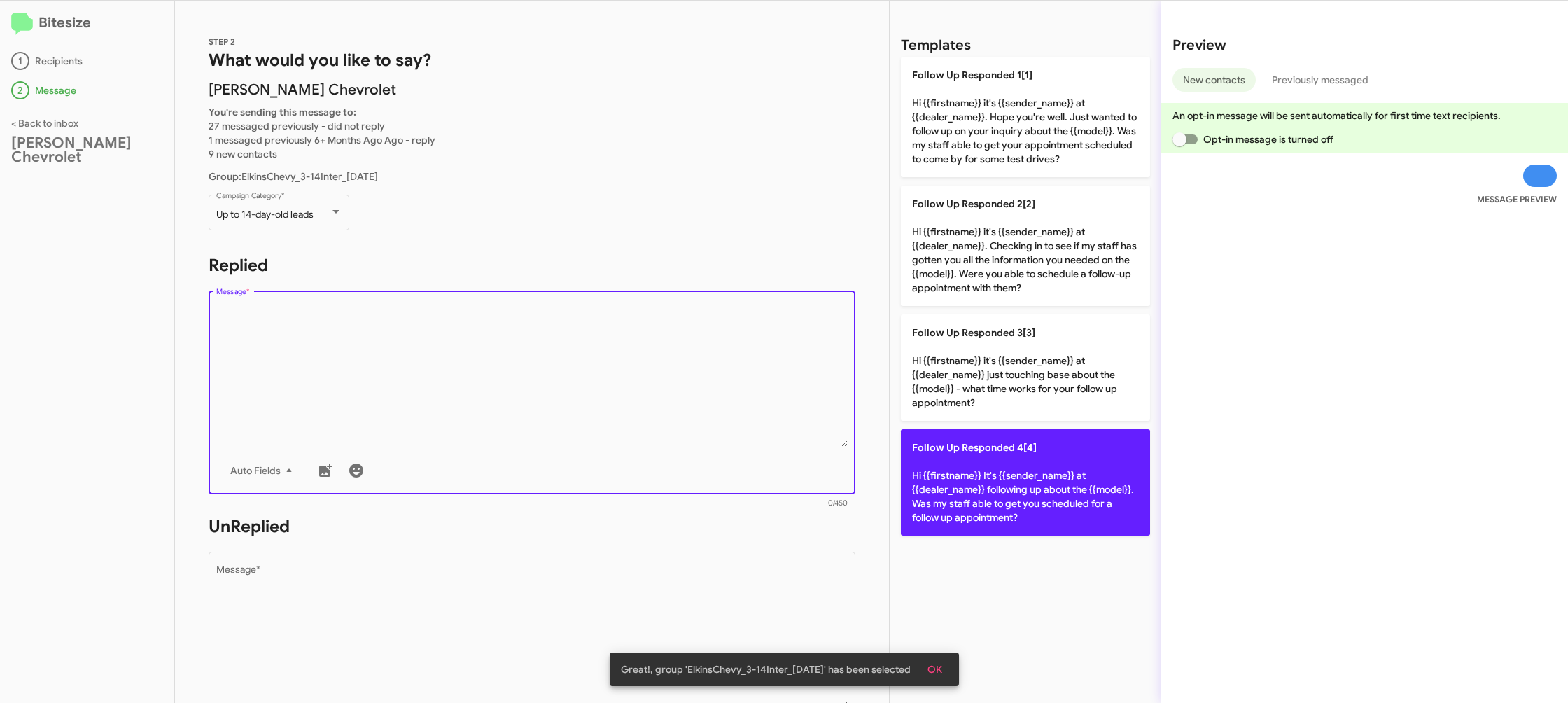
drag, startPoint x: 488, startPoint y: 357, endPoint x: 962, endPoint y: 429, distance: 479.4
click at [515, 358] on textarea "Message *" at bounding box center [532, 374] width 632 height 143
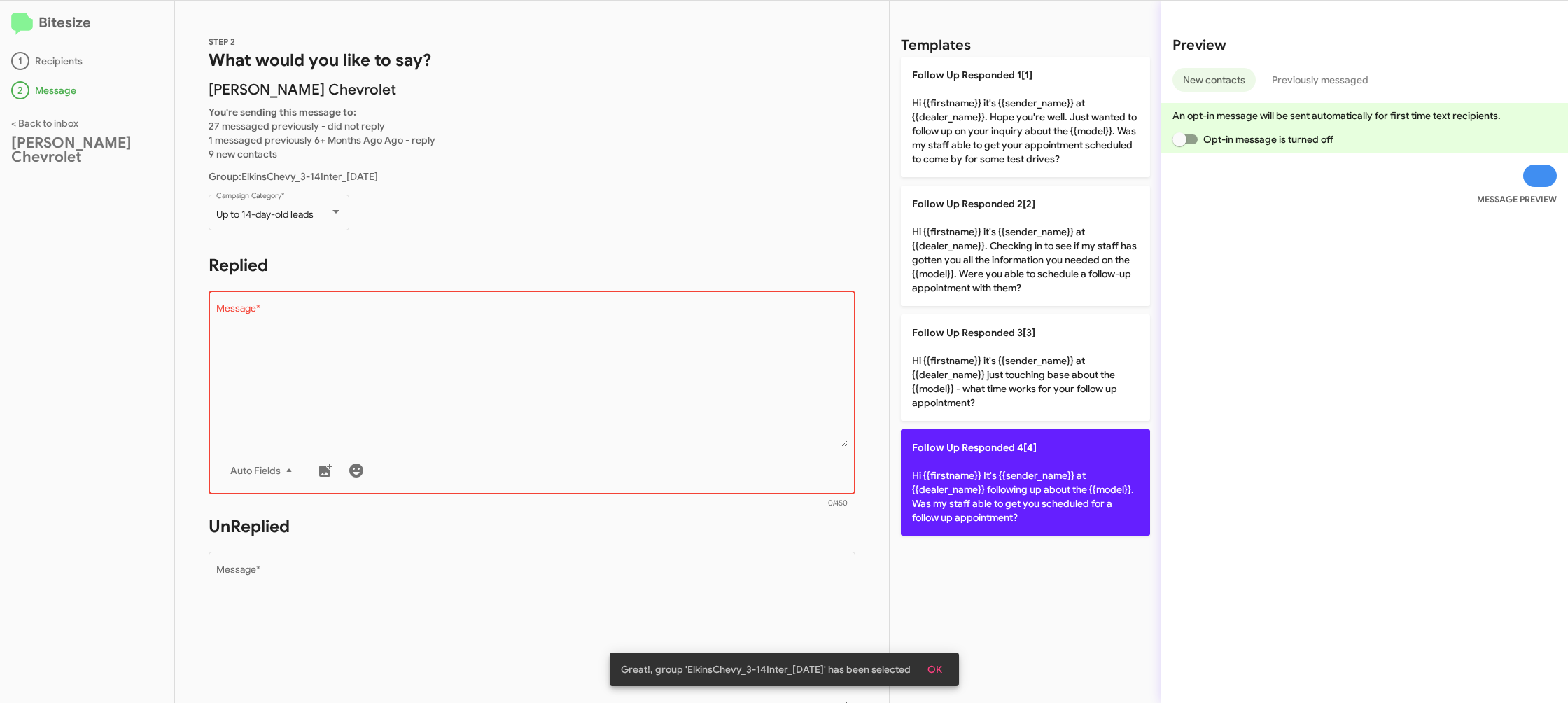
drag, startPoint x: 966, startPoint y: 477, endPoint x: 953, endPoint y: 477, distance: 13.0
click at [966, 477] on p "Follow Up Responded 4[4] Hi {{firstname}} It's {{sender_name}} at {{dealer_name…" at bounding box center [1026, 481] width 249 height 106
type textarea "Hi {{firstname}} It's {{sender_name}} at {{dealer_name}} following up about the…"
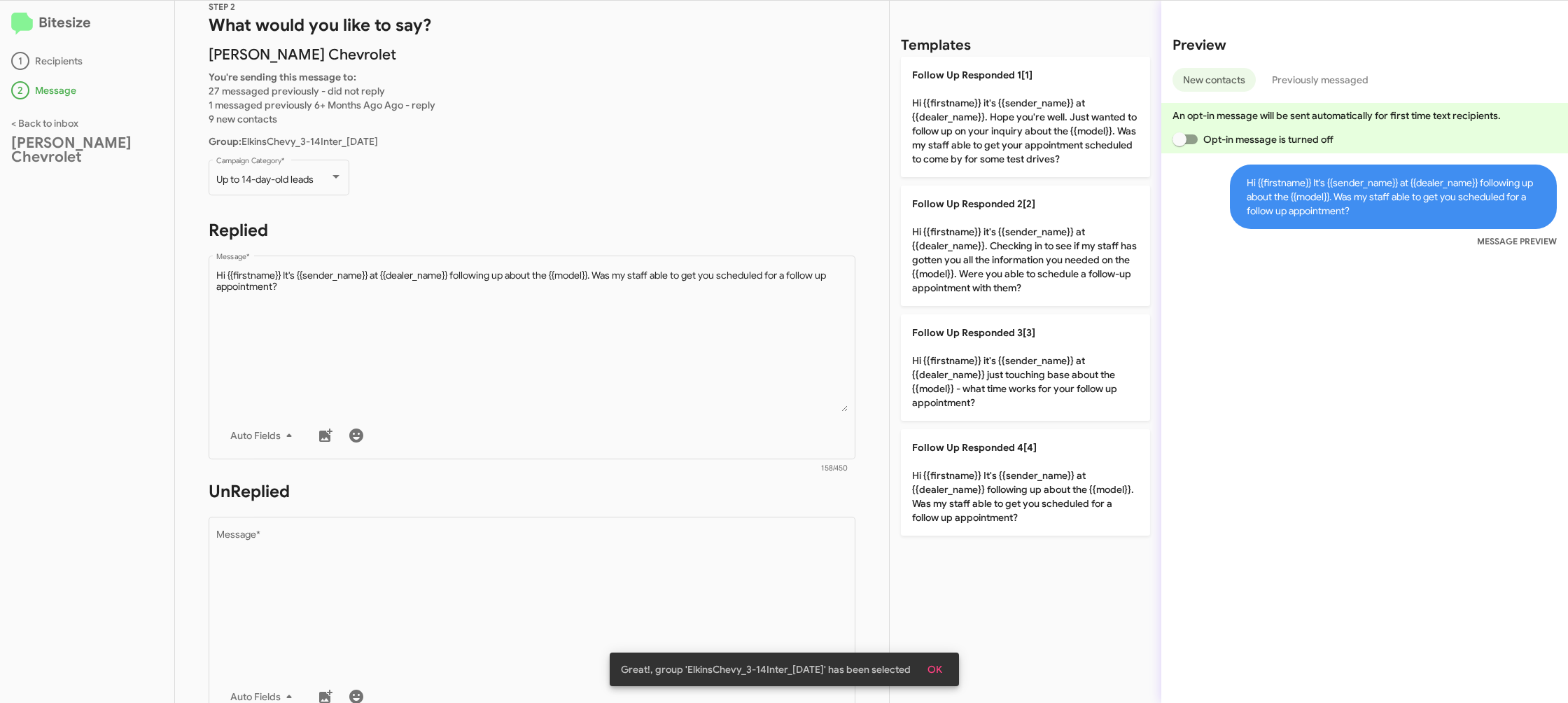
scroll to position [66, 0]
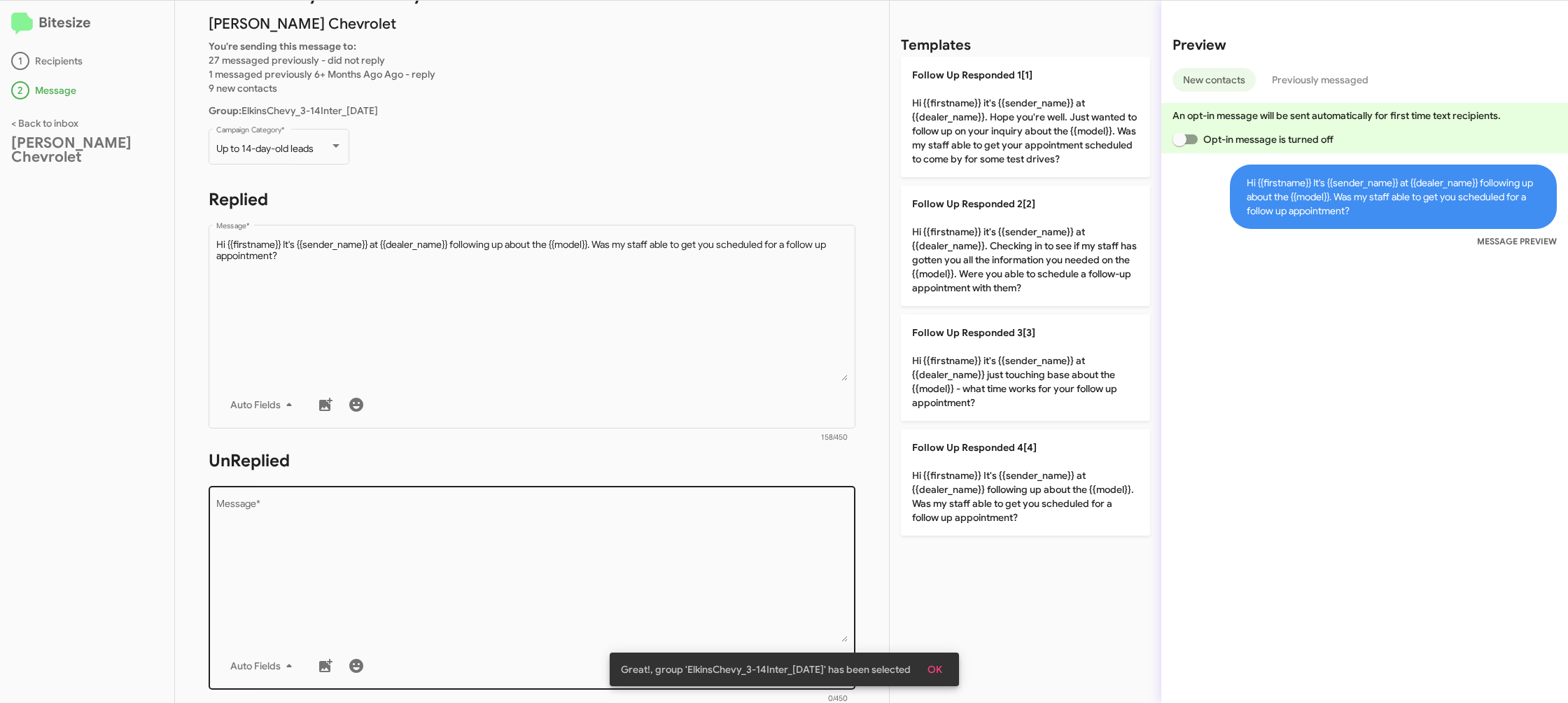
drag, startPoint x: 625, startPoint y: 468, endPoint x: 620, endPoint y: 498, distance: 30.4
click at [624, 476] on form "UnReplied Drop image here to insert Auto Fields Message * 0/450" at bounding box center [532, 578] width 647 height 256
click at [627, 527] on textarea "Message *" at bounding box center [532, 570] width 632 height 143
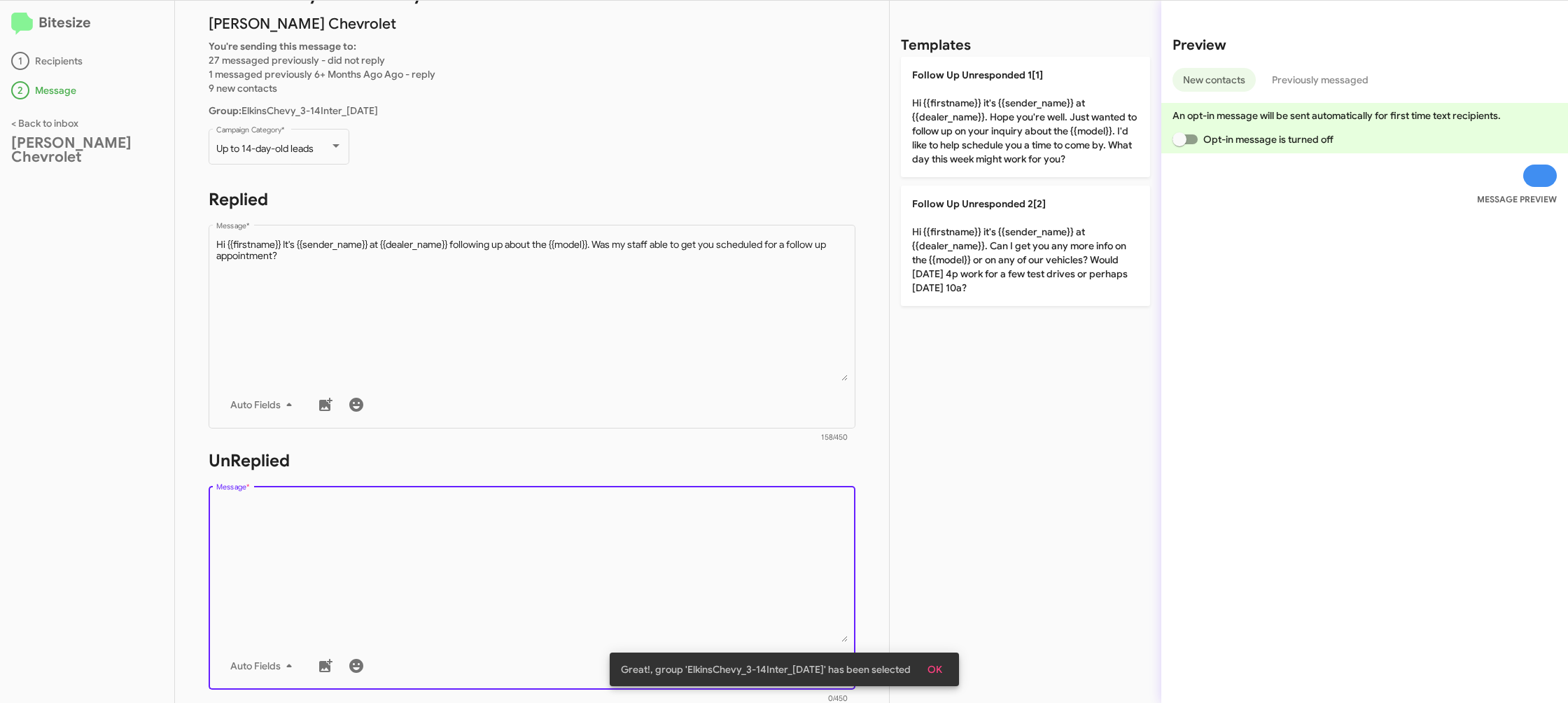
click at [627, 527] on textarea "Message *" at bounding box center [532, 570] width 632 height 143
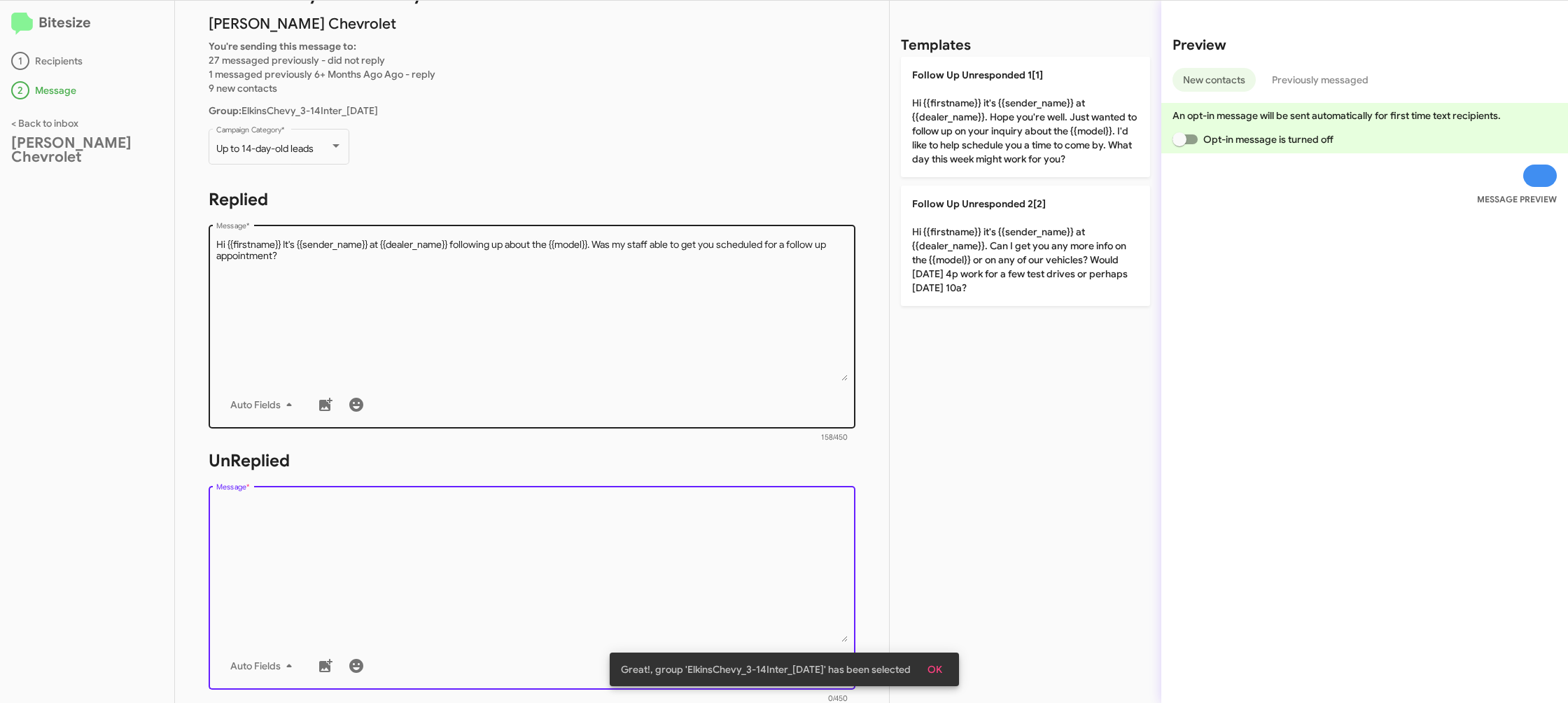
drag, startPoint x: 627, startPoint y: 527, endPoint x: 798, endPoint y: 281, distance: 299.6
click at [649, 499] on div "Drop image here to insert Auto Fields Message *" at bounding box center [532, 586] width 632 height 206
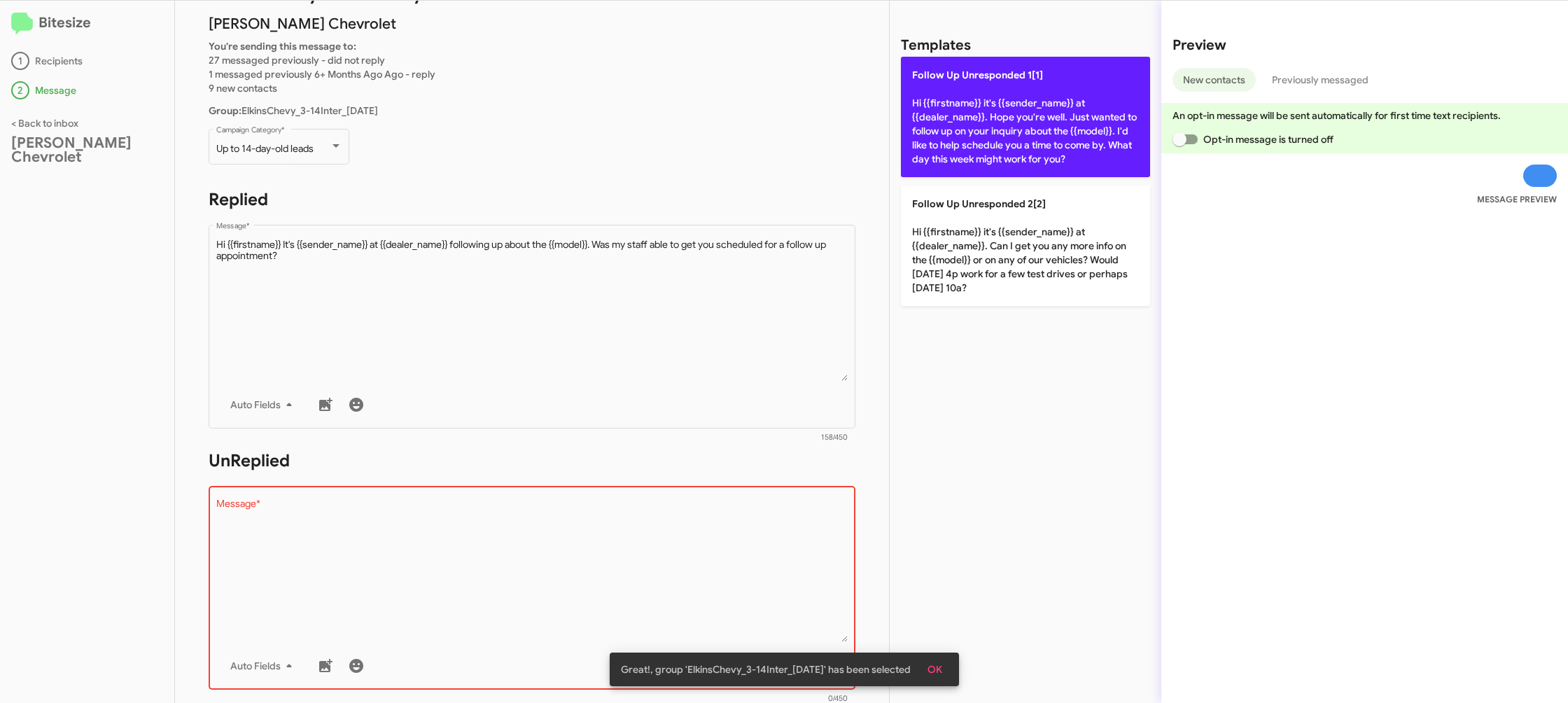
drag, startPoint x: 989, startPoint y: 67, endPoint x: 981, endPoint y: 73, distance: 10.0
click at [986, 69] on p "Follow Up Unresponded 1[1] Hi {{firstname}} it's {{sender_name}} at {{dealer_na…" at bounding box center [1026, 117] width 249 height 120
type textarea "Hi {{firstname}} it's {{sender_name}} at {{dealer_name}}. Hope you're well. Jus…"
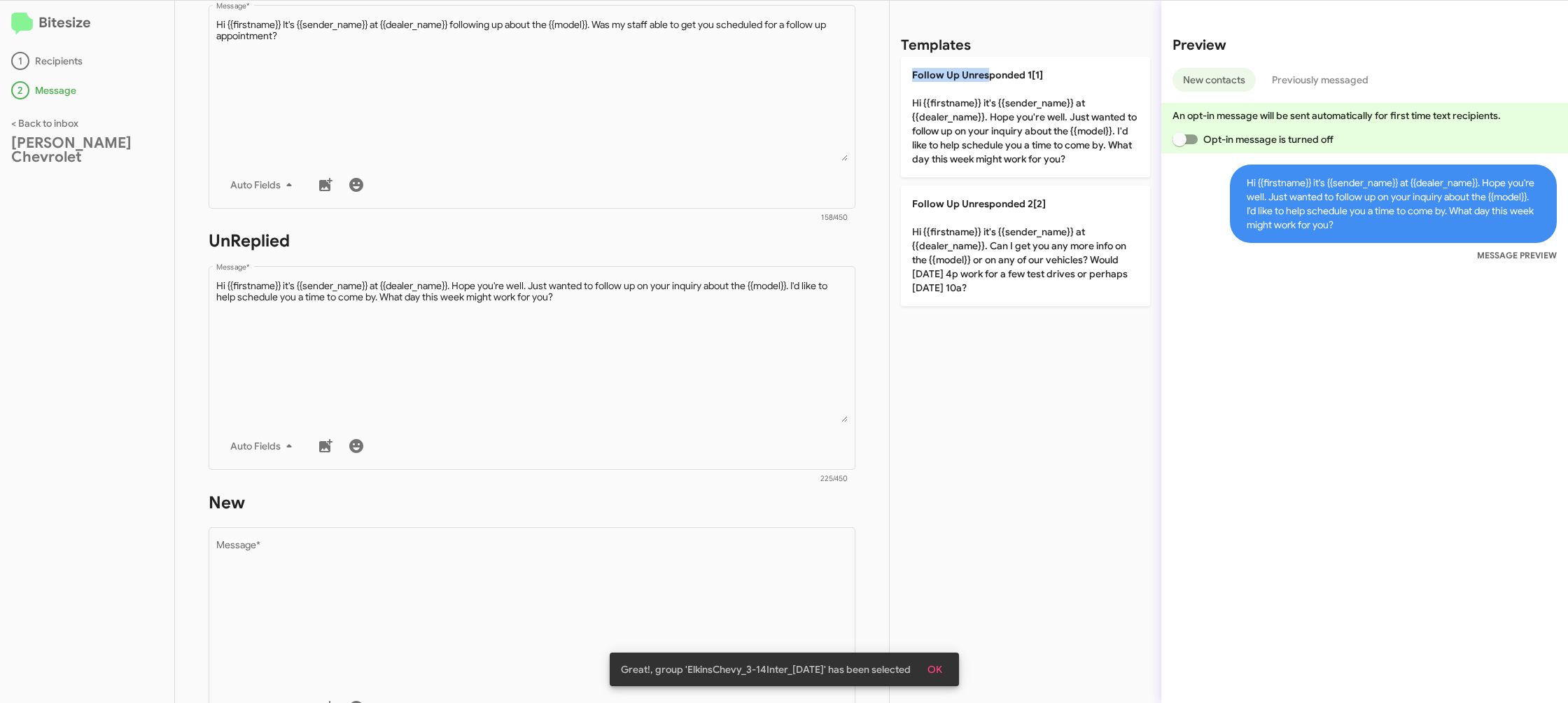
scroll to position [511, 0]
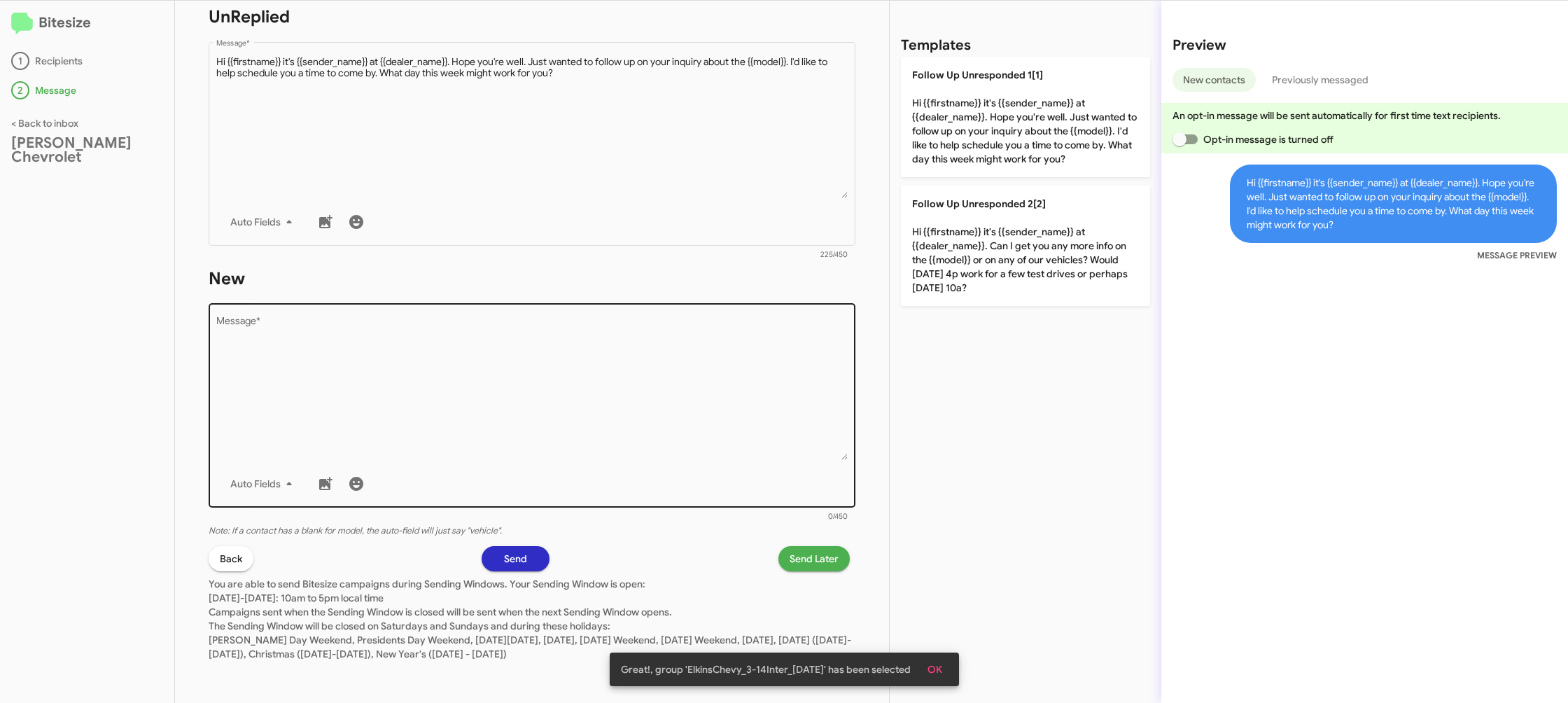
click at [709, 401] on textarea "Message *" at bounding box center [532, 388] width 632 height 143
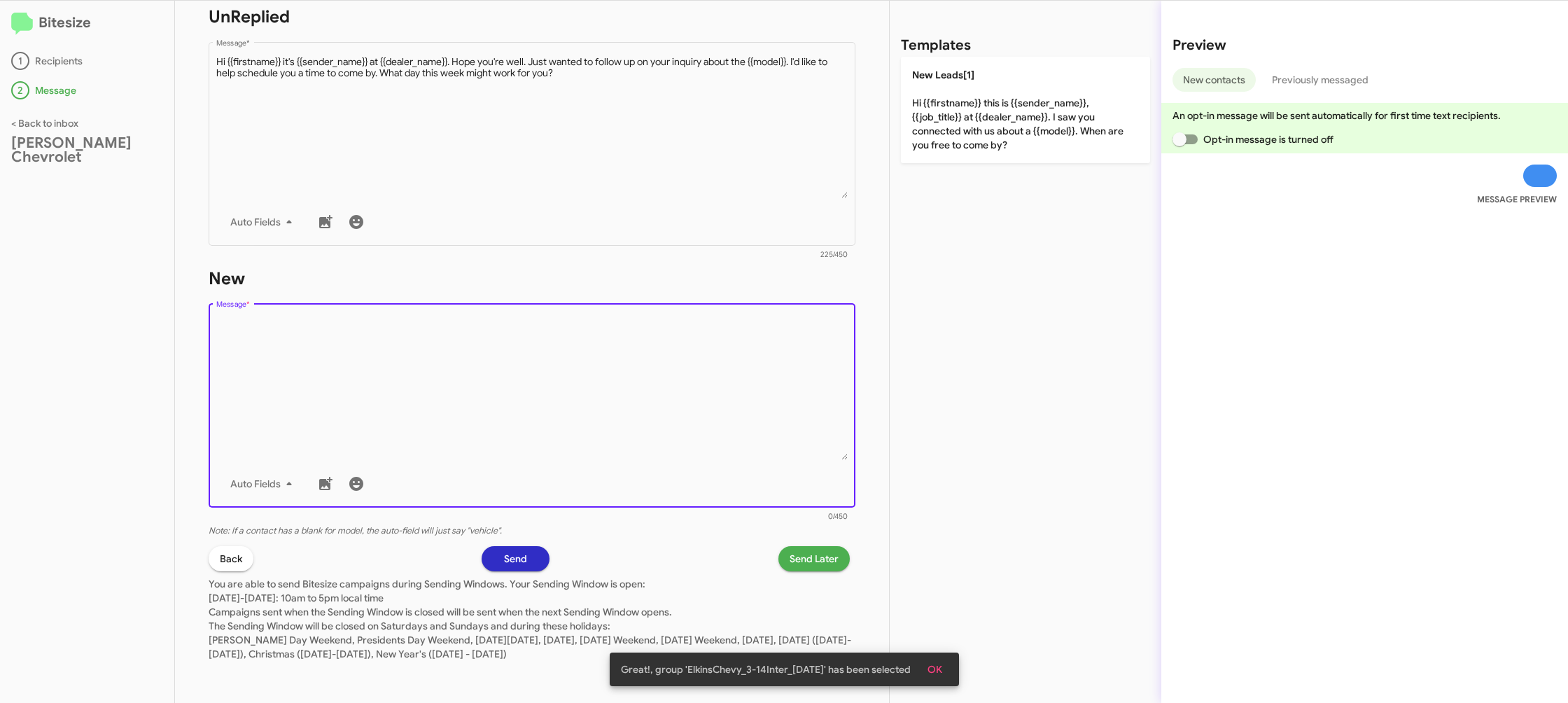
drag, startPoint x: 710, startPoint y: 400, endPoint x: 898, endPoint y: 209, distance: 268.0
click at [787, 325] on textarea "Message *" at bounding box center [532, 388] width 632 height 143
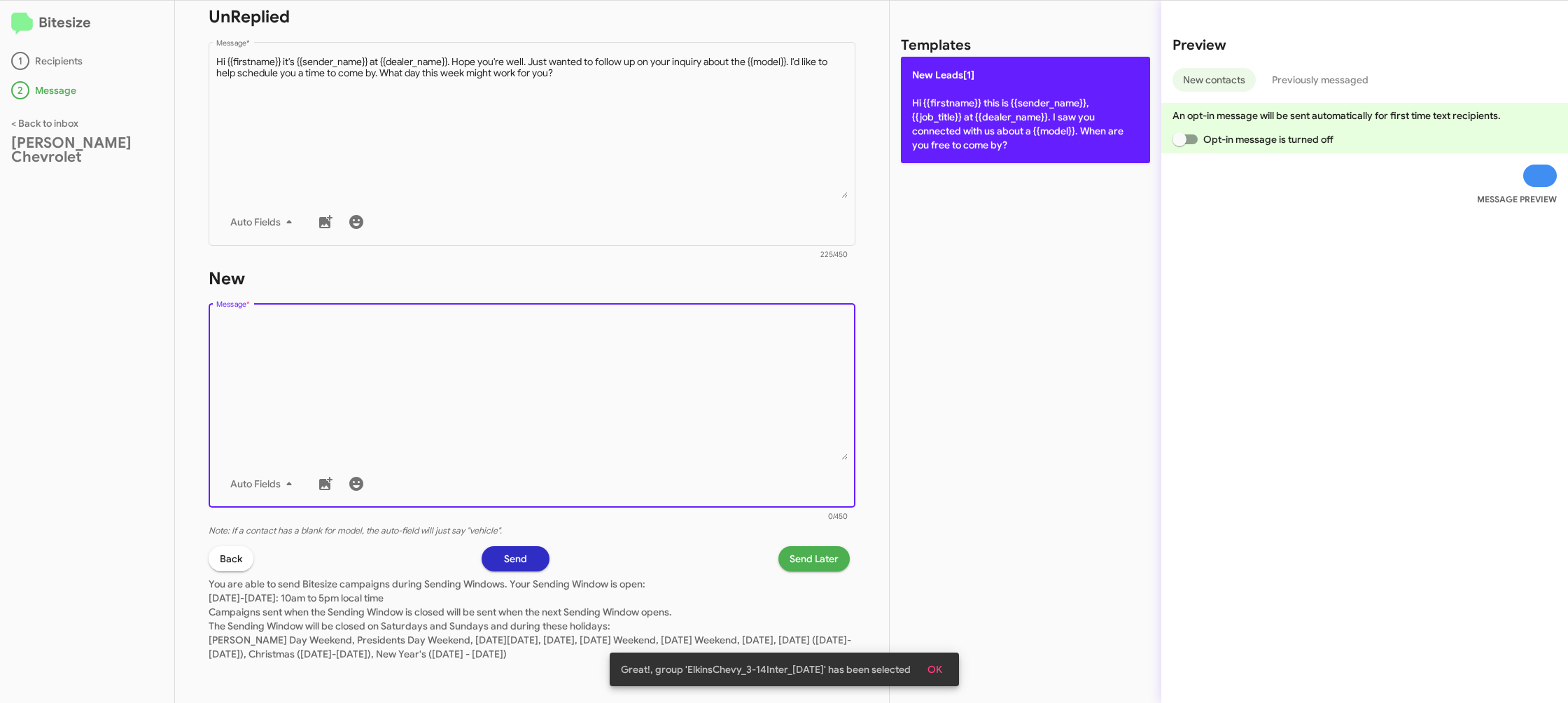
click at [955, 149] on p "New Leads[1] Hi {{firstname}} this is {{sender_name}}, {{job_title}} at {{deale…" at bounding box center [1026, 110] width 249 height 106
type textarea "Hi {{firstname}} this is {{sender_name}}, {{job_title}} at {{dealer_name}}. I s…"
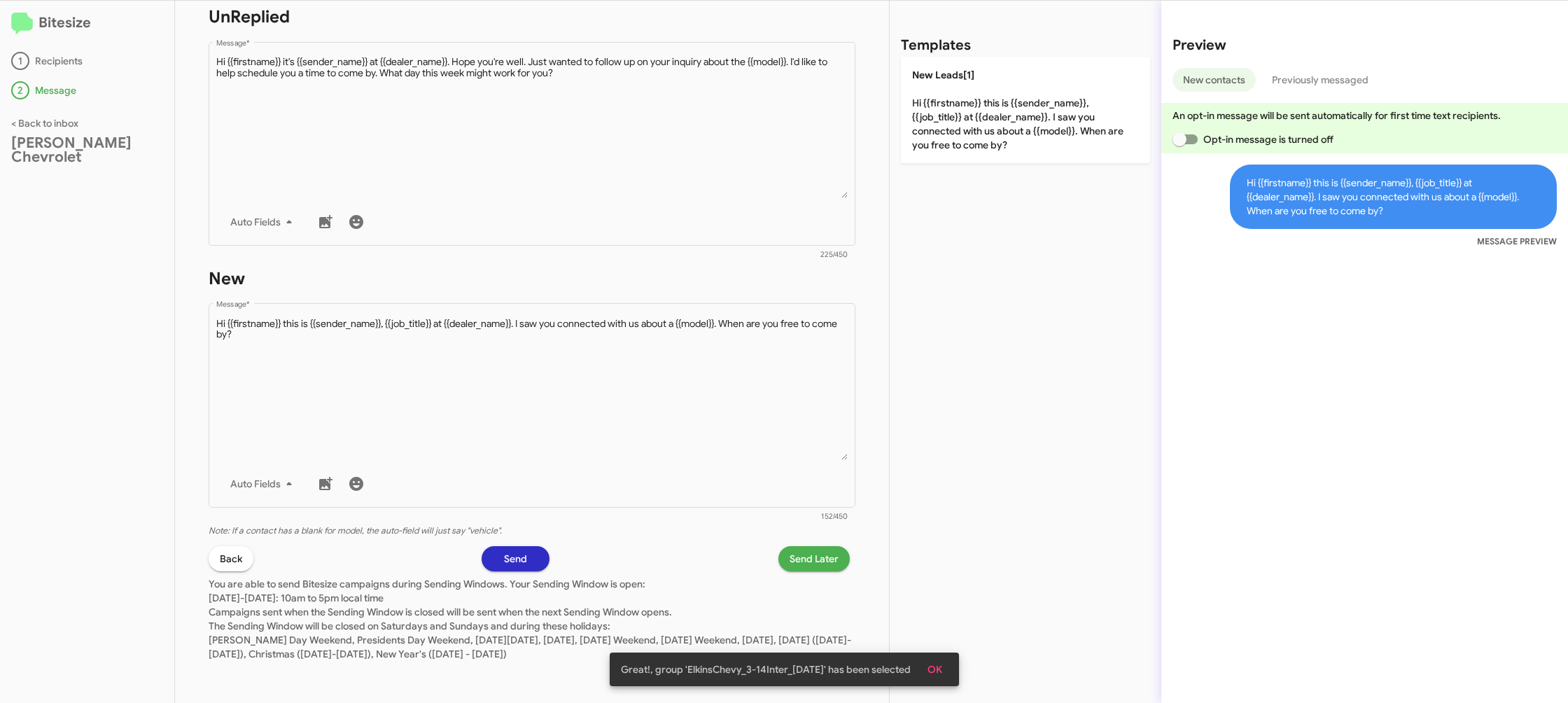
click at [825, 553] on span "Send Later" at bounding box center [814, 558] width 49 height 25
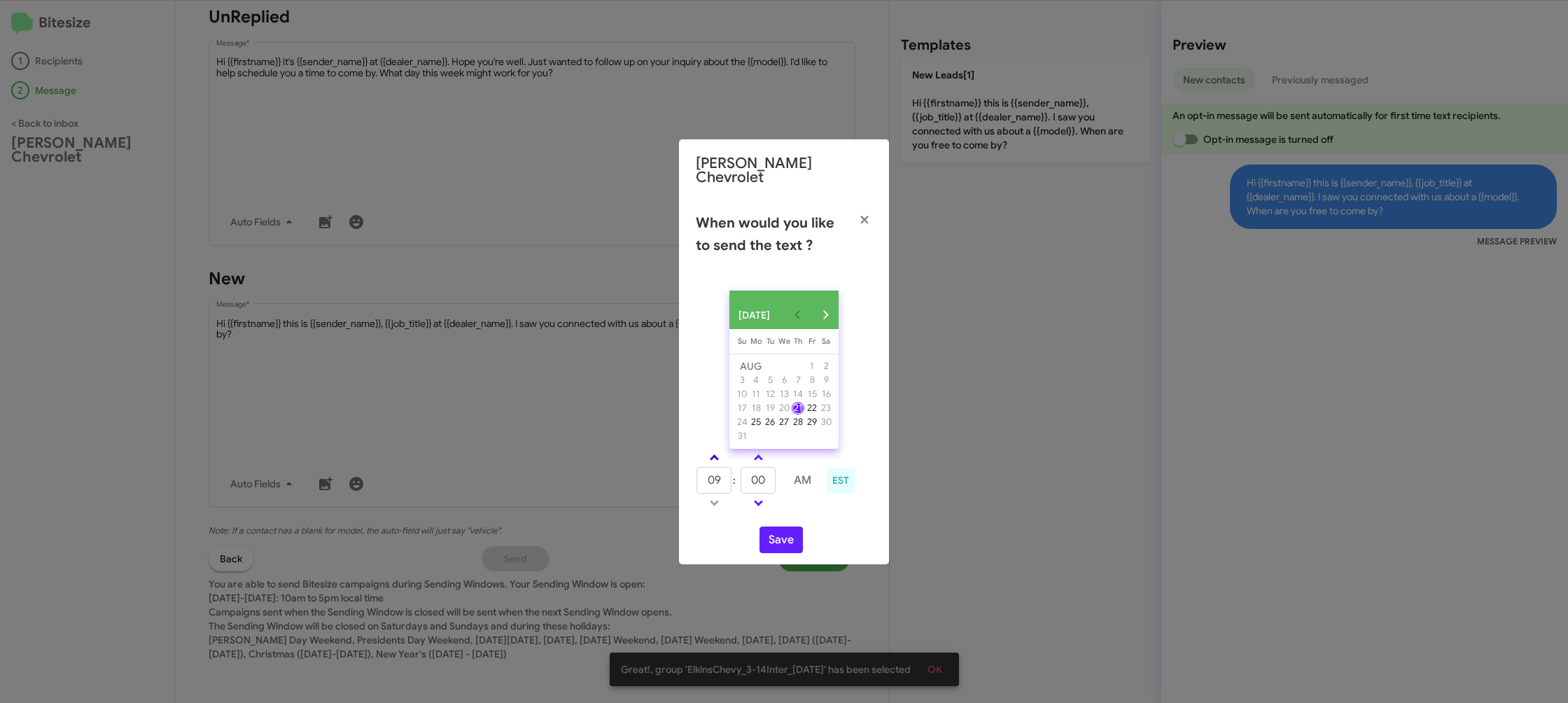
click at [713, 458] on span at bounding box center [714, 459] width 9 height 9
type input "10"
click at [753, 456] on link at bounding box center [758, 457] width 24 height 16
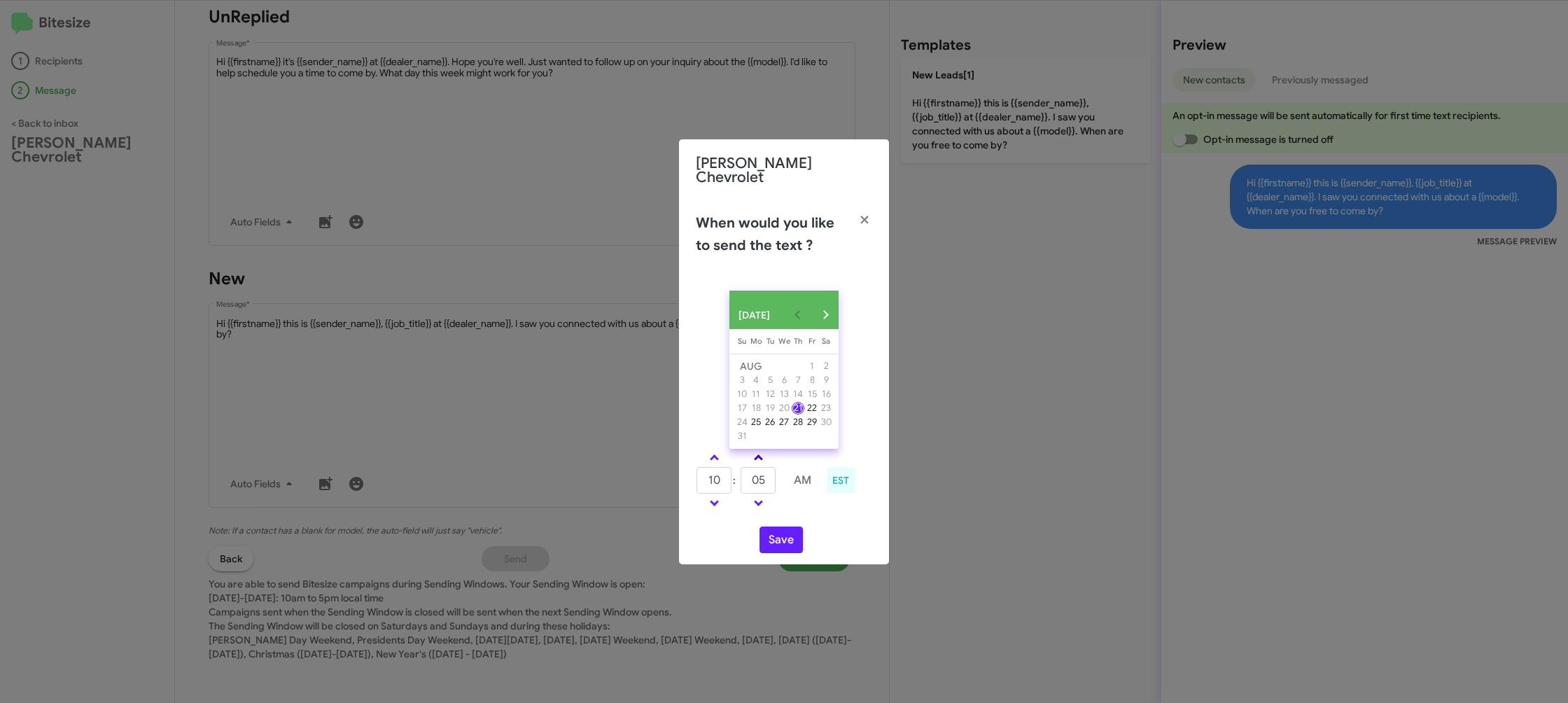
click at [753, 456] on link at bounding box center [758, 457] width 24 height 16
type input "15"
drag, startPoint x: 769, startPoint y: 540, endPoint x: 774, endPoint y: 530, distance: 11.2
click at [769, 539] on button "Save" at bounding box center [781, 540] width 43 height 27
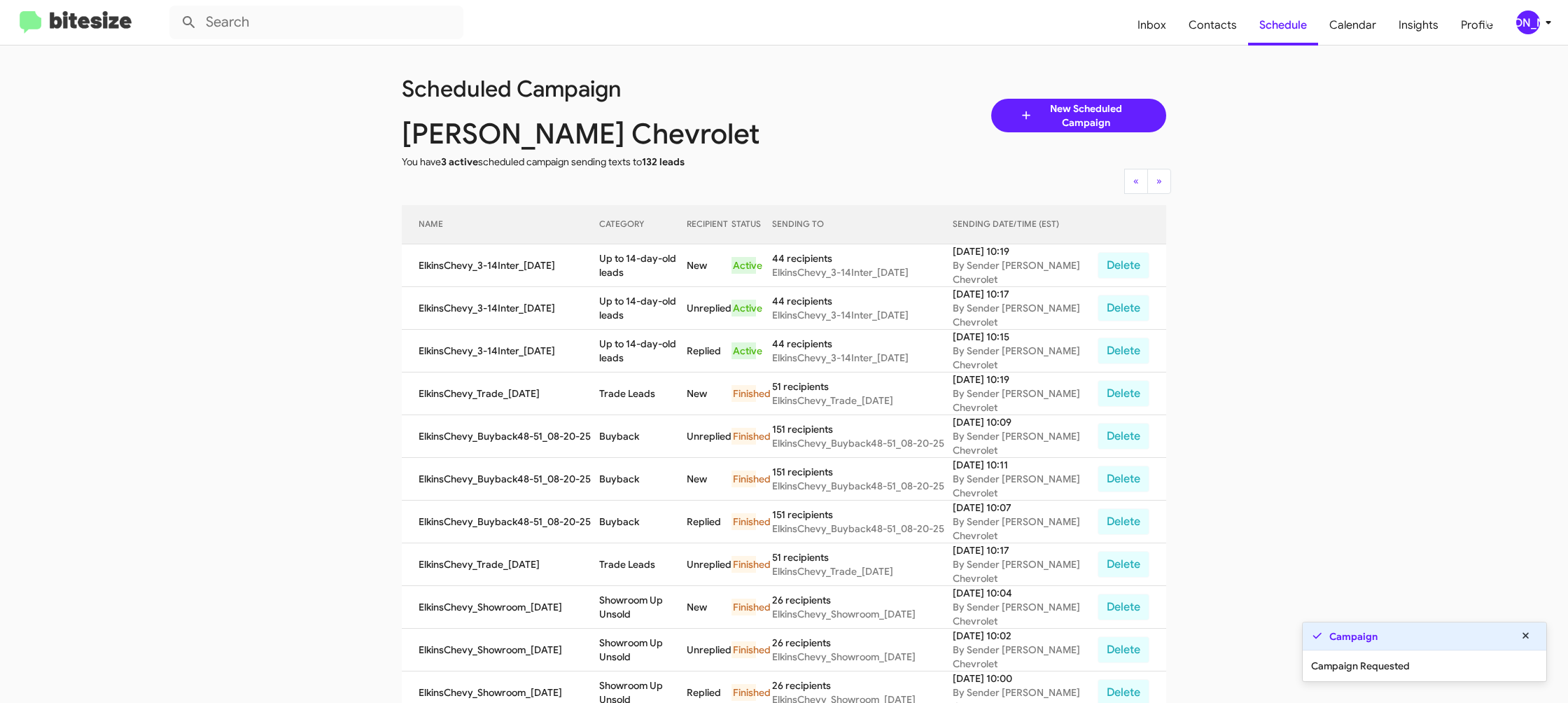
scroll to position [3, 0]
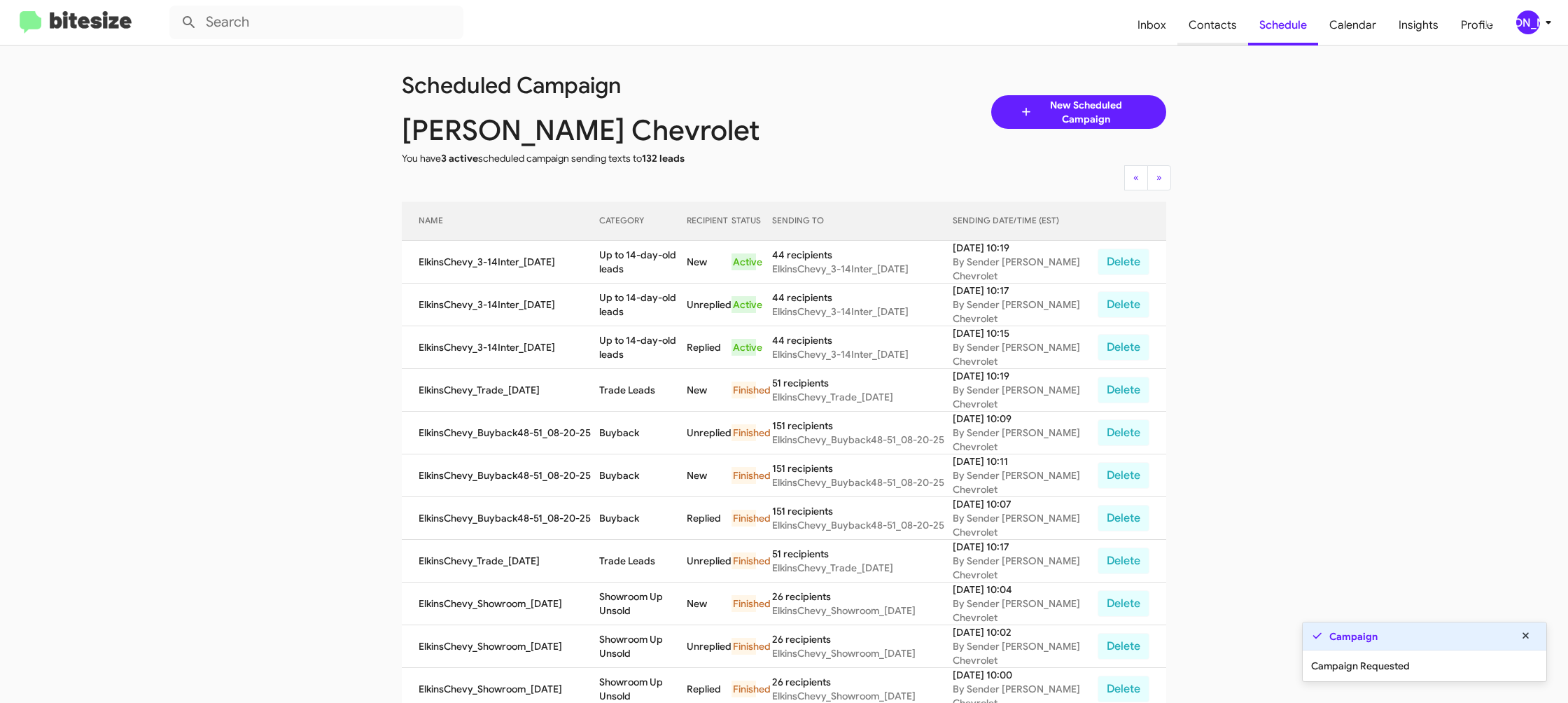
click at [1204, 39] on span "Contacts" at bounding box center [1213, 25] width 71 height 41
type input "in:groups"
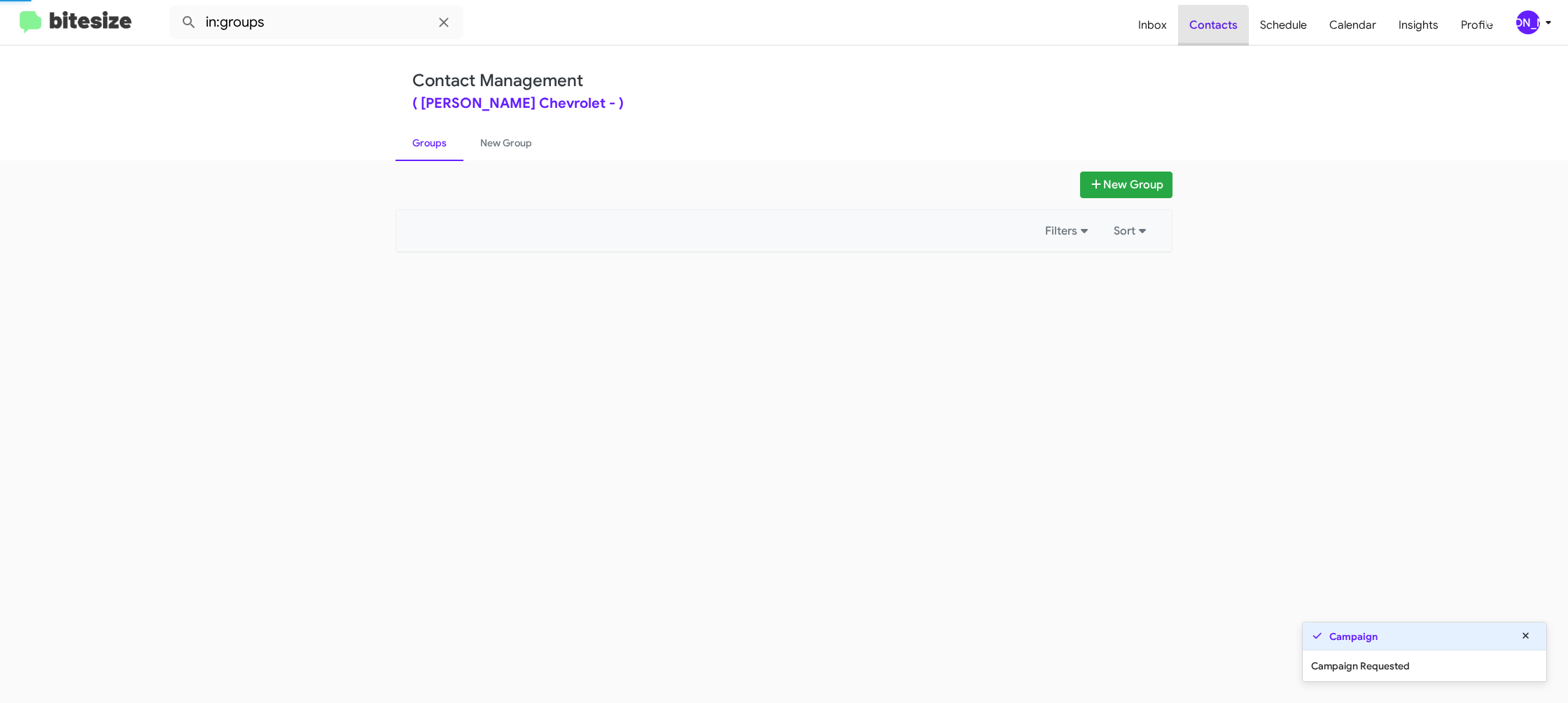
click at [1204, 39] on span "Contacts" at bounding box center [1214, 25] width 71 height 41
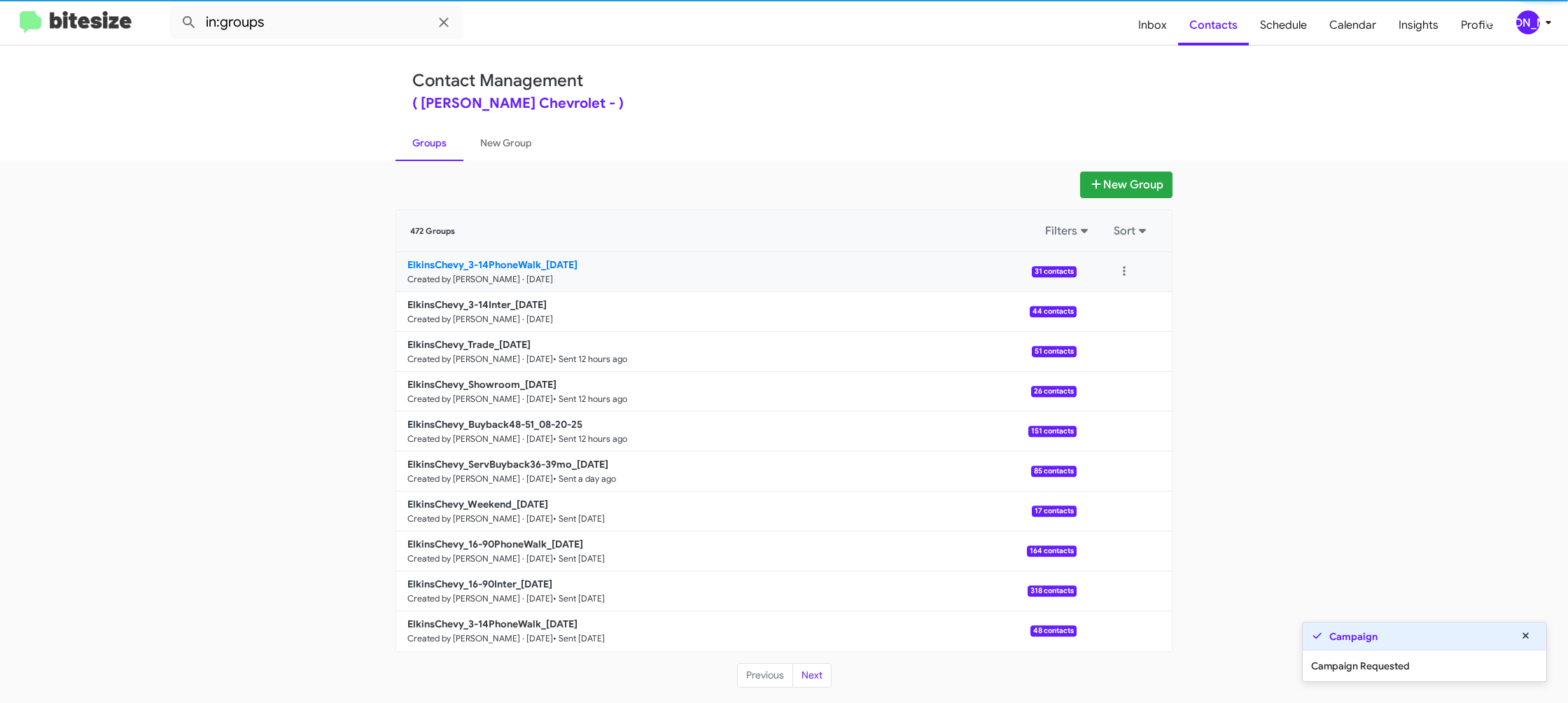
click at [515, 272] on link "ElkinsChevy_3-14PhoneWalk_08-21-25 Created by Jason Apdua · Aug 21, 2025 31 con…" at bounding box center [736, 272] width 680 height 40
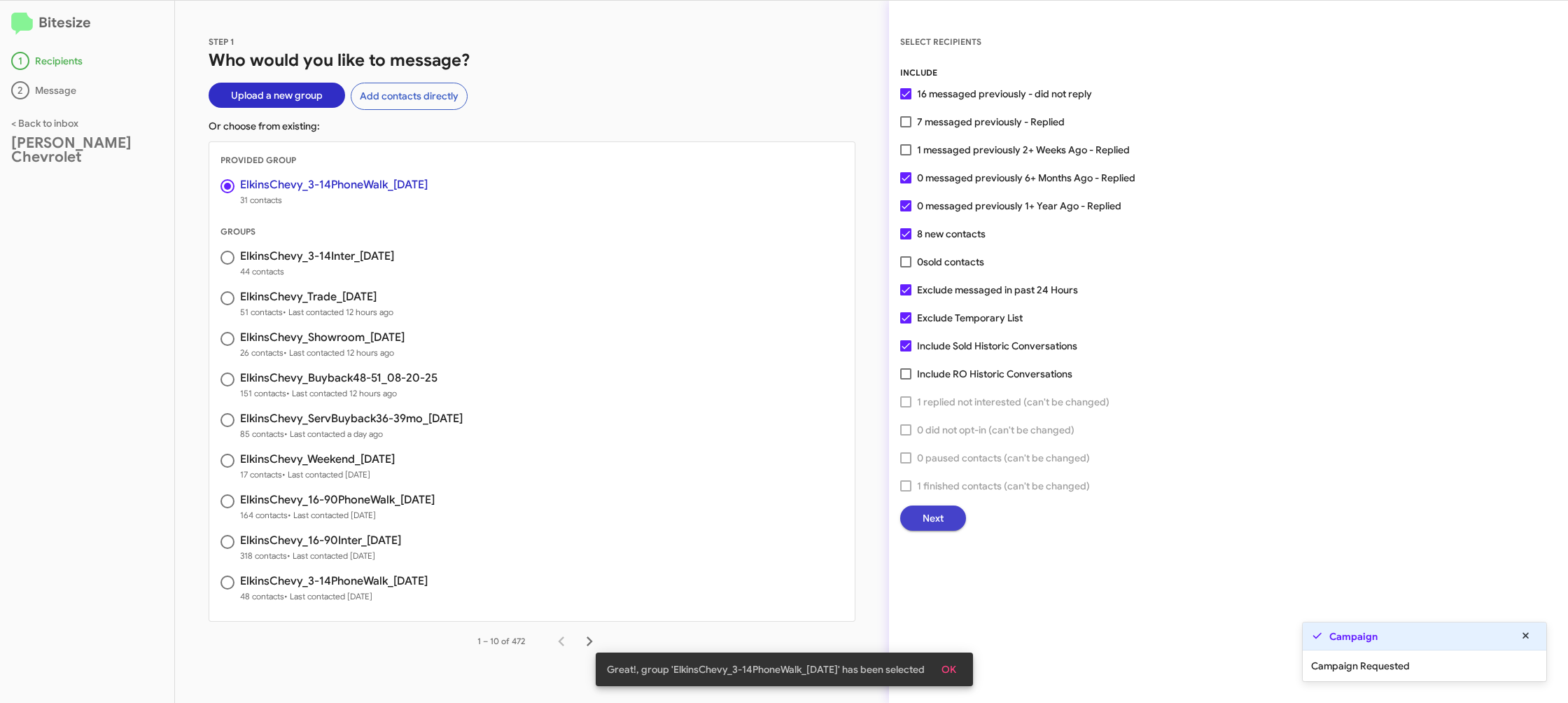
click at [925, 523] on span "Next" at bounding box center [933, 518] width 21 height 25
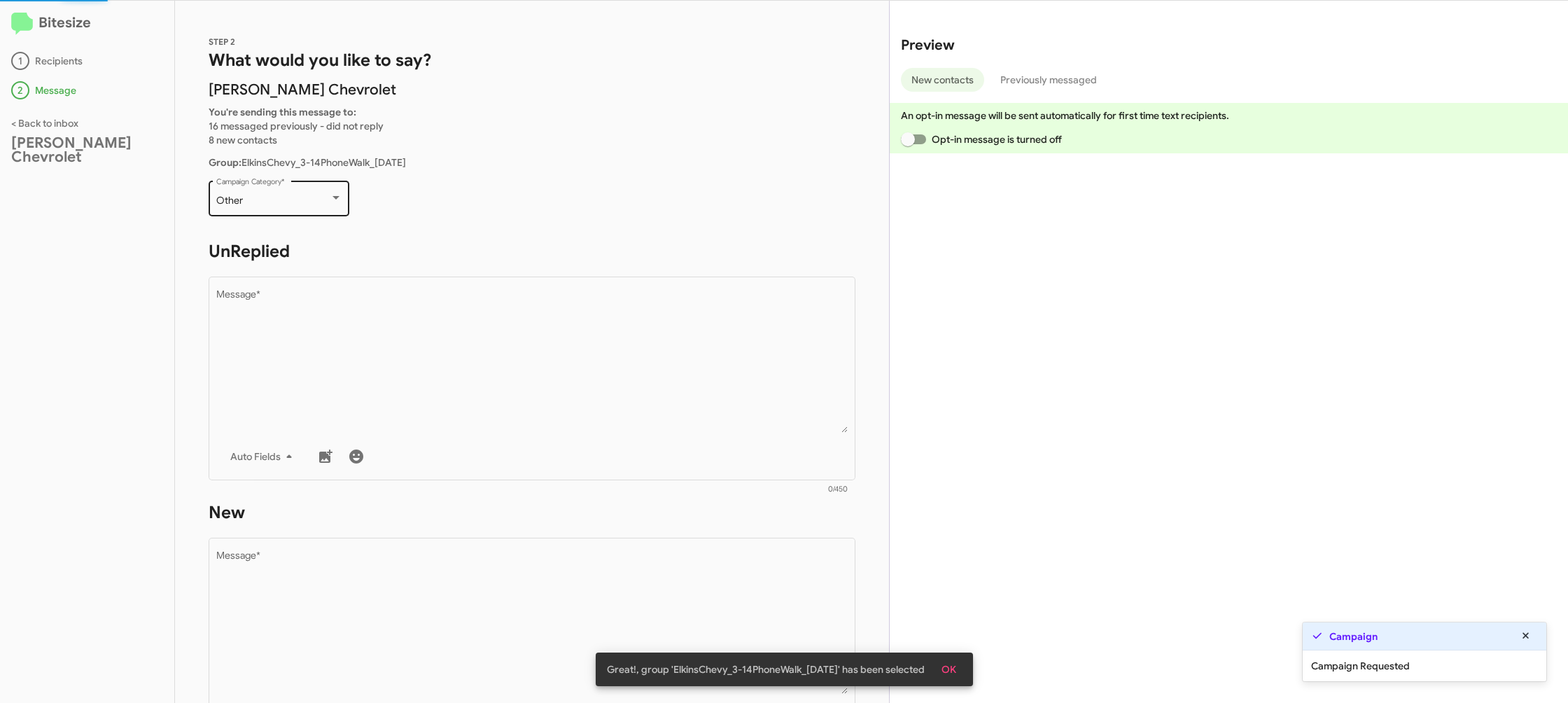
click at [316, 187] on div "Other Campaign Category *" at bounding box center [279, 197] width 126 height 38
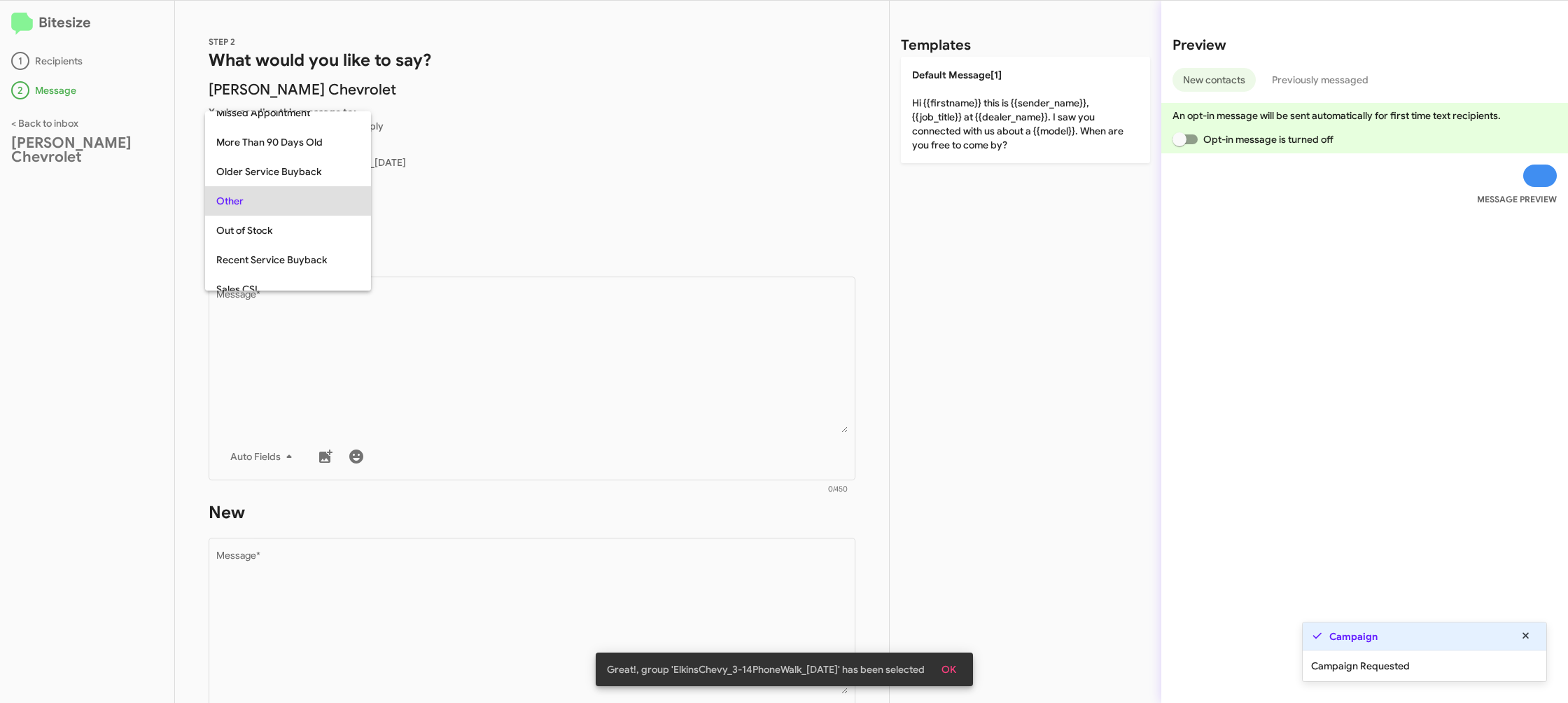
scroll to position [527, 0]
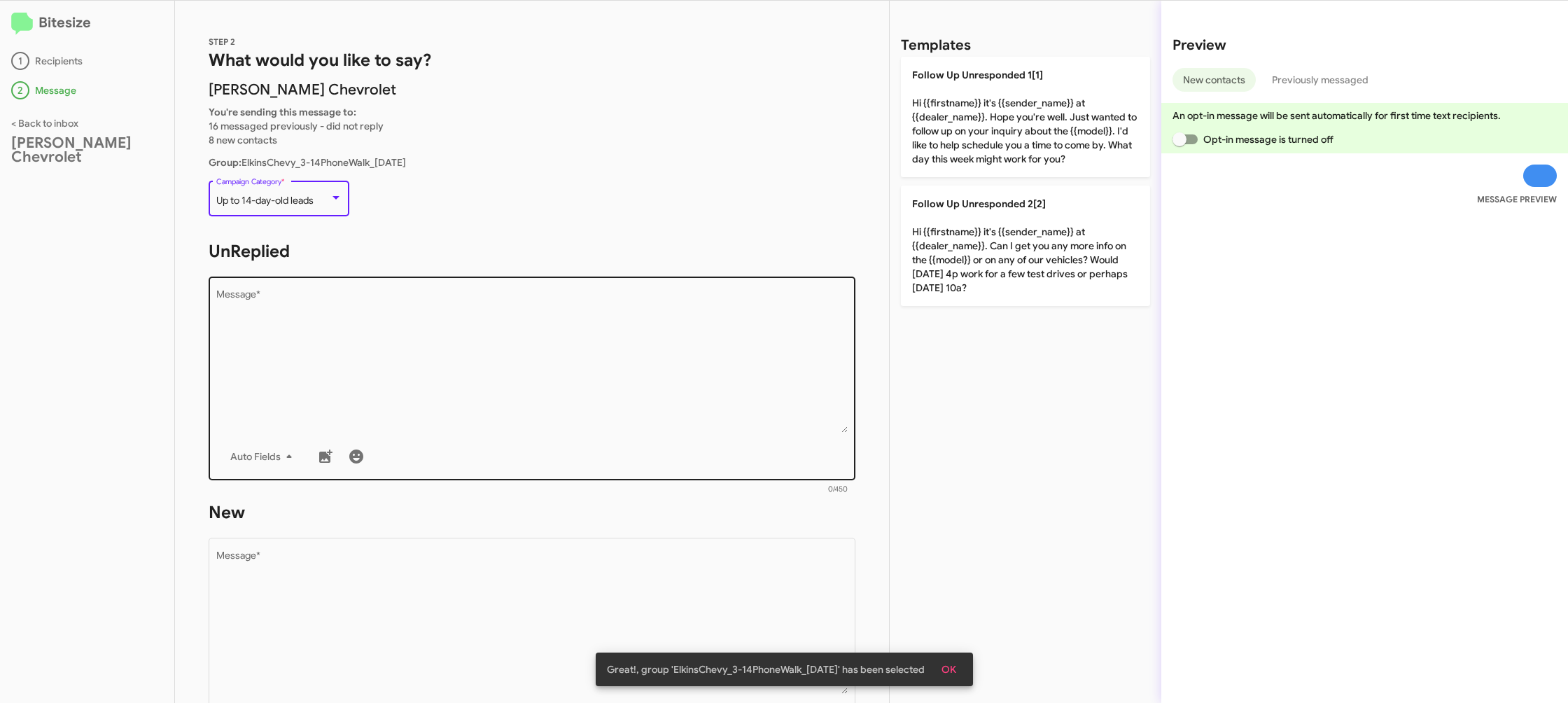
click at [496, 358] on textarea "Message *" at bounding box center [532, 361] width 632 height 143
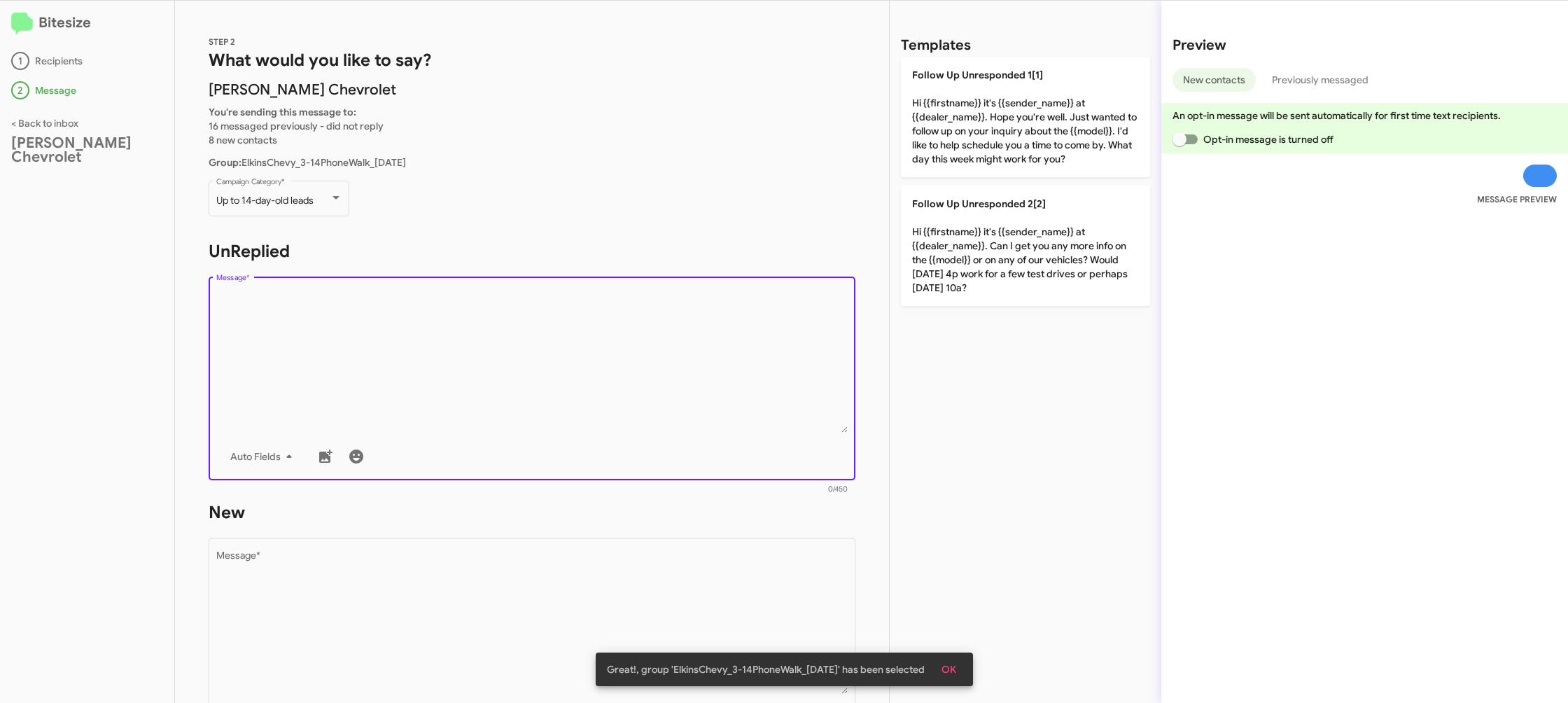
drag, startPoint x: 980, startPoint y: 97, endPoint x: 699, endPoint y: 266, distance: 327.9
click at [978, 97] on p "Follow Up Unresponded 1[1] Hi {{firstname}} it's {{sender_name}} at {{dealer_na…" at bounding box center [1026, 117] width 249 height 120
type textarea "Hi {{firstname}} it's {{sender_name}} at {{dealer_name}}. Hope you're well. Jus…"
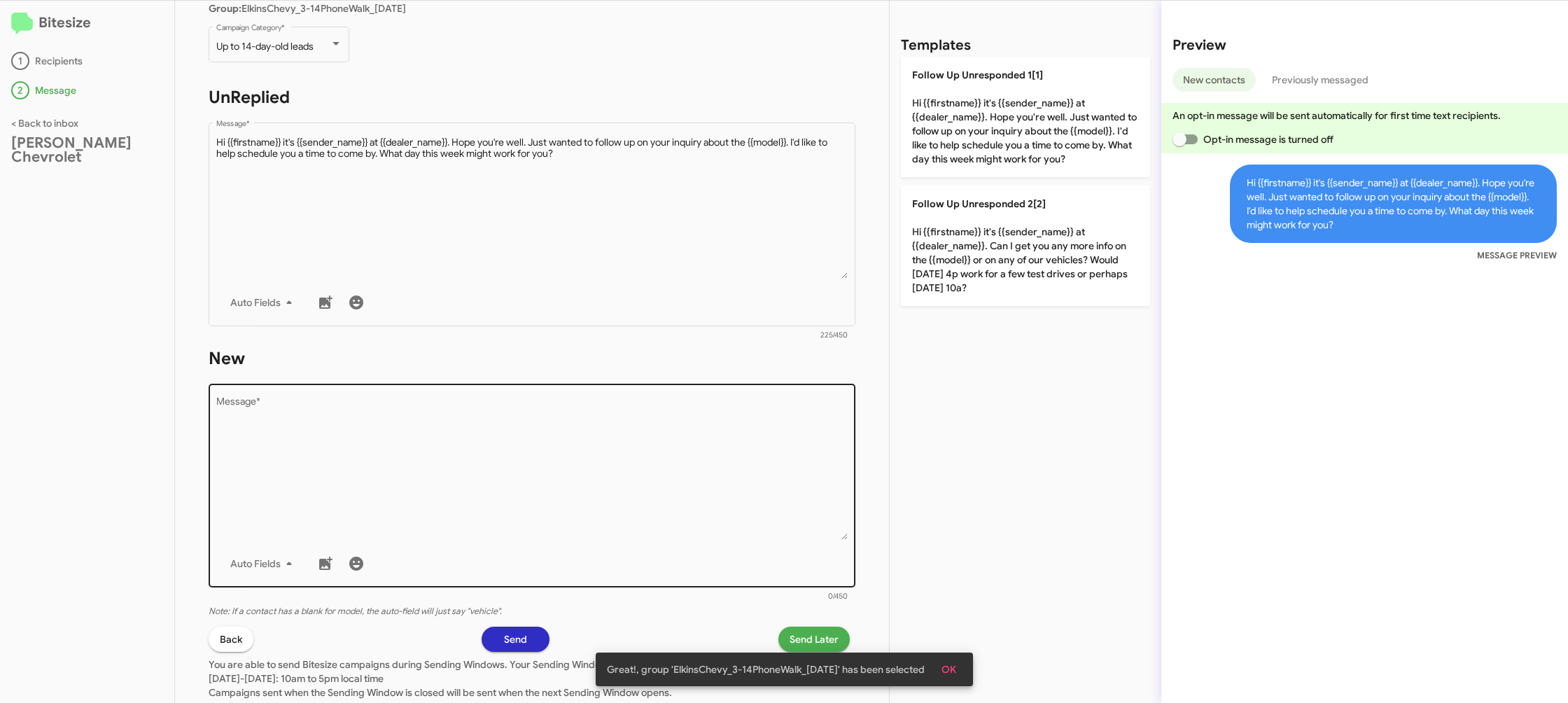
click at [644, 473] on textarea "Message *" at bounding box center [532, 468] width 632 height 143
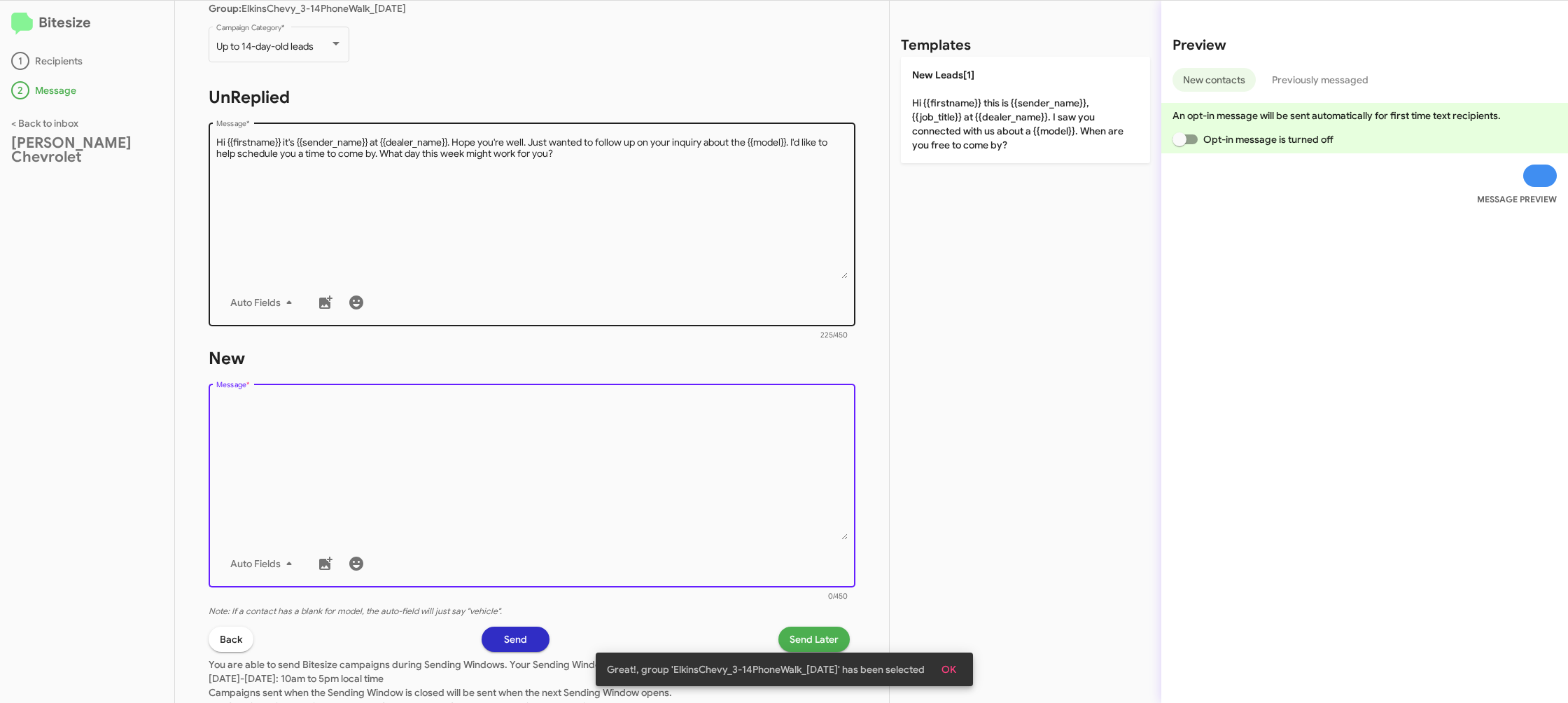
drag, startPoint x: 646, startPoint y: 473, endPoint x: 802, endPoint y: 225, distance: 293.0
click at [650, 463] on textarea "Message *" at bounding box center [532, 468] width 632 height 143
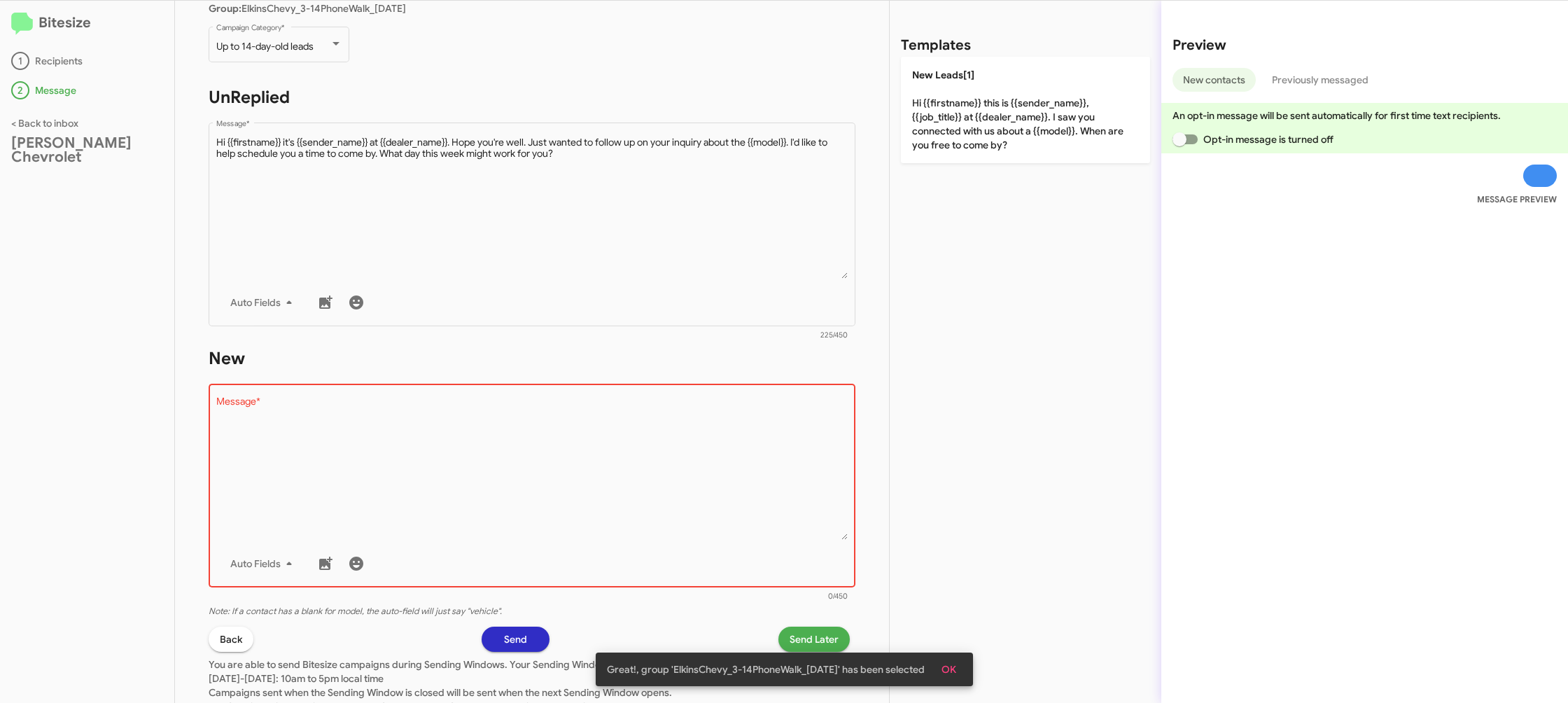
drag, startPoint x: 949, startPoint y: 131, endPoint x: 889, endPoint y: 196, distance: 88.5
click at [948, 135] on p "New Leads[1] Hi {{firstname}} this is {{sender_name}}, {{job_title}} at {{deale…" at bounding box center [1026, 110] width 249 height 106
type textarea "Hi {{firstname}} this is {{sender_name}}, {{job_title}} at {{dealer_name}}. I s…"
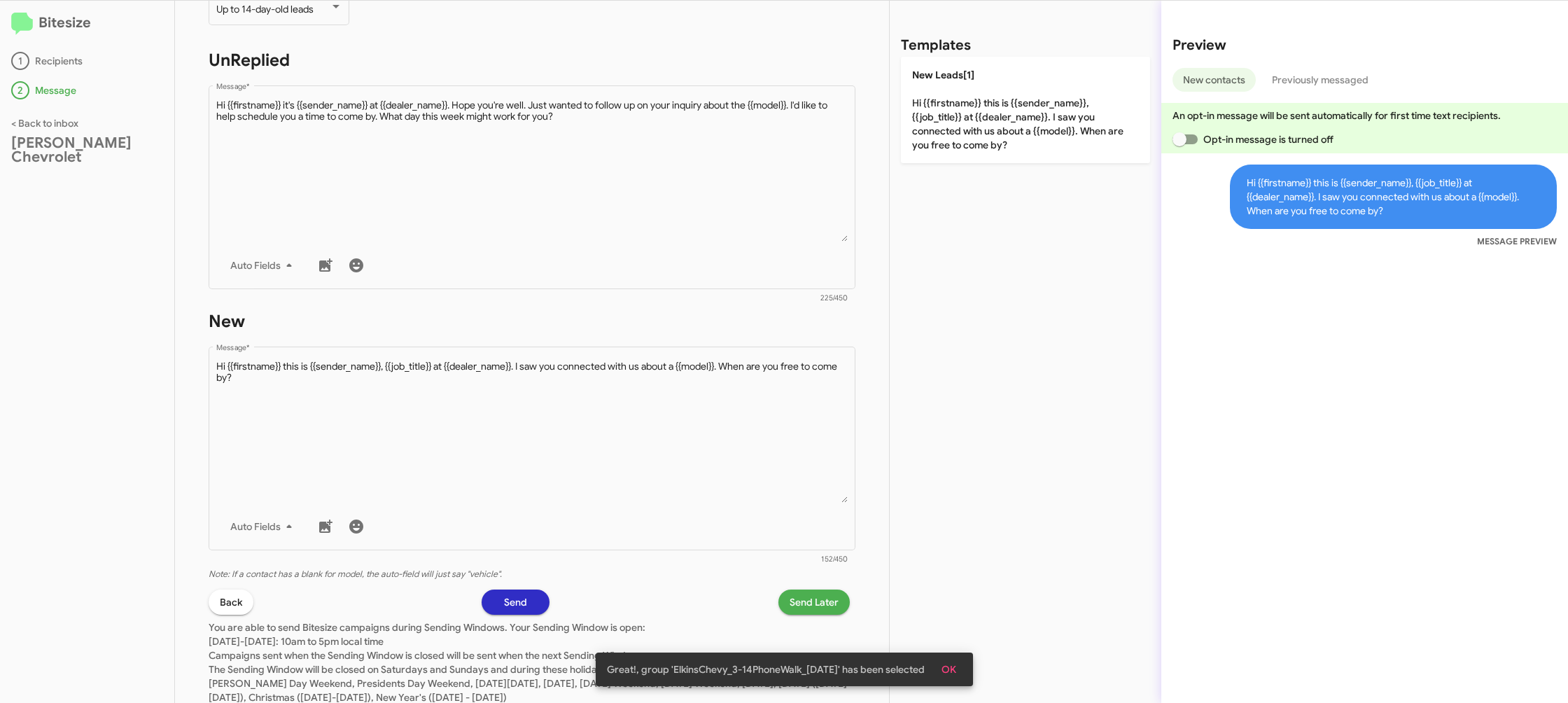
scroll to position [235, 0]
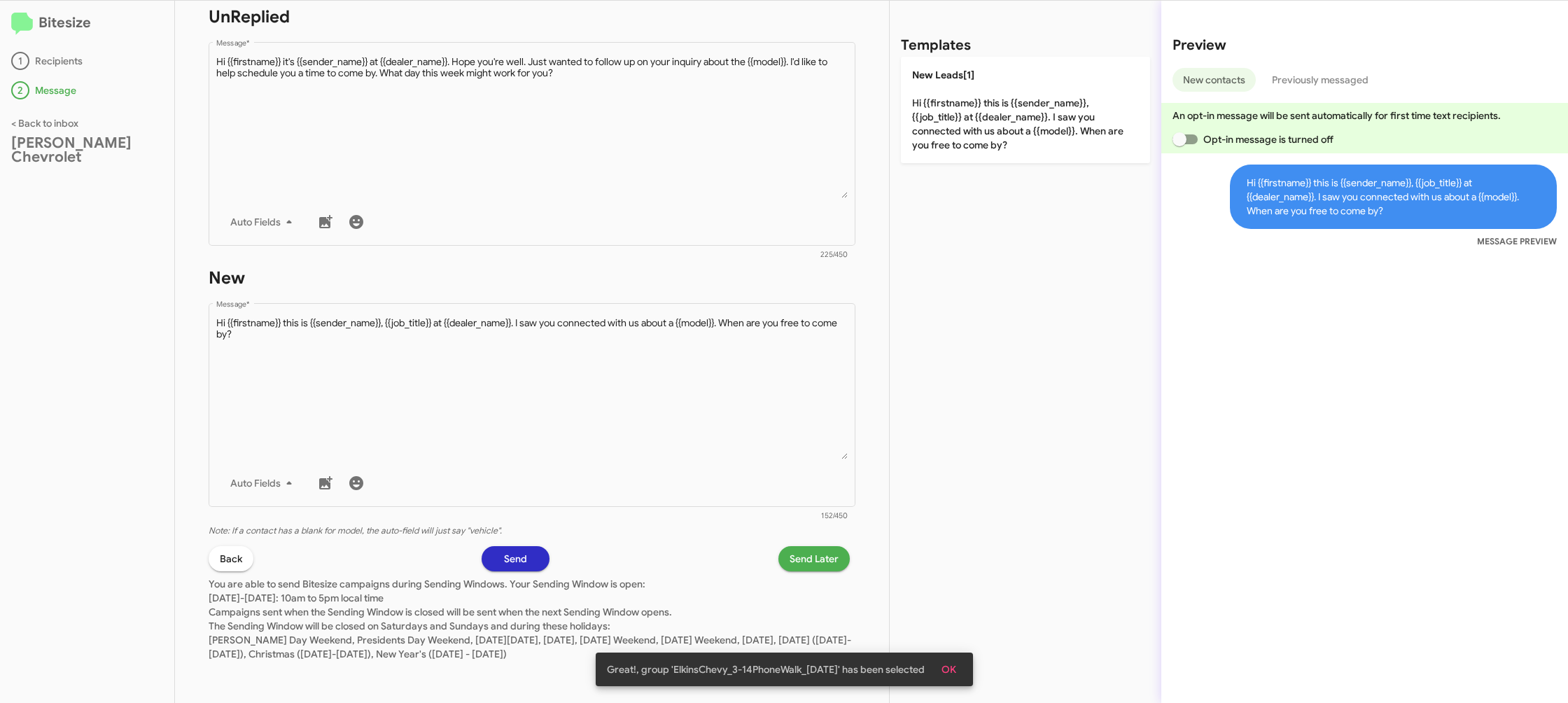
click at [797, 553] on span "Send Later" at bounding box center [814, 558] width 49 height 25
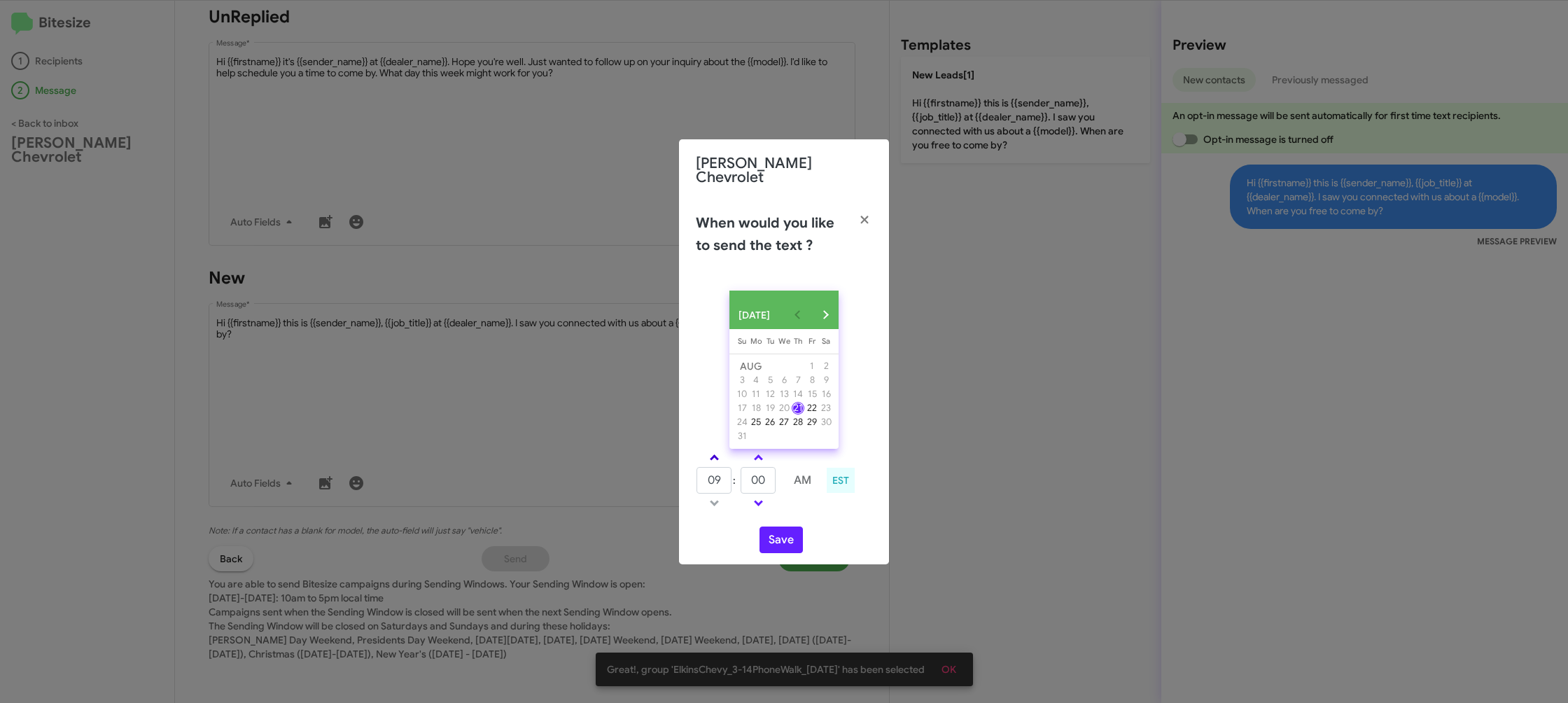
drag, startPoint x: 705, startPoint y: 452, endPoint x: 720, endPoint y: 455, distance: 15.3
click at [706, 453] on link at bounding box center [714, 457] width 24 height 16
type input "10"
click at [760, 476] on input "00" at bounding box center [758, 481] width 35 height 27
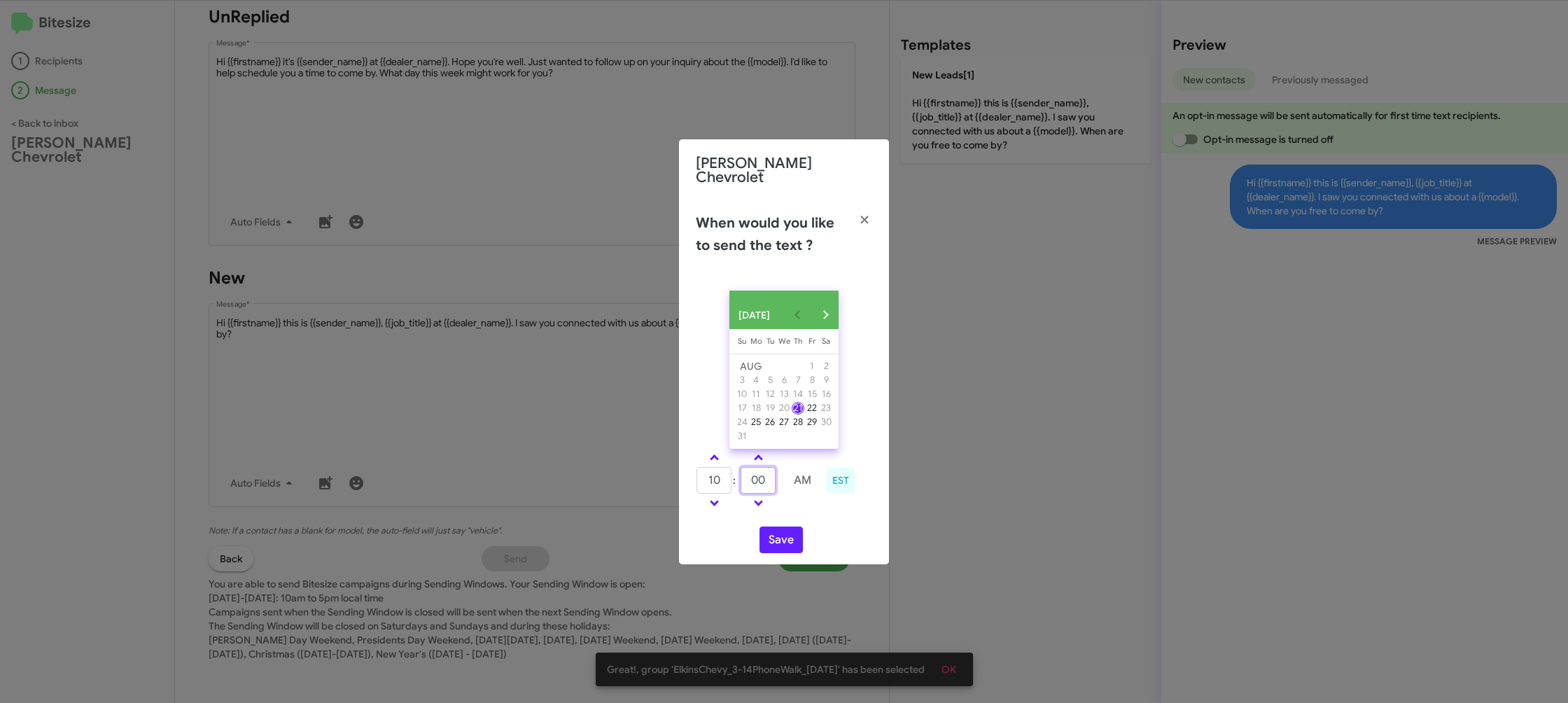
click at [760, 476] on input "00" at bounding box center [758, 481] width 35 height 27
type input "23"
drag, startPoint x: 803, startPoint y: 505, endPoint x: 766, endPoint y: 536, distance: 48.3
click at [802, 505] on td at bounding box center [802, 502] width 37 height 18
click at [765, 536] on button "Save" at bounding box center [781, 540] width 43 height 27
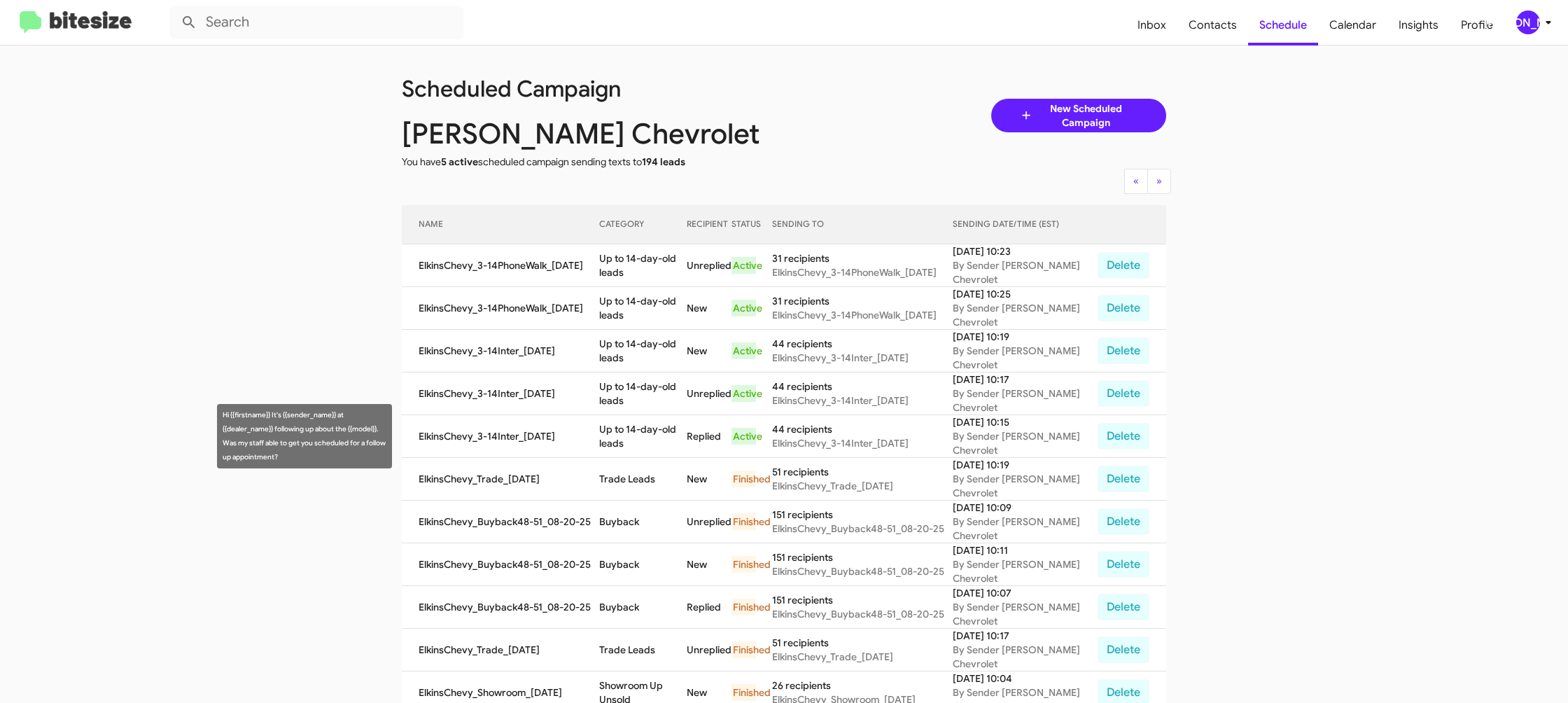
click at [661, 415] on td "Up to 14-day-old leads" at bounding box center [643, 436] width 88 height 43
drag, startPoint x: 661, startPoint y: 415, endPoint x: 648, endPoint y: 429, distance: 19.1
click at [661, 415] on td "Up to 14-day-old leads" at bounding box center [643, 436] width 88 height 43
copy td "Up to 14-day-old leads"
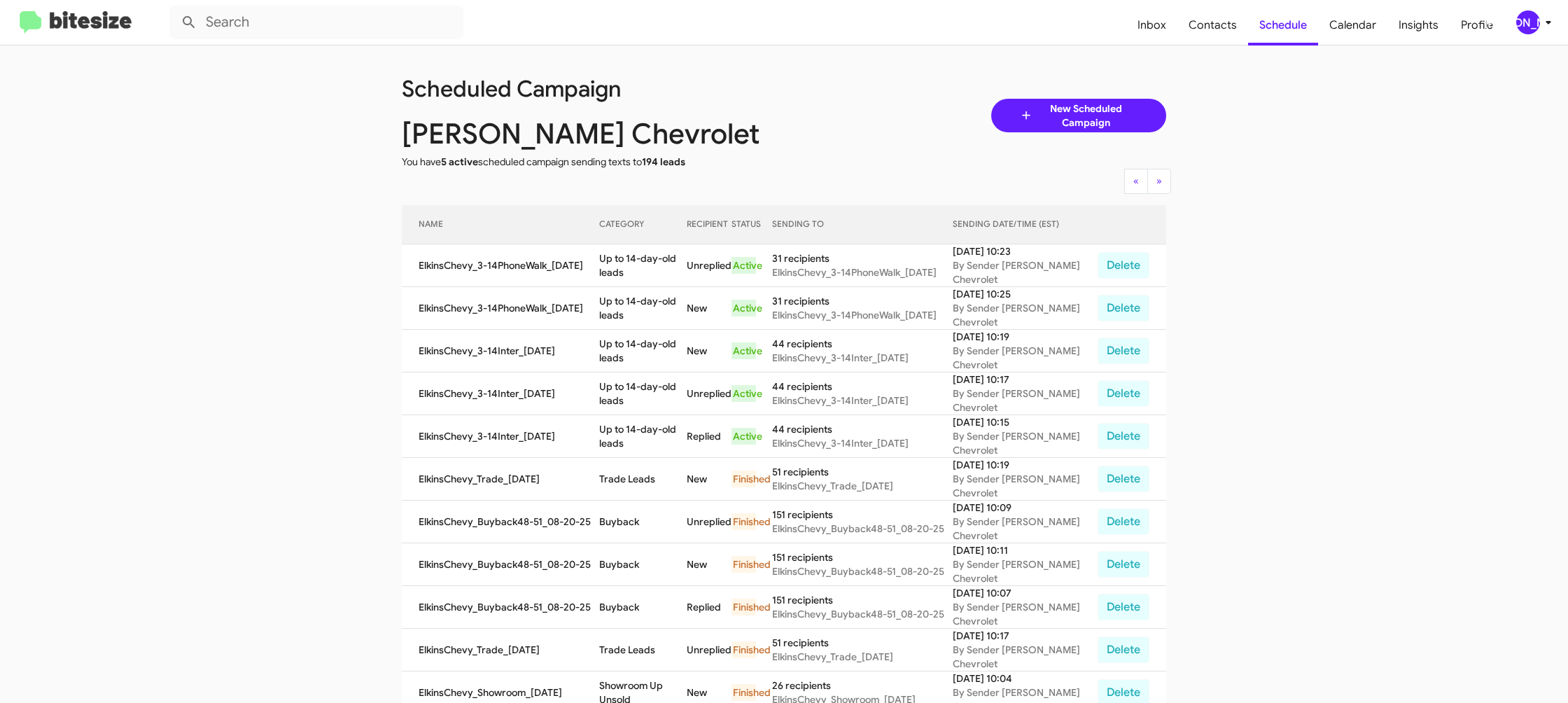
click at [1527, 28] on div "[PERSON_NAME]" at bounding box center [1528, 23] width 23 height 23
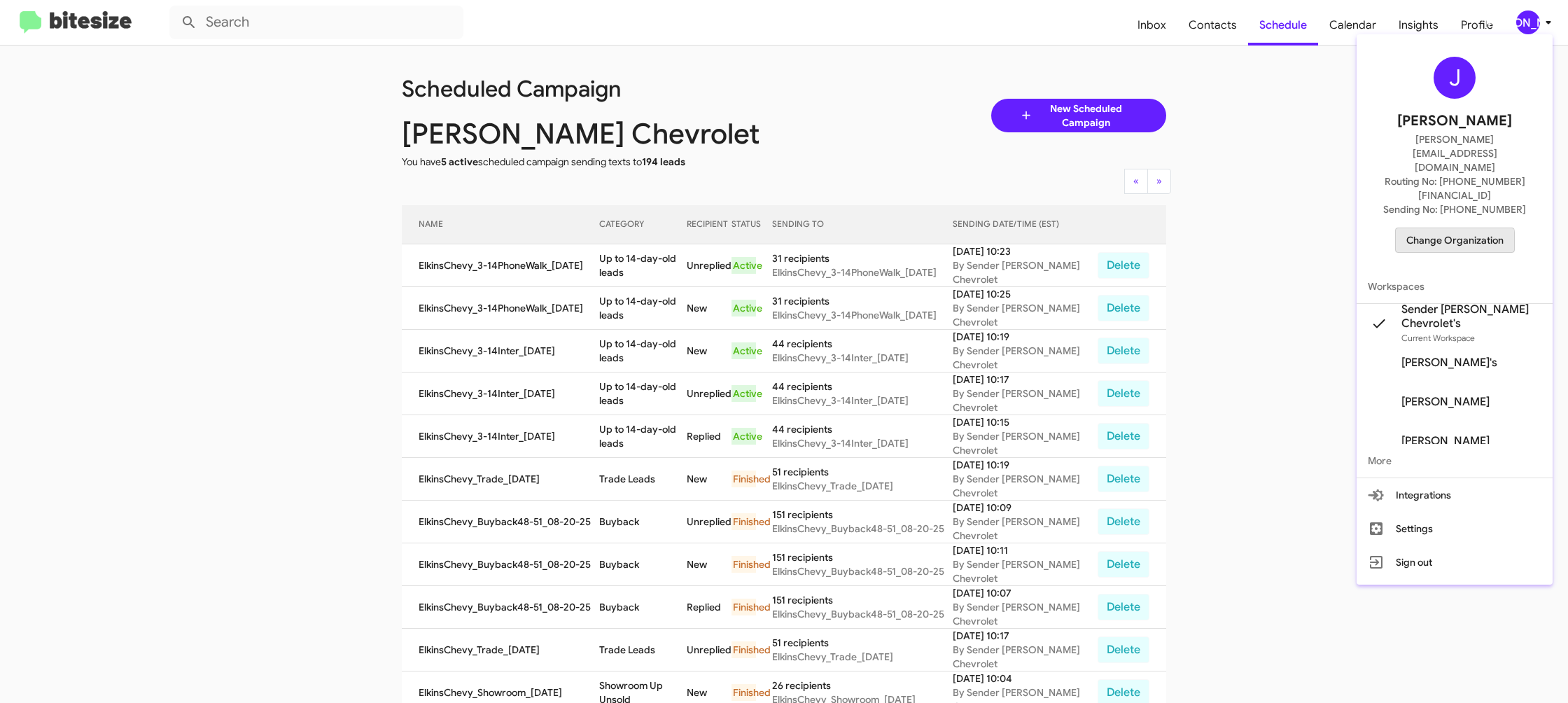
click at [1440, 228] on span "Change Organization" at bounding box center [1455, 240] width 97 height 23
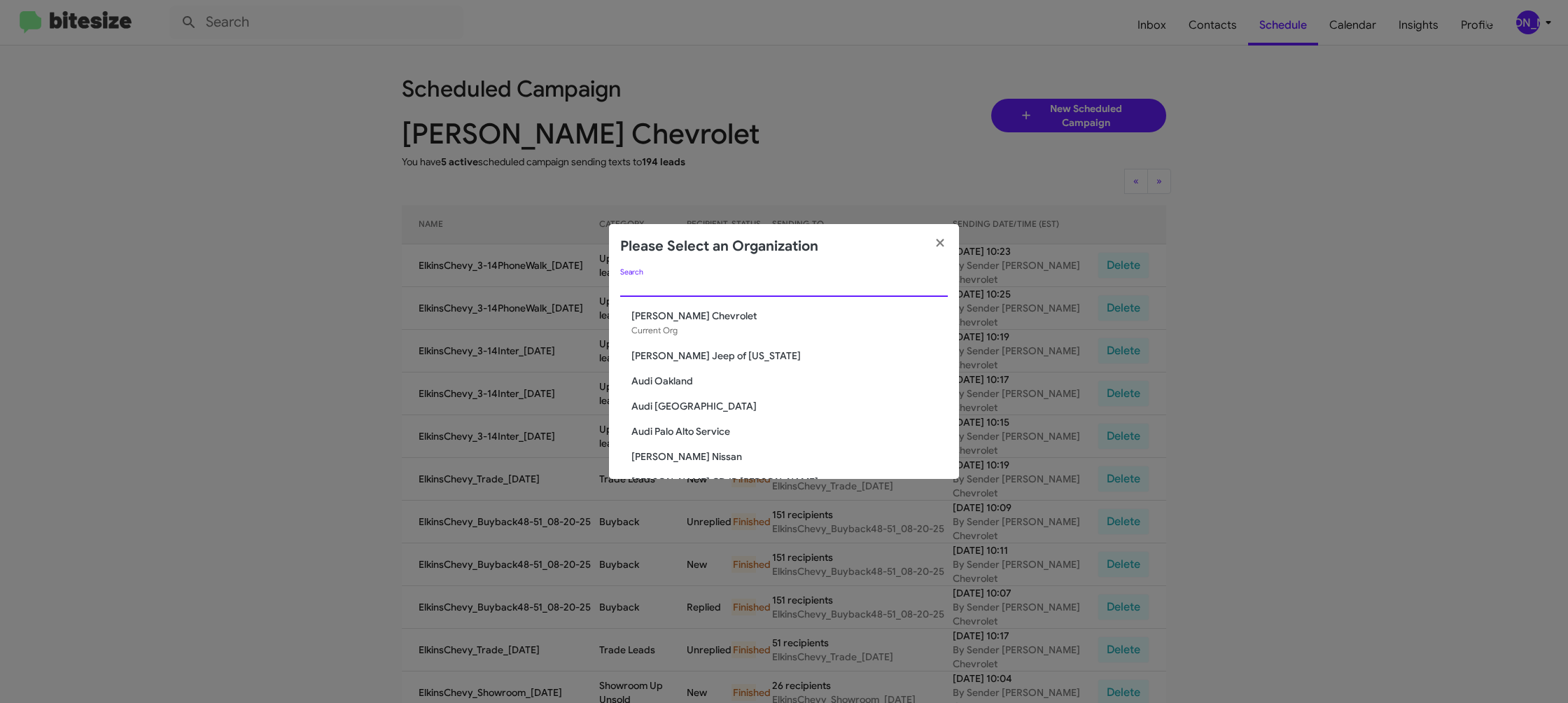
click at [775, 283] on input "Search" at bounding box center [784, 286] width 328 height 11
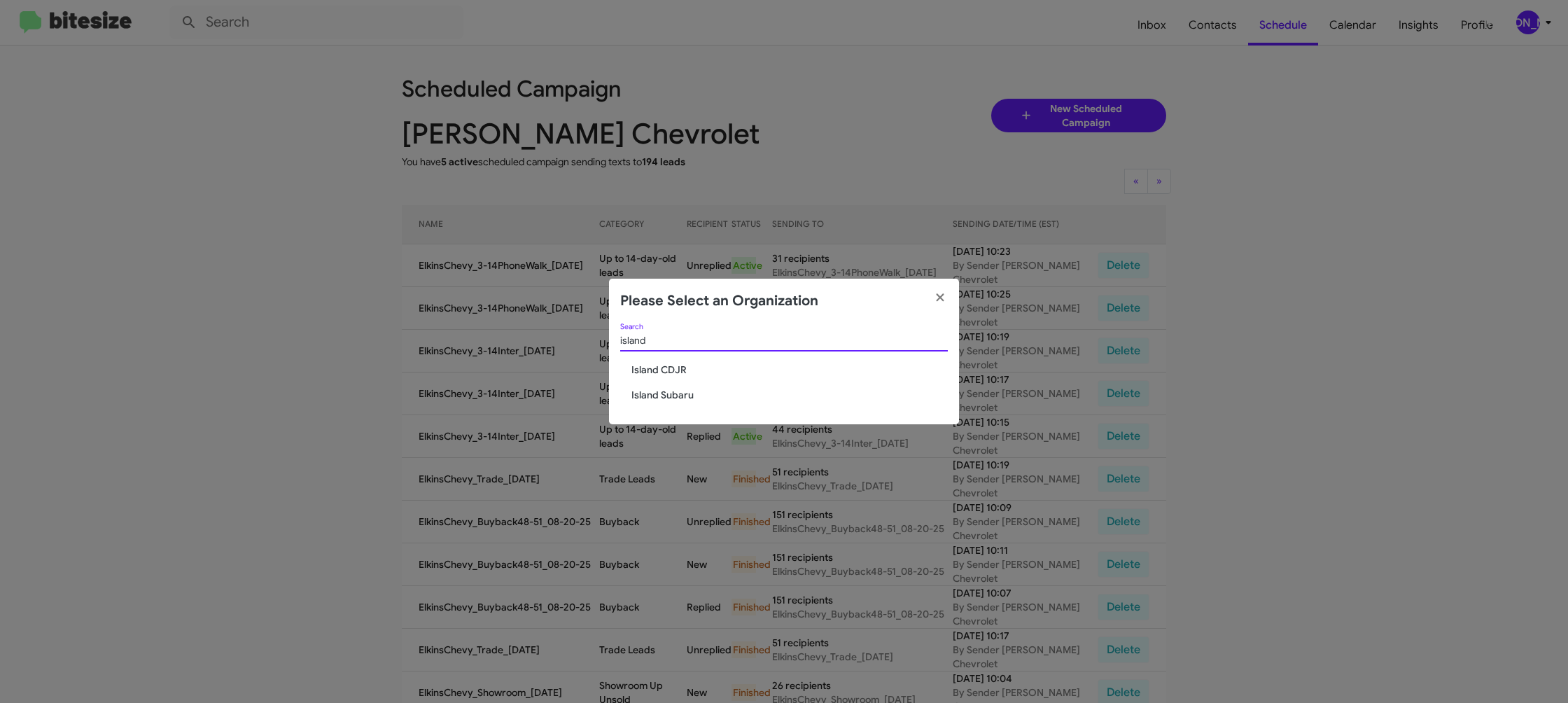
type input "island"
click at [668, 365] on span "Island CDJR" at bounding box center [789, 369] width 317 height 14
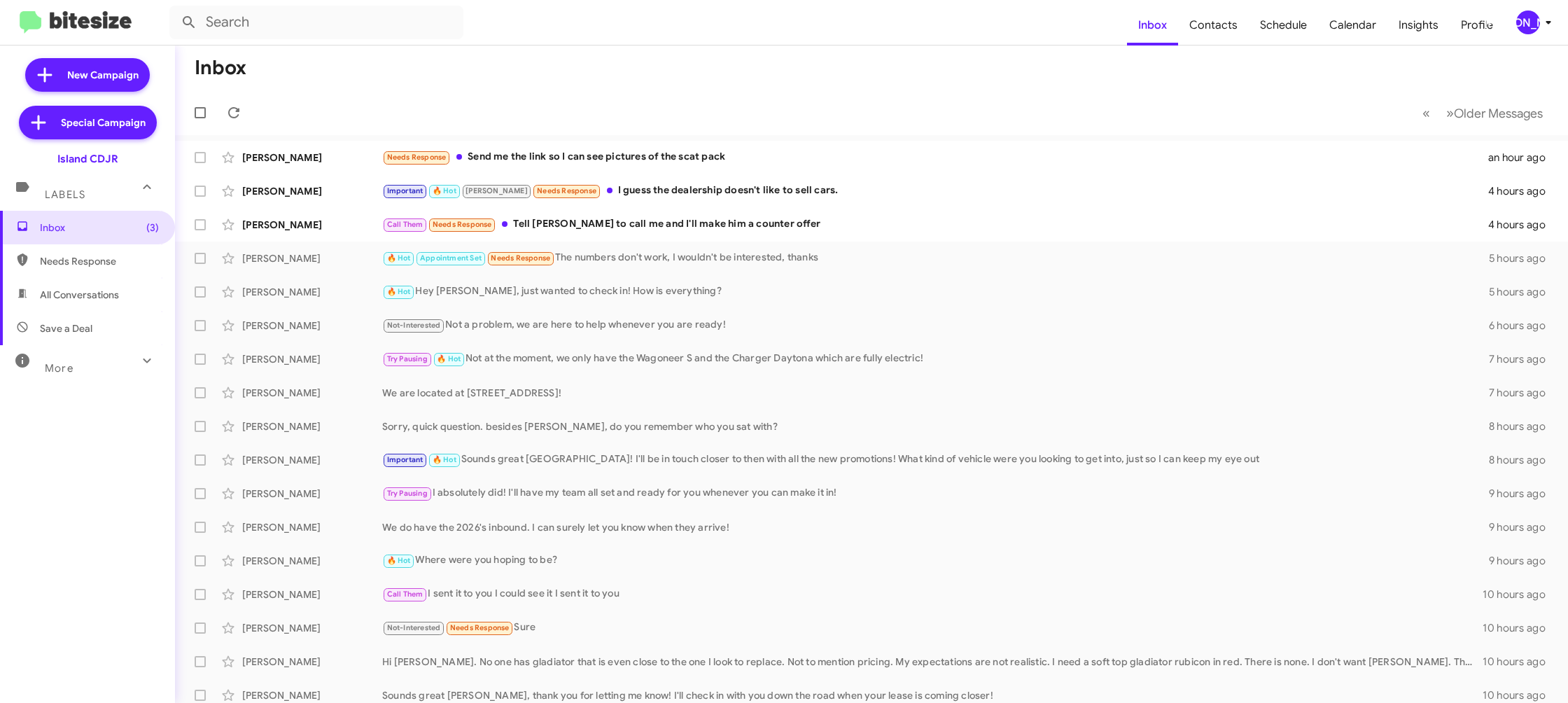
click at [1540, 22] on div "[PERSON_NAME]" at bounding box center [1528, 23] width 23 height 23
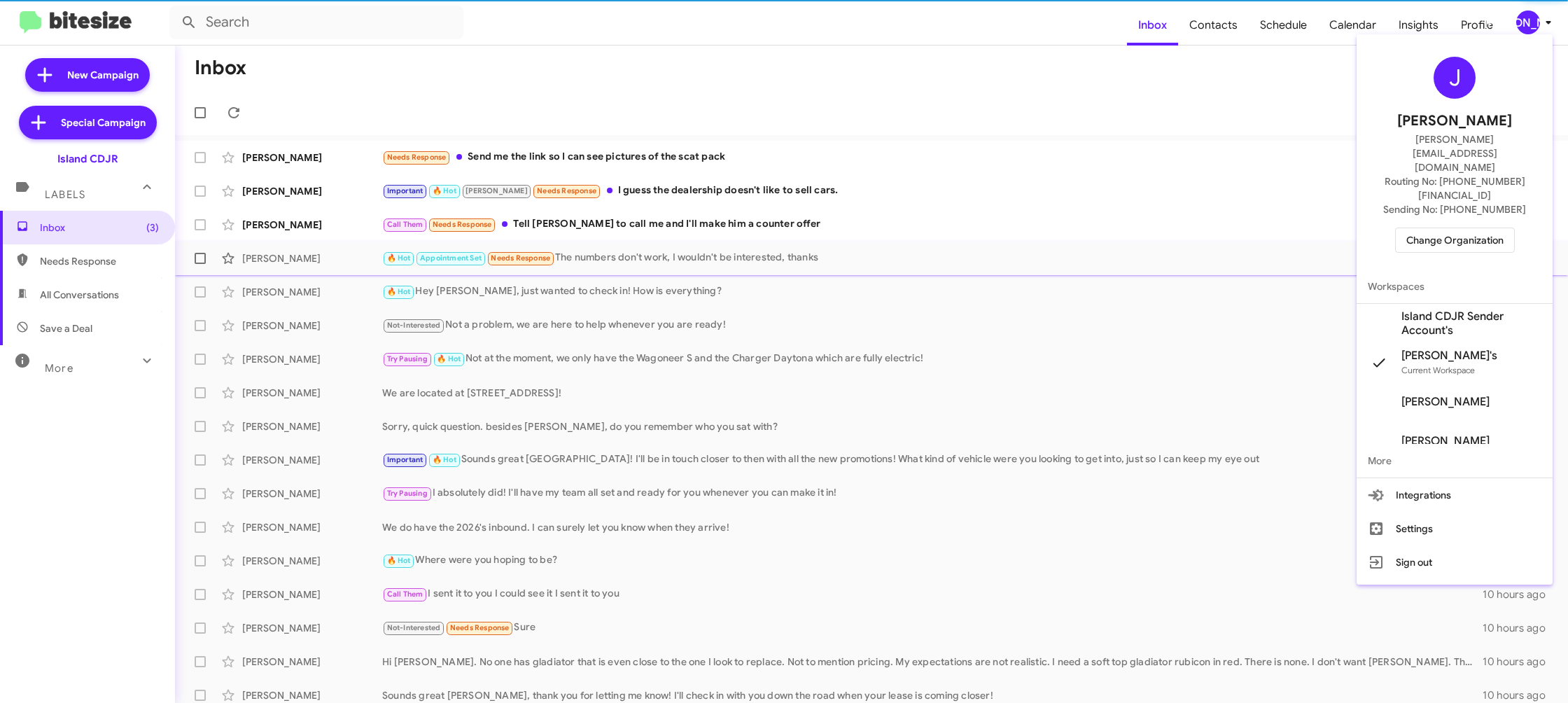
drag, startPoint x: 1456, startPoint y: 273, endPoint x: 1425, endPoint y: 251, distance: 38.0
click at [1456, 309] on span "Island CDJR Sender Account's" at bounding box center [1471, 323] width 140 height 28
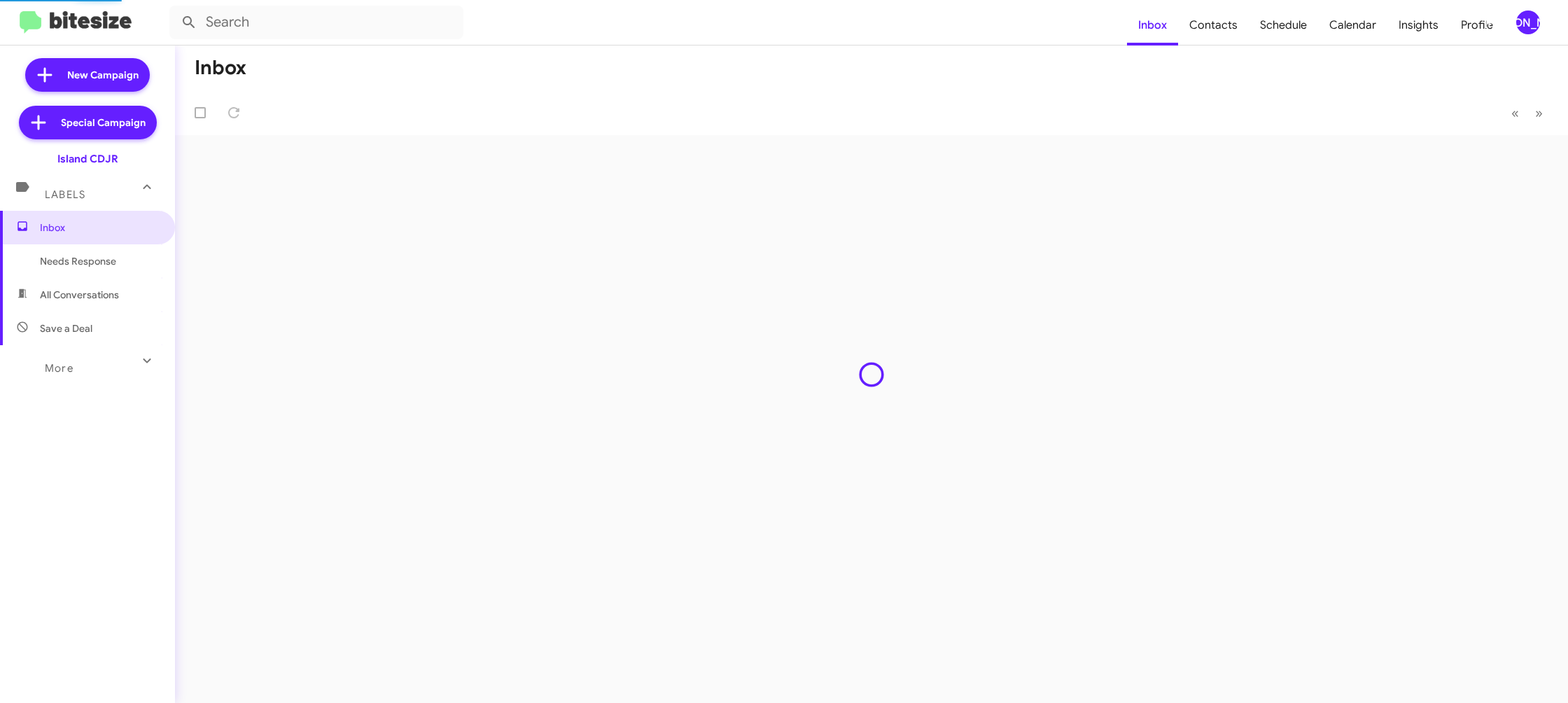
click at [1209, 36] on span "Contacts" at bounding box center [1214, 25] width 71 height 41
drag, startPoint x: 0, startPoint y: 0, endPoint x: 1051, endPoint y: 0, distance: 1051.0
click at [1207, 33] on span "Contacts" at bounding box center [1214, 25] width 71 height 41
type input "in:groups"
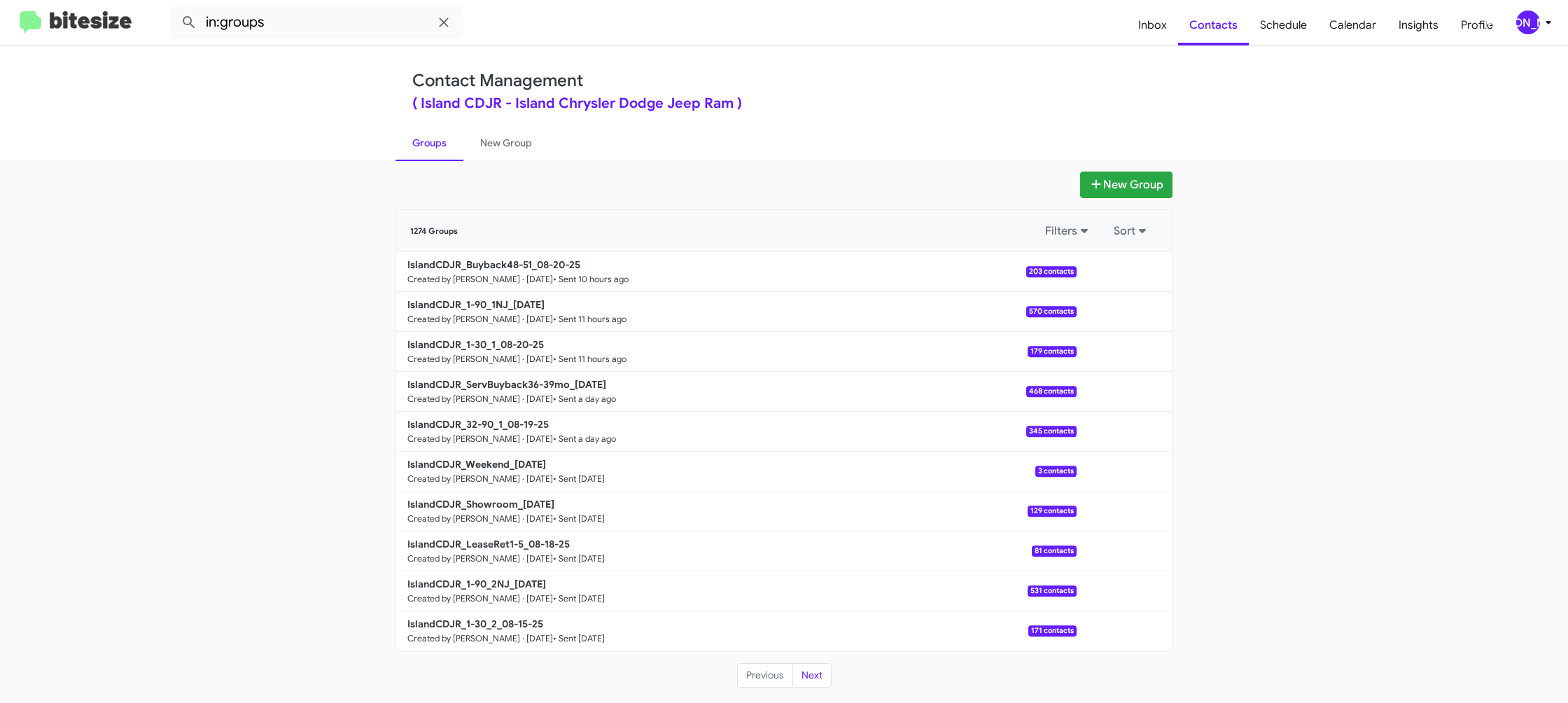
click at [517, 164] on div "New Group 1274 Groups Filters Sort IslandCDJR_Buyback48-51_08-20-25 Created by …" at bounding box center [784, 431] width 1568 height 543
click at [515, 149] on link "New Group" at bounding box center [506, 143] width 85 height 37
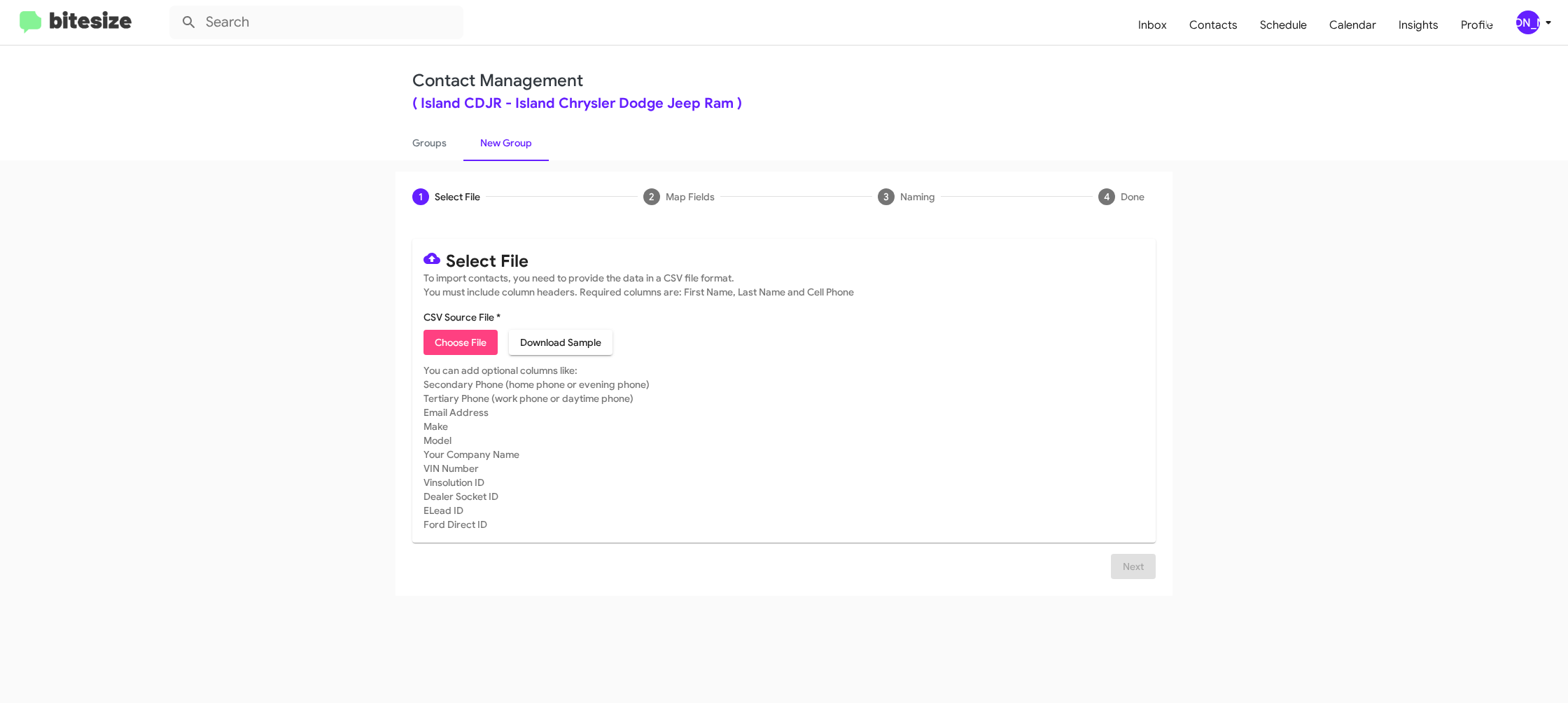
click at [1517, 24] on div "[PERSON_NAME]" at bounding box center [1528, 23] width 23 height 23
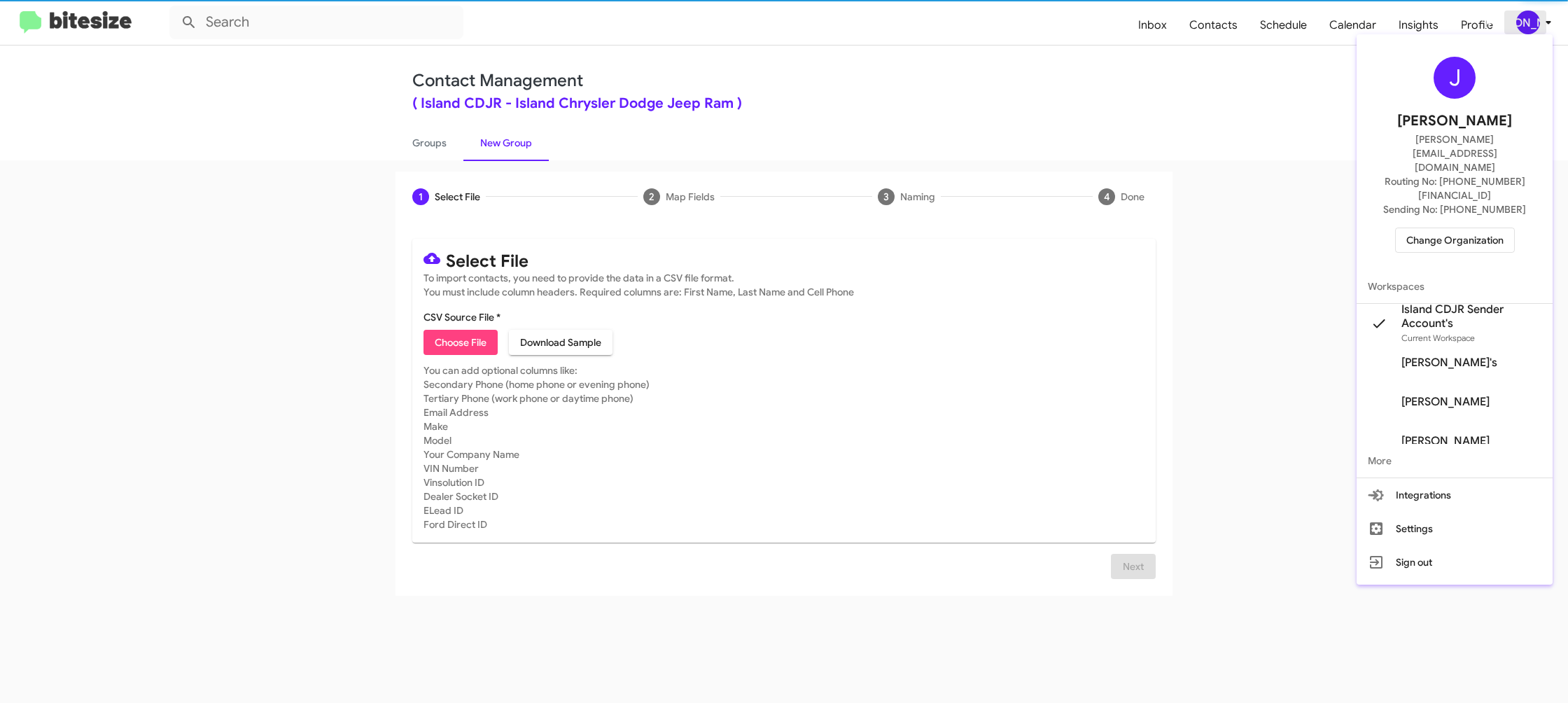
click at [1517, 24] on div at bounding box center [784, 351] width 1568 height 703
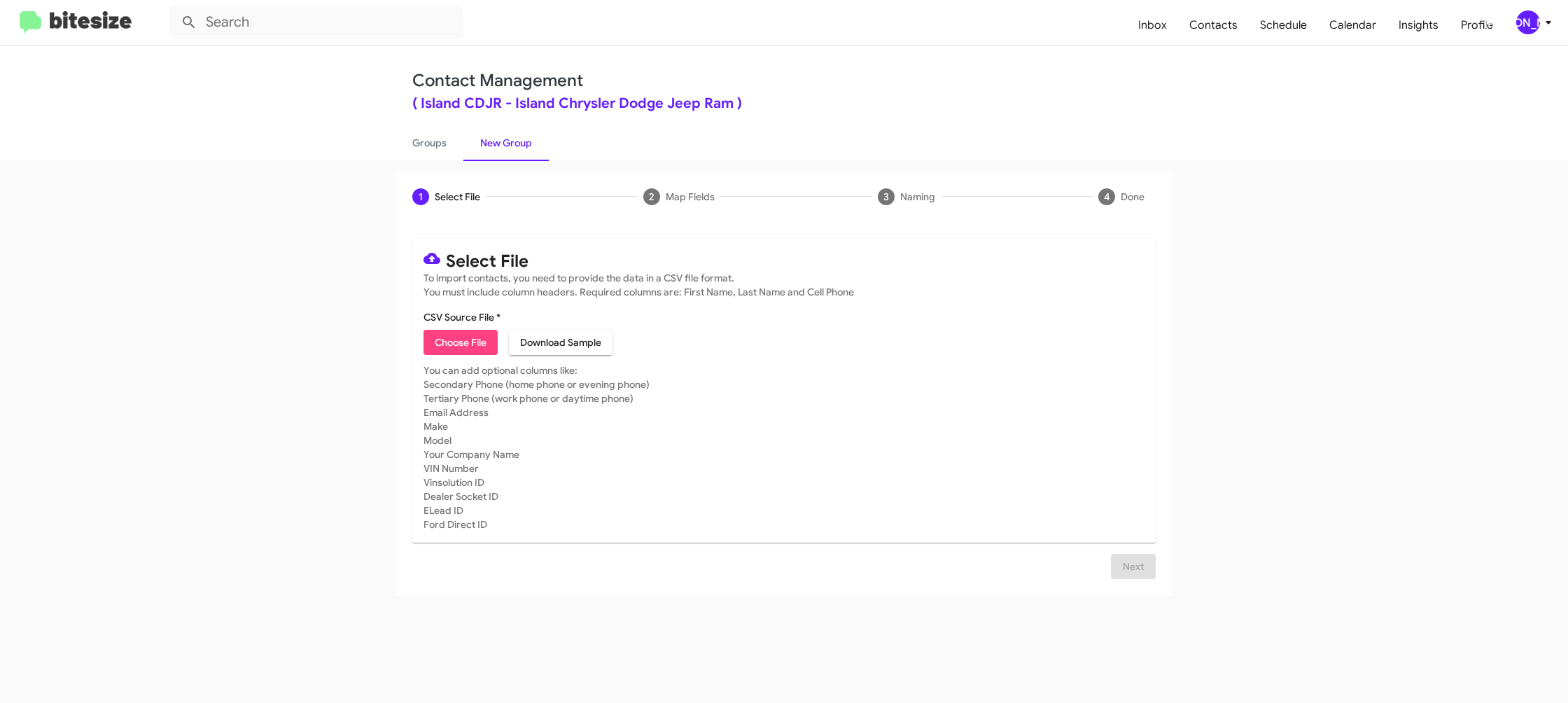
click at [454, 339] on span "Choose File" at bounding box center [461, 342] width 52 height 25
type input "IslandCDJR_LeaseRet6-12_08-21-25"
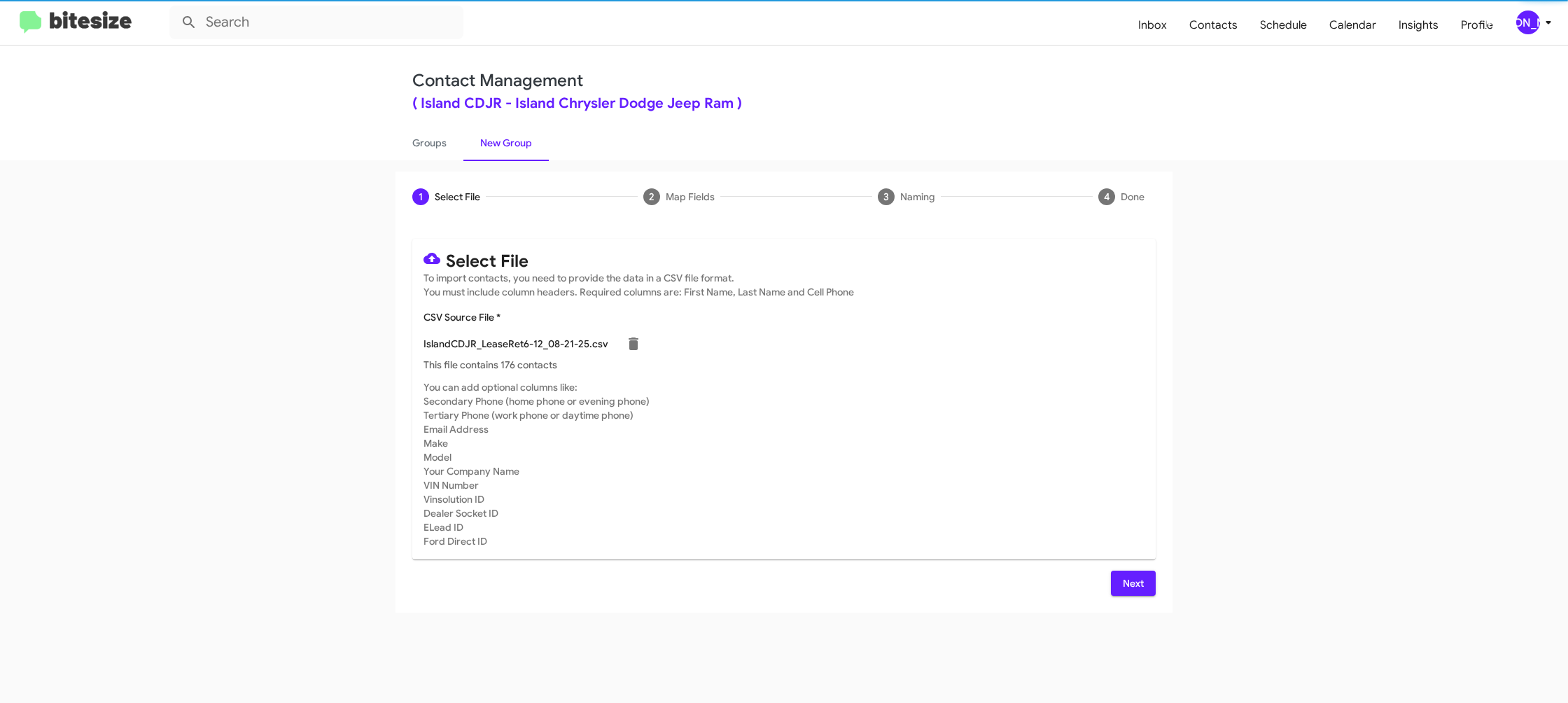
drag, startPoint x: 960, startPoint y: 439, endPoint x: 916, endPoint y: 532, distance: 102.9
click at [960, 440] on mat-card-subtitle "You can add optional columns like: Secondary Phone (home phone or evening phone…" at bounding box center [784, 464] width 721 height 168
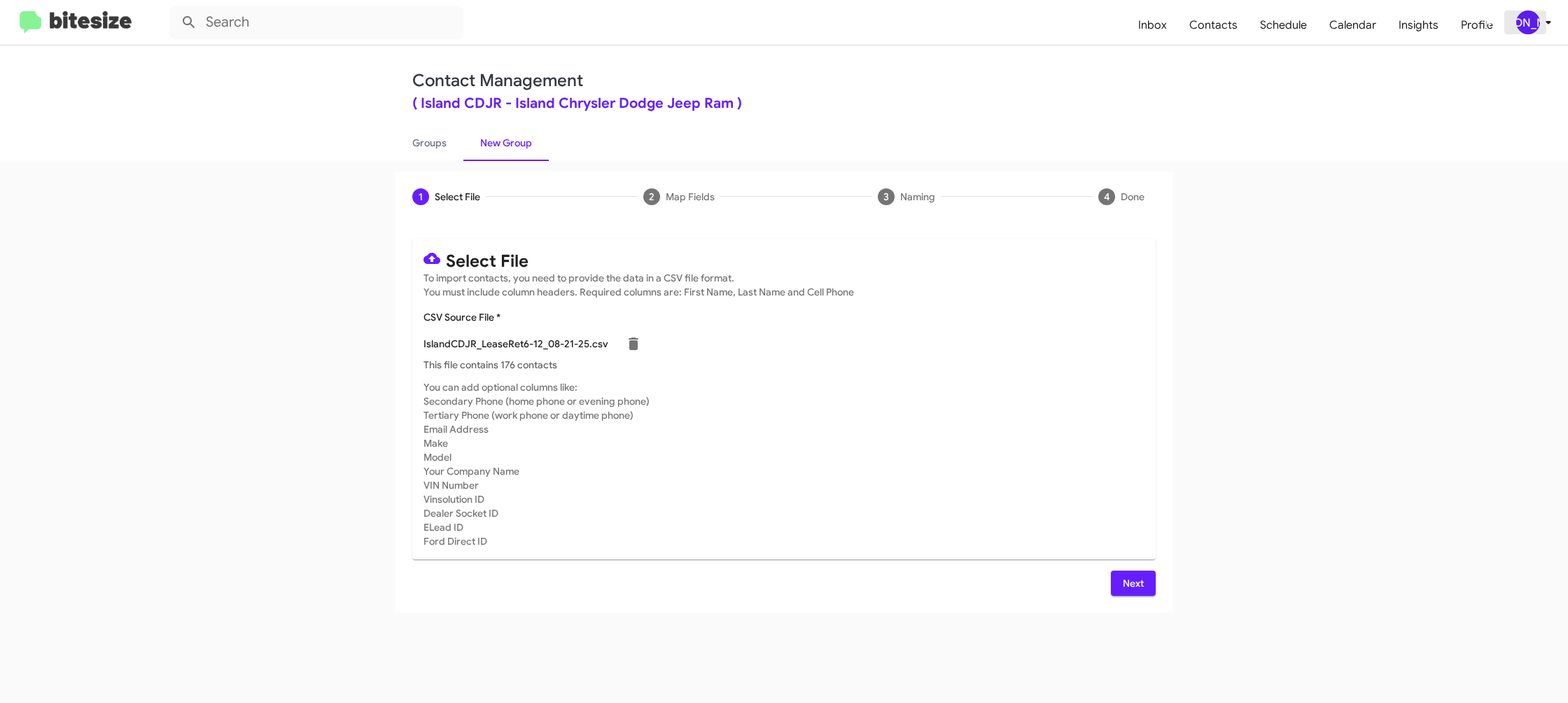
click at [1519, 16] on div "[PERSON_NAME]" at bounding box center [1528, 23] width 23 height 23
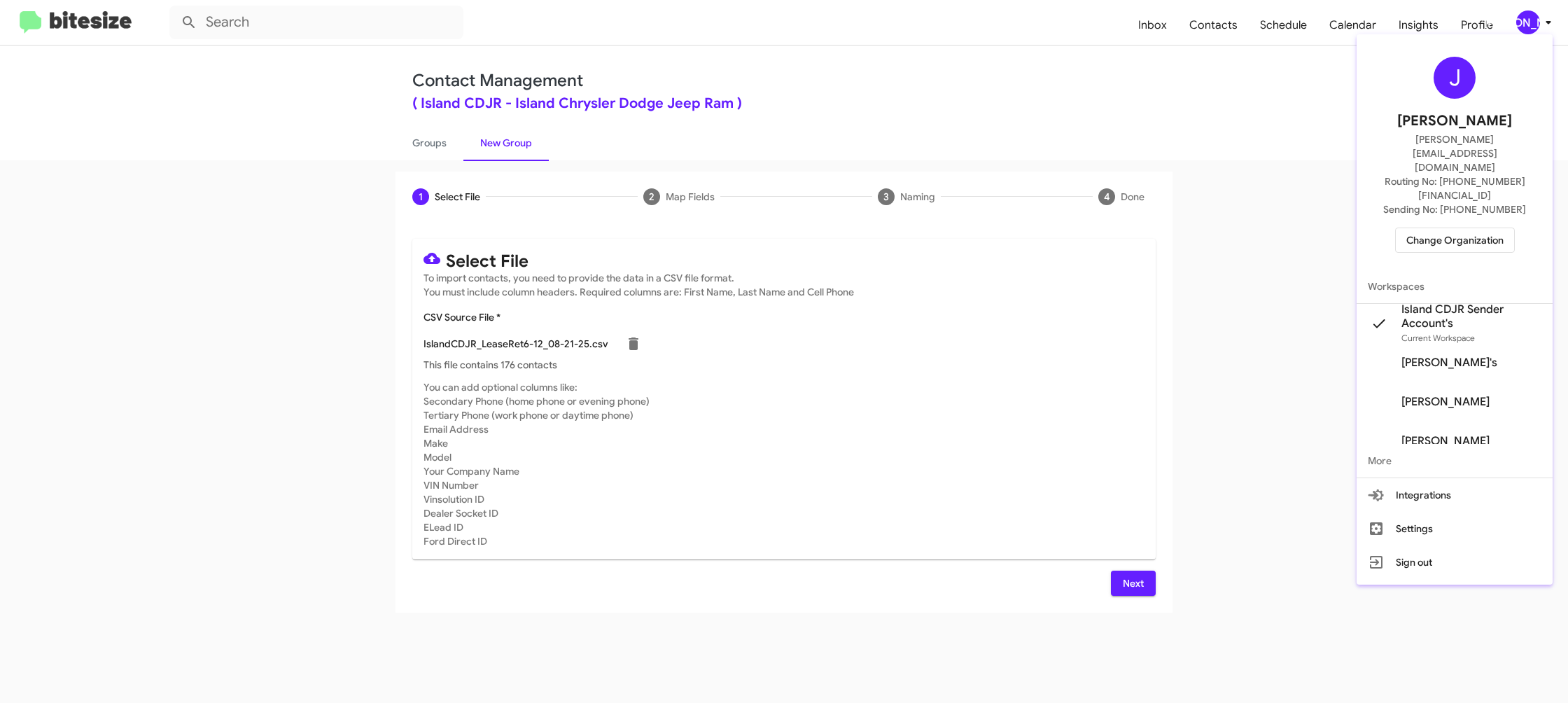
drag, startPoint x: 1519, startPoint y: 18, endPoint x: 1489, endPoint y: 31, distance: 32.7
click at [1519, 18] on div at bounding box center [784, 351] width 1568 height 703
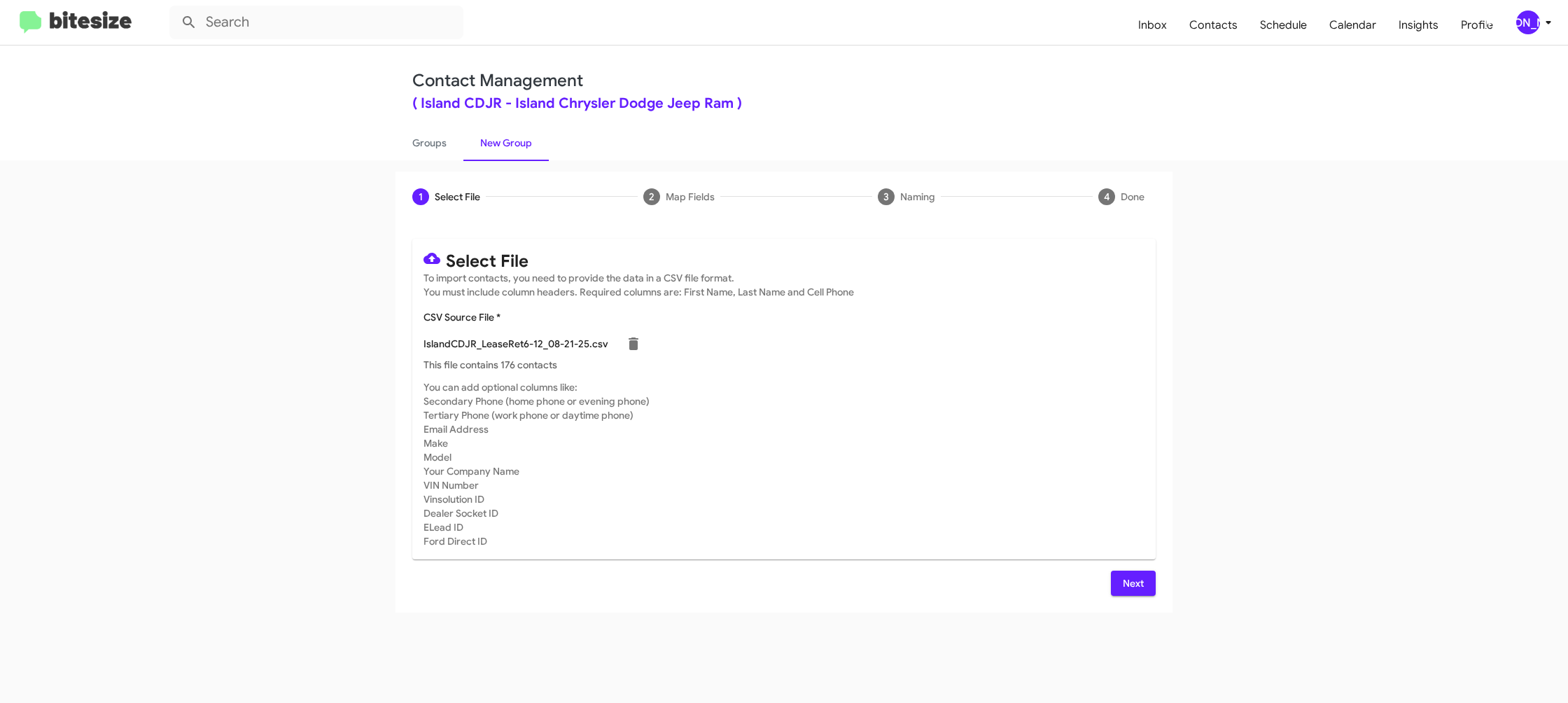
click at [1130, 579] on span "Next" at bounding box center [1133, 583] width 23 height 25
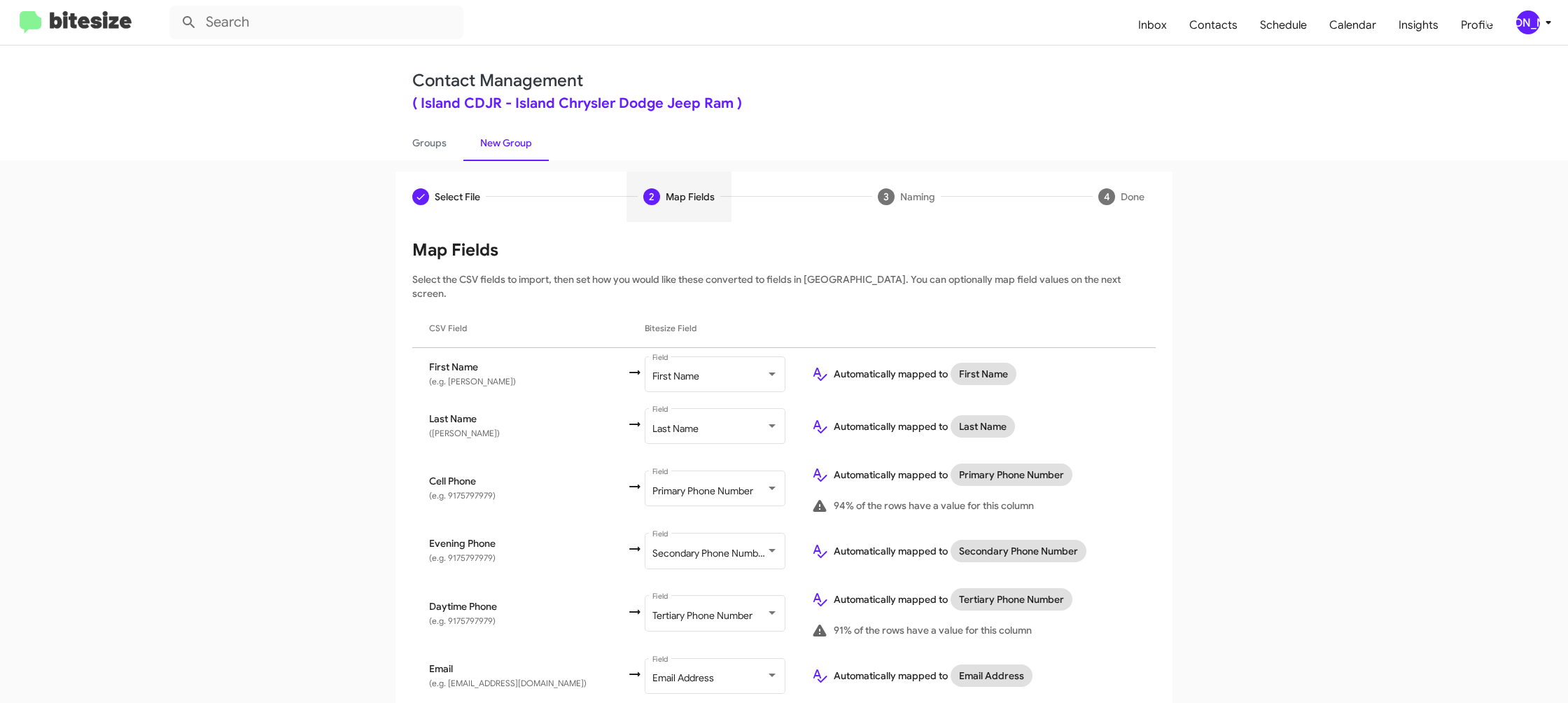
scroll to position [405, 0]
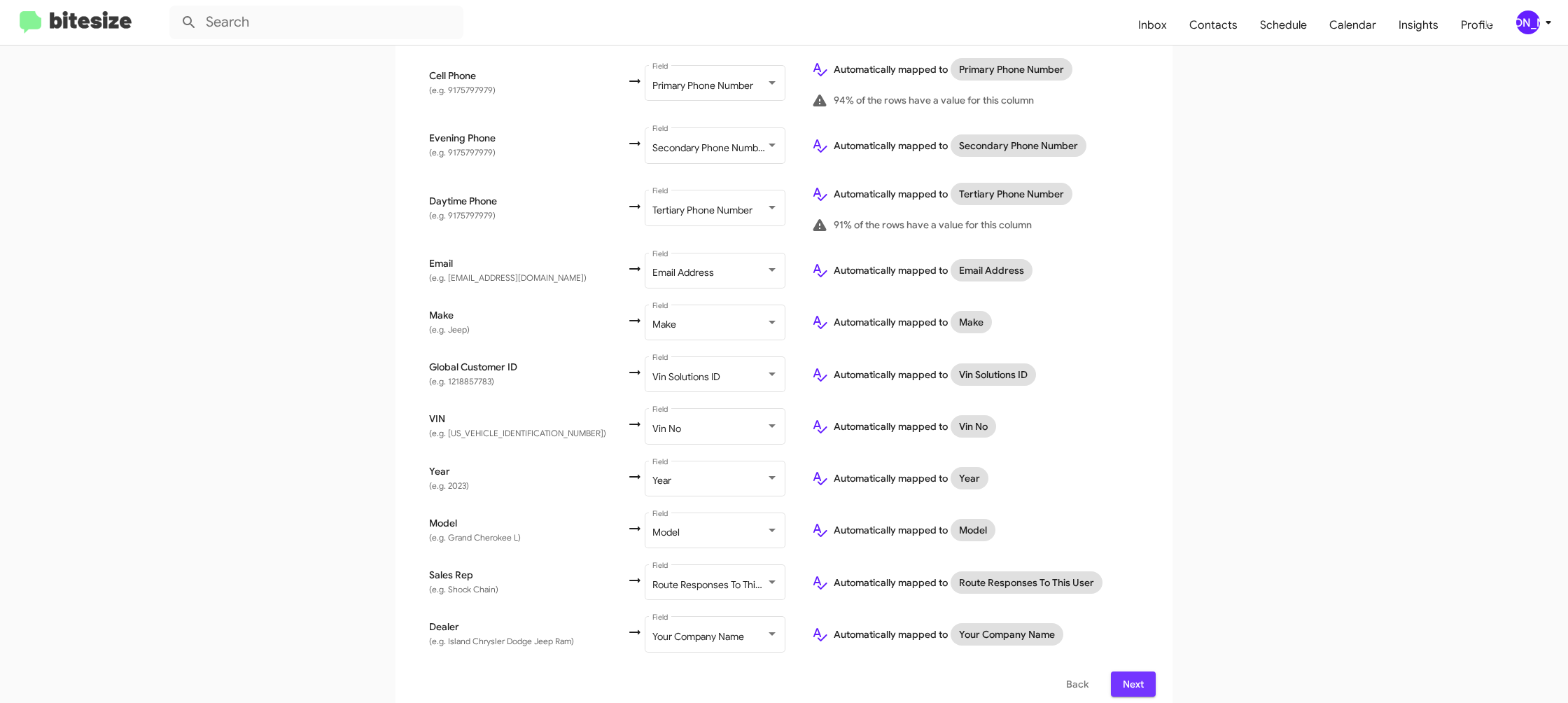
click at [1134, 671] on span "Next" at bounding box center [1133, 684] width 23 height 25
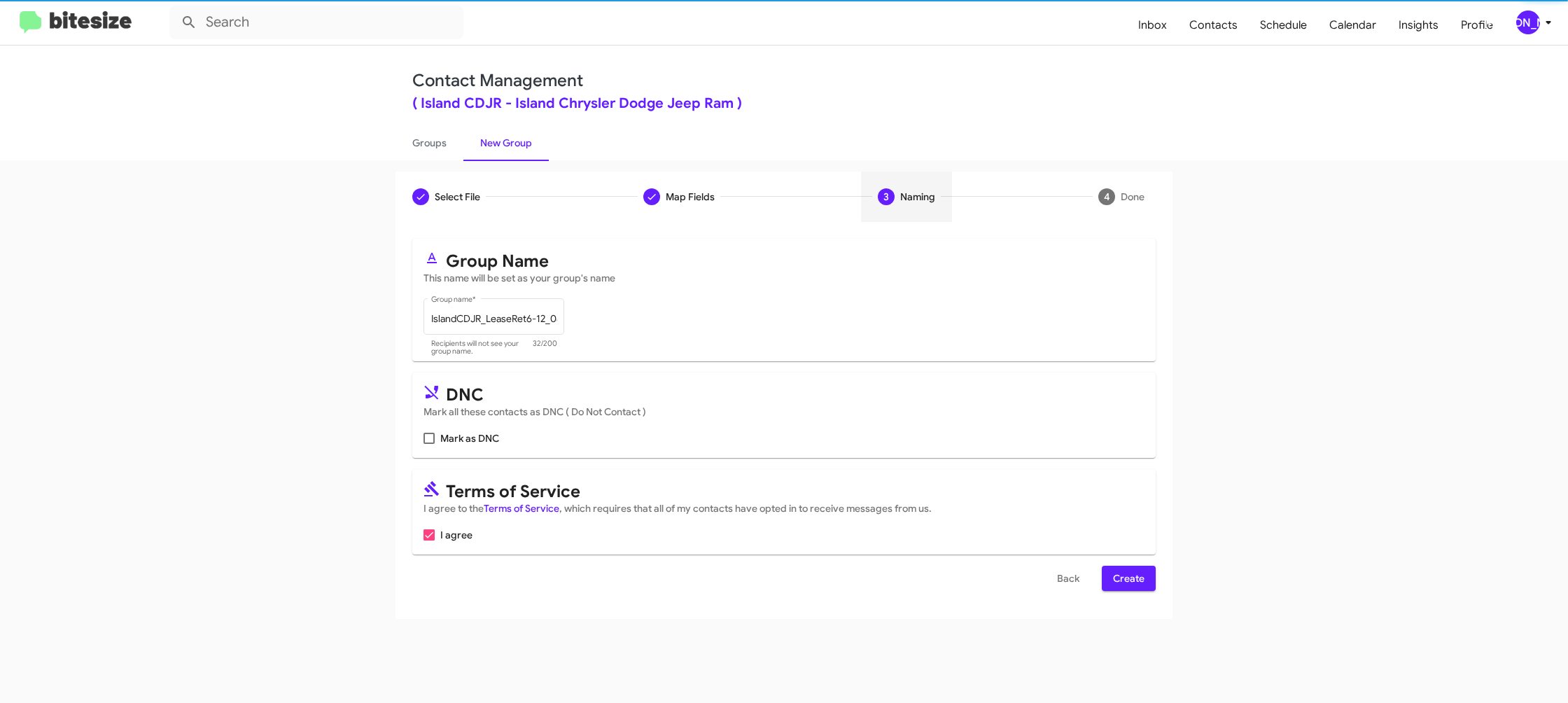
scroll to position [0, 0]
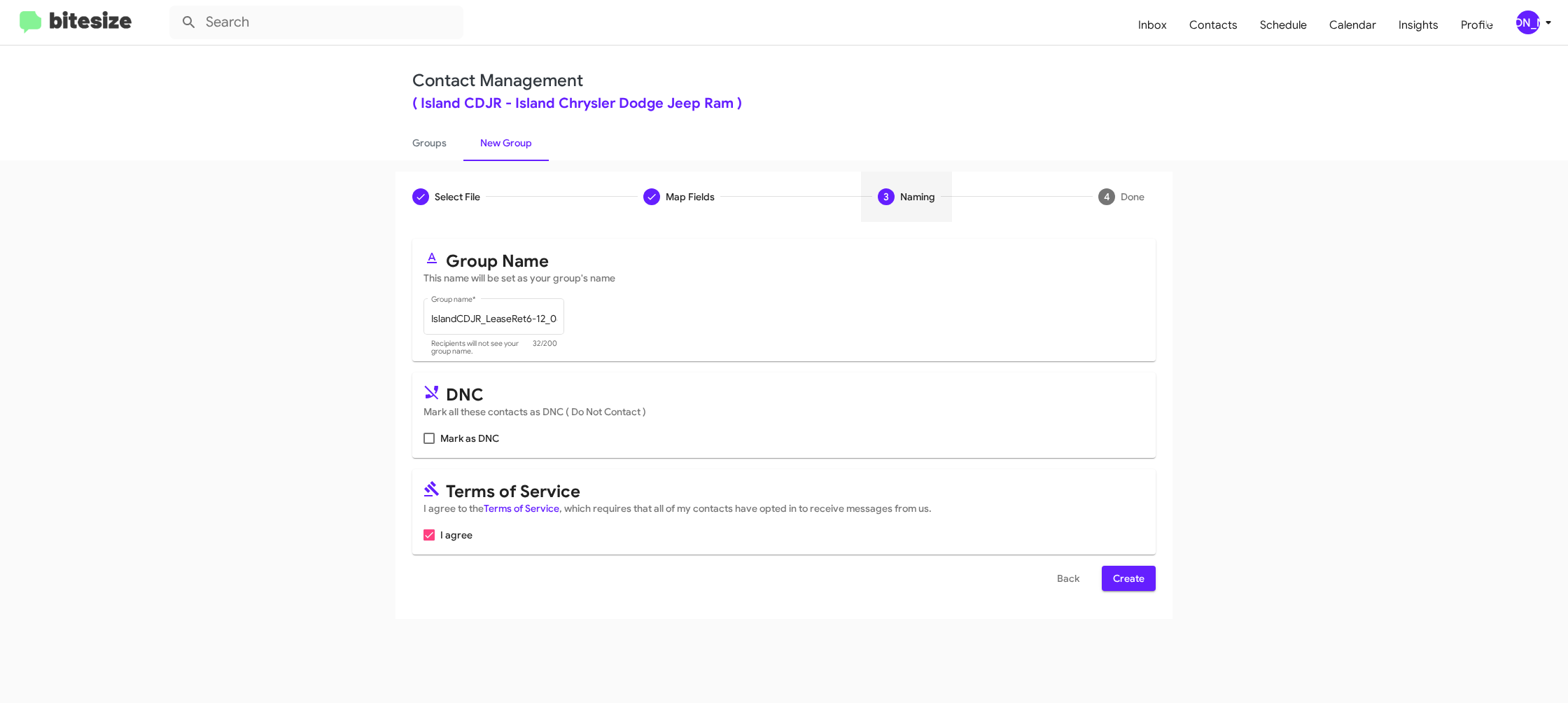
click at [1123, 578] on span "Create" at bounding box center [1129, 578] width 32 height 25
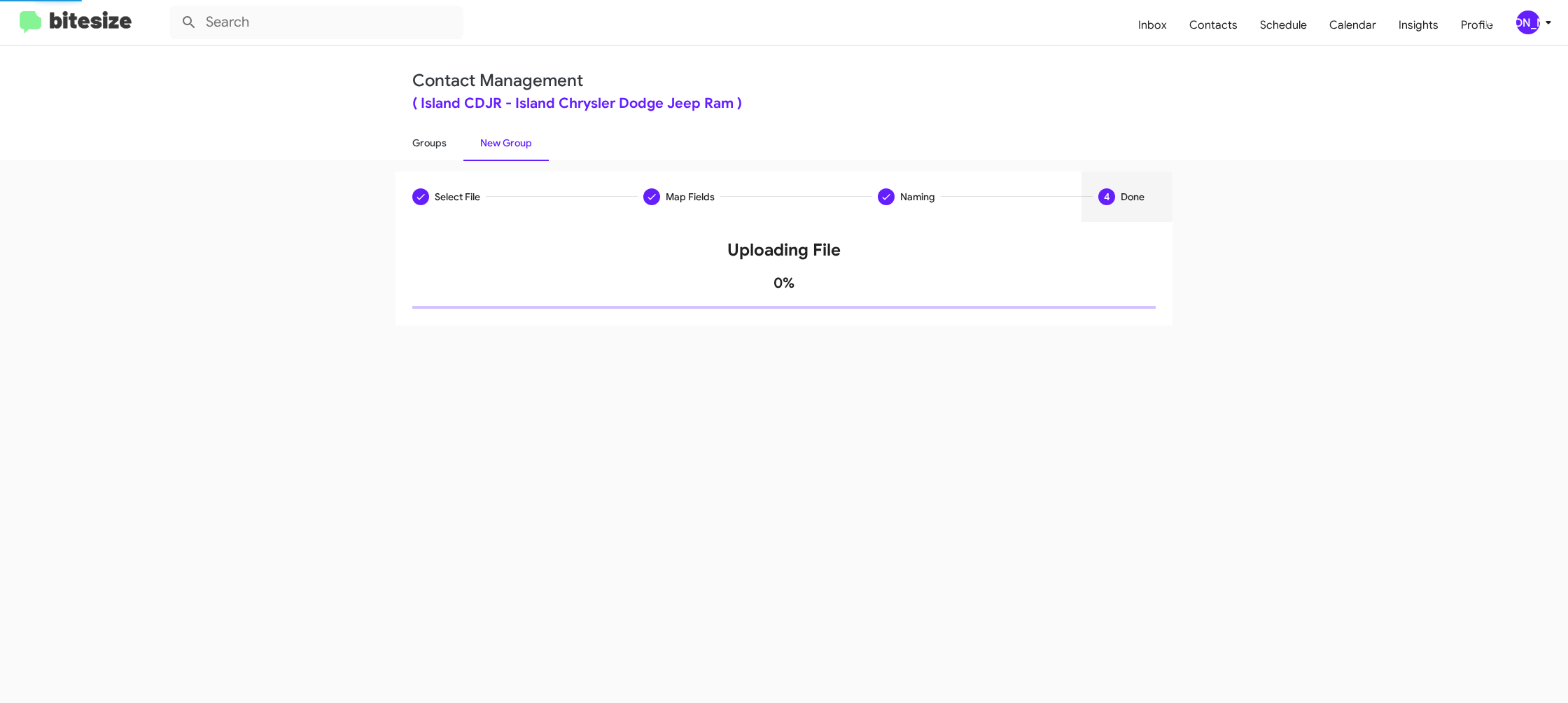
click at [441, 142] on link "Groups" at bounding box center [429, 143] width 68 height 37
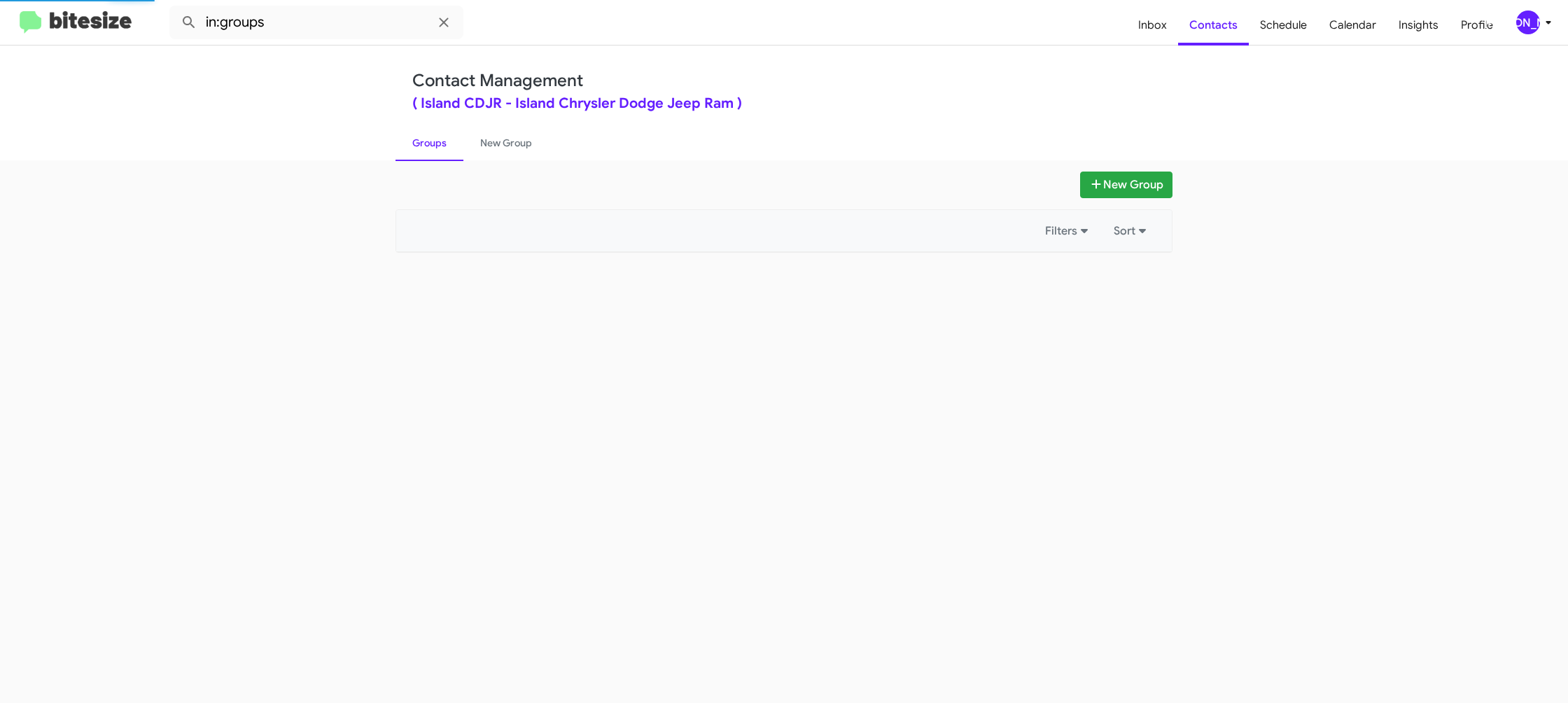
drag, startPoint x: 441, startPoint y: 142, endPoint x: 427, endPoint y: 143, distance: 14.0
click at [440, 141] on link "Groups" at bounding box center [429, 143] width 68 height 37
click at [322, 33] on input "in:groups" at bounding box center [317, 23] width 294 height 33
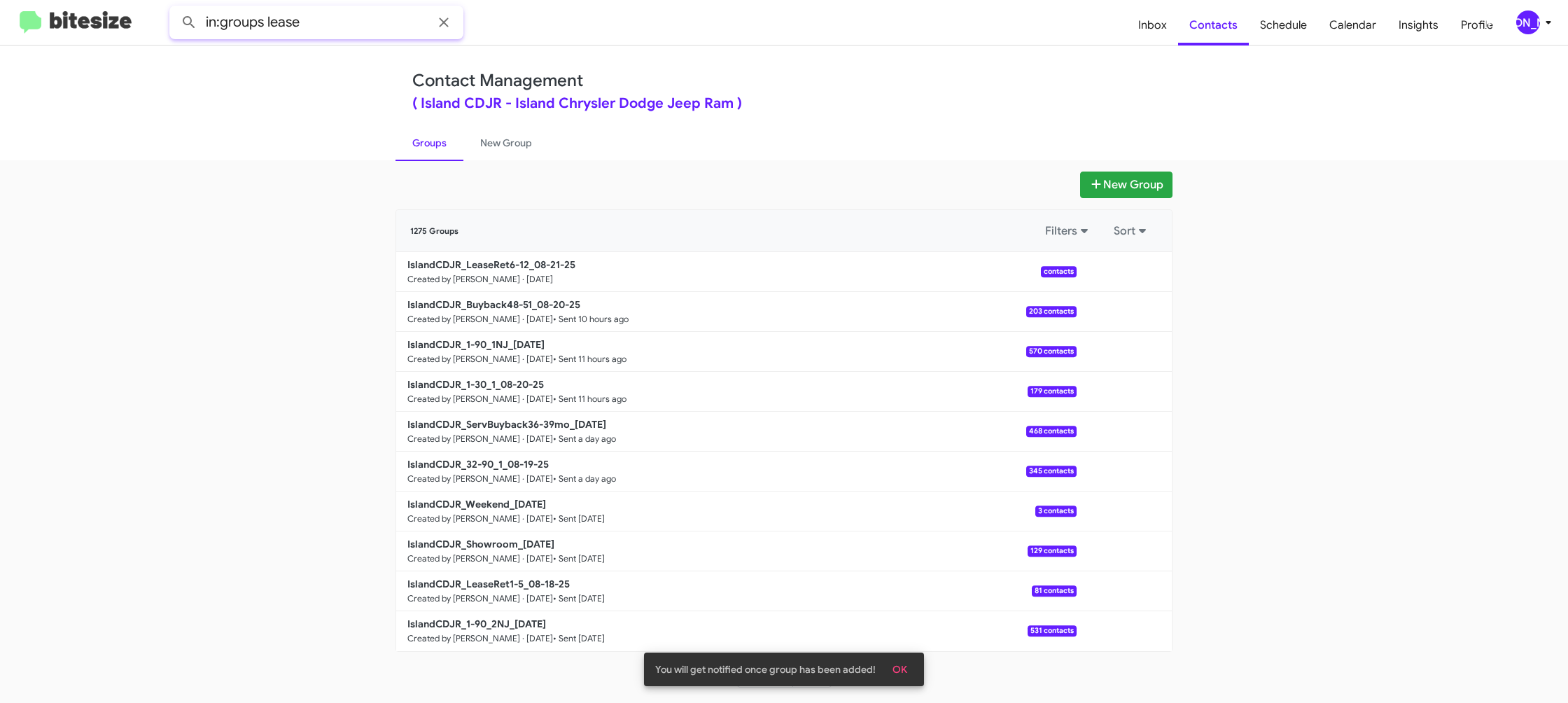
type input "in:groups lease"
click at [175, 8] on button at bounding box center [188, 22] width 28 height 28
click at [487, 145] on link "New Group" at bounding box center [506, 143] width 85 height 37
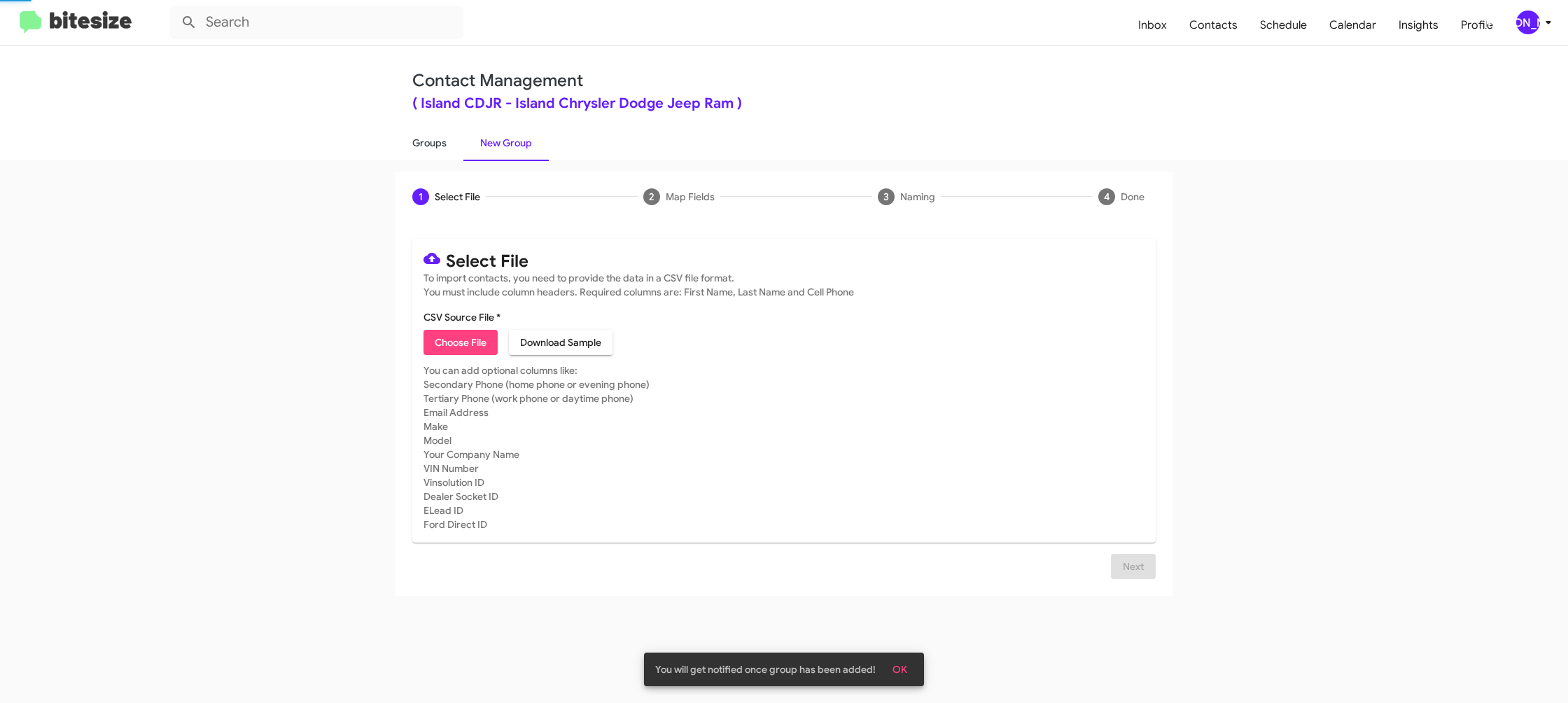
click at [434, 145] on link "Groups" at bounding box center [429, 143] width 68 height 37
type input "in:groups"
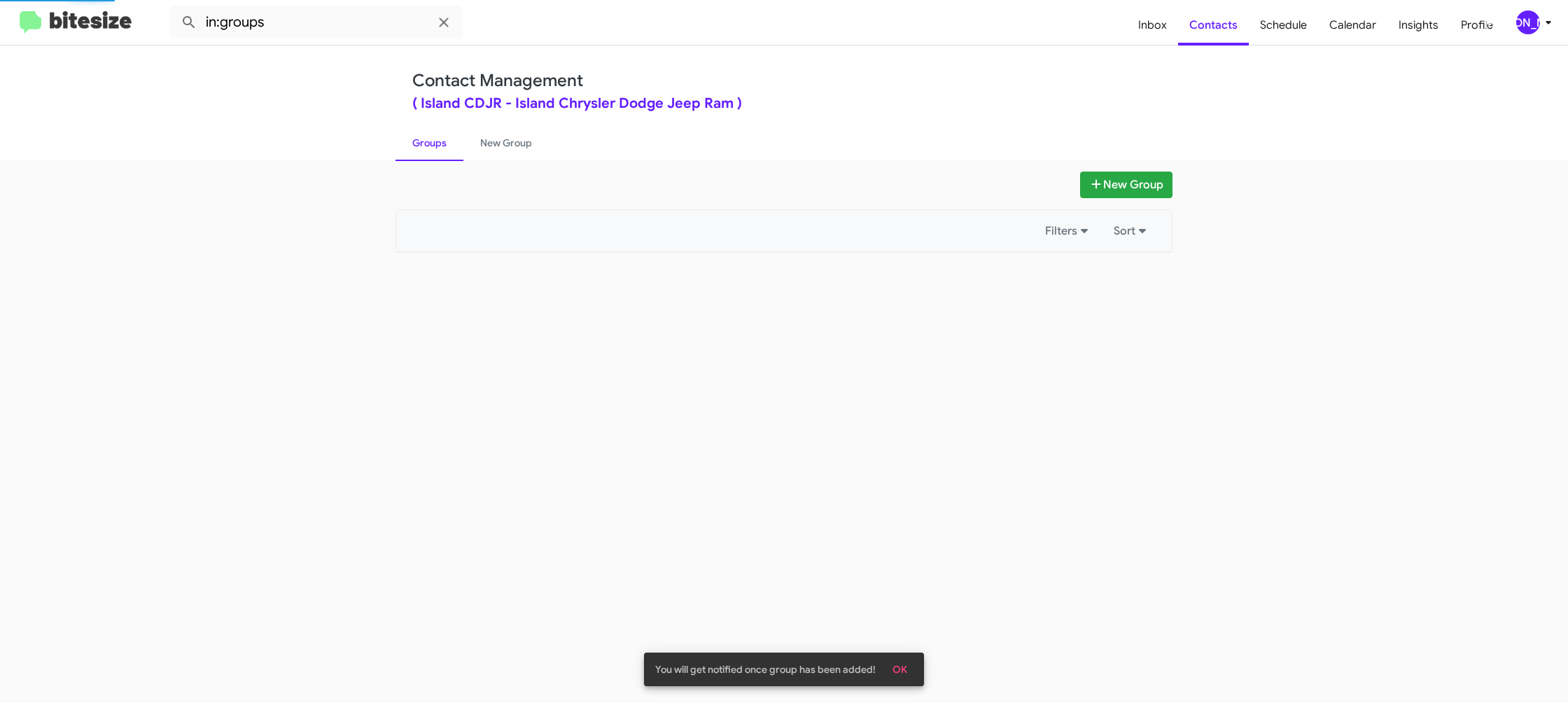
click at [434, 145] on link "Groups" at bounding box center [429, 143] width 68 height 37
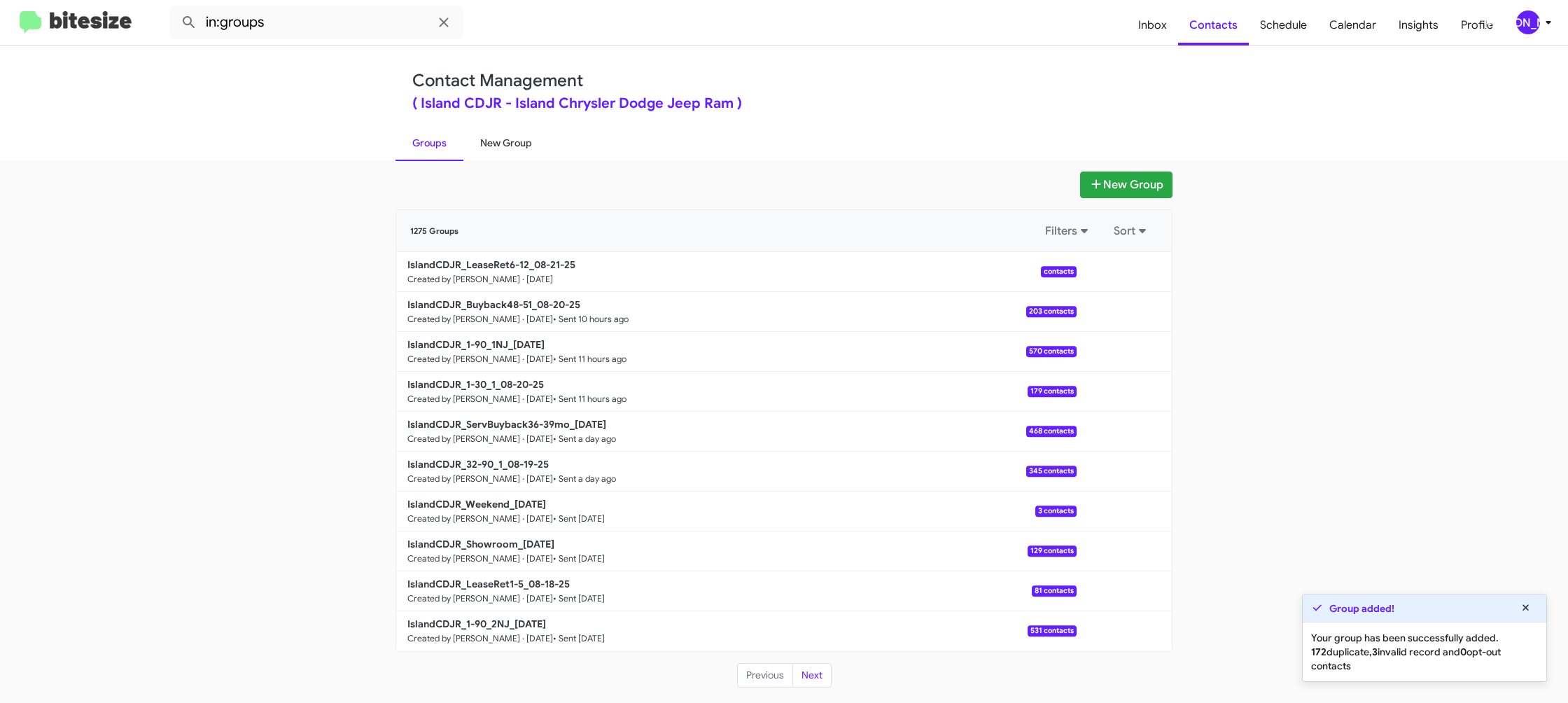
click at [484, 141] on link "New Group" at bounding box center [506, 143] width 85 height 37
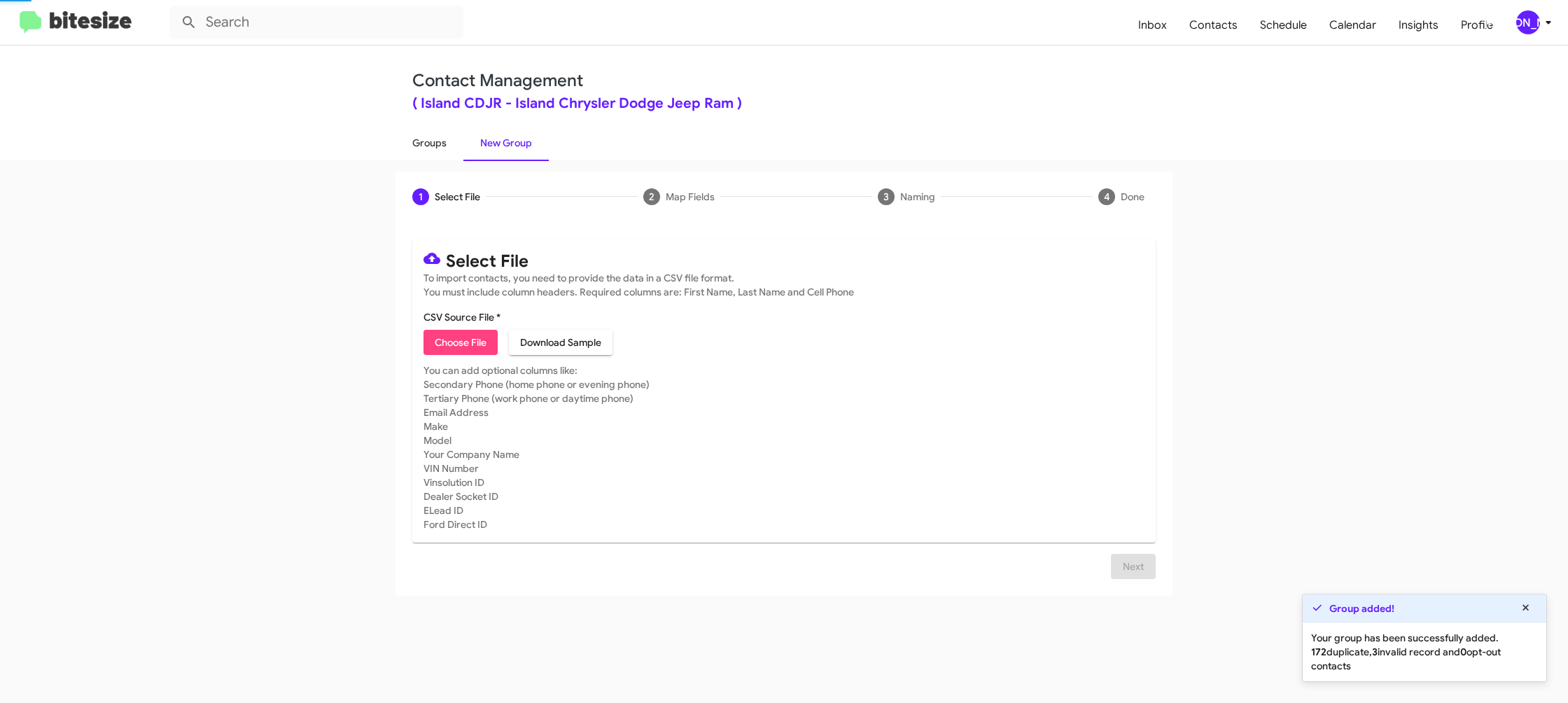
click at [451, 141] on link "Groups" at bounding box center [429, 143] width 68 height 37
type input "in:groups"
drag, startPoint x: 451, startPoint y: 141, endPoint x: 459, endPoint y: 140, distance: 8.1
click at [453, 140] on link "Groups" at bounding box center [429, 143] width 68 height 37
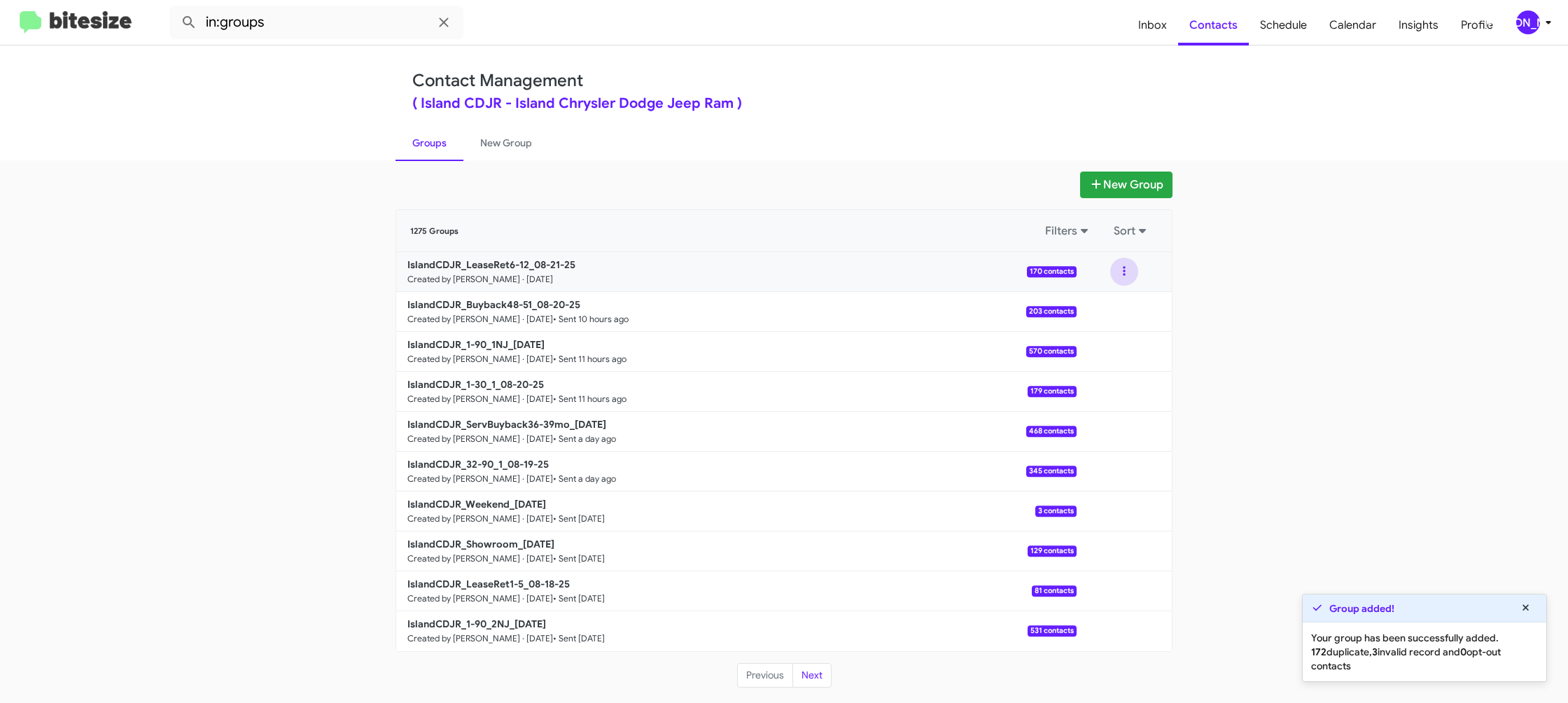
click at [1121, 278] on button at bounding box center [1123, 271] width 28 height 28
drag, startPoint x: 1121, startPoint y: 283, endPoint x: 1115, endPoint y: 298, distance: 16.2
click at [1115, 298] on button "View contacts" at bounding box center [1082, 309] width 112 height 33
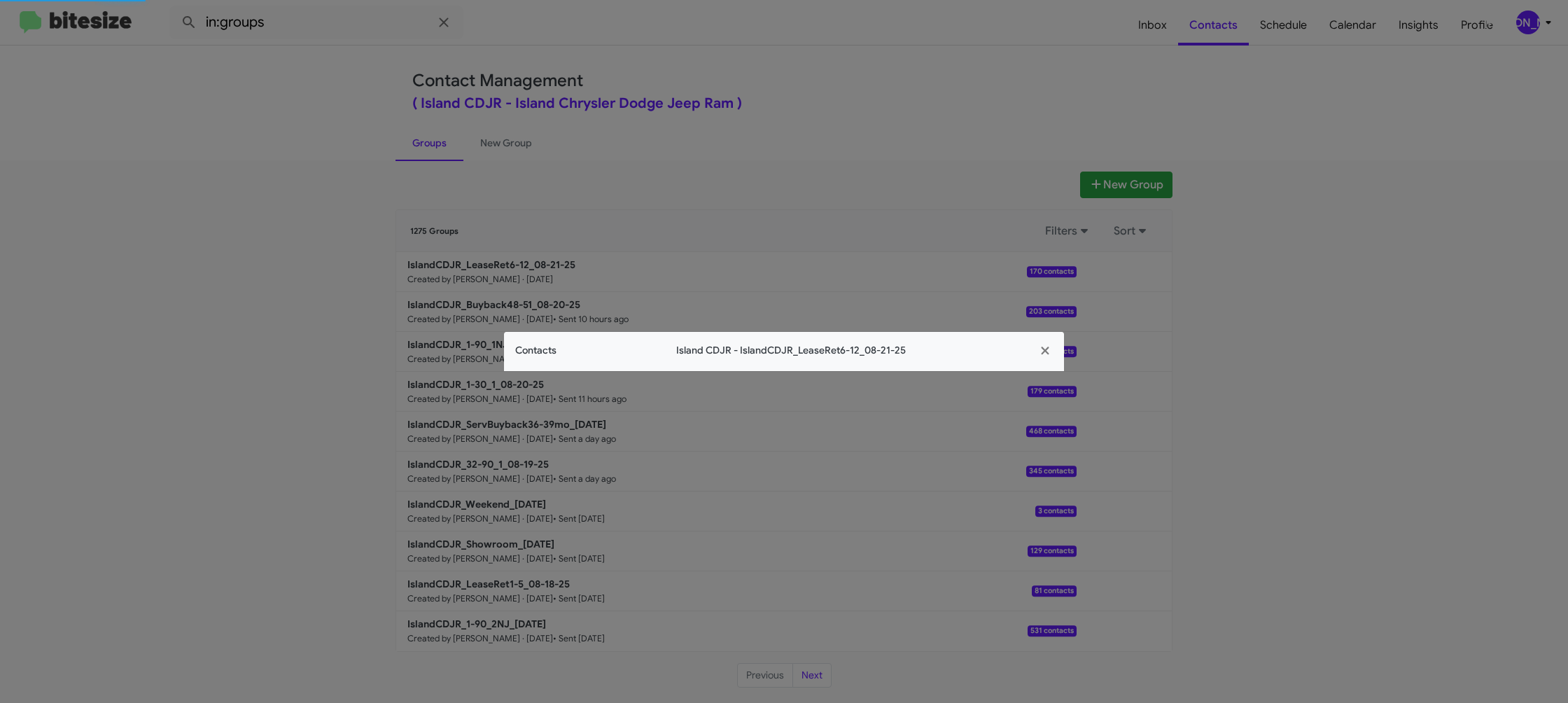
click at [552, 350] on span "Contacts" at bounding box center [535, 350] width 41 height 15
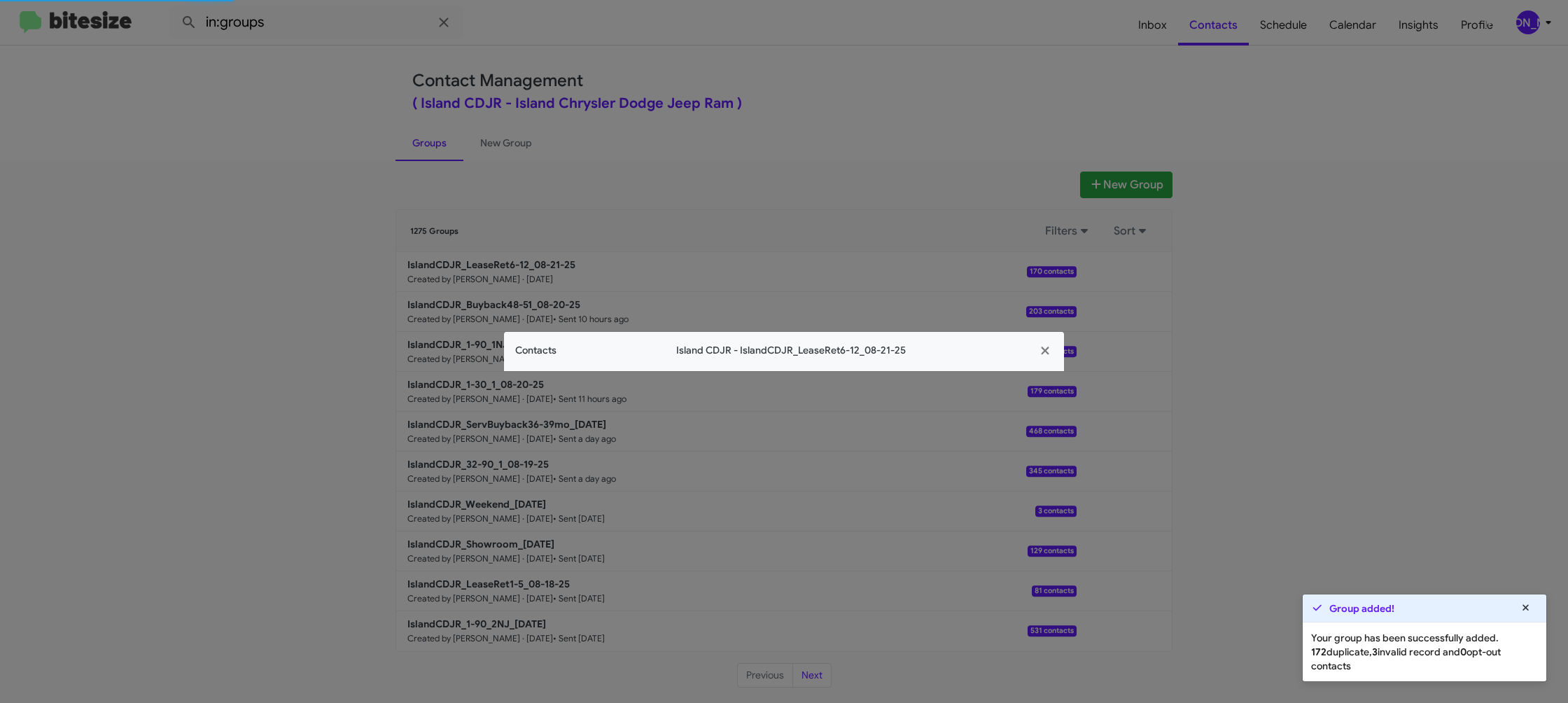
click at [552, 350] on app-contacts-modal "Contacts Island CDJR - IslandCDJR_LeaseRet6-12_08-21-25" at bounding box center [784, 351] width 560 height 39
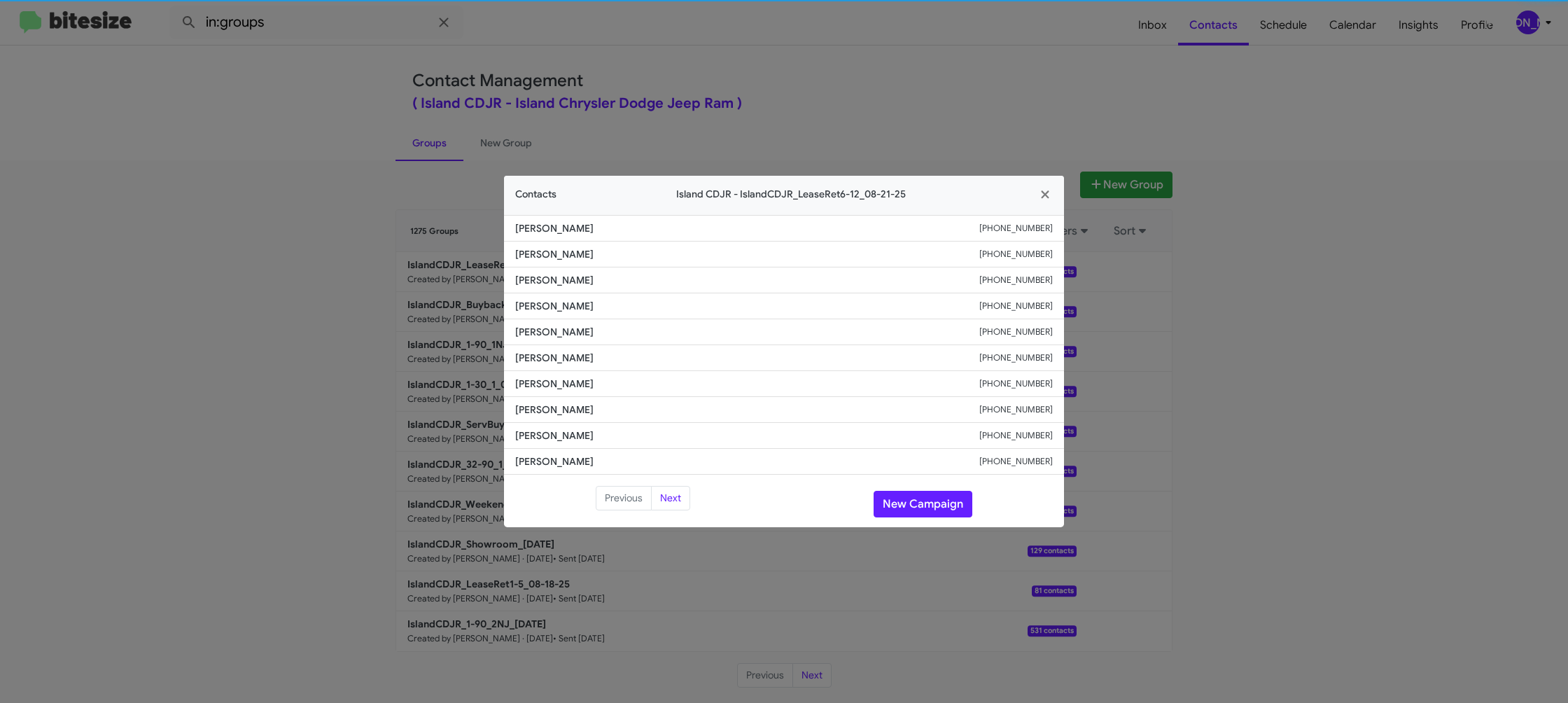
click at [552, 351] on span "John Telepan Jr" at bounding box center [746, 358] width 464 height 14
click at [917, 514] on button "New Campaign" at bounding box center [923, 504] width 99 height 27
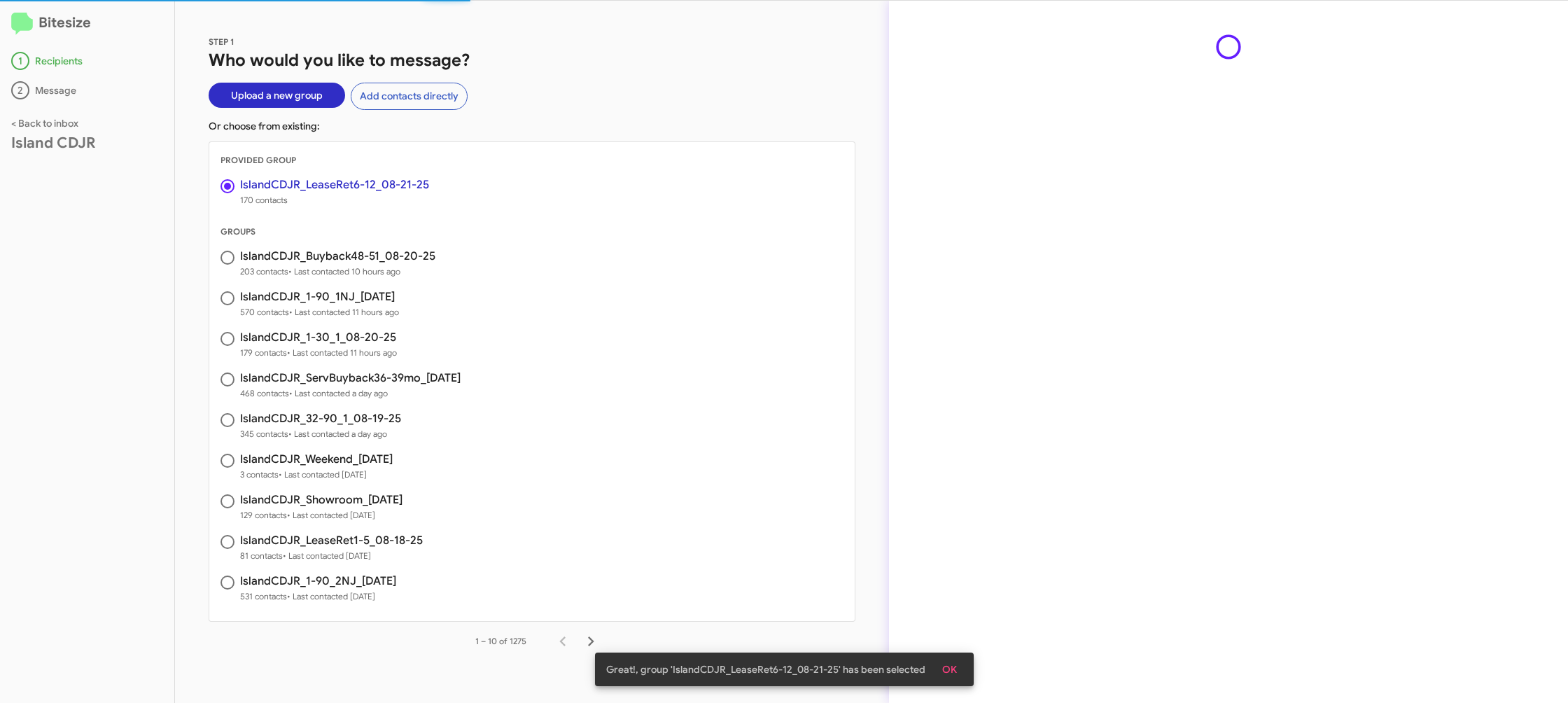
click at [949, 670] on span "OK" at bounding box center [949, 670] width 15 height 25
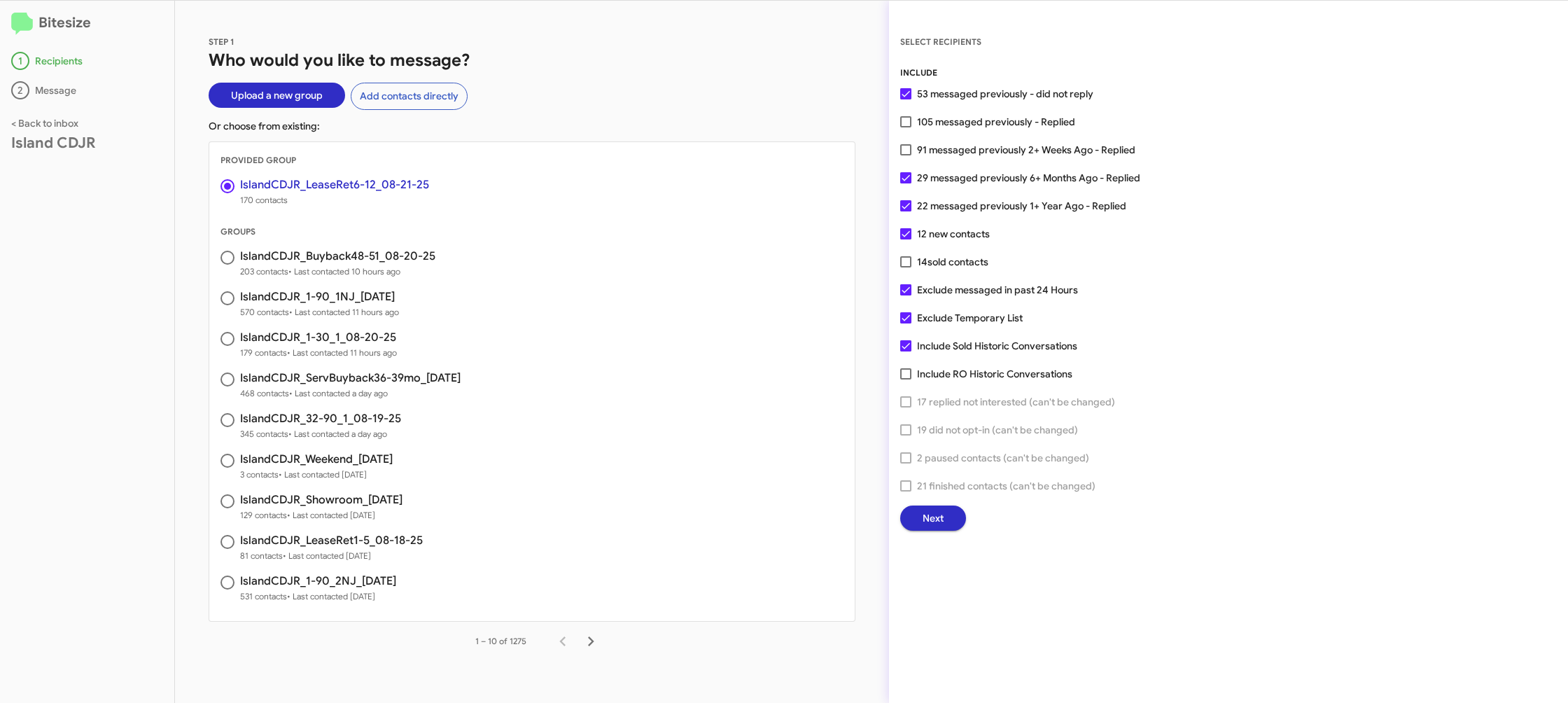
click at [922, 532] on div "SELECT RECIPIENTS INCLUDE 53 messaged previously - did not reply 105 messaged p…" at bounding box center [1229, 352] width 679 height 702
click at [929, 517] on span "Next" at bounding box center [933, 518] width 21 height 25
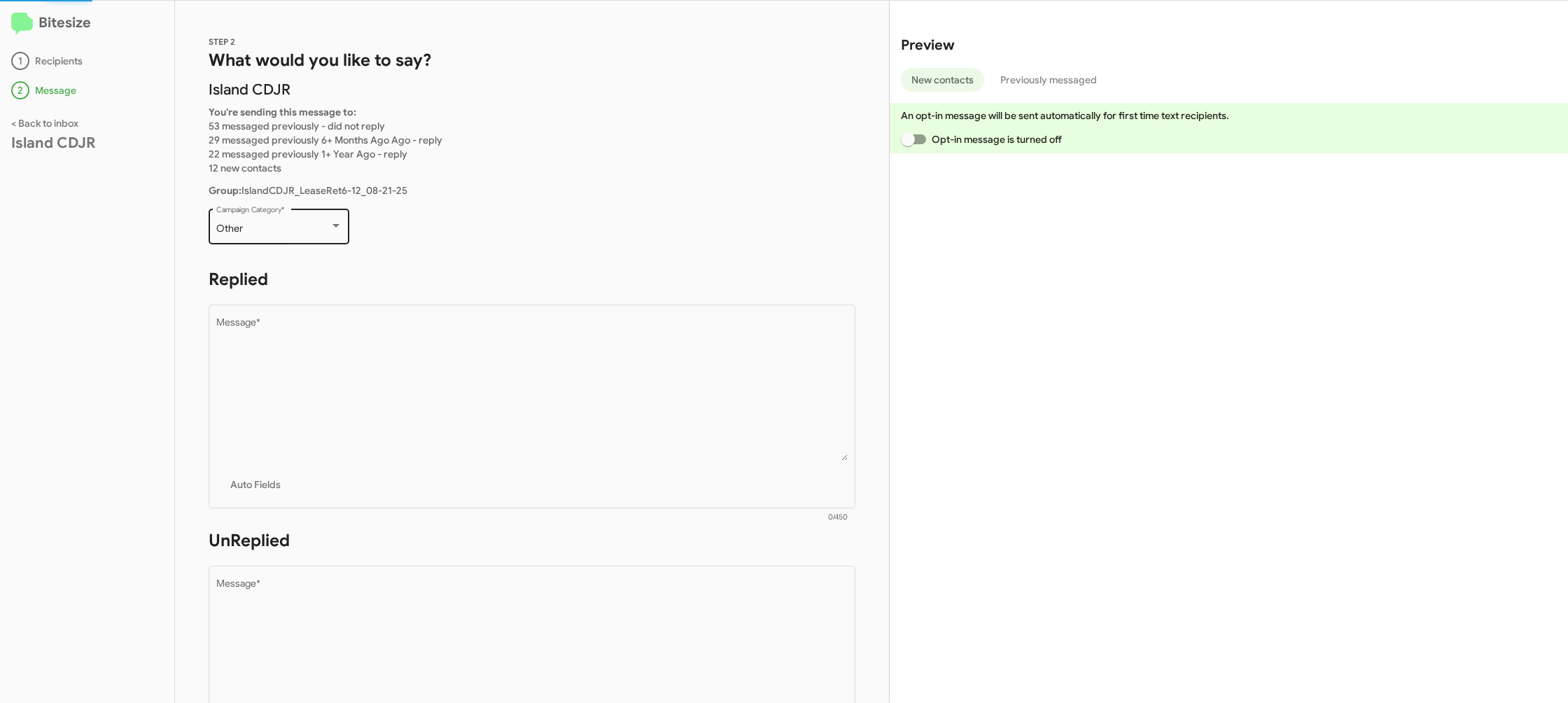
click at [302, 231] on div "Other" at bounding box center [273, 228] width 114 height 11
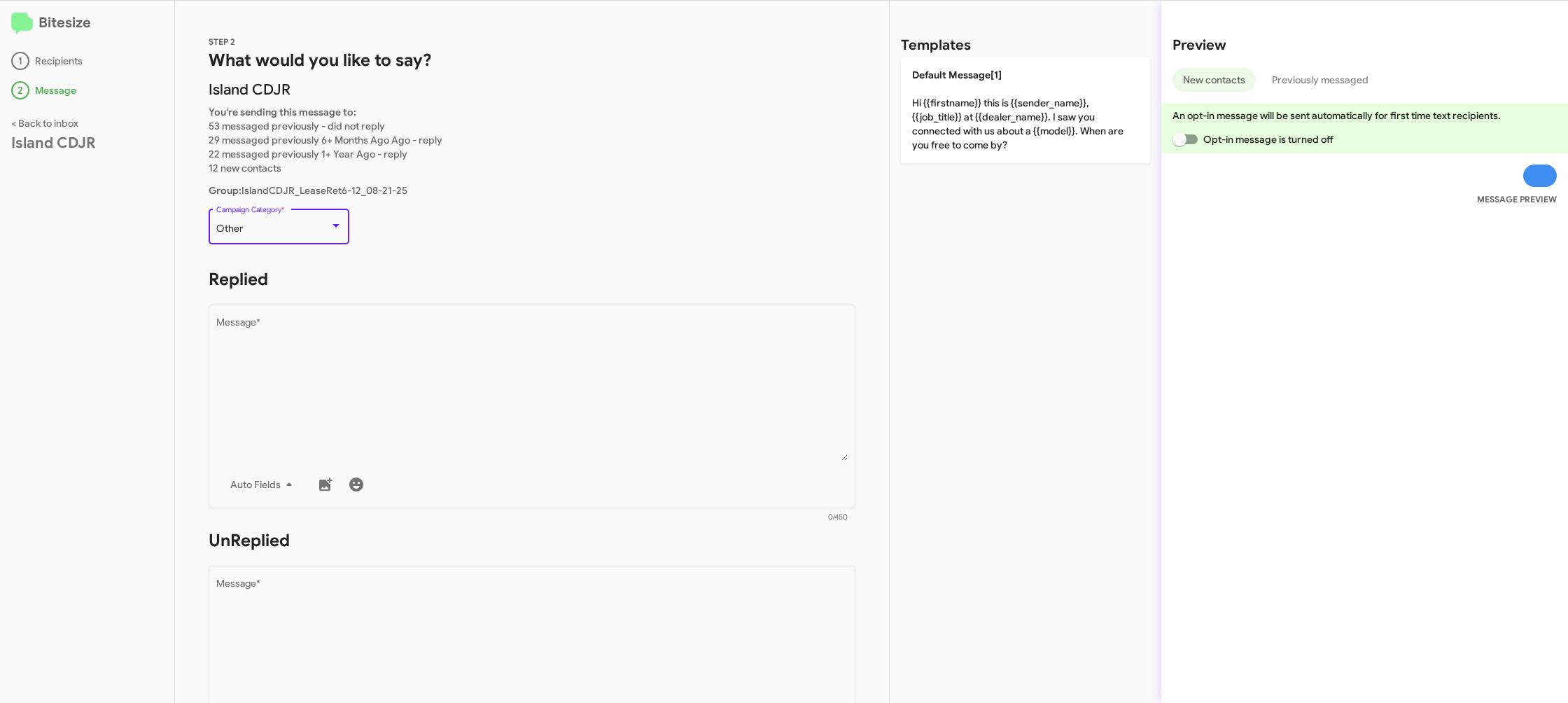
scroll to position [235, 0]
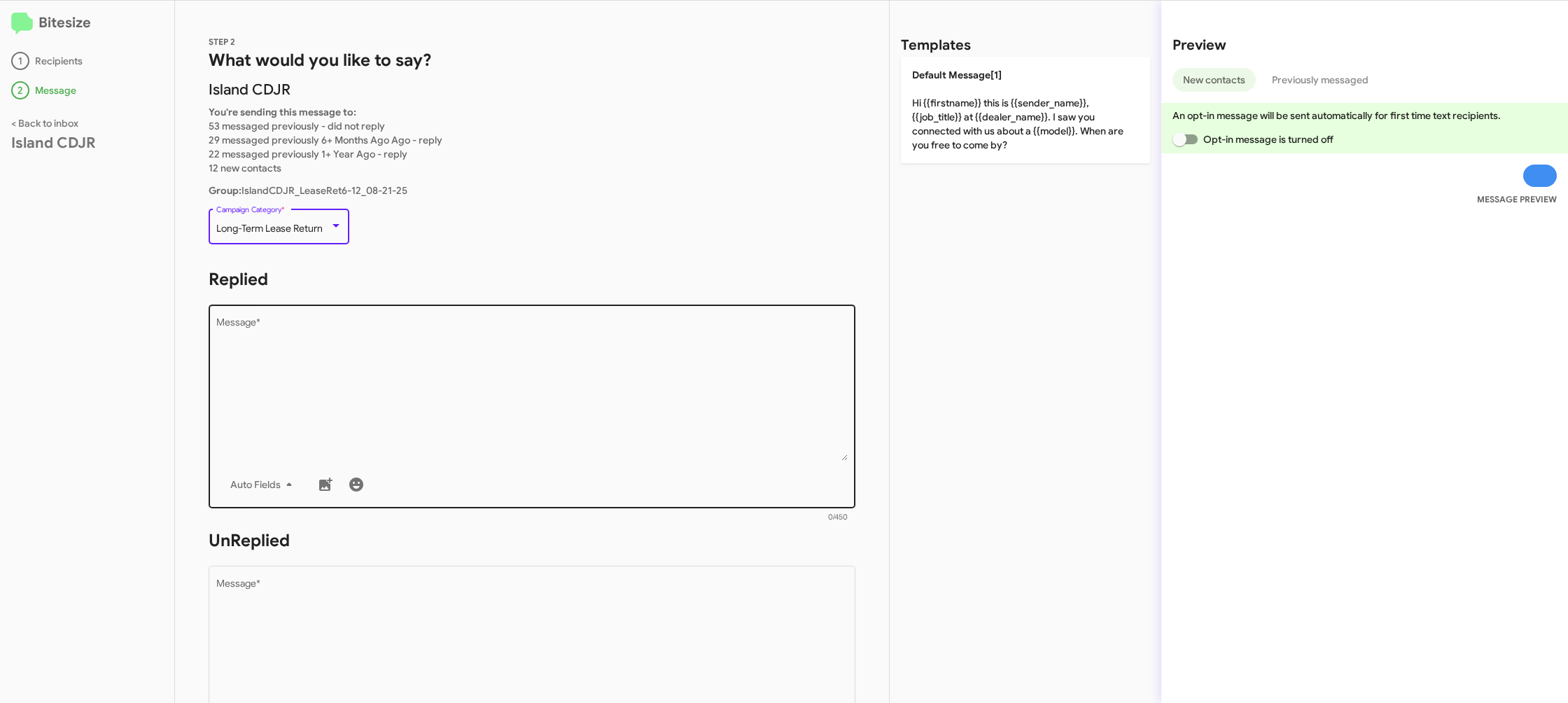
click at [542, 408] on textarea "Message *" at bounding box center [532, 389] width 632 height 143
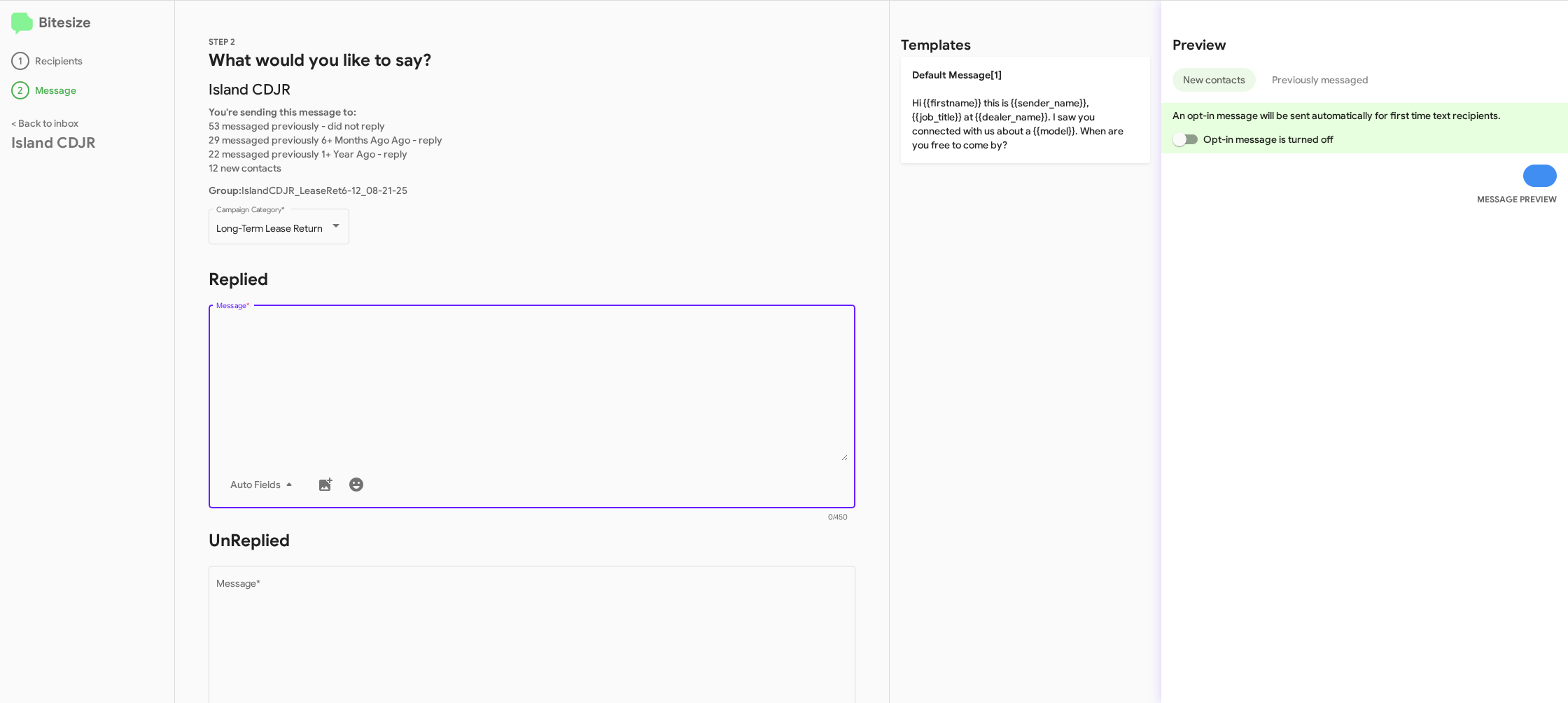
click at [542, 408] on textarea "Message *" at bounding box center [532, 389] width 632 height 143
drag, startPoint x: 545, startPoint y: 407, endPoint x: 1009, endPoint y: 89, distance: 562.5
click at [554, 404] on textarea "Message *" at bounding box center [532, 389] width 632 height 143
drag, startPoint x: 1019, startPoint y: 81, endPoint x: 675, endPoint y: 344, distance: 433.0
click at [1015, 84] on p "Default Message[1] Hi {{firstname}} this is {{sender_name}}, {{job_title}} at {…" at bounding box center [1026, 110] width 249 height 106
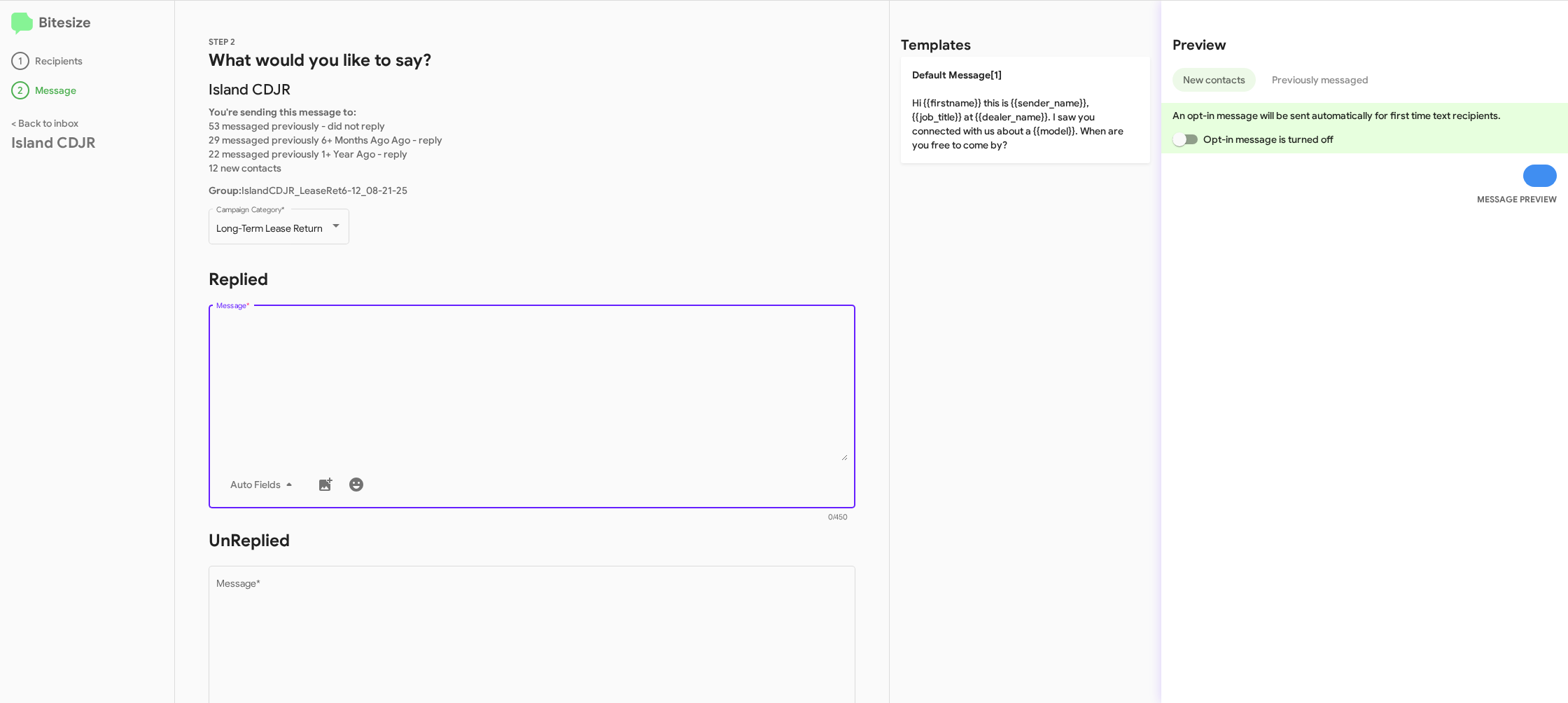
type textarea "Hi {{firstname}} this is {{sender_name}}, {{job_title}} at {{dealer_name}}. I s…"
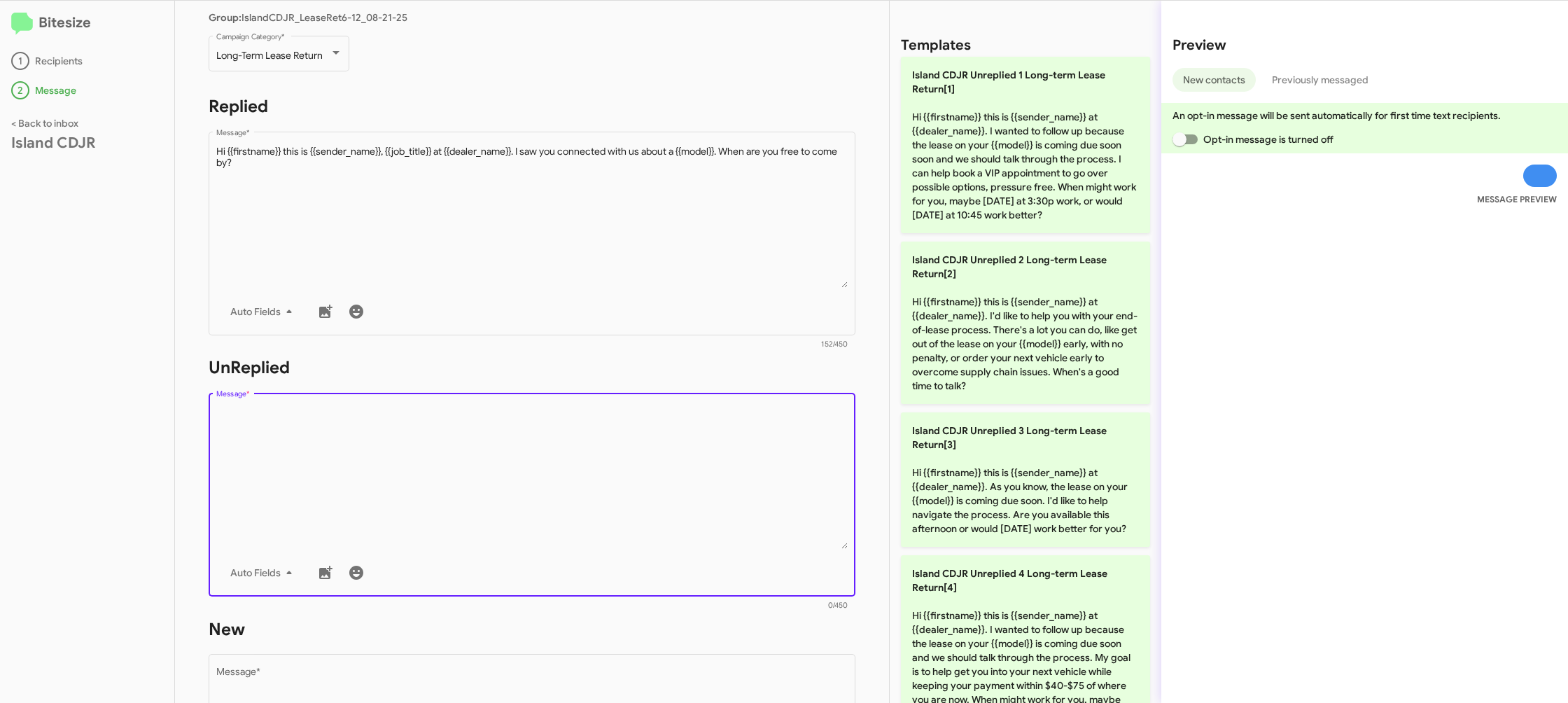
click at [679, 453] on textarea "Message *" at bounding box center [532, 477] width 632 height 143
drag, startPoint x: 680, startPoint y: 454, endPoint x: 694, endPoint y: 442, distance: 18.4
click at [683, 451] on textarea "Message *" at bounding box center [532, 477] width 632 height 143
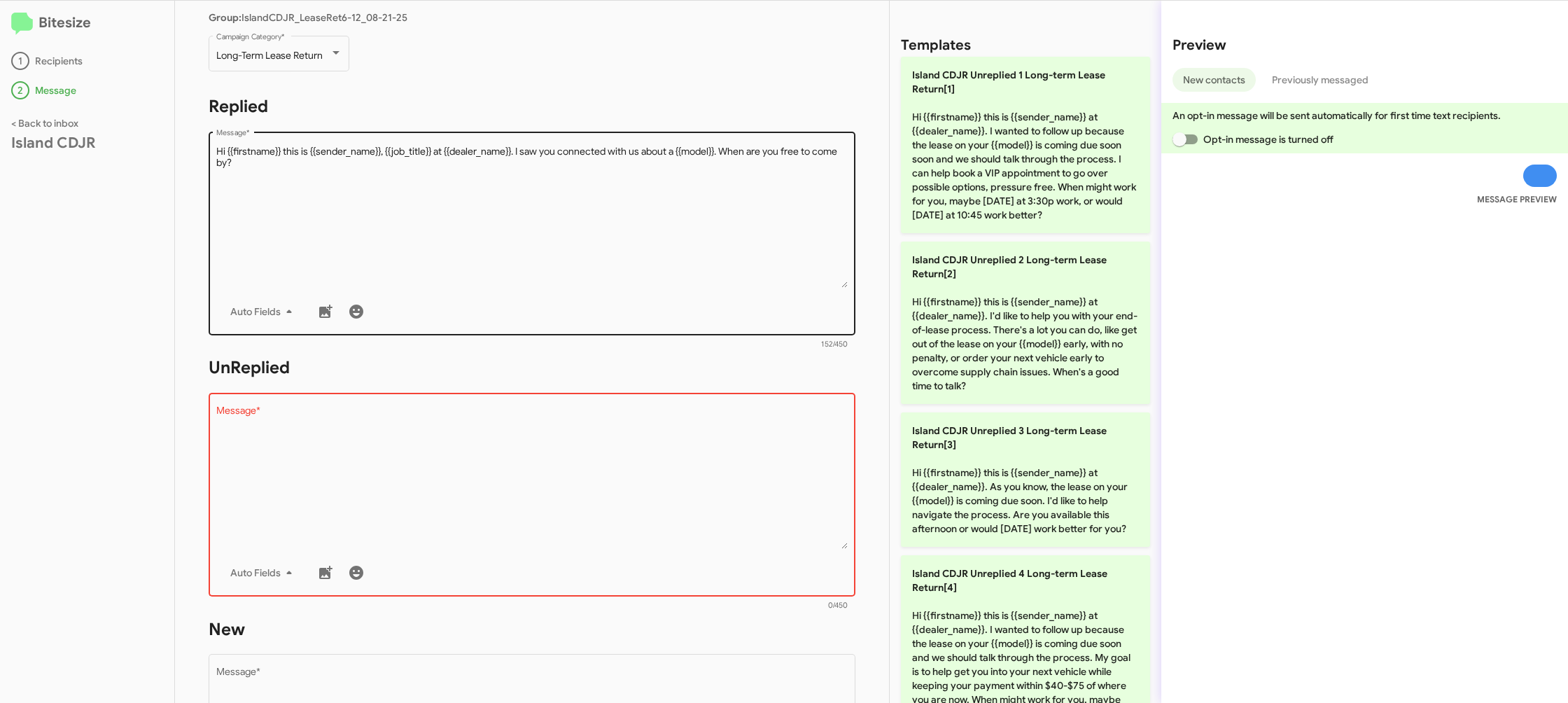
drag, startPoint x: 942, startPoint y: 308, endPoint x: 624, endPoint y: 297, distance: 318.2
click at [941, 308] on p "Island CDJR Unreplied 2 Long-term Lease Return[2] Hi {{firstname}} this is {{se…" at bounding box center [1026, 323] width 249 height 162
type textarea "Hi {{firstname}} this is {{sender_name}} at {{dealer_name}}. I'd like to help y…"
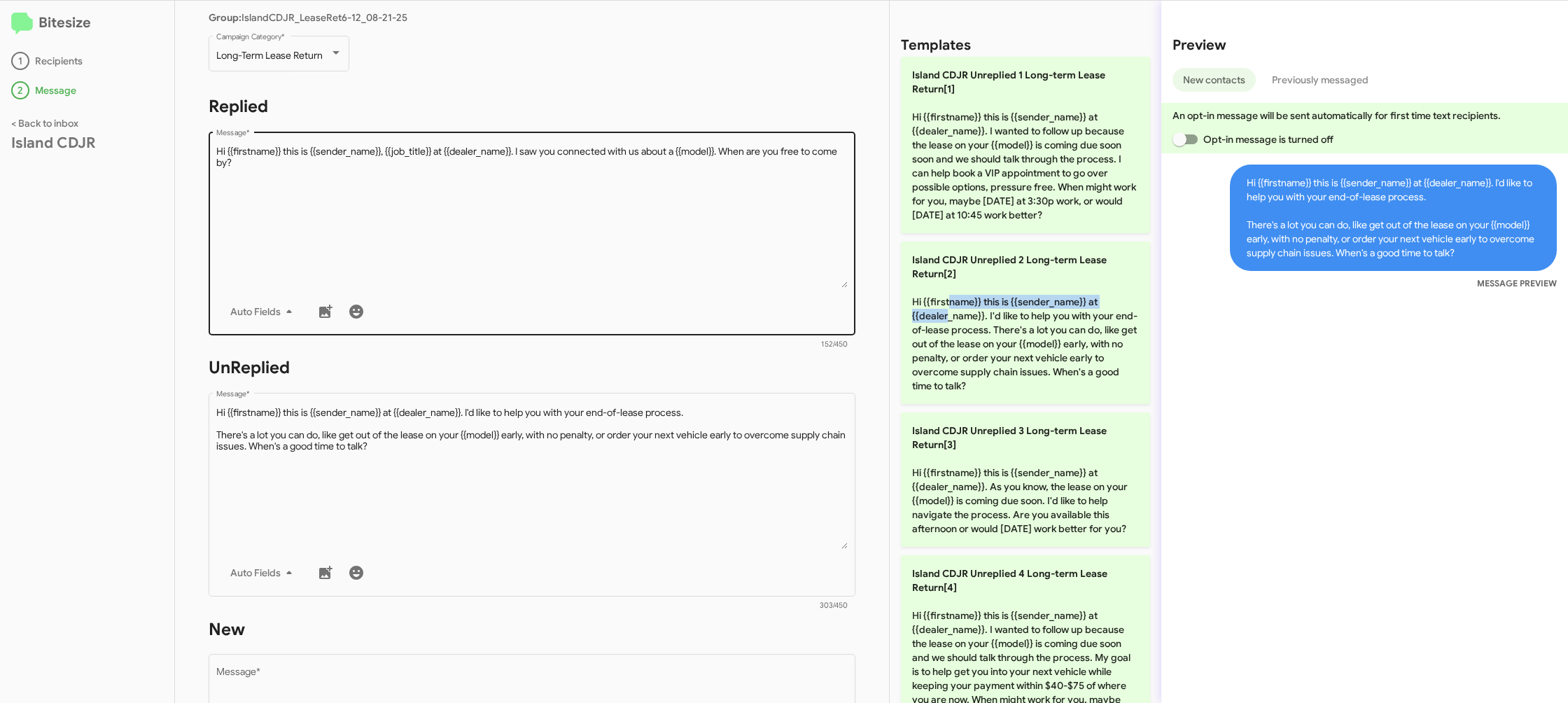
scroll to position [524, 0]
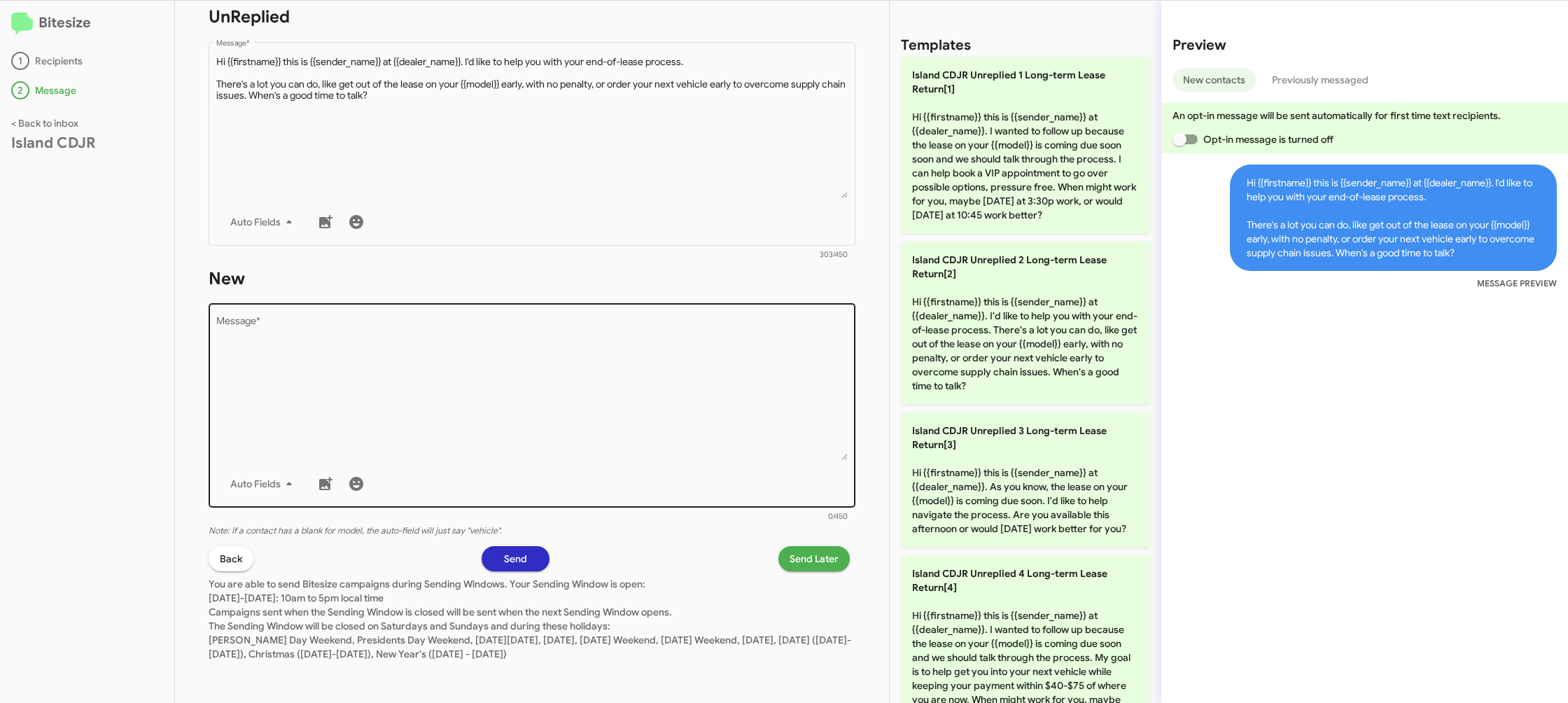
click at [605, 356] on textarea "Message *" at bounding box center [532, 388] width 632 height 143
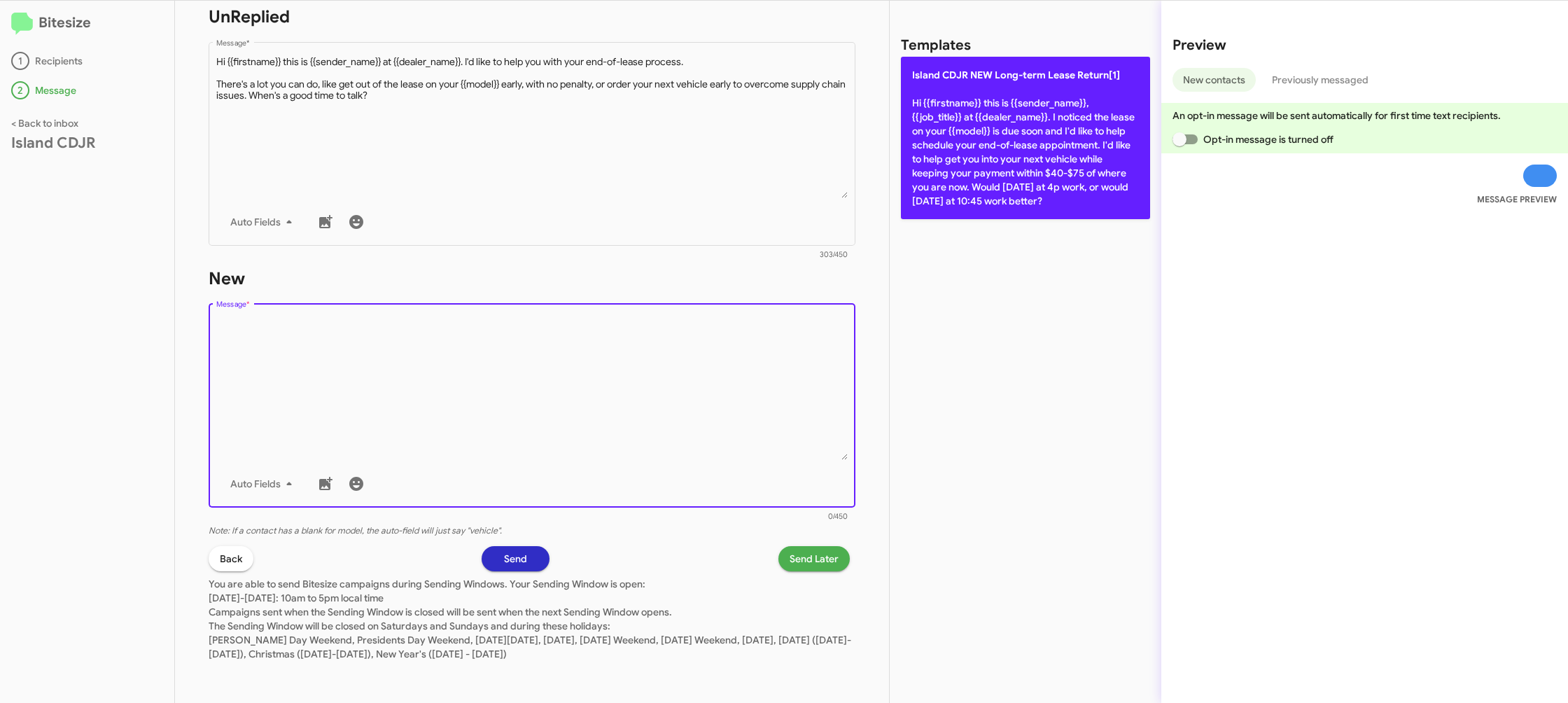
drag, startPoint x: 605, startPoint y: 356, endPoint x: 925, endPoint y: 177, distance: 366.7
click at [685, 304] on div "Drop image here to insert Auto Fields Message *" at bounding box center [532, 404] width 632 height 206
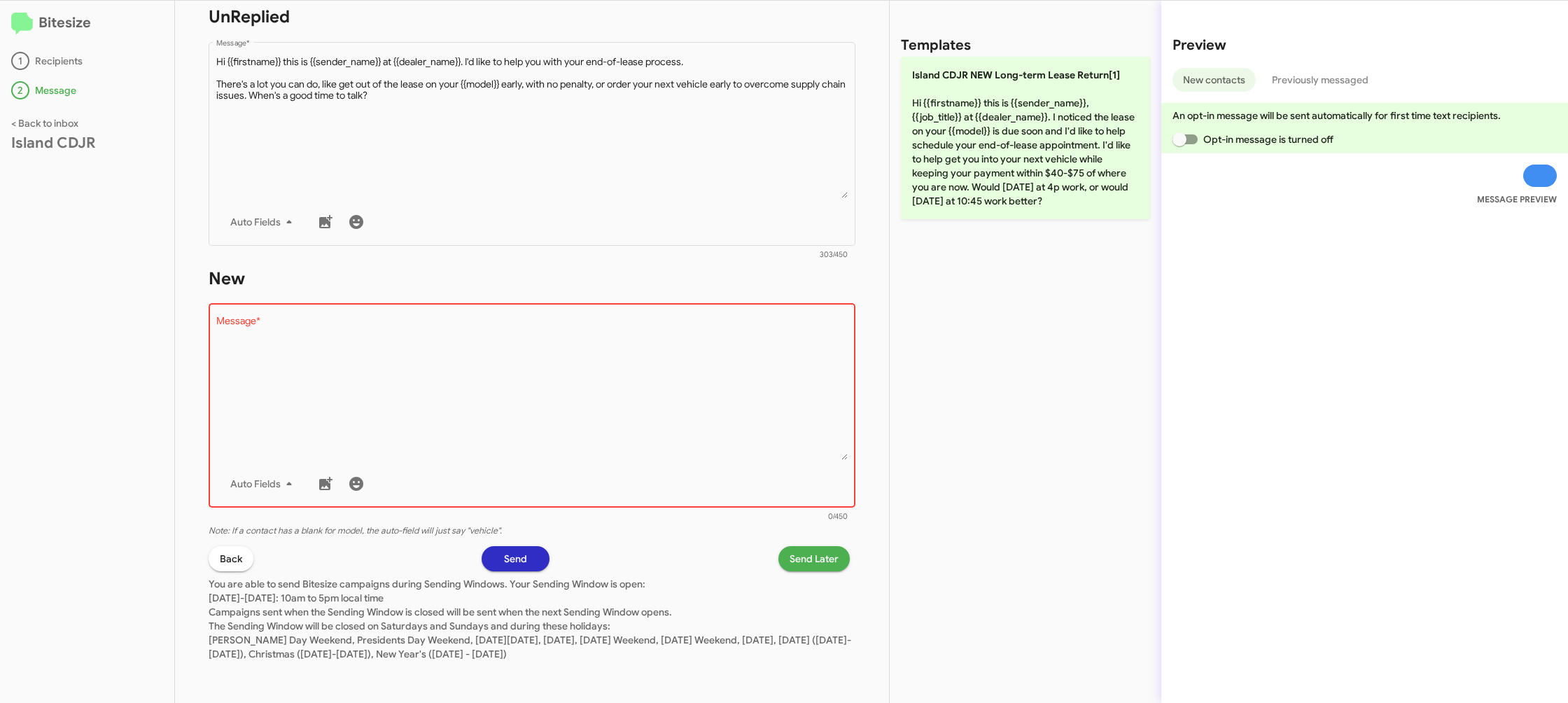
drag, startPoint x: 978, startPoint y: 149, endPoint x: 817, endPoint y: 368, distance: 271.8
click at [977, 151] on p "Island CDJR NEW Long-term Lease Return[1] Hi {{firstname}} this is {{sender_nam…" at bounding box center [1026, 138] width 249 height 162
type textarea "Hi {{firstname}} this is {{sender_name}}, {{job_title}} at {{dealer_name}}. I n…"
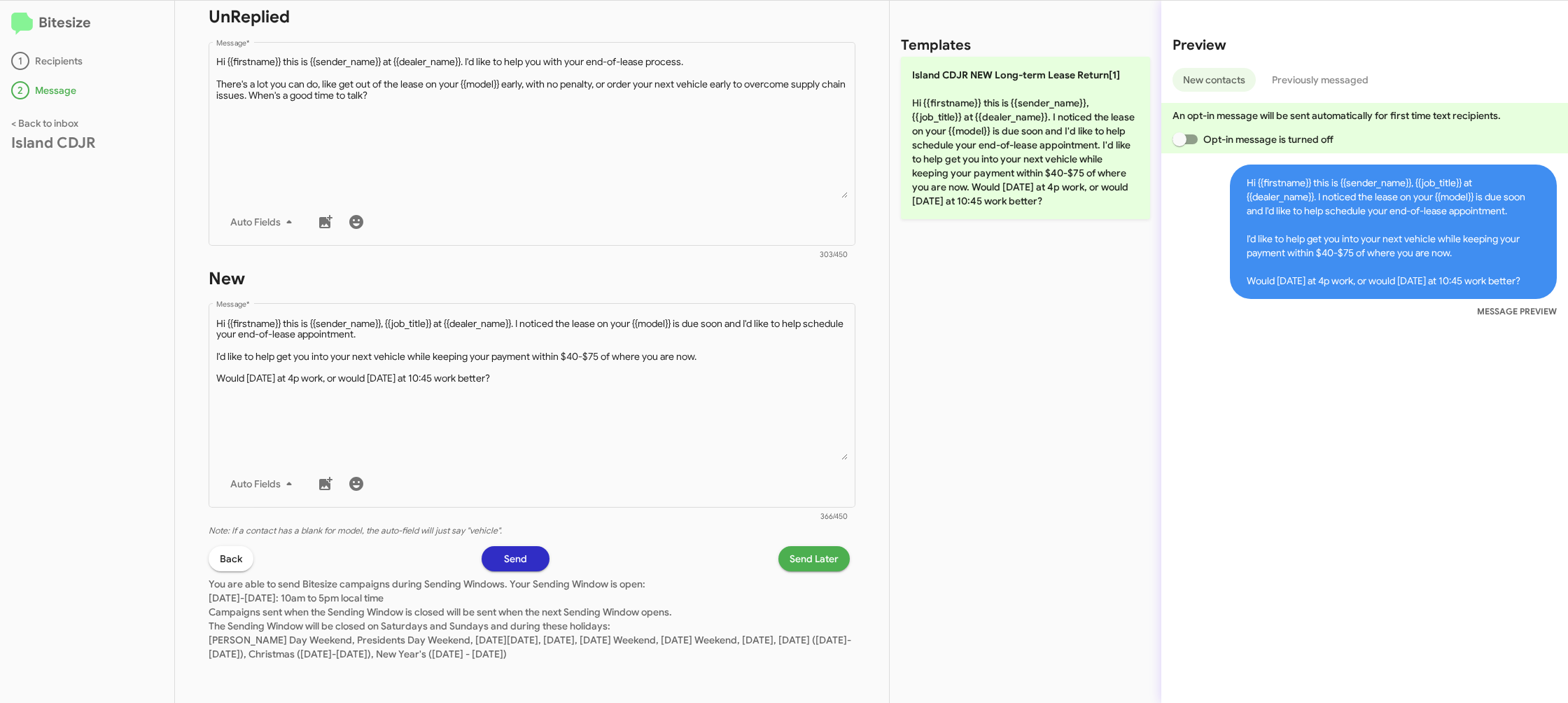
click at [788, 550] on button "Send Later" at bounding box center [813, 558] width 71 height 25
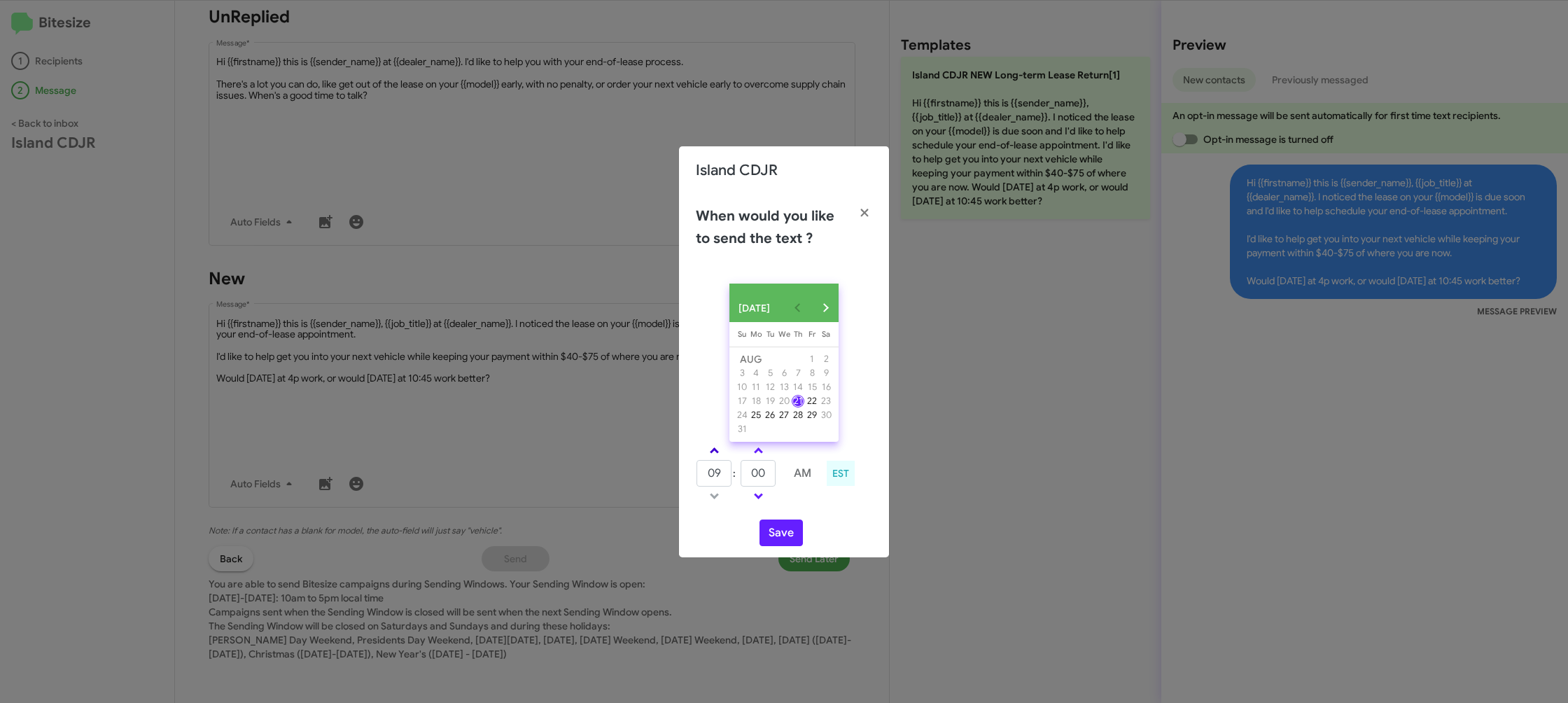
drag, startPoint x: 720, startPoint y: 454, endPoint x: 751, endPoint y: 471, distance: 35.4
click at [720, 456] on link at bounding box center [714, 450] width 24 height 16
type input "10"
click at [754, 471] on input "00" at bounding box center [758, 473] width 35 height 27
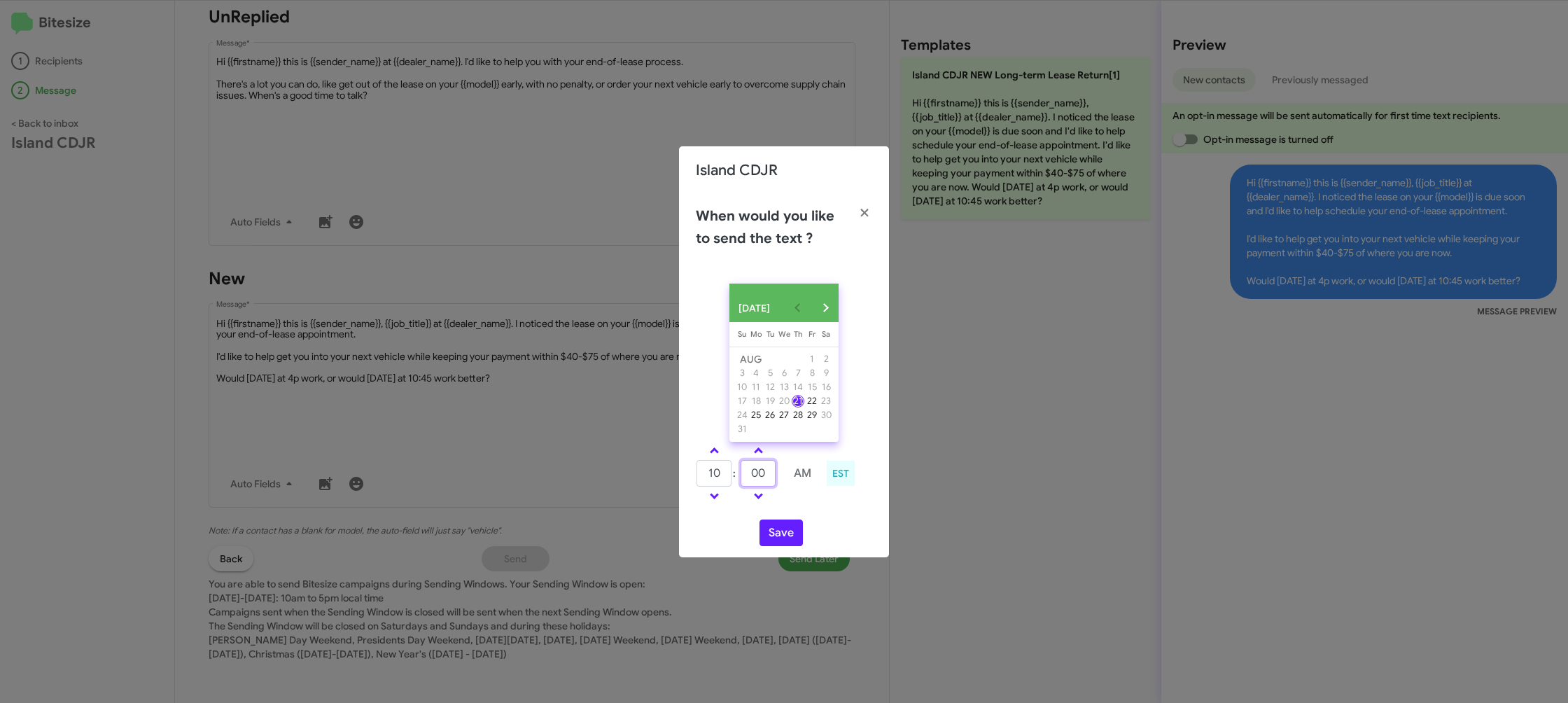
click at [754, 471] on input "00" at bounding box center [758, 473] width 35 height 27
type input "35"
click at [795, 515] on div "AUG 2025 Sunday Su Monday Mo Tuesday Tu Wednesday We Thursday Th Friday Fr Satu…" at bounding box center [783, 415] width 210 height 285
click at [781, 535] on button "Save" at bounding box center [781, 532] width 43 height 27
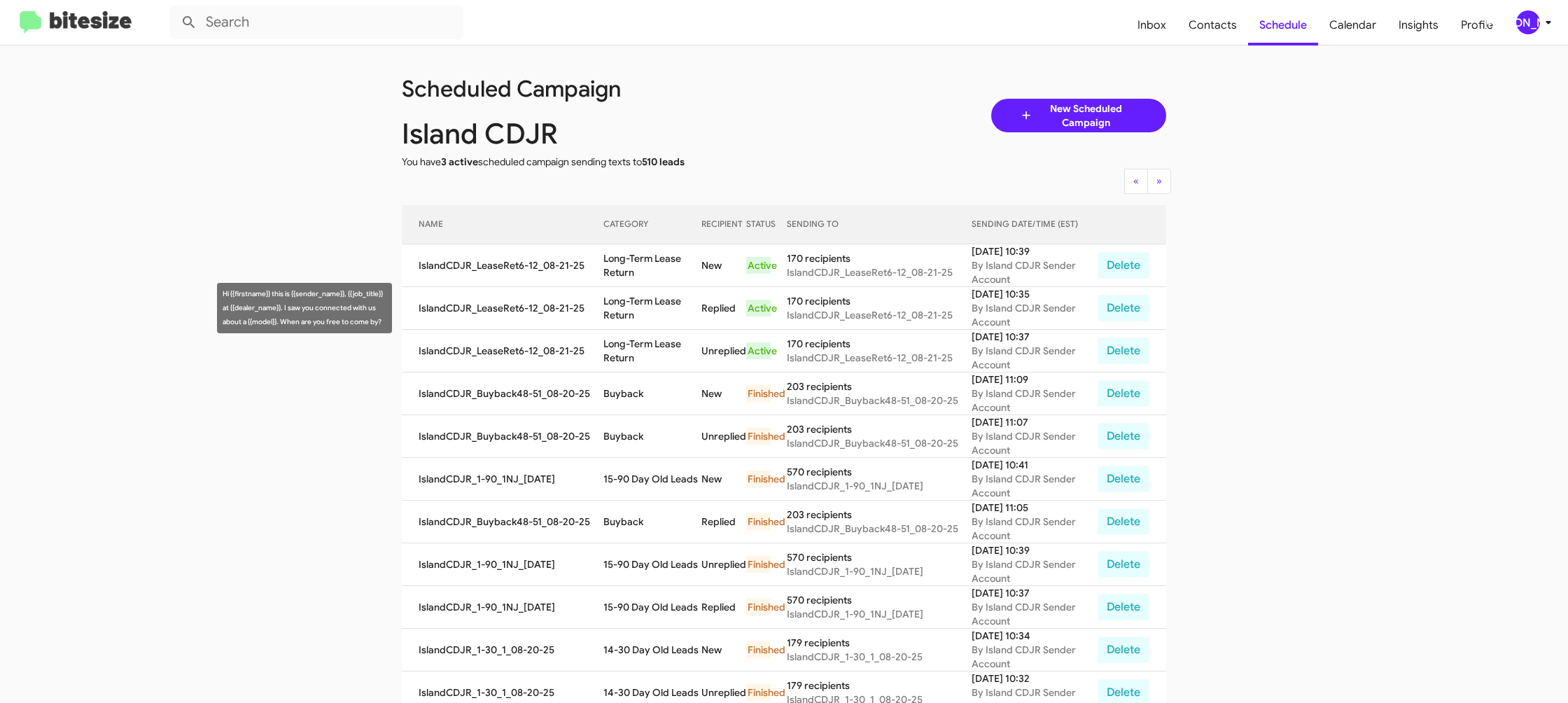
click at [619, 303] on td "Long-Term Lease Return" at bounding box center [653, 308] width 99 height 43
copy td "Long-Term Lease Return"
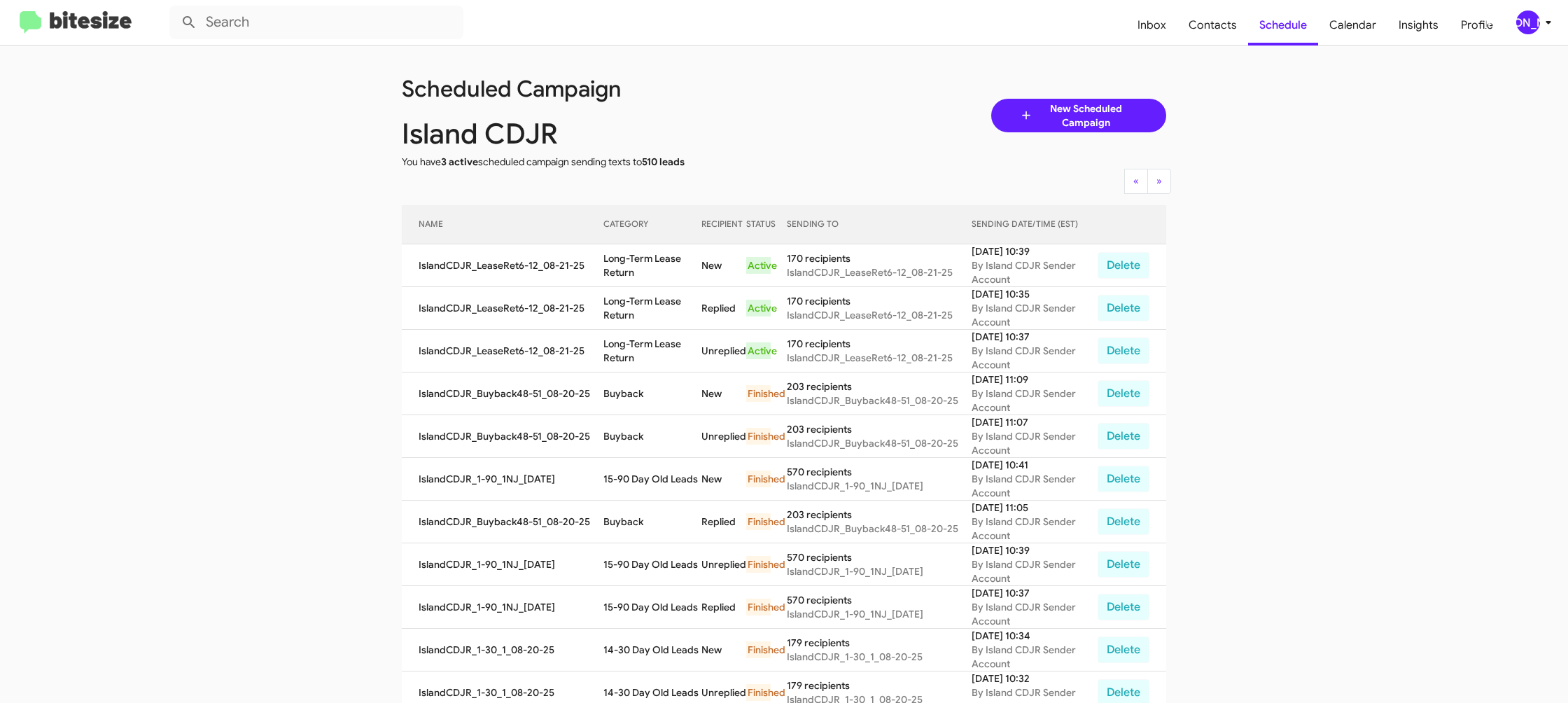
click at [1524, 24] on div "[PERSON_NAME]" at bounding box center [1528, 23] width 23 height 23
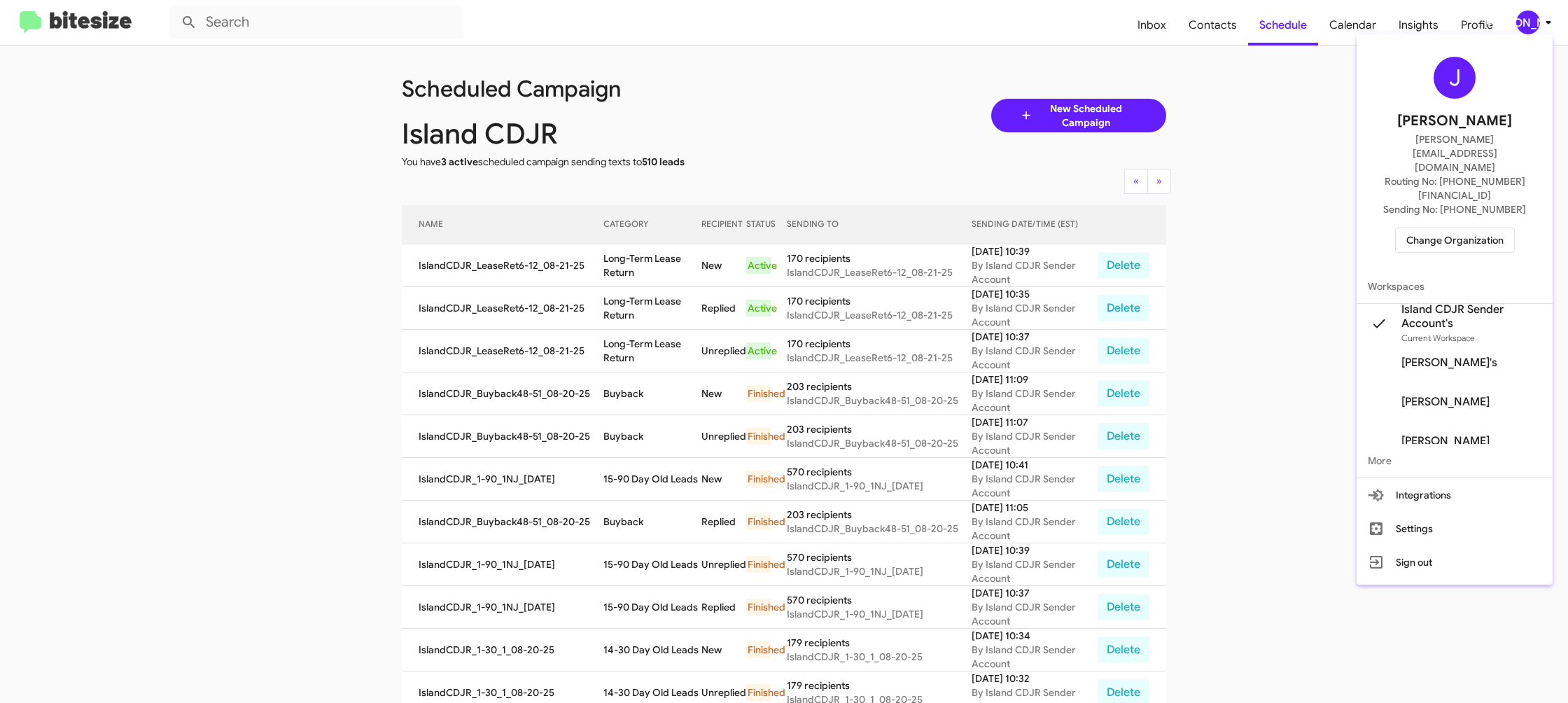
click at [1423, 228] on span "Change Organization" at bounding box center [1455, 240] width 97 height 23
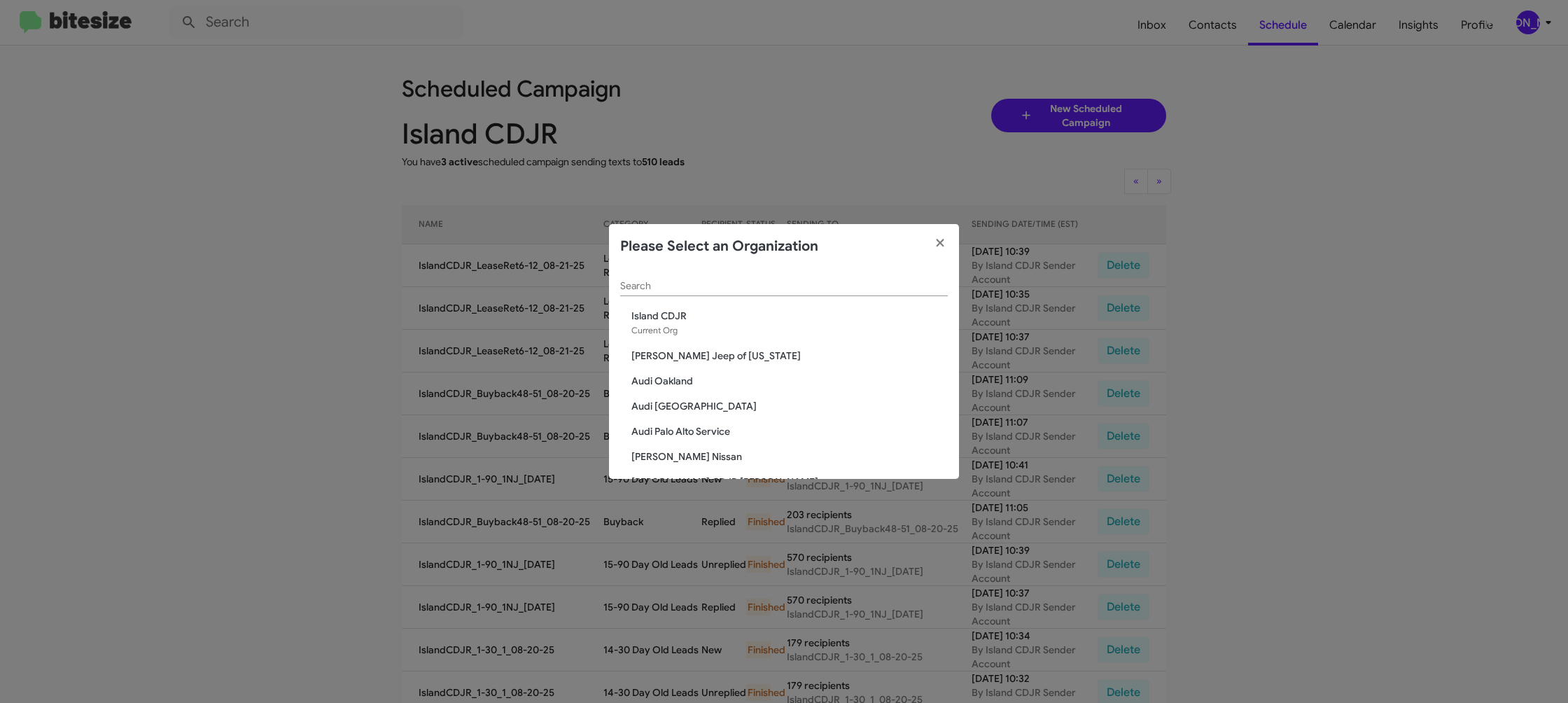
click at [677, 287] on input "Search" at bounding box center [784, 286] width 328 height 11
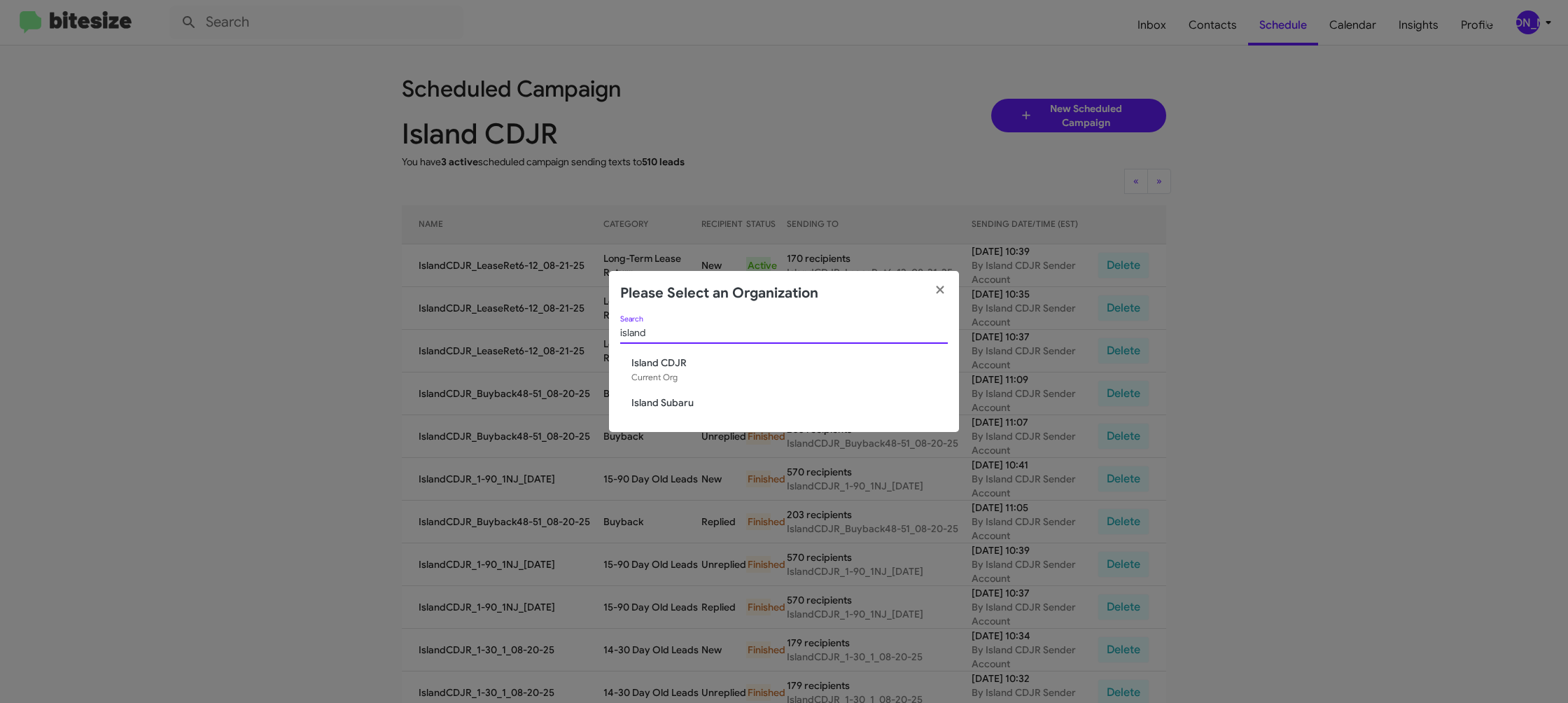
type input "island"
click at [705, 403] on span "Island Subaru" at bounding box center [789, 402] width 317 height 14
drag, startPoint x: 705, startPoint y: 403, endPoint x: 690, endPoint y: 403, distance: 15.0
click at [705, 403] on span "Island Subaru" at bounding box center [789, 402] width 317 height 14
click at [690, 403] on span "Island Subaru" at bounding box center [789, 402] width 317 height 14
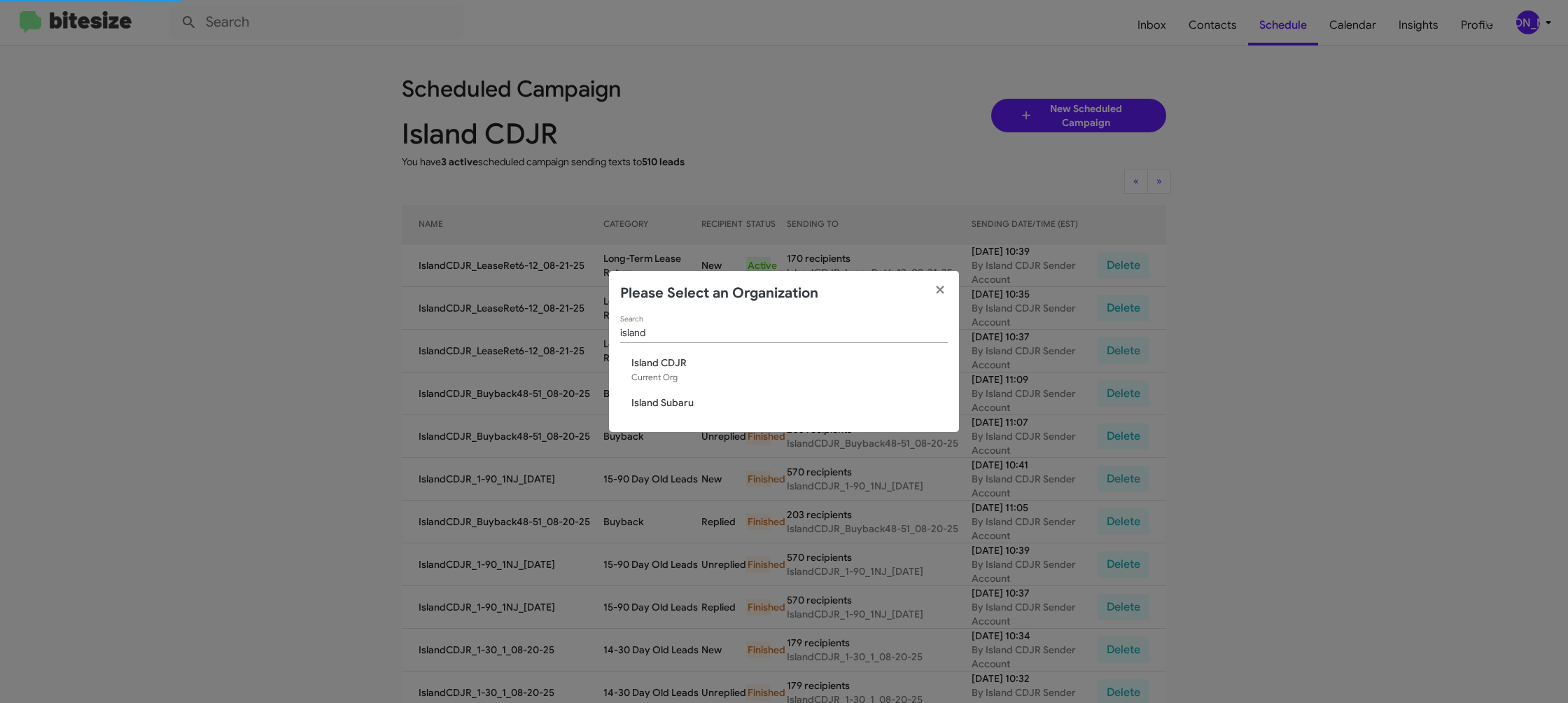
drag, startPoint x: 690, startPoint y: 403, endPoint x: 705, endPoint y: 25, distance: 378.3
click at [691, 390] on div "island Search Island CDJR Current Org Island Subaru" at bounding box center [784, 374] width 350 height 116
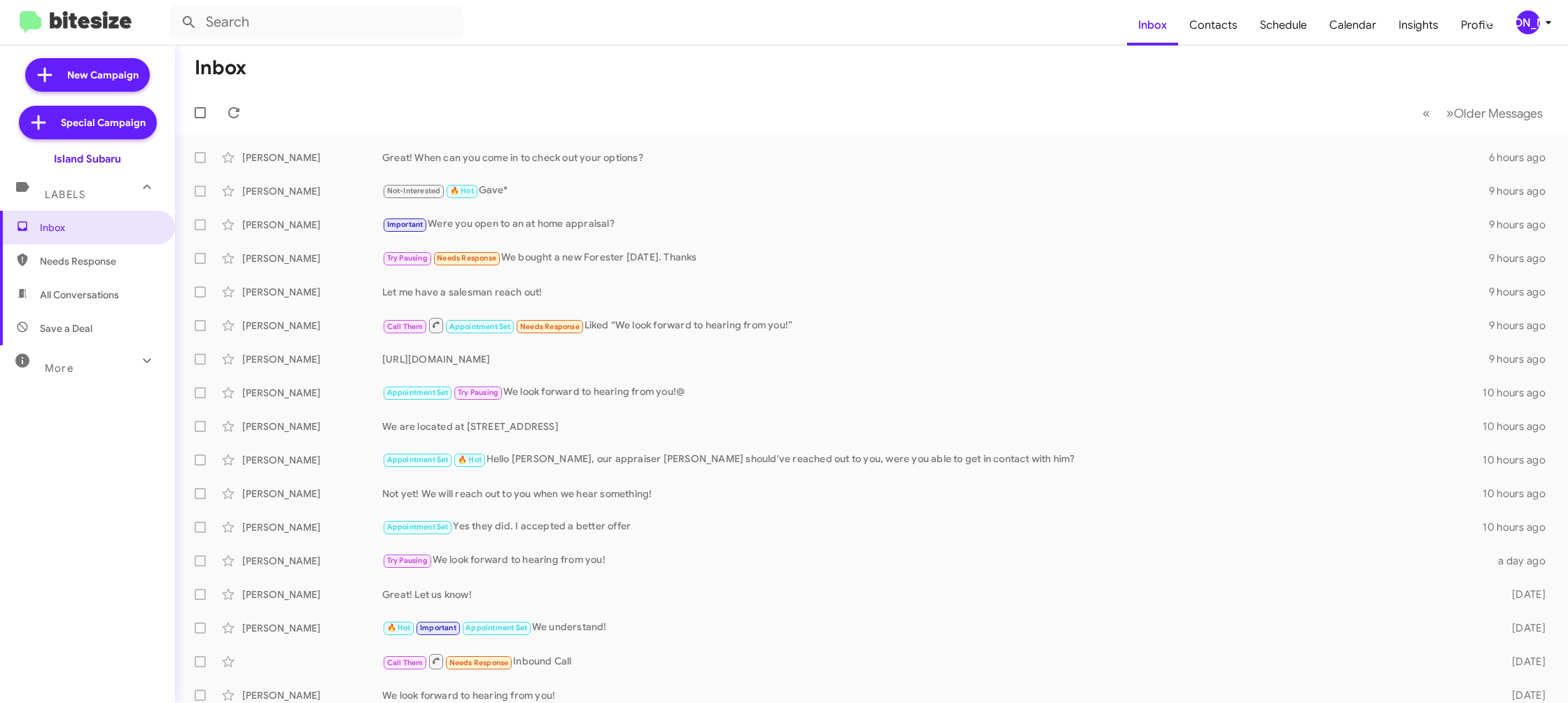
click at [1524, 18] on div "[PERSON_NAME]" at bounding box center [1528, 23] width 23 height 23
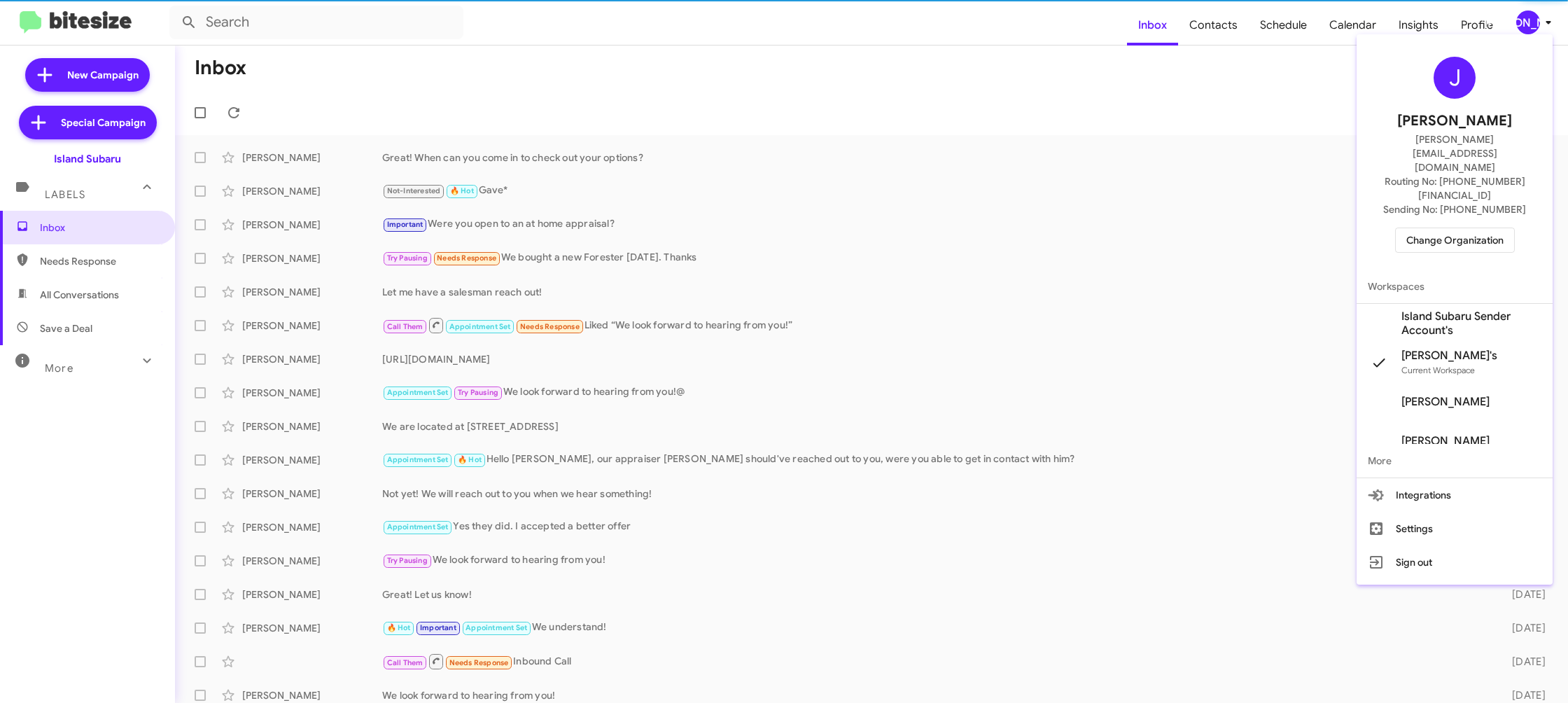
drag, startPoint x: 1453, startPoint y: 278, endPoint x: 1285, endPoint y: 52, distance: 281.6
click at [1453, 309] on span "Island Subaru Sender Account's" at bounding box center [1471, 323] width 140 height 28
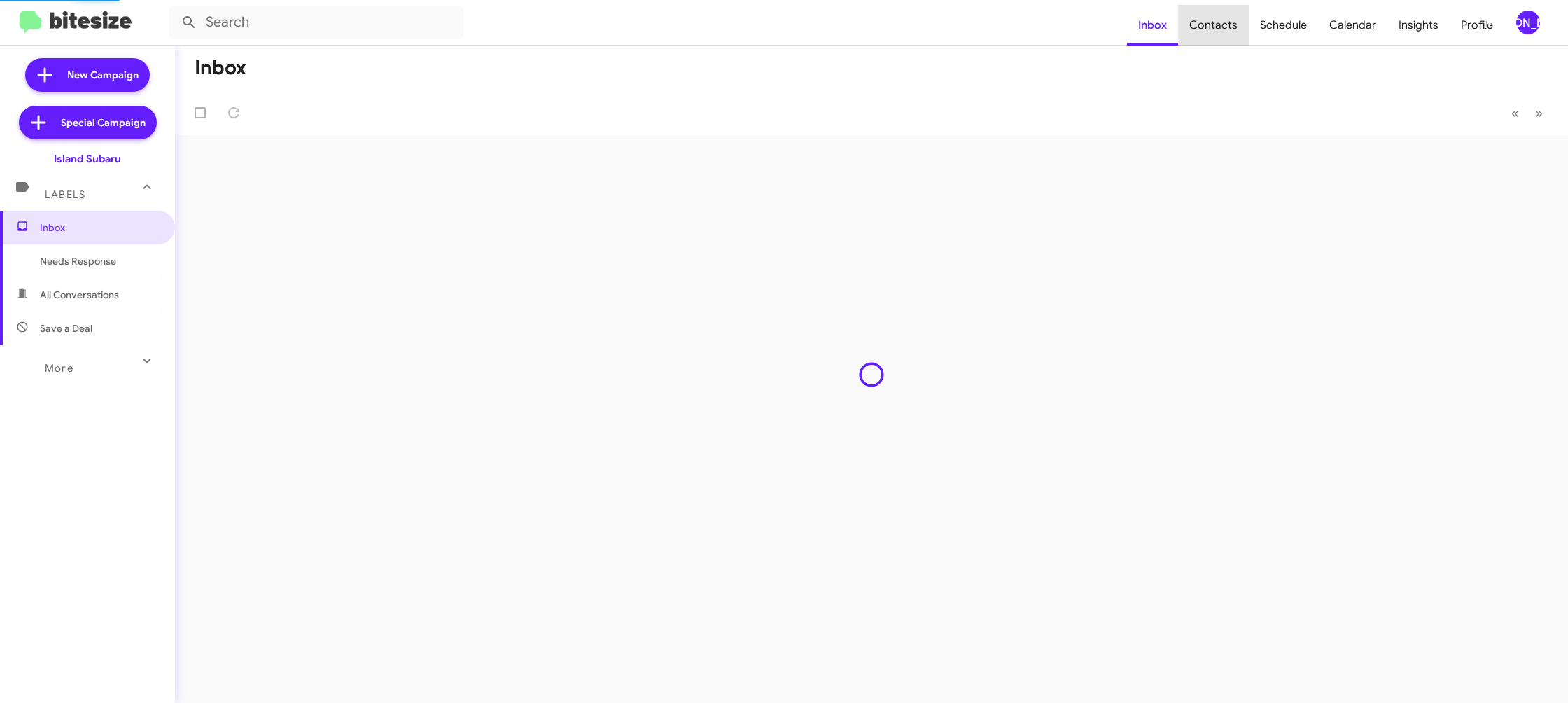
type input "in:groups"
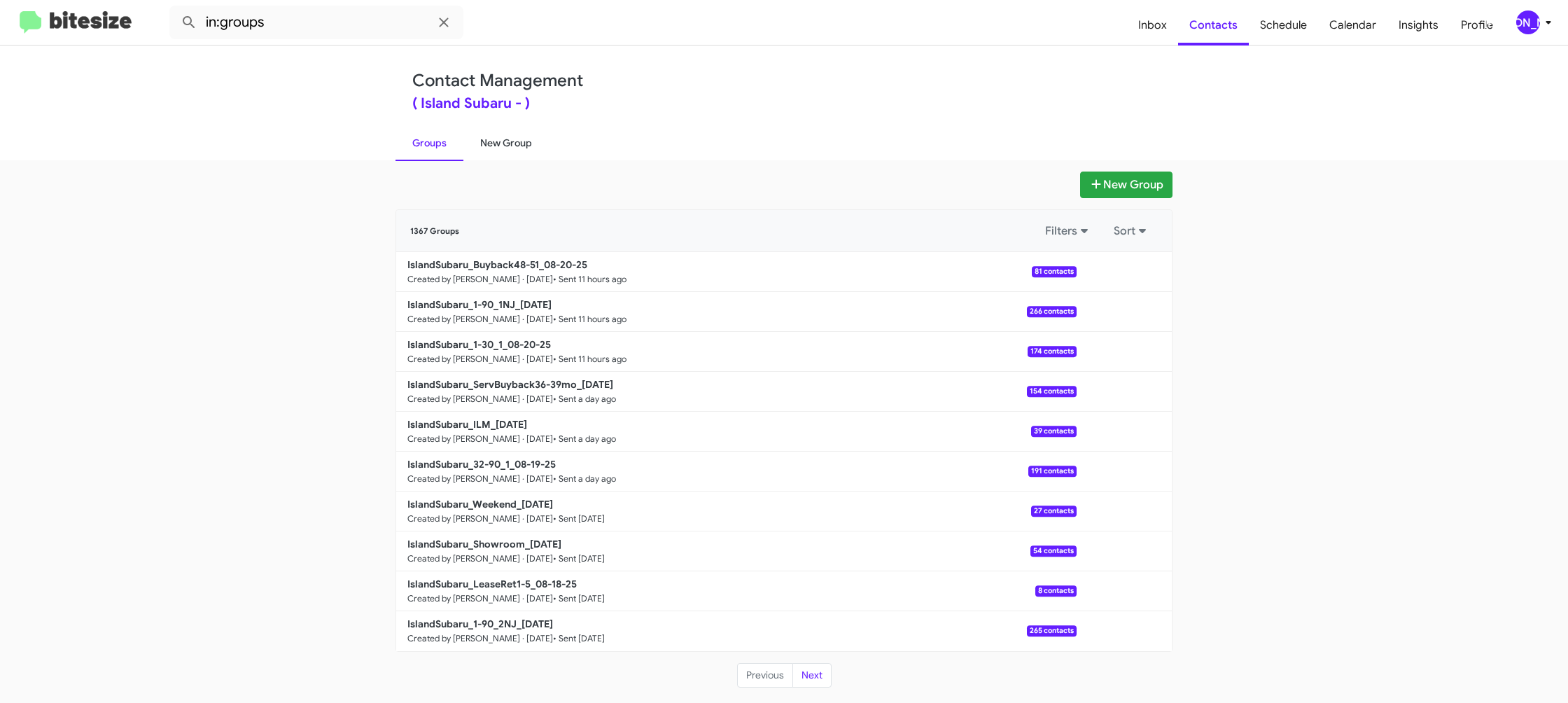
click at [496, 157] on link "New Group" at bounding box center [506, 143] width 85 height 37
drag, startPoint x: 496, startPoint y: 157, endPoint x: 532, endPoint y: 21, distance: 140.7
click at [503, 134] on link "New Group" at bounding box center [506, 143] width 85 height 37
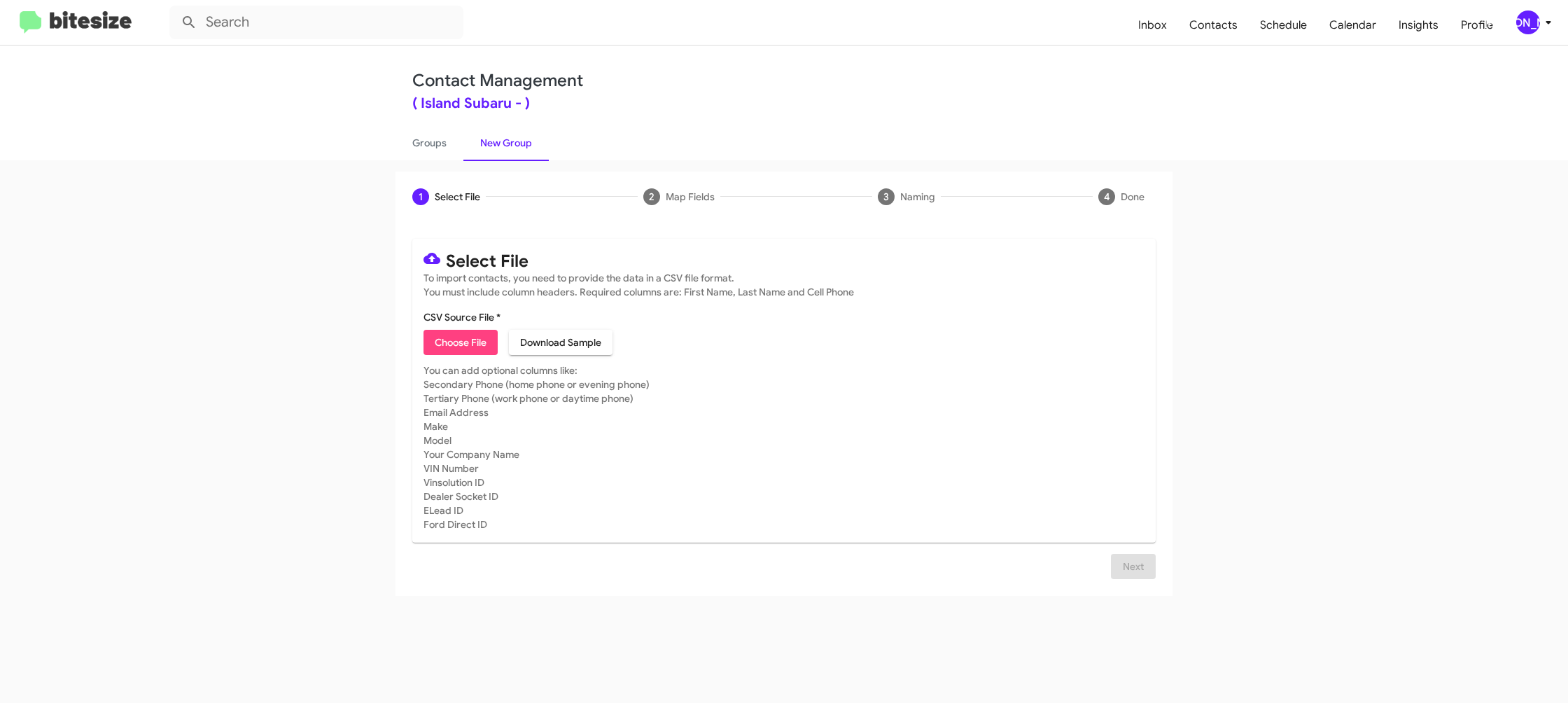
drag, startPoint x: 456, startPoint y: 308, endPoint x: 454, endPoint y: 315, distance: 7.3
click at [455, 313] on mat-card "Select File To import contacts, you need to provide the data in a CSV file form…" at bounding box center [783, 390] width 743 height 303
click at [461, 333] on span "Choose File" at bounding box center [461, 342] width 52 height 25
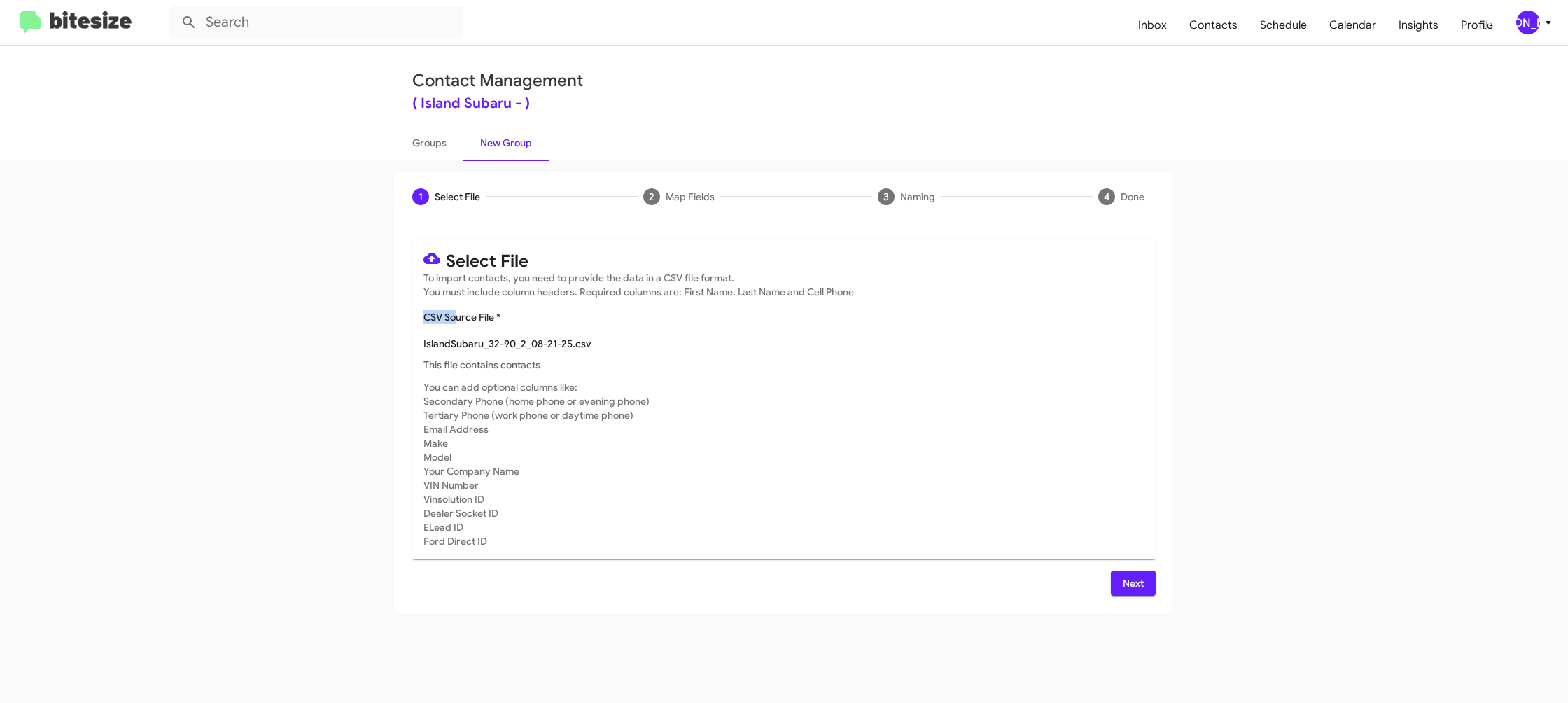
type input "IslandSubaru_32-90_2_08-21-25"
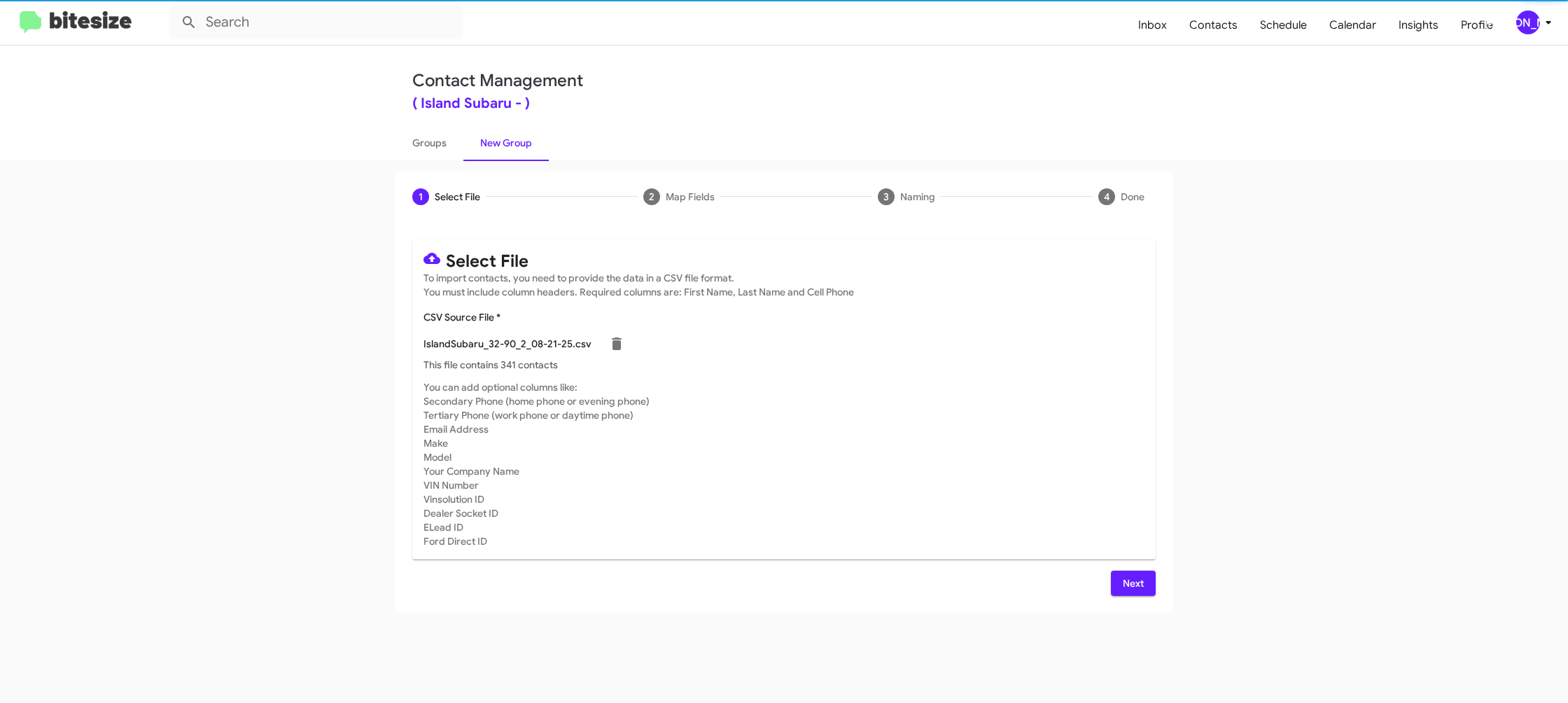
click at [995, 439] on mat-card-subtitle "You can add optional columns like: Secondary Phone (home phone or evening phone…" at bounding box center [784, 464] width 721 height 168
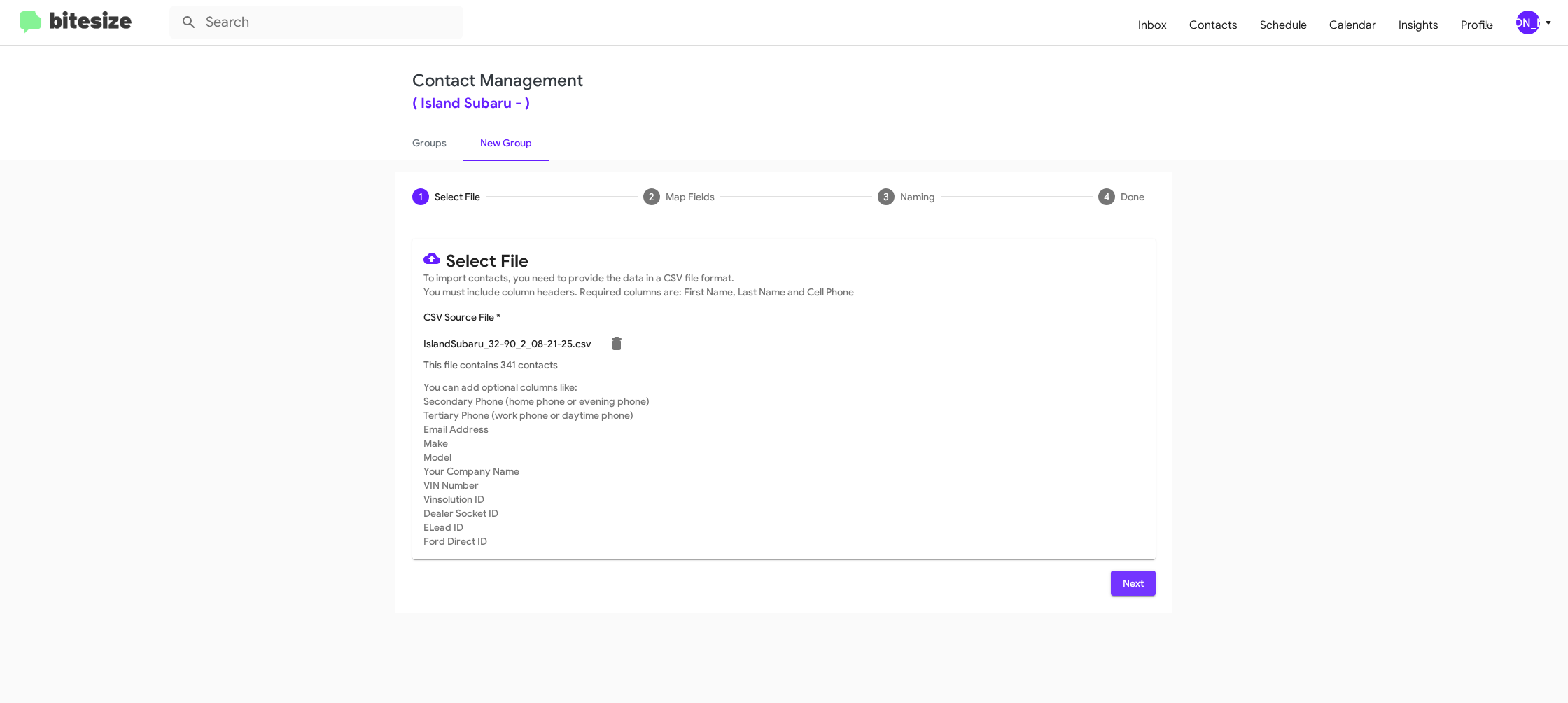
click at [1132, 578] on span "Next" at bounding box center [1133, 583] width 23 height 25
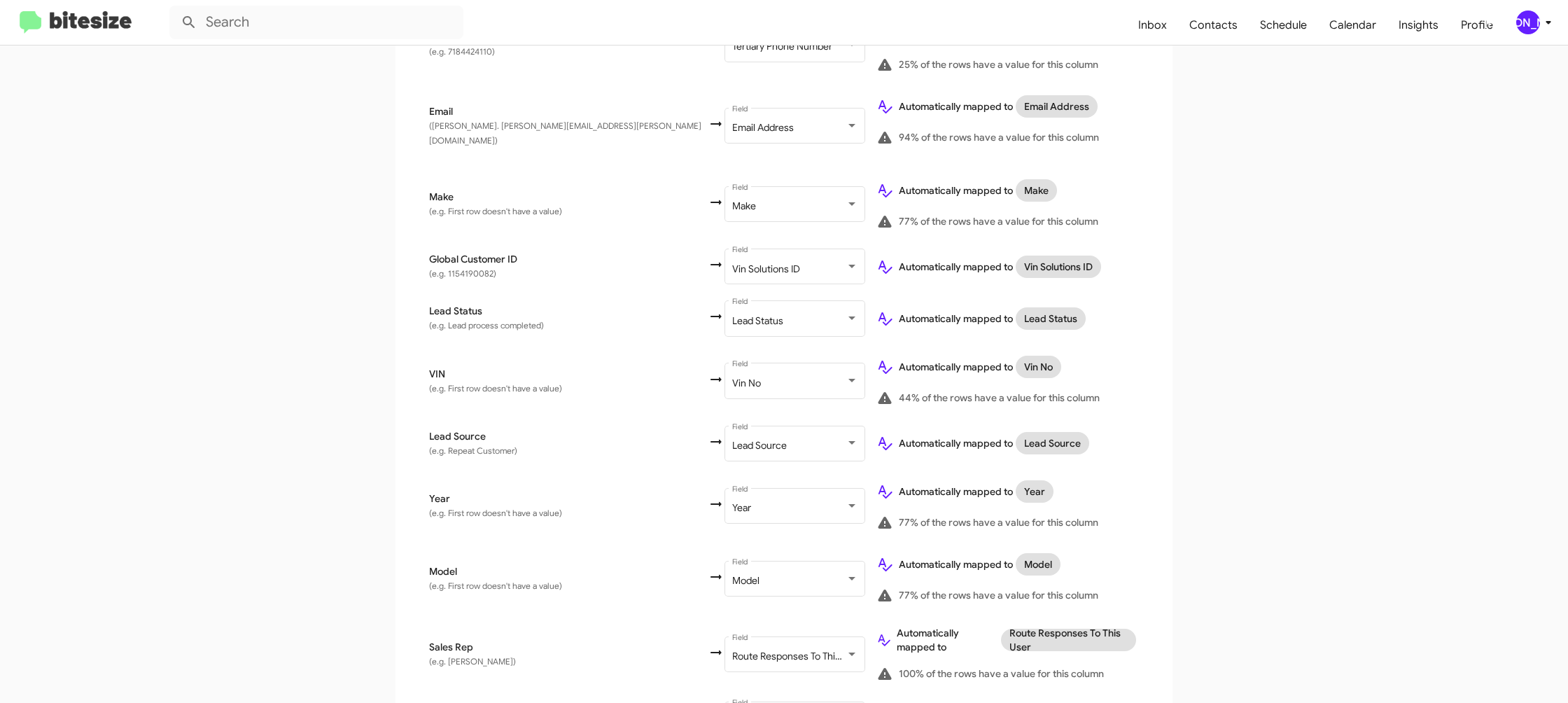
scroll to position [685, 0]
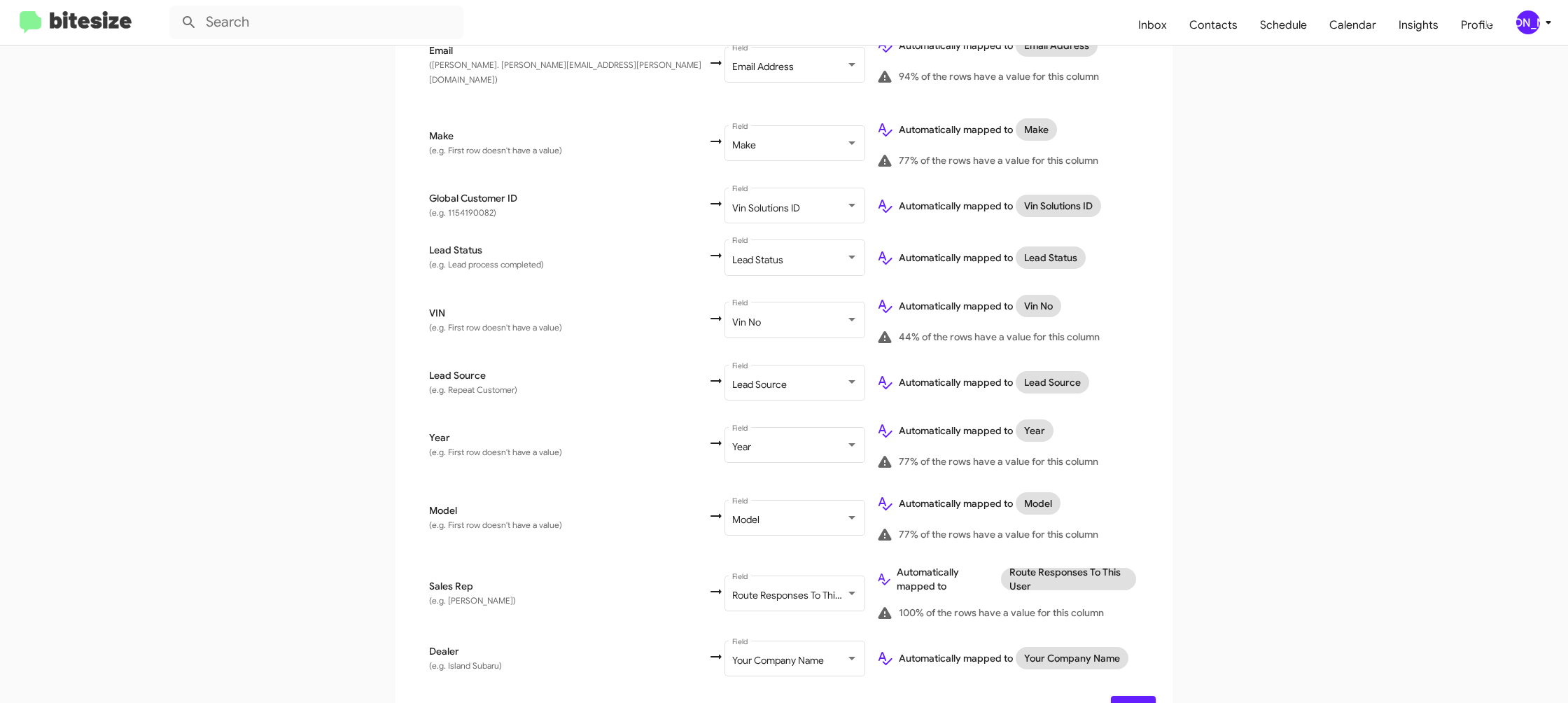
click at [1131, 695] on span "Next" at bounding box center [1133, 708] width 23 height 25
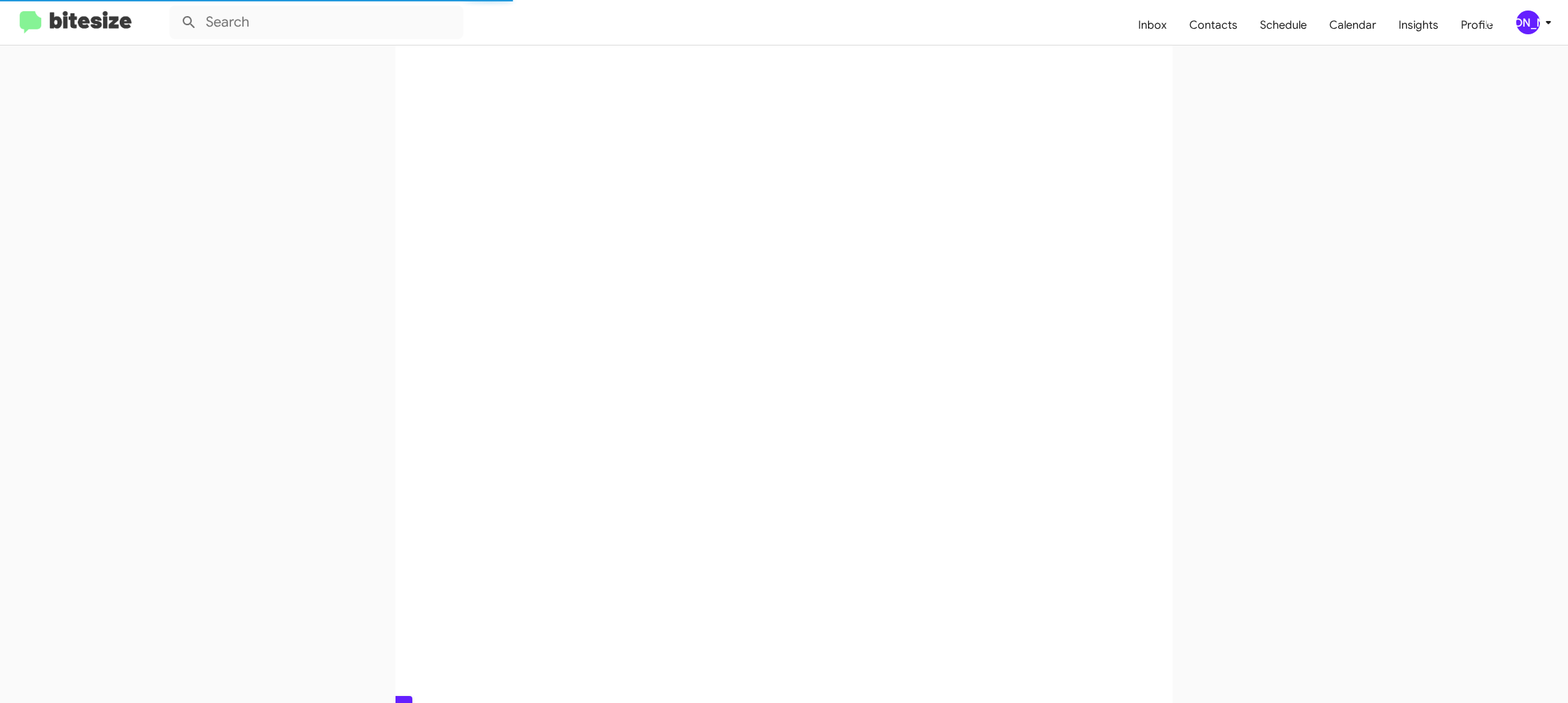
scroll to position [0, 0]
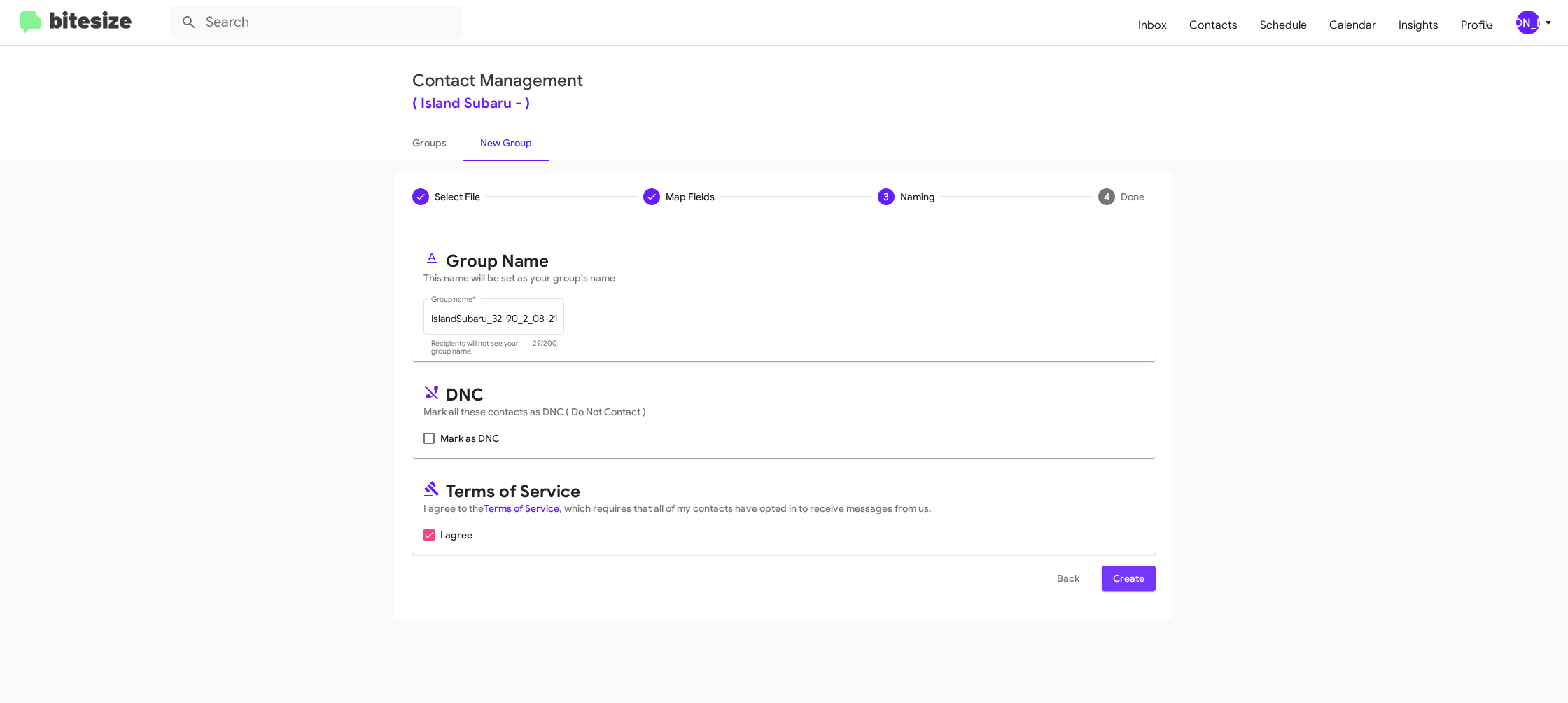
drag, startPoint x: 1140, startPoint y: 586, endPoint x: 933, endPoint y: 318, distance: 338.6
click at [1139, 586] on span "Create" at bounding box center [1129, 578] width 32 height 25
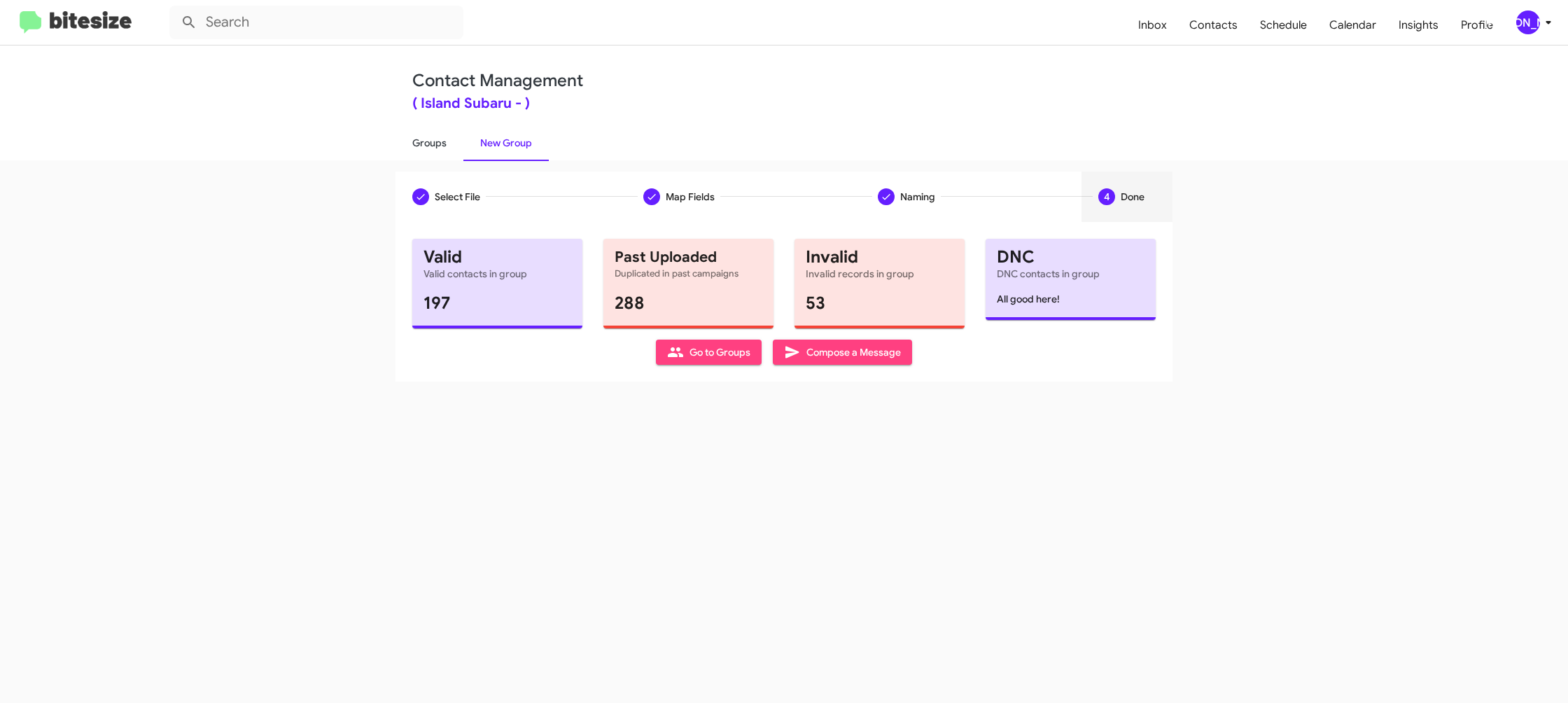
click at [440, 154] on link "Groups" at bounding box center [429, 143] width 68 height 37
type input "in:groups"
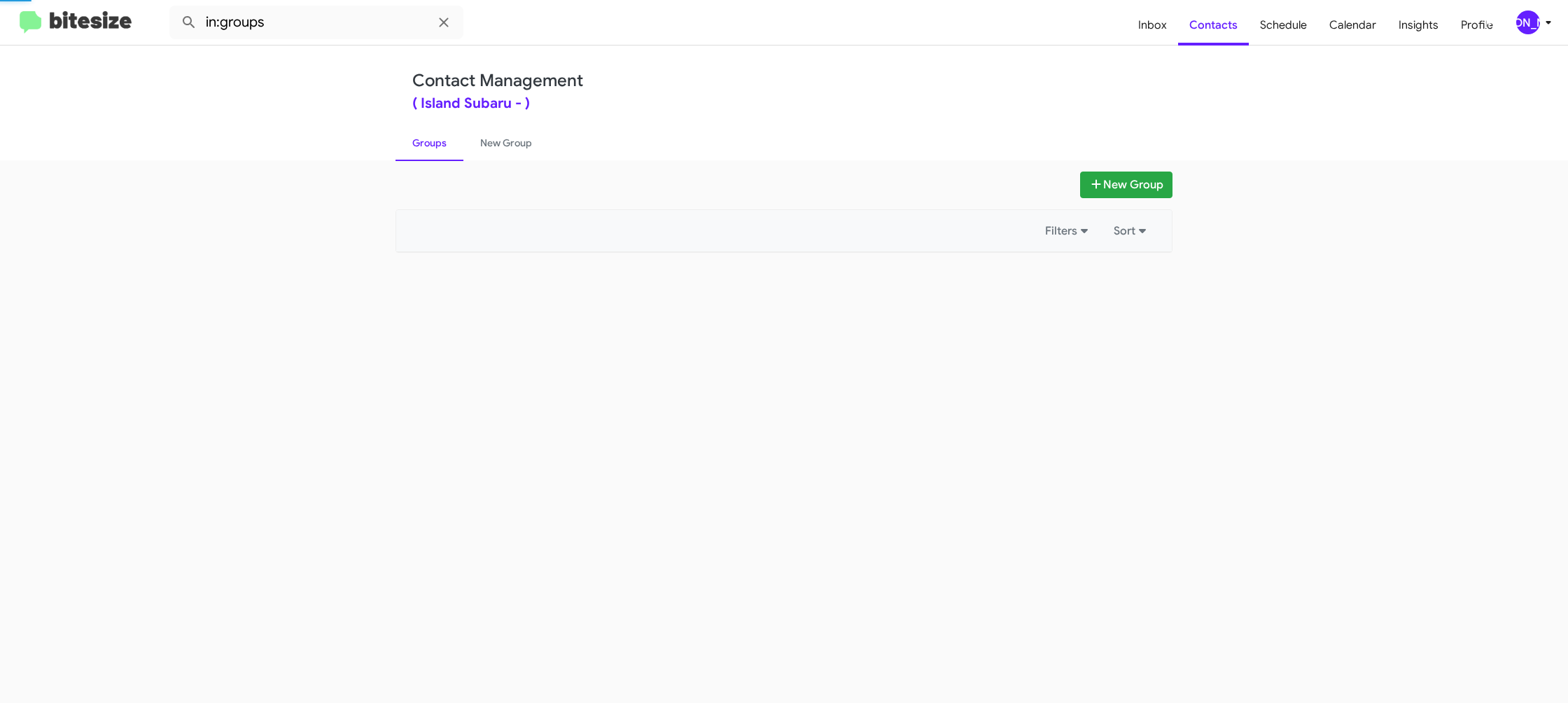
click at [440, 154] on link "Groups" at bounding box center [429, 143] width 68 height 37
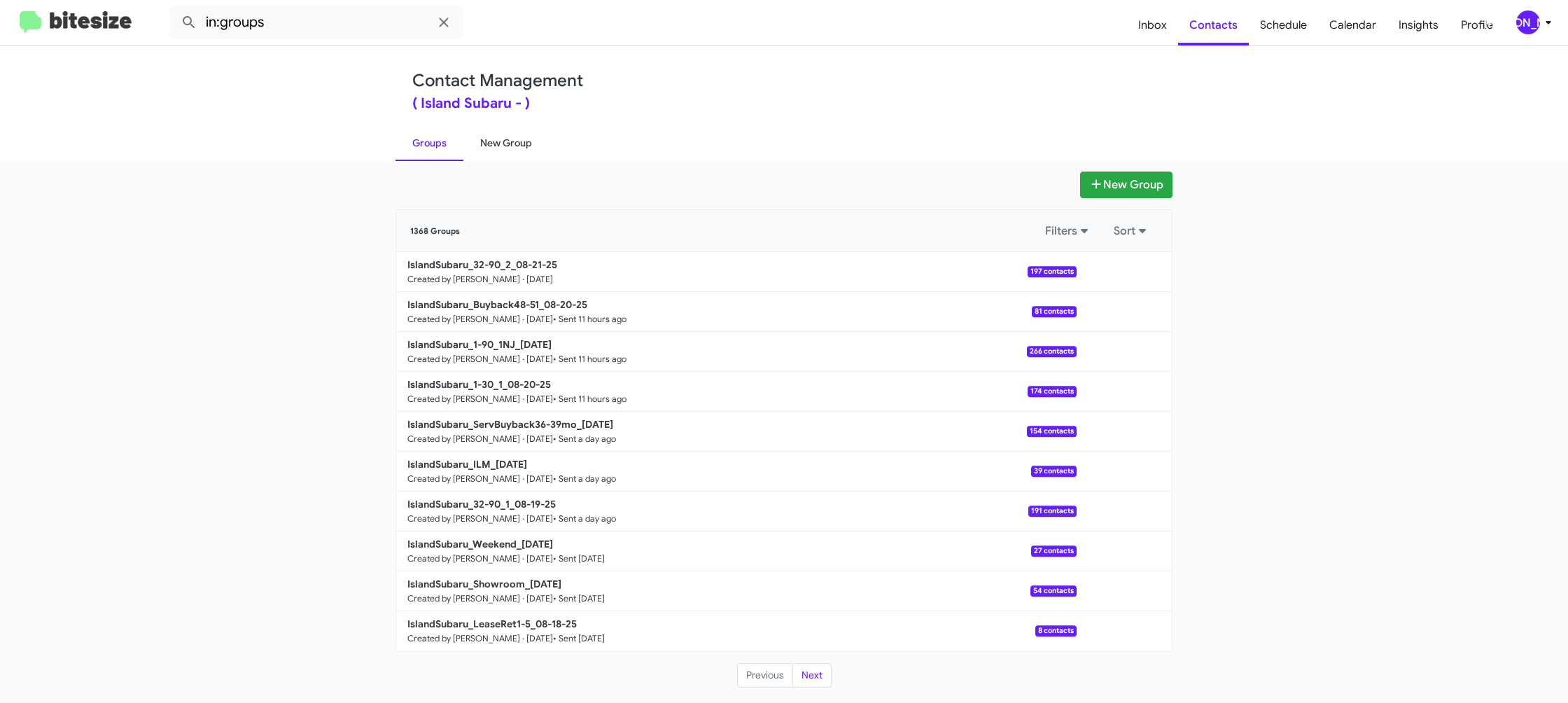
click at [490, 148] on link "New Group" at bounding box center [506, 143] width 85 height 37
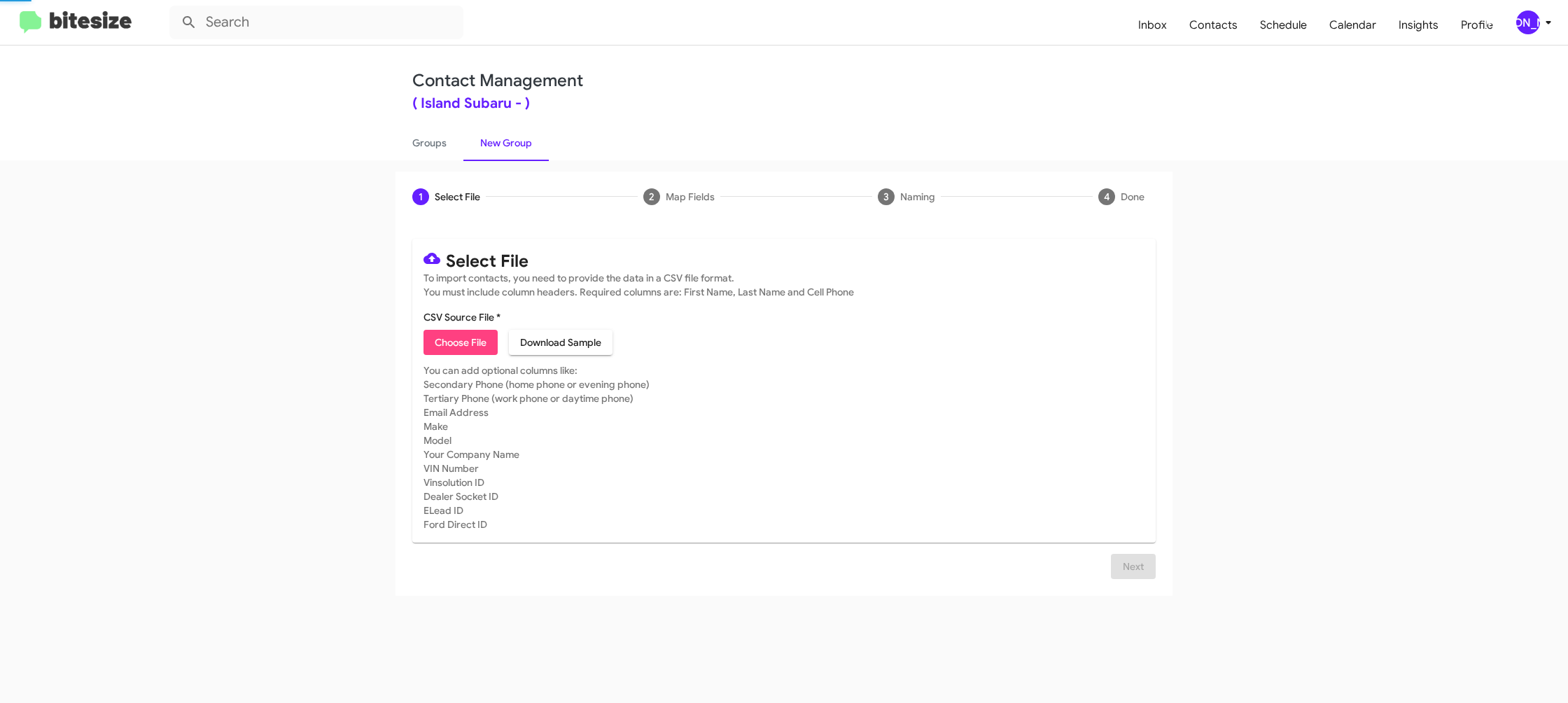
click at [490, 148] on link "New Group" at bounding box center [506, 143] width 85 height 37
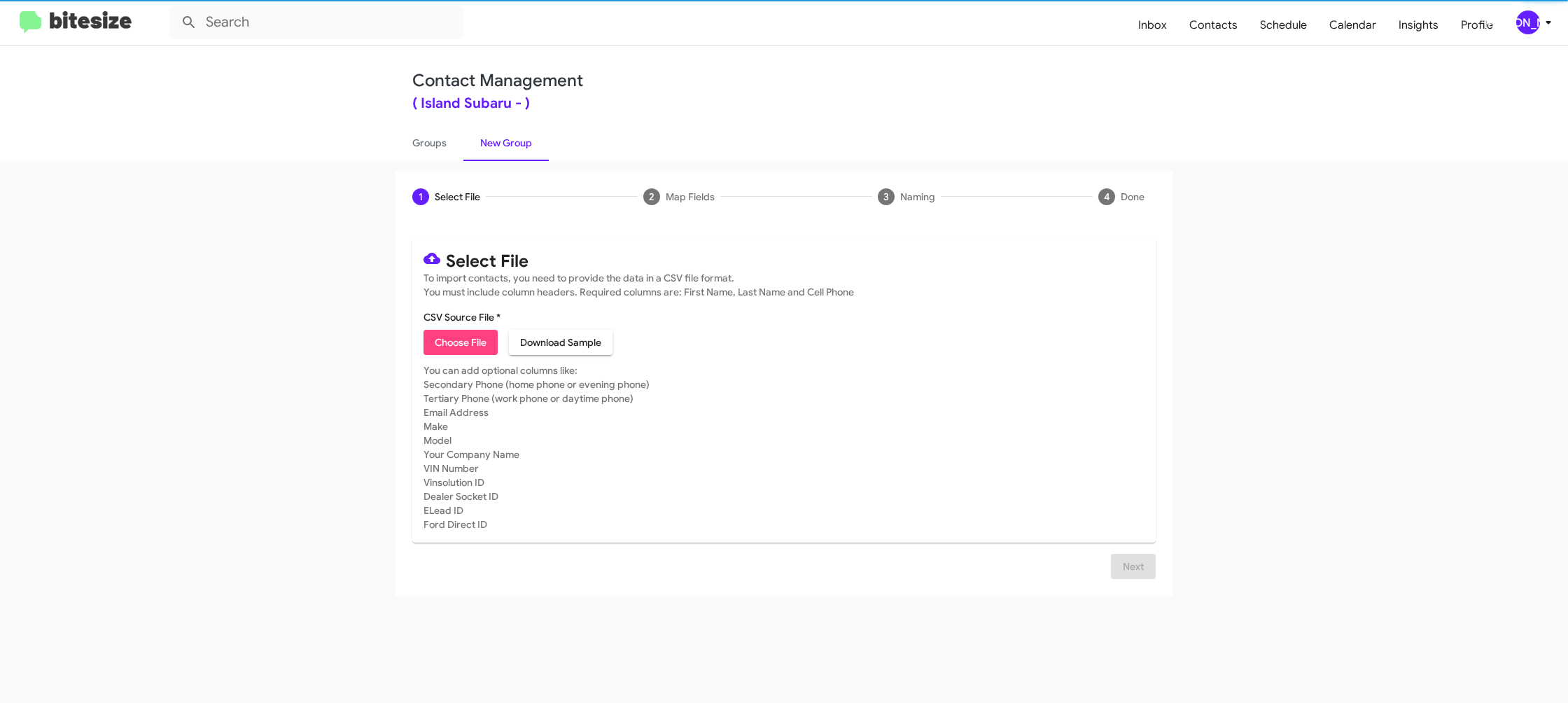
click at [461, 343] on span "Choose File" at bounding box center [461, 342] width 52 height 25
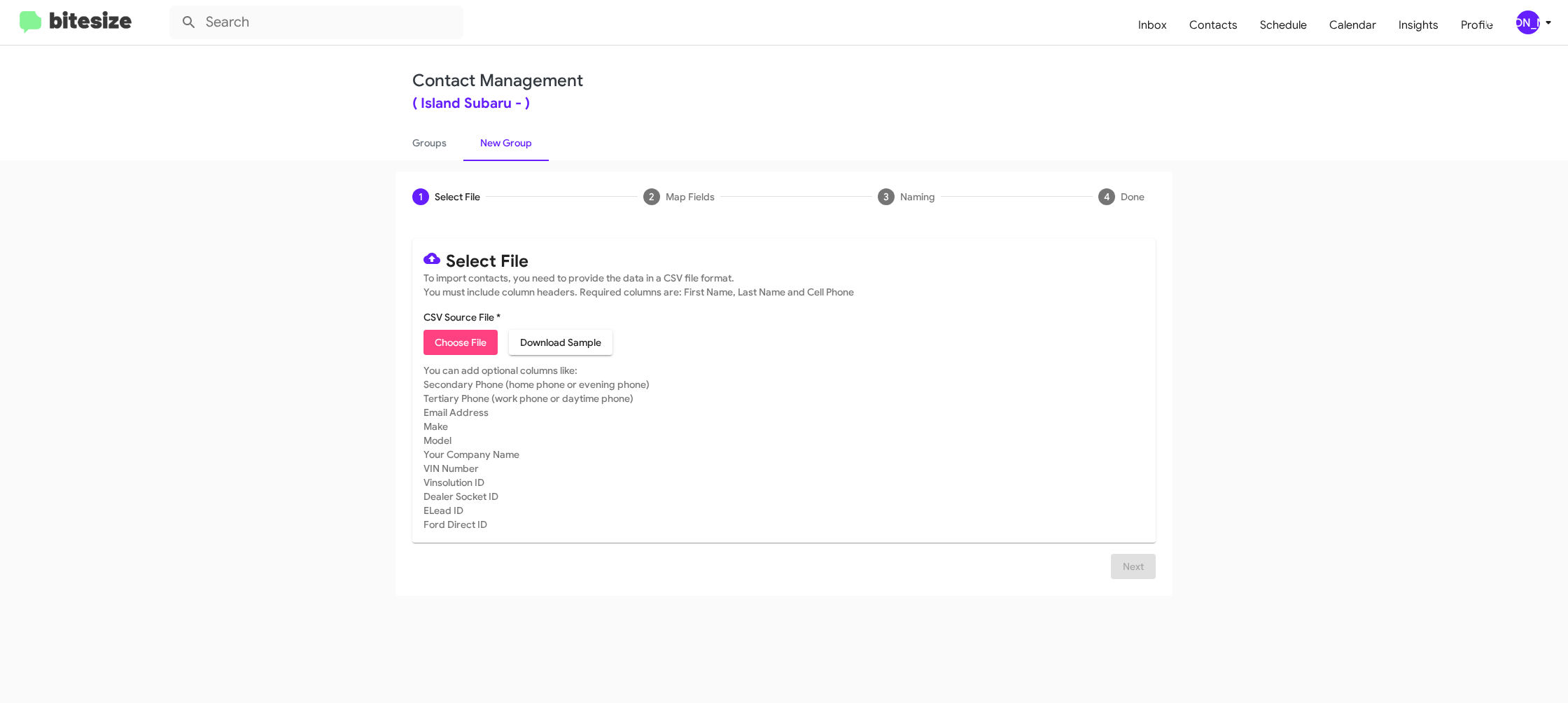
type input "IslandSubaru_LeaseRet6-12_08-21-25"
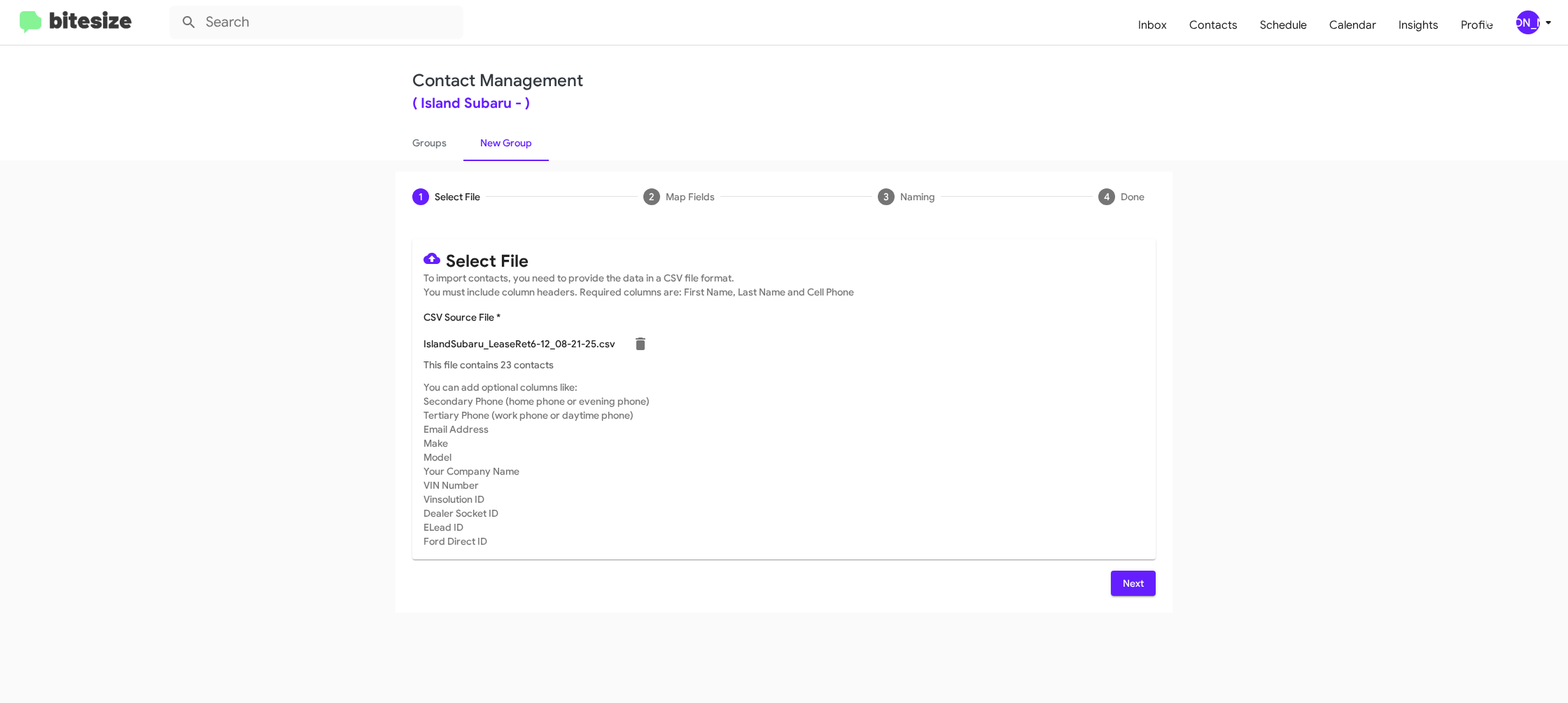
drag, startPoint x: 1086, startPoint y: 297, endPoint x: 1376, endPoint y: 196, distance: 307.1
click at [1087, 298] on mat-card-subtitle "To import contacts, you need to provide the data in a CSV file format. You must…" at bounding box center [784, 284] width 721 height 28
click at [1532, 19] on div "[PERSON_NAME]" at bounding box center [1528, 23] width 23 height 23
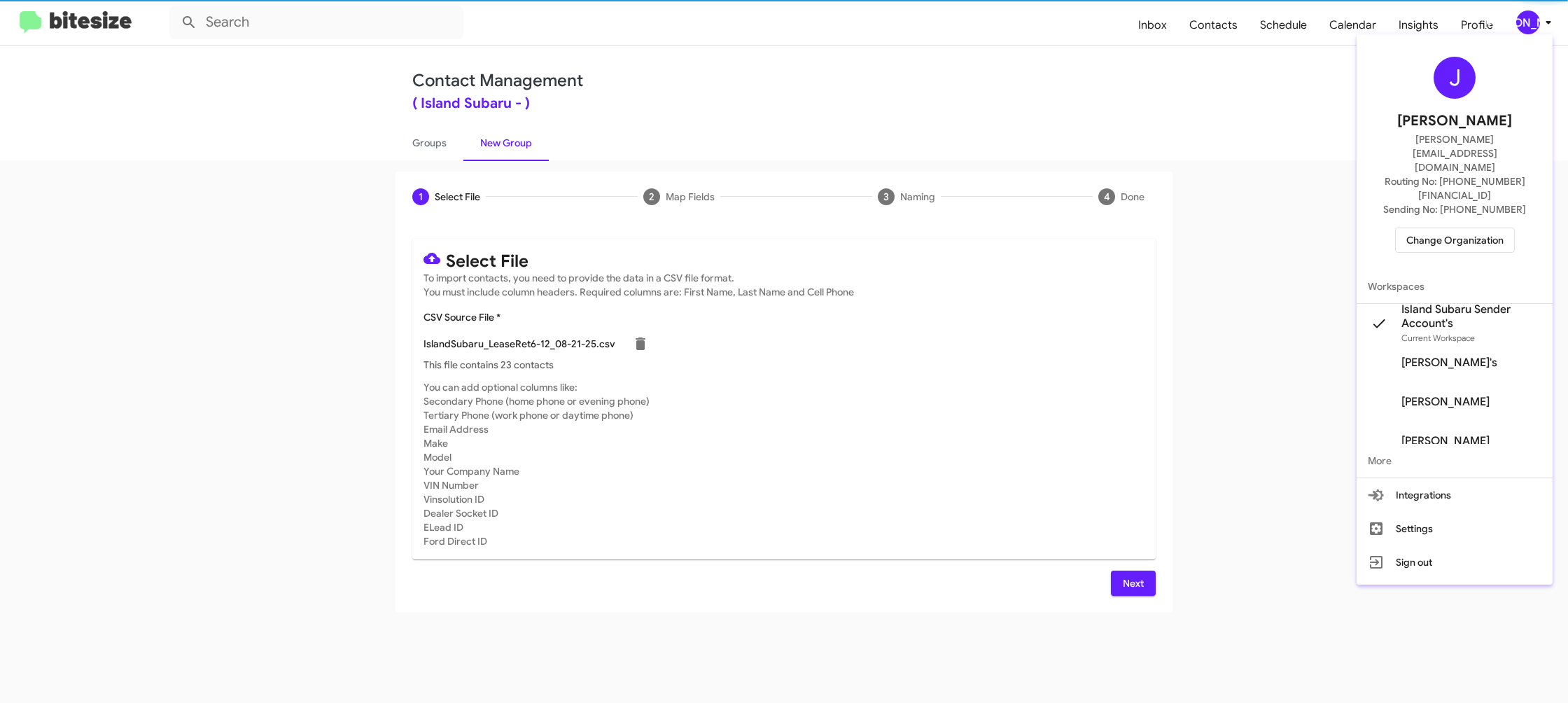
click at [1531, 19] on div at bounding box center [784, 351] width 1568 height 703
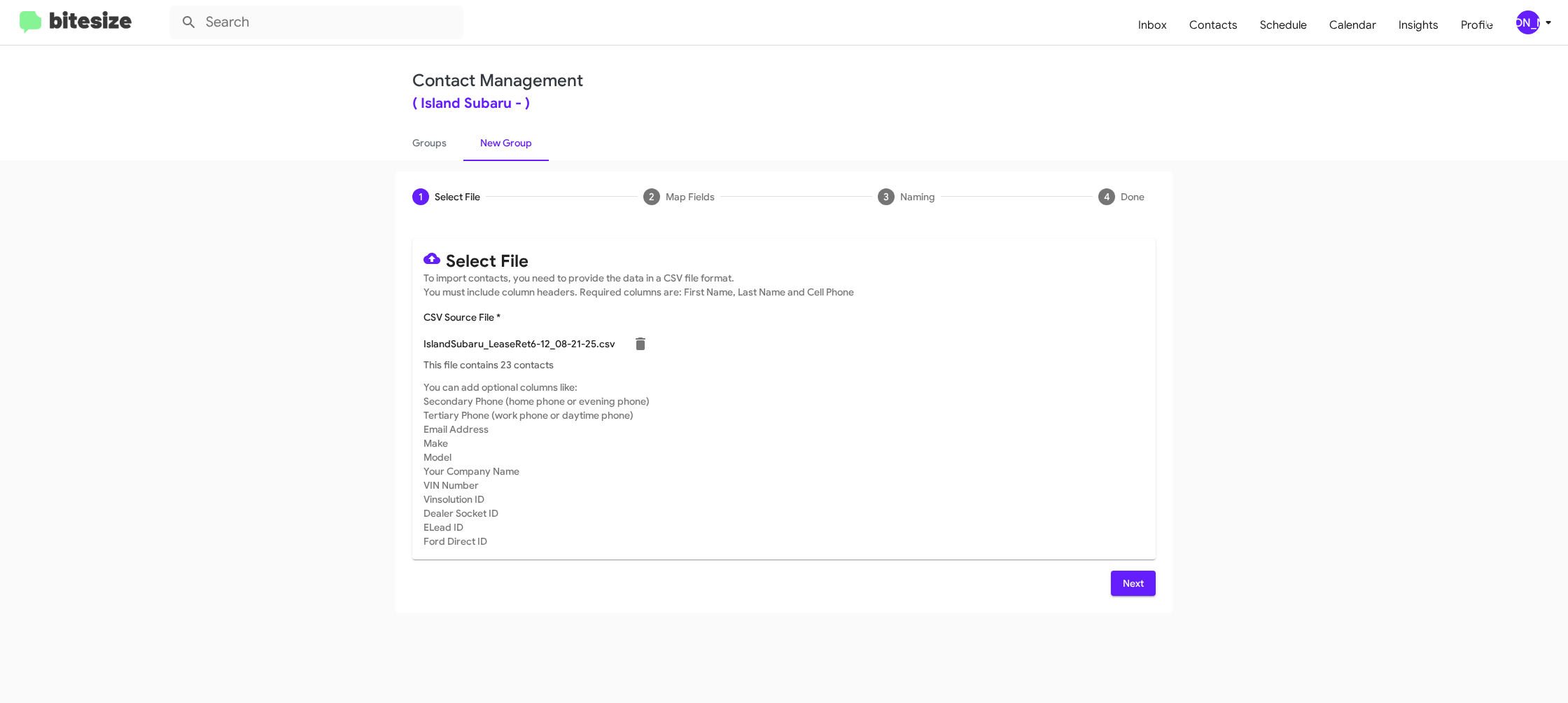
click at [1126, 579] on span "Next" at bounding box center [1133, 583] width 23 height 25
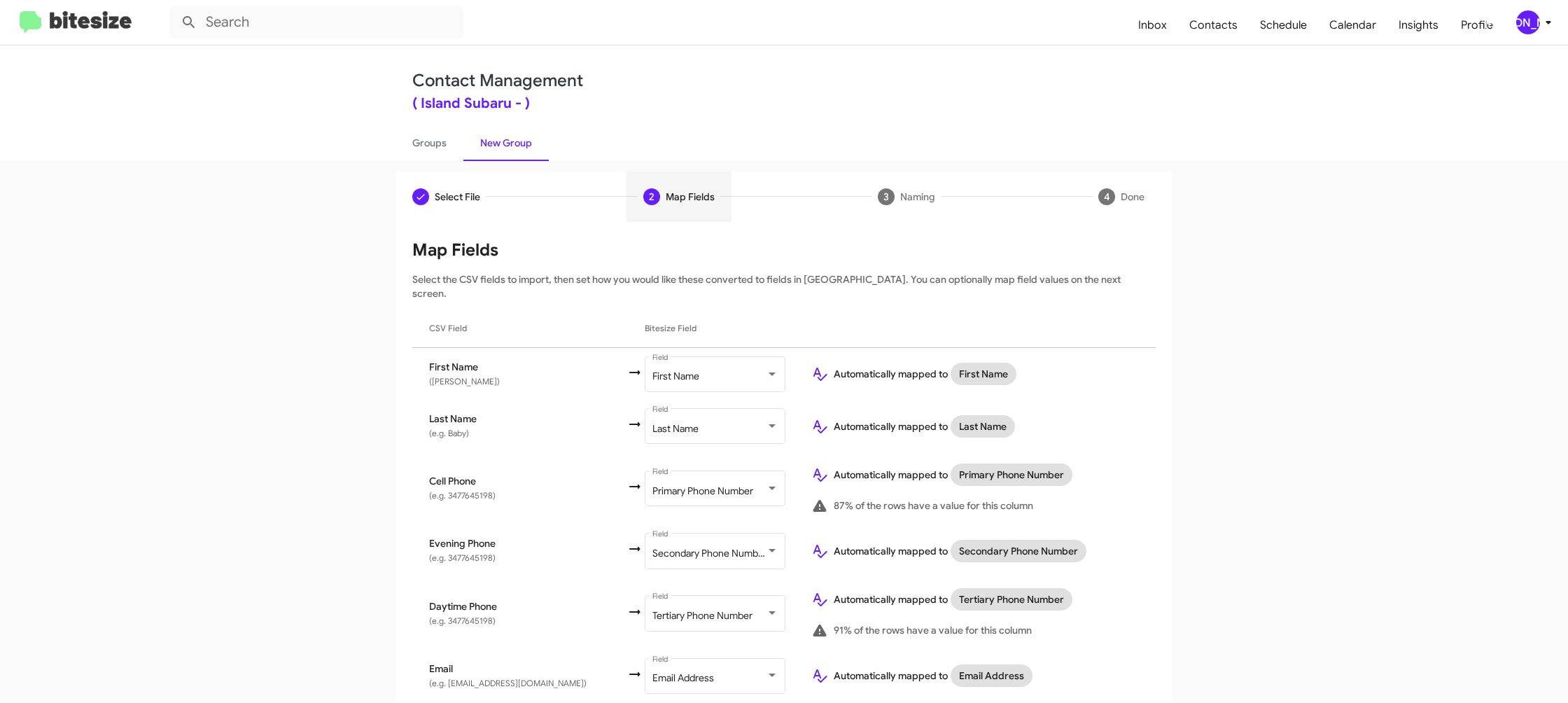
scroll to position [405, 0]
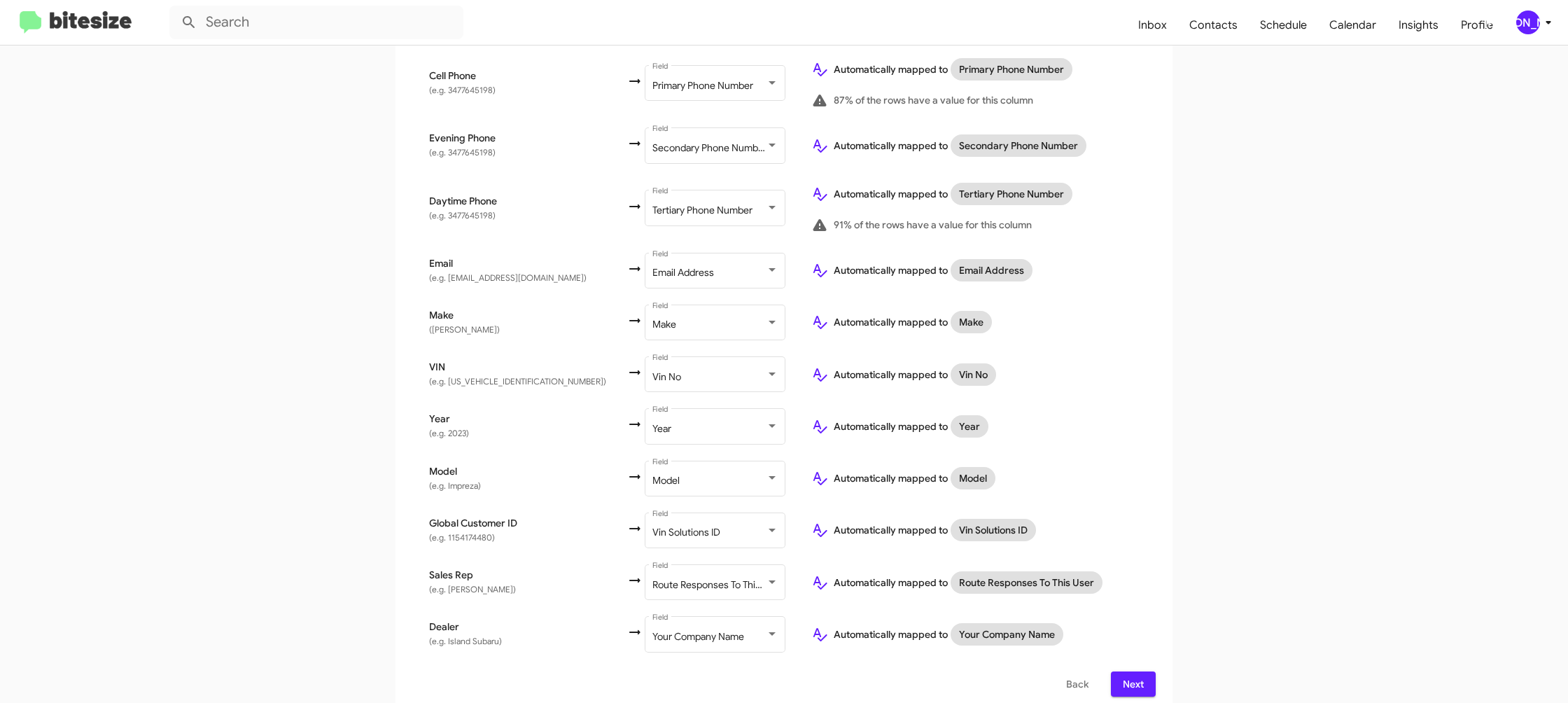
click at [1133, 675] on span "Next" at bounding box center [1133, 684] width 23 height 25
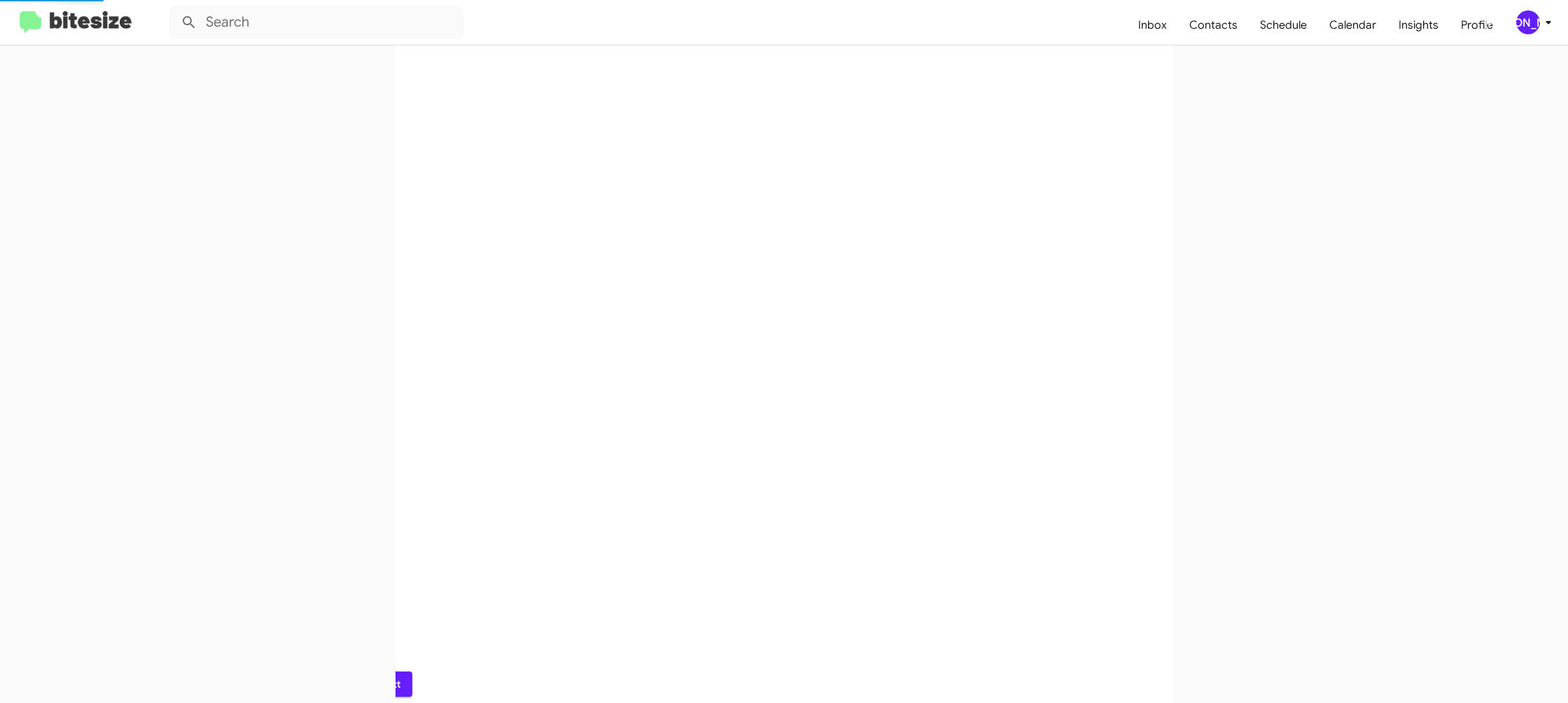
scroll to position [0, 0]
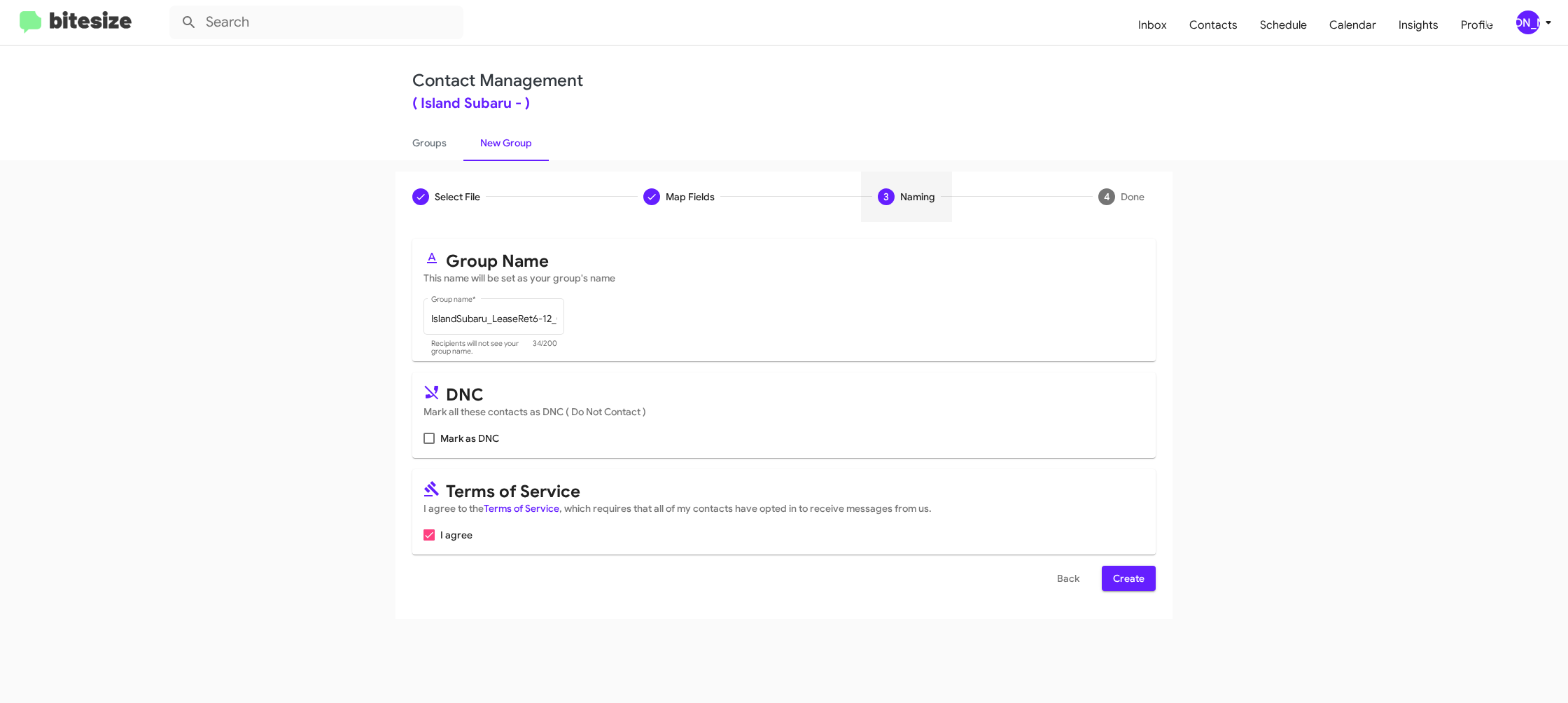
drag, startPoint x: 1158, startPoint y: 585, endPoint x: 1149, endPoint y: 583, distance: 9.2
click at [1158, 585] on div "Select File To import contacts, you need to provide the data in a CSV file form…" at bounding box center [784, 420] width 777 height 397
click at [1146, 583] on button "Create" at bounding box center [1128, 578] width 53 height 25
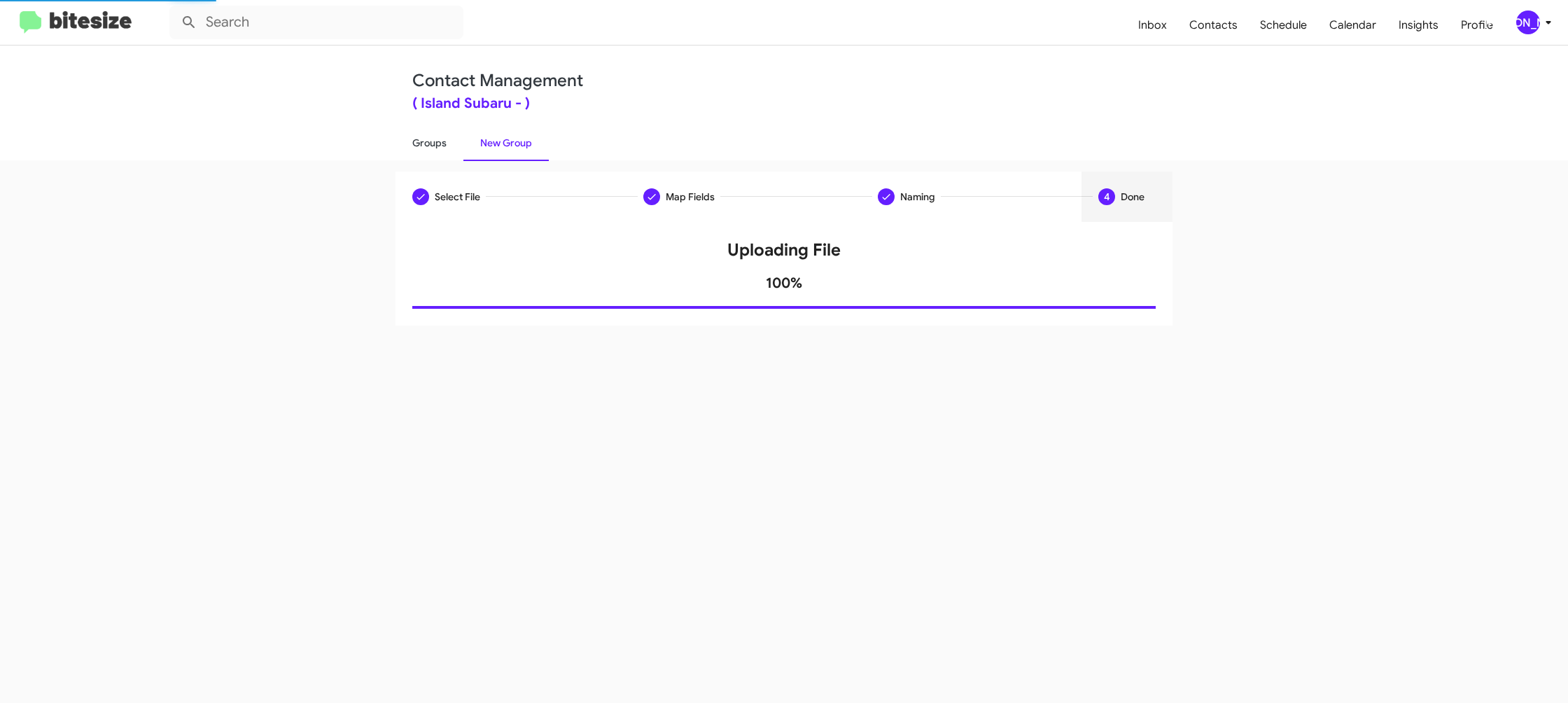
click at [435, 149] on link "Groups" at bounding box center [429, 143] width 68 height 37
type input "in:groups"
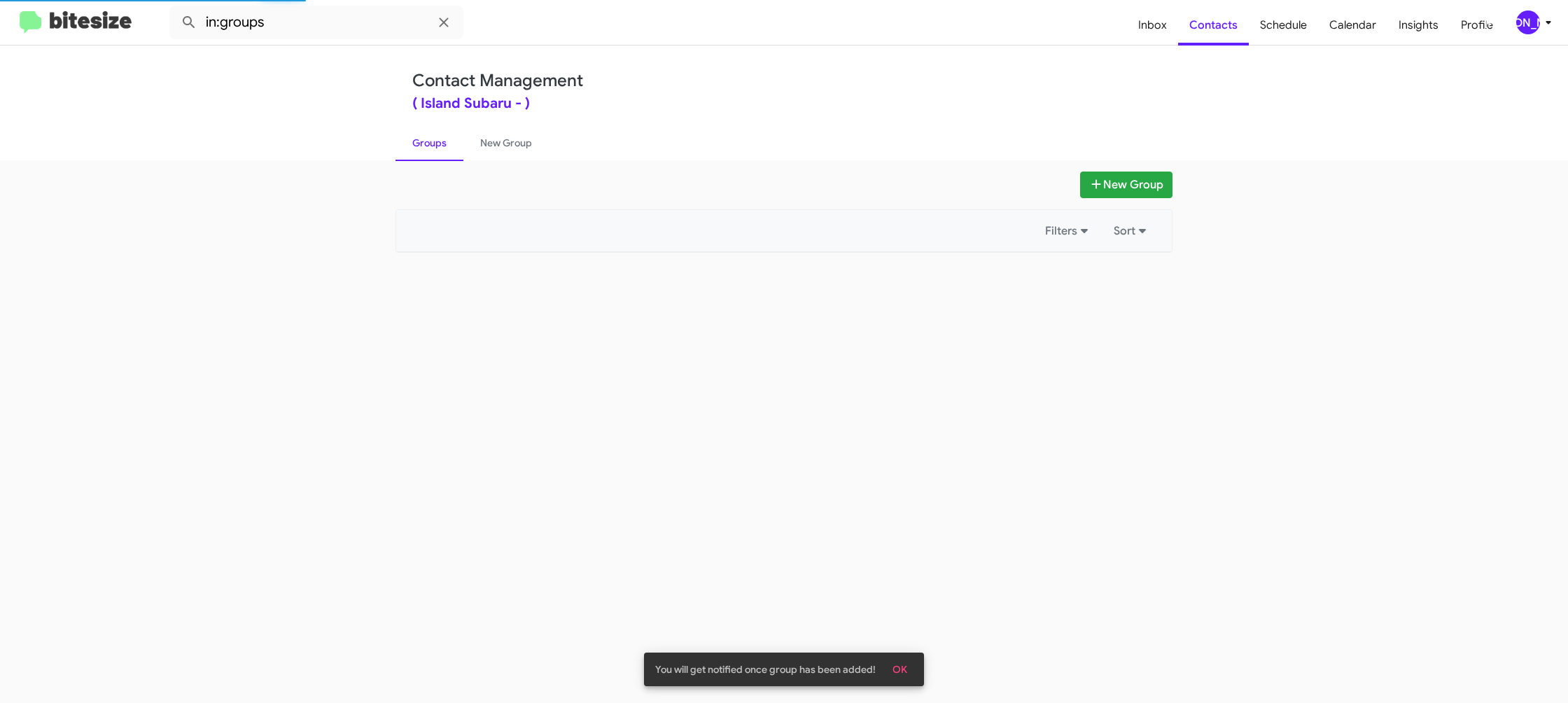
click at [435, 149] on link "Groups" at bounding box center [429, 143] width 68 height 37
drag, startPoint x: 435, startPoint y: 149, endPoint x: 461, endPoint y: 147, distance: 26.1
click at [437, 149] on link "Groups" at bounding box center [429, 143] width 68 height 37
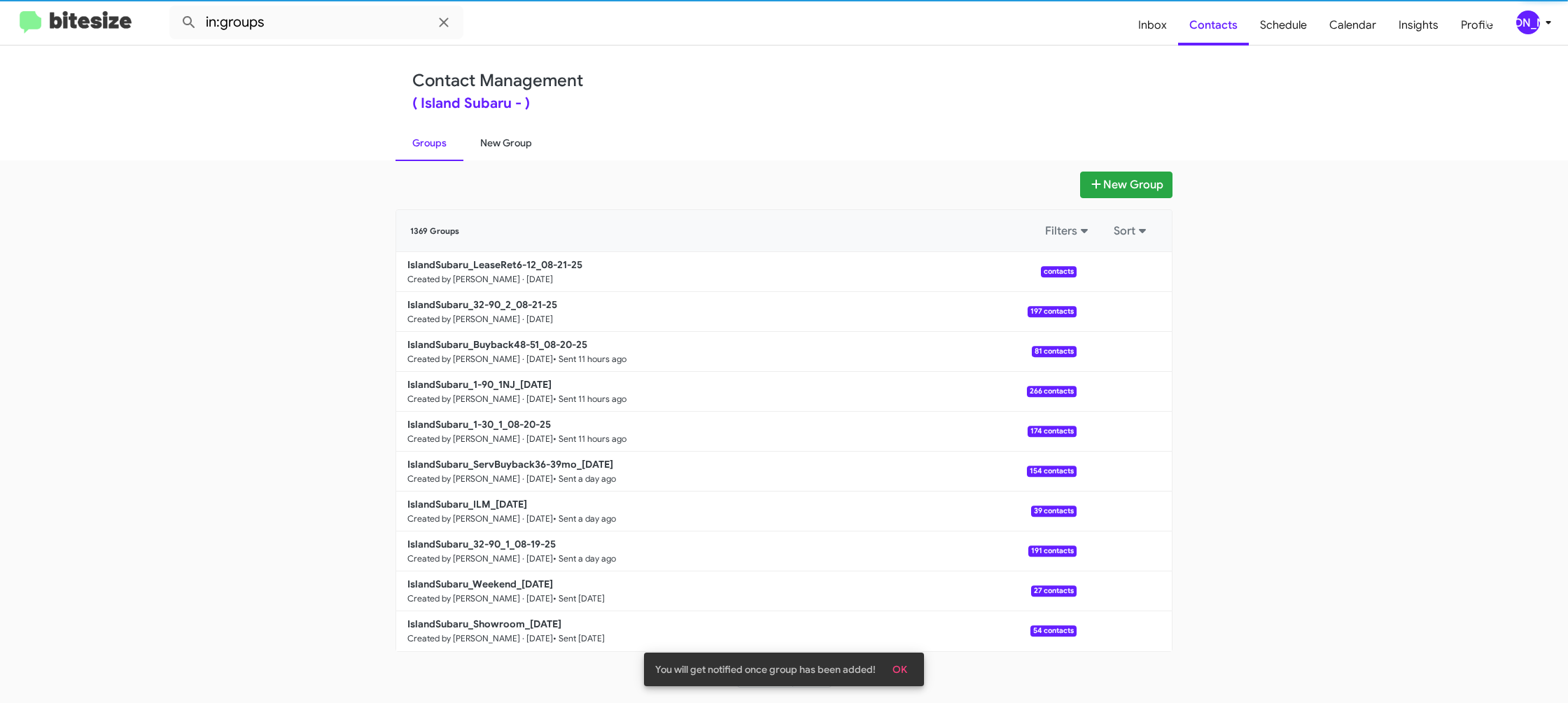
click at [481, 145] on link "New Group" at bounding box center [506, 143] width 85 height 37
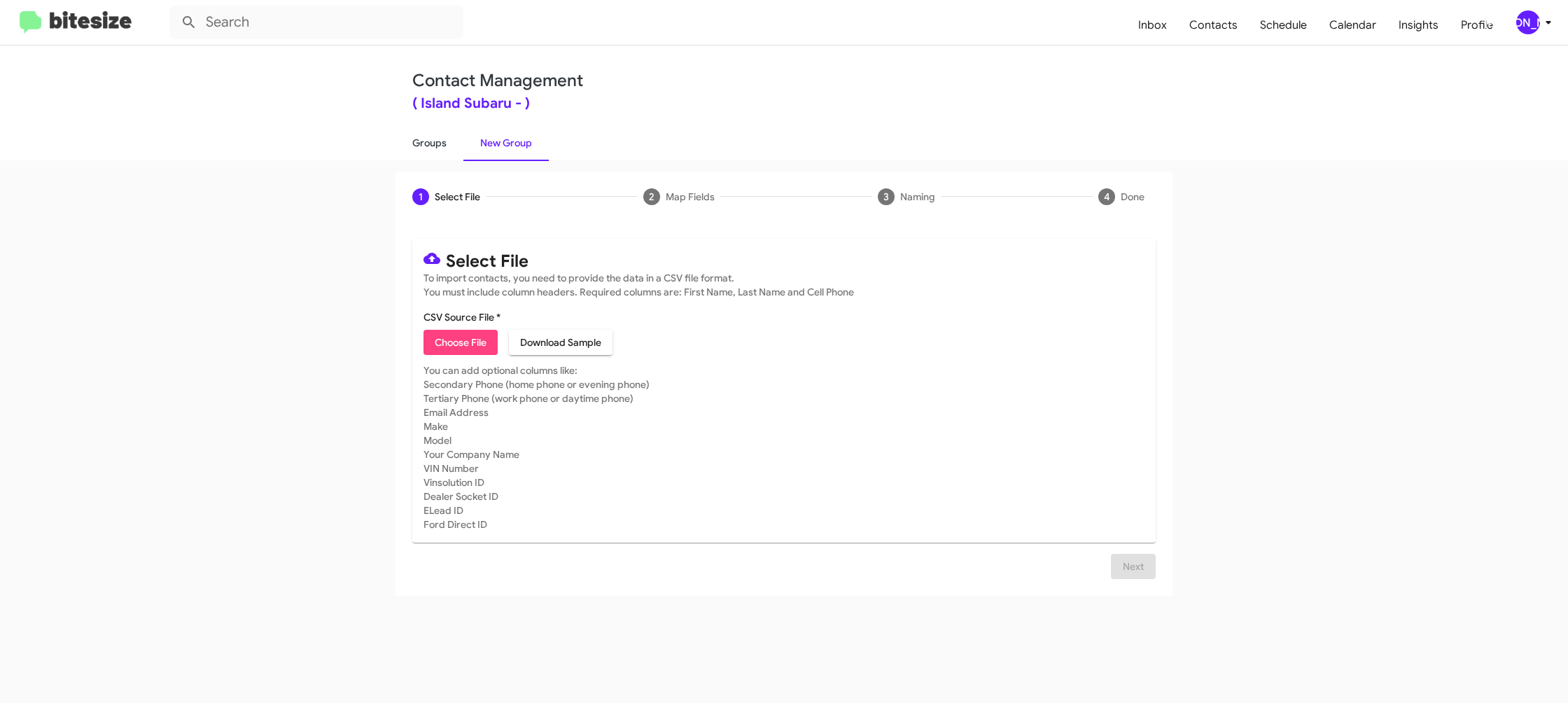
click at [442, 155] on link "Groups" at bounding box center [429, 143] width 68 height 37
type input "in:groups"
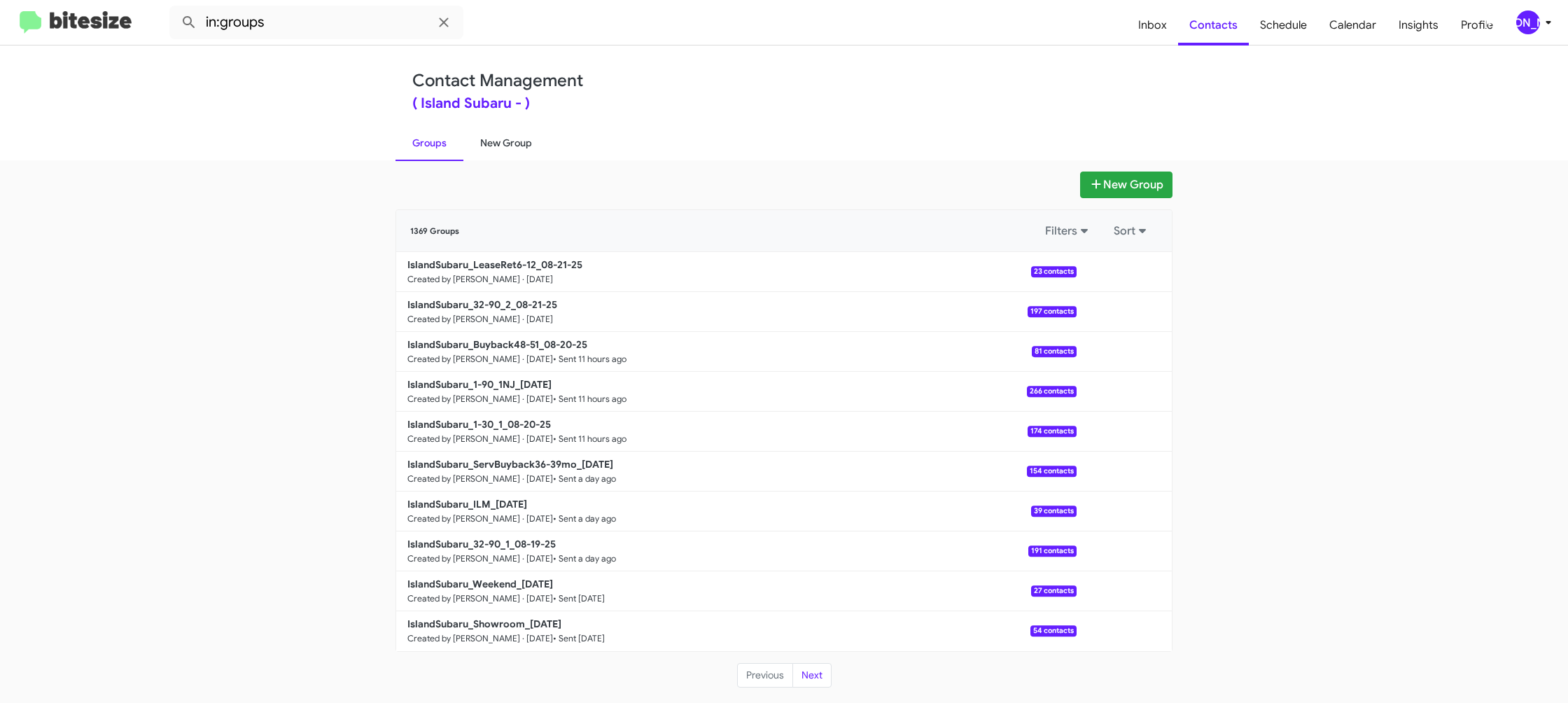
click at [489, 151] on link "New Group" at bounding box center [506, 143] width 85 height 37
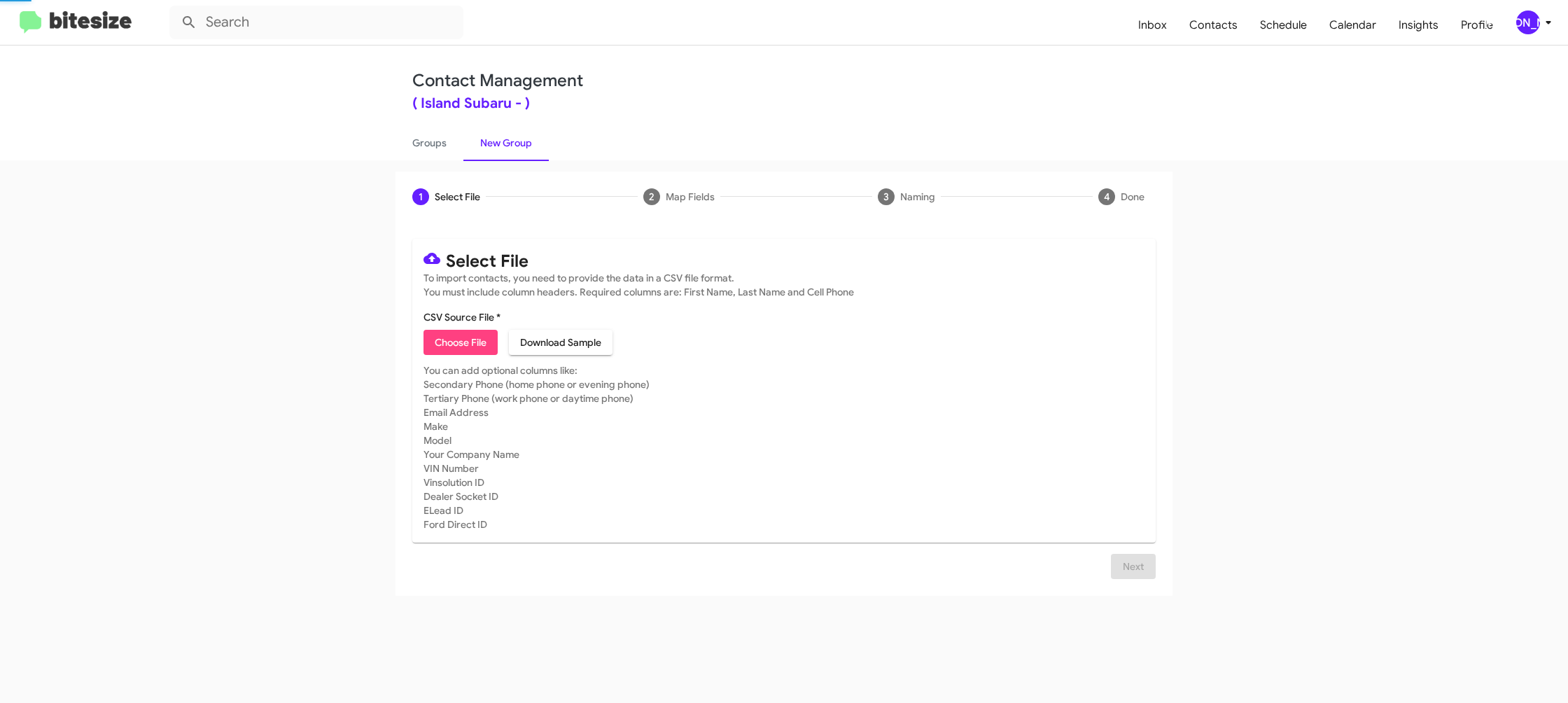
click at [489, 151] on link "New Group" at bounding box center [506, 143] width 85 height 37
drag, startPoint x: 489, startPoint y: 151, endPoint x: 531, endPoint y: 8, distance: 149.0
click at [491, 144] on link "New Group" at bounding box center [506, 143] width 85 height 37
click at [466, 146] on link "New Group" at bounding box center [506, 143] width 85 height 37
click at [458, 146] on link "Groups" at bounding box center [429, 143] width 68 height 37
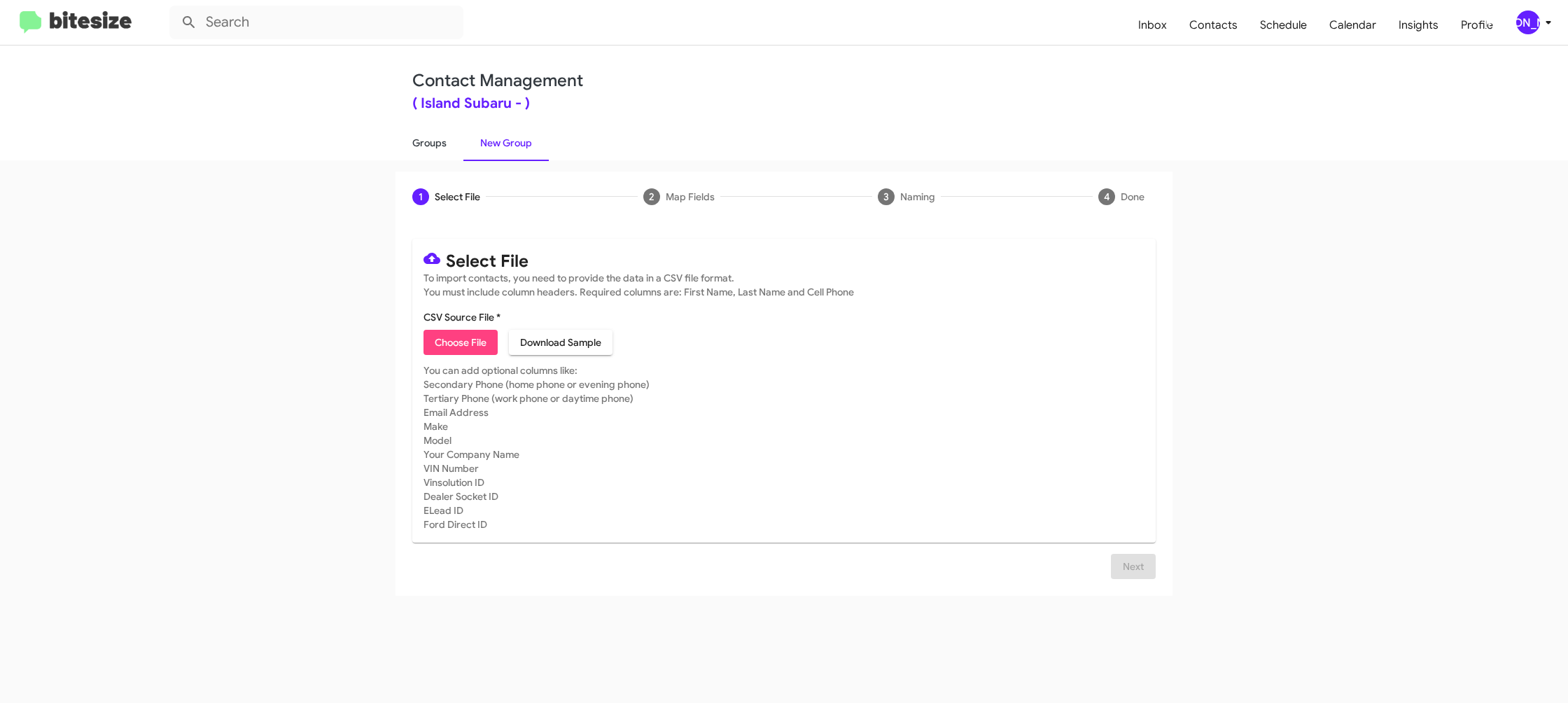
type input "in:groups"
click at [458, 146] on link "Groups" at bounding box center [429, 143] width 68 height 37
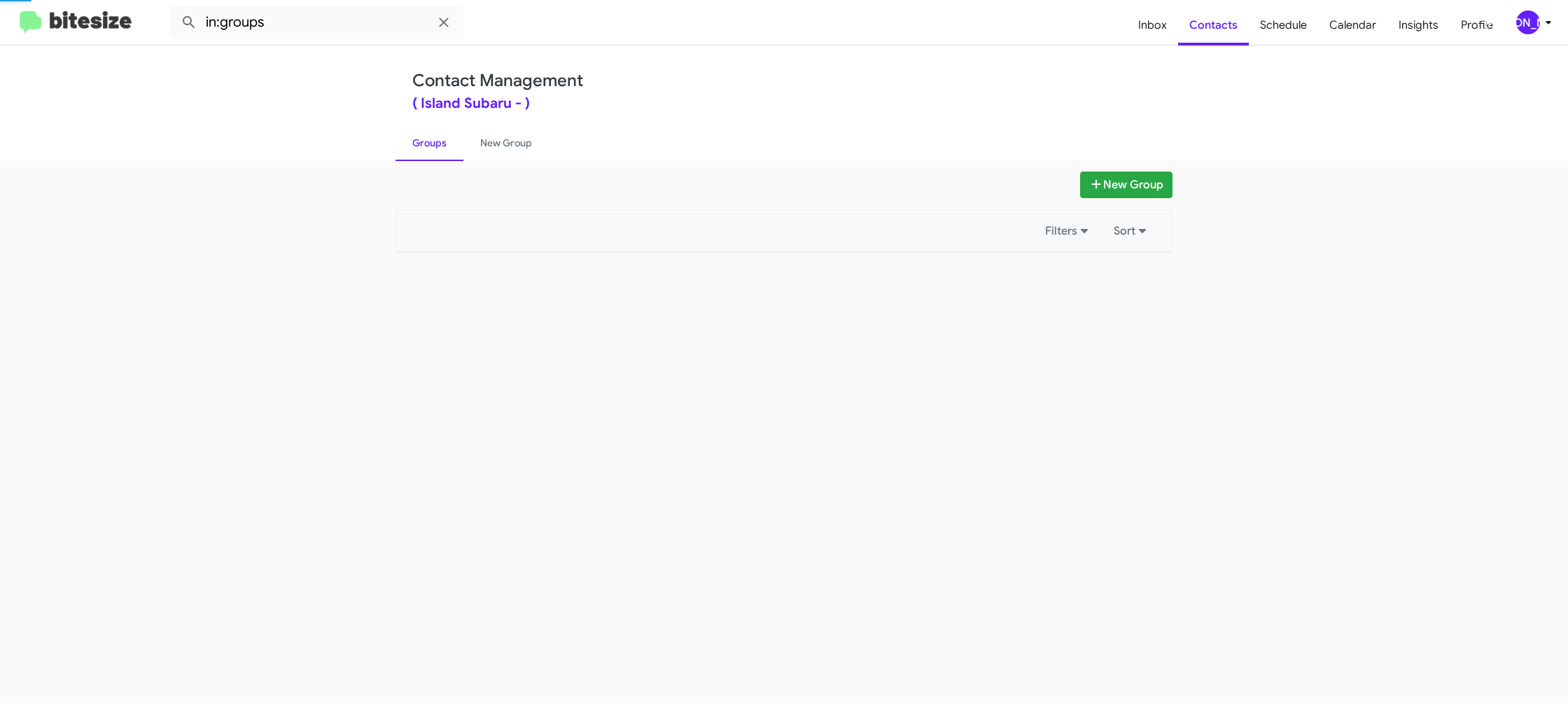
click at [458, 146] on link "Groups" at bounding box center [429, 143] width 68 height 37
click at [487, 143] on link "New Group" at bounding box center [506, 143] width 85 height 37
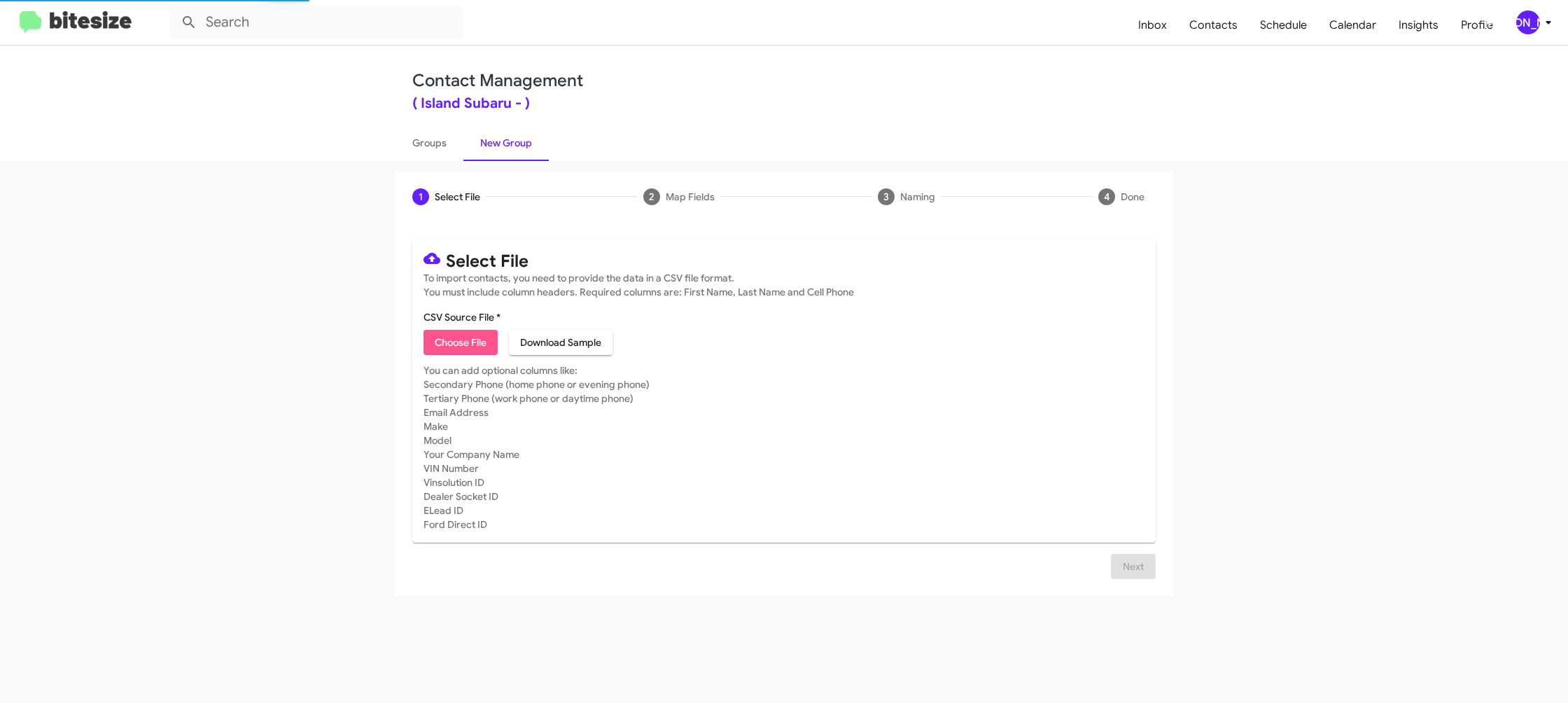
click at [455, 351] on span "Choose File" at bounding box center [461, 342] width 52 height 25
type input "IslandSubaru_Trade_[DATE]"
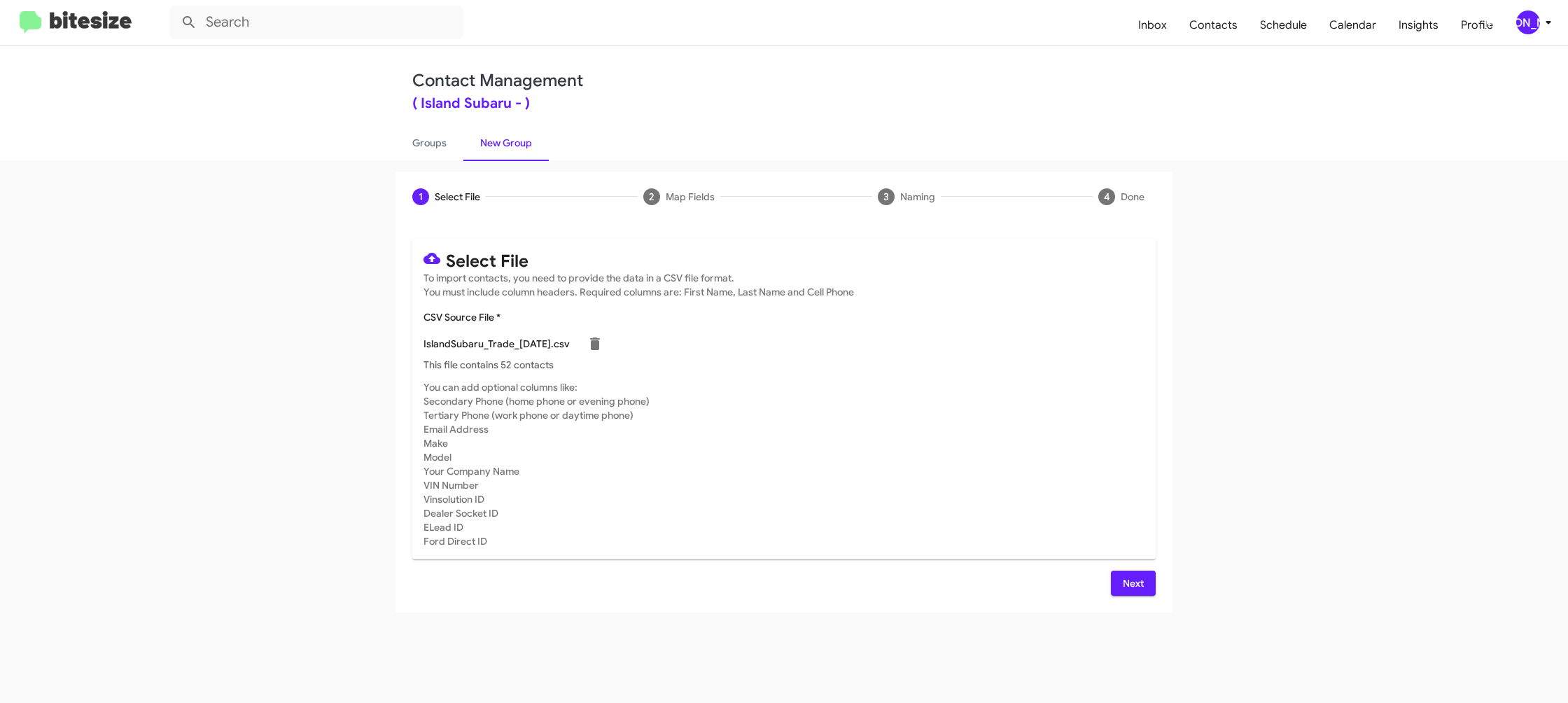
drag, startPoint x: 1106, startPoint y: 391, endPoint x: 1168, endPoint y: 373, distance: 64.6
click at [1106, 391] on mat-card-subtitle "You can add optional columns like: Secondary Phone (home phone or evening phone…" at bounding box center [784, 464] width 721 height 168
click at [1519, 37] on mat-toolbar "Inbox Contacts Schedule Calendar Insights Profile [PERSON_NAME]" at bounding box center [784, 23] width 1568 height 45
click at [1520, 24] on div "[PERSON_NAME]" at bounding box center [1528, 23] width 23 height 23
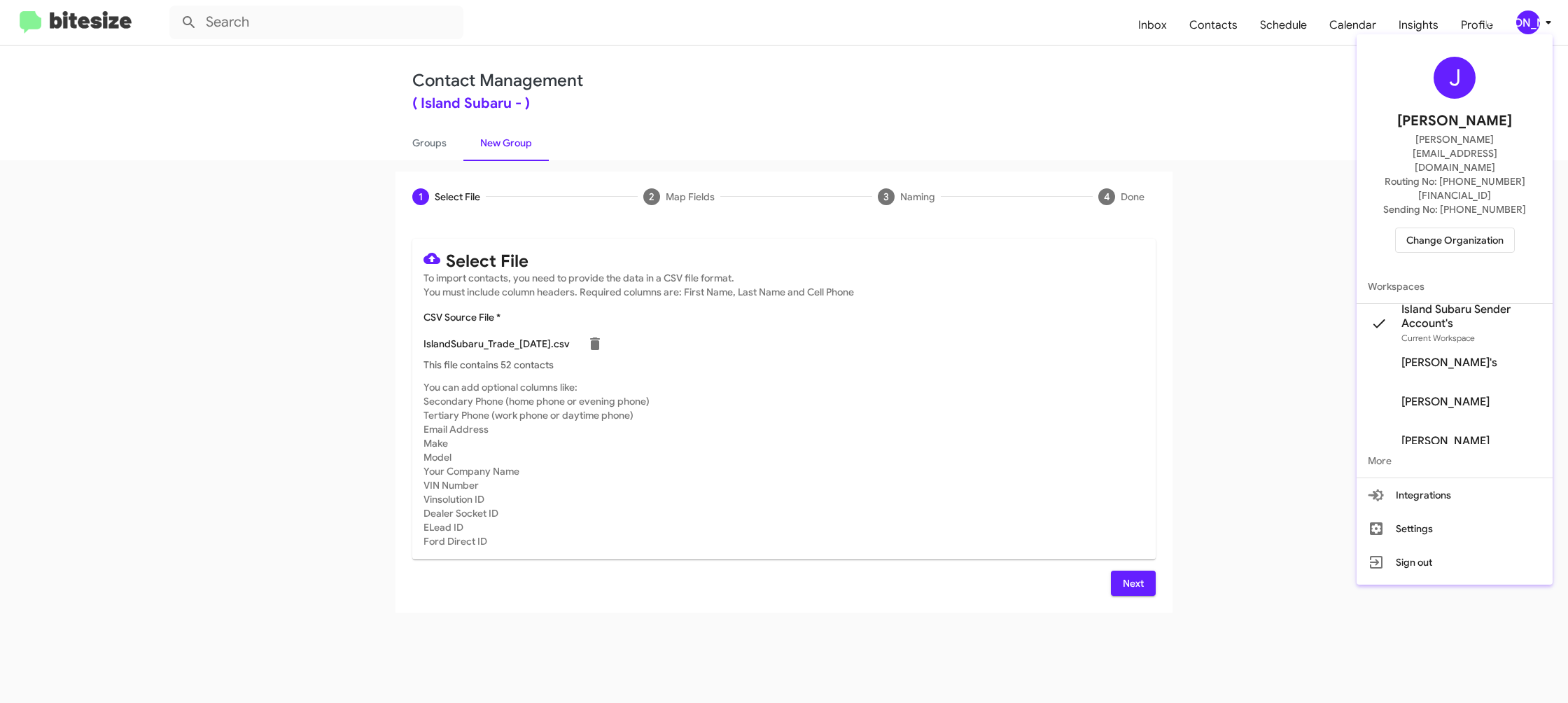
click at [1520, 24] on div at bounding box center [784, 351] width 1568 height 703
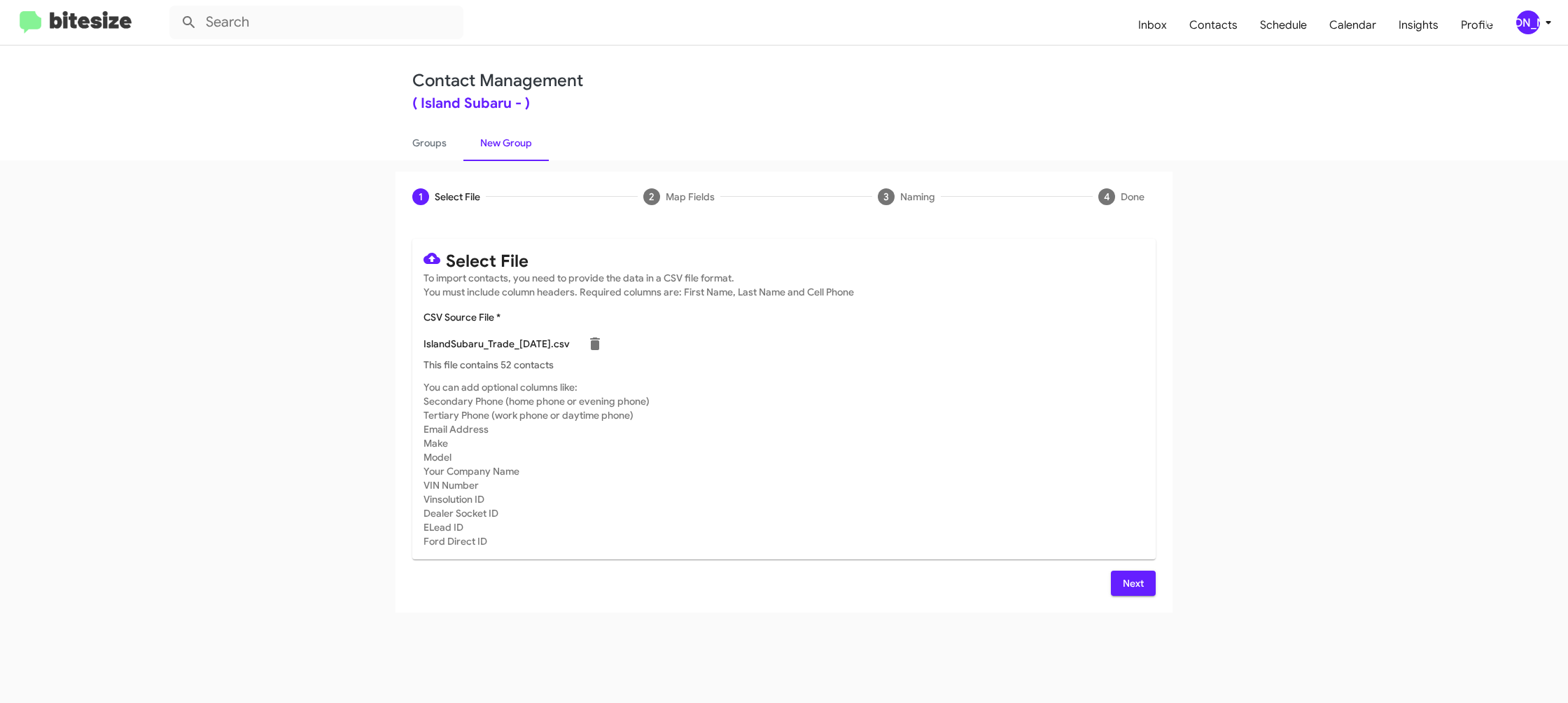
drag, startPoint x: 1145, startPoint y: 590, endPoint x: 1133, endPoint y: 581, distance: 15.0
click at [1145, 590] on button "Next" at bounding box center [1133, 583] width 45 height 25
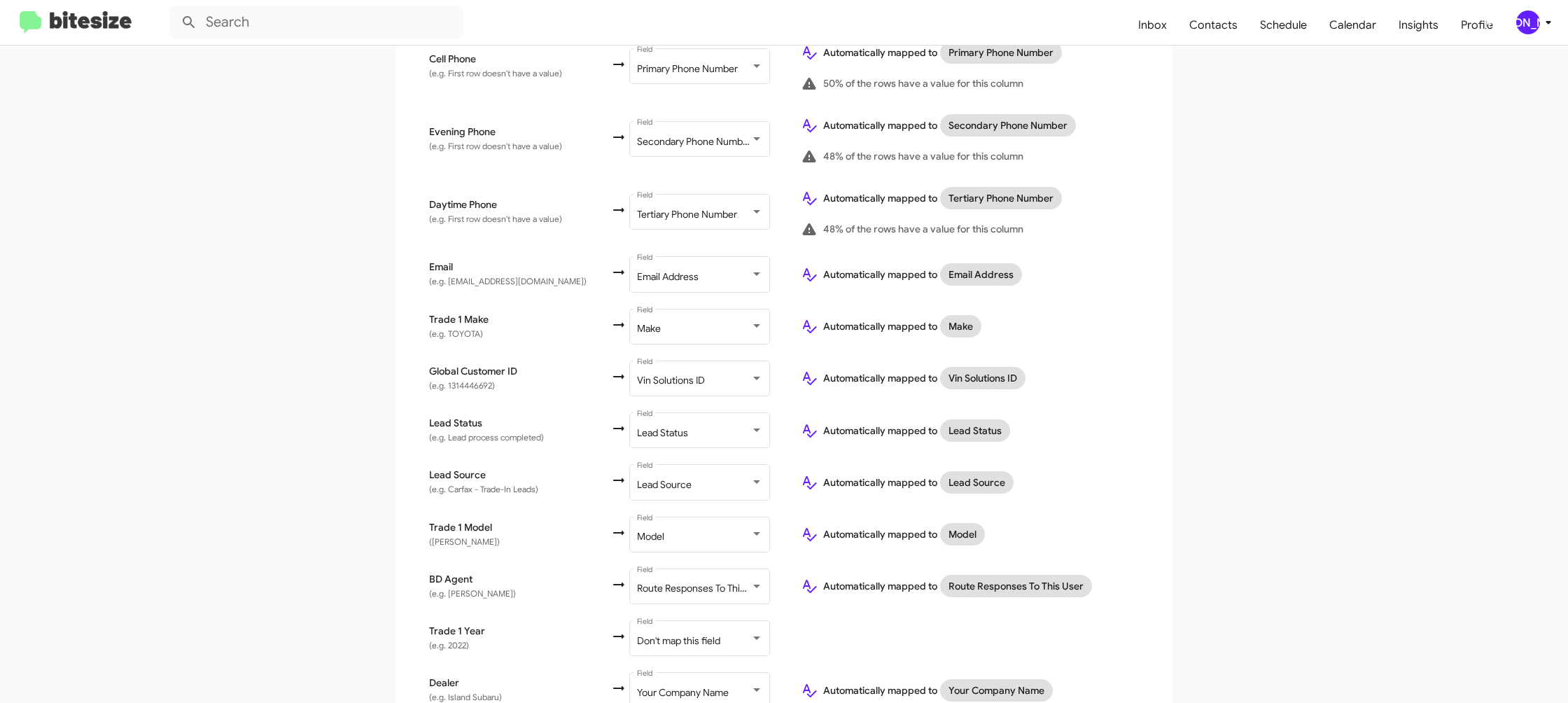
scroll to position [478, 0]
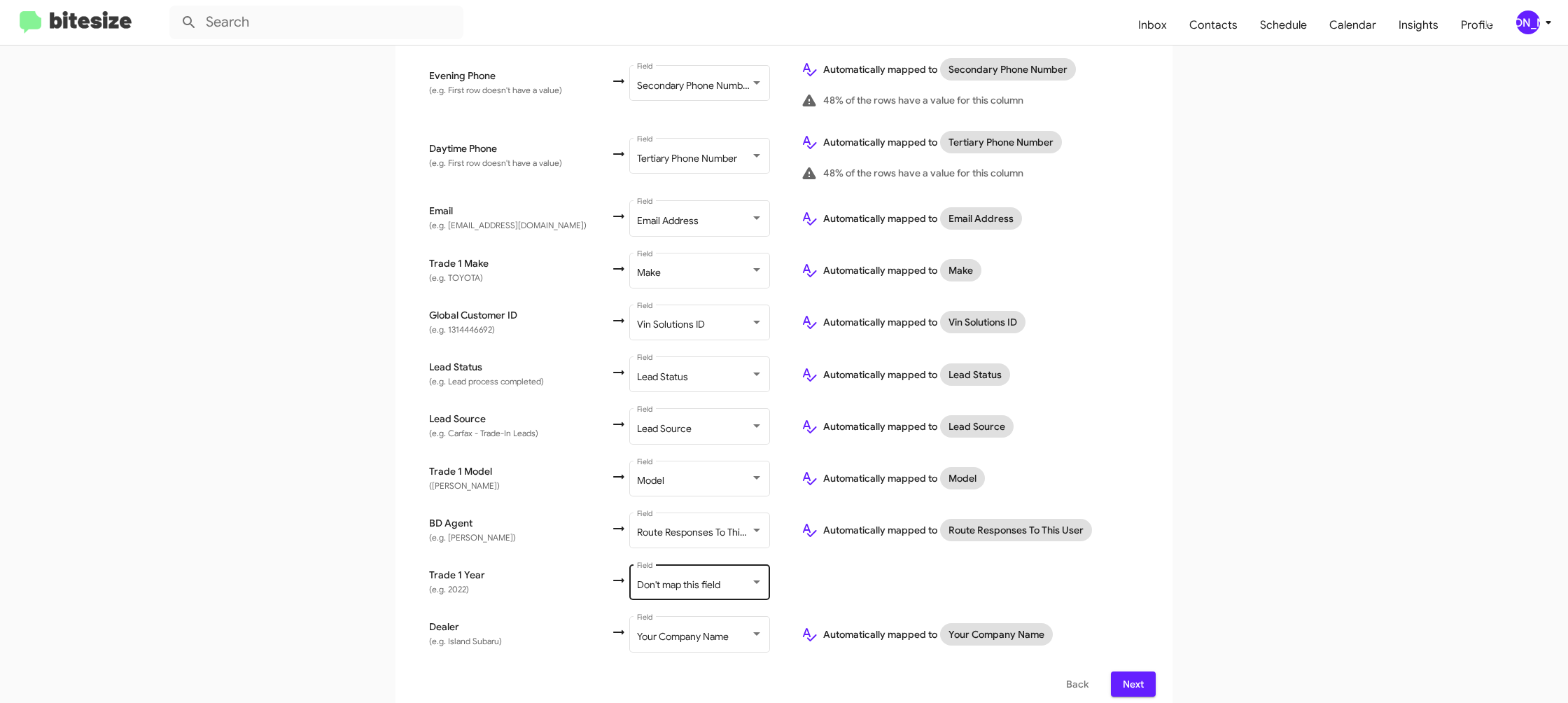
click at [661, 563] on div "Don't map this field Field" at bounding box center [700, 582] width 126 height 38
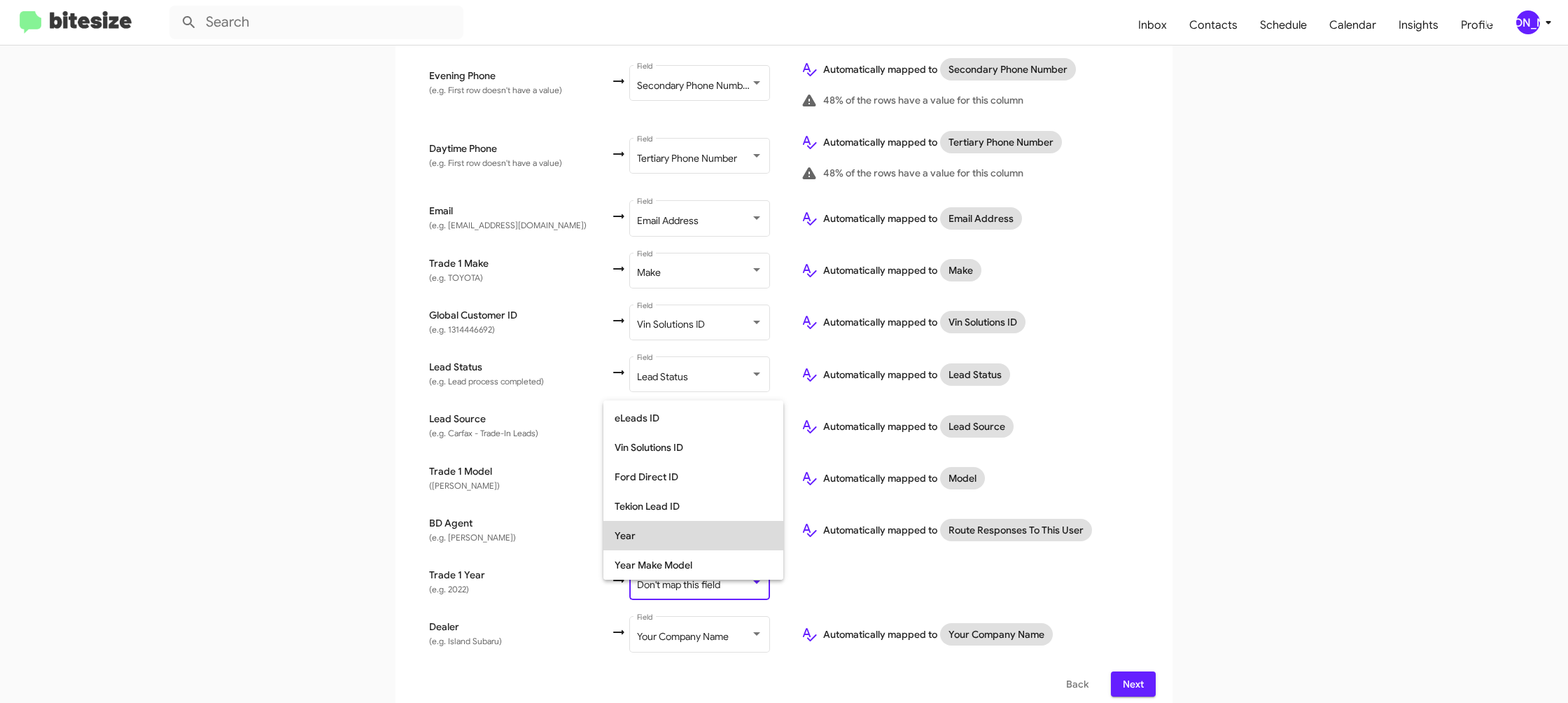
drag, startPoint x: 654, startPoint y: 538, endPoint x: 924, endPoint y: 553, distance: 270.4
click at [654, 538] on span "Year" at bounding box center [693, 535] width 157 height 29
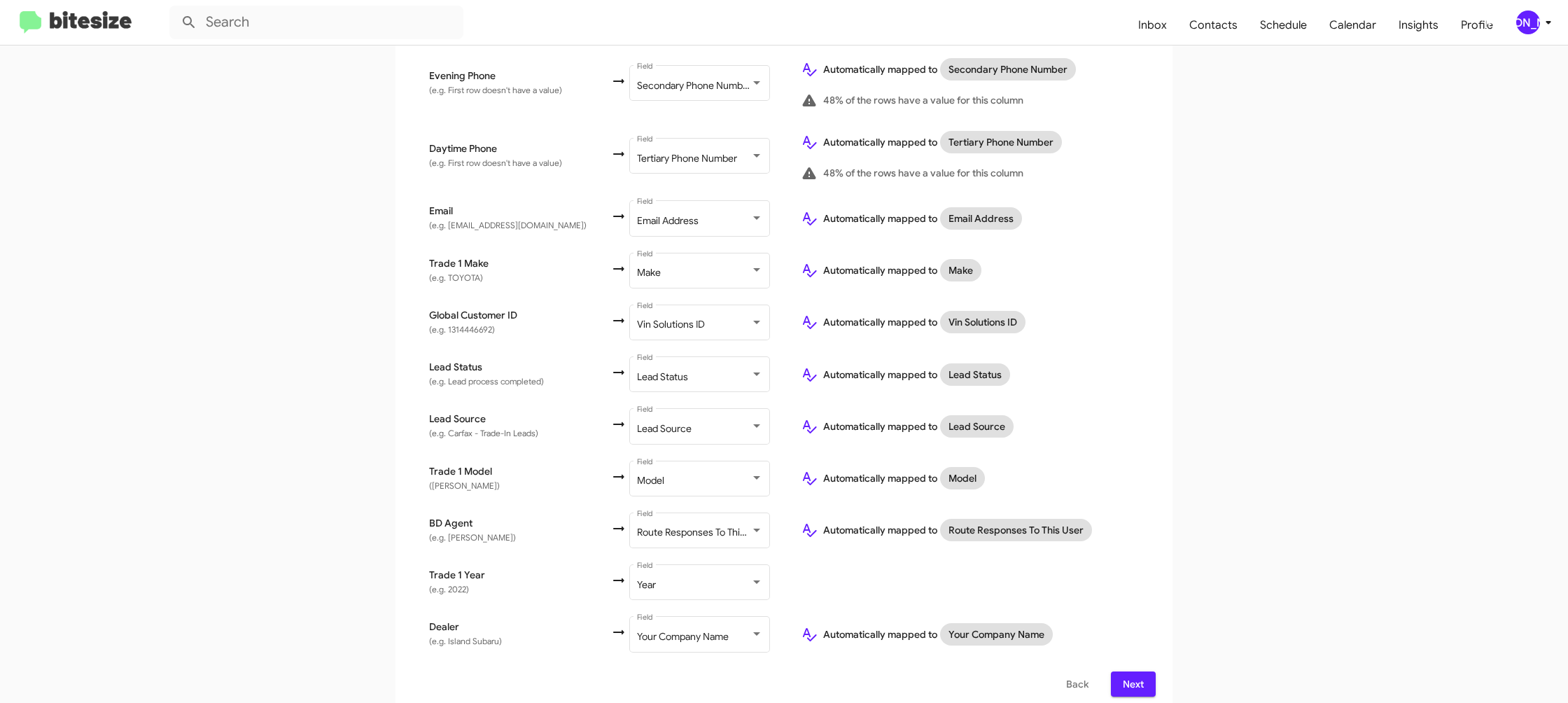
click at [1122, 563] on td at bounding box center [973, 583] width 366 height 52
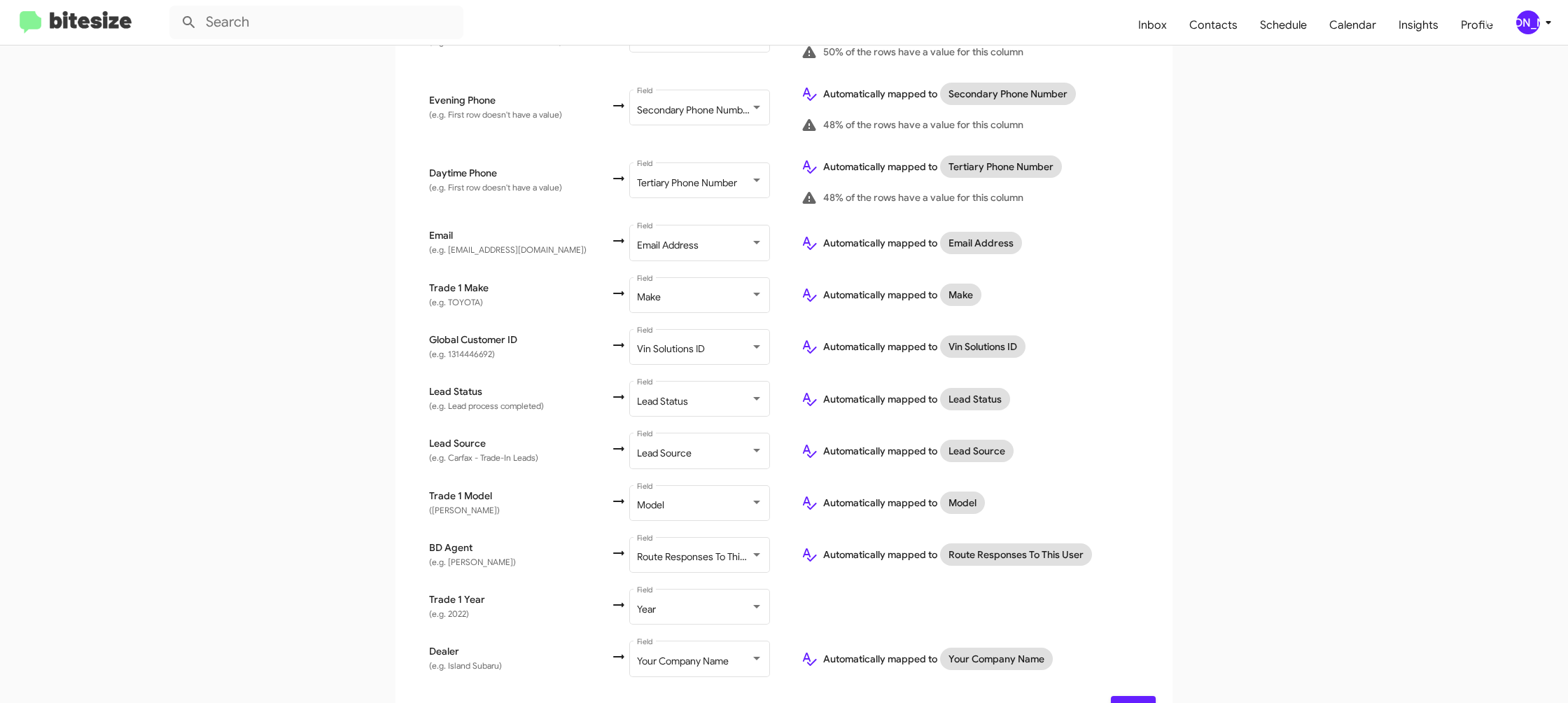
scroll to position [478, 0]
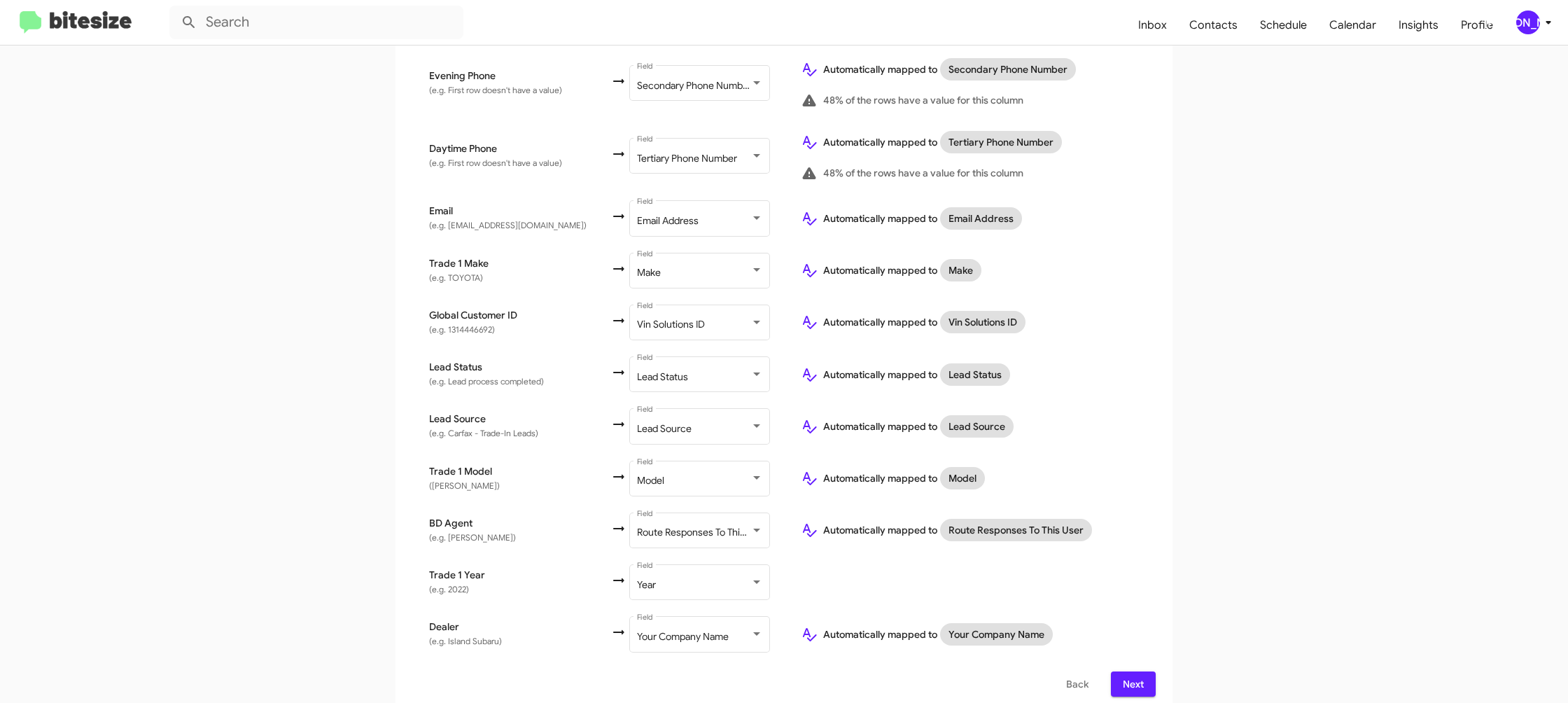
click at [1135, 674] on span "Next" at bounding box center [1133, 684] width 23 height 25
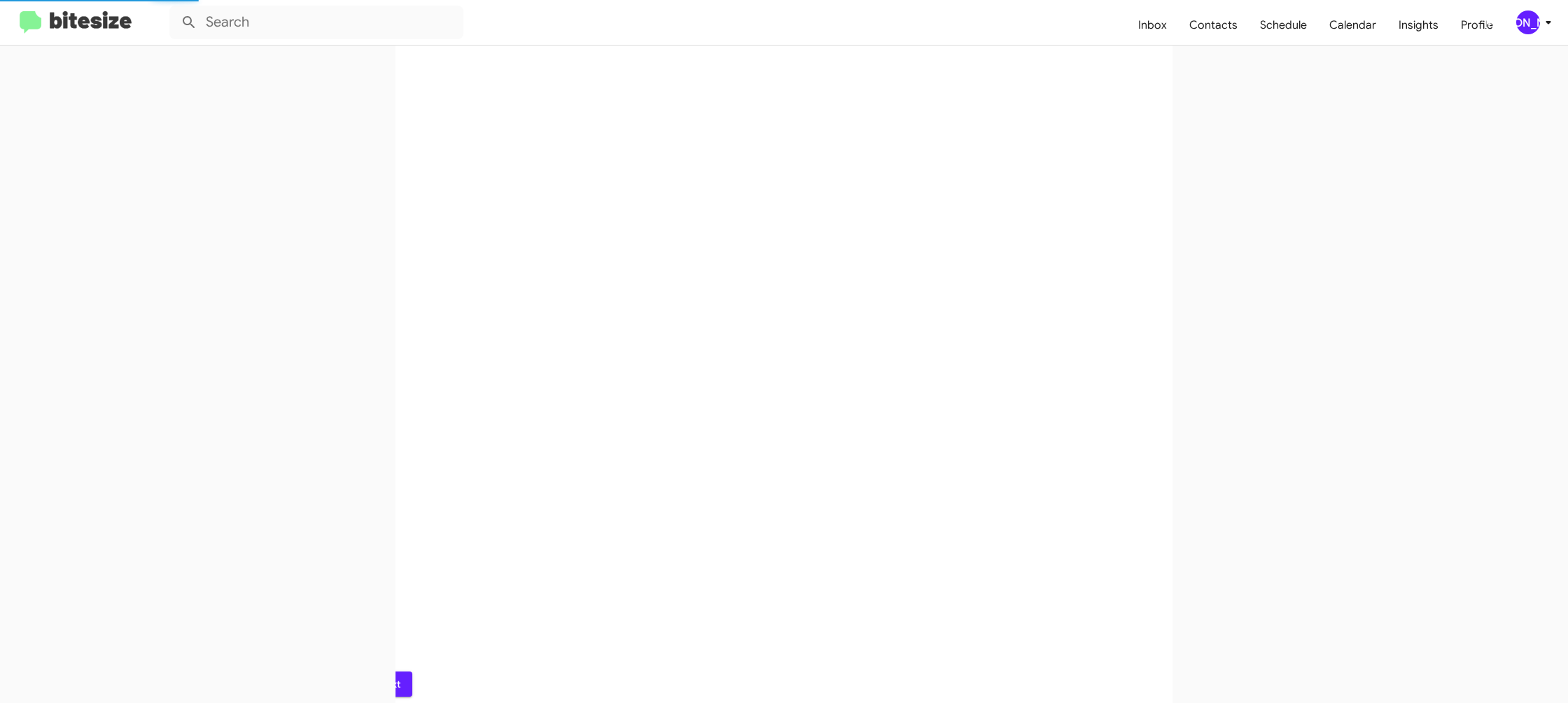
scroll to position [0, 0]
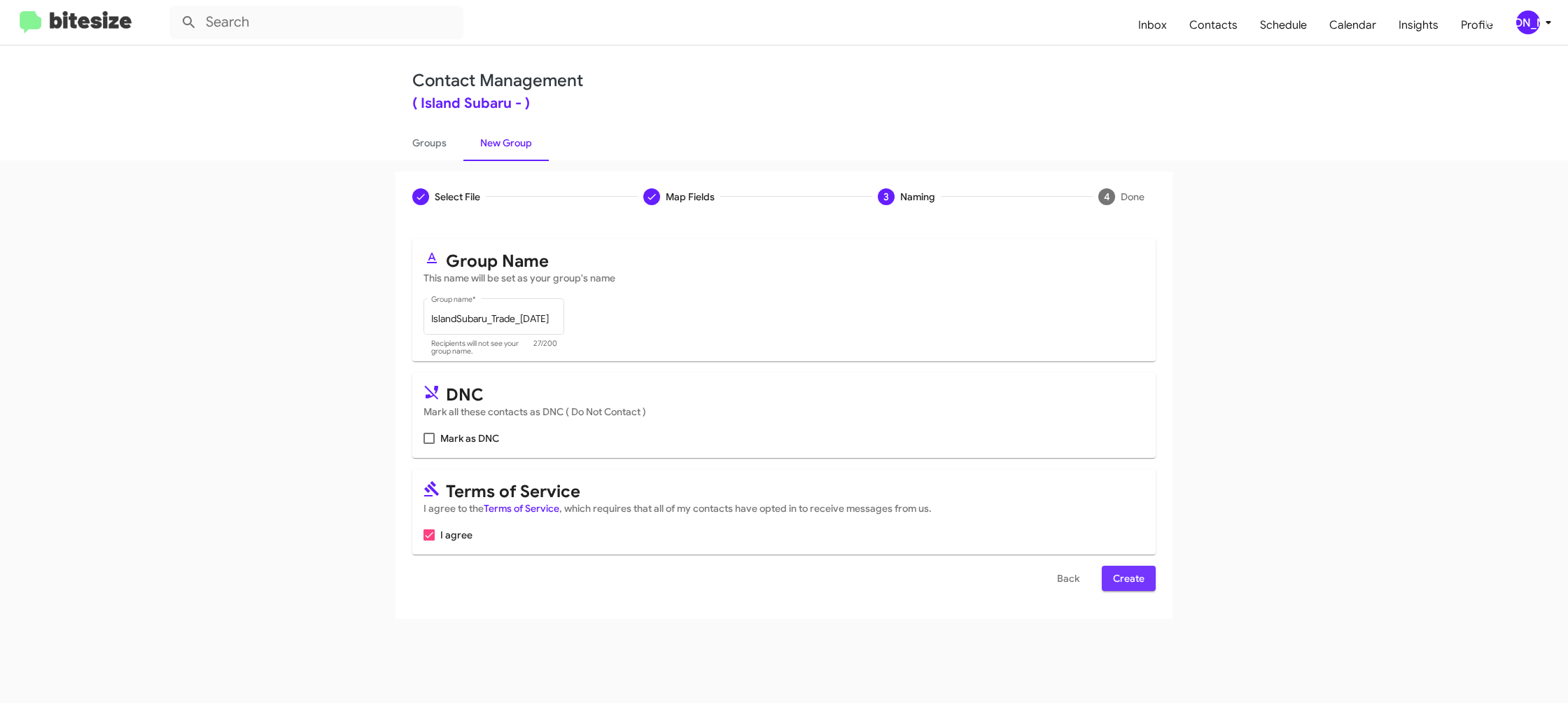
click at [1114, 575] on span "Create" at bounding box center [1129, 578] width 32 height 25
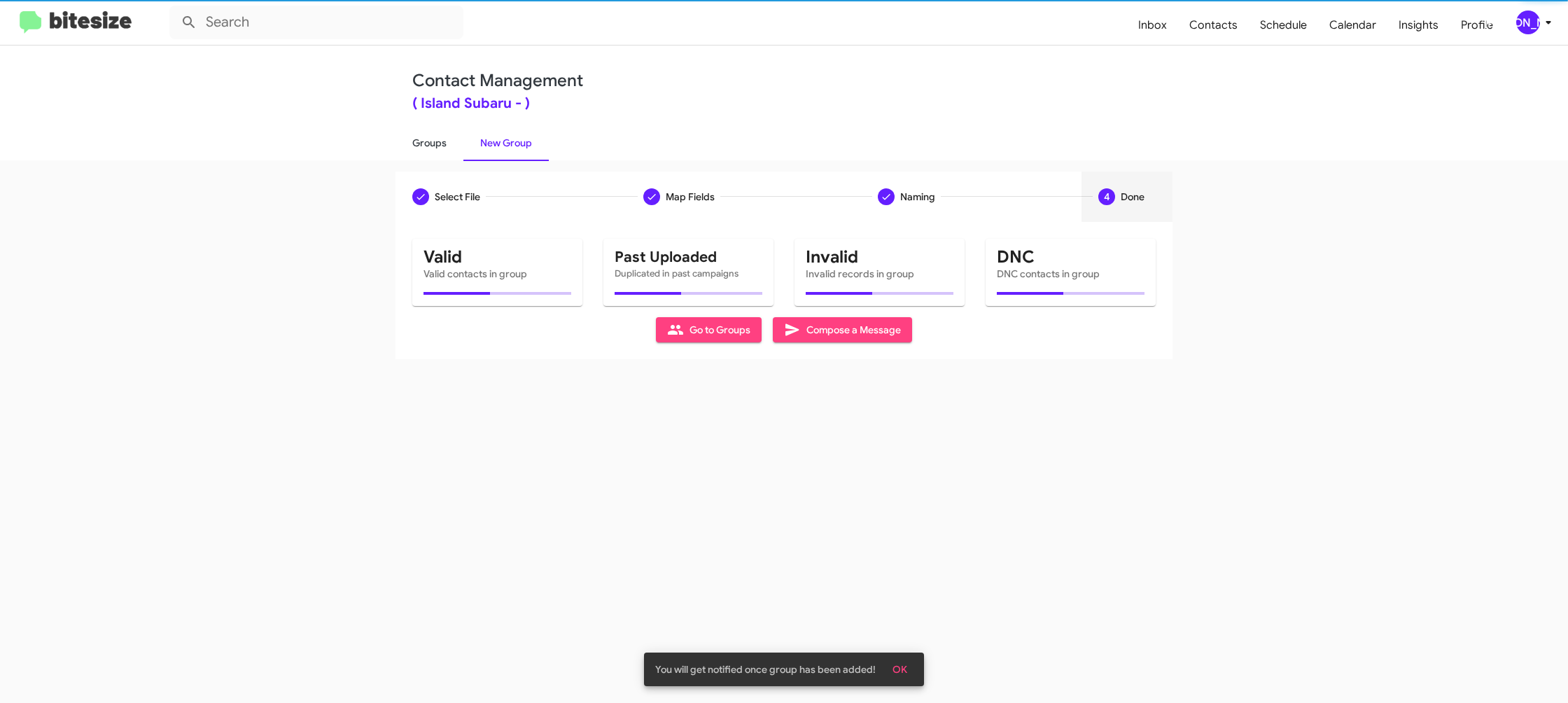
click at [437, 146] on link "Groups" at bounding box center [429, 143] width 68 height 37
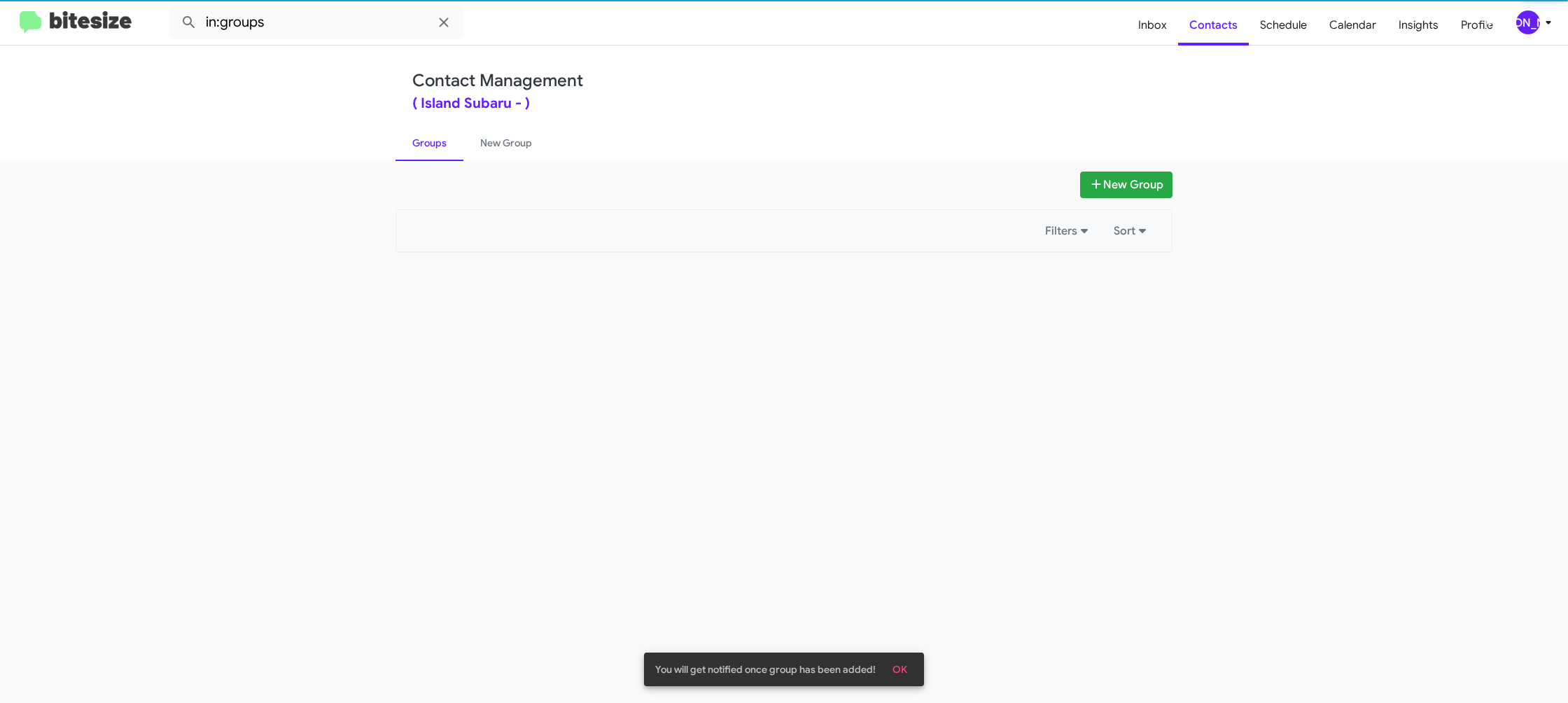
click at [437, 146] on link "Groups" at bounding box center [429, 143] width 68 height 37
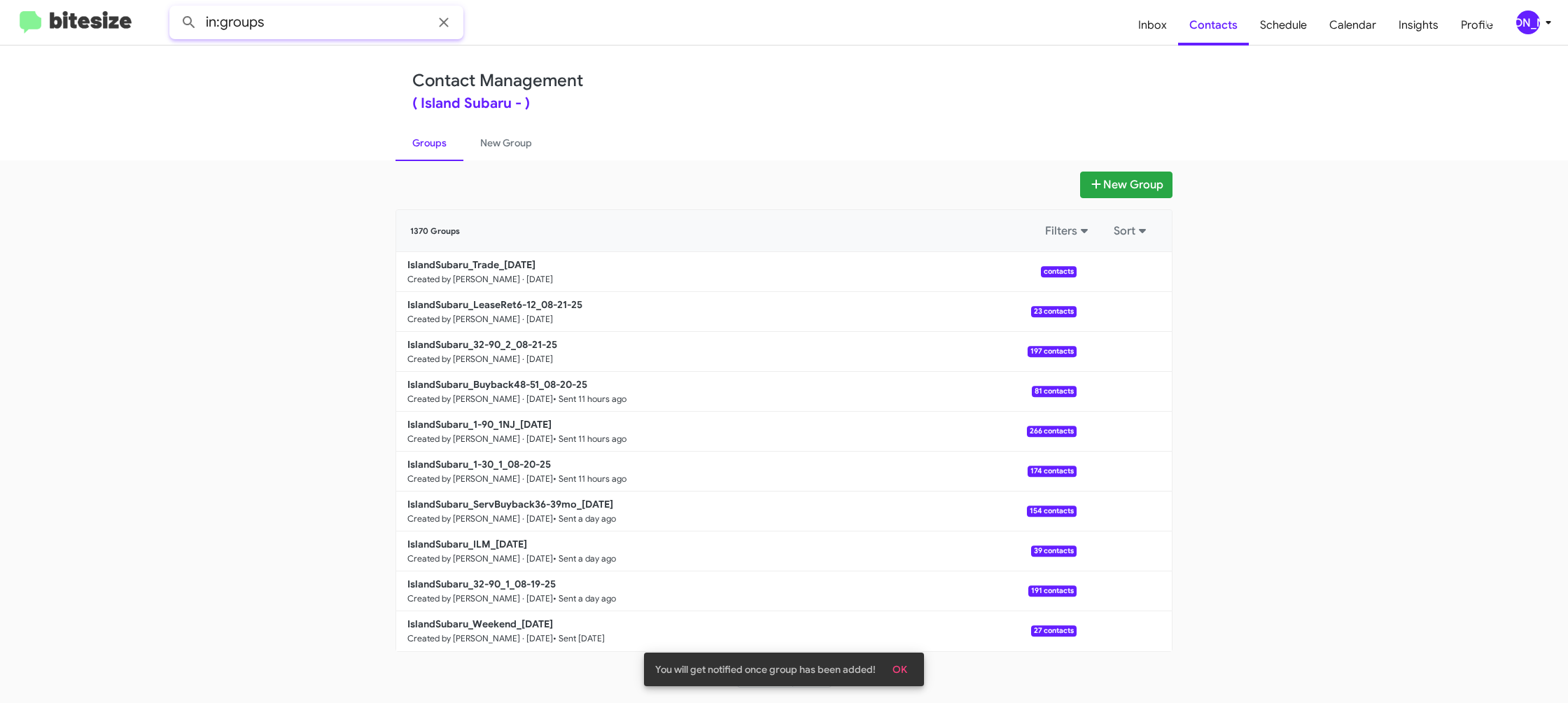
click at [339, 23] on input "in:groups" at bounding box center [317, 23] width 294 height 33
click at [175, 8] on button at bounding box center [188, 22] width 28 height 28
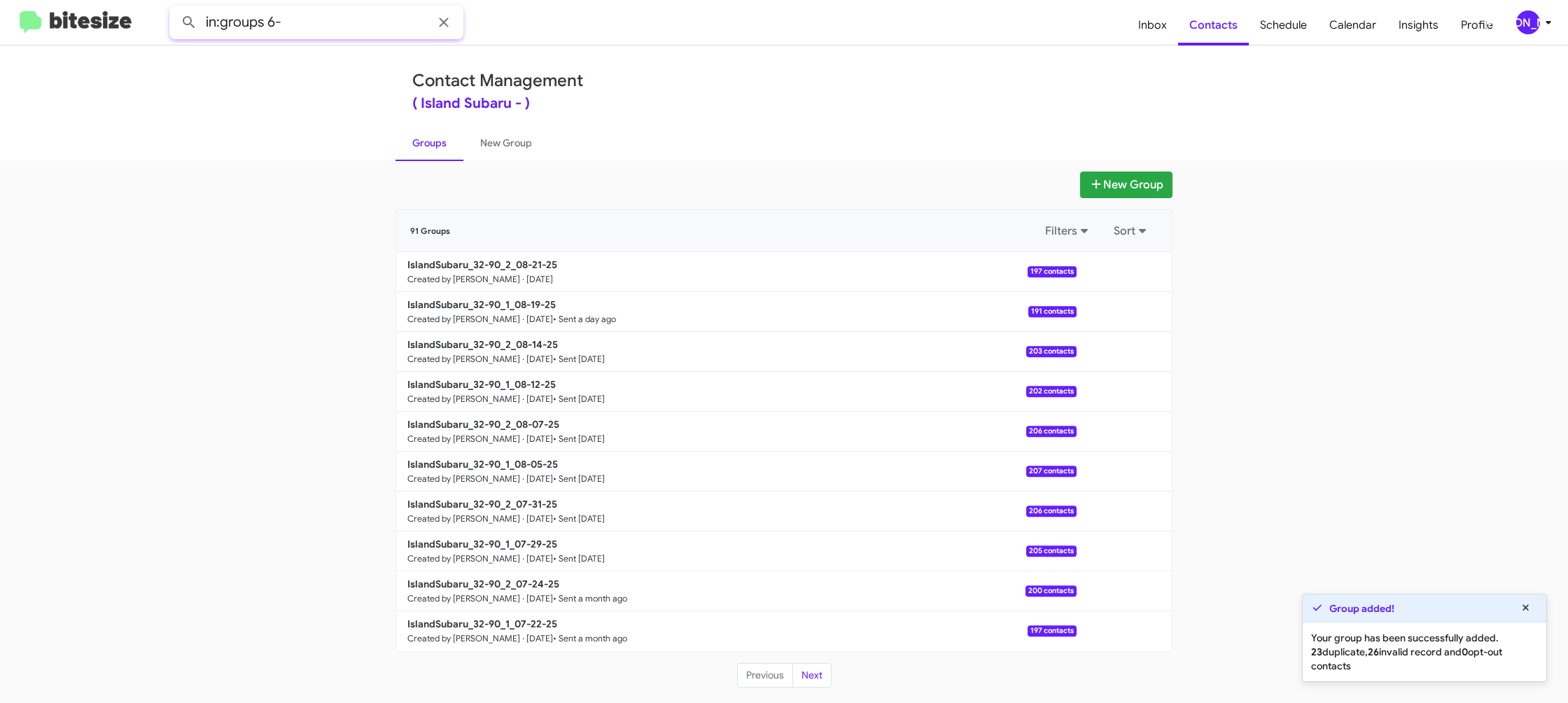
type input "in:groups 6-"
click at [175, 8] on button at bounding box center [188, 22] width 28 height 28
click at [481, 137] on link "New Group" at bounding box center [506, 143] width 85 height 37
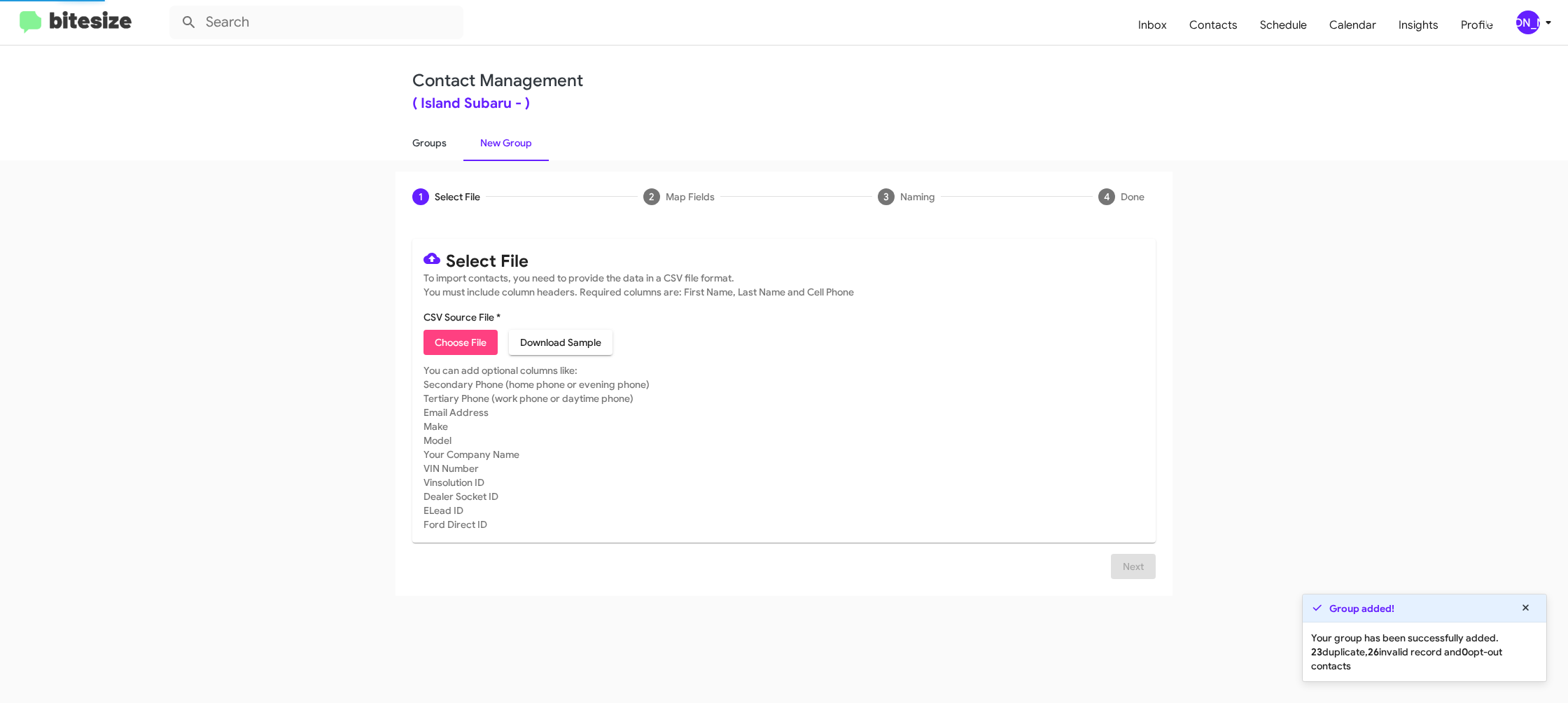
click at [443, 140] on link "Groups" at bounding box center [429, 143] width 68 height 37
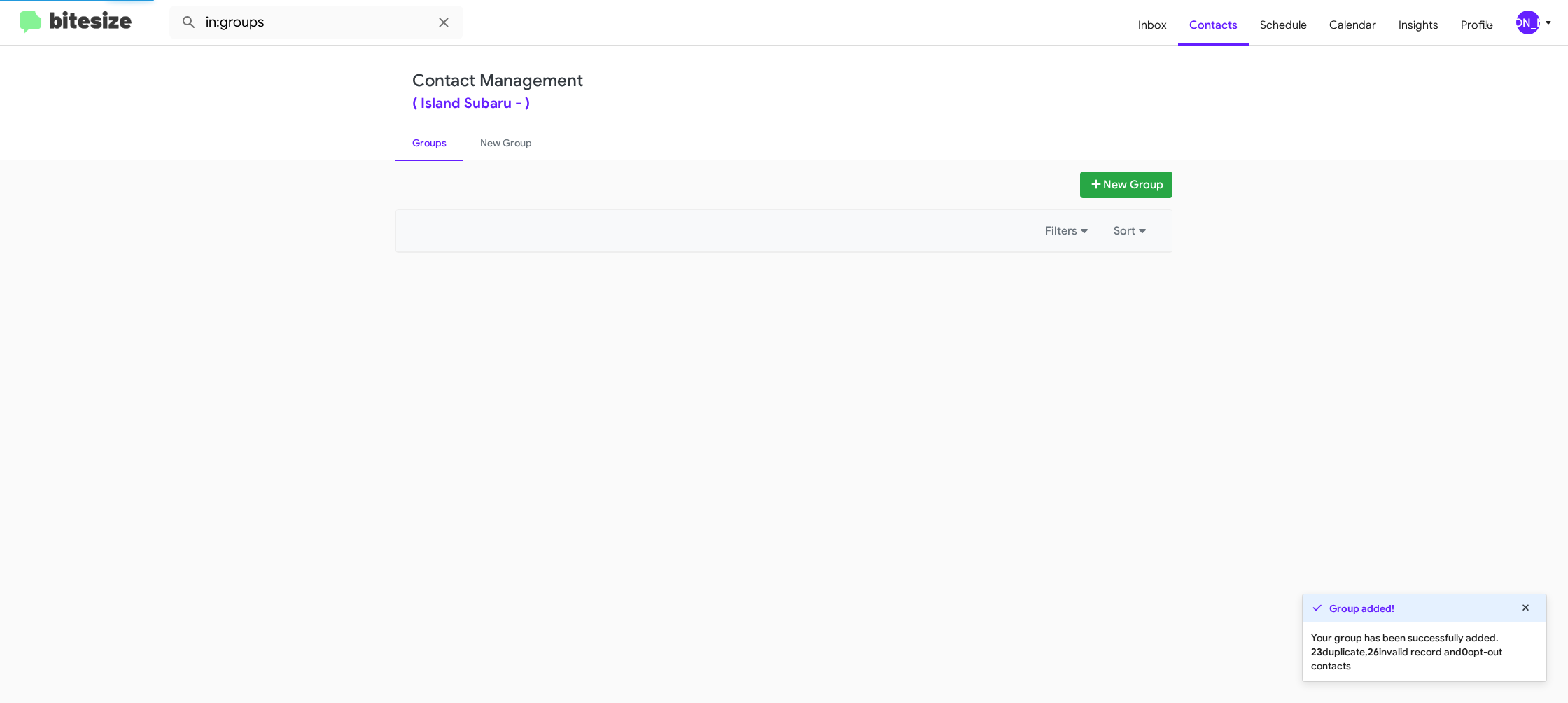
click at [443, 140] on link "Groups" at bounding box center [429, 143] width 68 height 37
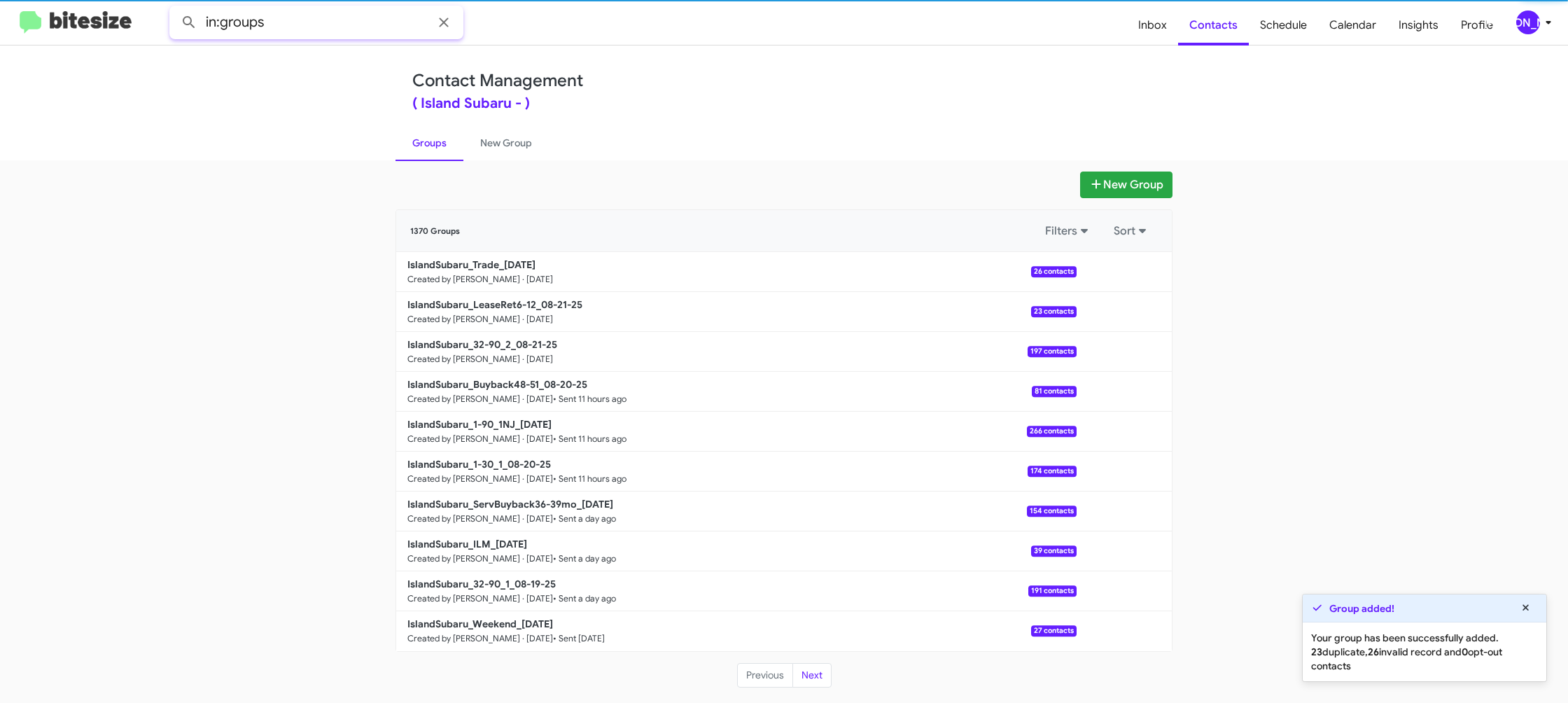
click at [309, 20] on input "in:groups" at bounding box center [317, 23] width 294 height 33
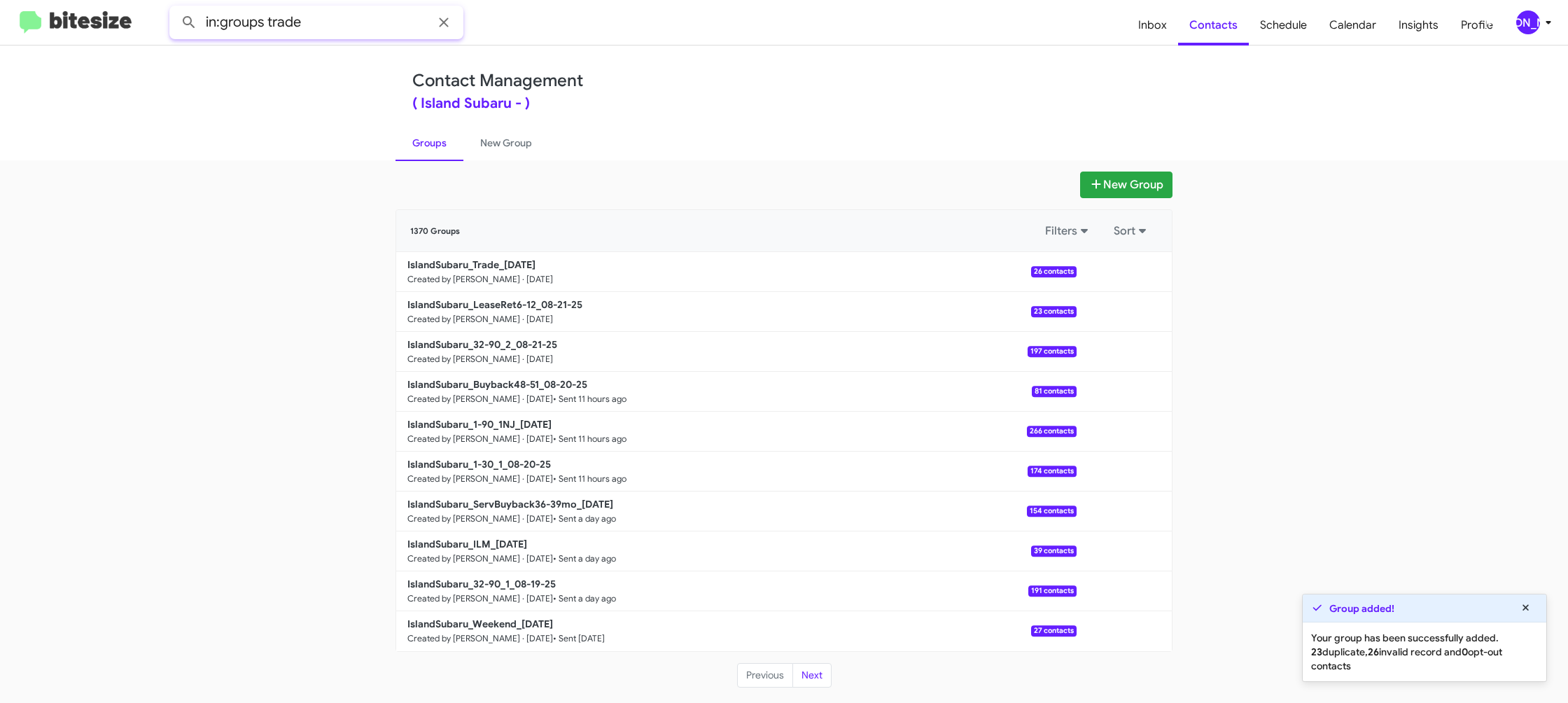
type input "in:groups trade"
click at [175, 8] on button at bounding box center [188, 22] width 28 height 28
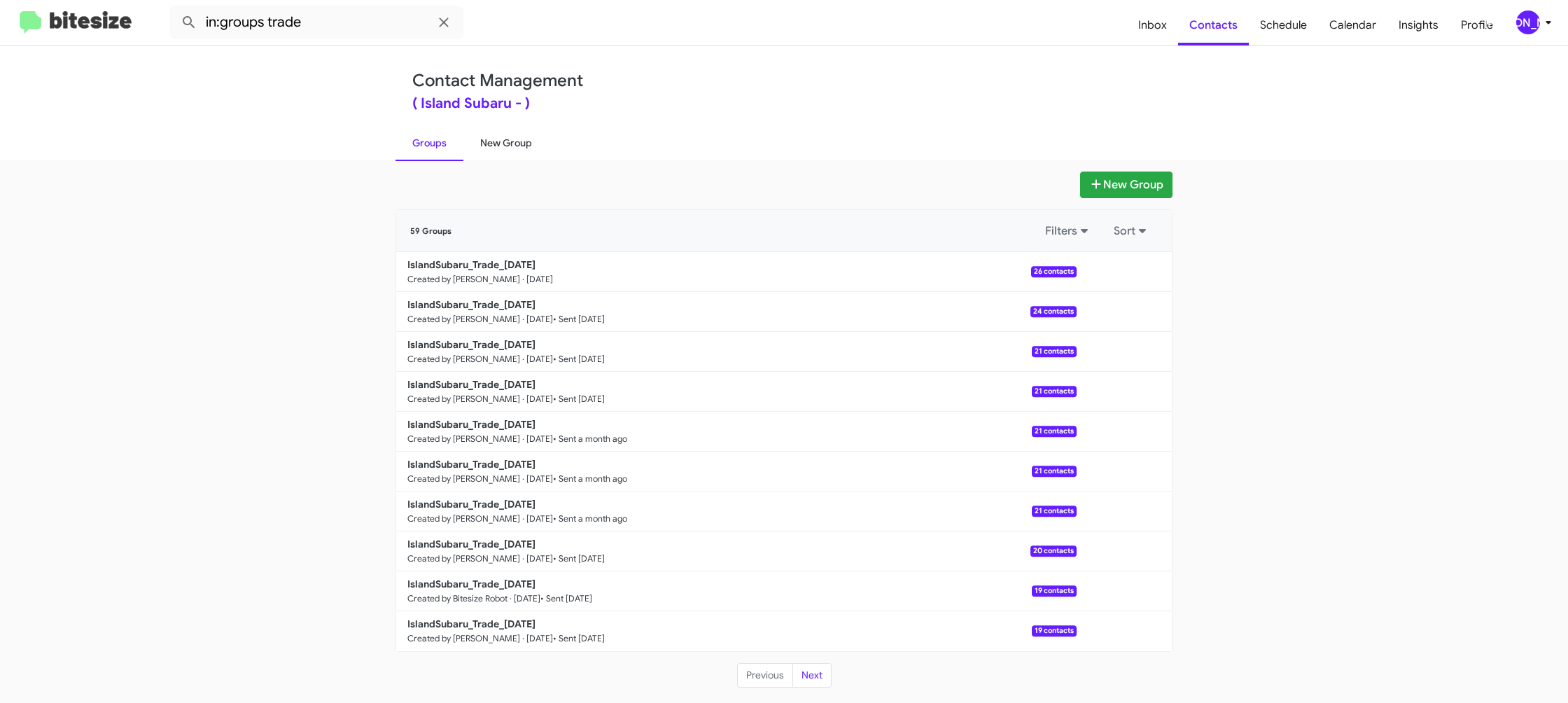
click at [507, 141] on link "New Group" at bounding box center [506, 143] width 85 height 37
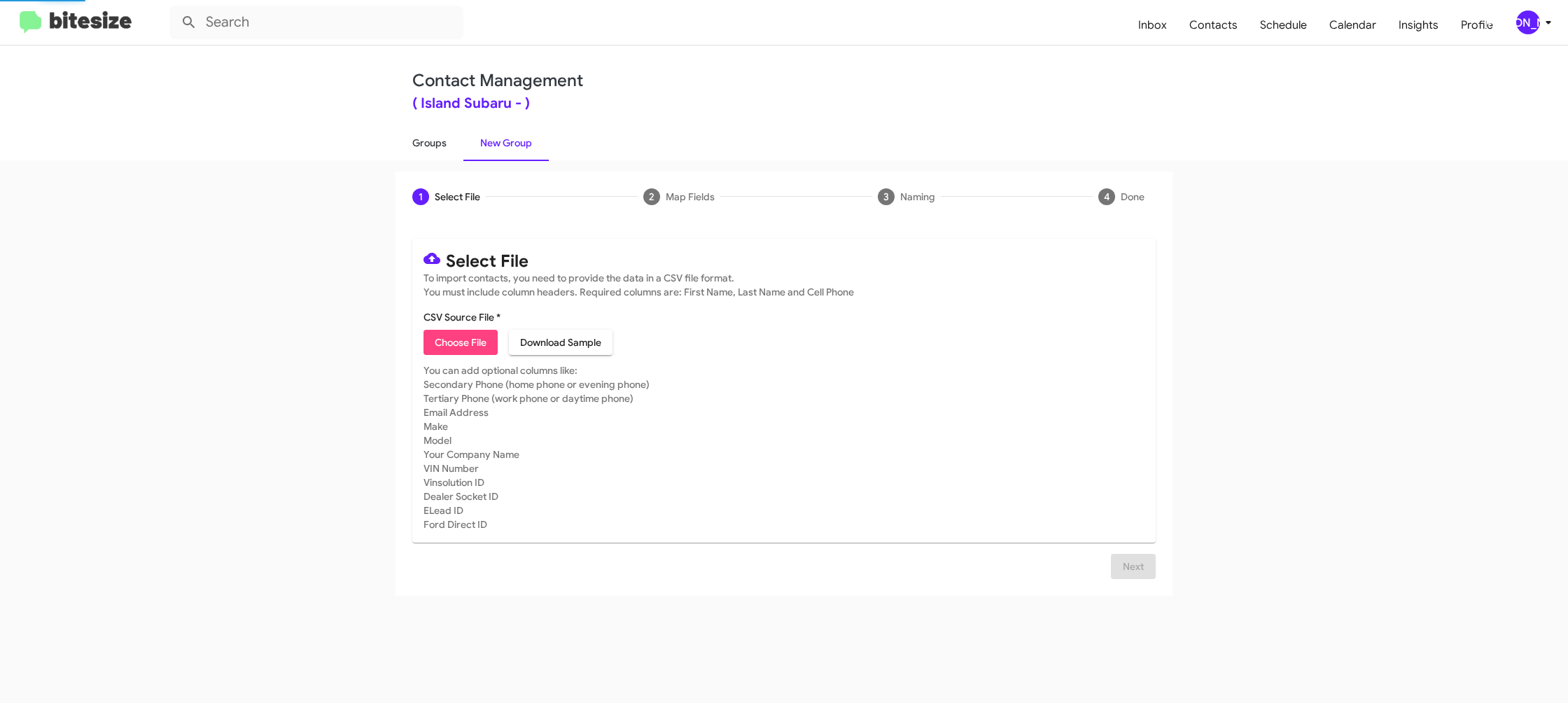
click at [444, 139] on link "Groups" at bounding box center [429, 143] width 68 height 37
type input "in:groups"
click at [444, 139] on link "Groups" at bounding box center [429, 143] width 68 height 37
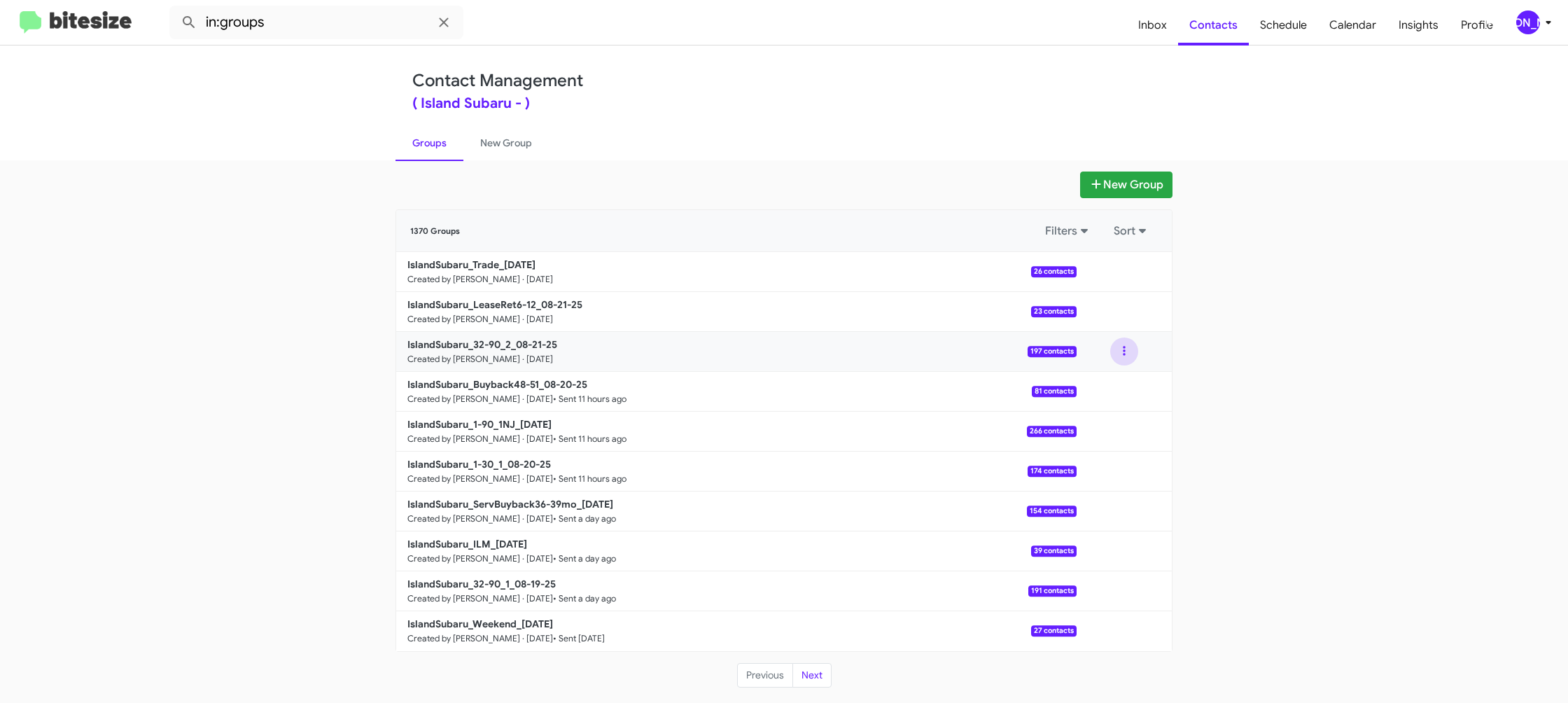
drag, startPoint x: 1125, startPoint y: 355, endPoint x: 1123, endPoint y: 363, distance: 8.2
click at [1125, 355] on button at bounding box center [1123, 351] width 28 height 28
click at [1101, 385] on button "View contacts" at bounding box center [1082, 390] width 112 height 33
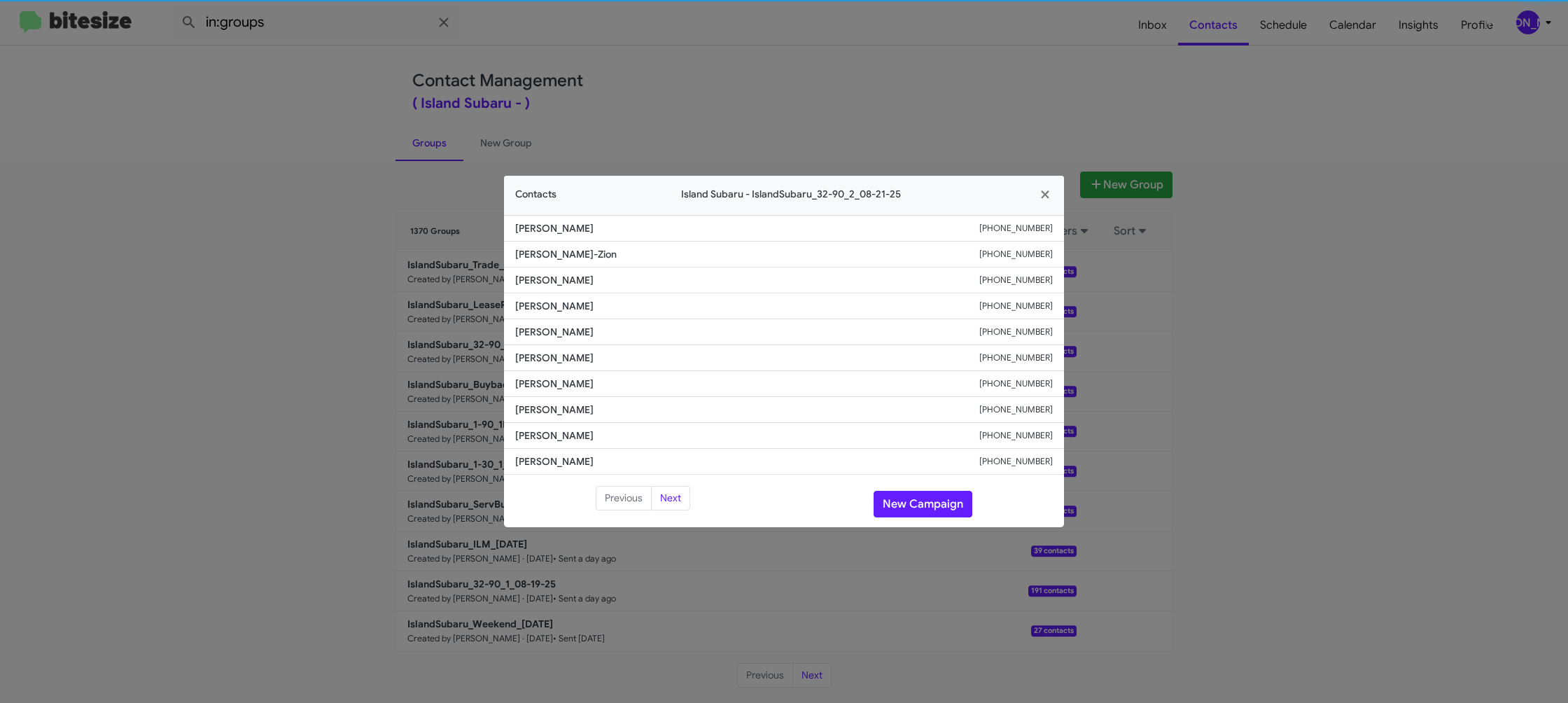
click at [523, 351] on span "[PERSON_NAME]" at bounding box center [746, 358] width 464 height 14
click at [864, 107] on modal-container "Contacts Island Subaru - IslandSubaru_32-90_2_08-21-25 [PERSON_NAME] [PHONE_NUM…" at bounding box center [784, 351] width 1568 height 703
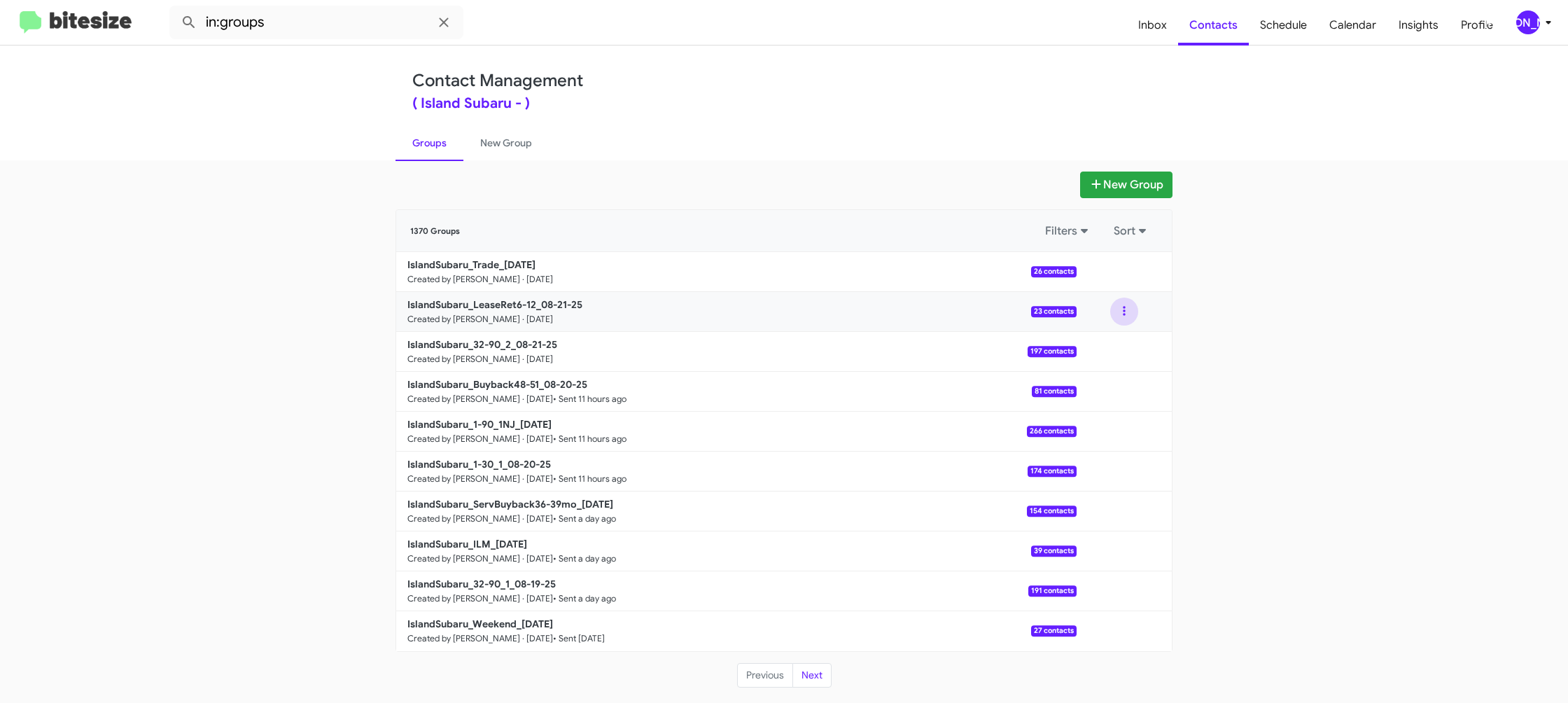
click at [1116, 313] on button at bounding box center [1123, 311] width 28 height 28
click at [1117, 337] on button "View contacts" at bounding box center [1082, 349] width 112 height 33
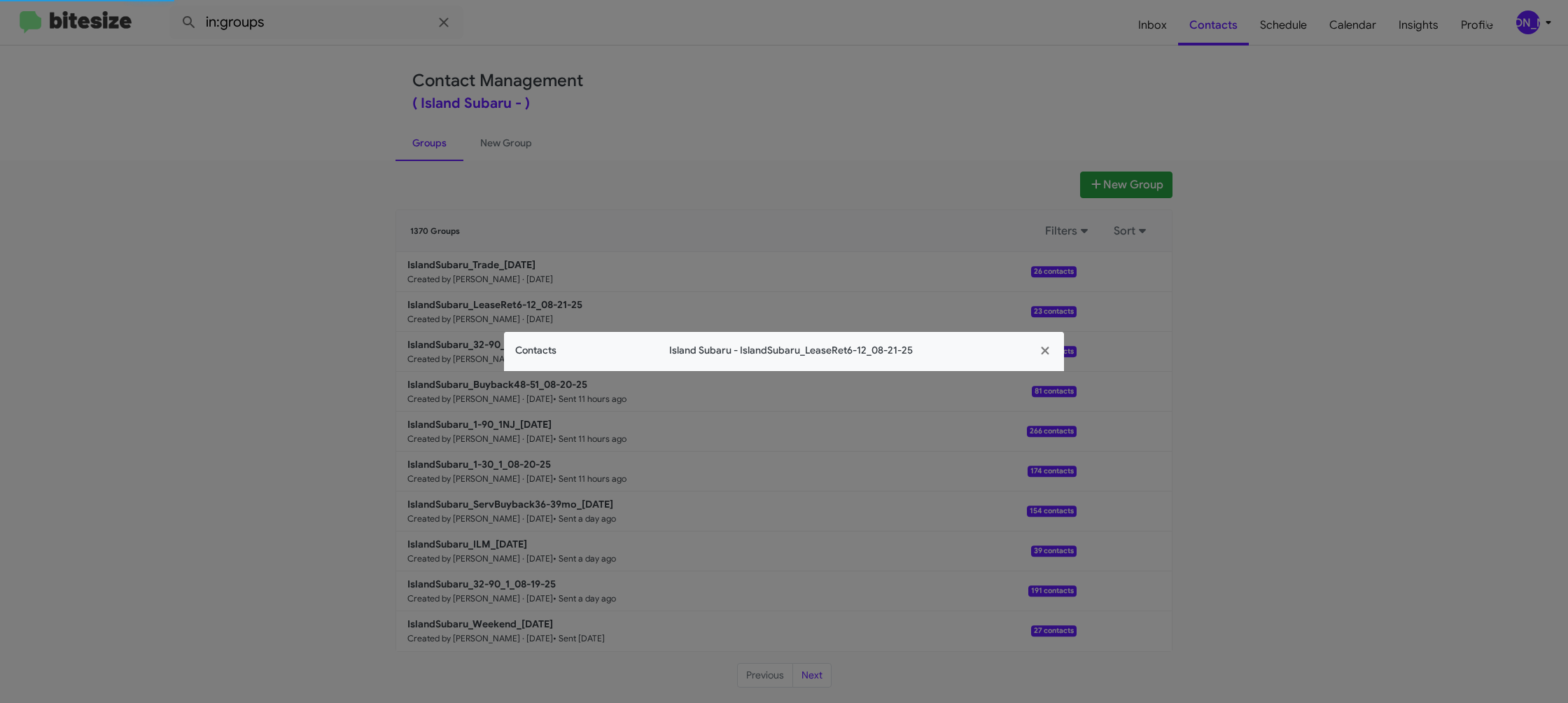
click at [545, 349] on span "Contacts" at bounding box center [535, 350] width 41 height 15
click at [545, 349] on app-contacts-modal "Contacts Island Subaru - IslandSubaru_LeaseRet6-12_08-21-25" at bounding box center [784, 351] width 560 height 39
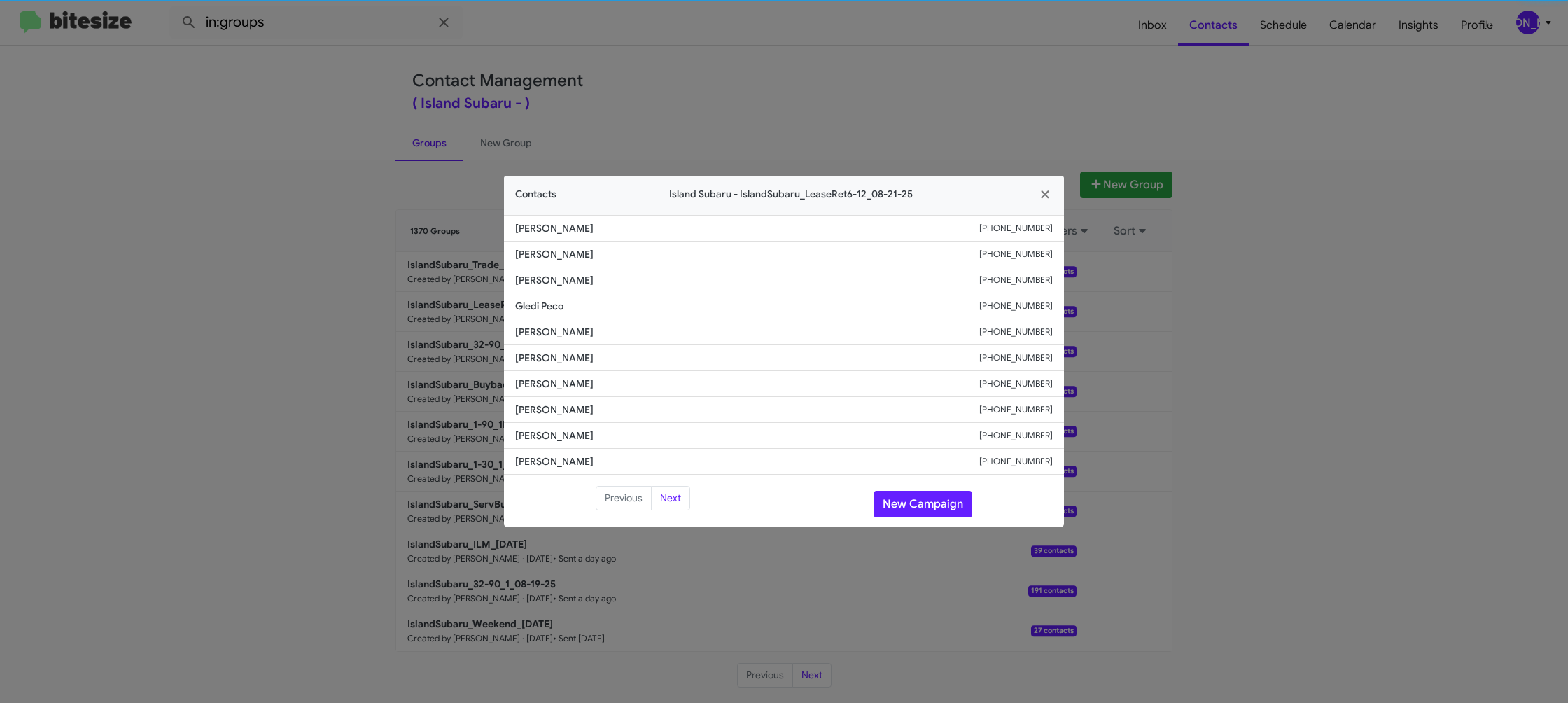
click at [545, 349] on li "[PERSON_NAME] [PHONE_NUMBER]" at bounding box center [784, 358] width 560 height 26
drag, startPoint x: 856, startPoint y: 73, endPoint x: 1056, endPoint y: 236, distance: 258.0
click at [856, 73] on modal-container "Contacts Island Subaru - IslandSubaru_LeaseRet6-12_08-21-25 [PERSON_NAME] [PHON…" at bounding box center [784, 351] width 1568 height 703
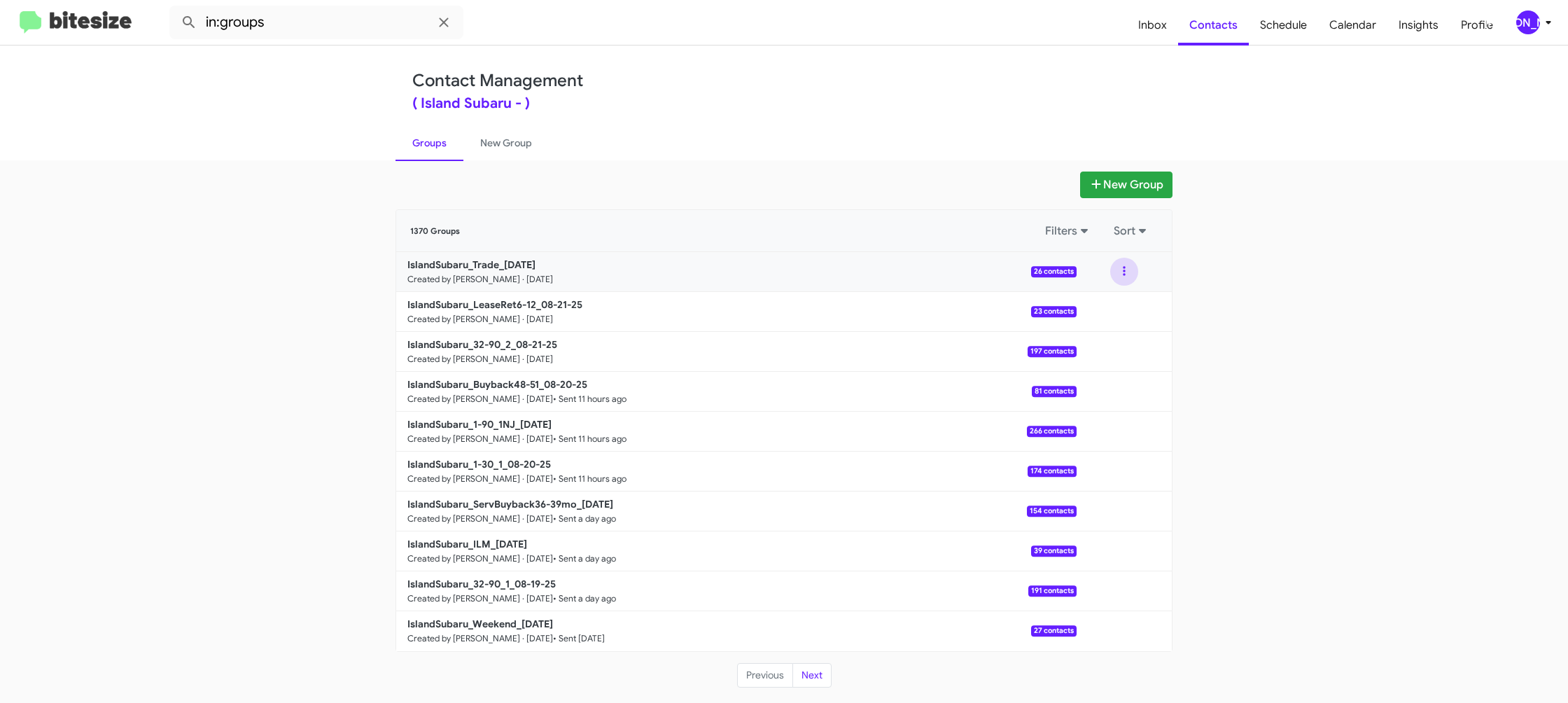
drag, startPoint x: 1126, startPoint y: 277, endPoint x: 1125, endPoint y: 285, distance: 8.1
click at [1126, 277] on button at bounding box center [1123, 271] width 28 height 28
click at [1087, 312] on button "View contacts" at bounding box center [1082, 309] width 112 height 33
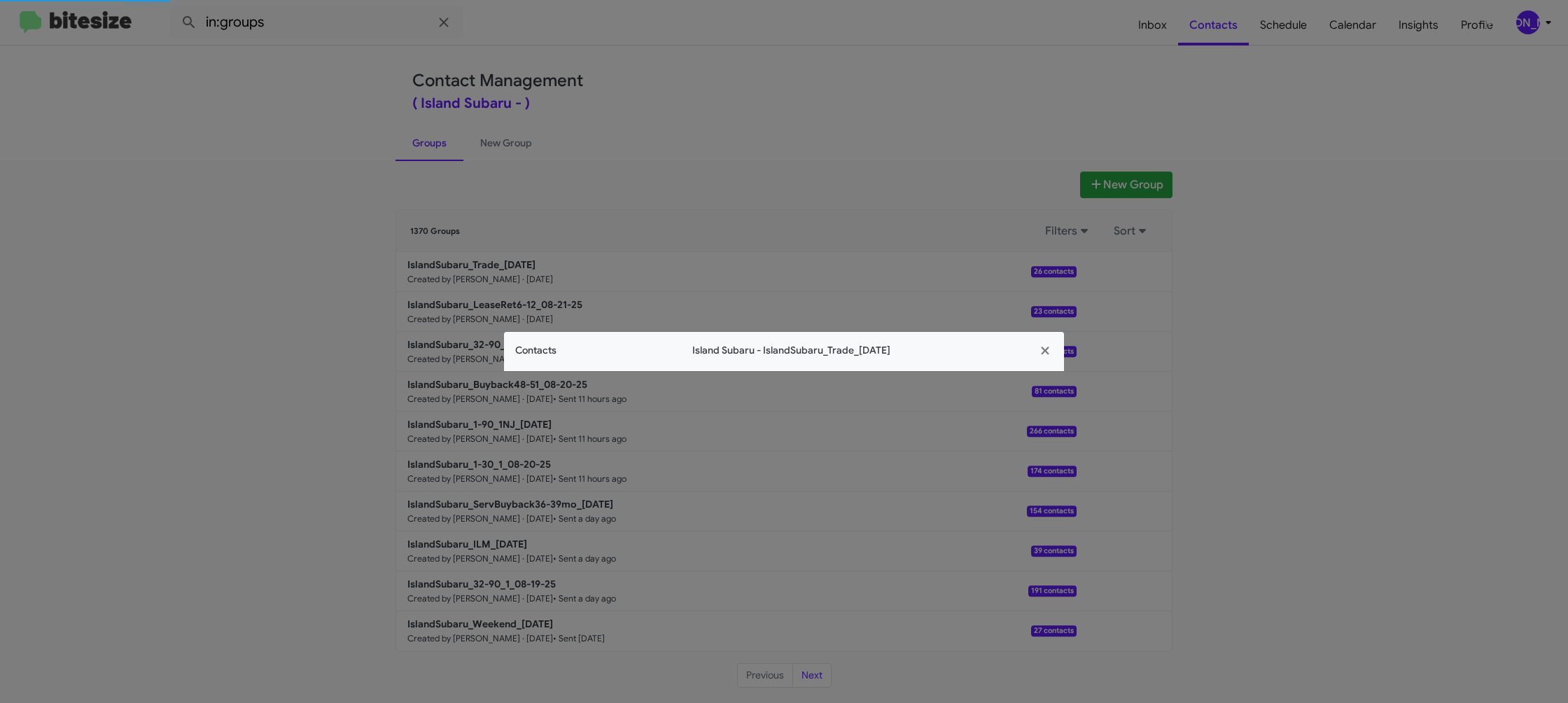
click at [536, 347] on span "Contacts" at bounding box center [535, 350] width 41 height 15
click at [536, 347] on app-contacts-modal "Contacts Island Subaru - IslandSubaru_Trade_[DATE]" at bounding box center [784, 351] width 560 height 39
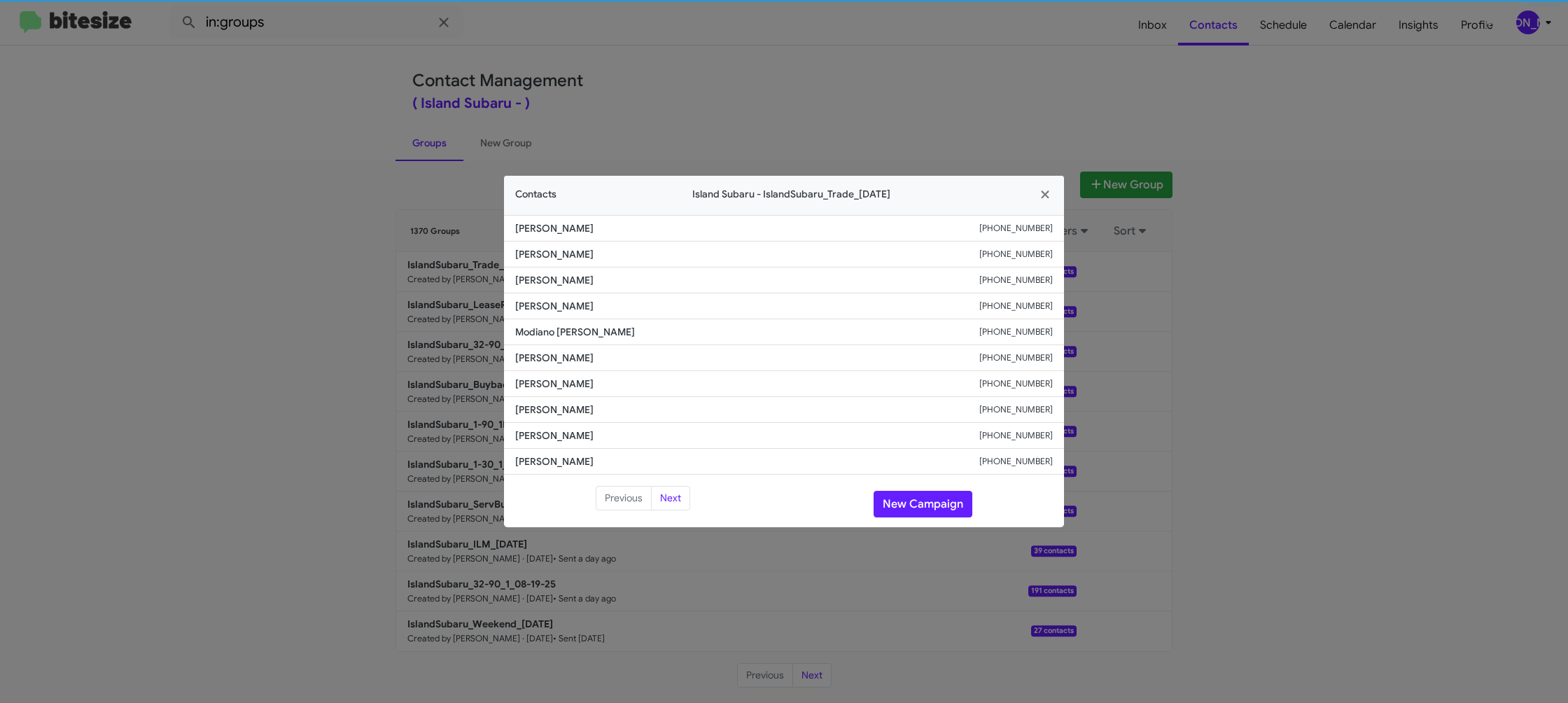
click at [536, 347] on li "[PERSON_NAME] [PHONE_NUMBER]" at bounding box center [784, 358] width 560 height 26
click at [470, 177] on modal-container "Contacts Island Subaru - IslandSubaru_Trade_[DATE] [PERSON_NAME] [PHONE_NUMBER]…" at bounding box center [784, 351] width 1568 height 703
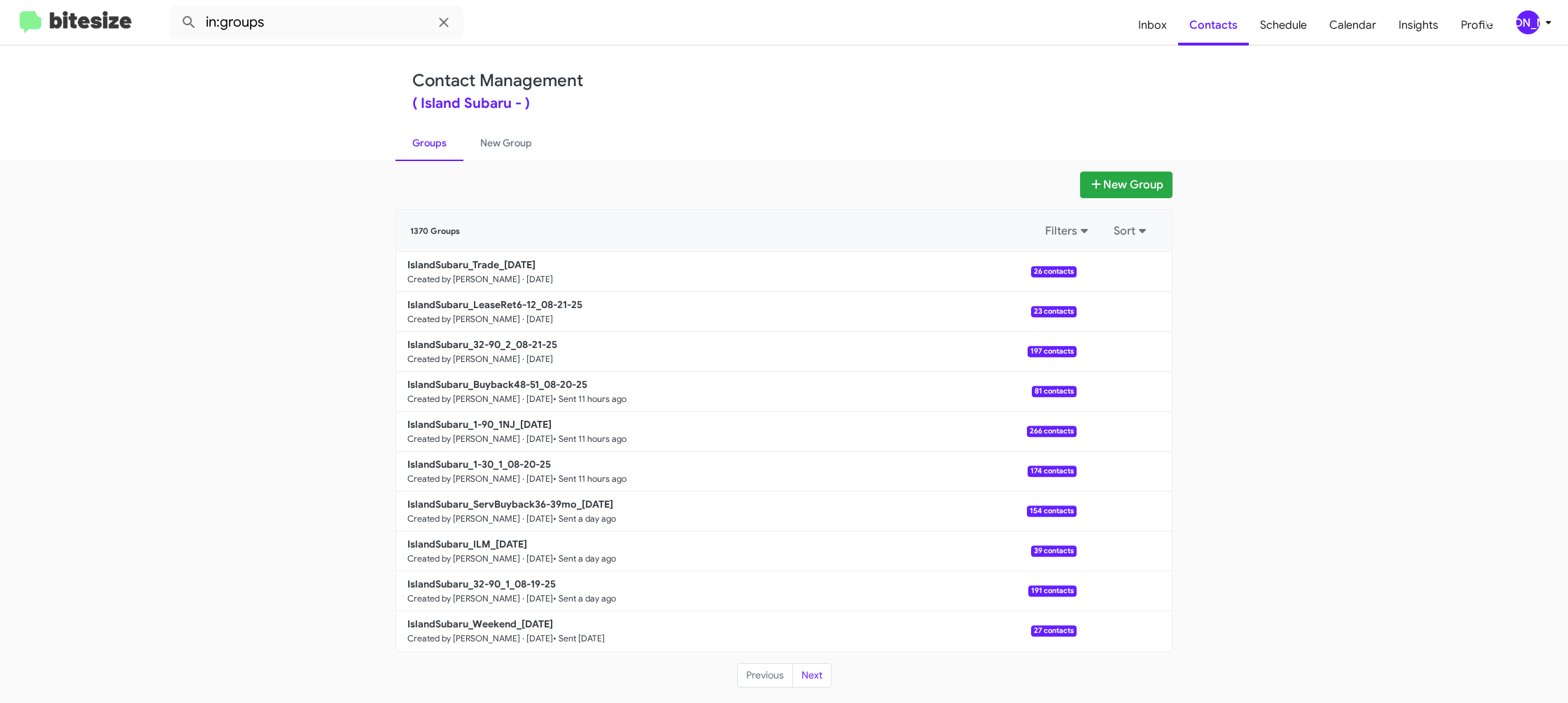
click at [507, 345] on b "IslandSubaru_32-90_2_08-21-25" at bounding box center [481, 344] width 150 height 13
drag, startPoint x: 507, startPoint y: 345, endPoint x: 445, endPoint y: 166, distance: 189.4
click at [507, 345] on b "IslandSubaru_32-90_2_08-21-25" at bounding box center [481, 344] width 150 height 13
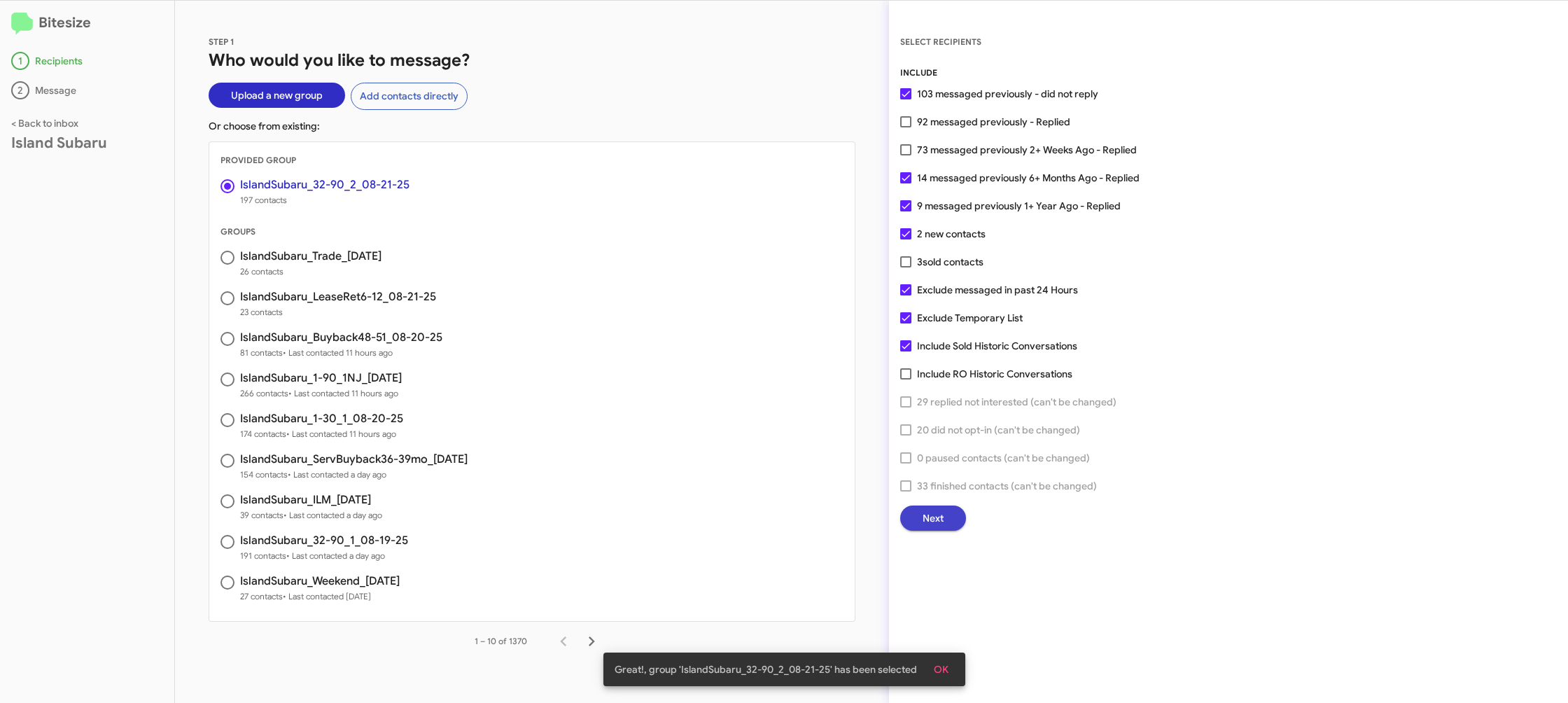
click at [933, 514] on span "Next" at bounding box center [933, 518] width 21 height 25
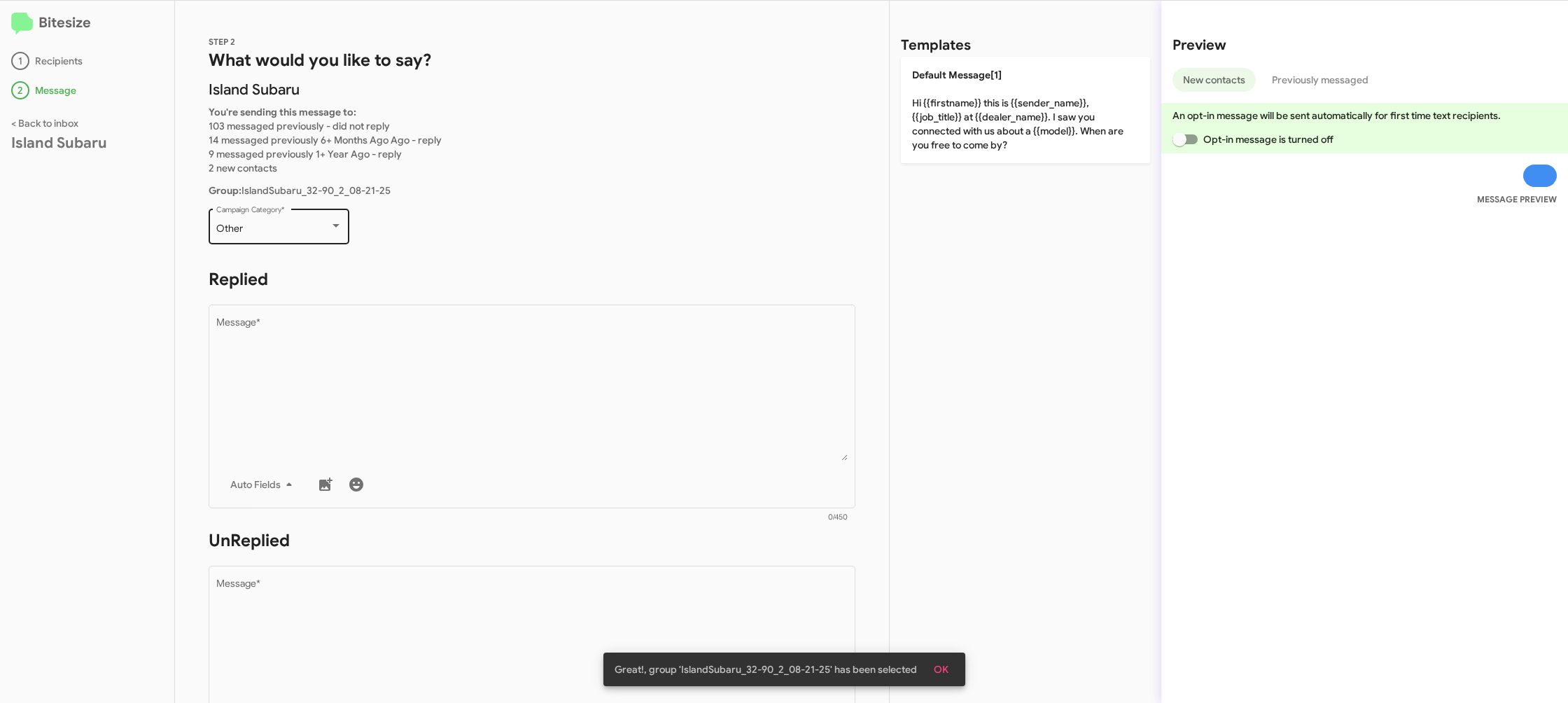
click at [313, 232] on div "Other" at bounding box center [273, 228] width 114 height 11
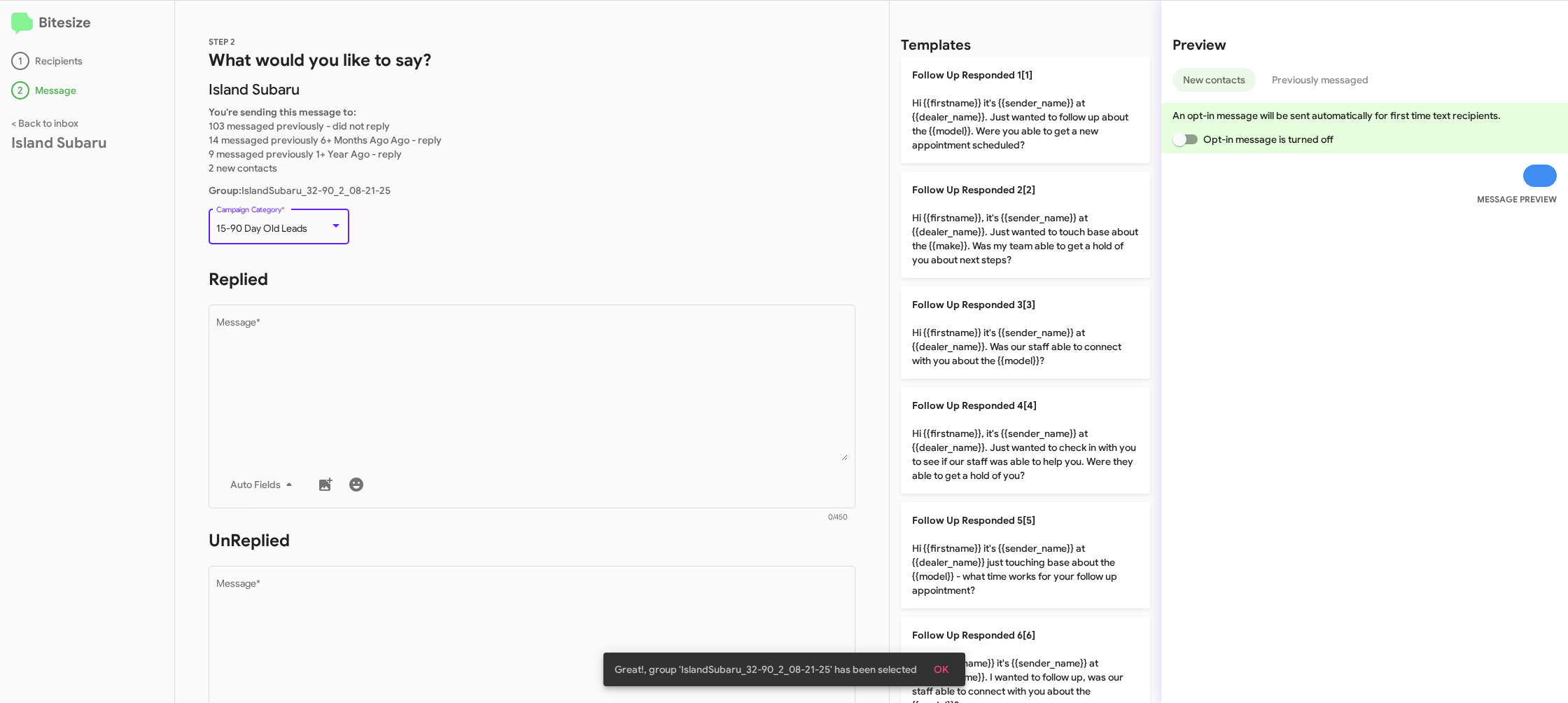
scroll to position [29, 0]
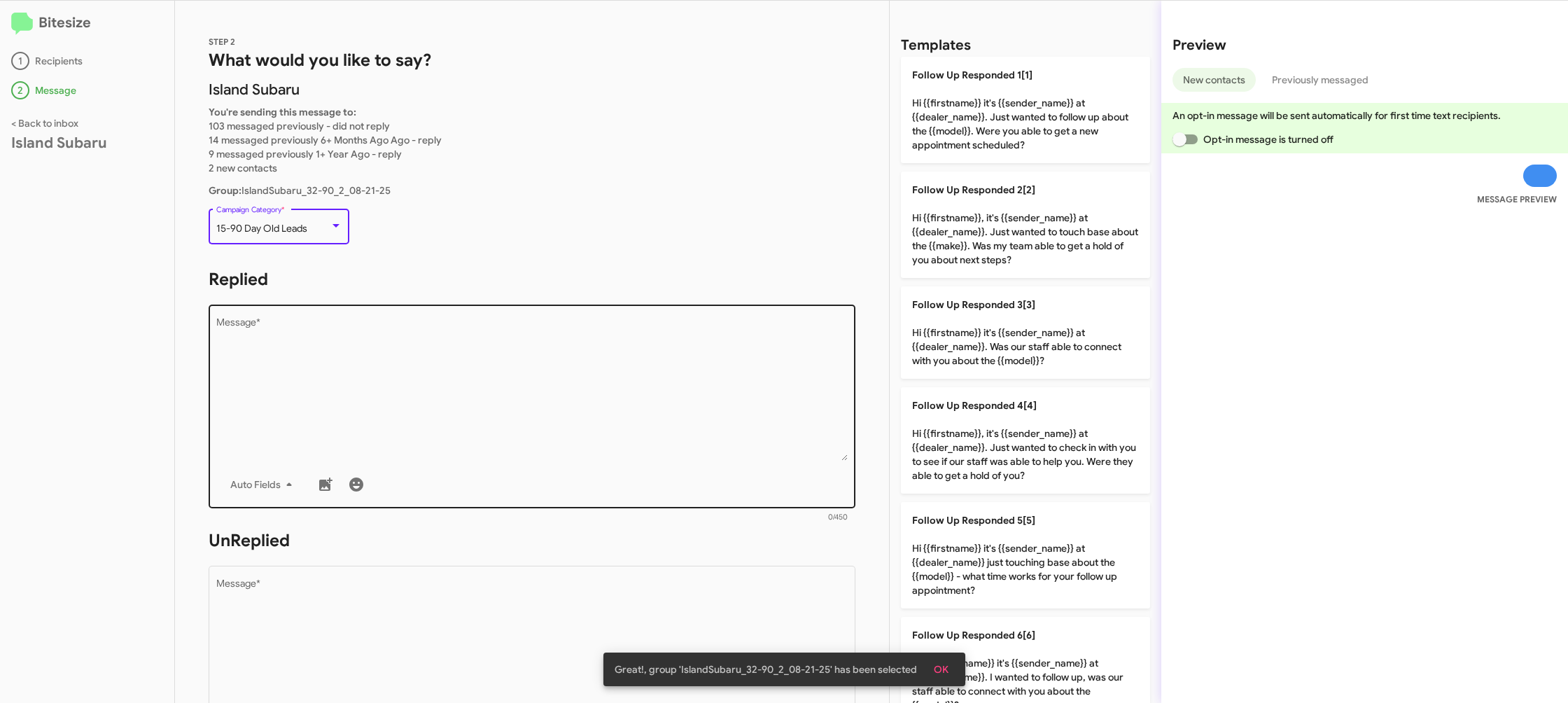
click at [412, 339] on textarea "Message *" at bounding box center [532, 389] width 632 height 143
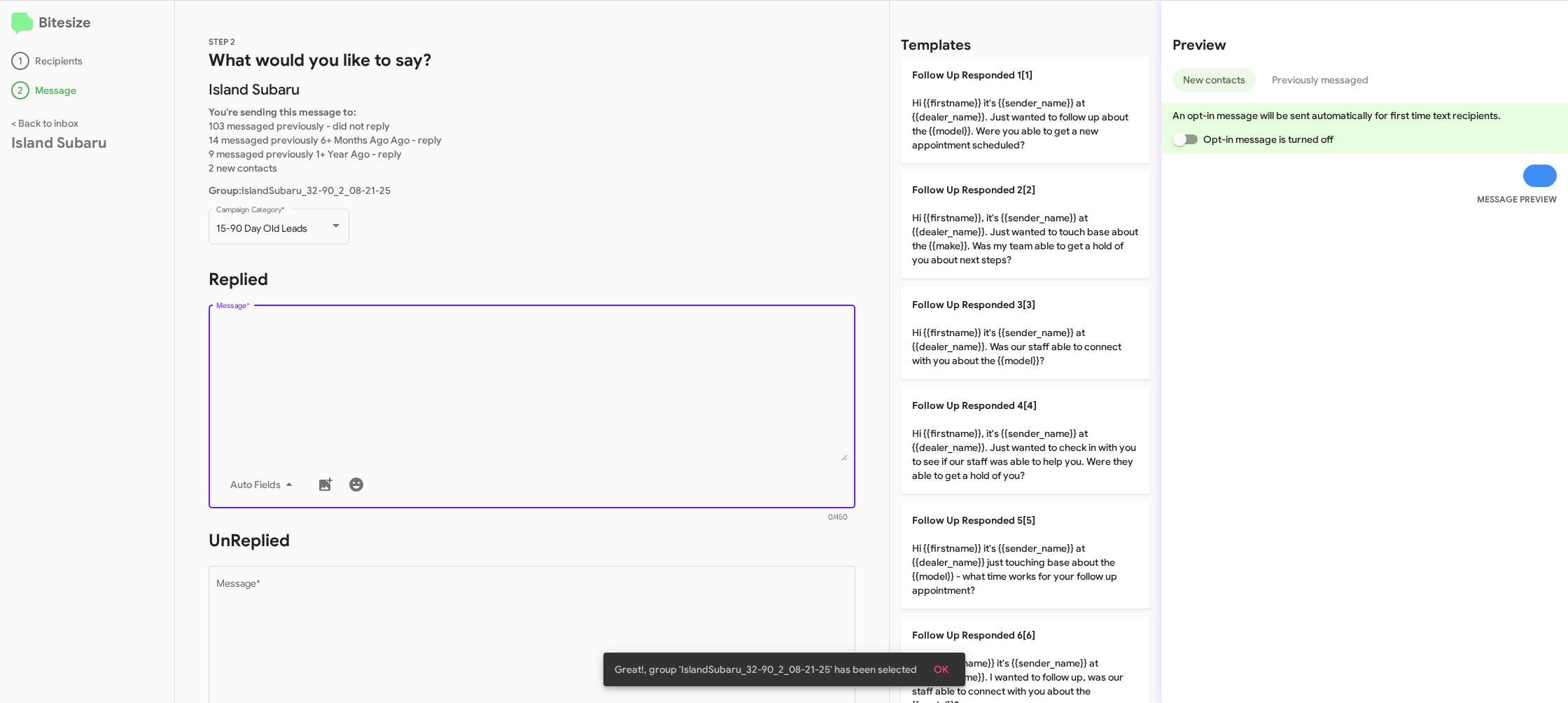
click at [450, 323] on textarea "Message *" at bounding box center [532, 389] width 632 height 143
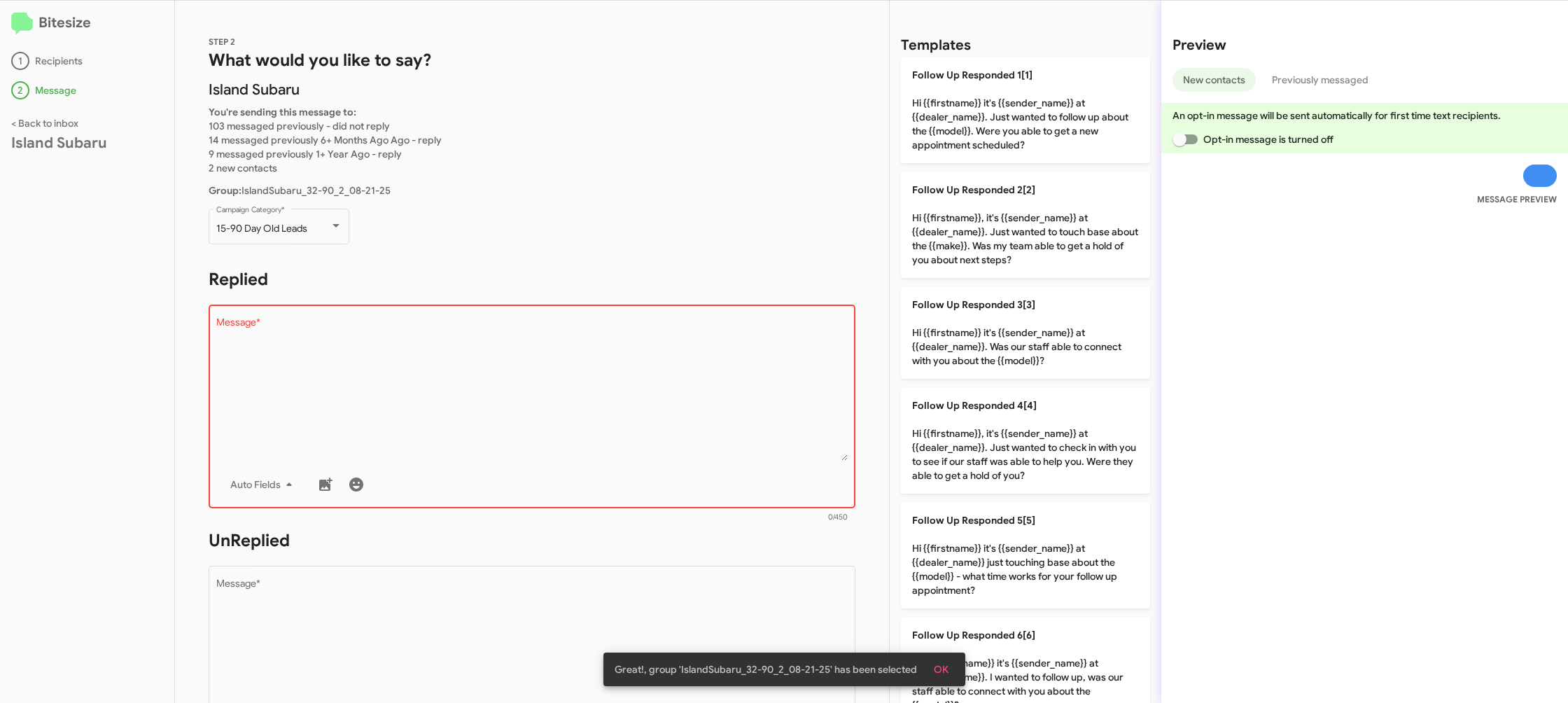
drag, startPoint x: 1021, startPoint y: 117, endPoint x: 863, endPoint y: 194, distance: 175.8
click at [1009, 118] on p "Follow Up Responded 1[1] Hi {{firstname}} it's {{sender_name}} at {{dealer_name…" at bounding box center [1026, 110] width 249 height 106
type textarea "Hi {{firstname}} it's {{sender_name}} at {{dealer_name}}. Just wanted to follow…"
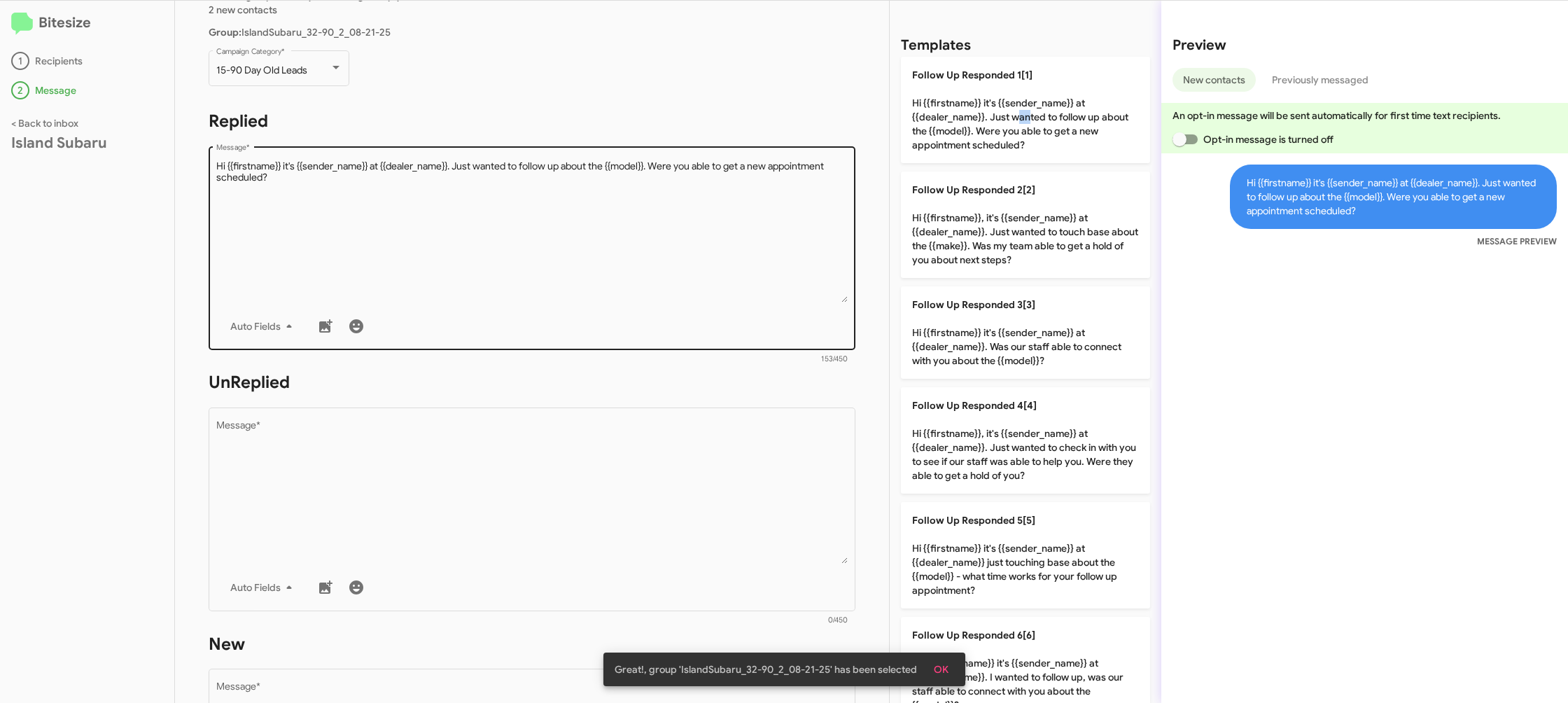
scroll to position [234, 0]
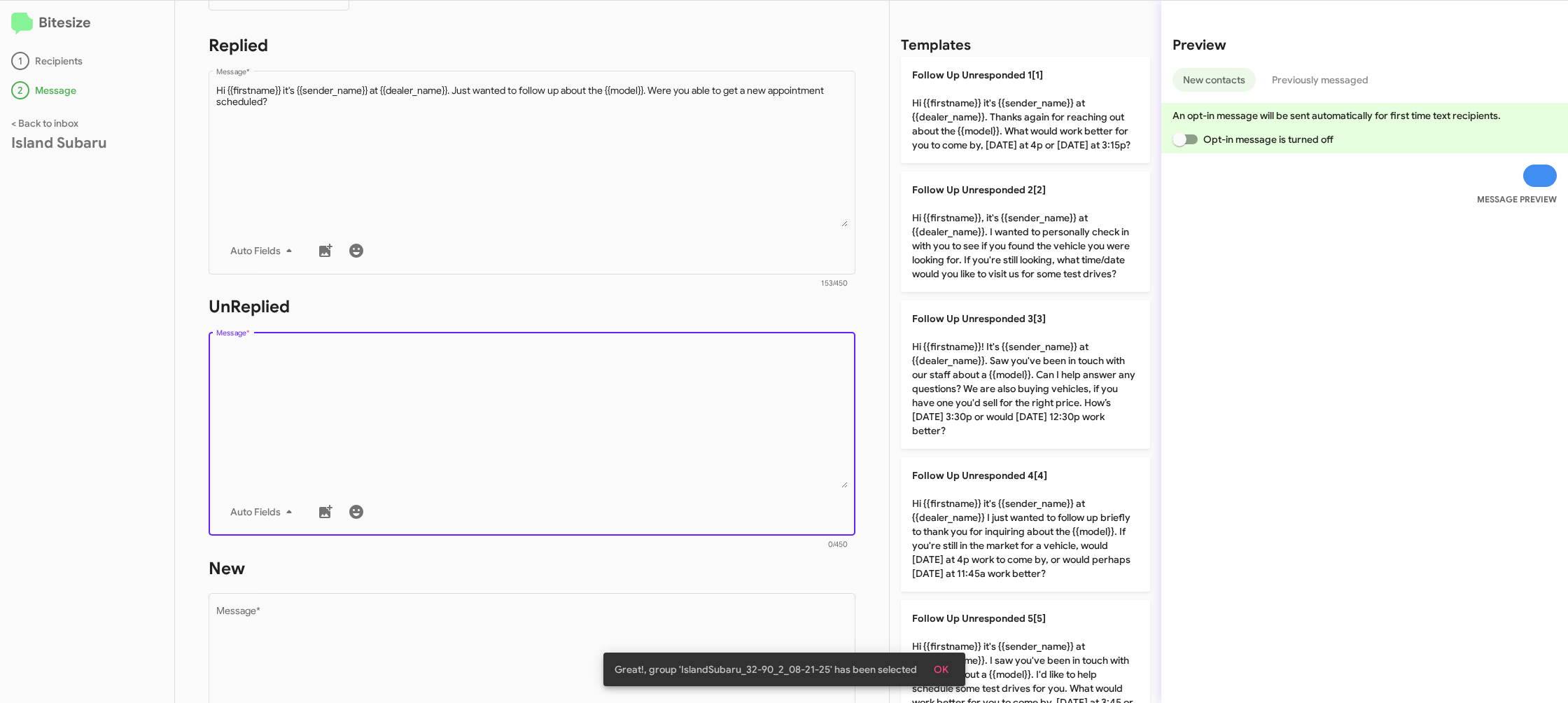
click at [703, 438] on textarea "Message *" at bounding box center [532, 416] width 632 height 143
drag, startPoint x: 703, startPoint y: 438, endPoint x: 781, endPoint y: 391, distance: 91.1
click at [707, 432] on textarea "Message *" at bounding box center [532, 416] width 632 height 143
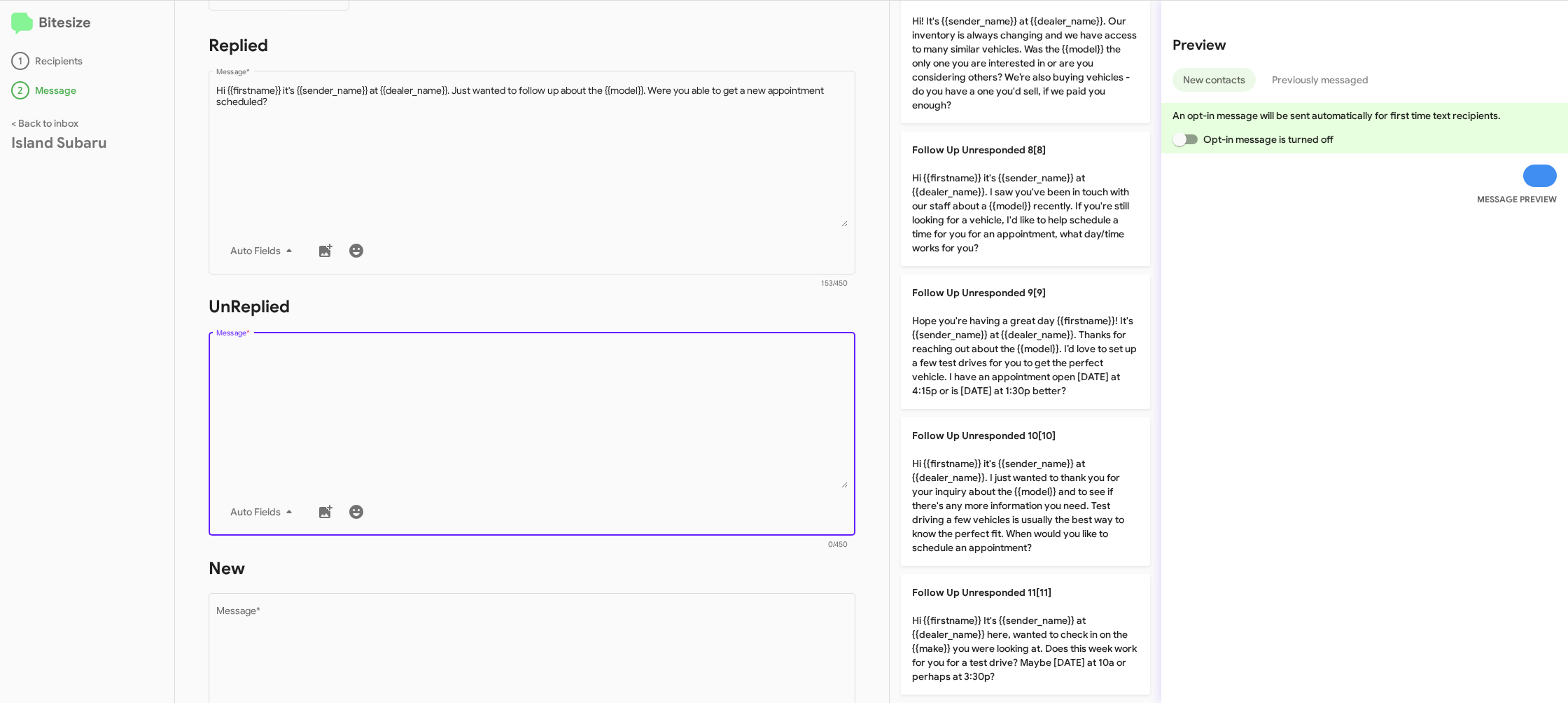
scroll to position [0, 0]
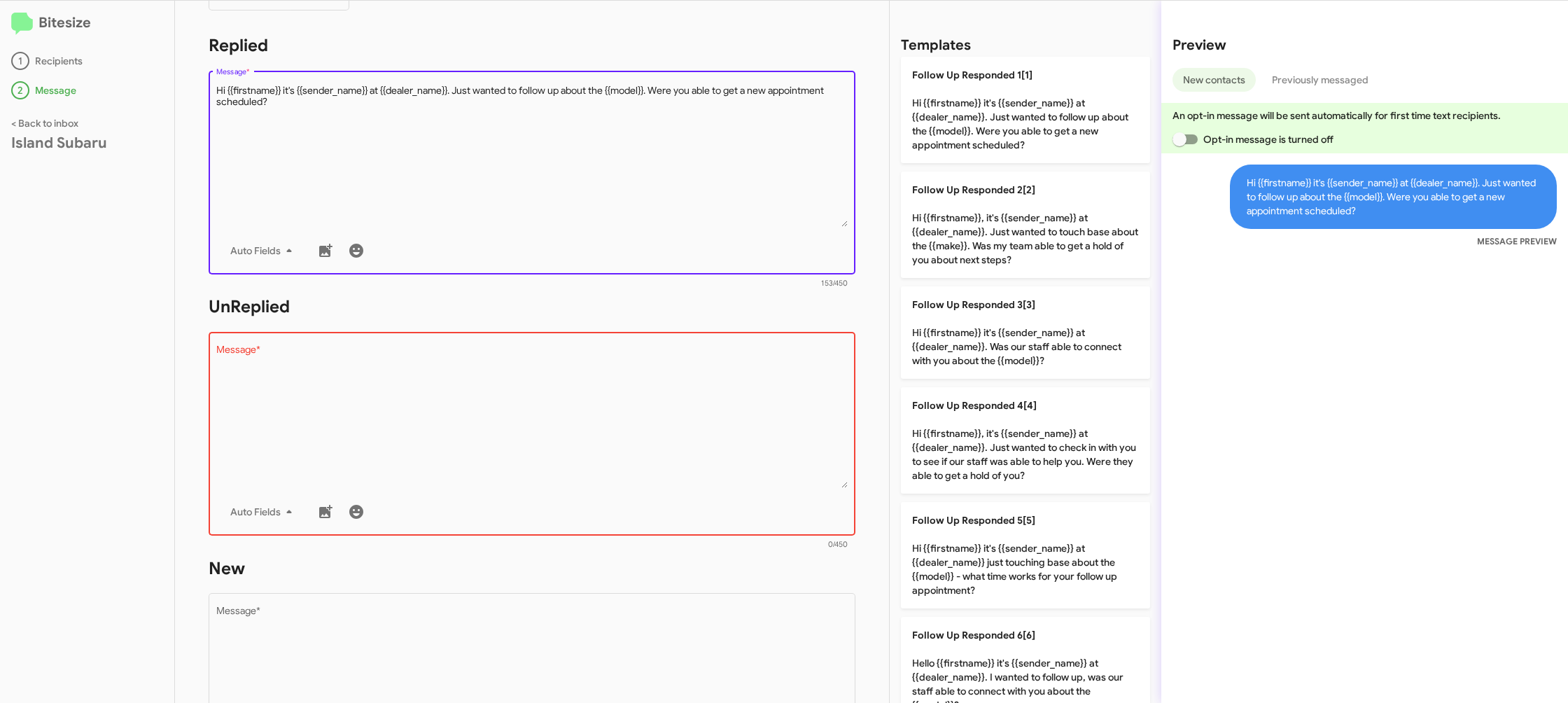
click at [522, 209] on textarea "Message *" at bounding box center [532, 155] width 632 height 143
click at [705, 238] on div "Auto Fields" at bounding box center [532, 250] width 632 height 28
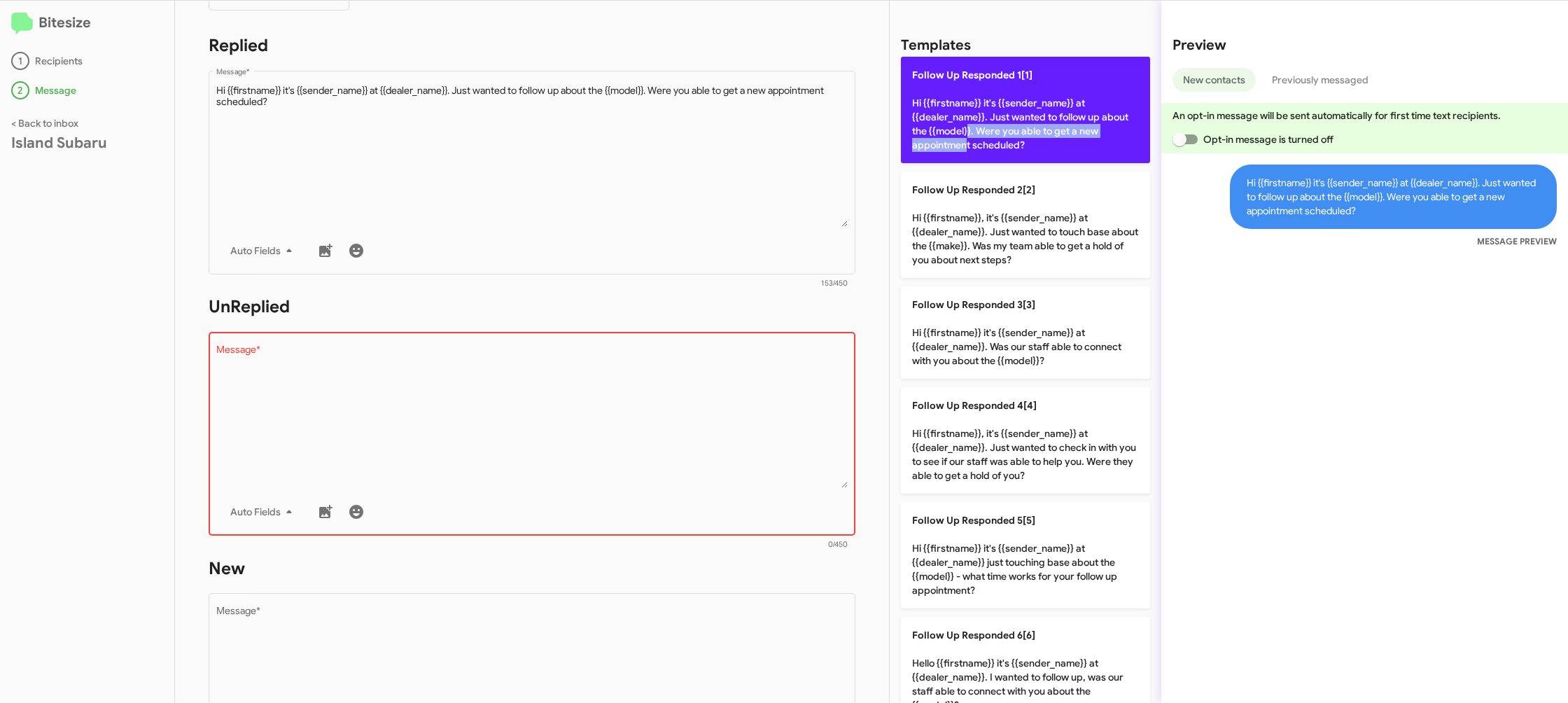
click at [964, 135] on p "Follow Up Responded 1[1] Hi {{firstname}} it's {{sender_name}} at {{dealer_name…" at bounding box center [1026, 110] width 249 height 106
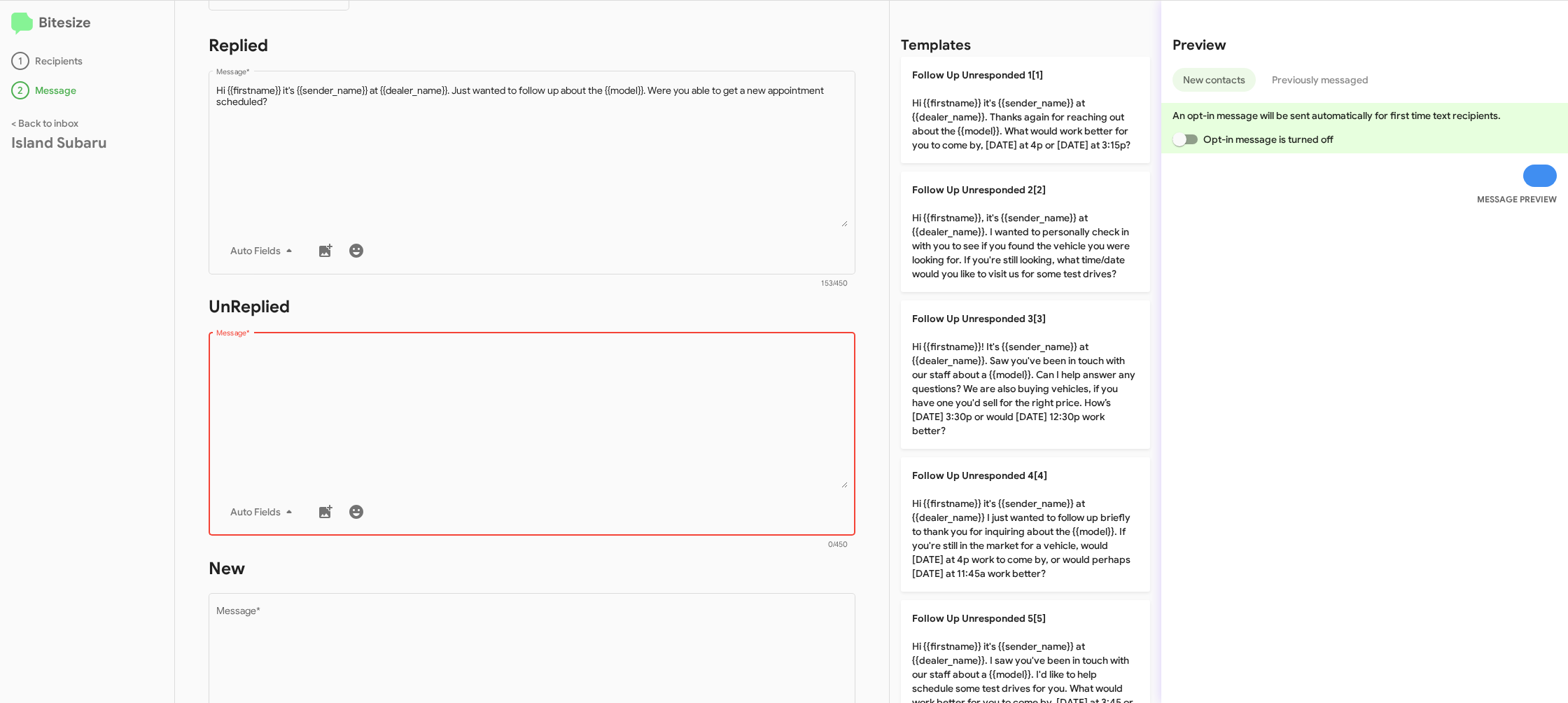
click at [657, 403] on textarea "Message *" at bounding box center [532, 416] width 632 height 143
drag, startPoint x: 657, startPoint y: 403, endPoint x: 787, endPoint y: 405, distance: 130.0
click at [661, 401] on textarea "Message *" at bounding box center [532, 416] width 632 height 143
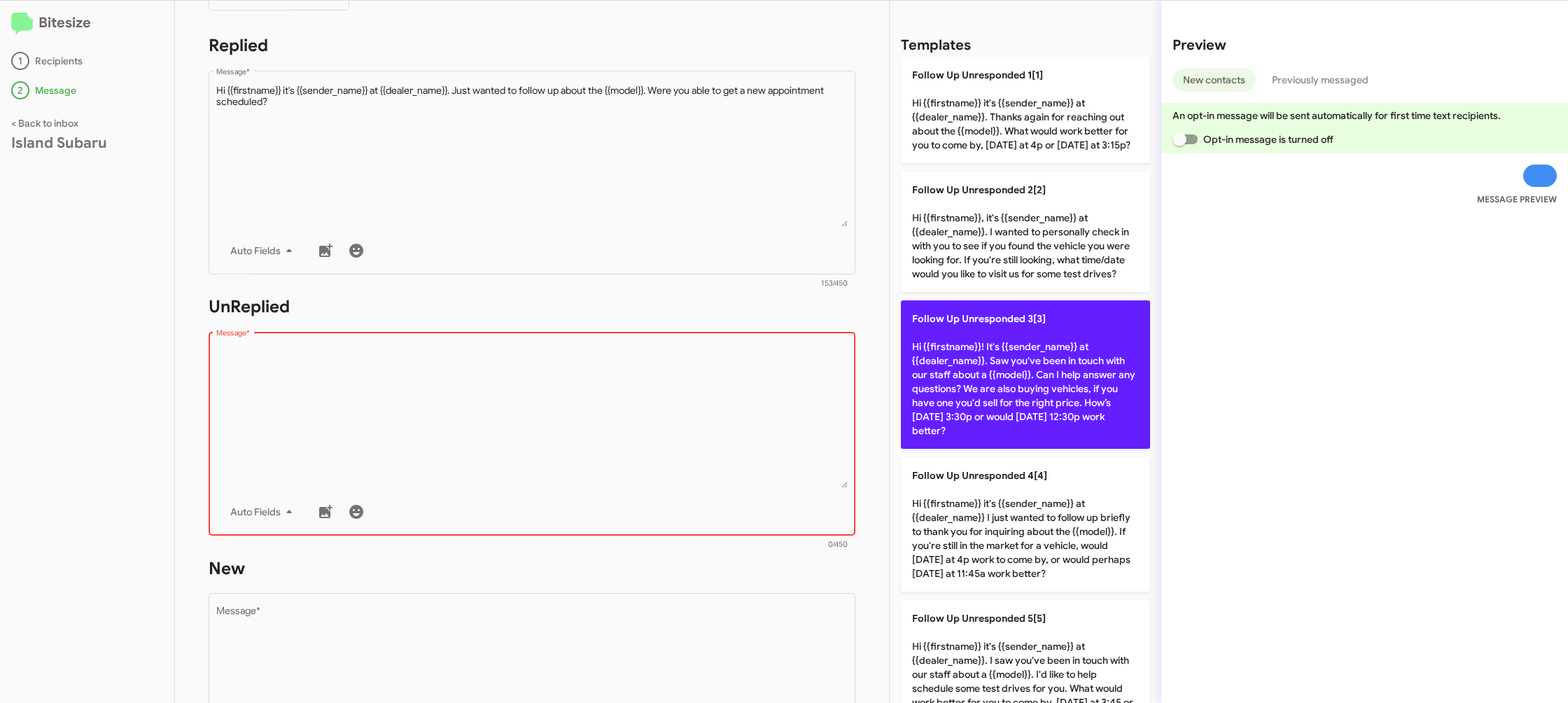
scroll to position [925, 0]
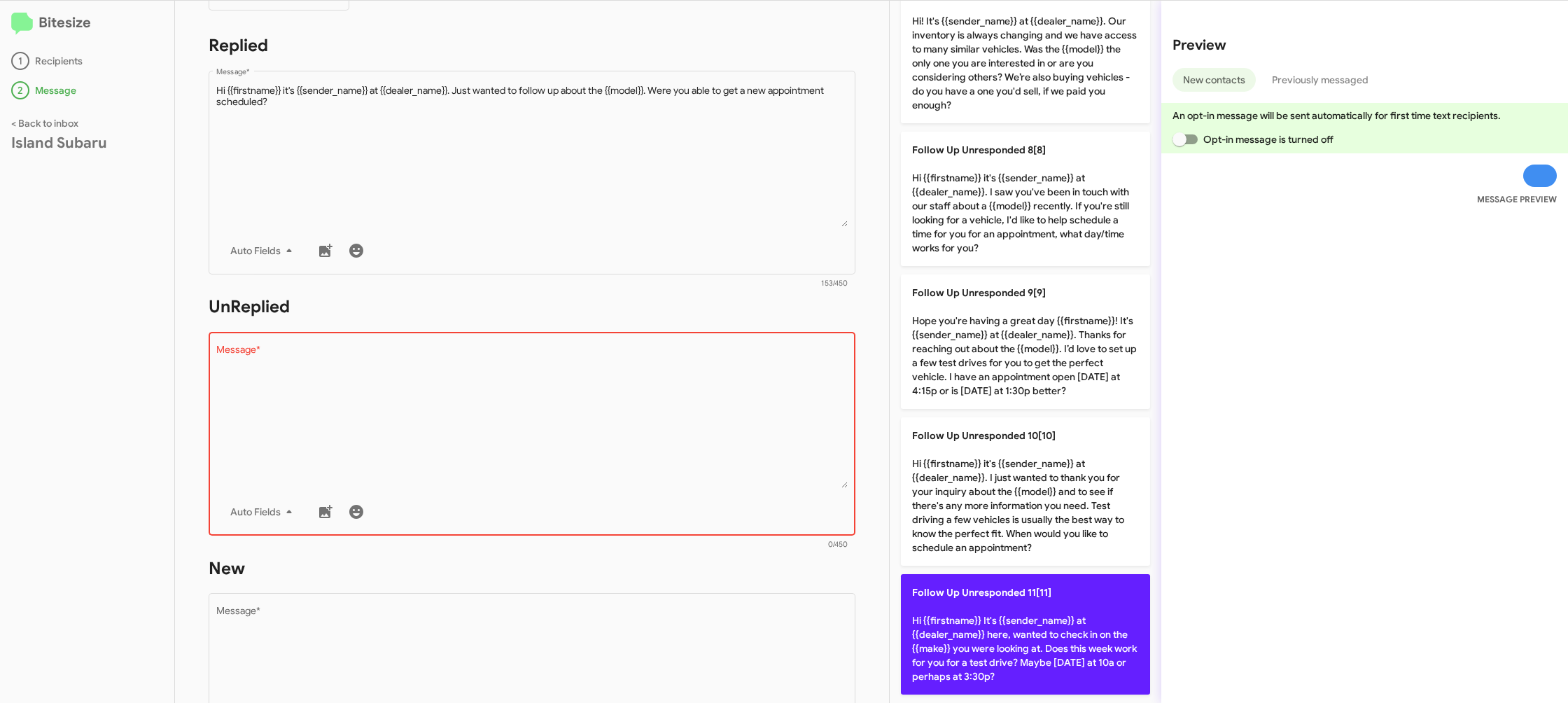
click at [1015, 647] on p "Follow Up Unresponded 11[11] Hi {{firstname}} It's {{sender_name}} at {{dealer_…" at bounding box center [1026, 634] width 249 height 120
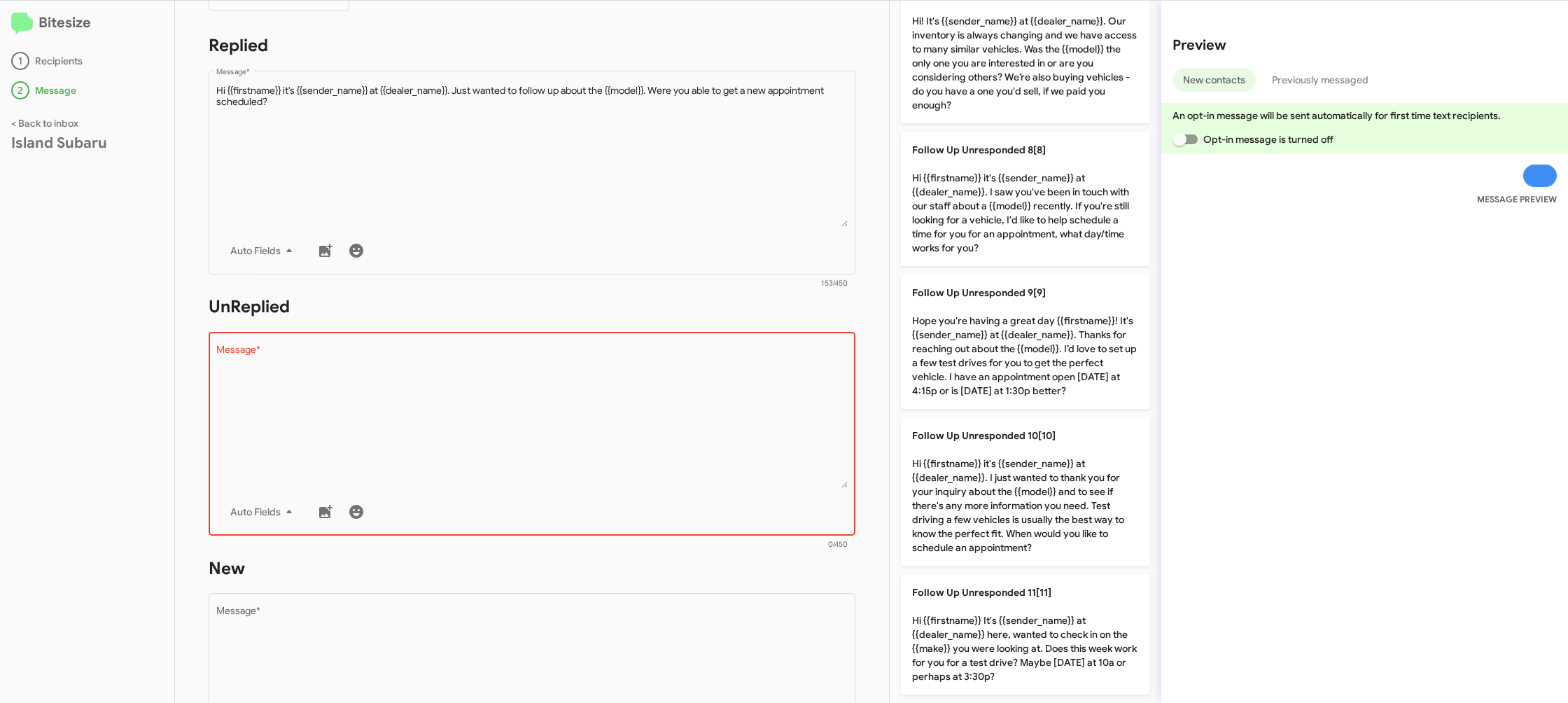
type textarea "Hi {{firstname}} It's {{sender_name}} at {{dealer_name}} here, wanted to check …"
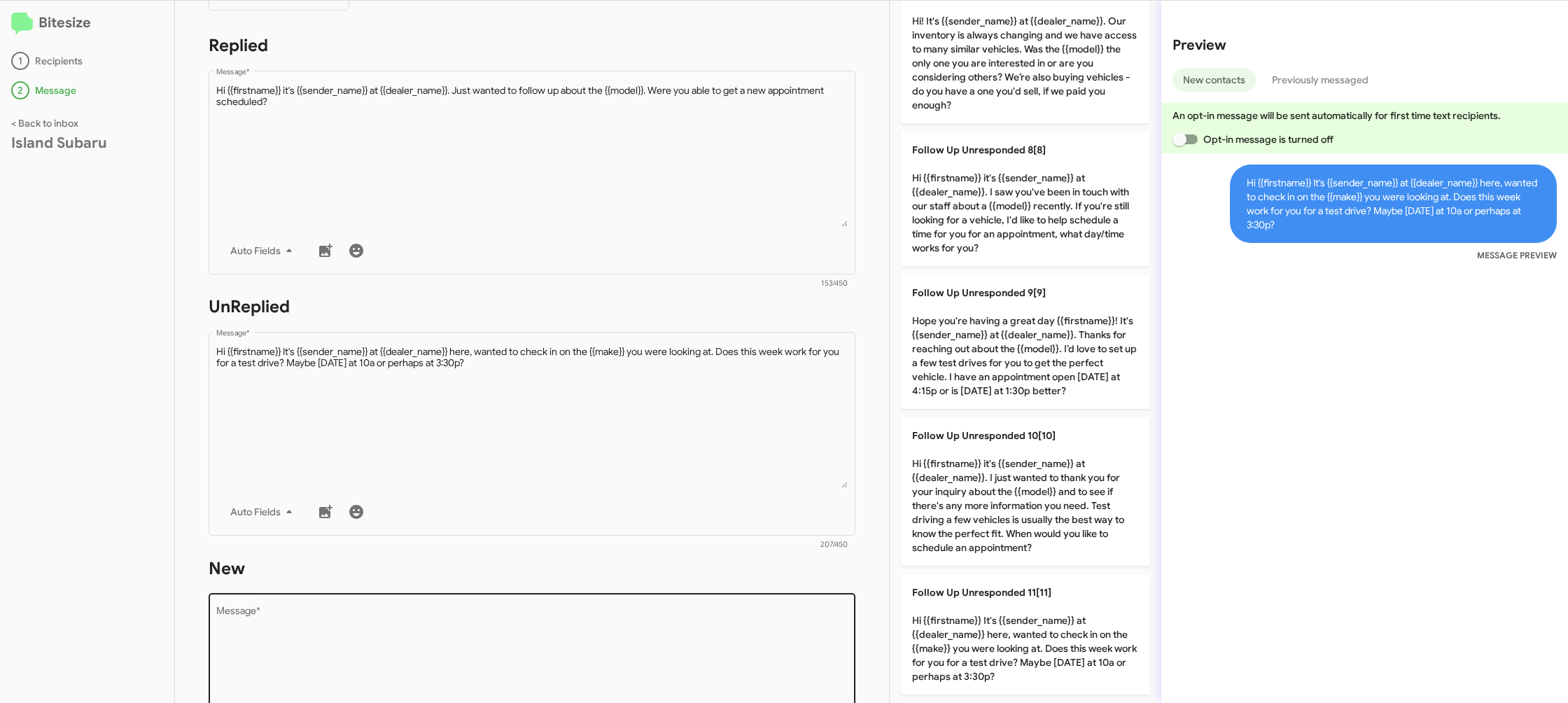
scroll to position [236, 0]
click at [687, 620] on textarea "Message *" at bounding box center [532, 676] width 632 height 143
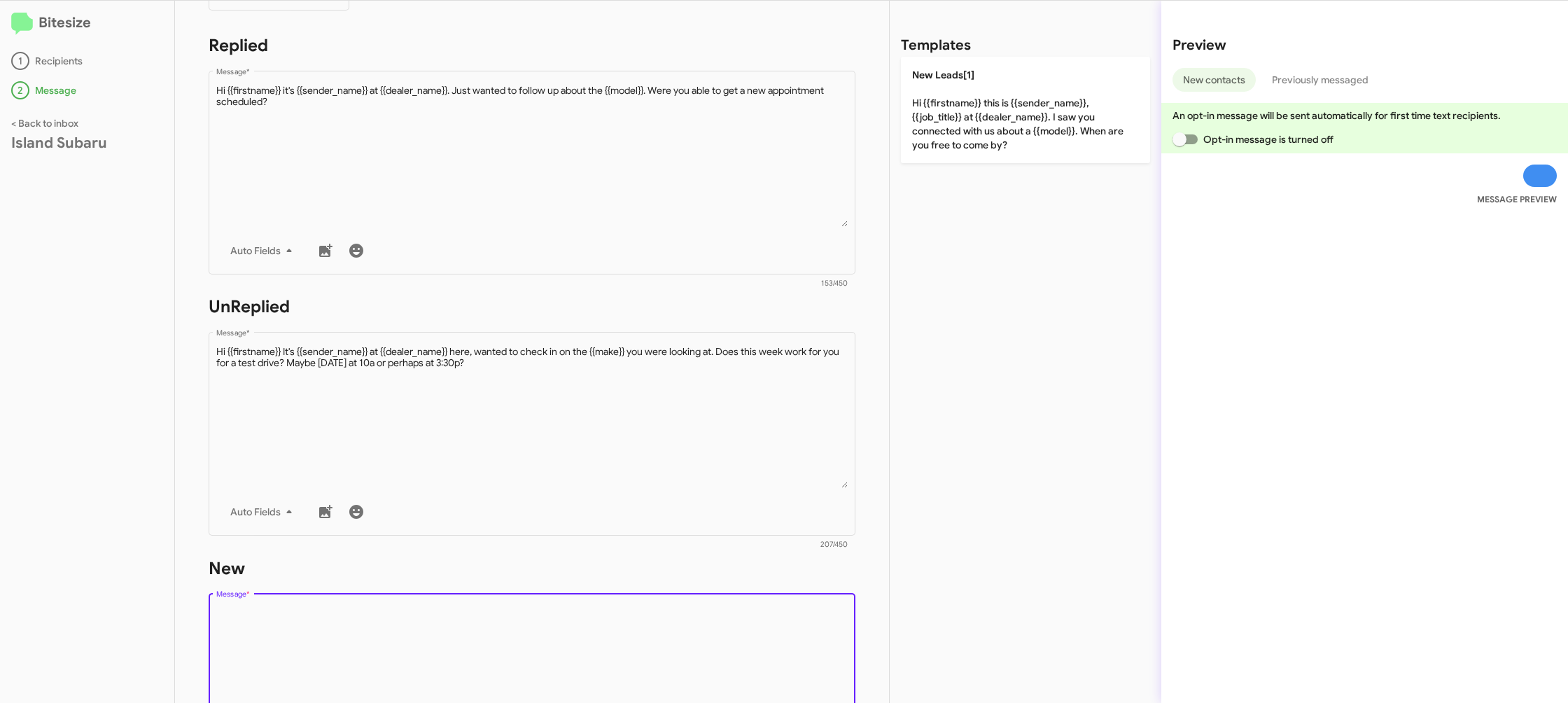
click at [687, 620] on textarea "Message *" at bounding box center [532, 678] width 632 height 143
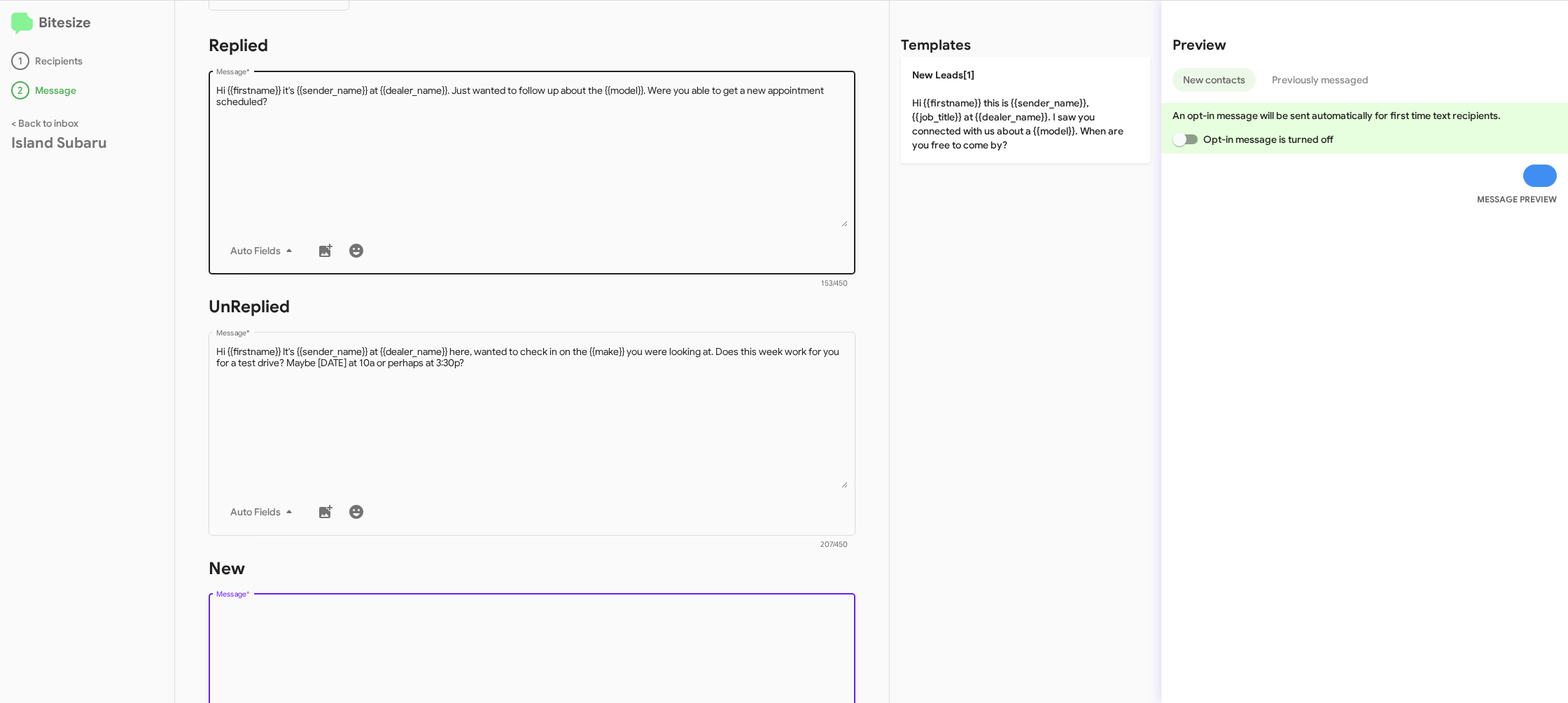
drag, startPoint x: 948, startPoint y: 112, endPoint x: 784, endPoint y: 104, distance: 164.2
click at [945, 115] on p "New Leads[1] Hi {{firstname}} this is {{sender_name}}, {{job_title}} at {{deale…" at bounding box center [1026, 110] width 249 height 106
type textarea "Hi {{firstname}} this is {{sender_name}}, {{job_title}} at {{dealer_name}}. I s…"
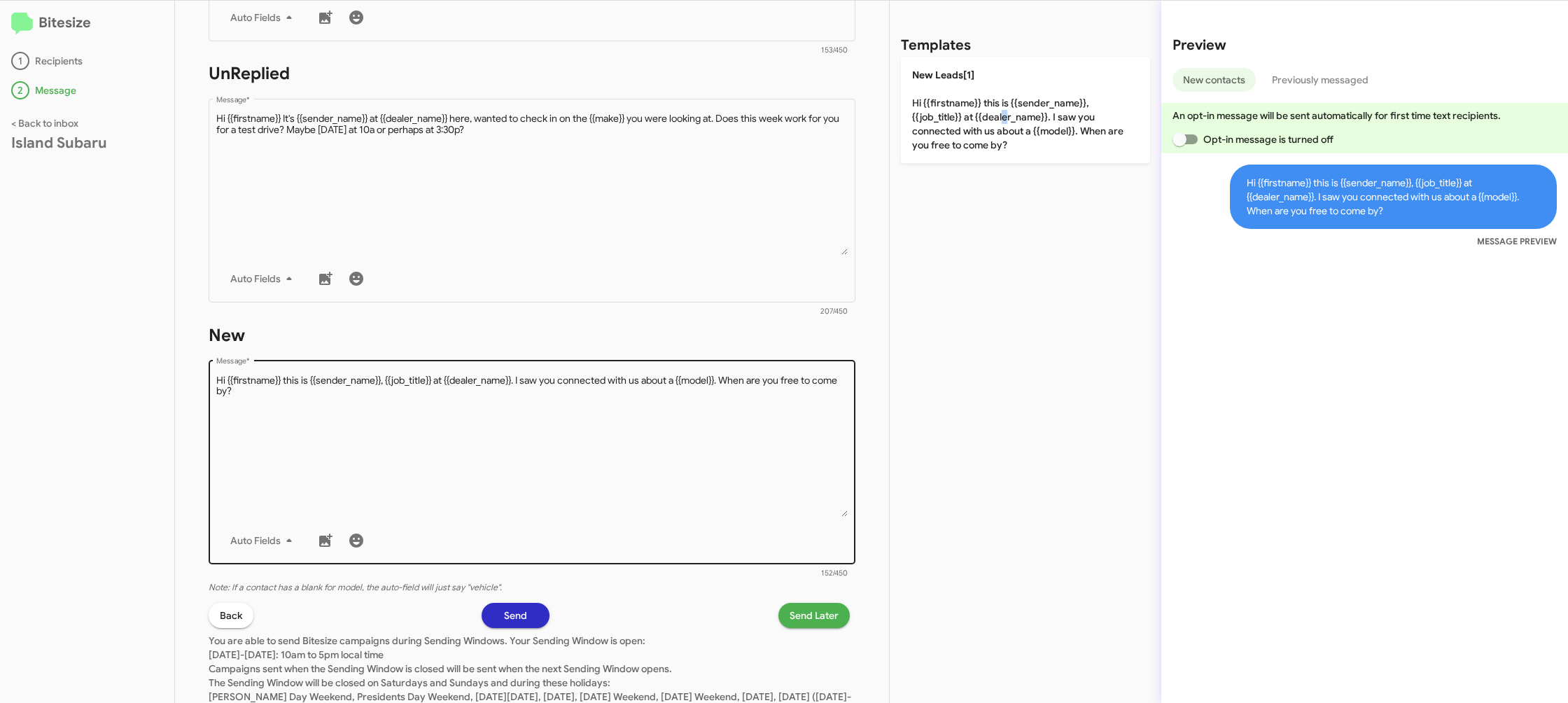
scroll to position [524, 0]
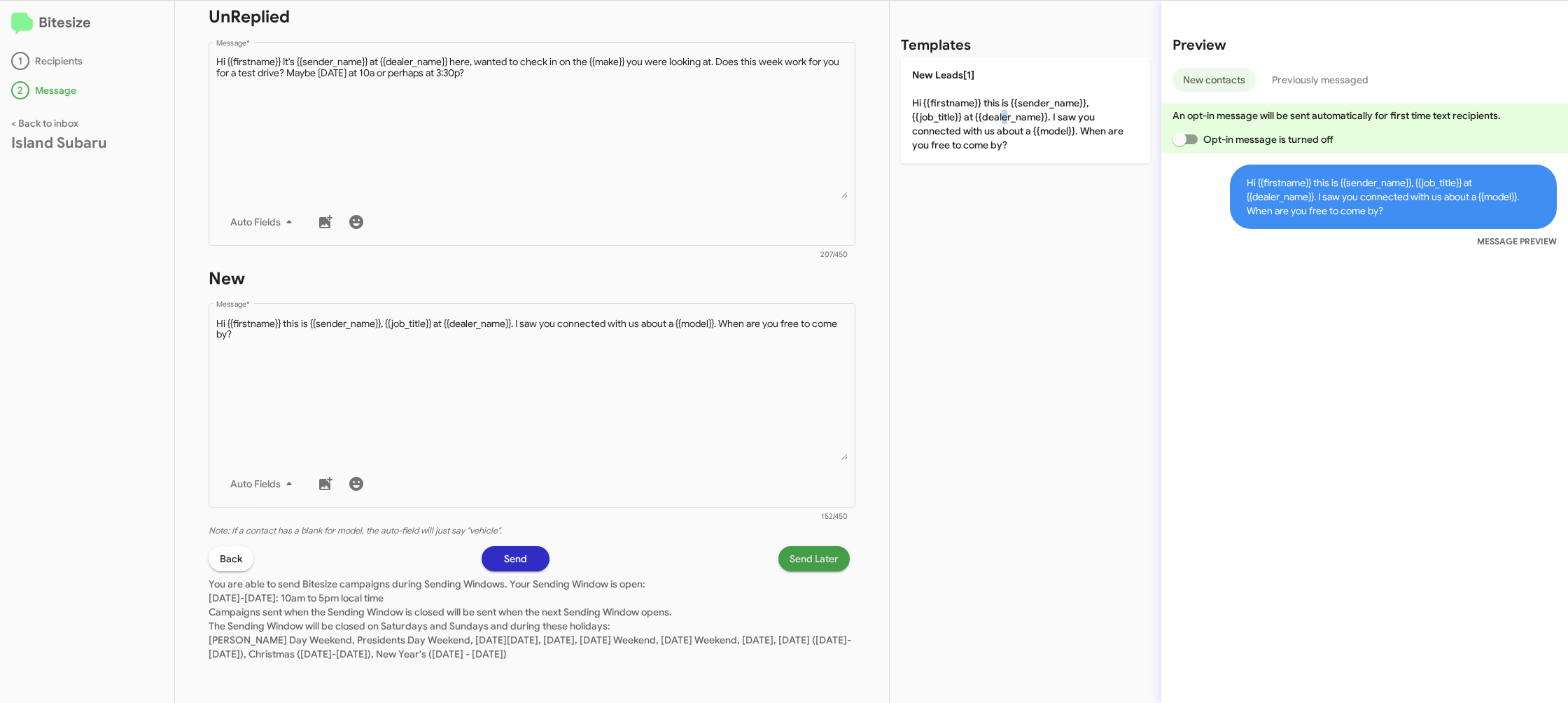
click at [802, 556] on span "Send Later" at bounding box center [814, 558] width 49 height 25
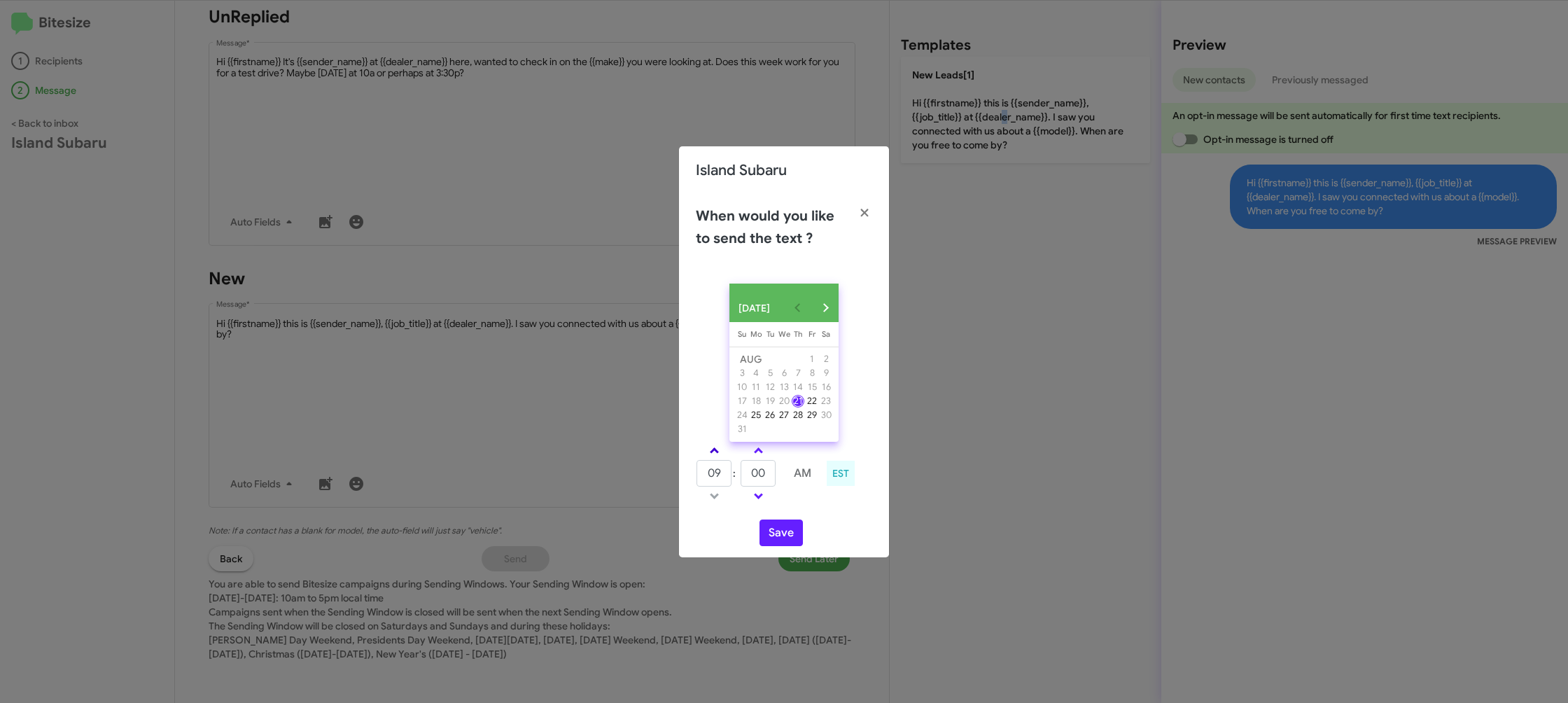
click at [719, 459] on link at bounding box center [714, 450] width 24 height 16
drag, startPoint x: 719, startPoint y: 463, endPoint x: 735, endPoint y: 461, distance: 16.1
click at [721, 459] on link at bounding box center [714, 450] width 24 height 16
type input "11"
click at [751, 459] on link at bounding box center [758, 450] width 24 height 16
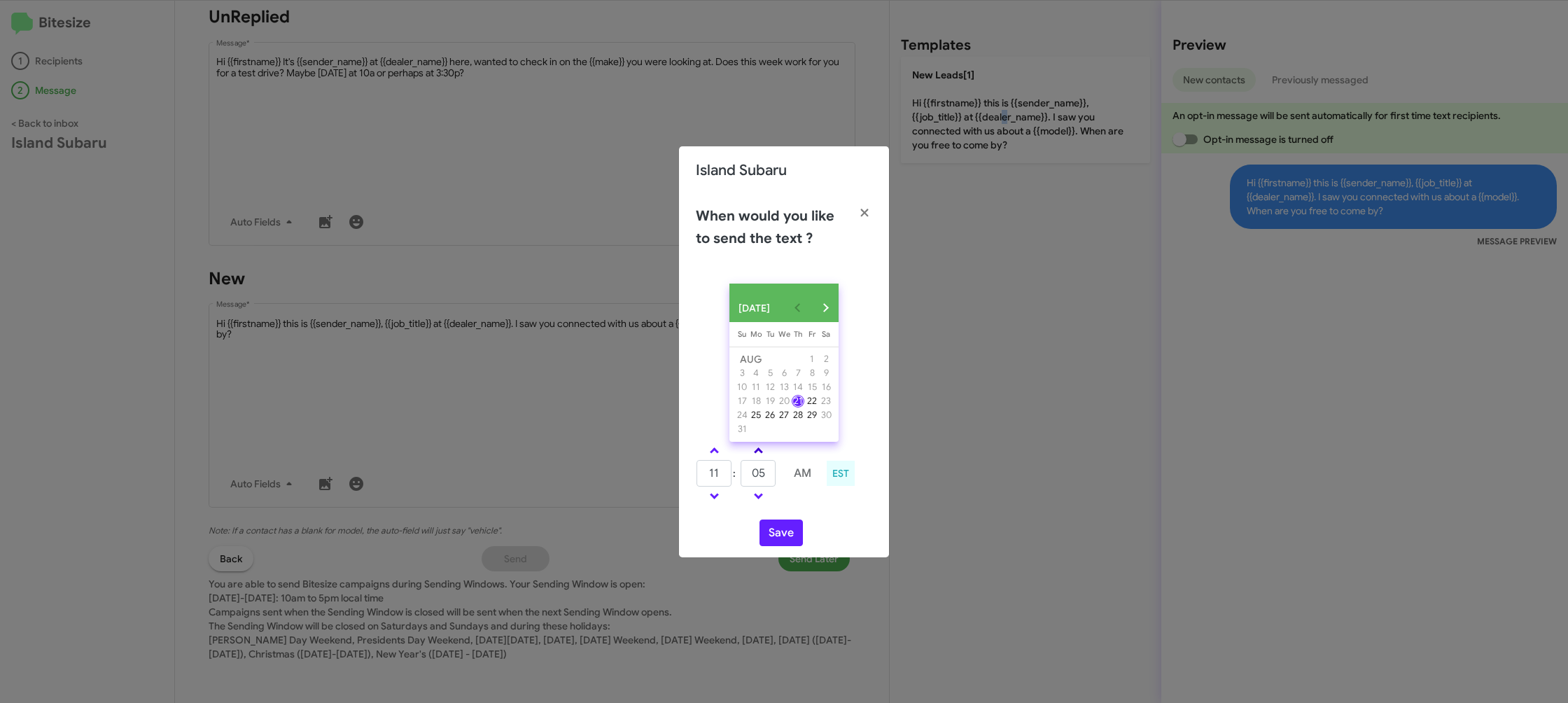
click at [751, 459] on link at bounding box center [758, 450] width 24 height 16
drag, startPoint x: 751, startPoint y: 460, endPoint x: 754, endPoint y: 479, distance: 19.2
click at [751, 459] on link at bounding box center [758, 450] width 24 height 16
type input "15"
click at [769, 537] on button "Save" at bounding box center [781, 532] width 43 height 27
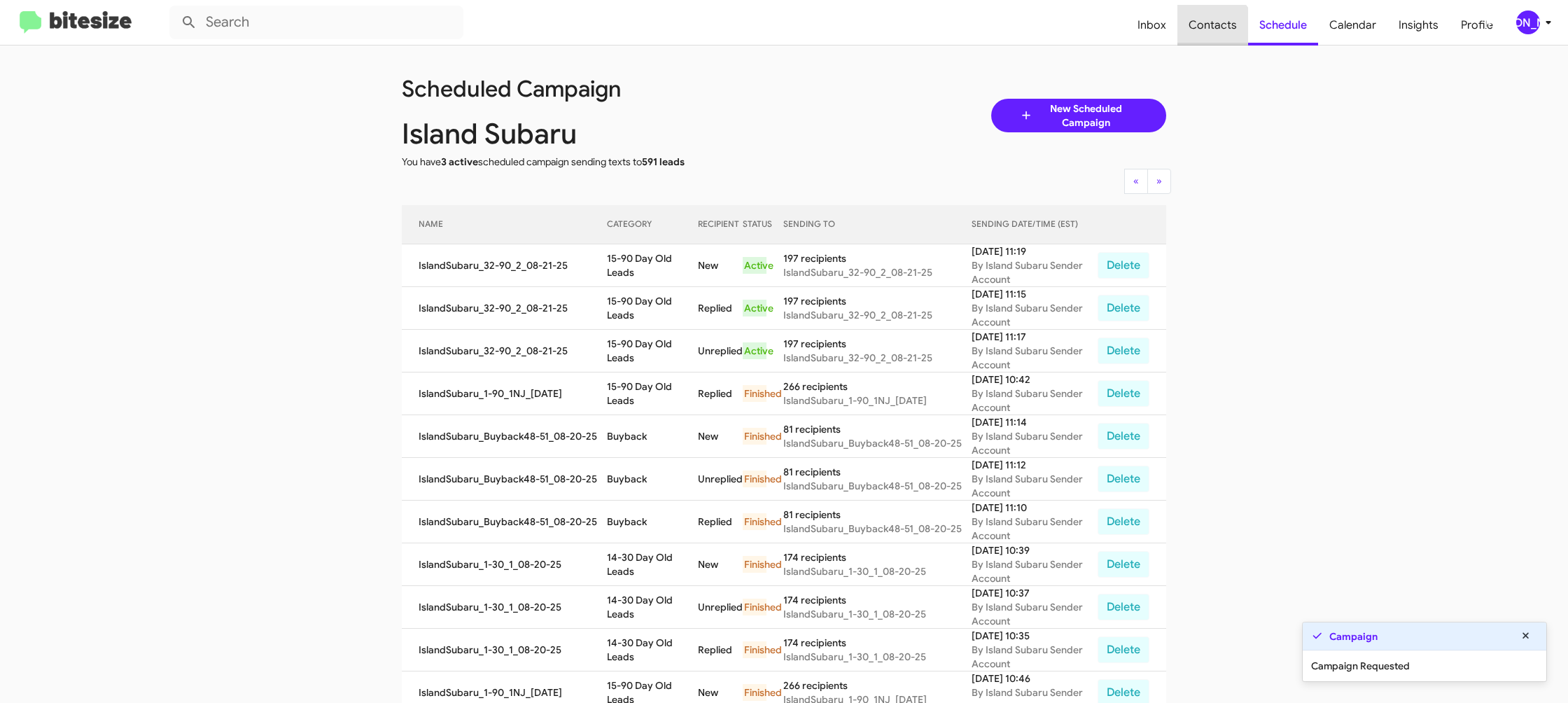
click at [1214, 34] on span "Contacts" at bounding box center [1213, 25] width 71 height 41
type input "in:groups"
click at [1214, 34] on span "Contacts" at bounding box center [1213, 25] width 71 height 41
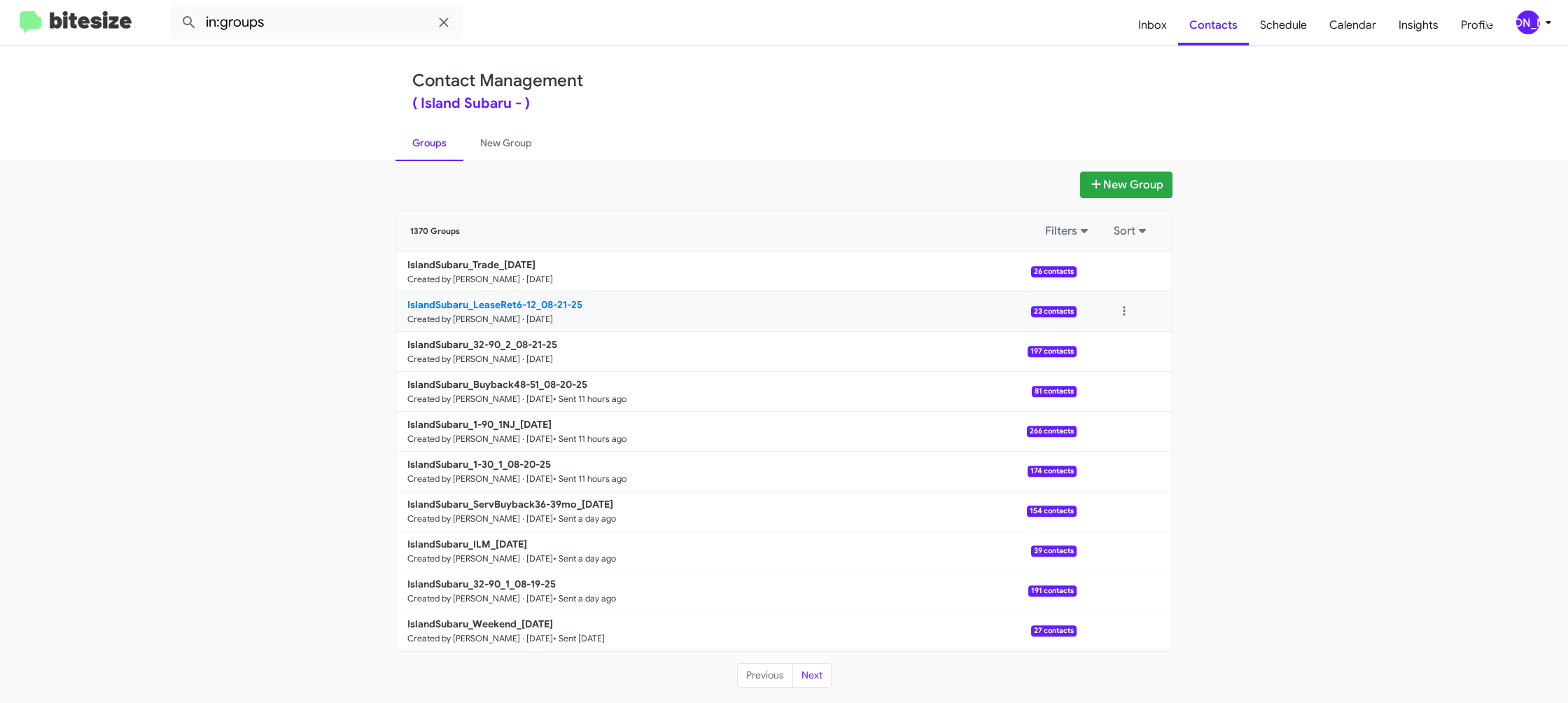
click at [497, 299] on b "IslandSubaru_LeaseRet6-12_08-21-25" at bounding box center [494, 304] width 175 height 13
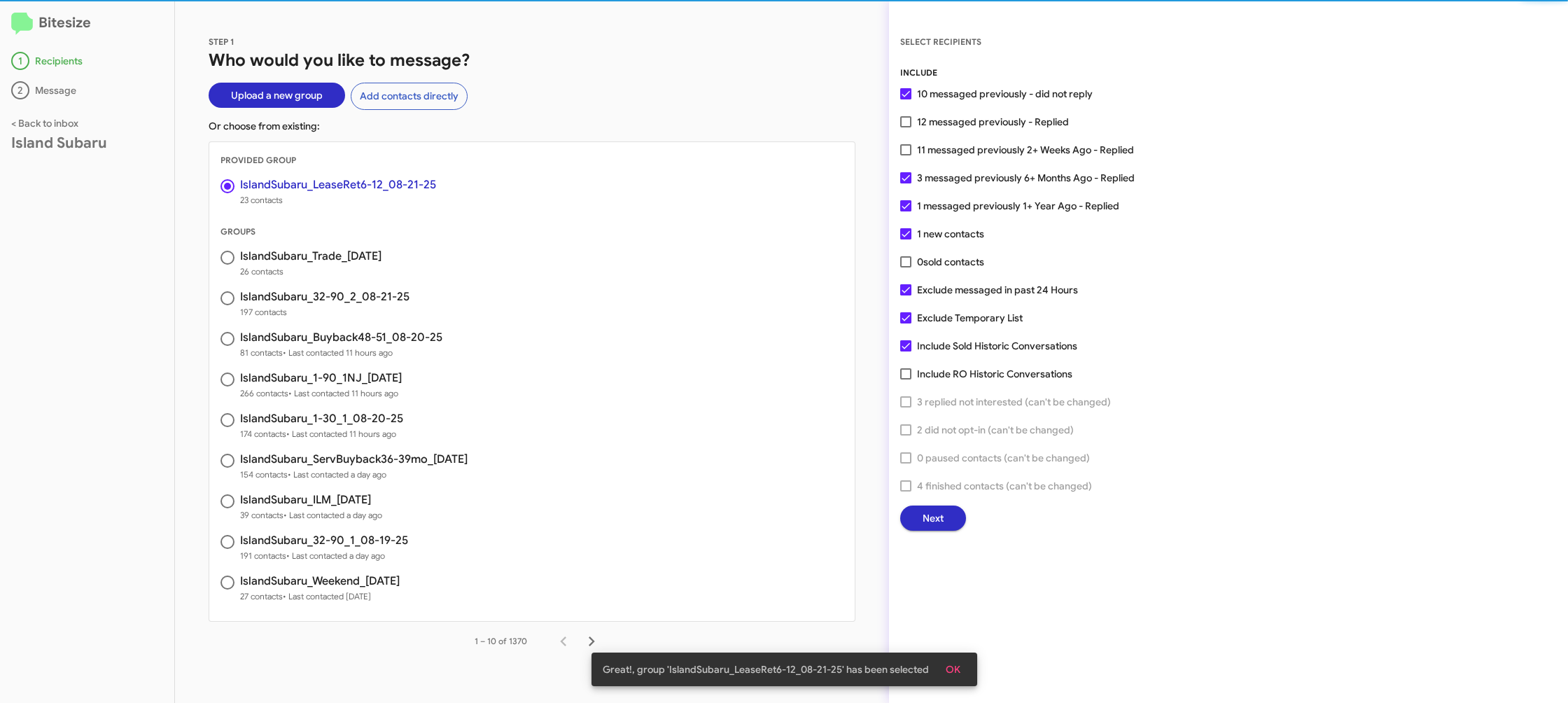
click at [946, 679] on span "OK" at bounding box center [953, 670] width 15 height 25
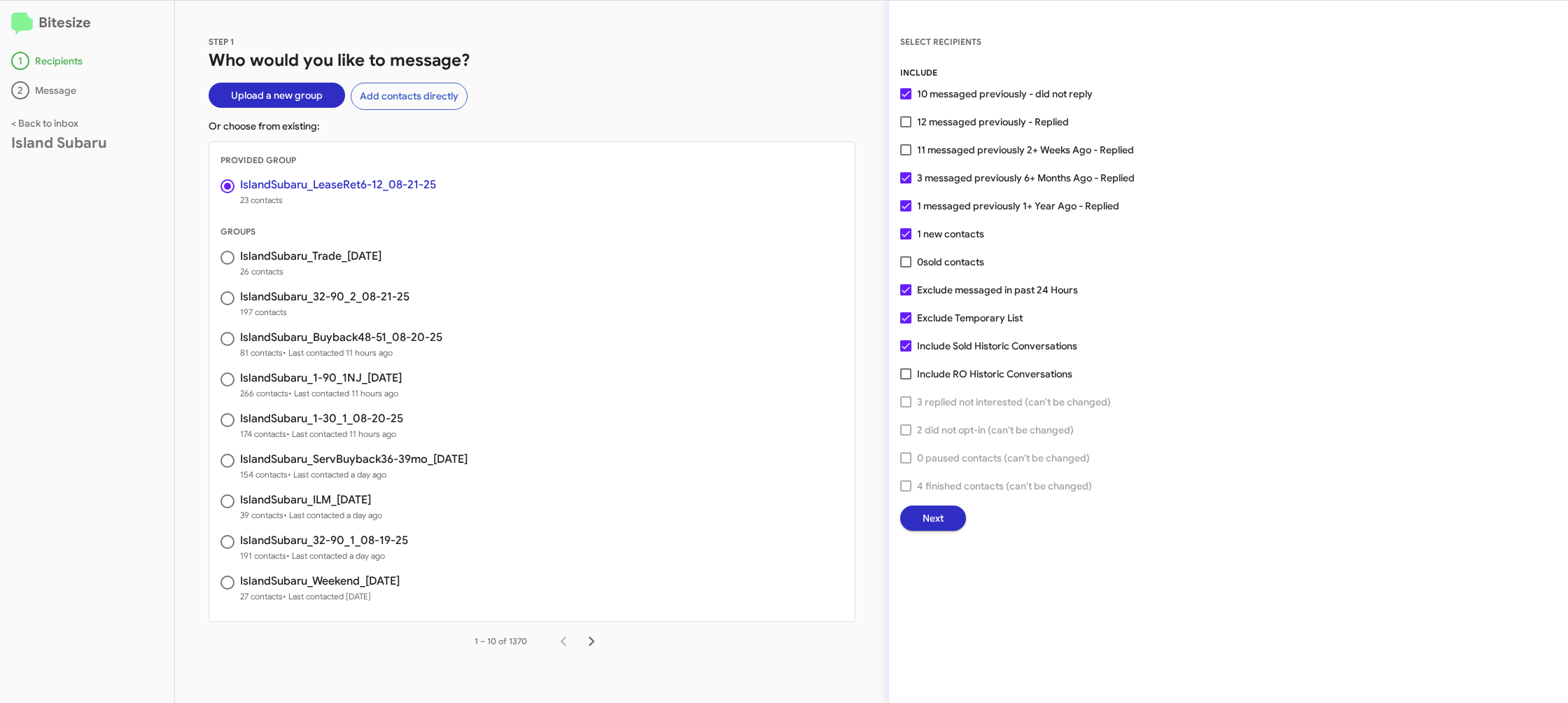
click at [914, 517] on button "Next" at bounding box center [933, 518] width 66 height 25
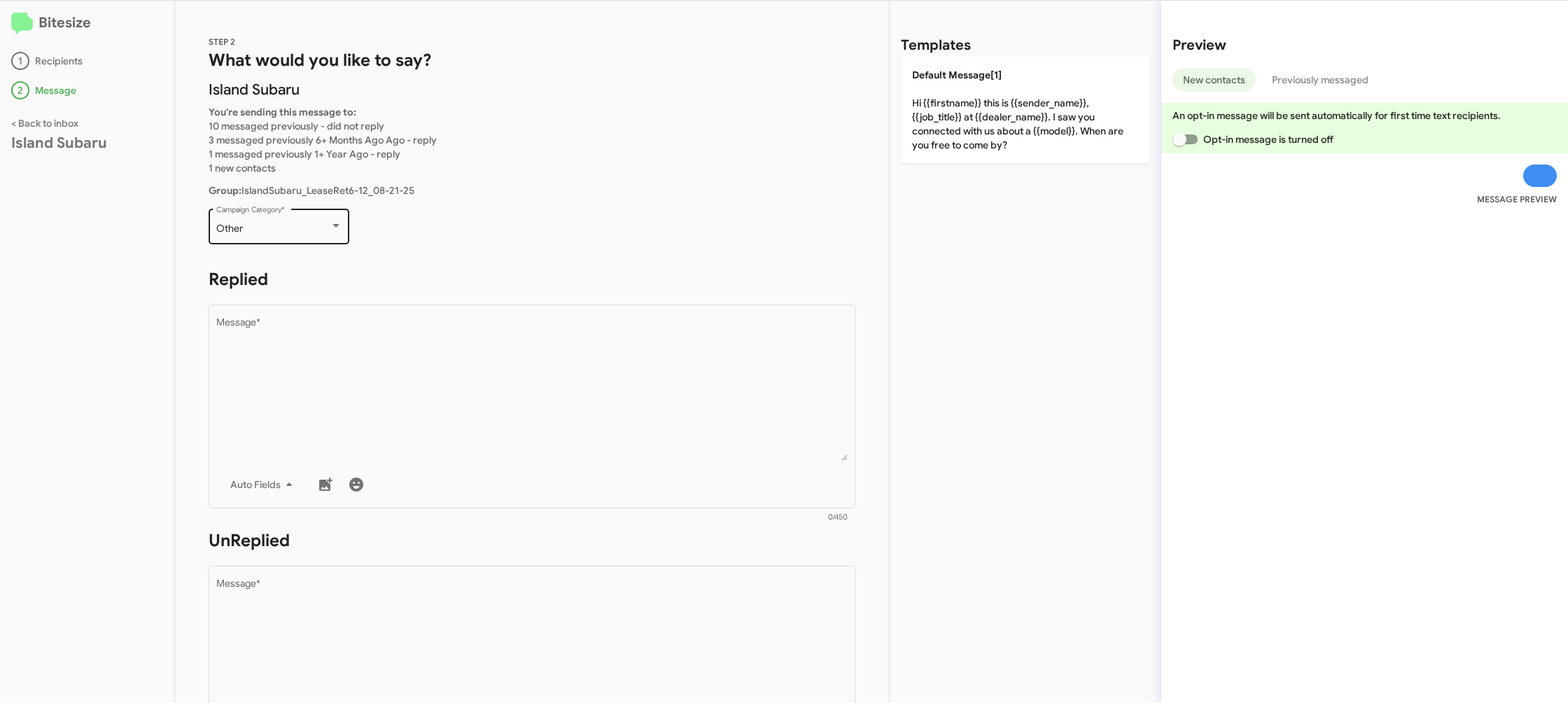
click at [287, 232] on div "Other" at bounding box center [273, 228] width 114 height 11
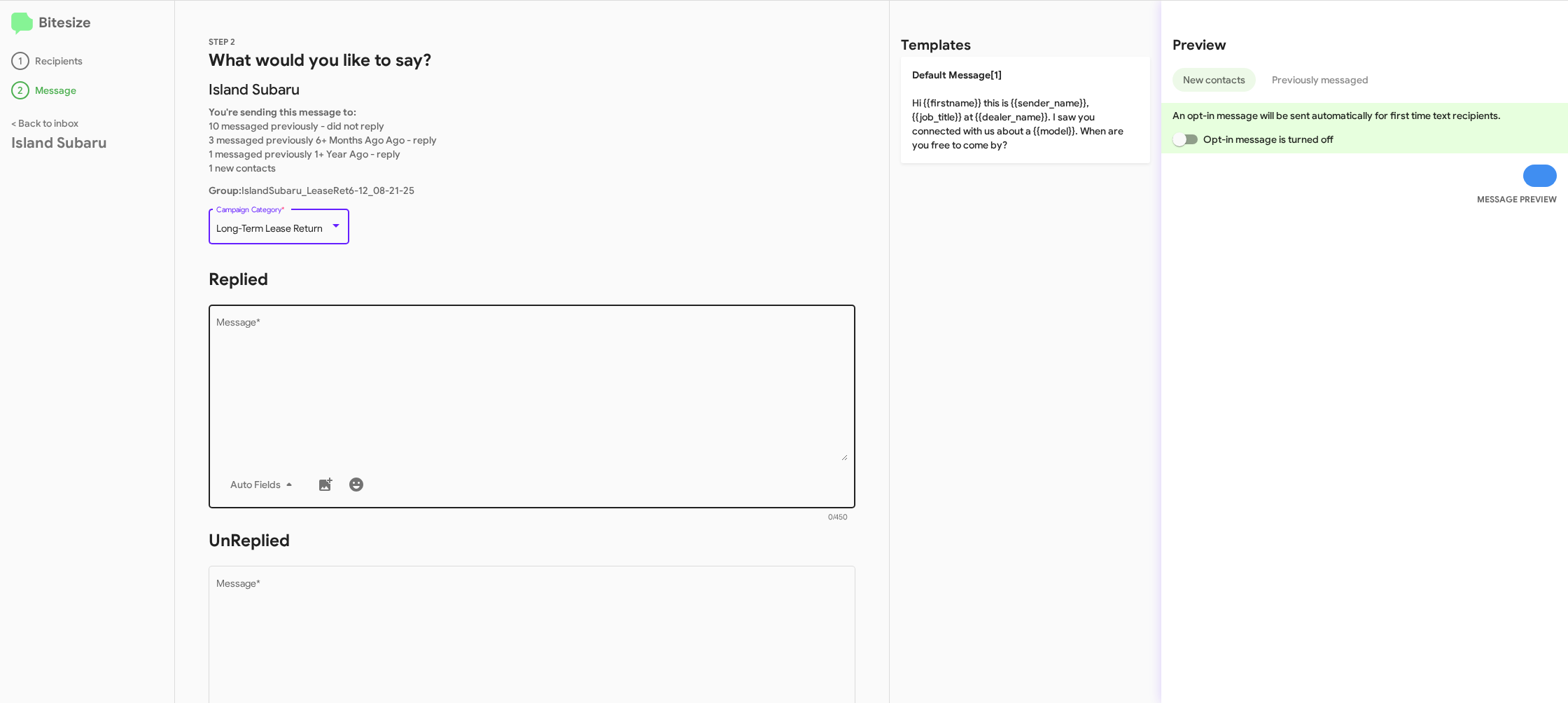
click at [421, 451] on textarea "Message *" at bounding box center [532, 389] width 632 height 143
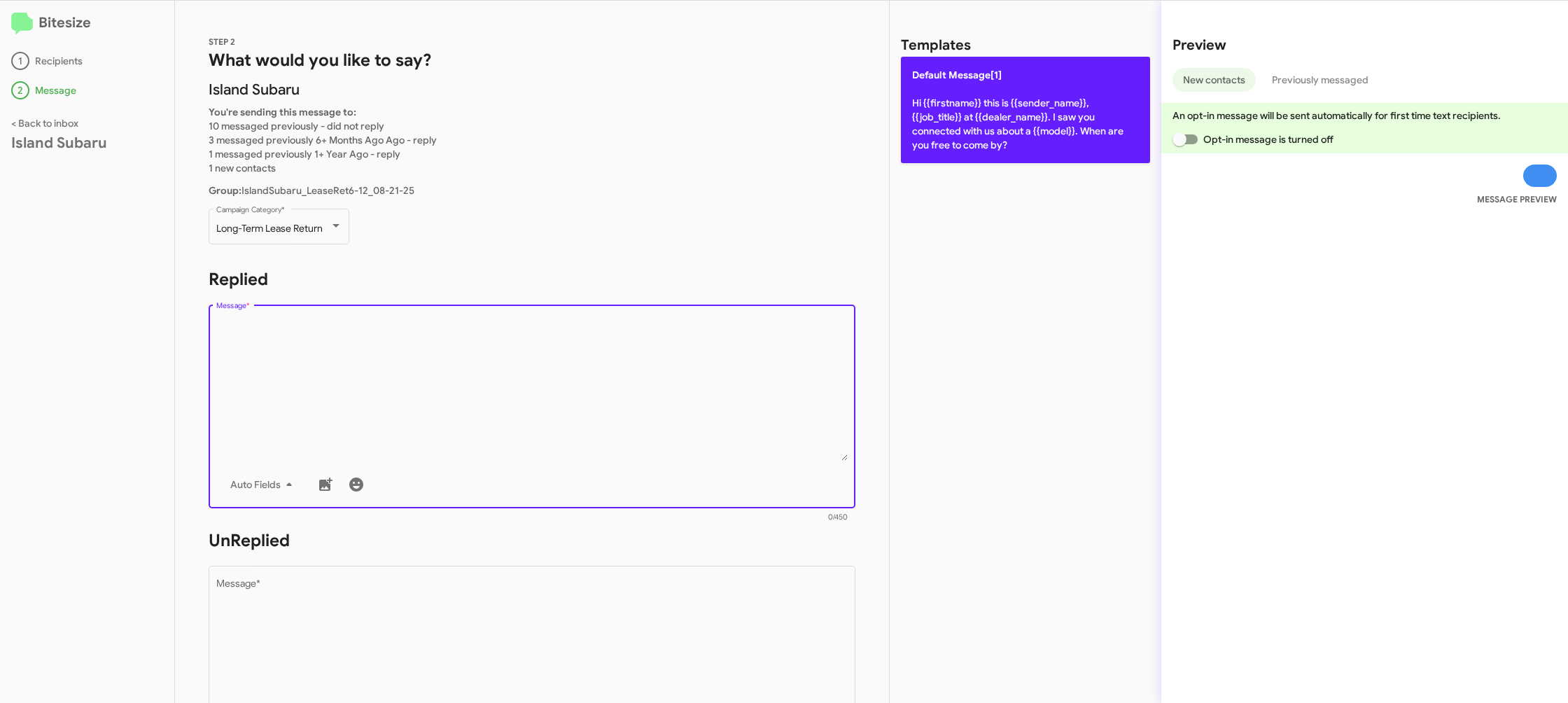
drag, startPoint x: 1072, startPoint y: 74, endPoint x: 1052, endPoint y: 93, distance: 27.6
click at [1071, 74] on p "Default Message[1] Hi {{firstname}} this is {{sender_name}}, {{job_title}} at {…" at bounding box center [1026, 110] width 249 height 106
type textarea "Hi {{firstname}} this is {{sender_name}}, {{job_title}} at {{dealer_name}}. I s…"
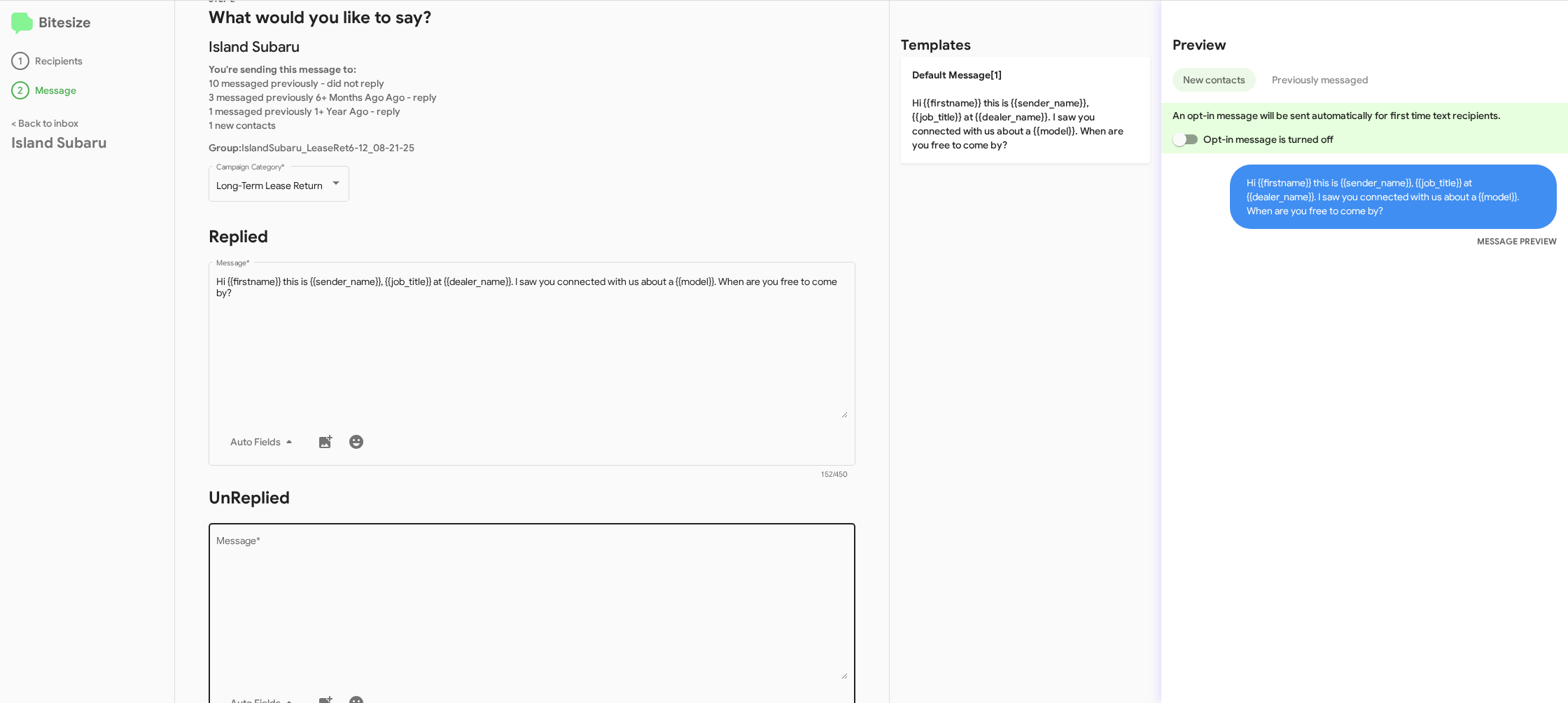
scroll to position [92, 0]
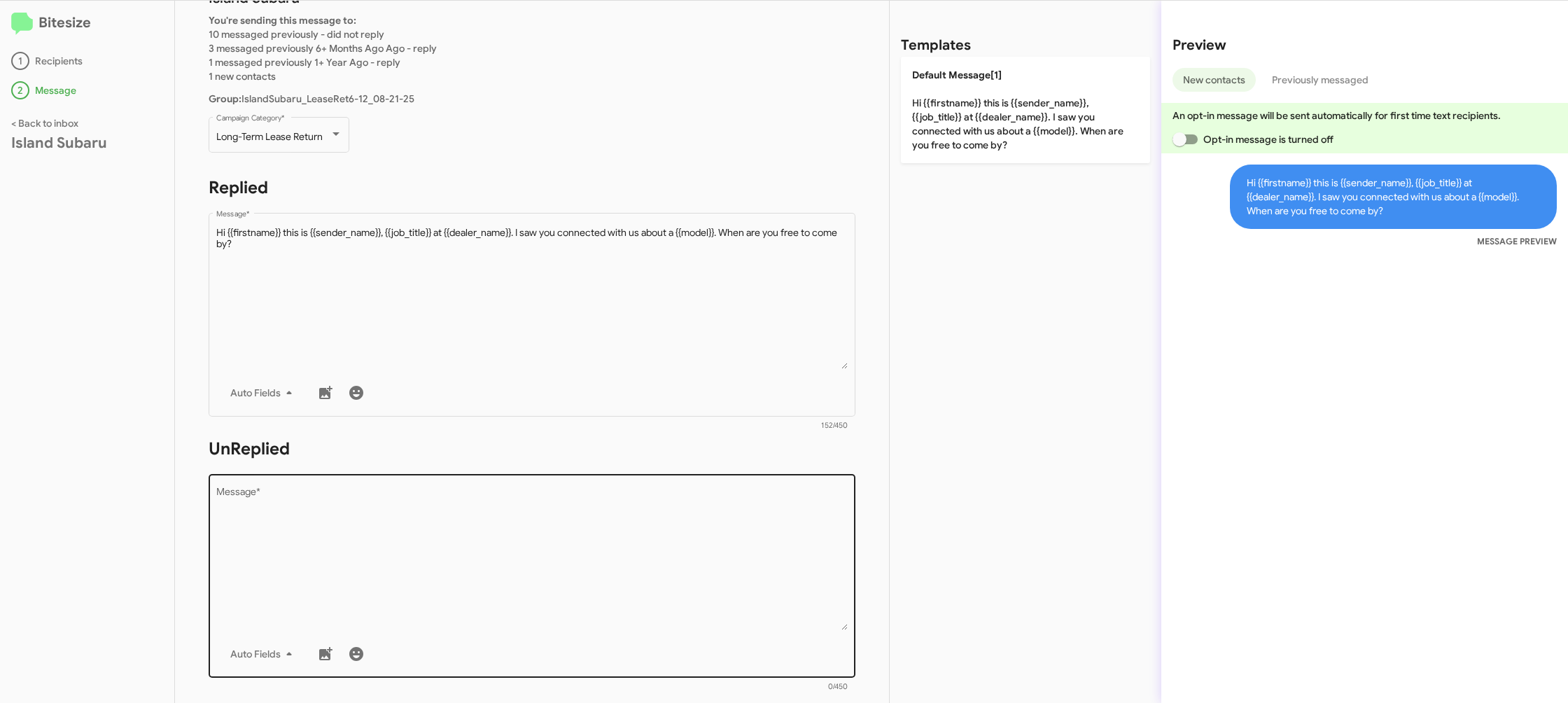
click at [726, 519] on textarea "Message *" at bounding box center [532, 558] width 632 height 143
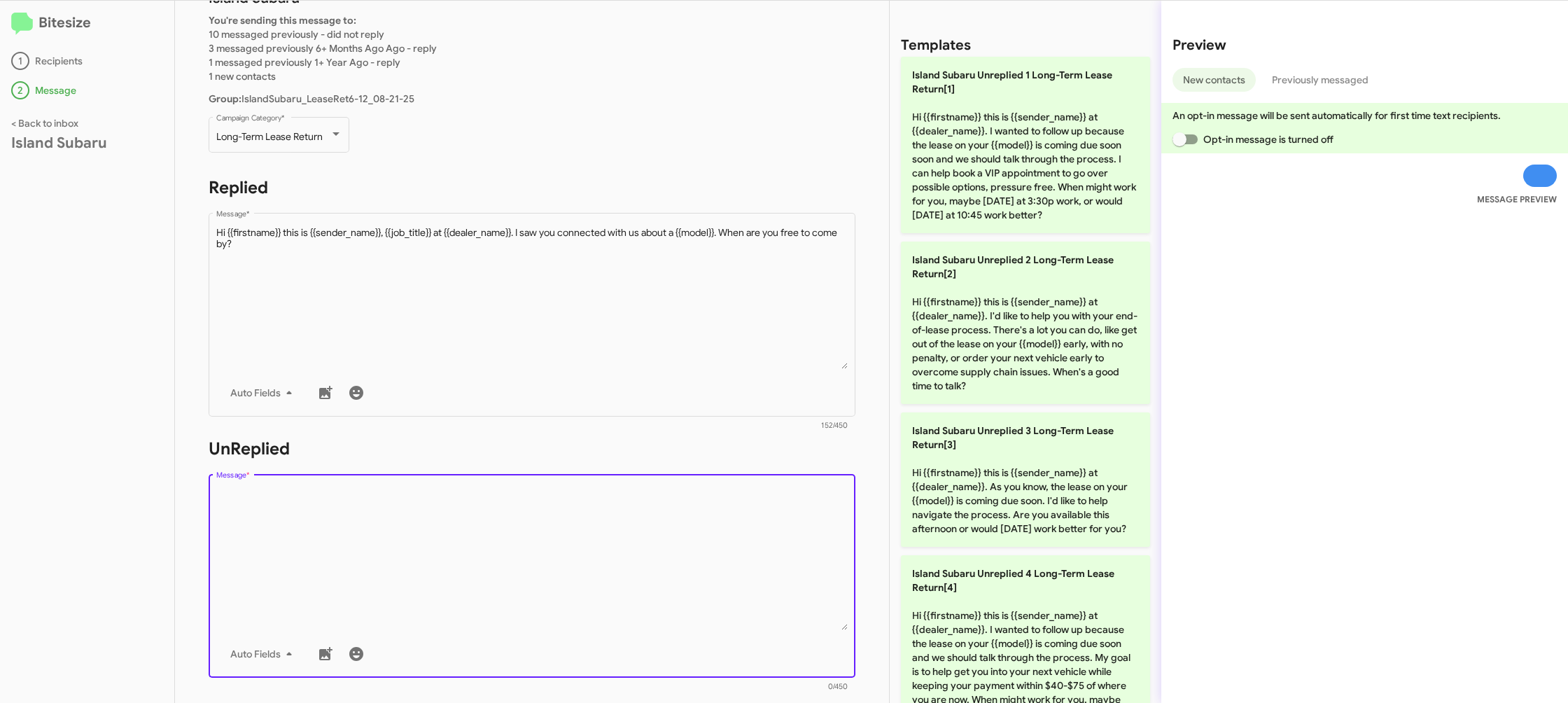
click at [726, 520] on textarea "Message *" at bounding box center [532, 558] width 632 height 143
drag, startPoint x: 726, startPoint y: 520, endPoint x: 774, endPoint y: 459, distance: 77.6
click at [746, 484] on div "Drop image here to insert Auto Fields Message *" at bounding box center [532, 574] width 632 height 206
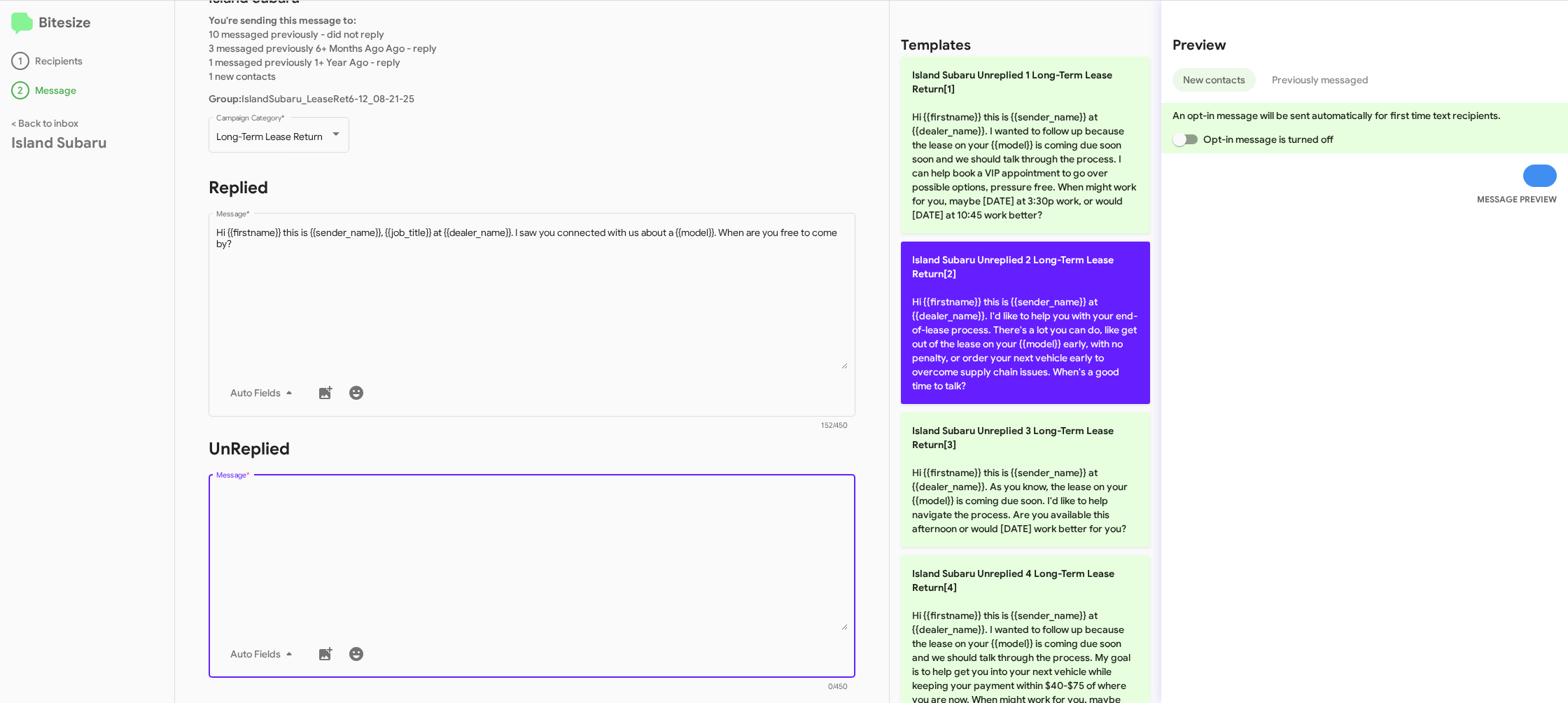
click at [959, 359] on p "Island Subaru Unreplied 2 Long-Term Lease Return[2] Hi {{firstname}} this is {{…" at bounding box center [1026, 323] width 249 height 162
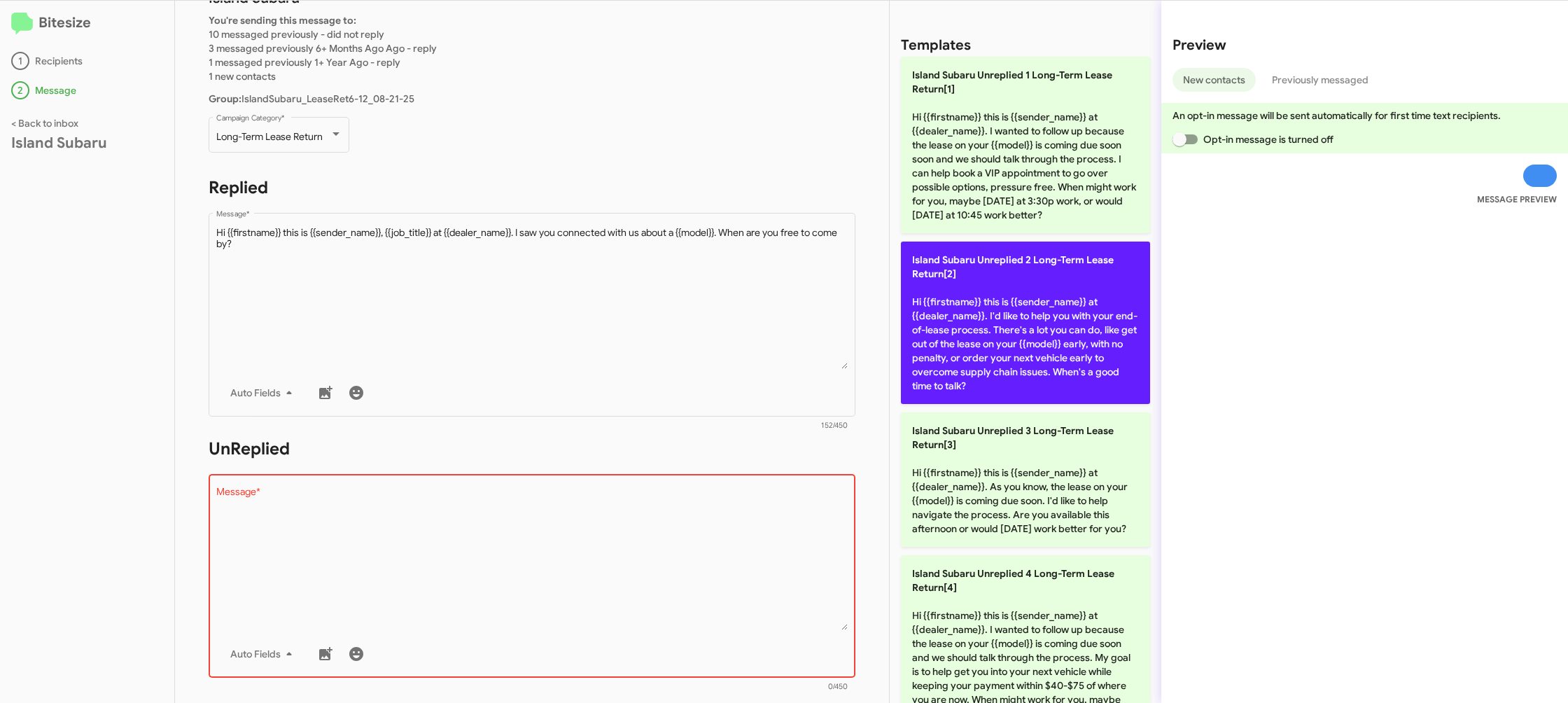
type textarea "Hi {{firstname}} this is {{sender_name}} at {{dealer_name}}. I'd like to help y…"
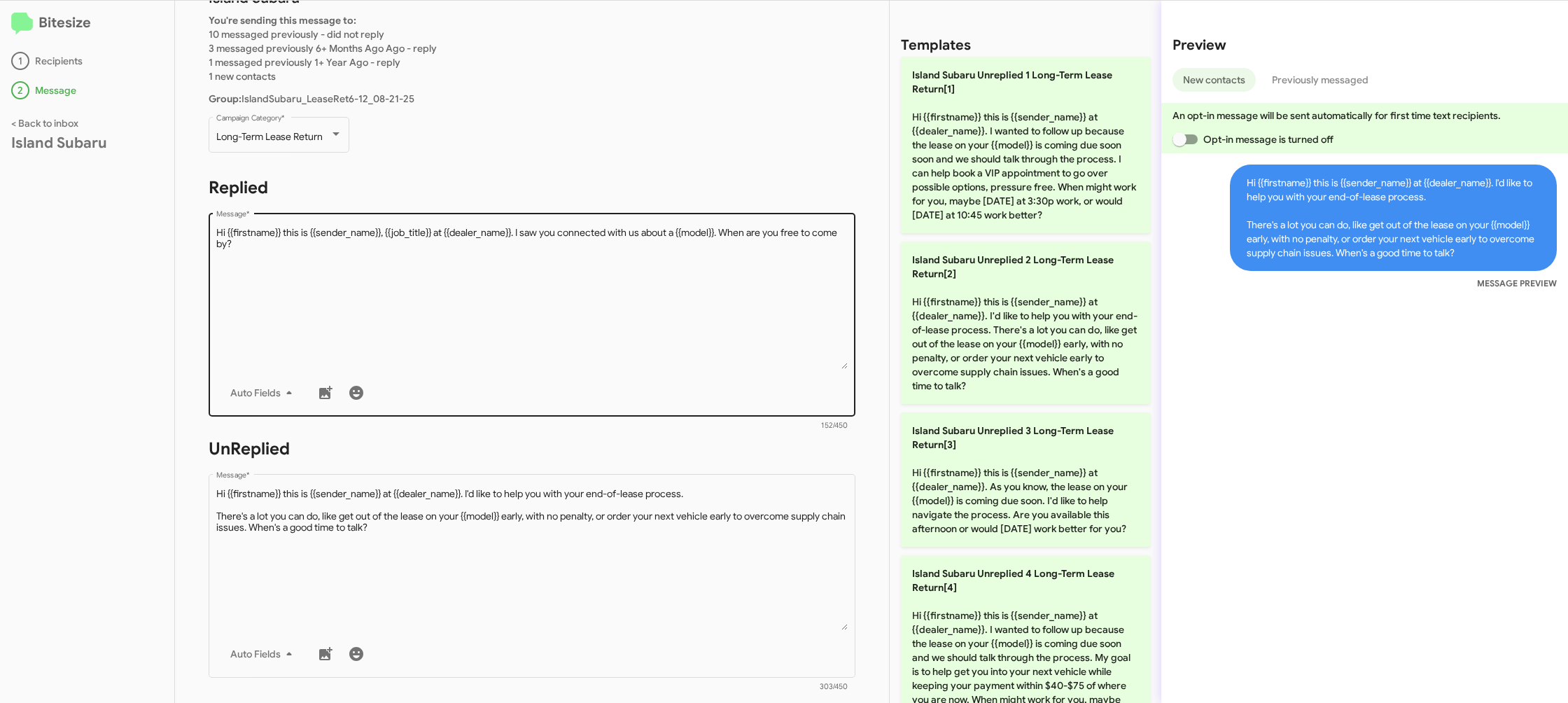
scroll to position [524, 0]
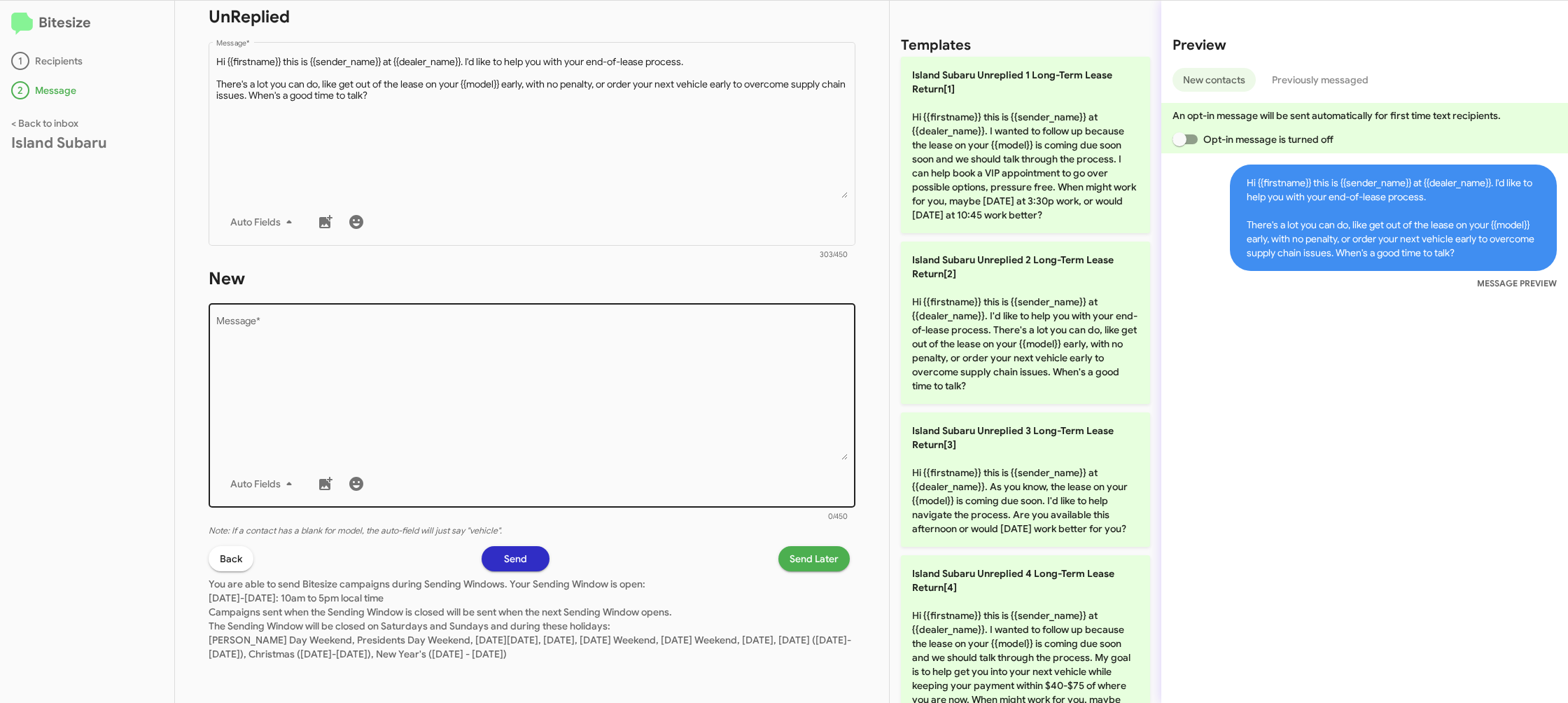
click at [616, 420] on textarea "Message *" at bounding box center [532, 388] width 632 height 143
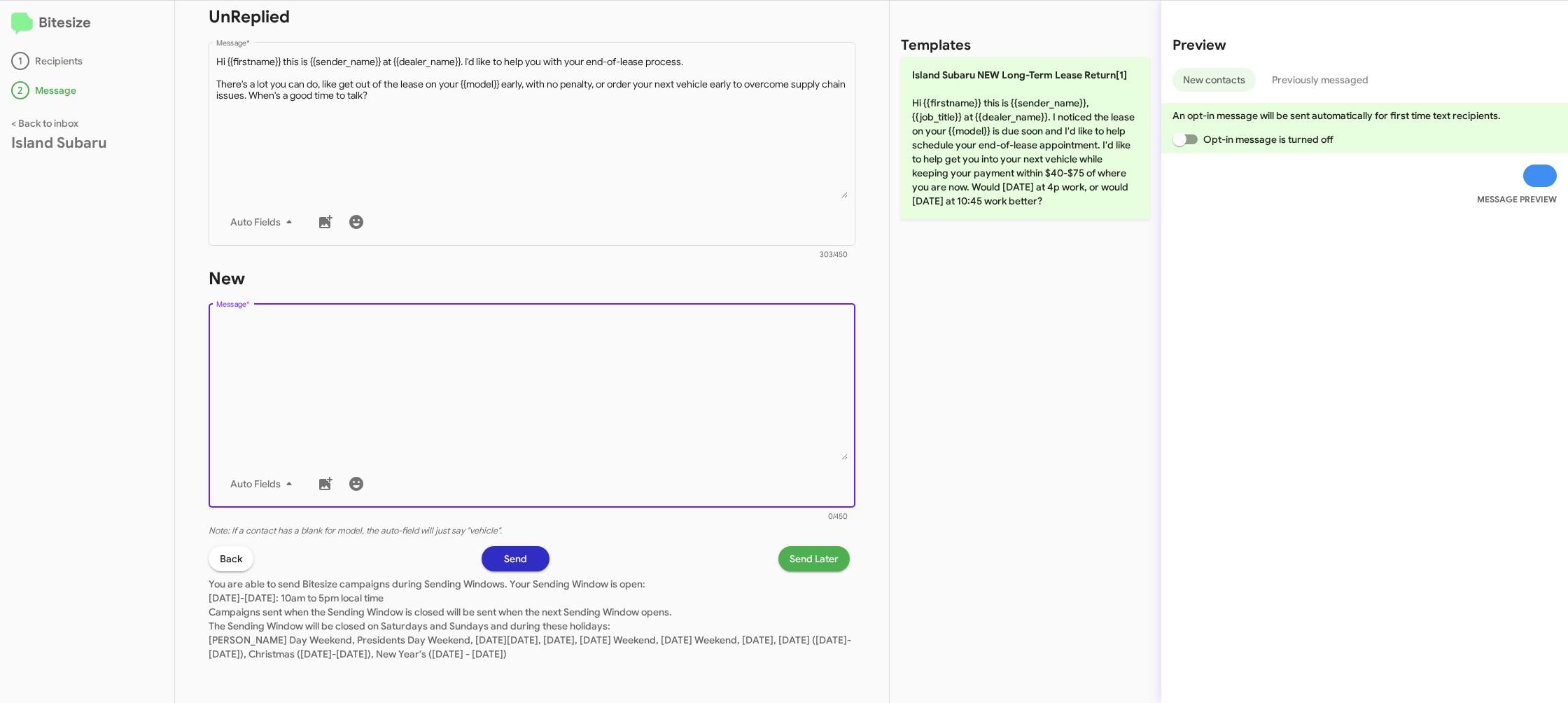
drag, startPoint x: 634, startPoint y: 399, endPoint x: 853, endPoint y: 210, distance: 289.3
click at [641, 389] on textarea "Message *" at bounding box center [532, 388] width 632 height 143
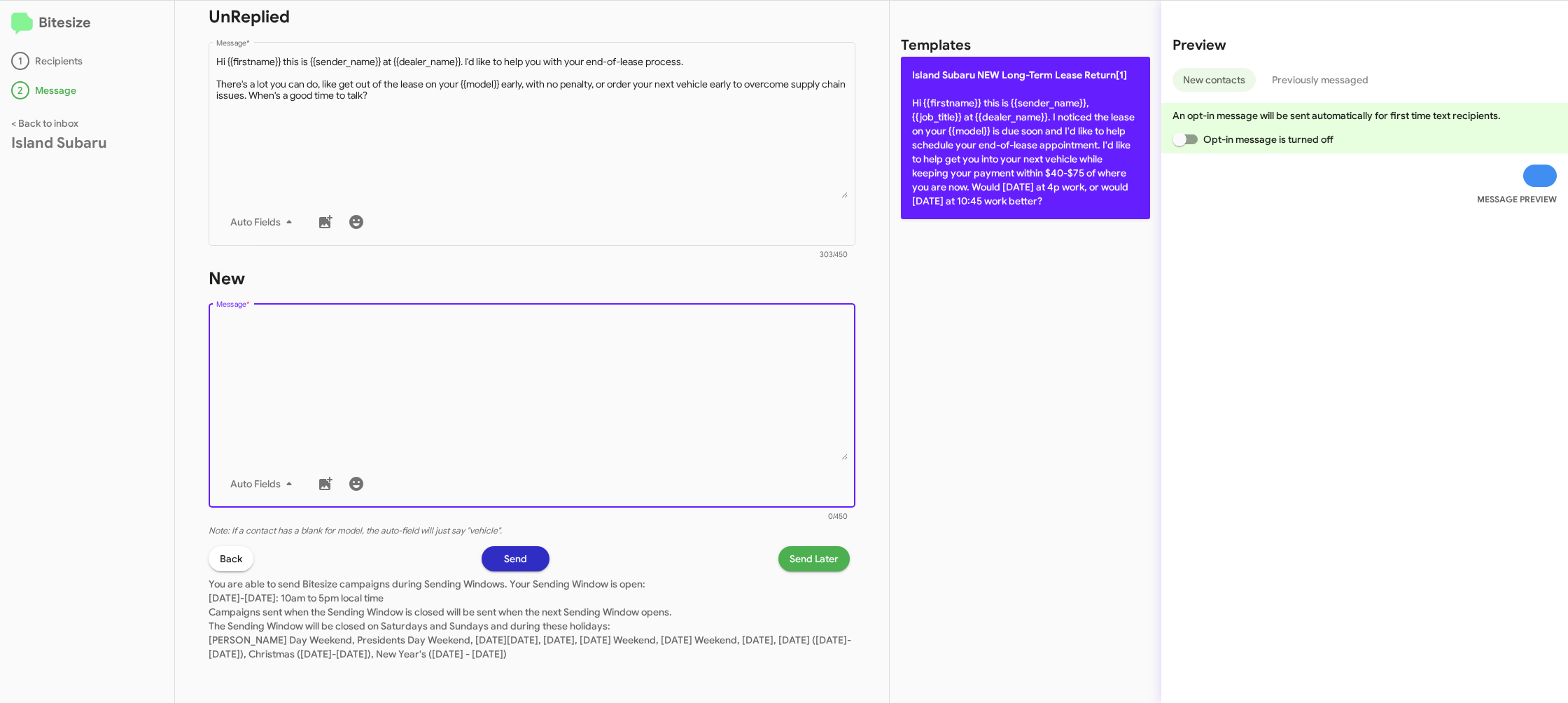
drag, startPoint x: 949, startPoint y: 168, endPoint x: 941, endPoint y: 180, distance: 14.4
click at [949, 168] on p "Island Subaru NEW Long-Term Lease Return[1] Hi {{firstname}} this is {{sender_n…" at bounding box center [1026, 138] width 249 height 162
type textarea "Hi {{firstname}} this is {{sender_name}}, {{job_title}} at {{dealer_name}}. I n…"
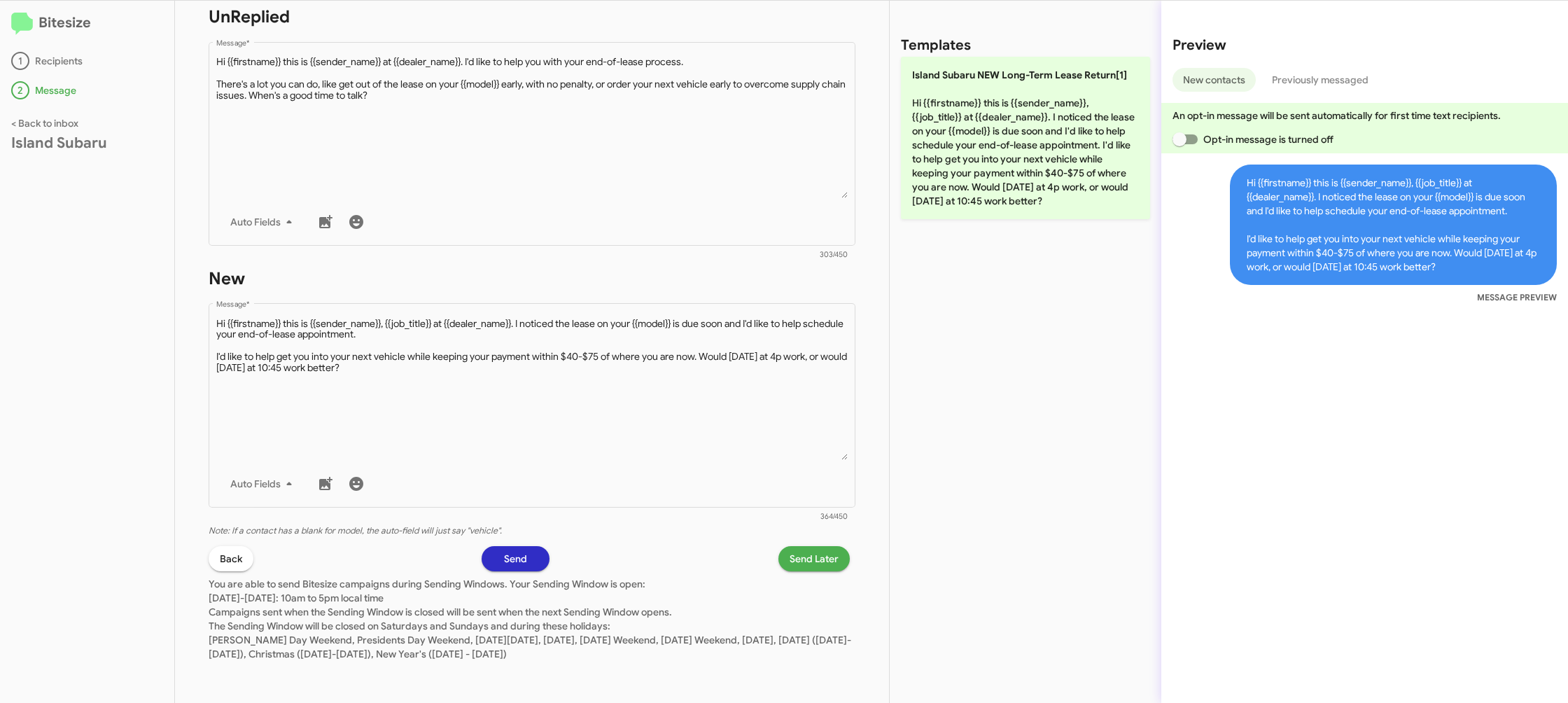
click at [800, 552] on span "Send Later" at bounding box center [814, 558] width 49 height 25
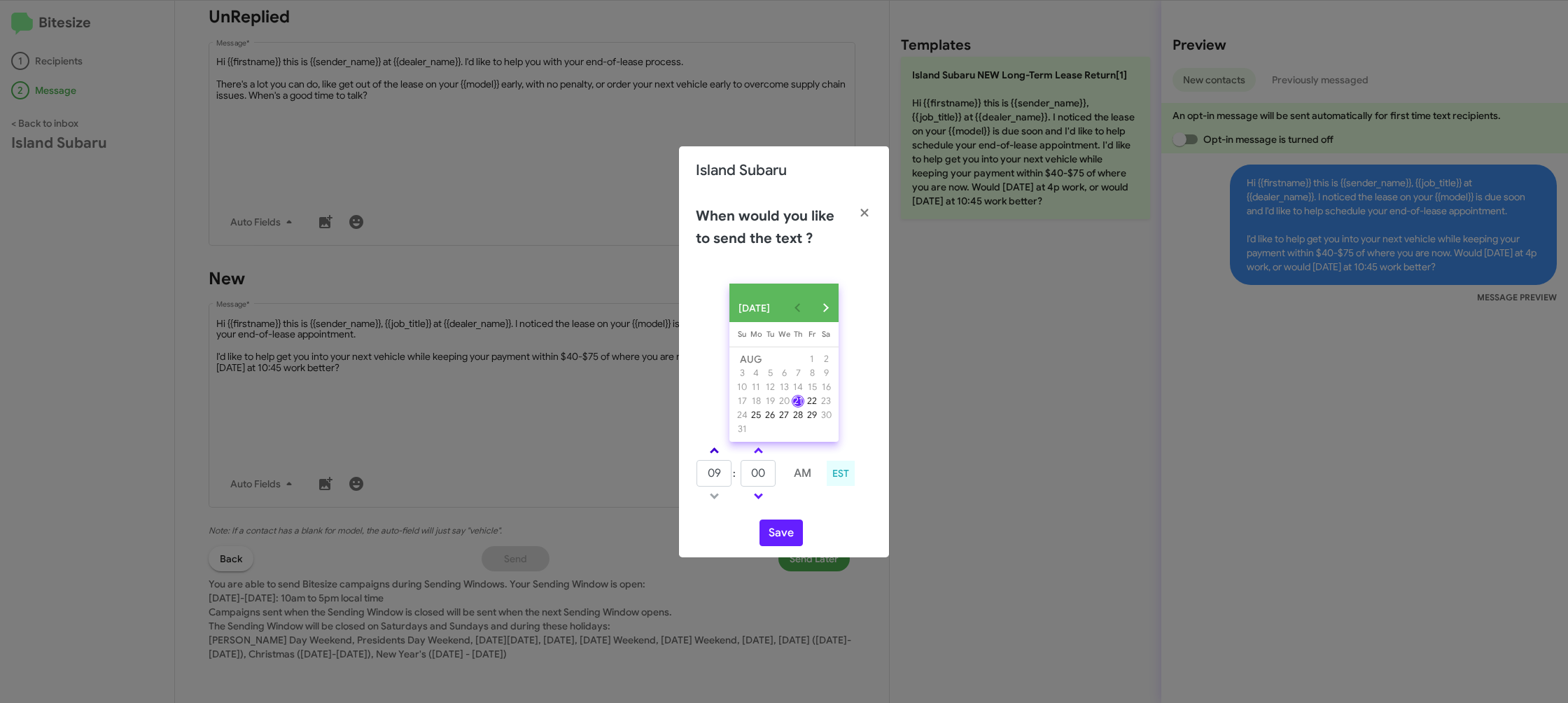
click at [714, 456] on span at bounding box center [714, 451] width 9 height 9
type input "10"
click at [745, 456] on td at bounding box center [758, 450] width 37 height 18
click at [759, 455] on span at bounding box center [758, 451] width 9 height 9
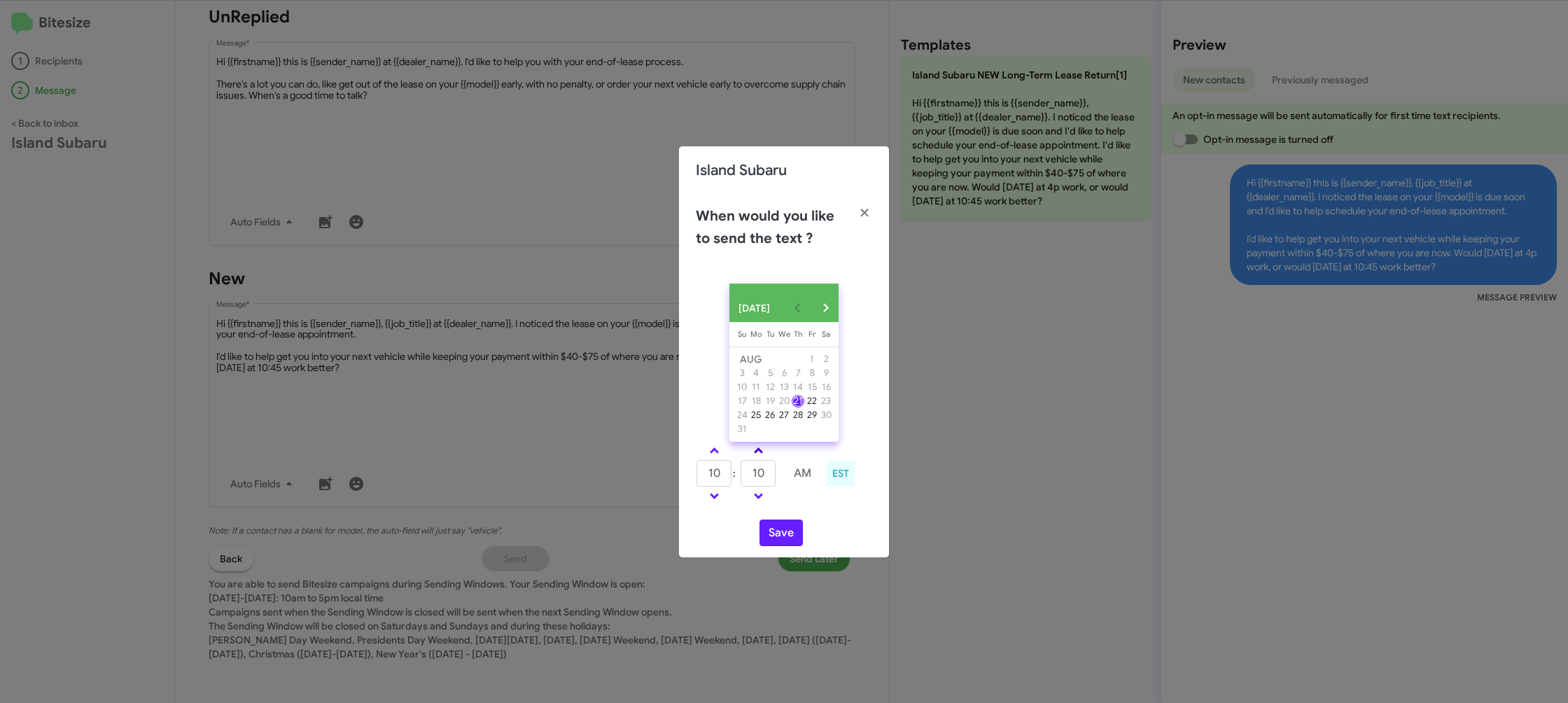
click at [759, 455] on span at bounding box center [758, 451] width 9 height 9
type input "15"
click at [780, 557] on div "[DATE] [DATE] Su [DATE] Mo [DATE] Tu [DATE] We [DATE] Th [DATE] Fr [DATE] [DATE…" at bounding box center [783, 415] width 210 height 285
click at [784, 537] on button "Save" at bounding box center [781, 532] width 43 height 27
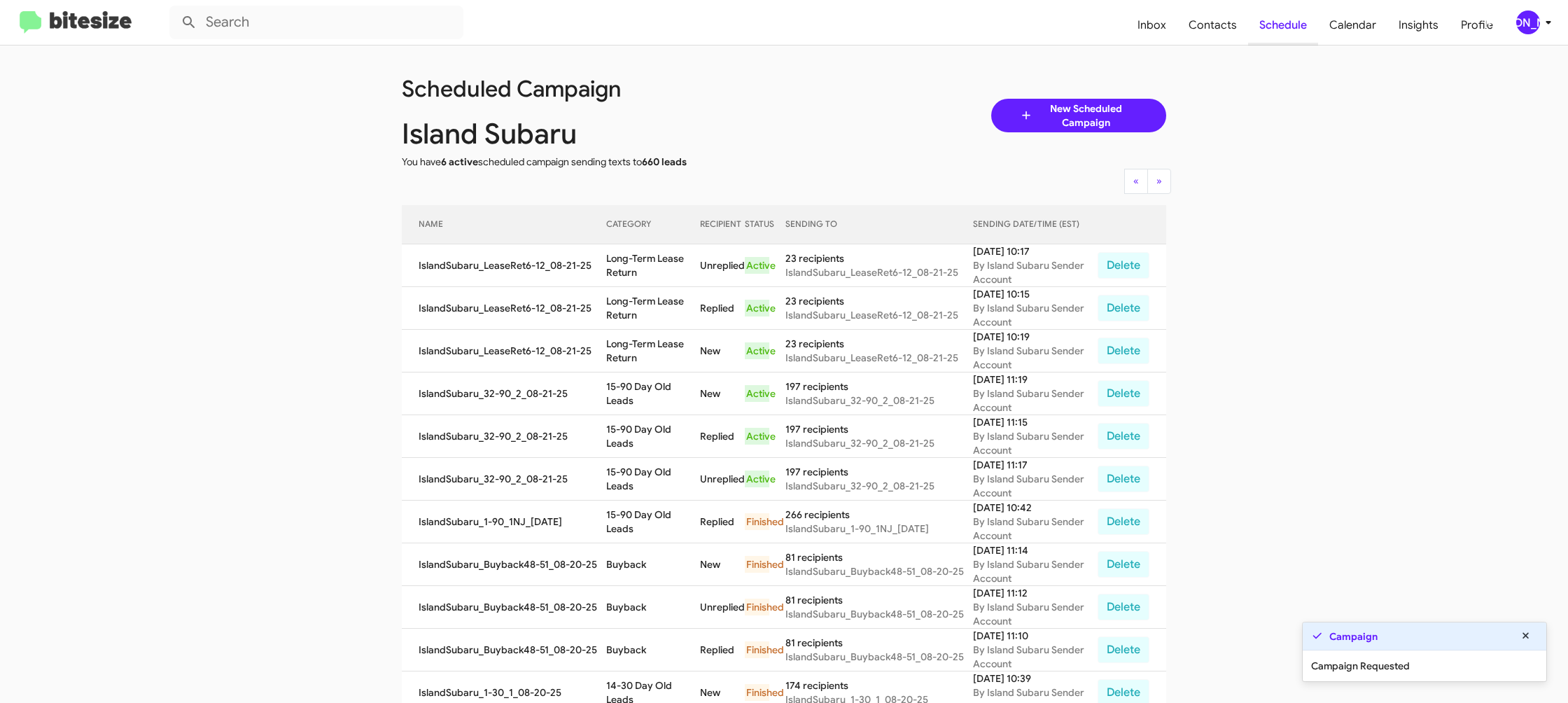
click at [1250, 28] on span "Schedule" at bounding box center [1283, 25] width 70 height 41
click at [1209, 28] on span "Contacts" at bounding box center [1213, 25] width 71 height 41
type input "in:groups"
click at [1209, 28] on span "Contacts" at bounding box center [1213, 25] width 71 height 41
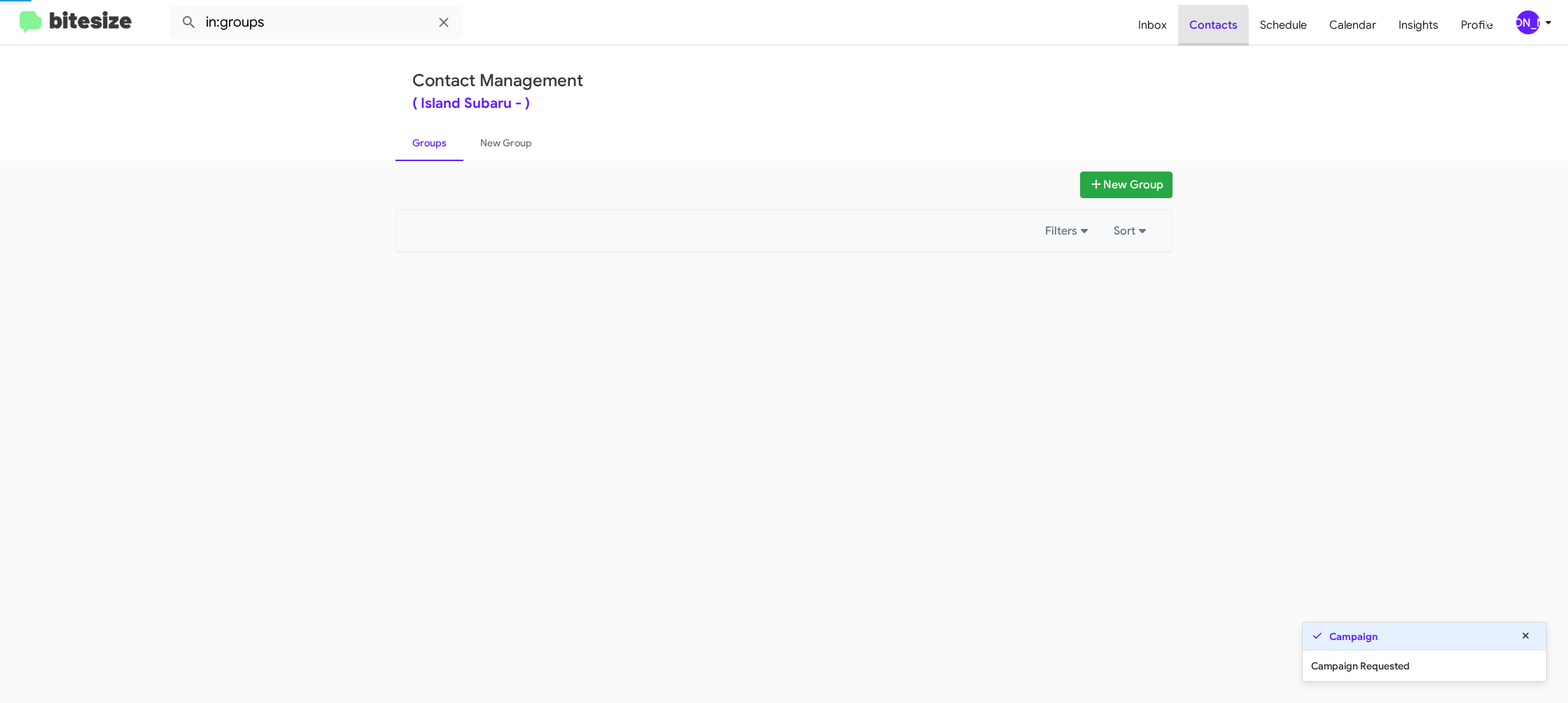
click at [1209, 28] on span "Contacts" at bounding box center [1214, 25] width 71 height 41
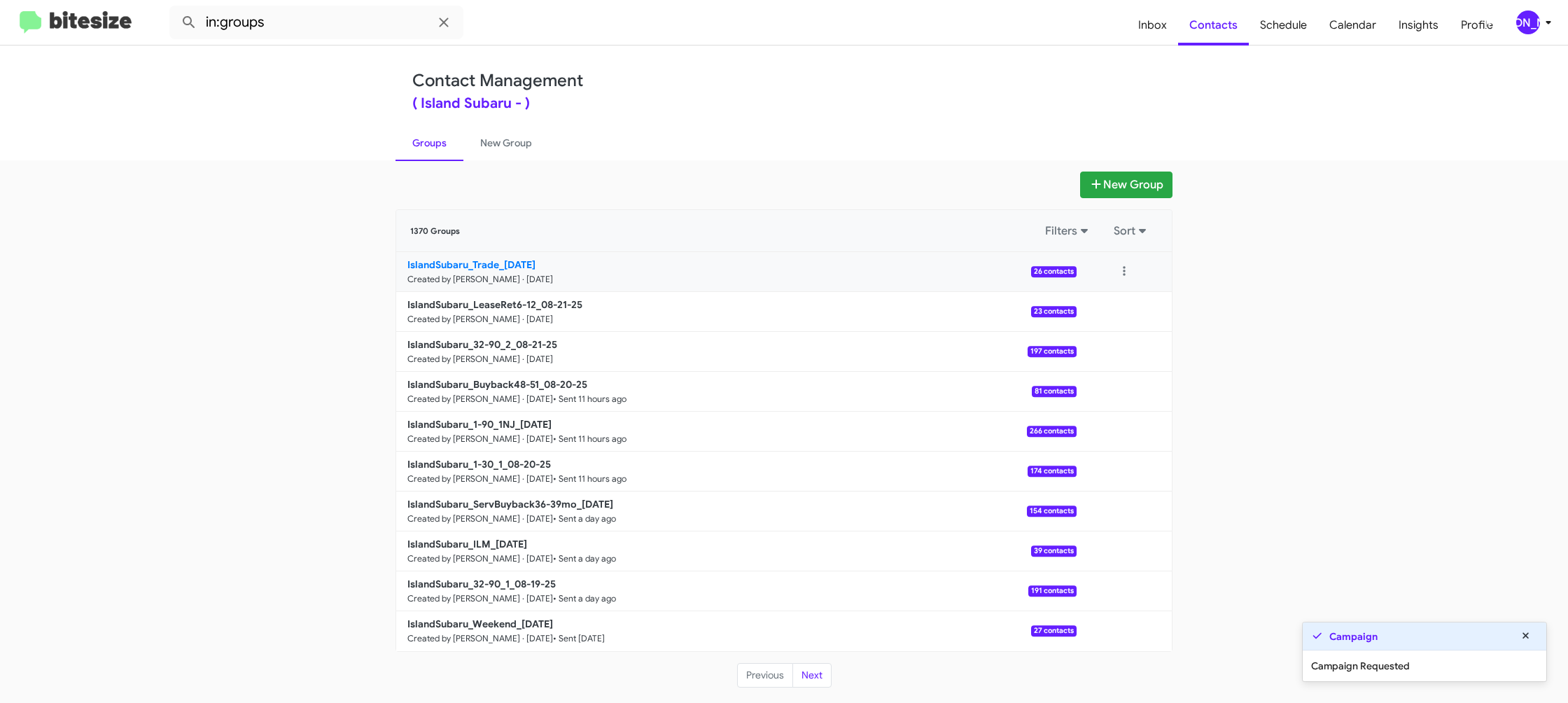
click at [486, 257] on link "IslandSubaru_Trade_[DATE] Created by [PERSON_NAME] · [DATE] 26 contacts" at bounding box center [736, 272] width 680 height 40
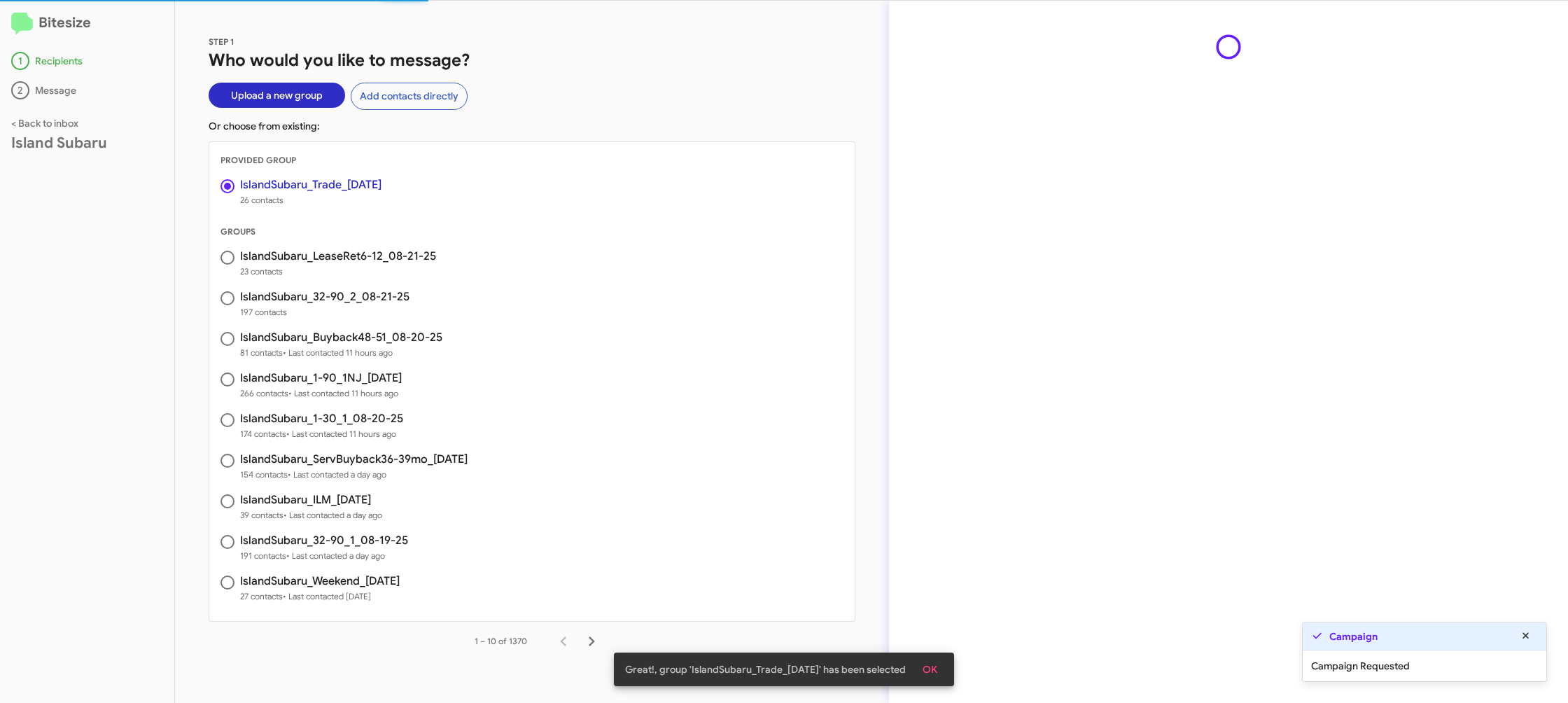
click at [933, 667] on span "OK" at bounding box center [930, 670] width 15 height 25
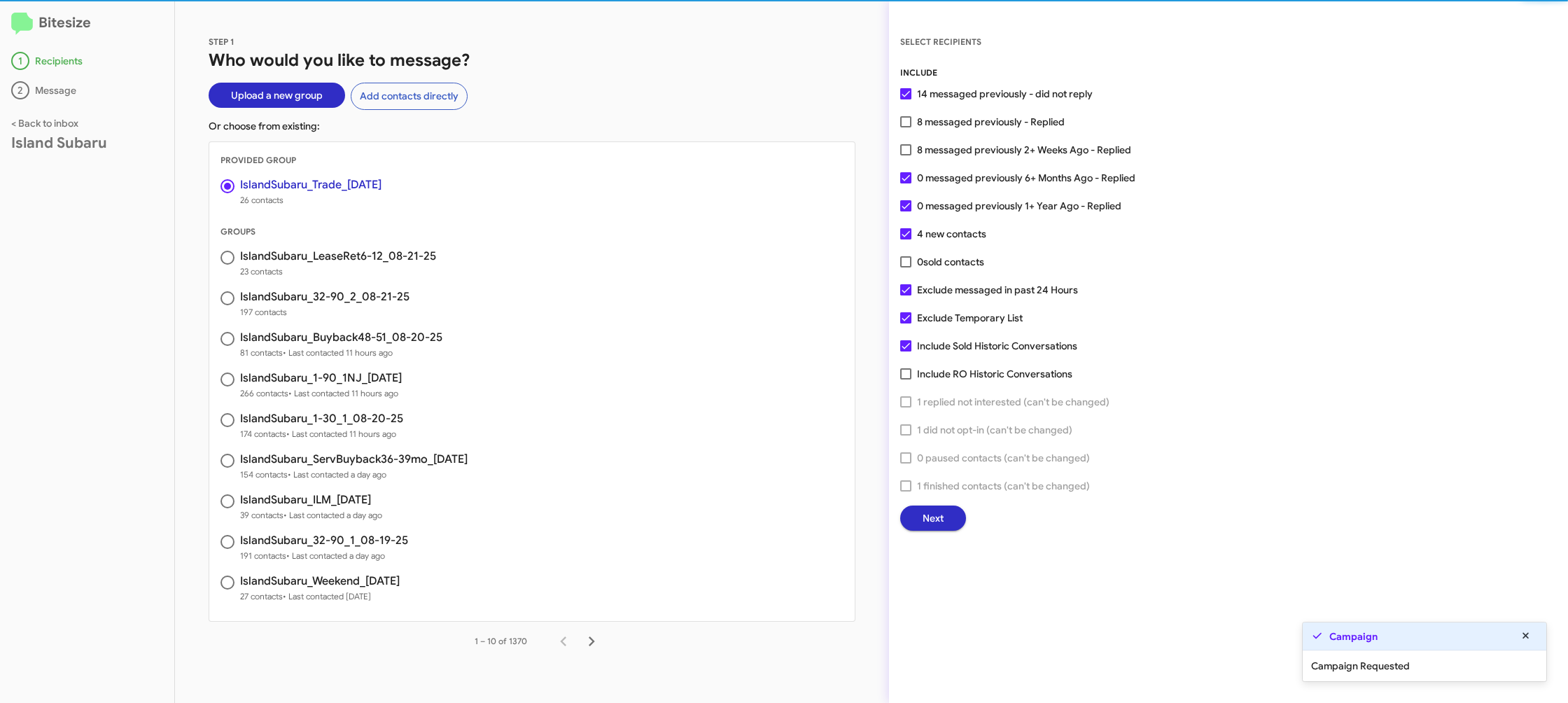
click at [928, 523] on span "Next" at bounding box center [933, 518] width 21 height 25
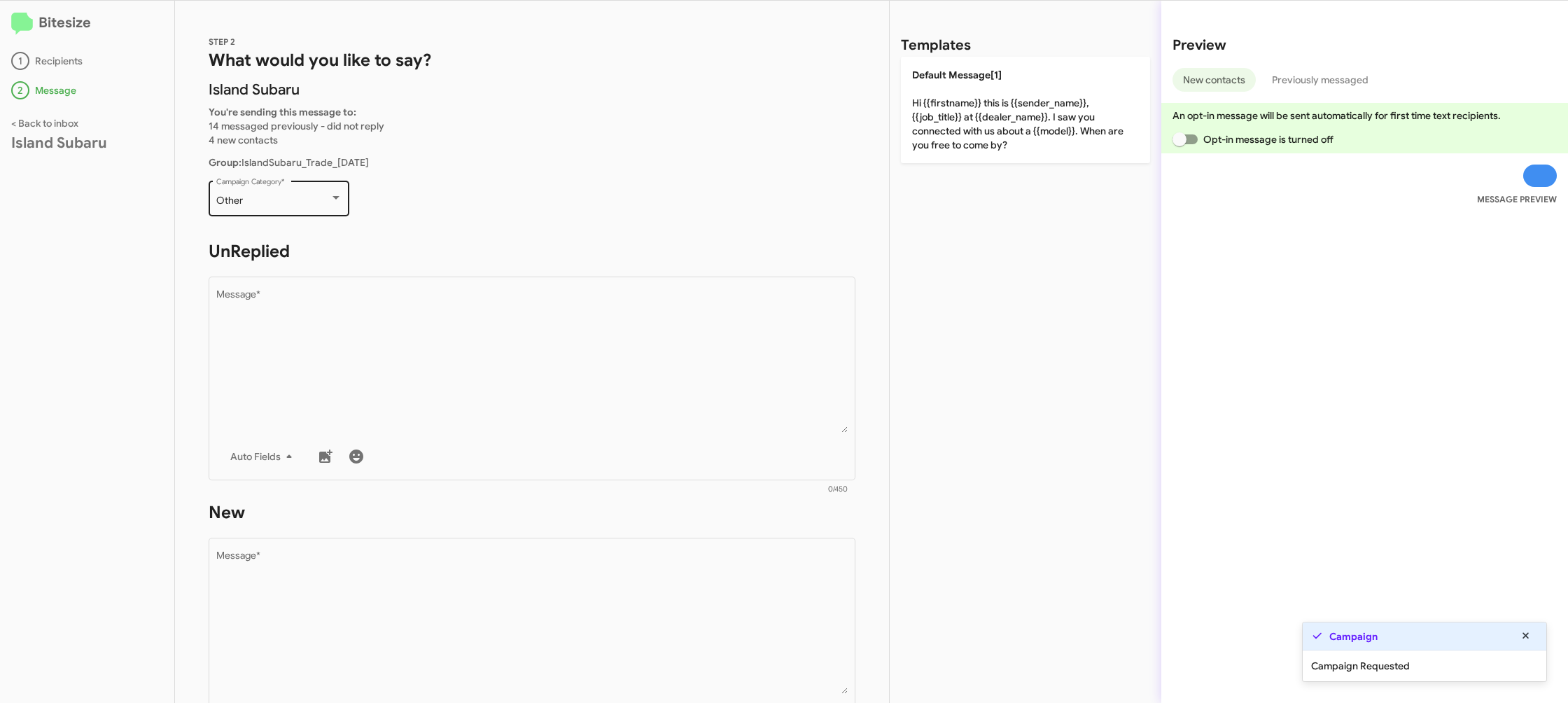
click at [284, 205] on div "Other" at bounding box center [273, 201] width 114 height 11
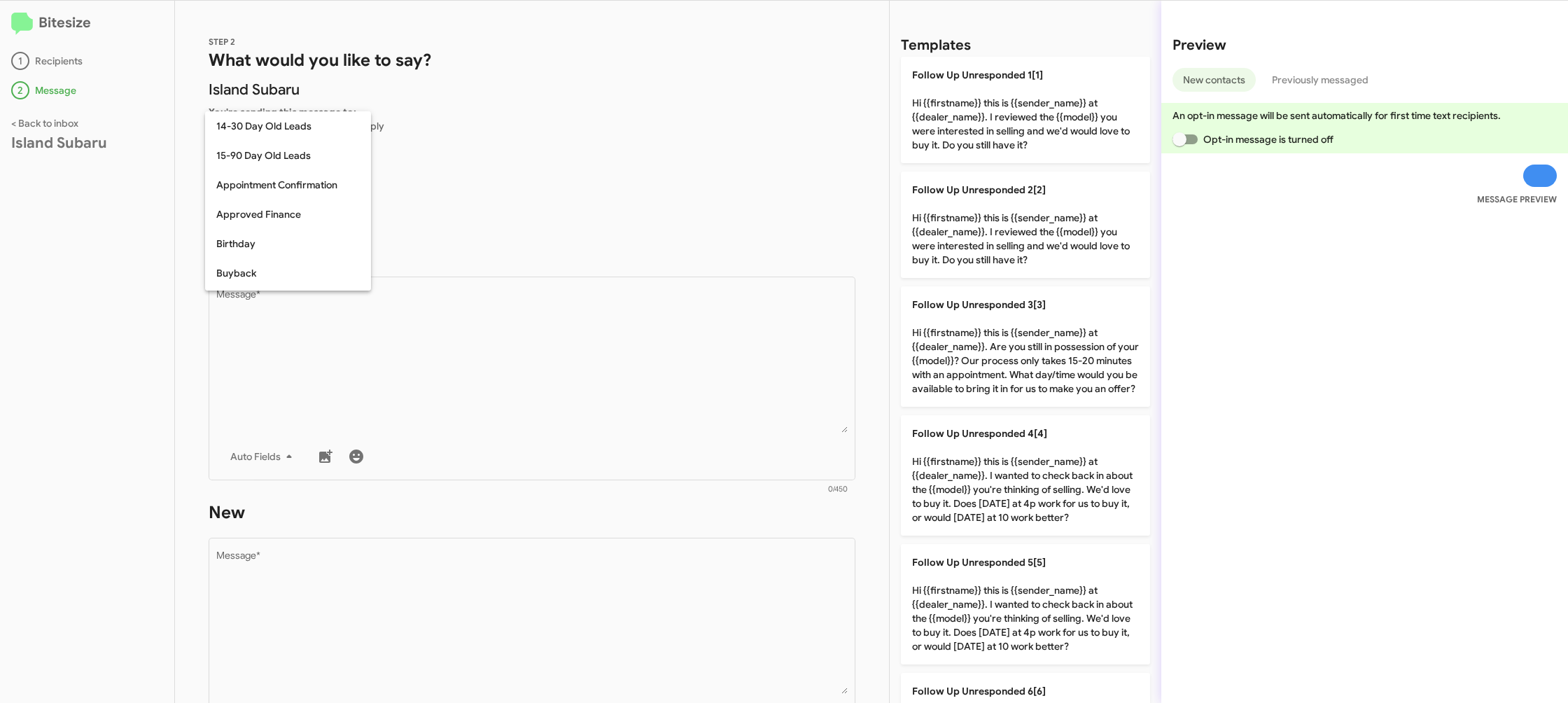
scroll to position [572, 0]
click at [499, 338] on div at bounding box center [784, 351] width 1568 height 703
click at [499, 338] on textarea "Message *" at bounding box center [532, 361] width 632 height 143
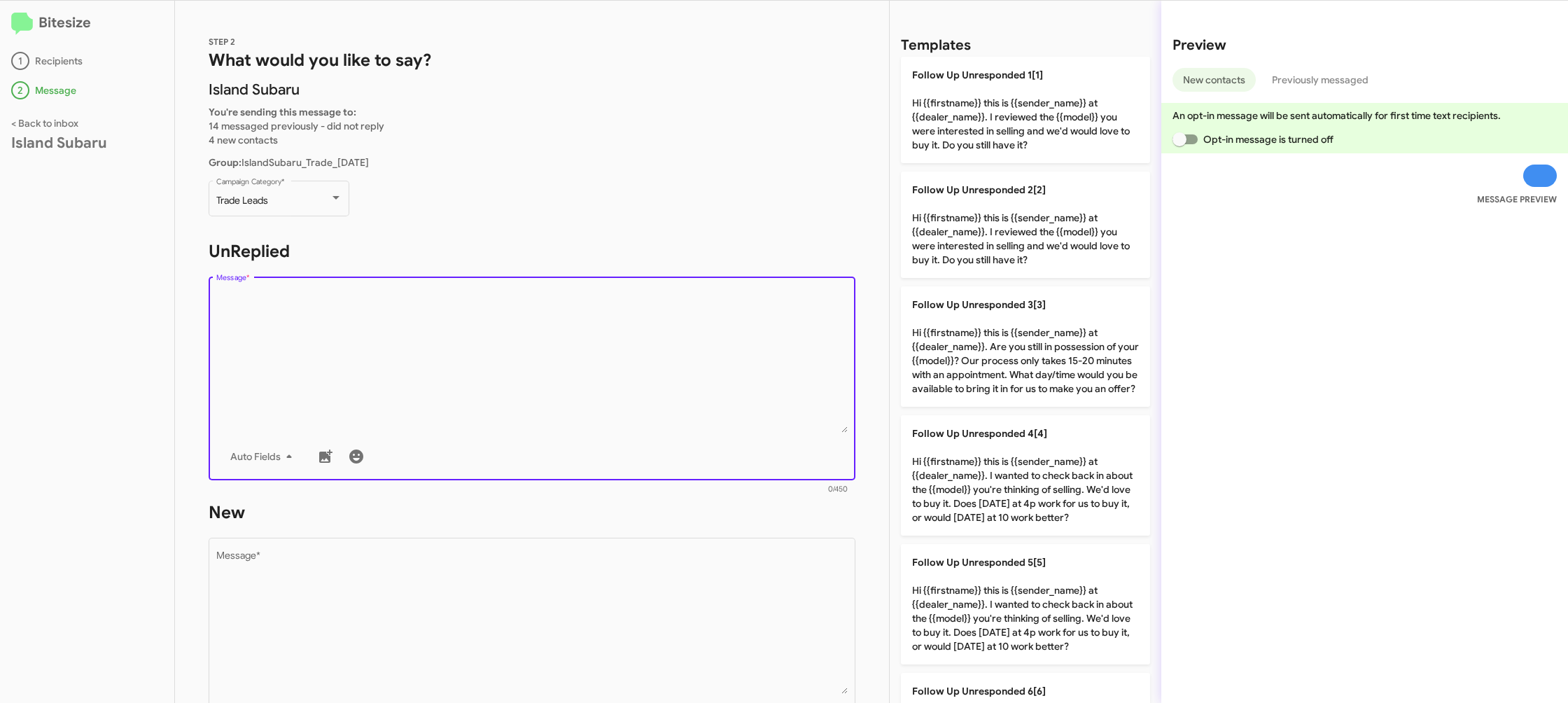
click at [499, 338] on textarea "Message *" at bounding box center [532, 361] width 632 height 143
click at [500, 337] on textarea "Message *" at bounding box center [532, 361] width 632 height 143
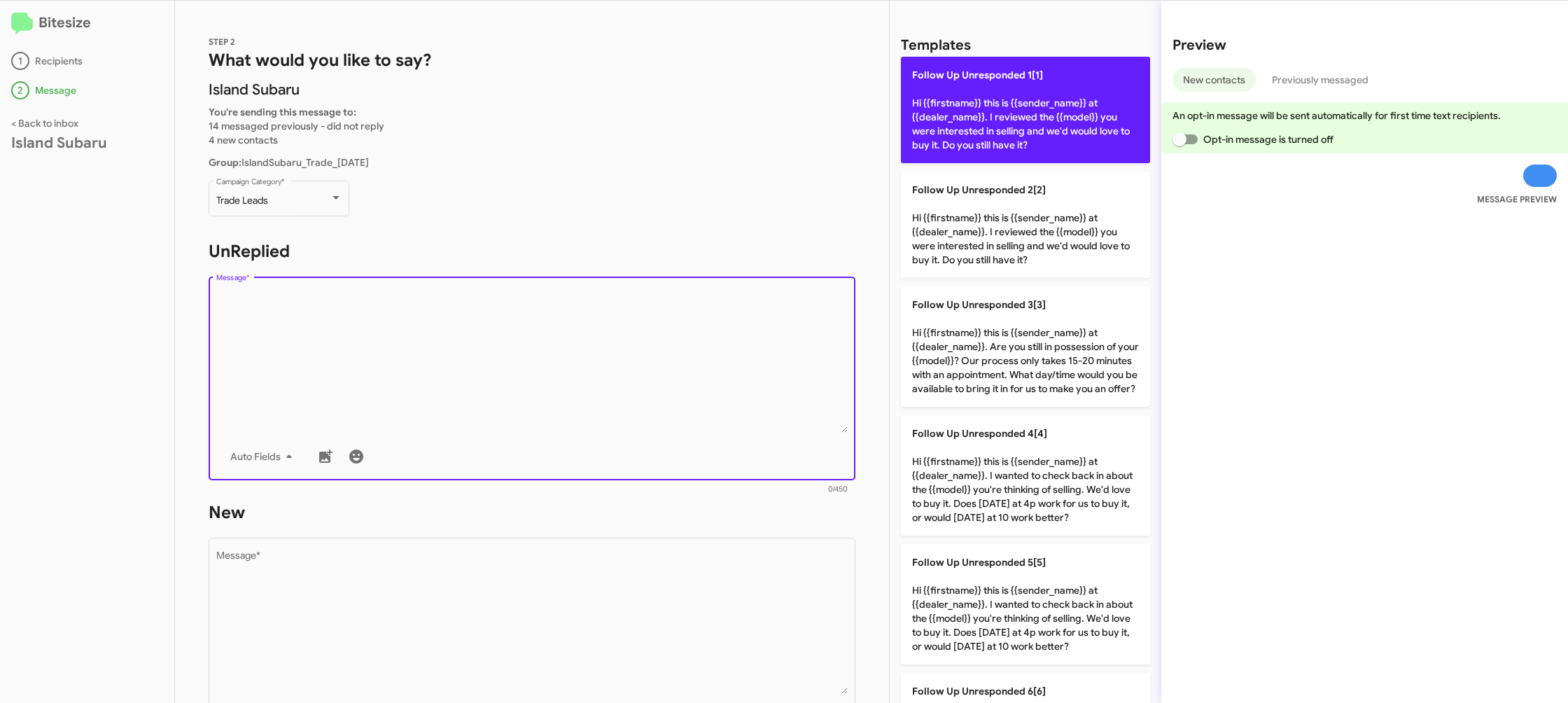
click at [993, 145] on p "Follow Up Unresponded 1[1] Hi {{firstname}} this is {{sender_name}} at {{dealer…" at bounding box center [1026, 110] width 249 height 106
type textarea "Hi {{firstname}} this is {{sender_name}} at {{dealer_name}}. I reviewed the {{m…"
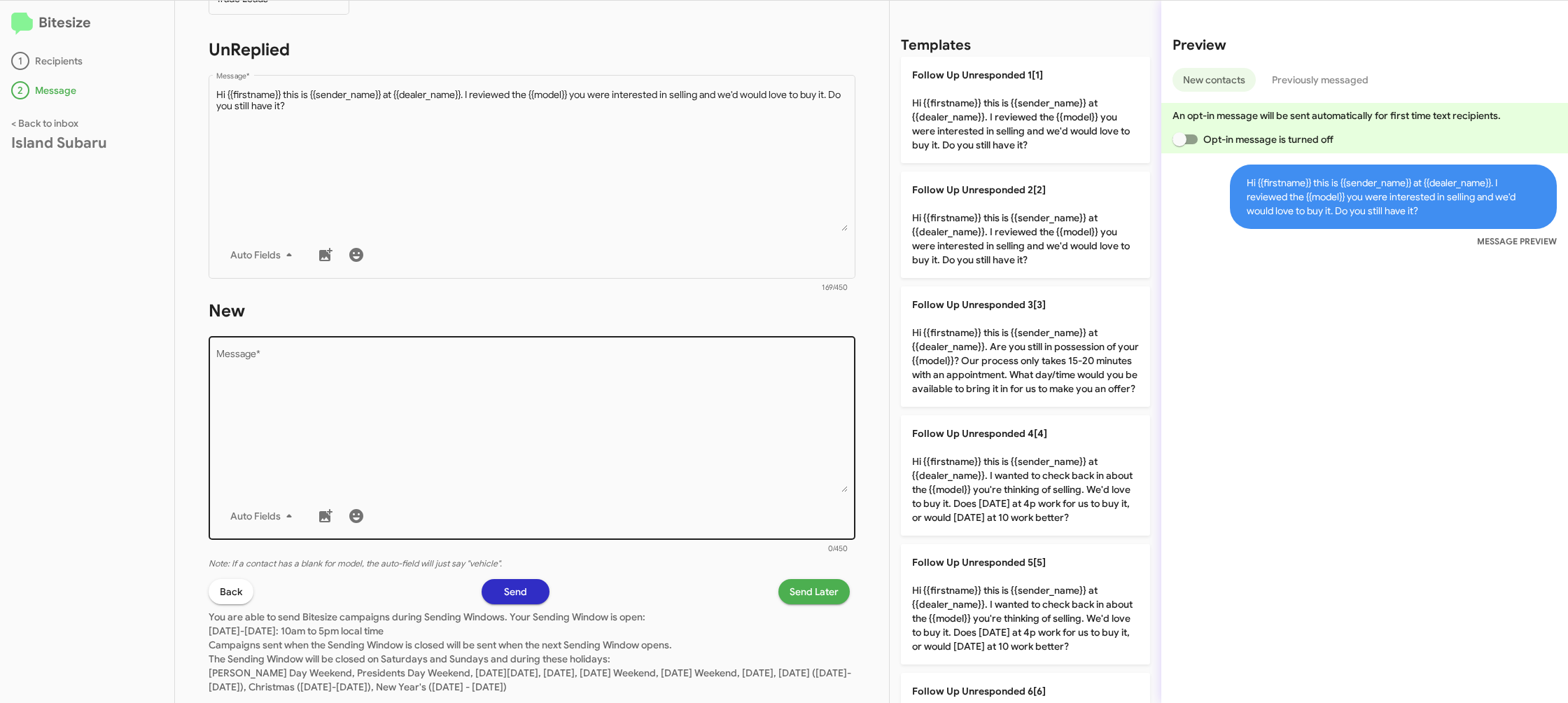
scroll to position [227, 0]
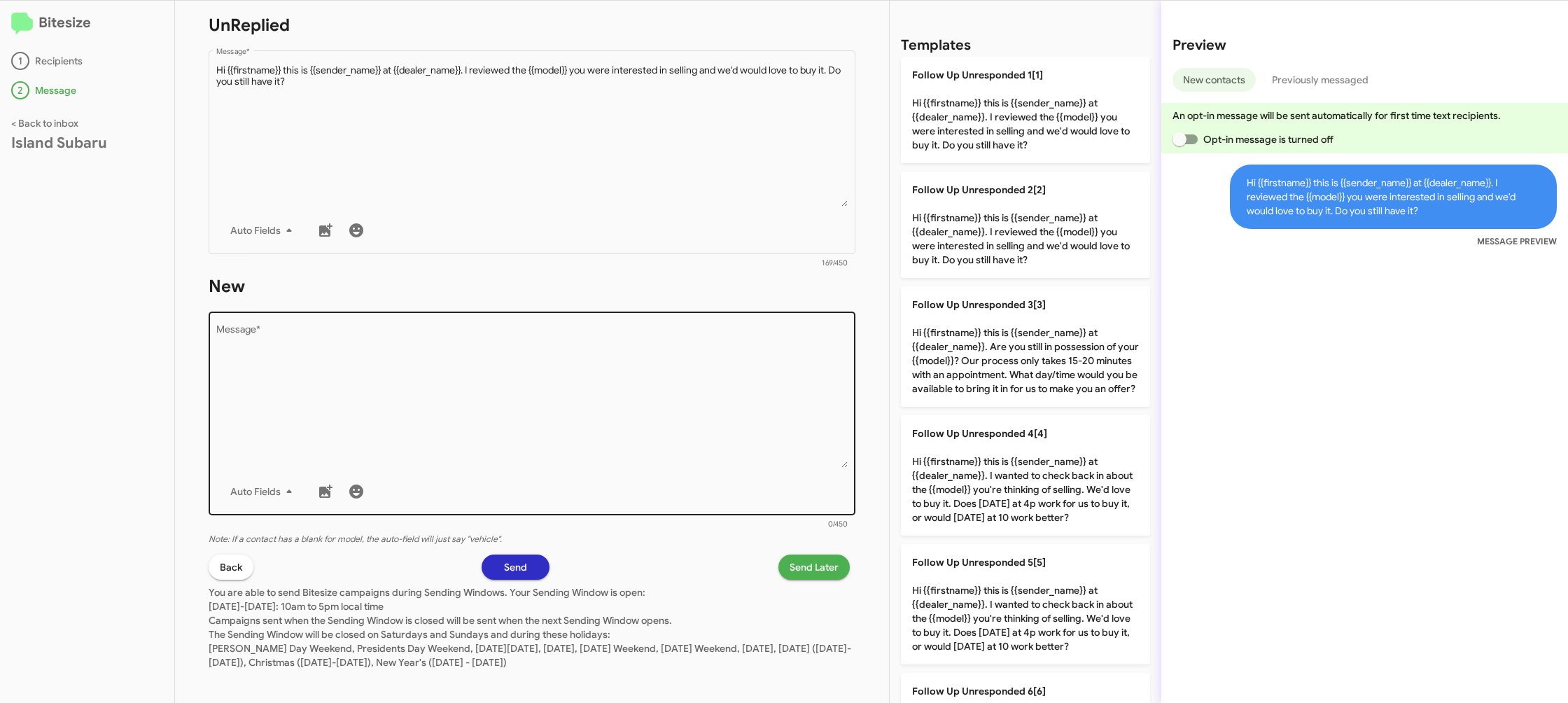
click at [705, 473] on div "Drop image here to insert Auto Fields Message *" at bounding box center [532, 411] width 632 height 206
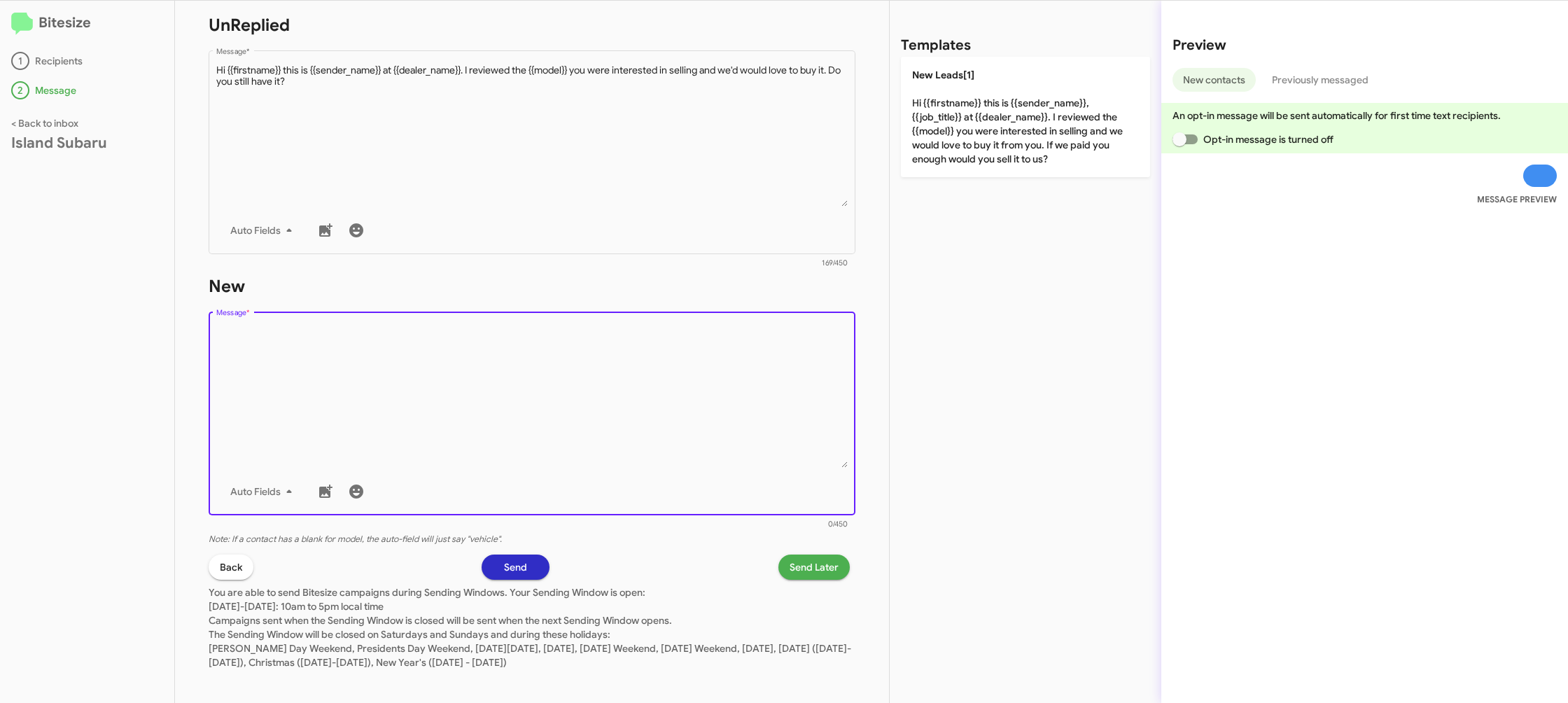
click at [706, 472] on div "Drop image here to insert Auto Fields Message *" at bounding box center [532, 411] width 632 height 206
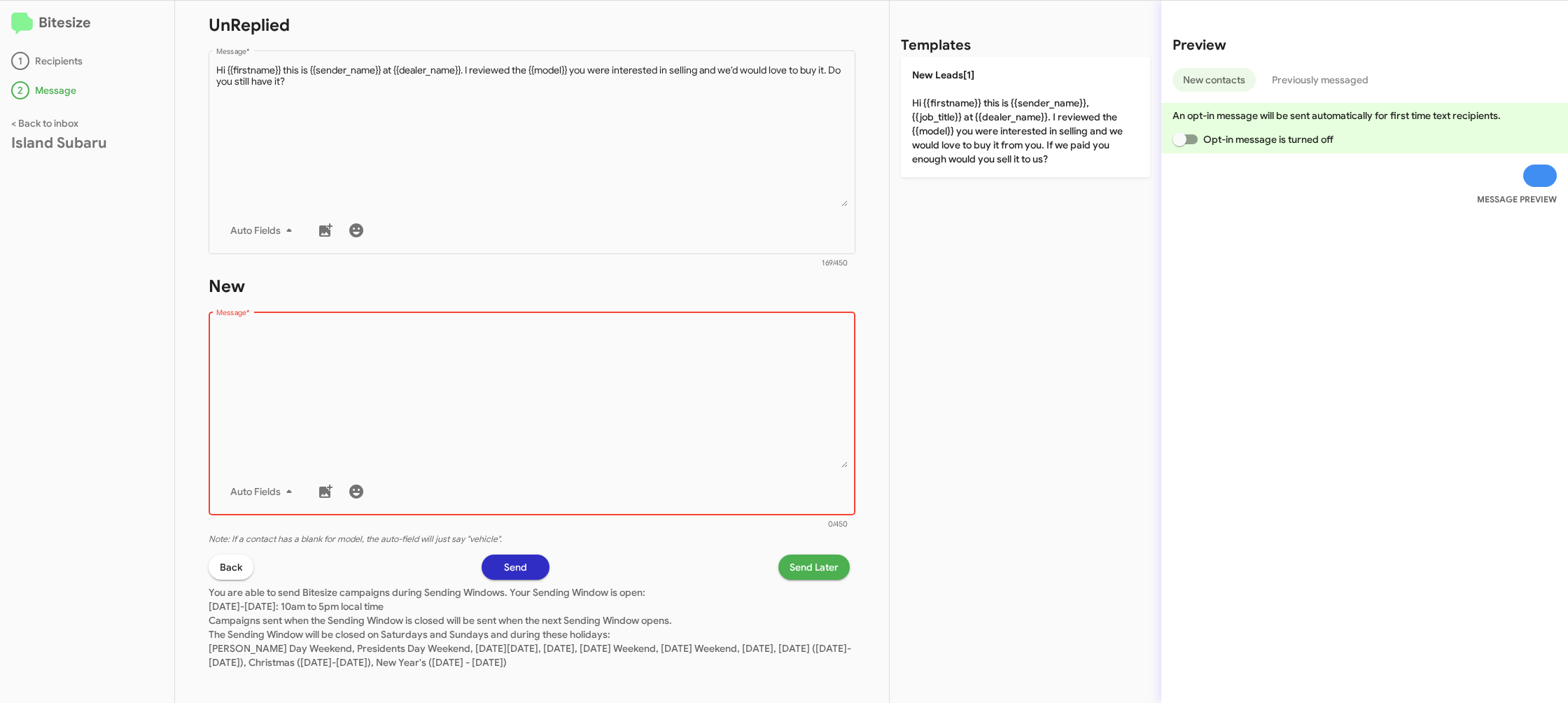
click at [706, 472] on div "Drop image here to insert Auto Fields Message *" at bounding box center [532, 411] width 632 height 206
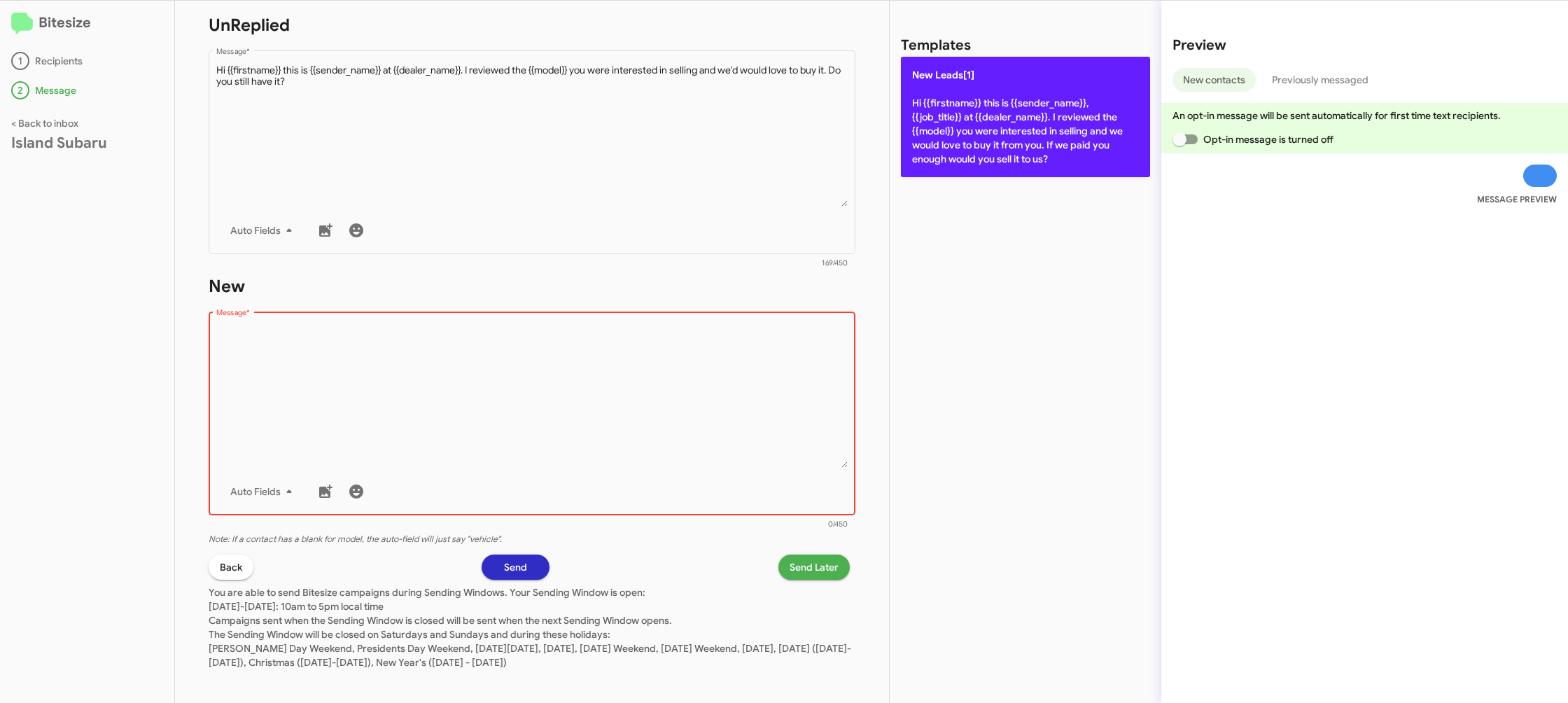
drag, startPoint x: 703, startPoint y: 470, endPoint x: 917, endPoint y: 144, distance: 390.0
click at [721, 430] on div "Drop image here to insert Auto Fields Message *" at bounding box center [532, 411] width 632 height 206
drag, startPoint x: 958, startPoint y: 145, endPoint x: 907, endPoint y: 147, distance: 51.0
click at [958, 145] on p "New Leads[1] Hi {{firstname}} this is {{sender_name}}, {{job_title}} at {{deale…" at bounding box center [1026, 117] width 249 height 120
type textarea "Hi {{firstname}} this is {{sender_name}}, {{job_title}} at {{dealer_name}}. I r…"
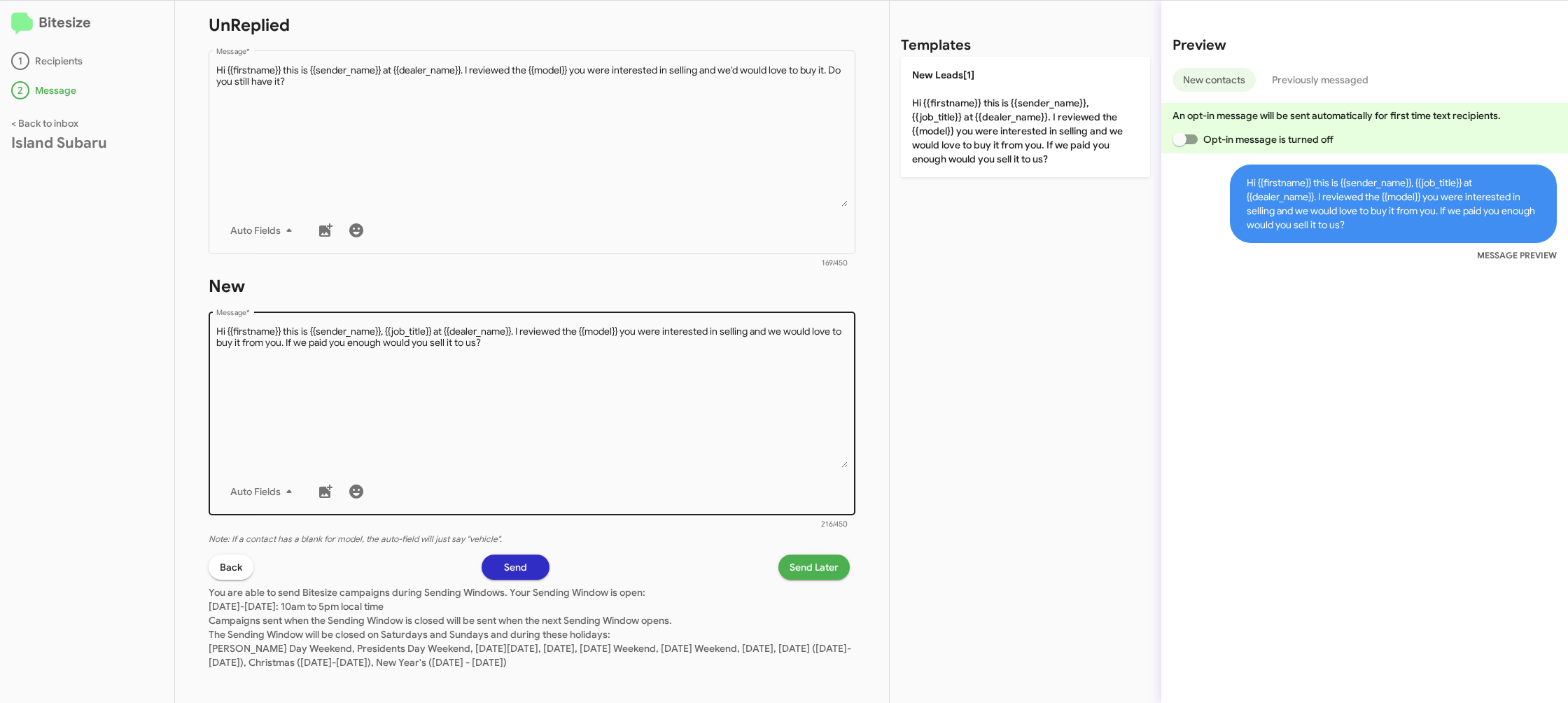
scroll to position [235, 0]
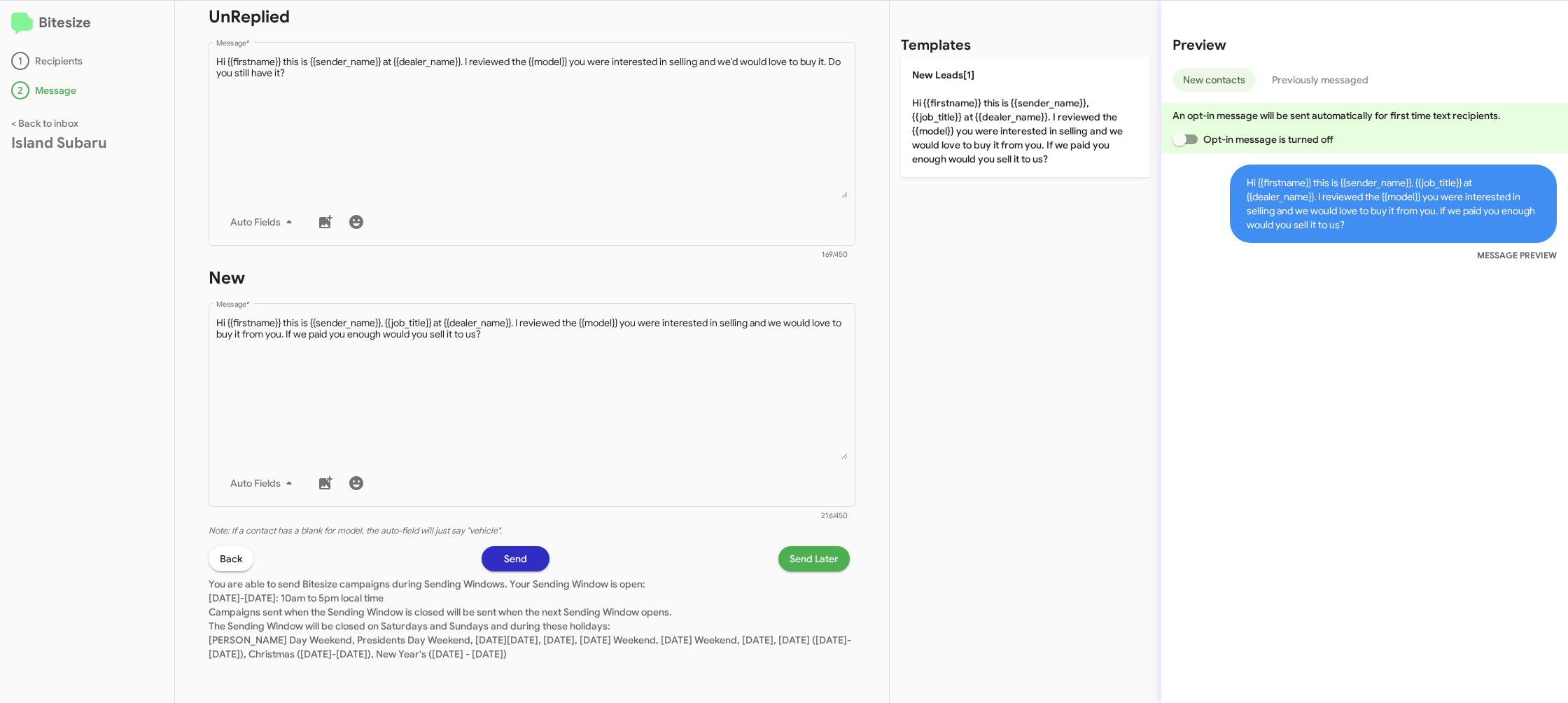
click at [806, 557] on span "Send Later" at bounding box center [814, 558] width 49 height 25
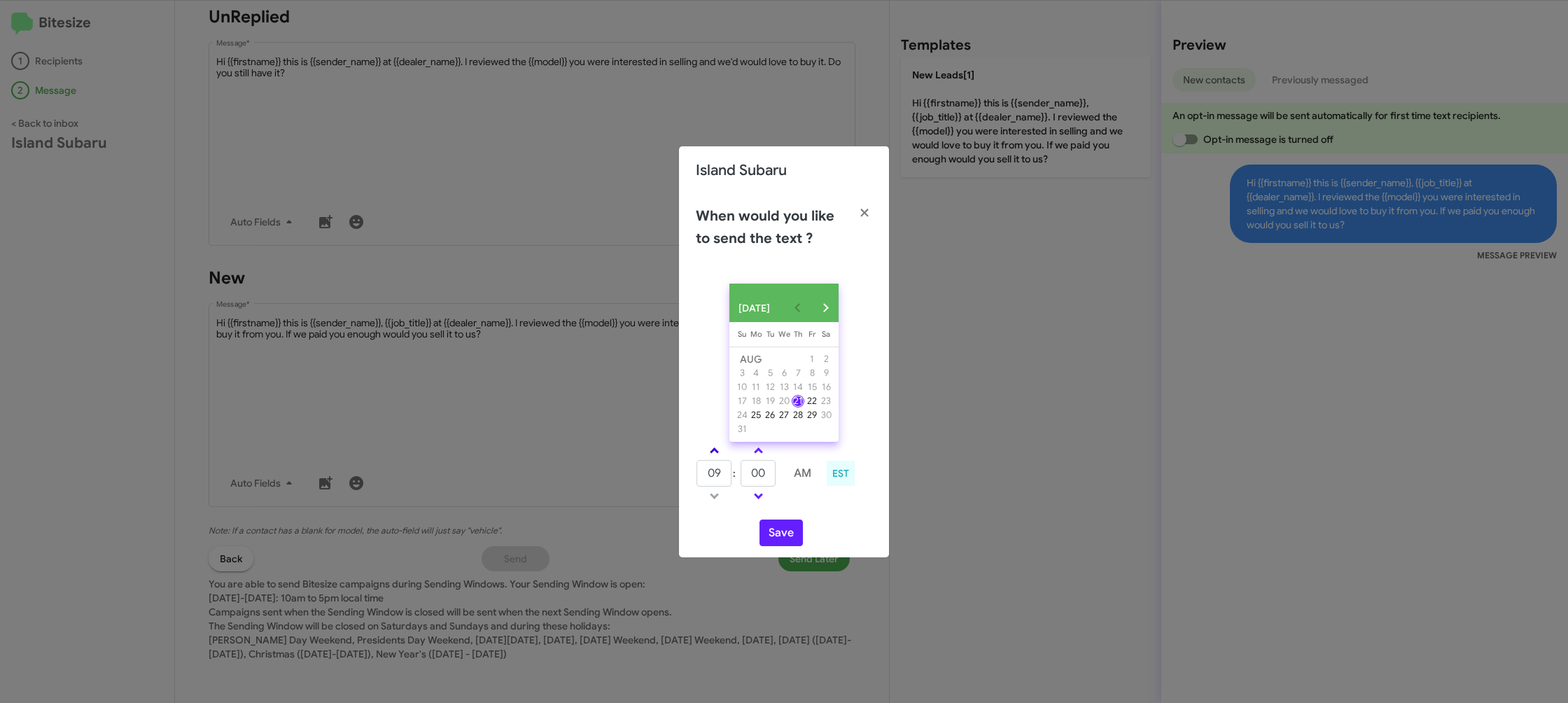
click at [709, 457] on link at bounding box center [714, 450] width 24 height 16
type input "10"
click at [756, 476] on input "00" at bounding box center [758, 473] width 35 height 27
type input "27"
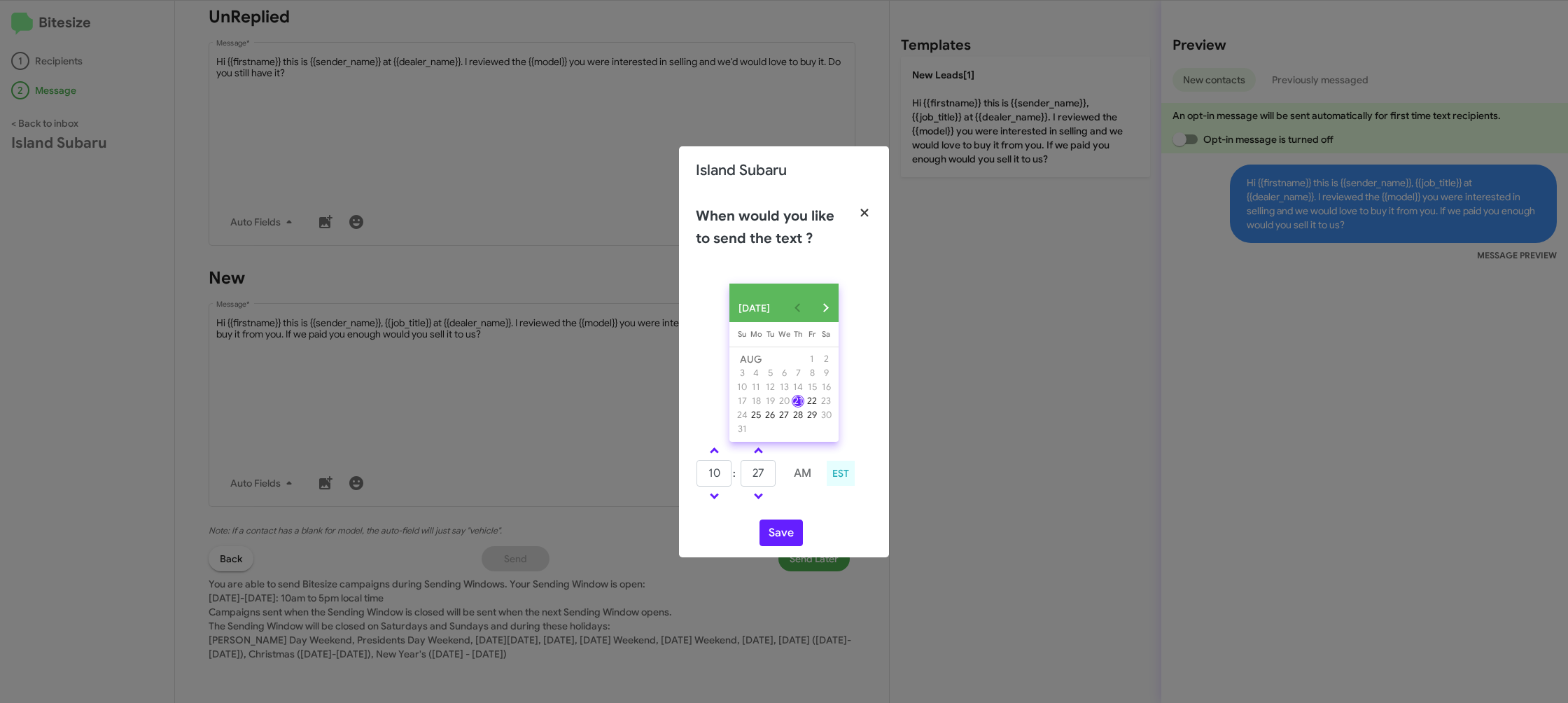
click at [863, 206] on icon "button" at bounding box center [864, 212] width 16 height 13
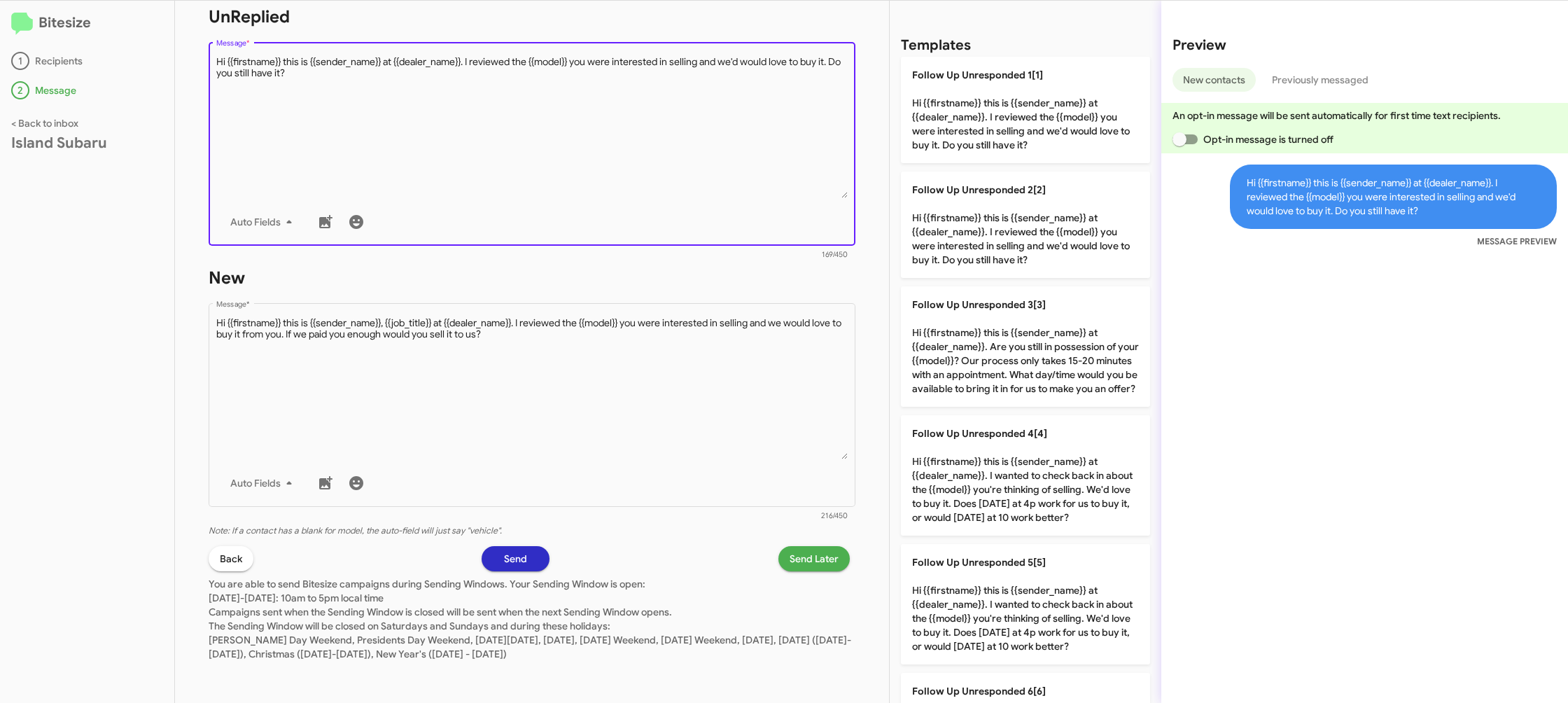
click at [769, 187] on textarea "Message *" at bounding box center [532, 126] width 632 height 143
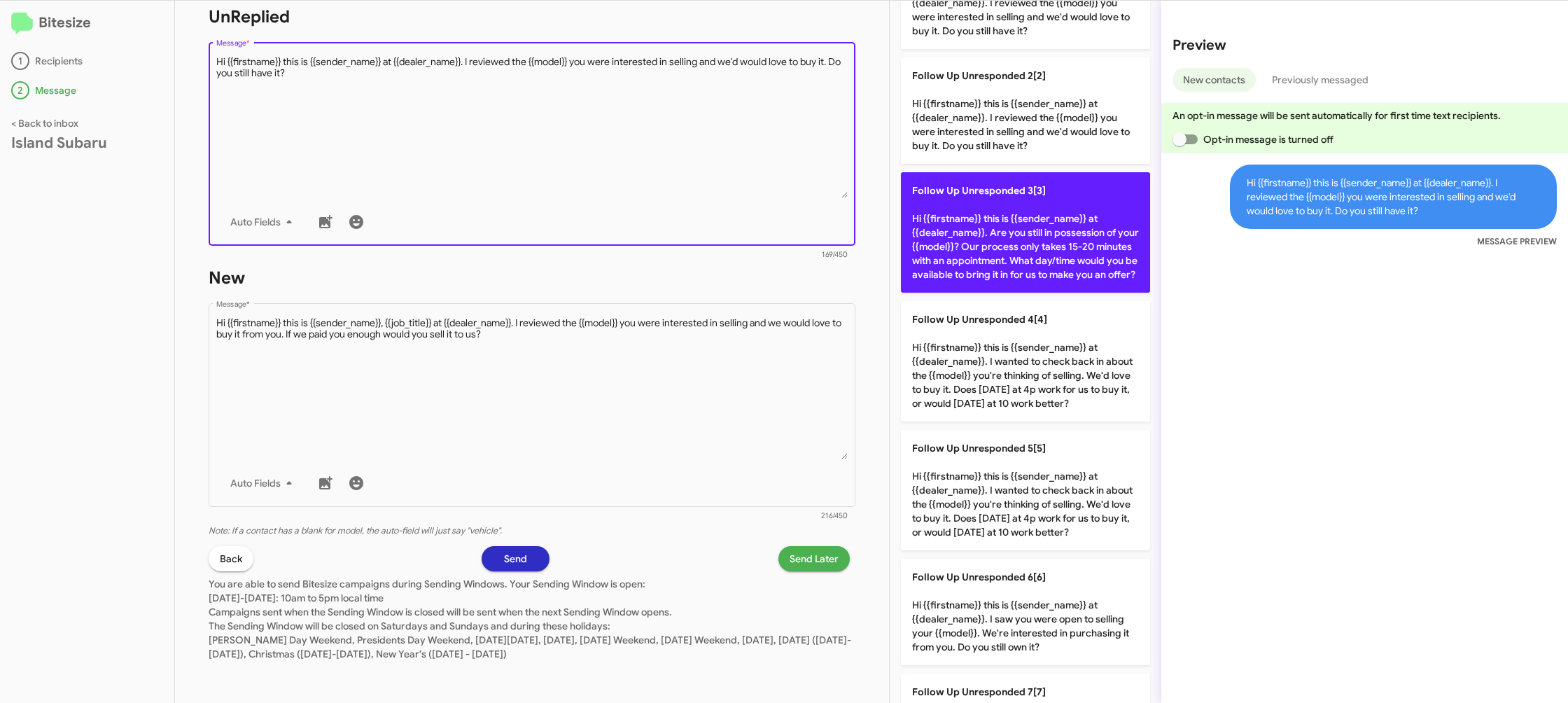
scroll to position [0, 0]
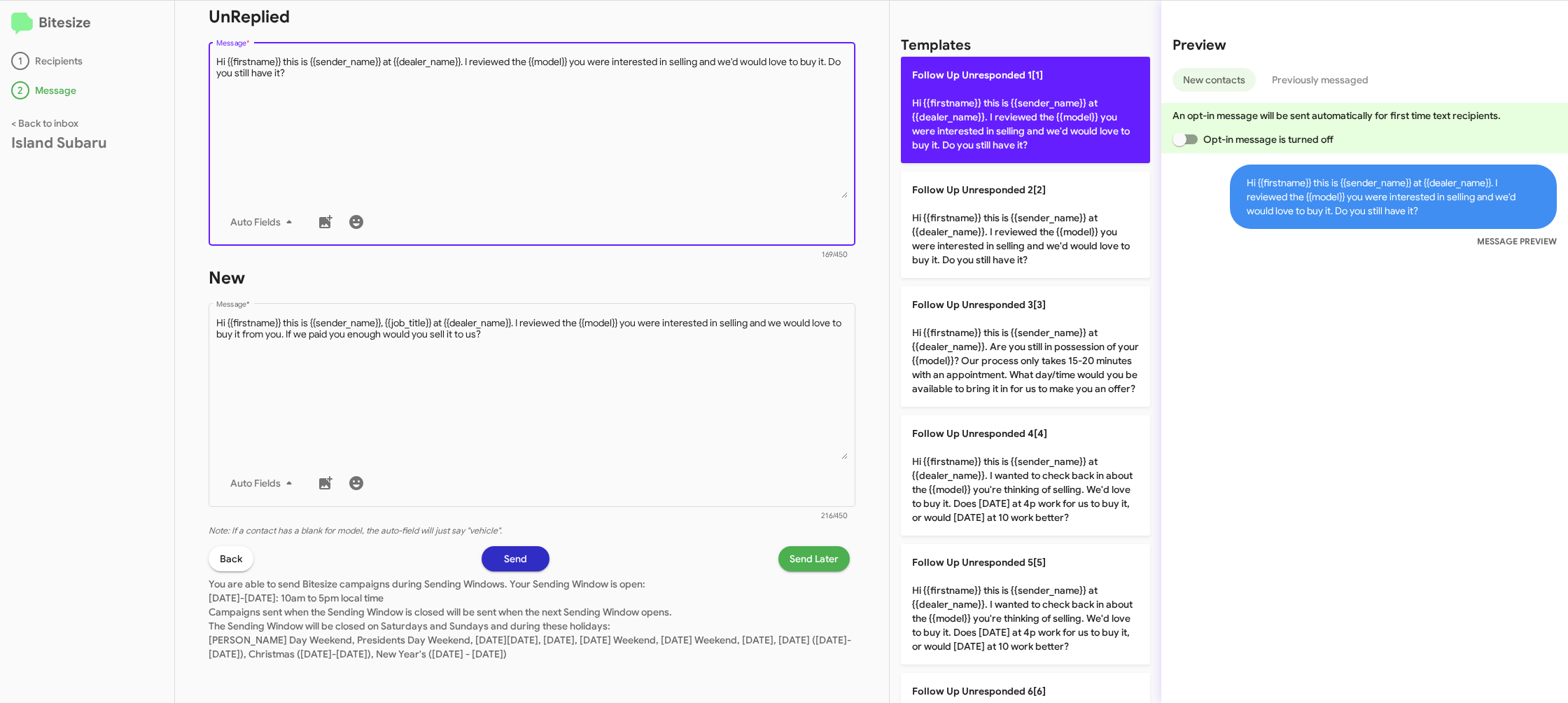
click at [986, 112] on p "Follow Up Unresponded 1[1] Hi {{firstname}} this is {{sender_name}} at {{dealer…" at bounding box center [1026, 110] width 249 height 106
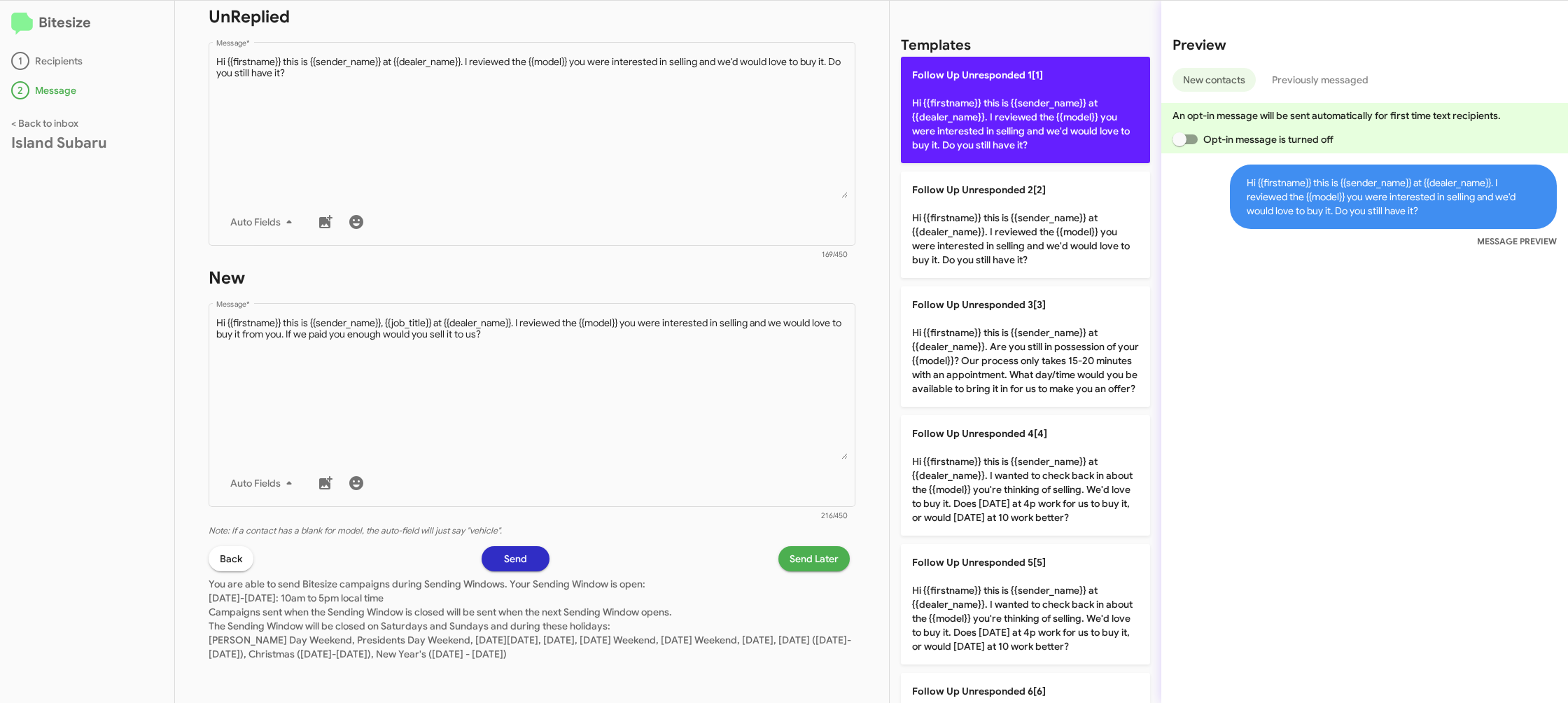
drag, startPoint x: 986, startPoint y: 112, endPoint x: 975, endPoint y: 119, distance: 13.0
click at [986, 112] on p "Follow Up Unresponded 1[1] Hi {{firstname}} this is {{sender_name}} at {{dealer…" at bounding box center [1026, 110] width 249 height 106
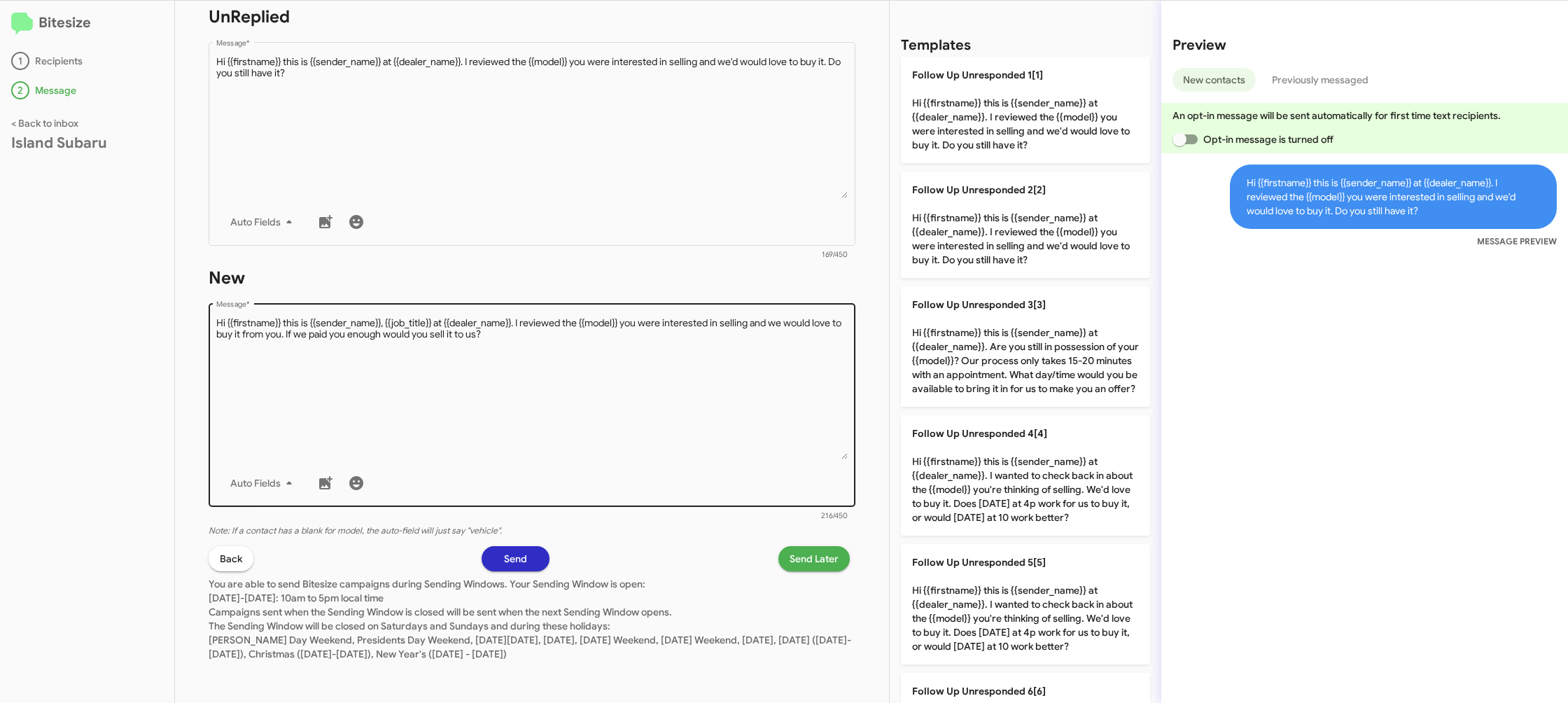
click at [742, 446] on textarea "Message *" at bounding box center [532, 388] width 632 height 143
drag, startPoint x: 742, startPoint y: 446, endPoint x: 810, endPoint y: 334, distance: 131.0
click at [774, 387] on textarea "Message *" at bounding box center [532, 388] width 632 height 143
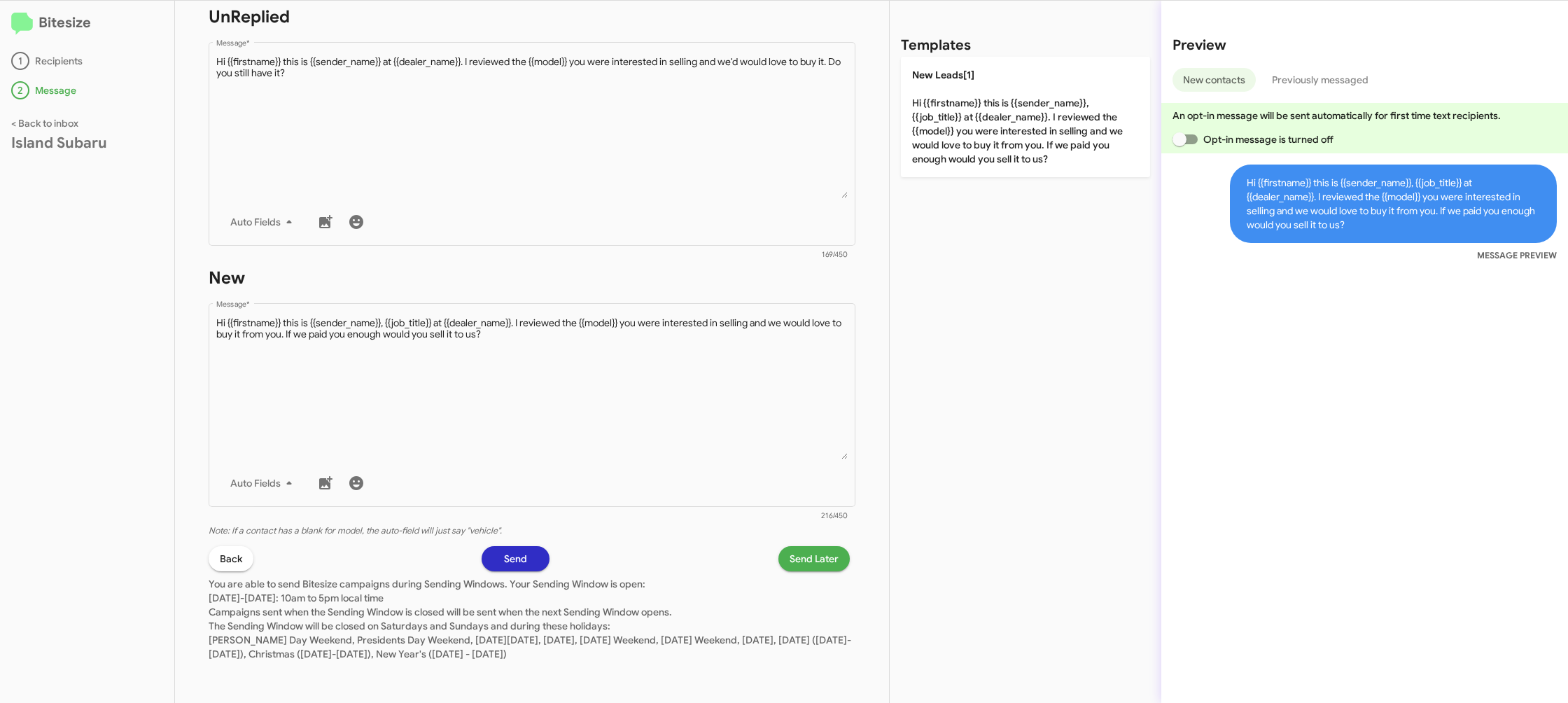
click at [931, 180] on div "Templates New Leads[1] Hi {{firstname}} this is {{sender_name}}, {{job_title}} …" at bounding box center [1025, 352] width 272 height 702
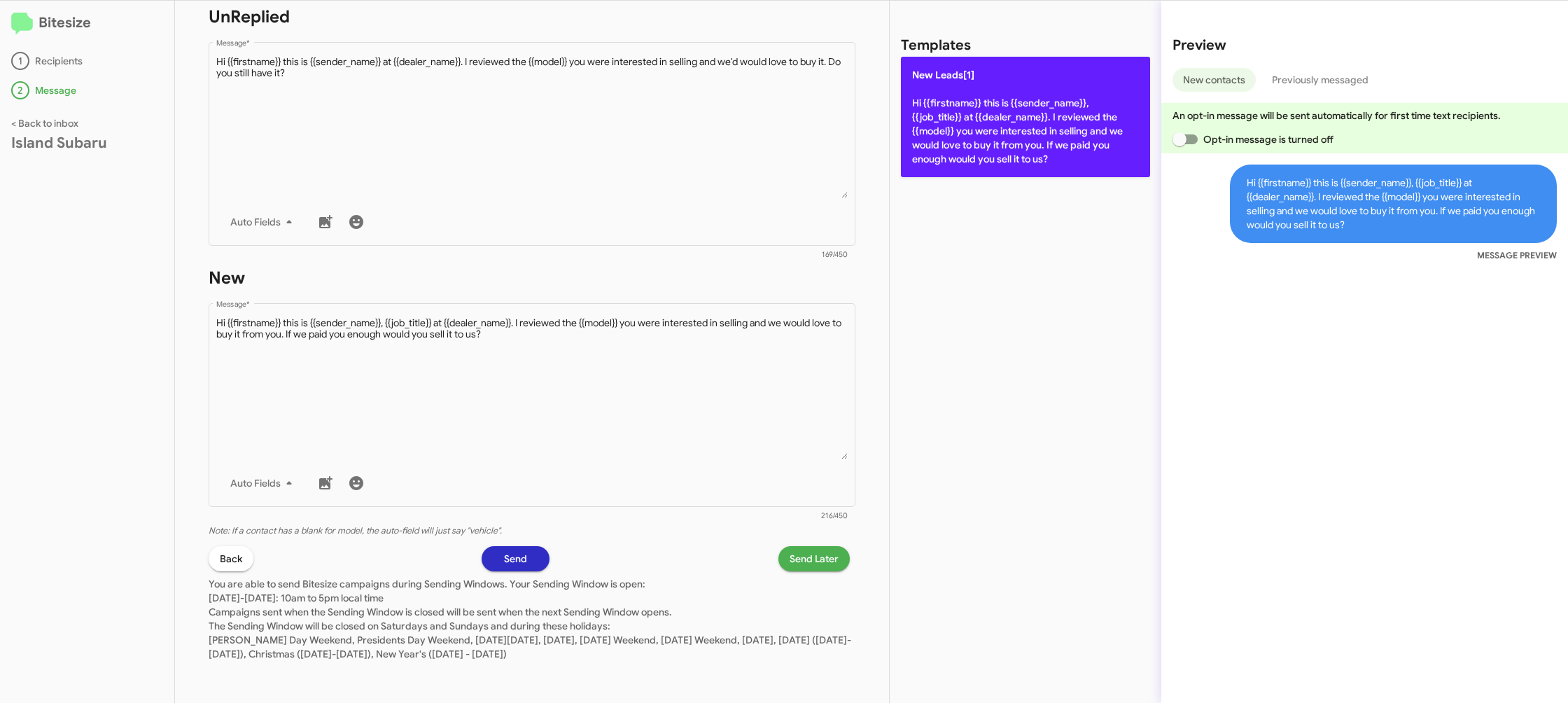
drag, startPoint x: 936, startPoint y: 163, endPoint x: 929, endPoint y: 171, distance: 10.6
click at [936, 164] on p "New Leads[1] Hi {{firstname}} this is {{sender_name}}, {{job_title}} at {{deale…" at bounding box center [1026, 117] width 249 height 120
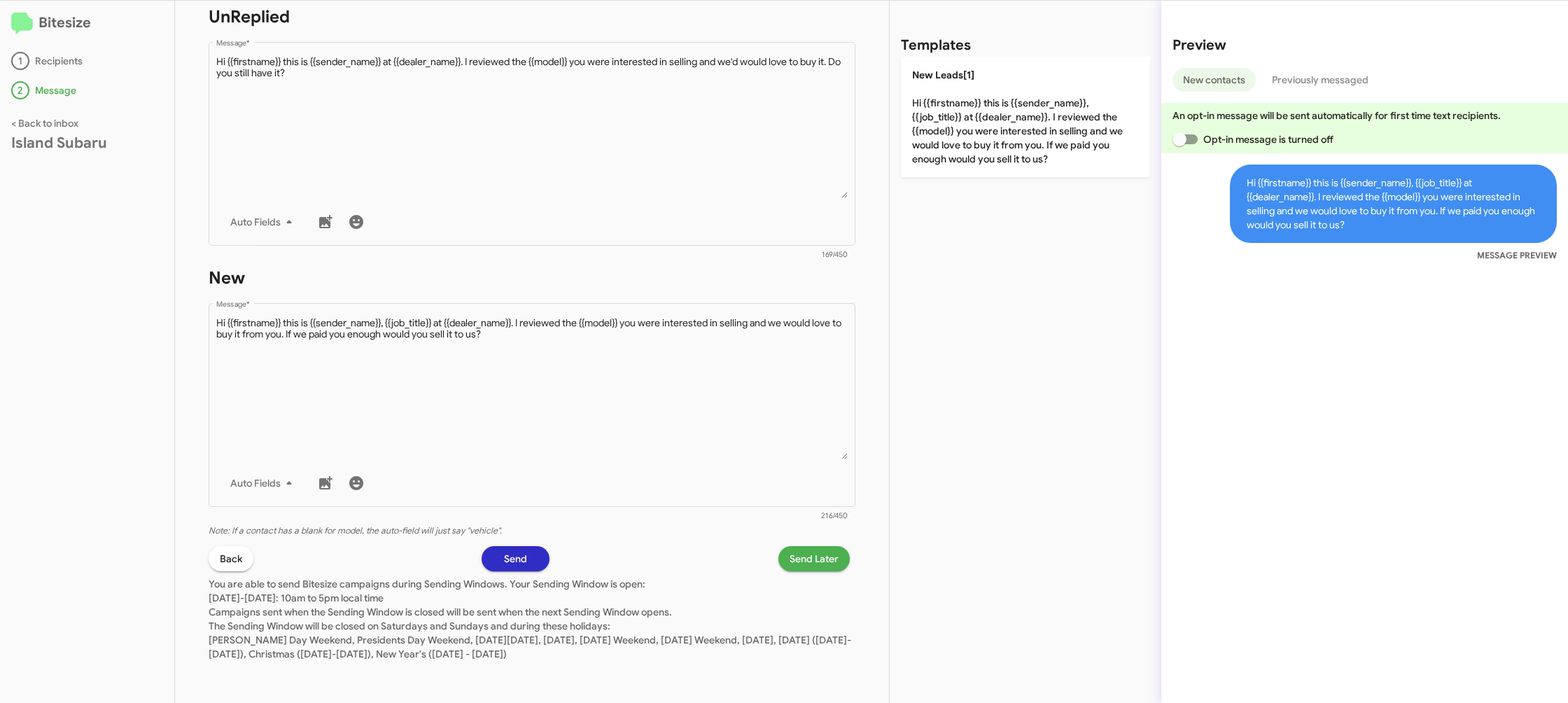
click at [815, 553] on span "Send Later" at bounding box center [814, 558] width 49 height 25
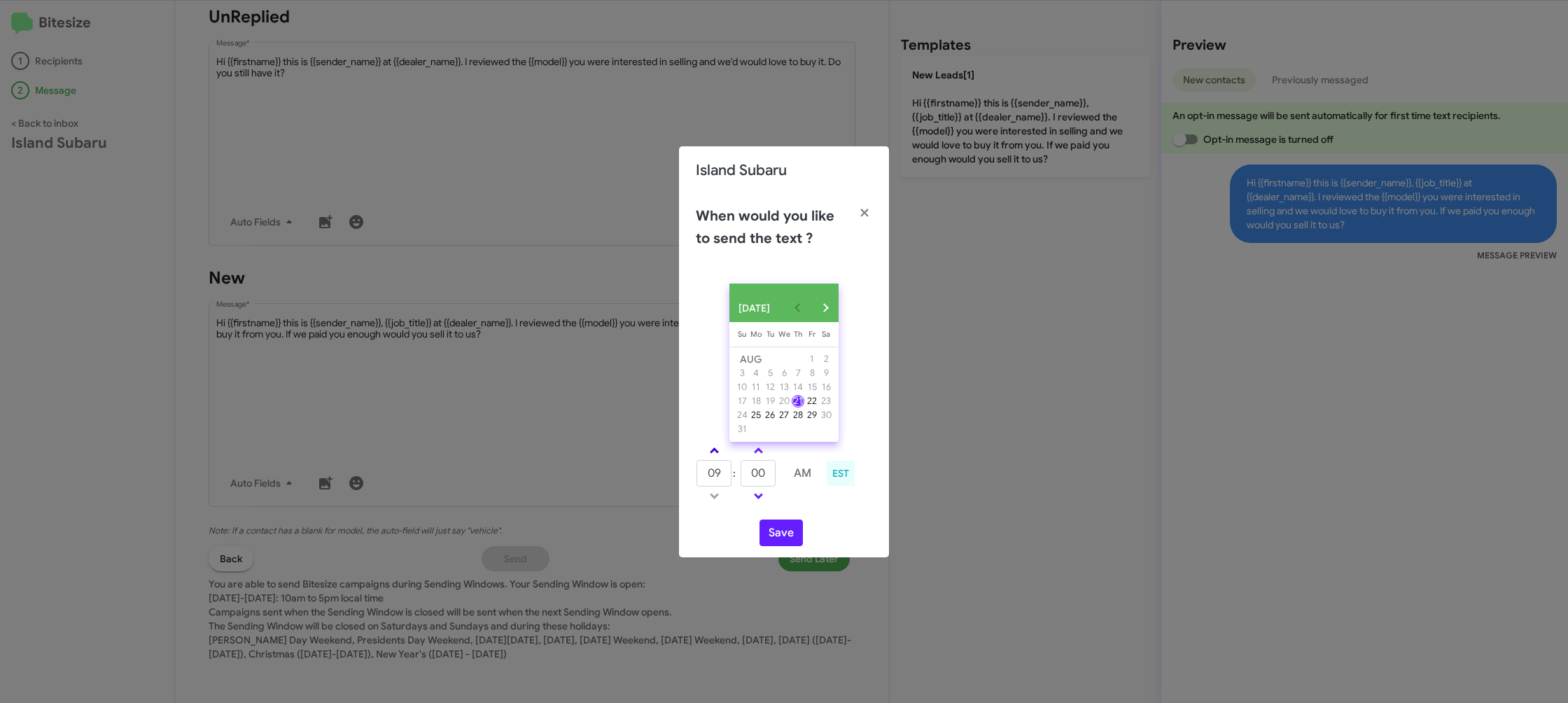
drag, startPoint x: 724, startPoint y: 451, endPoint x: 718, endPoint y: 457, distance: 8.5
click at [724, 452] on link at bounding box center [714, 450] width 24 height 16
type input "10"
click at [749, 476] on input "00" at bounding box center [758, 473] width 35 height 27
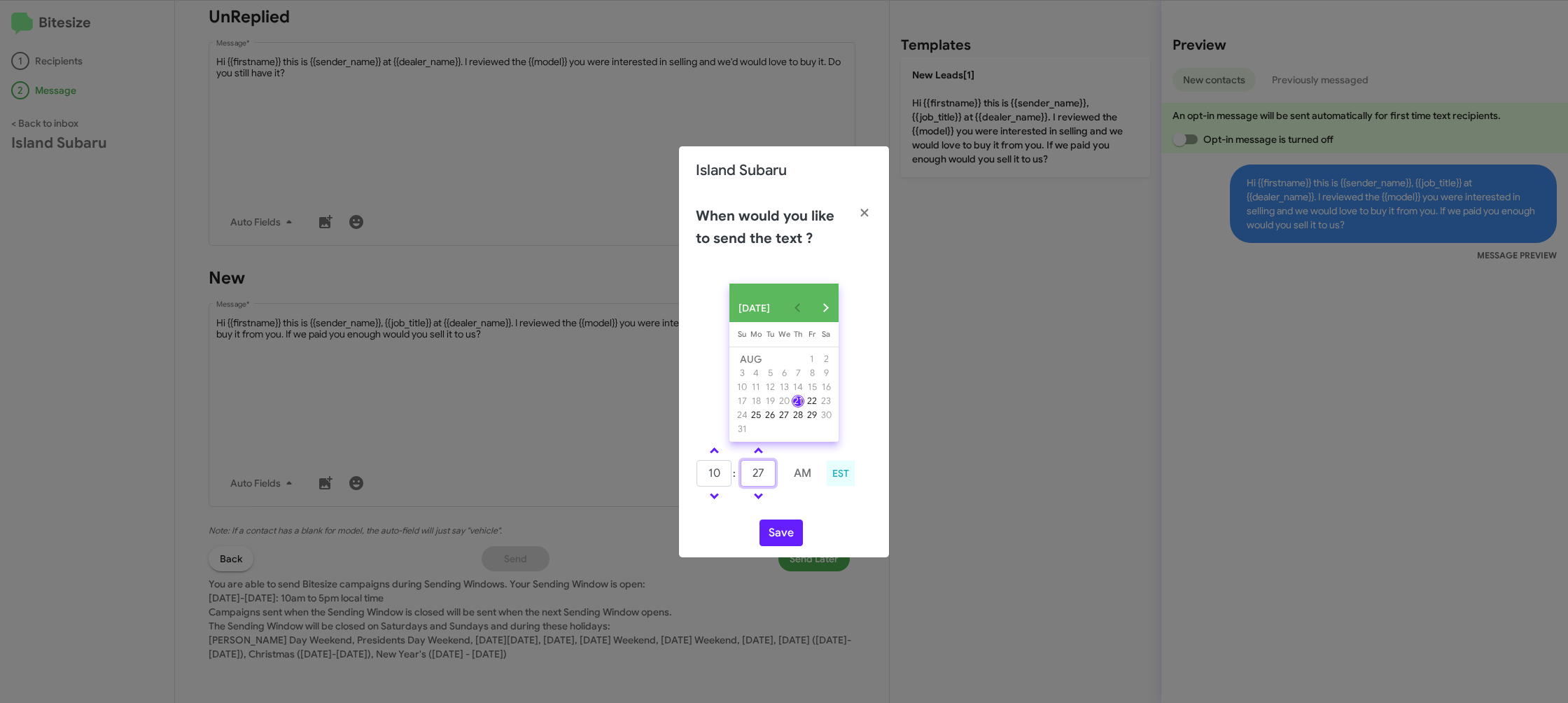
type input "27"
drag, startPoint x: 807, startPoint y: 517, endPoint x: 796, endPoint y: 533, distance: 19.4
click at [807, 517] on div "[DATE] [DATE] Su [DATE] Mo [DATE] Tu [DATE] We [DATE] Th [DATE] Fr [DATE] [DATE…" at bounding box center [783, 415] width 210 height 285
click at [796, 534] on button "Save" at bounding box center [781, 532] width 43 height 27
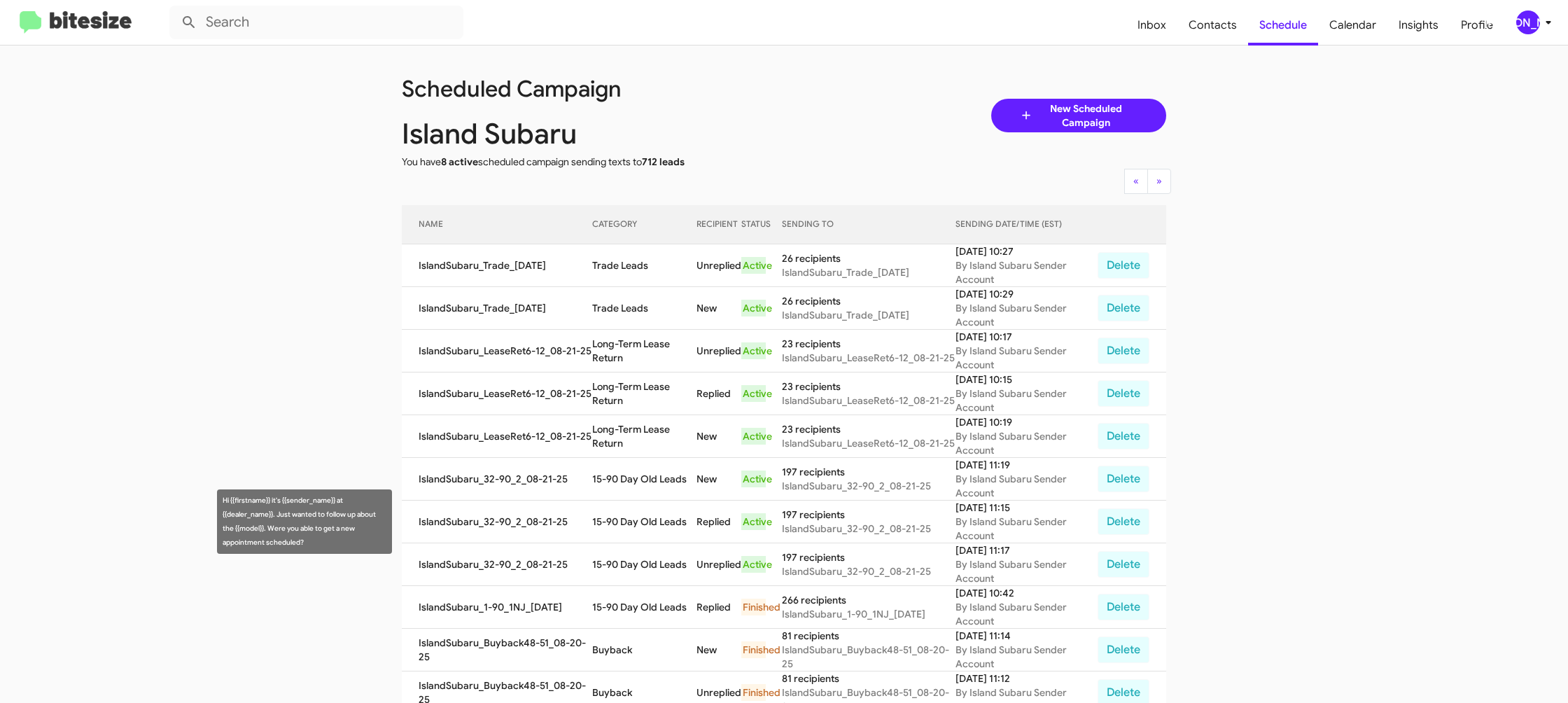
click at [637, 527] on td "15-90 Day Old Leads" at bounding box center [644, 522] width 104 height 43
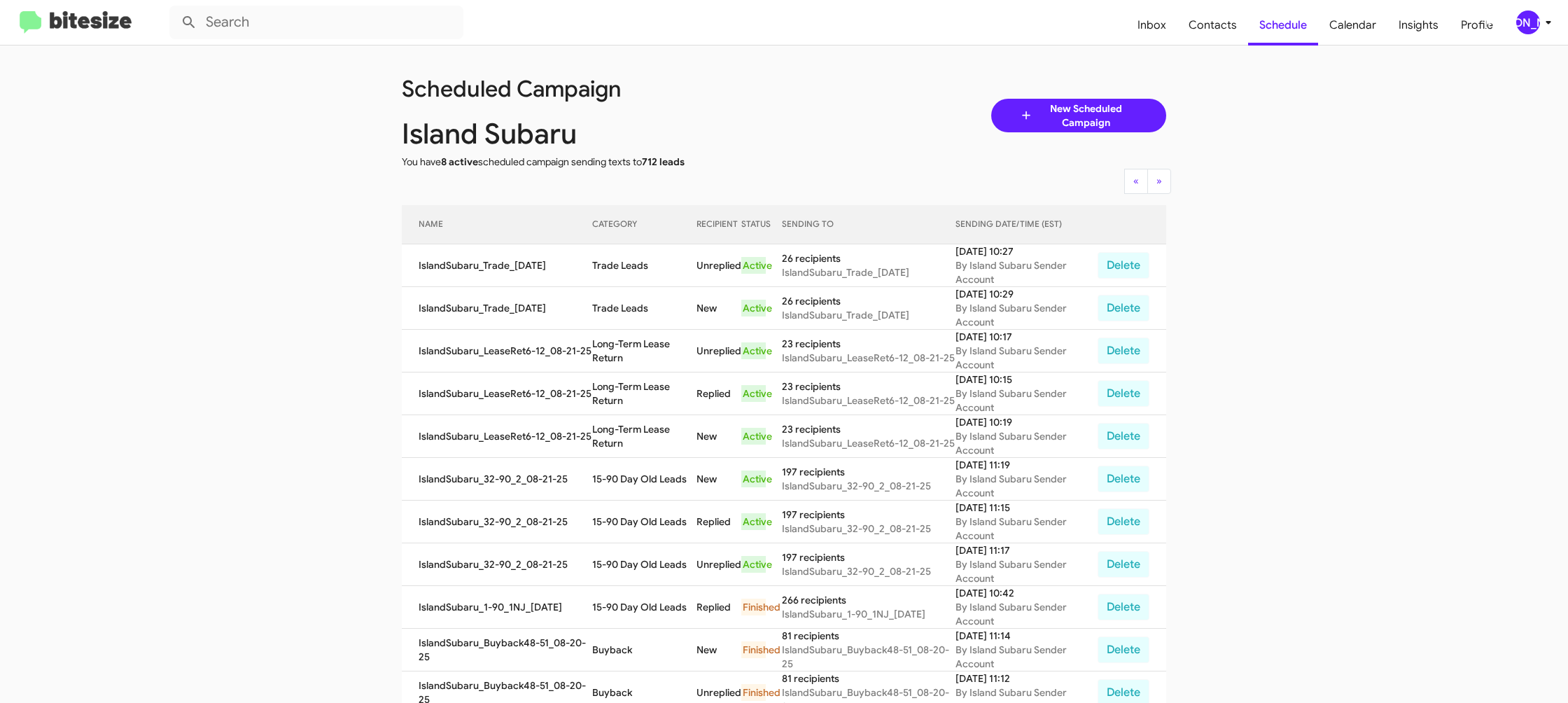
click at [637, 527] on td "15-90 Day Old Leads" at bounding box center [644, 522] width 104 height 43
copy td "15-90 Day Old Leads"
click at [625, 399] on td "Long-Term Lease Return" at bounding box center [644, 394] width 104 height 43
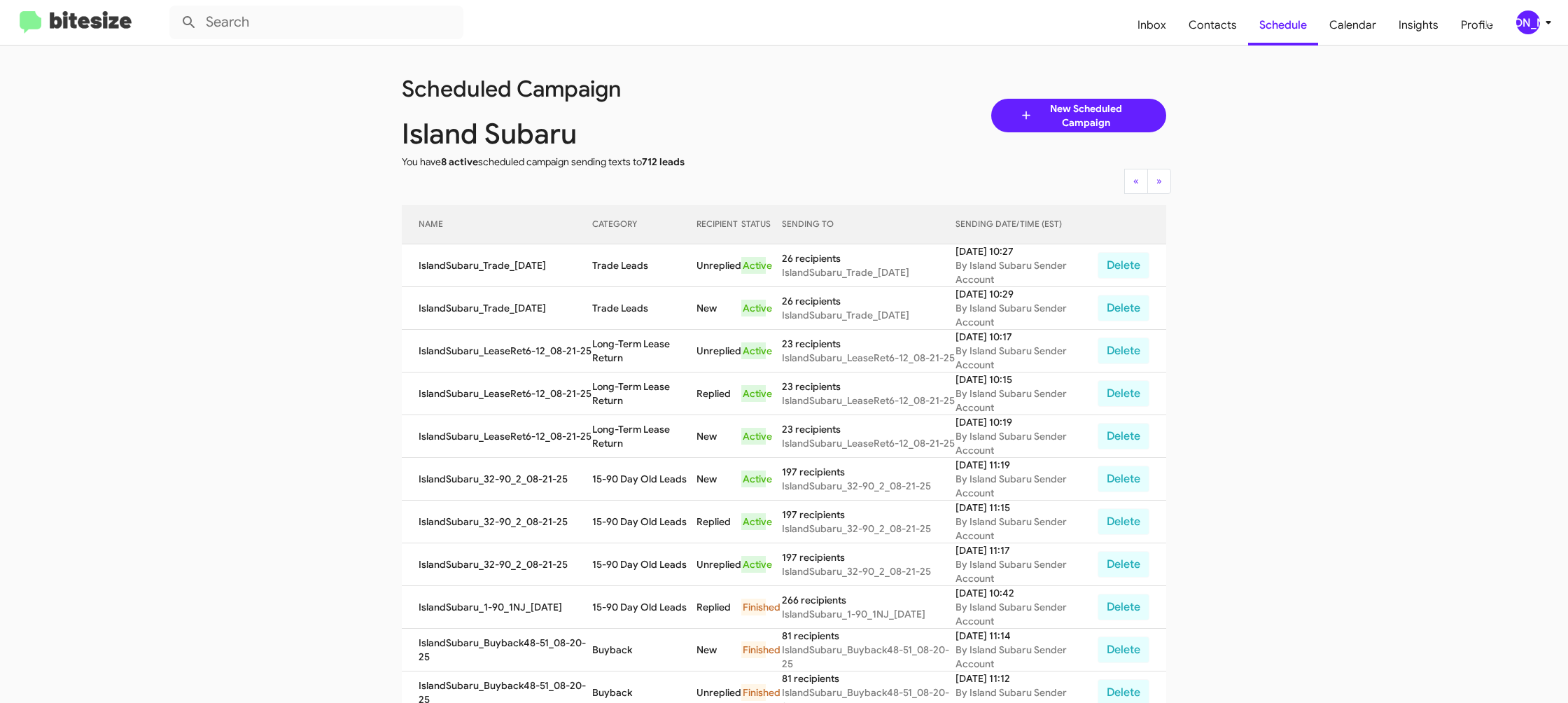
copy td "Long-Term Lease Return"
click at [621, 258] on td "Trade Leads" at bounding box center [644, 265] width 104 height 43
copy td "Trade Leads"
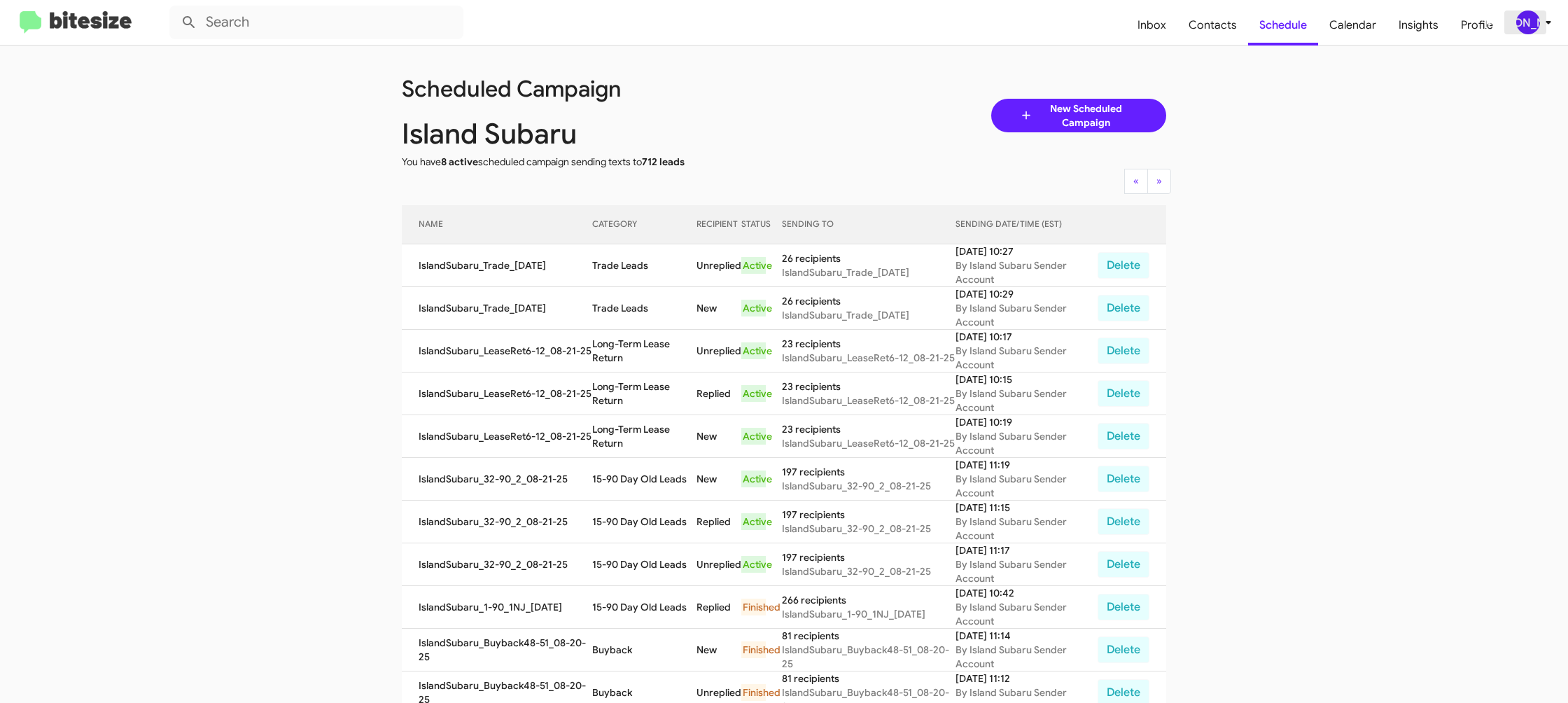
drag, startPoint x: 1531, startPoint y: 26, endPoint x: 1524, endPoint y: 27, distance: 7.1
click at [1531, 26] on div "[PERSON_NAME]" at bounding box center [1528, 23] width 23 height 23
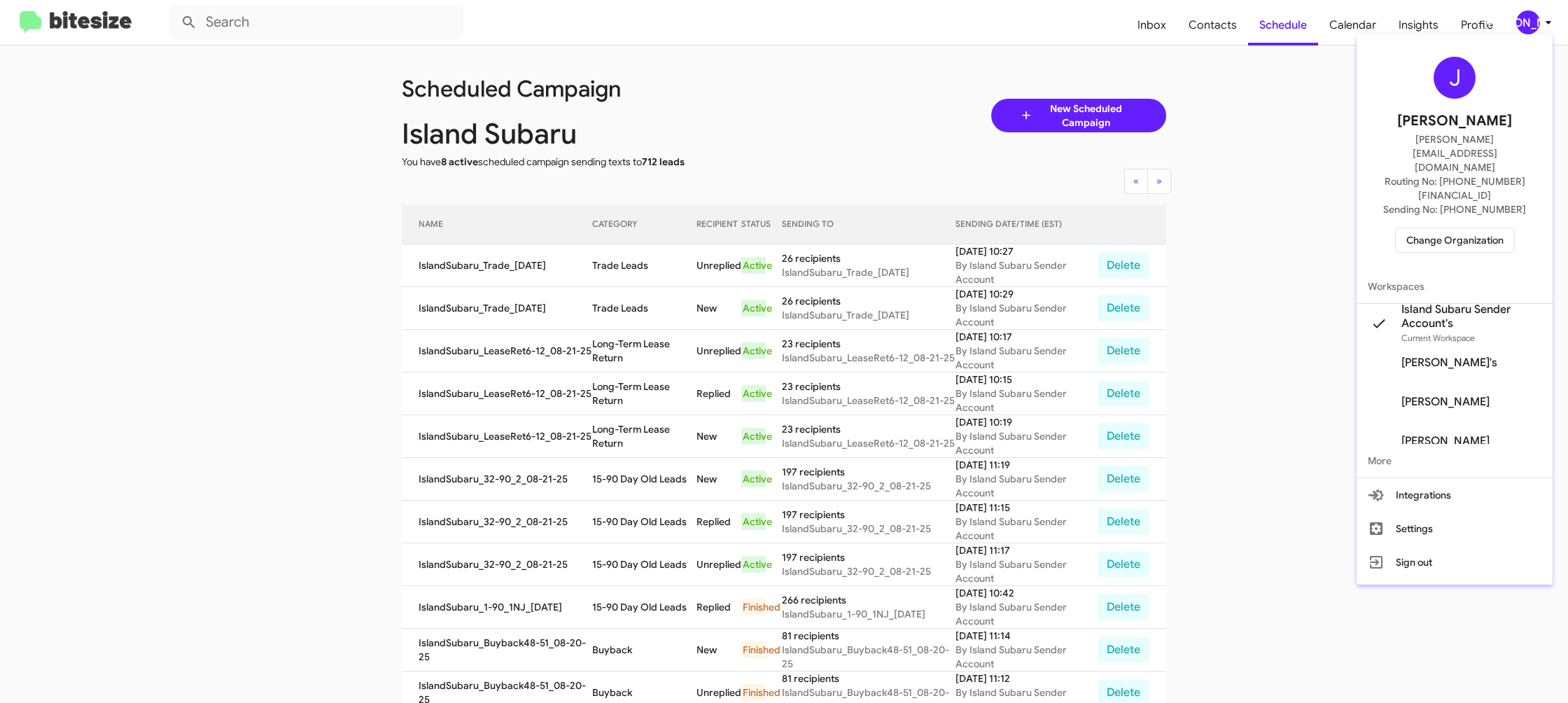
click at [1434, 228] on span "Change Organization" at bounding box center [1455, 240] width 97 height 23
